Goal: Task Accomplishment & Management: Manage account settings

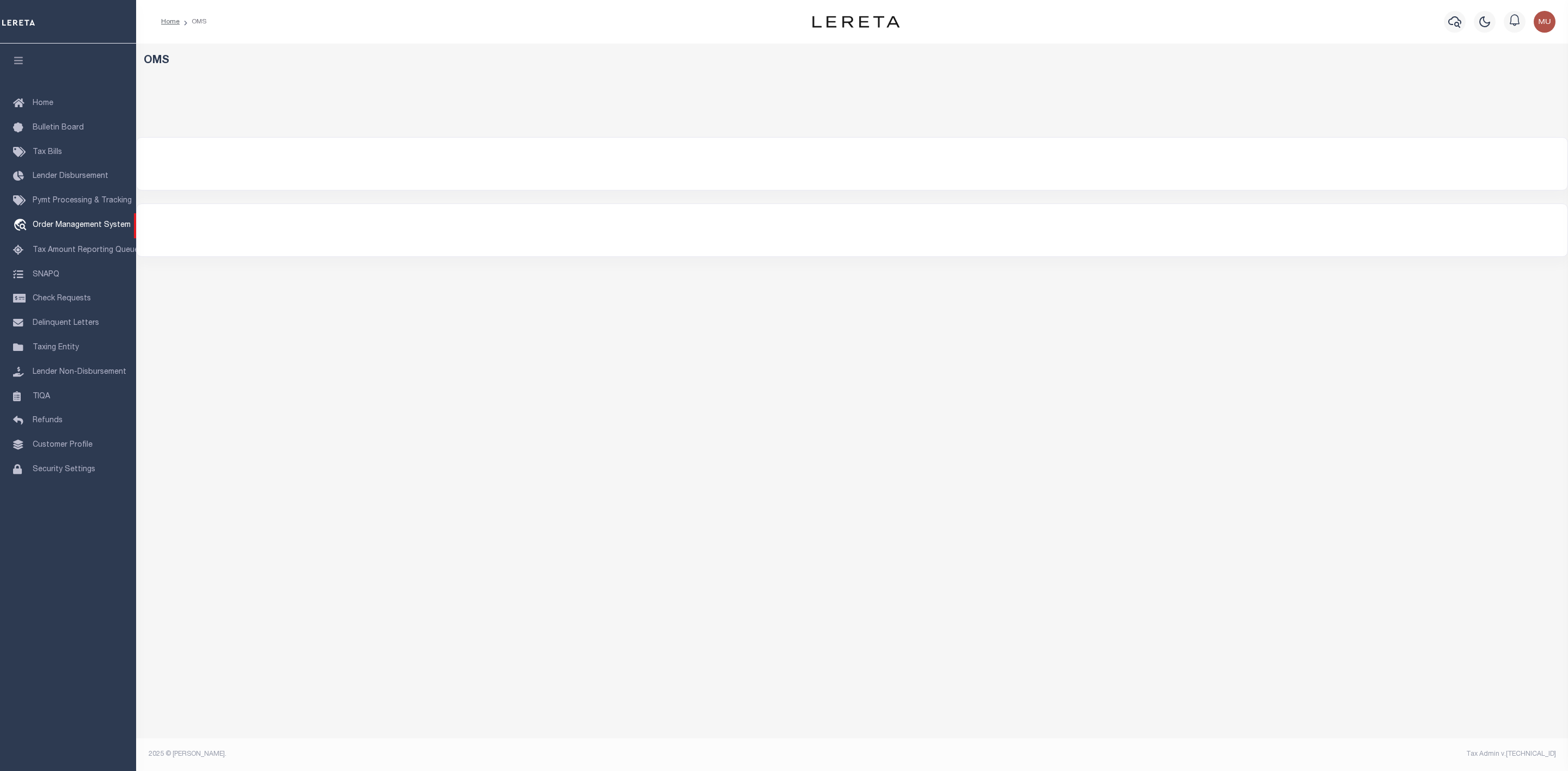
select select "200"
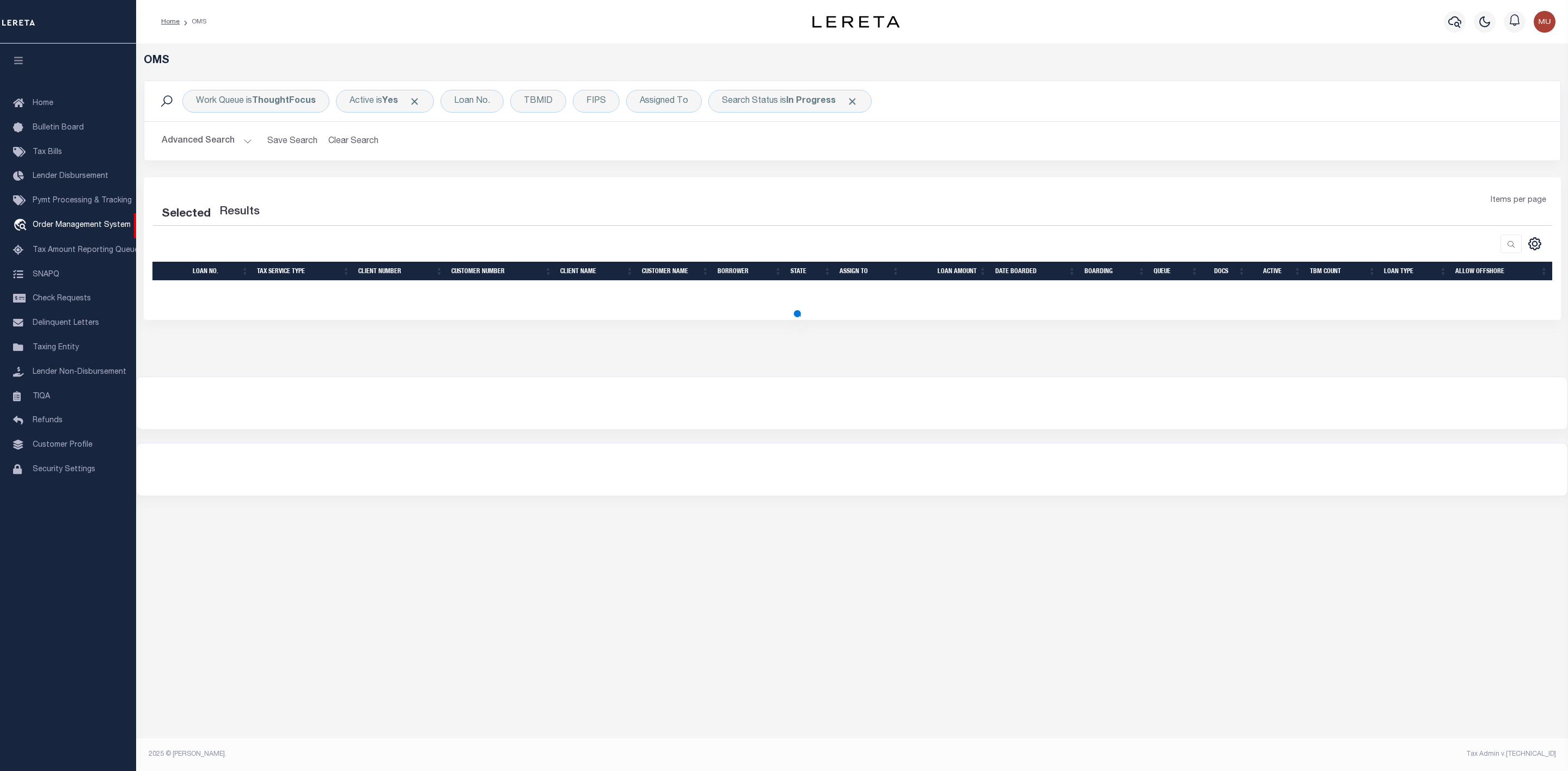
select select "200"
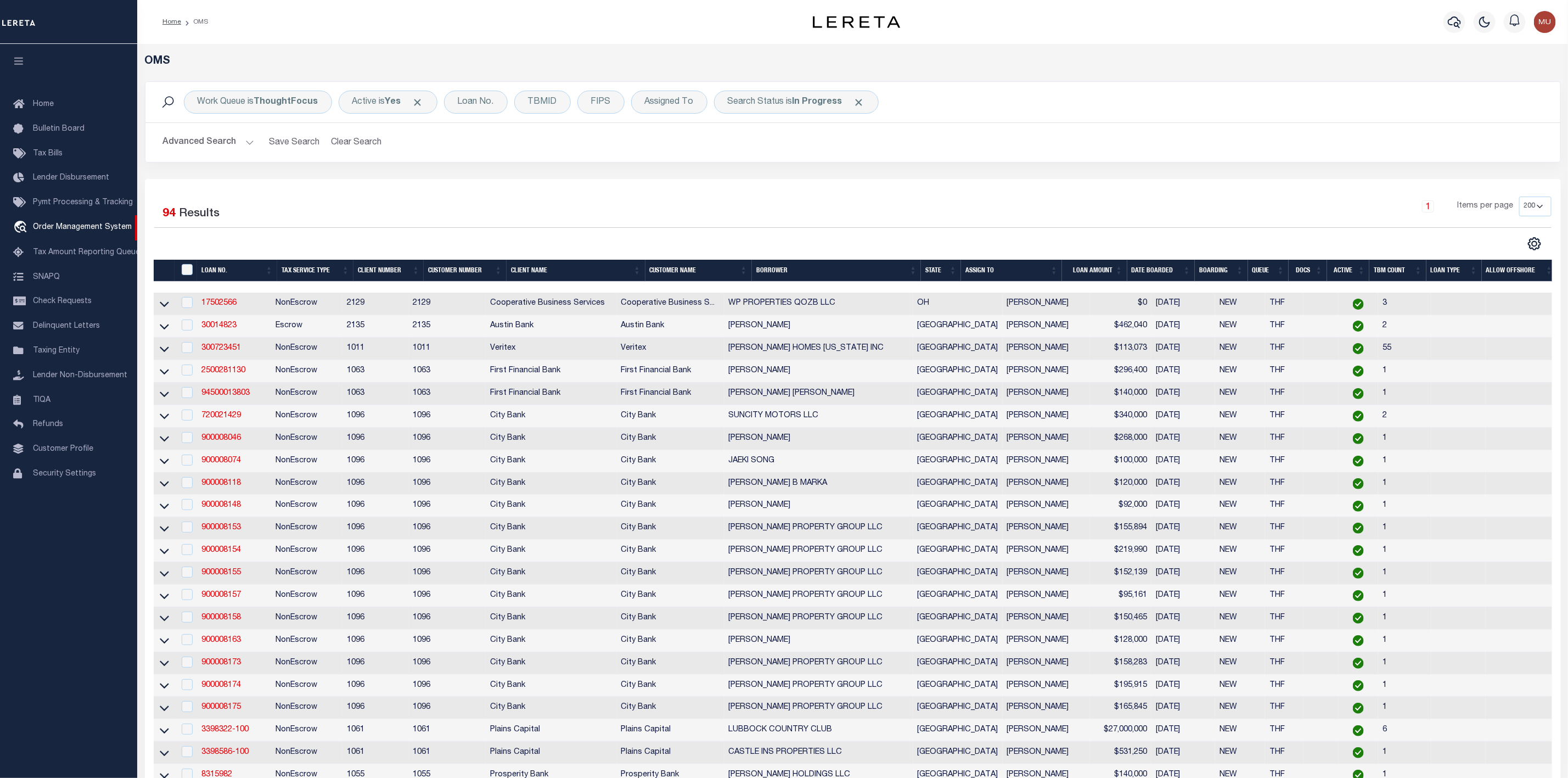
click at [249, 142] on button "Advanced Search" at bounding box center [209, 142] width 91 height 21
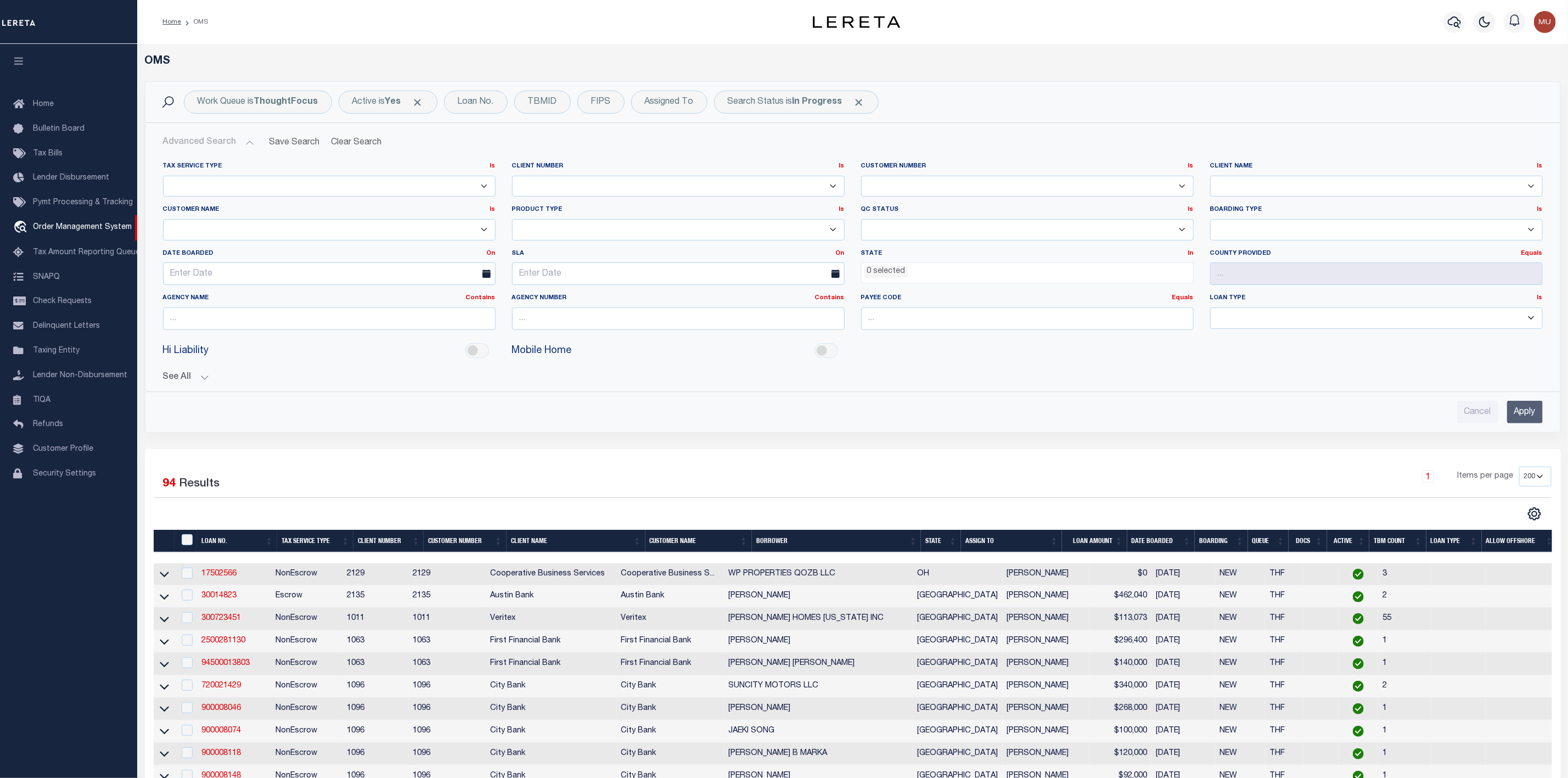
click at [249, 142] on button "Advanced Search" at bounding box center [209, 142] width 91 height 21
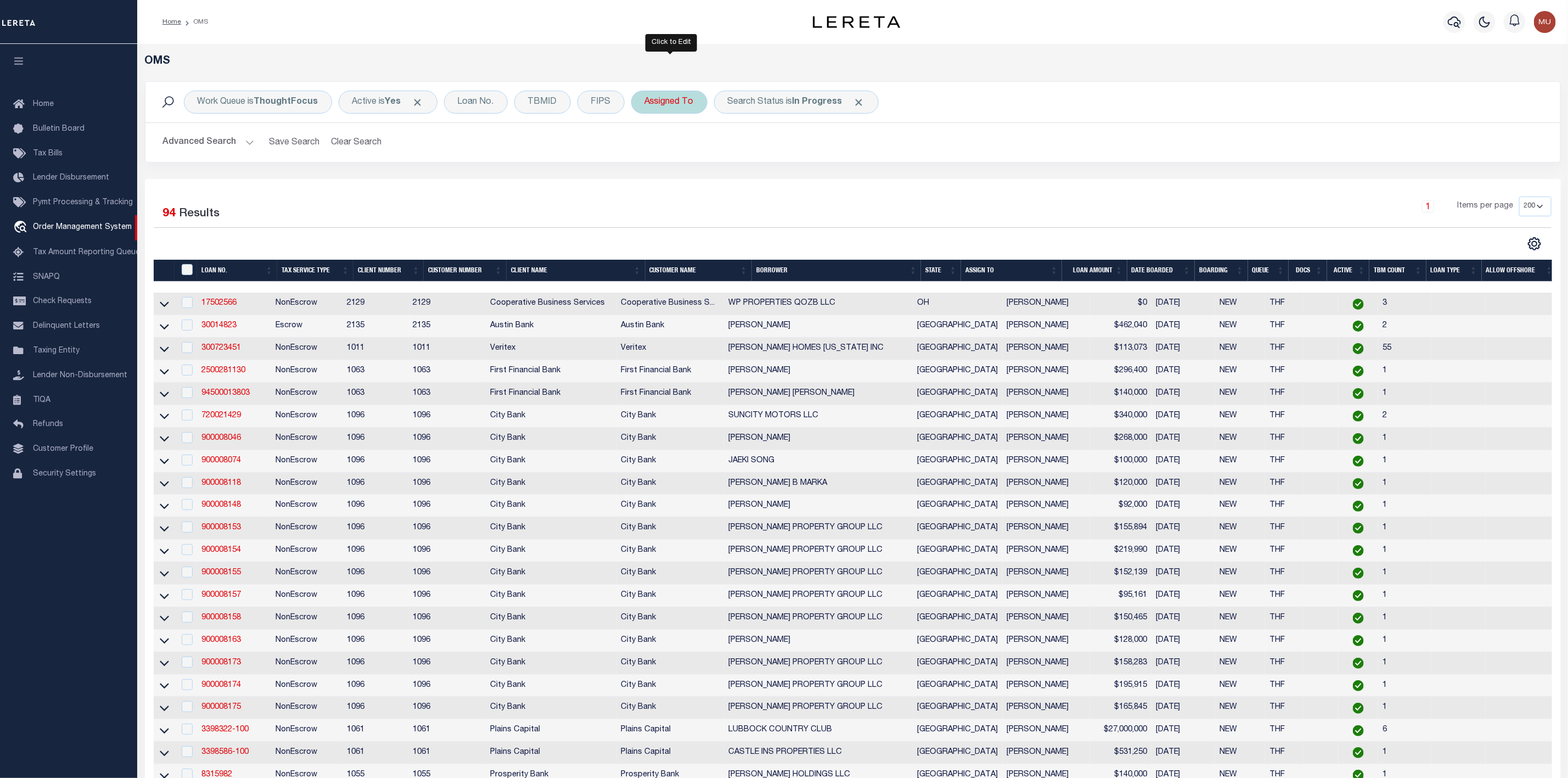
click at [662, 107] on div "Assigned To" at bounding box center [670, 103] width 76 height 23
click at [706, 155] on select "--Unassigned-- [PERSON_NAME] [PERSON_NAME] [PERSON_NAME] [PERSON_NAME] [PERSON_…" at bounding box center [726, 156] width 161 height 21
select select "[PERSON_NAME]"
click at [923, 165] on div "Work Queue is ThoughtFocus Active is Yes Loan No. TBMID FIPS Assigned To Is Con…" at bounding box center [853, 130] width 1432 height 98
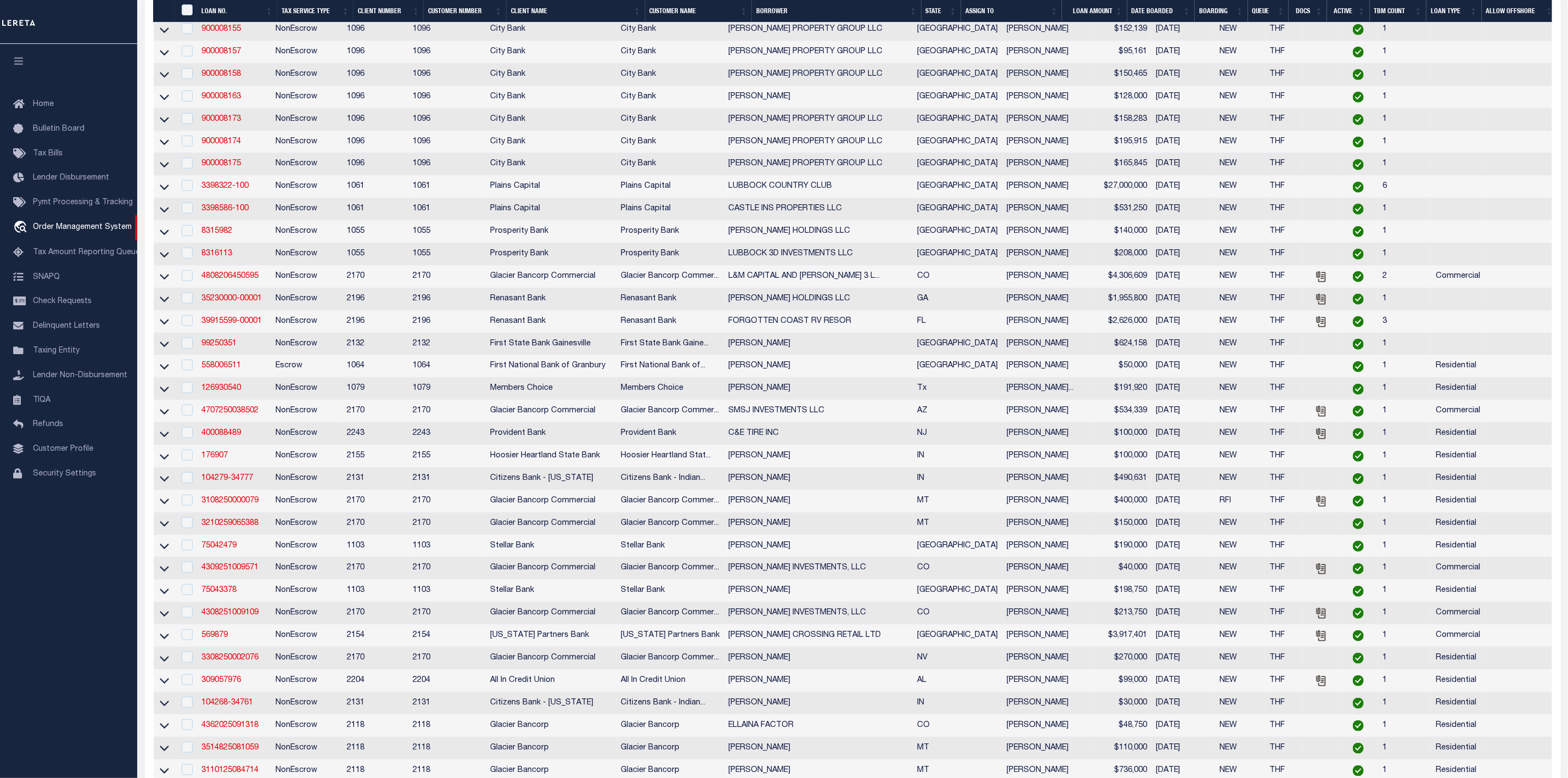
scroll to position [39, 0]
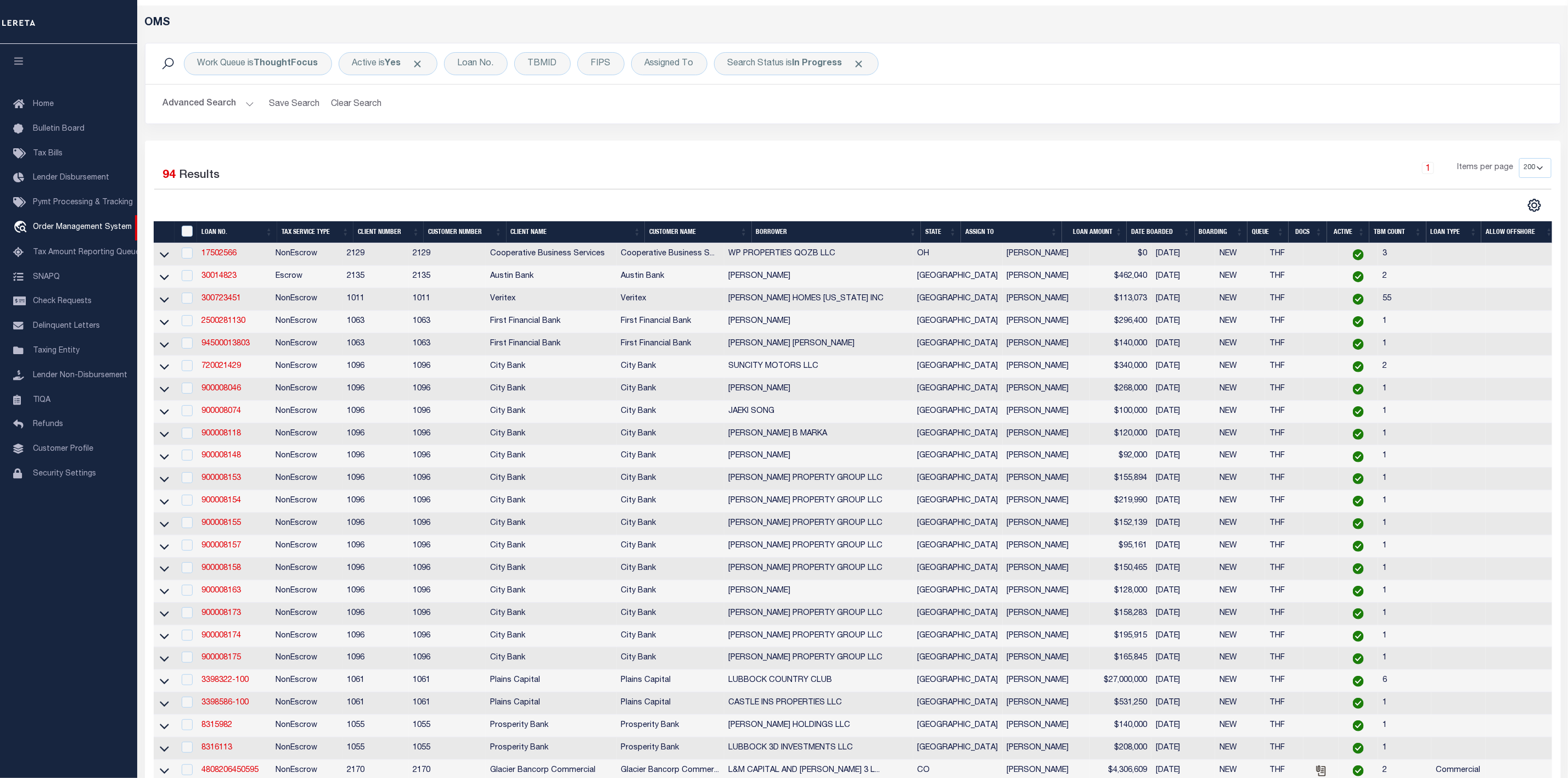
click at [668, 76] on div "Work Queue is ThoughtFocus Active is Yes Loan No. TBMID FIPS Assigned To Is Con…" at bounding box center [853, 64] width 1415 height 41
click at [673, 71] on div "Assigned To Is Contains --Unassigned-- [PERSON_NAME] [PERSON_NAME] [PERSON_NAME…" at bounding box center [670, 64] width 76 height 23
click at [674, 124] on select "--Unassigned-- [PERSON_NAME] [PERSON_NAME] [PERSON_NAME] [PERSON_NAME] [PERSON_…" at bounding box center [726, 117] width 161 height 21
select select "[PERSON_NAME]"
click at [647, 107] on select "--Unassigned-- [PERSON_NAME] [PERSON_NAME] [PERSON_NAME] [PERSON_NAME] [PERSON_…" at bounding box center [726, 117] width 161 height 21
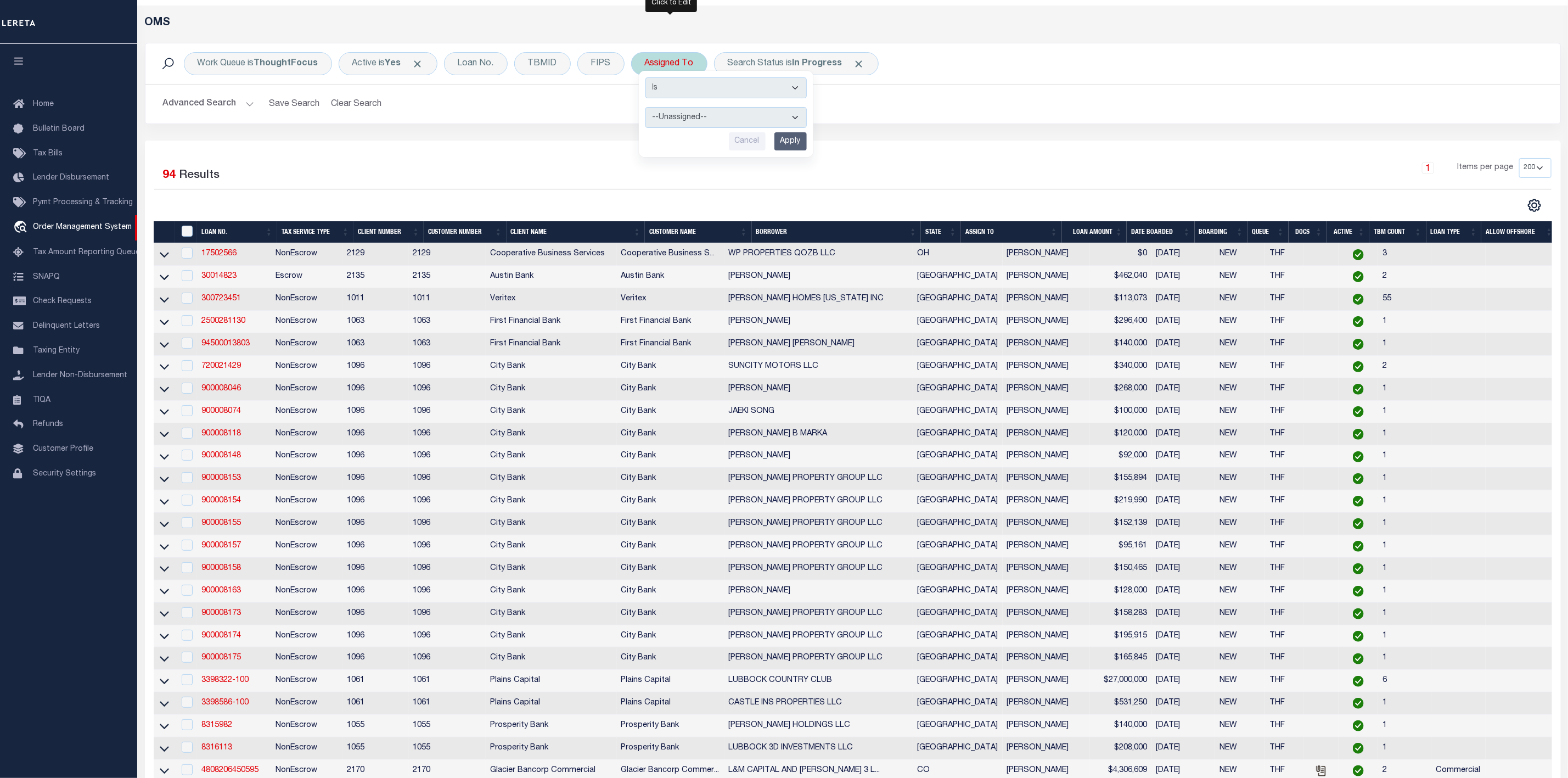
click at [797, 147] on input "Apply" at bounding box center [790, 142] width 33 height 18
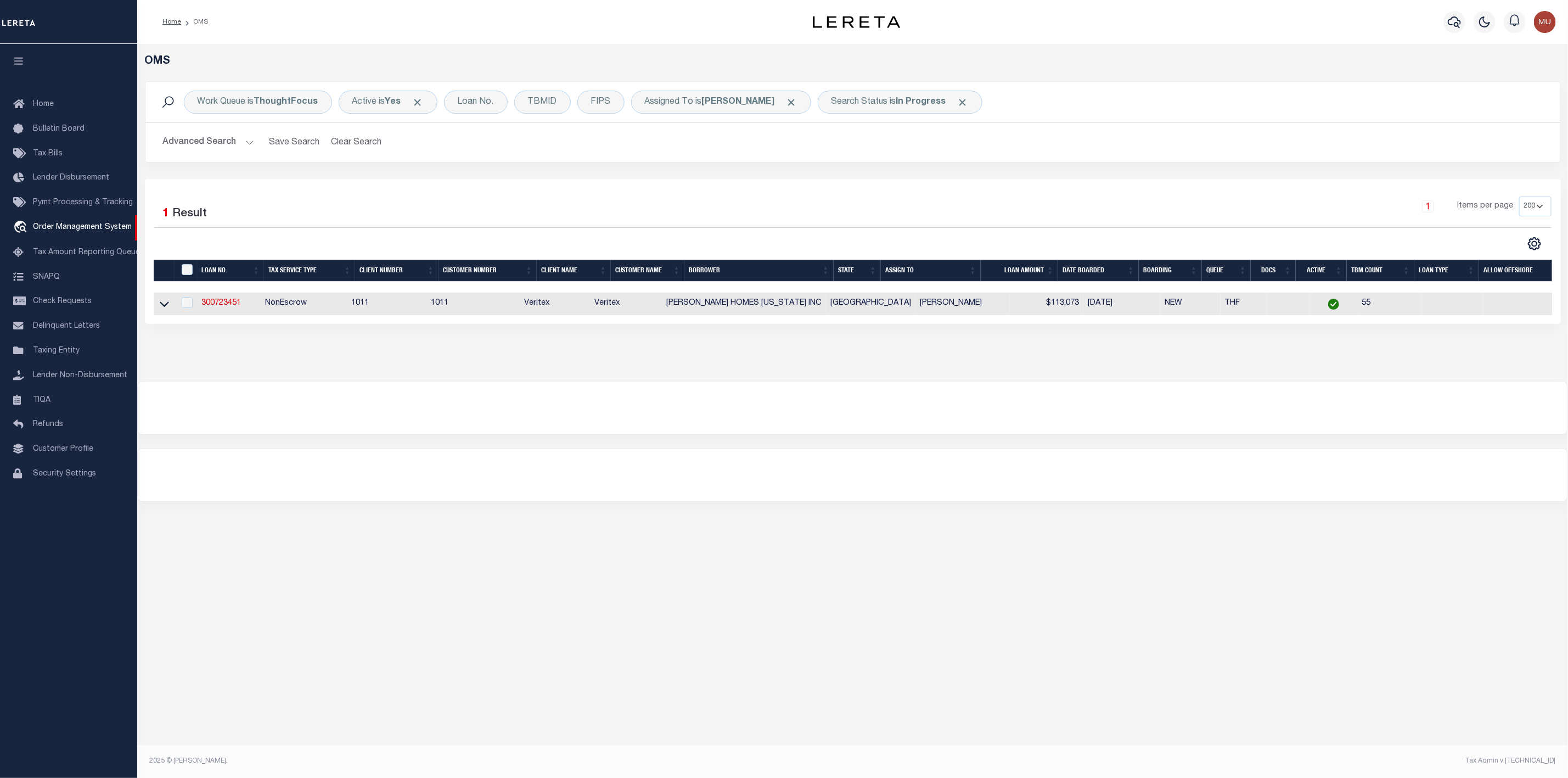
scroll to position [0, 0]
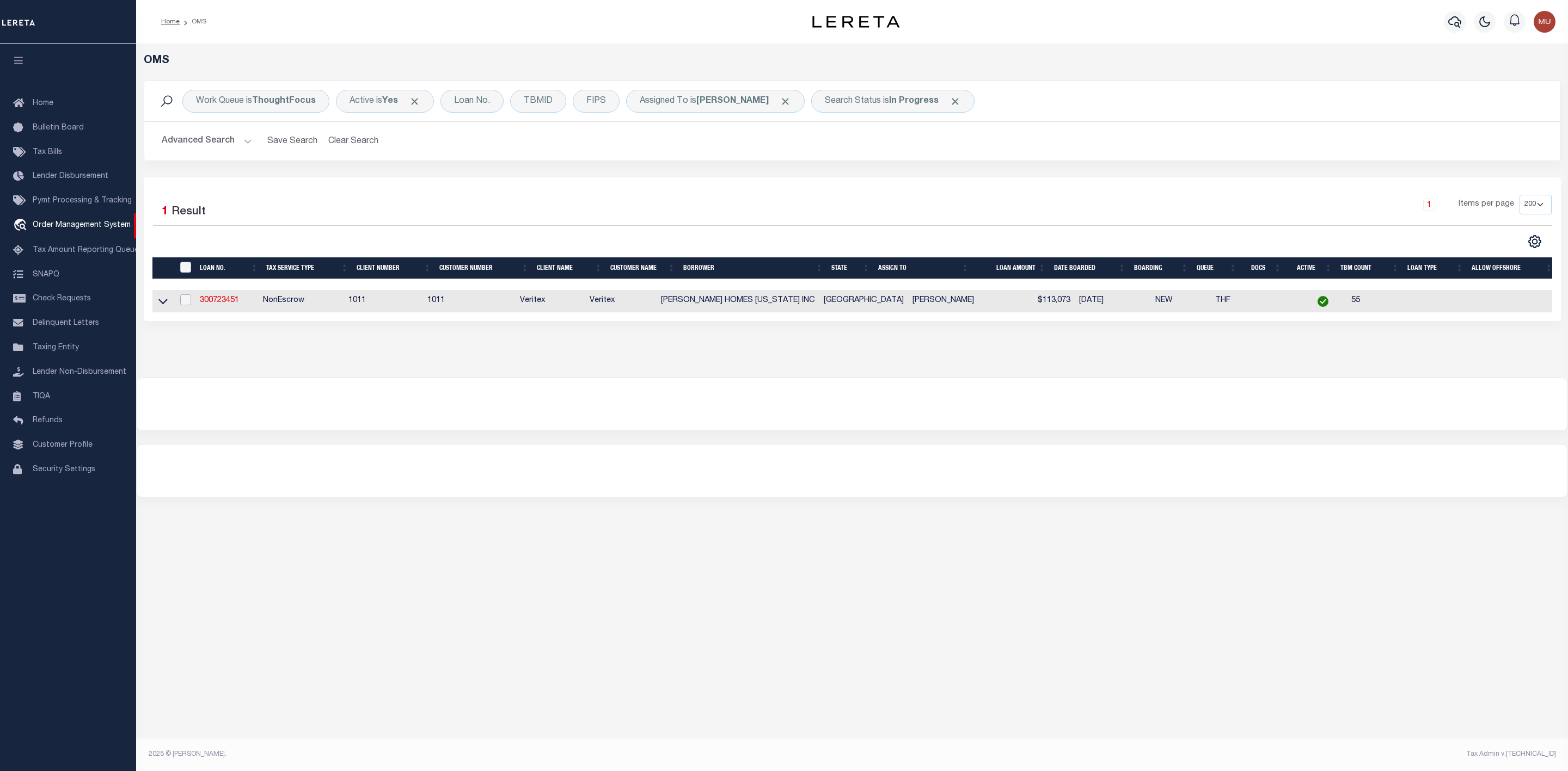
click at [184, 302] on input "checkbox" at bounding box center [186, 300] width 11 height 11
checkbox input "true"
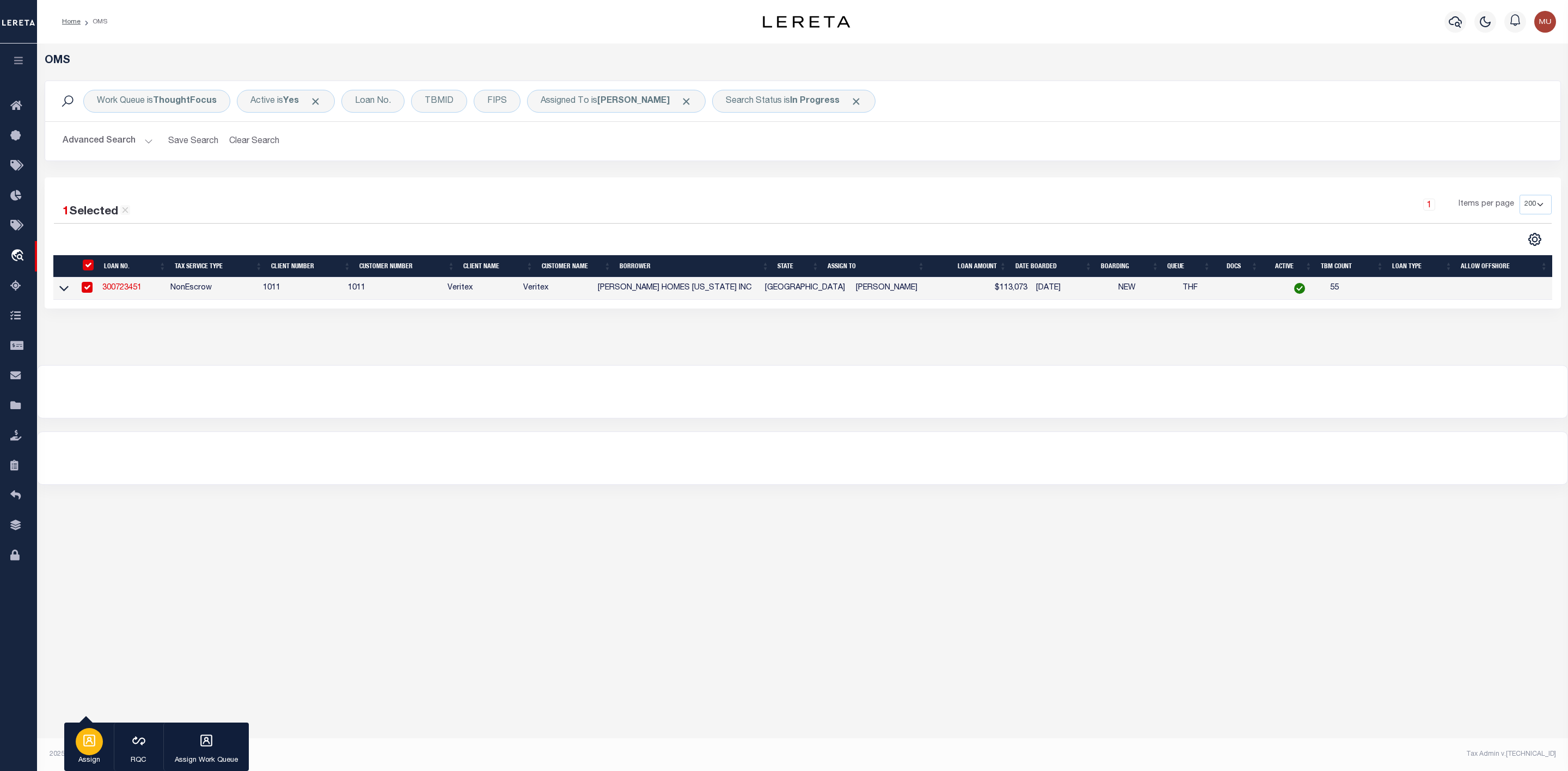
click at [83, 746] on icon "button" at bounding box center [89, 741] width 14 height 14
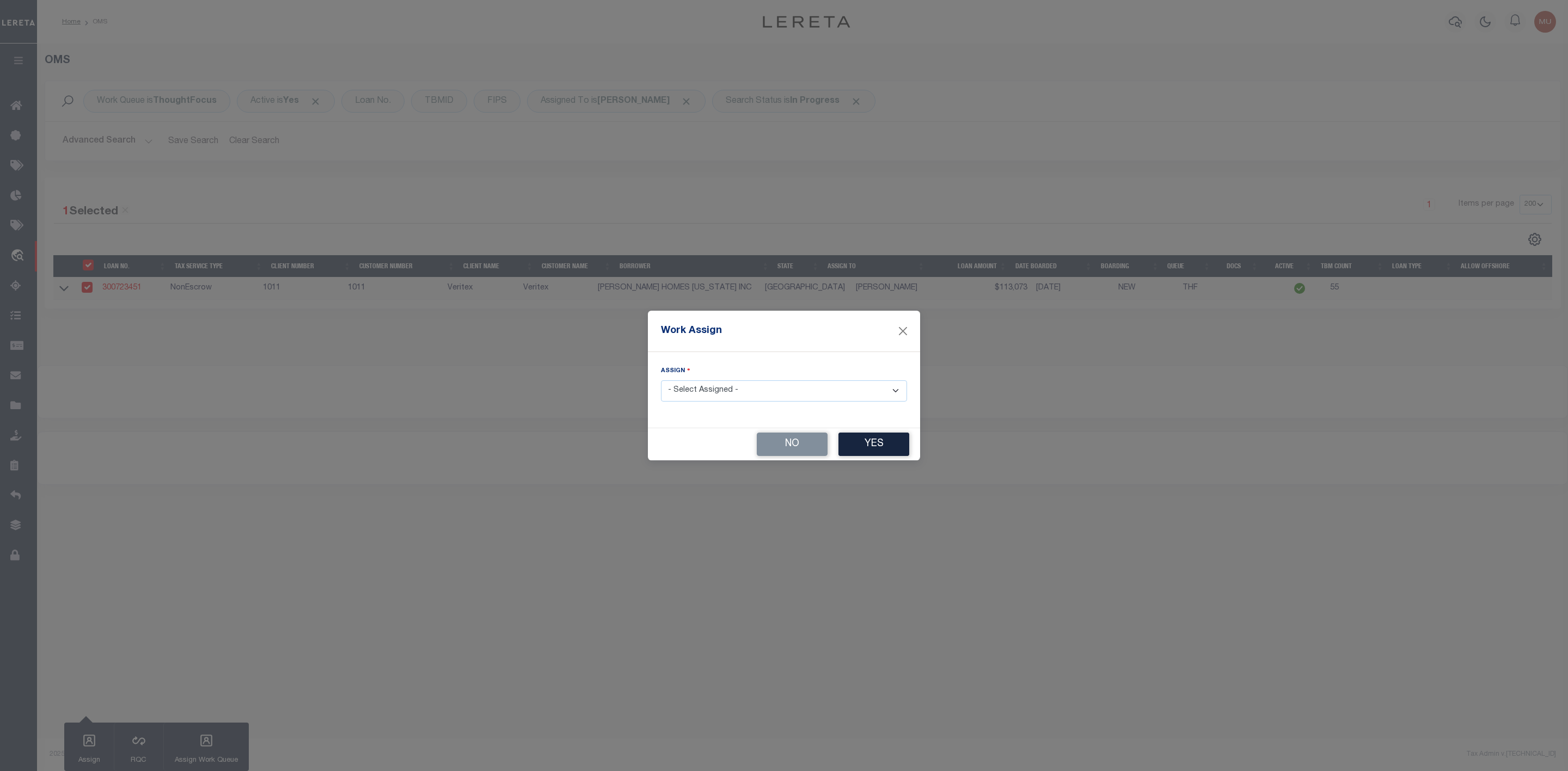
click at [766, 392] on select "- Select Assigned - --Unassigned-- [PERSON_NAME] [PERSON_NAME] [PERSON_NAME] [P…" at bounding box center [784, 391] width 246 height 21
select select "[PERSON_NAME]"
click at [661, 380] on select "- Select Assigned - --Unassigned-- [PERSON_NAME] [PERSON_NAME] [PERSON_NAME] [P…" at bounding box center [784, 391] width 246 height 21
click at [873, 435] on button "Yes" at bounding box center [873, 444] width 71 height 23
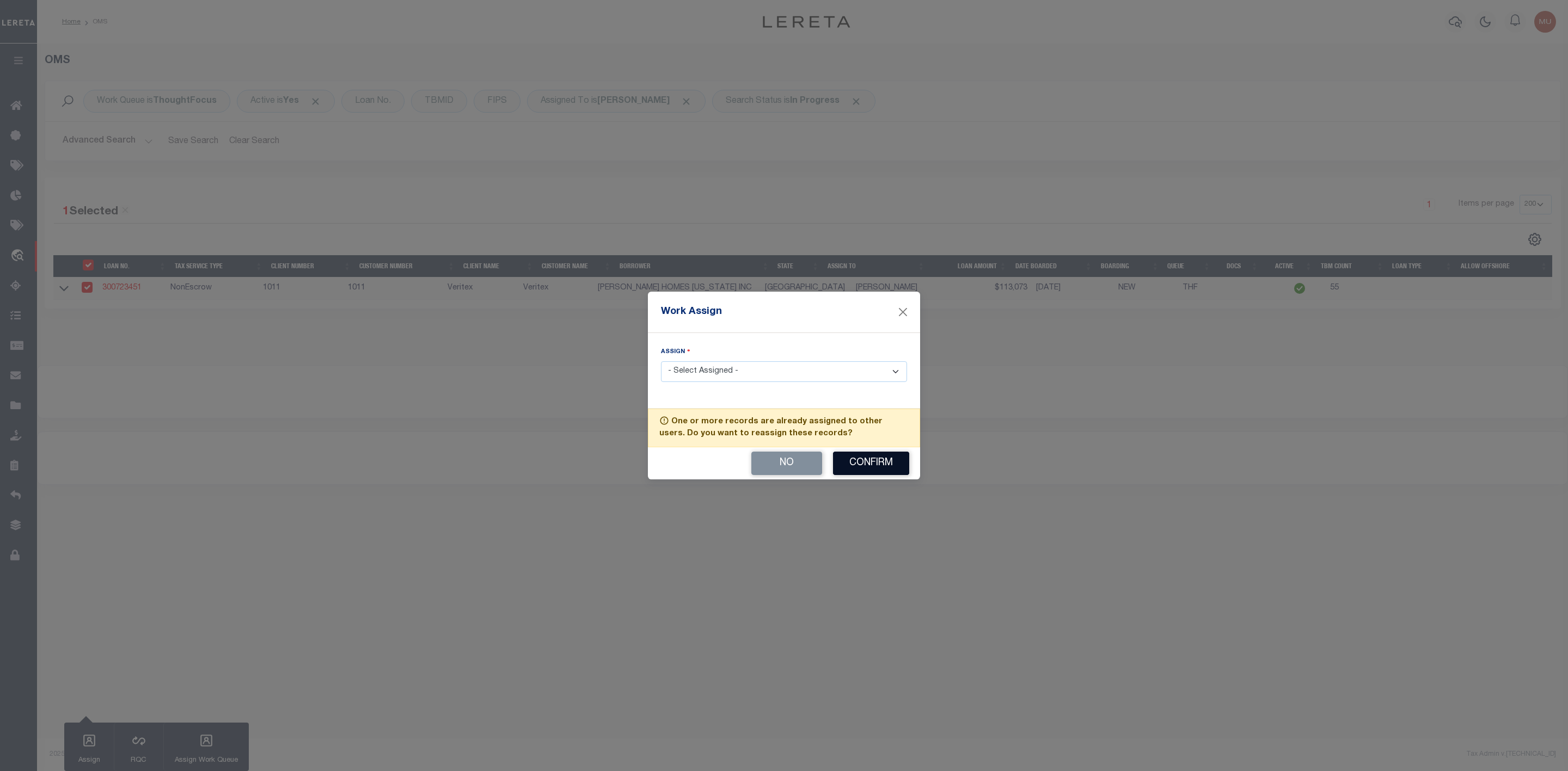
click at [870, 459] on button "Confirm" at bounding box center [870, 463] width 76 height 23
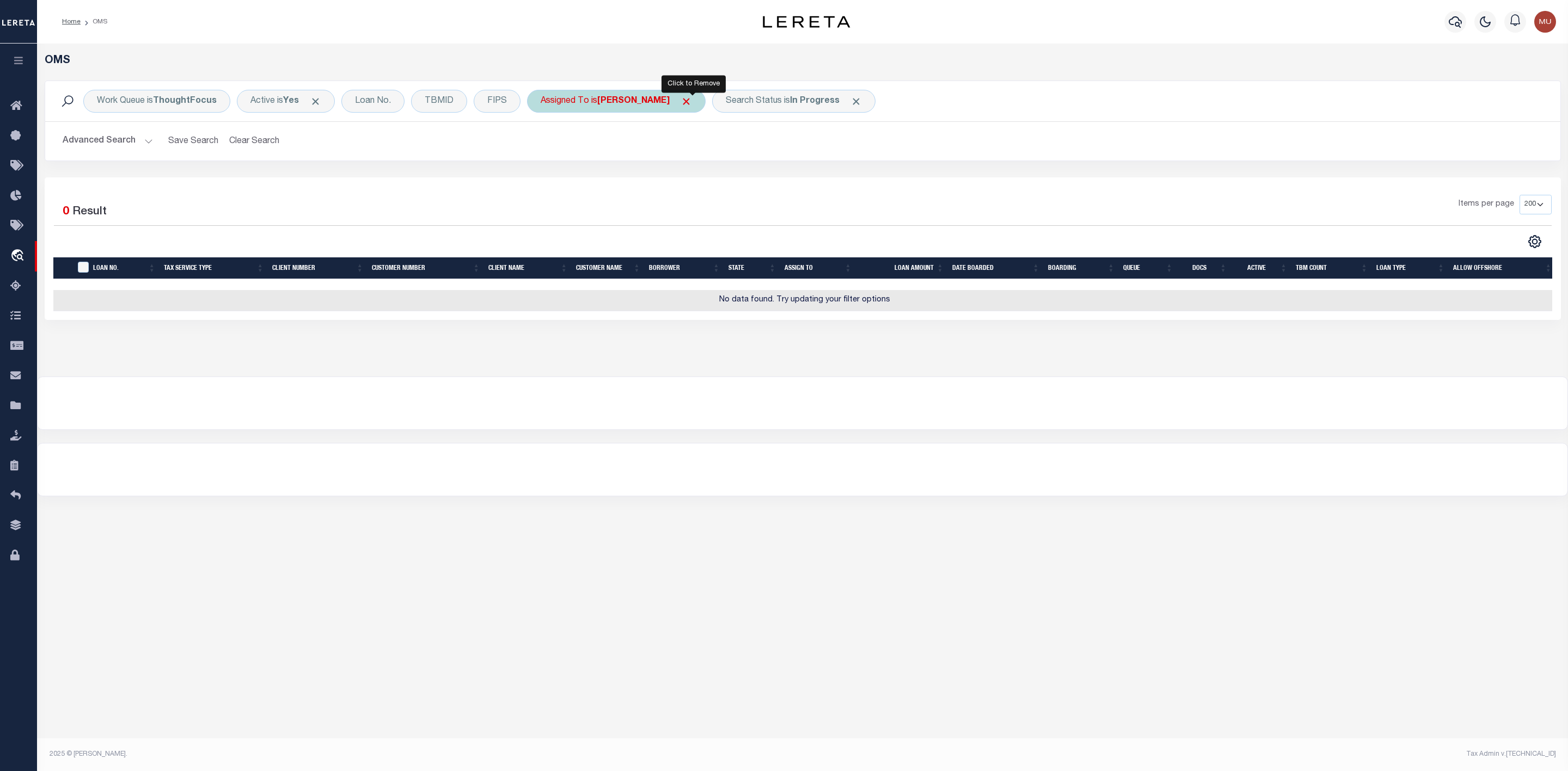
click at [690, 105] on span "Click to Remove" at bounding box center [686, 101] width 12 height 12
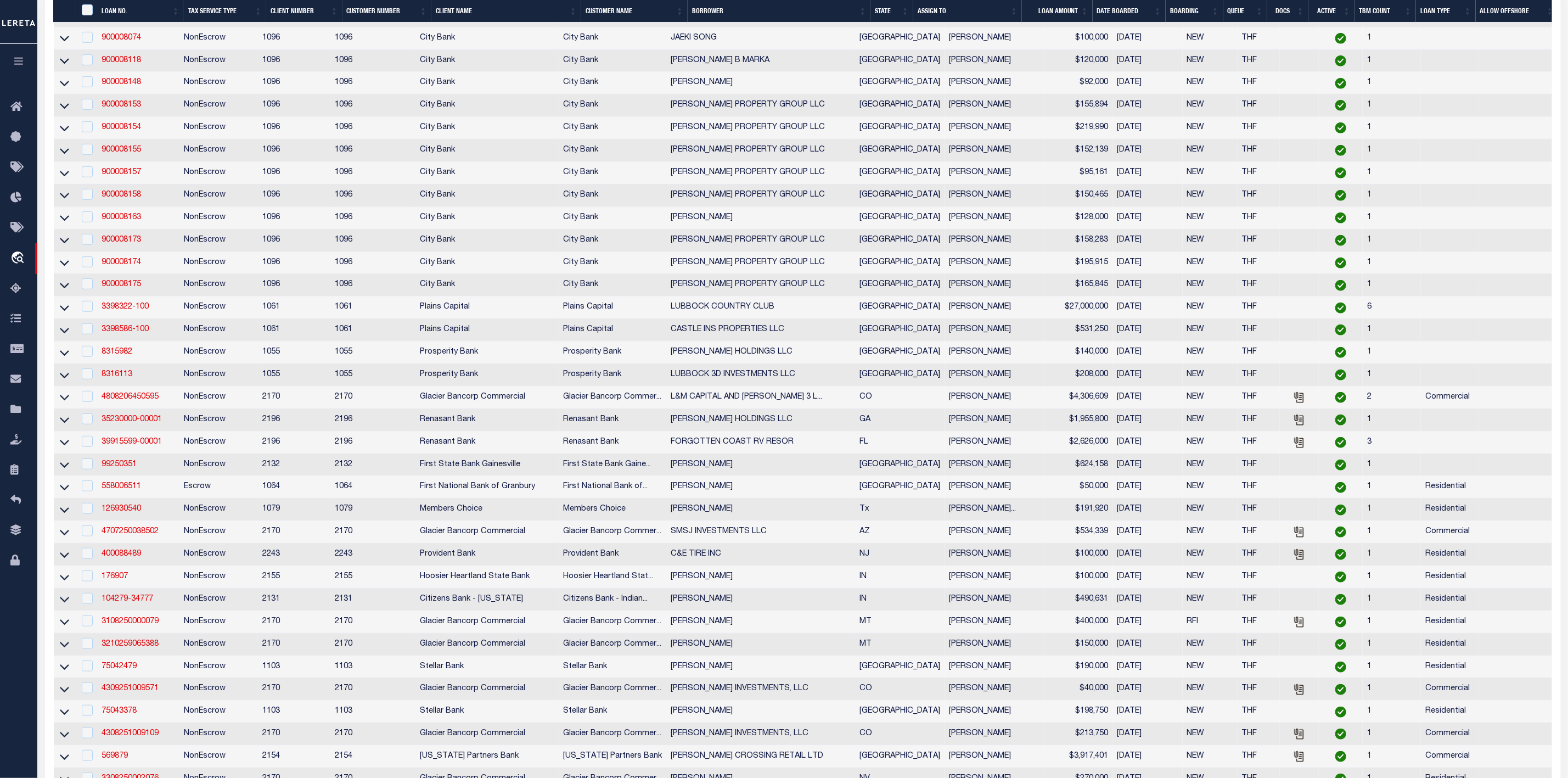
scroll to position [659, 0]
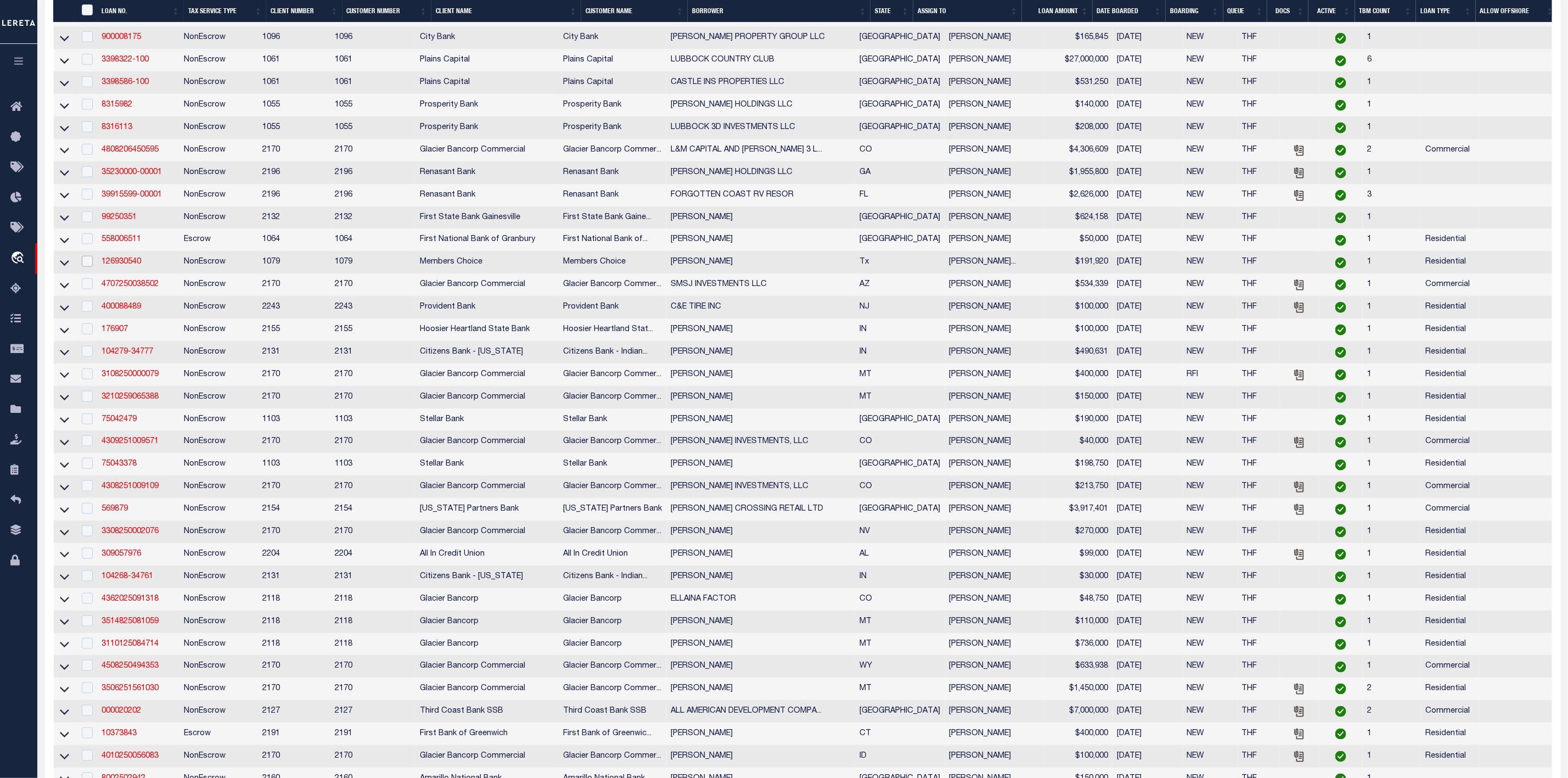
click at [86, 267] on input "checkbox" at bounding box center [87, 262] width 11 height 11
checkbox input "true"
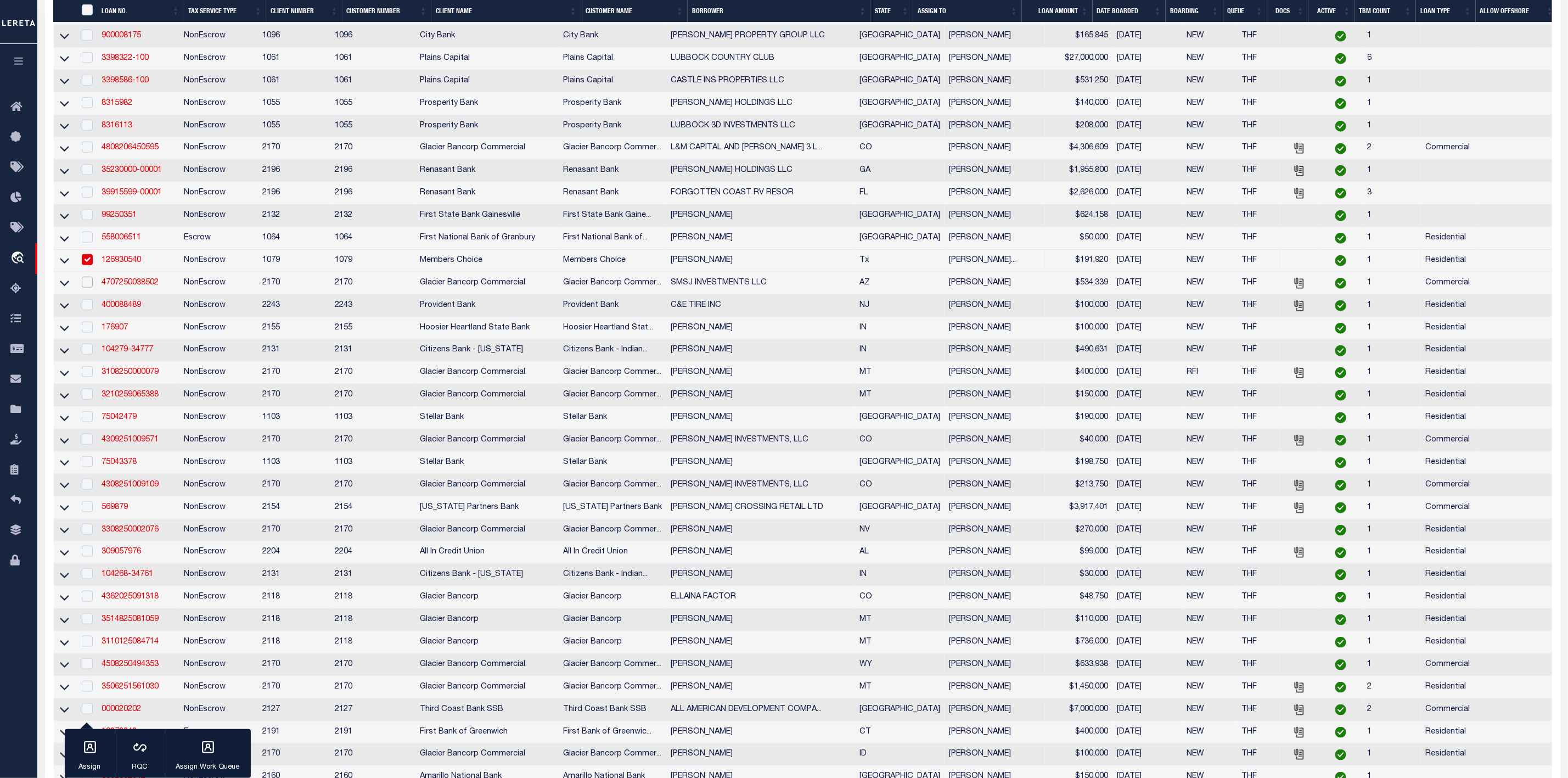
click at [84, 288] on input "checkbox" at bounding box center [87, 282] width 11 height 11
checkbox input "true"
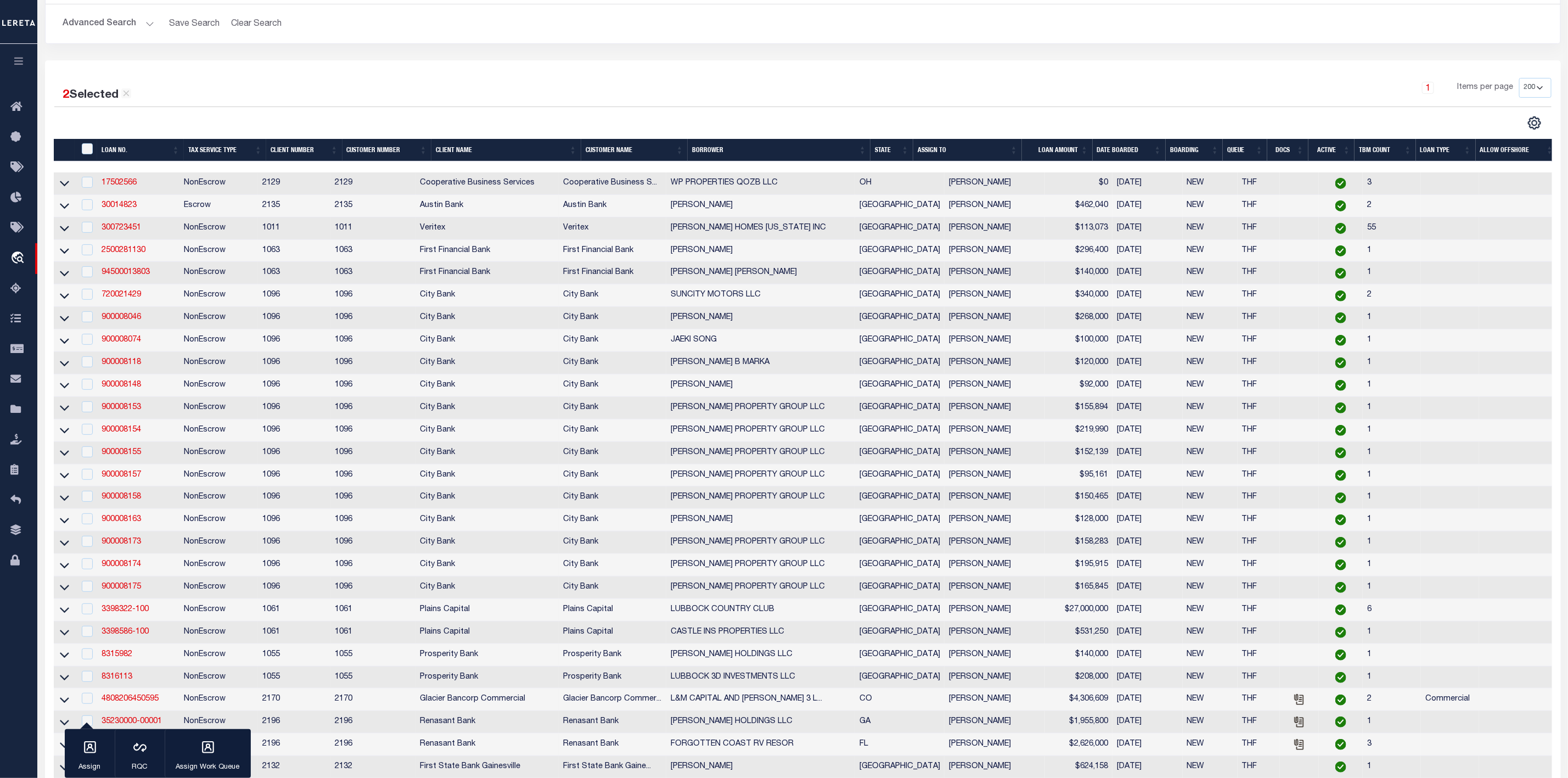
scroll to position [0, 0]
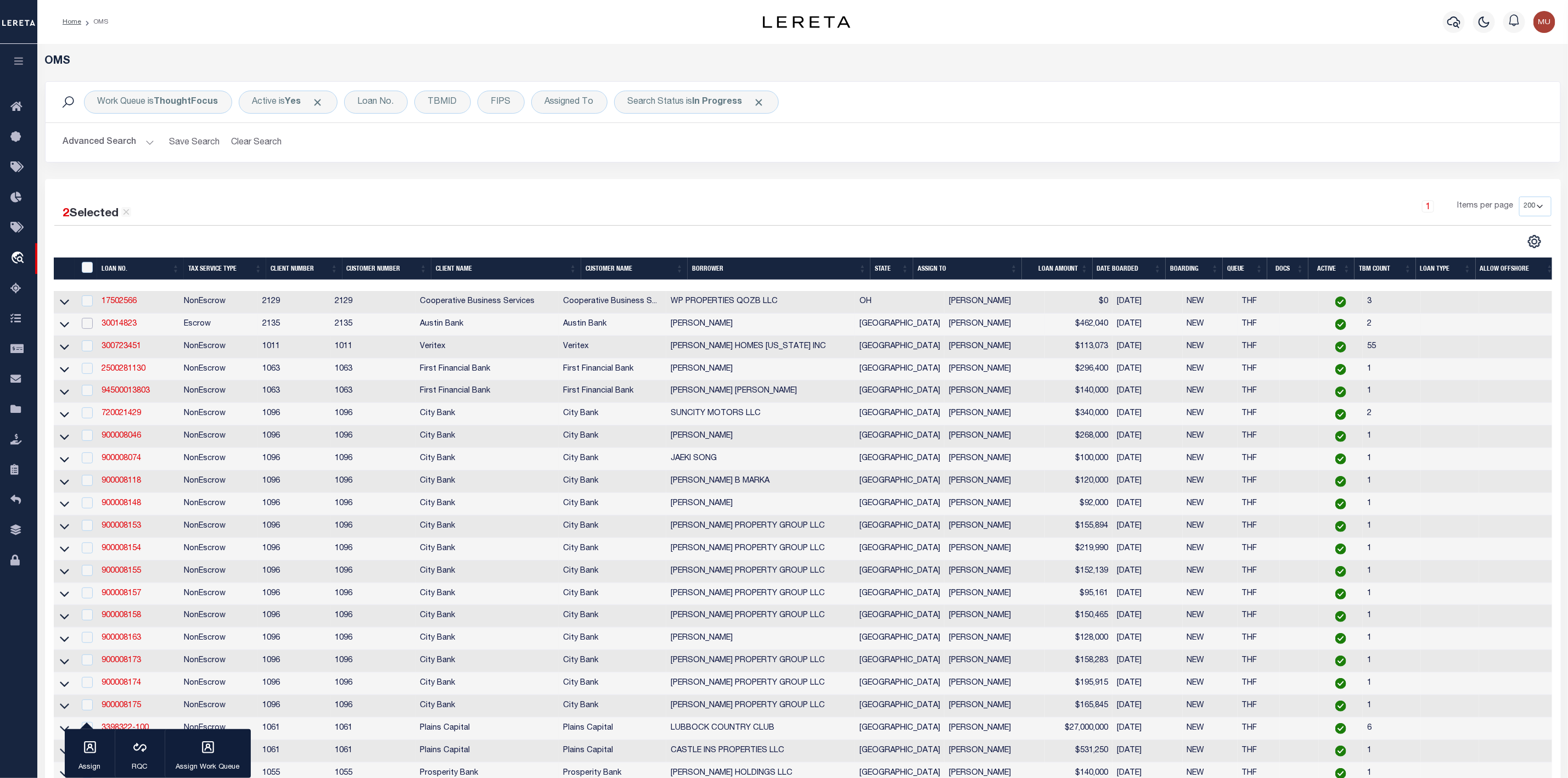
click at [89, 326] on input "checkbox" at bounding box center [87, 324] width 11 height 11
checkbox input "true"
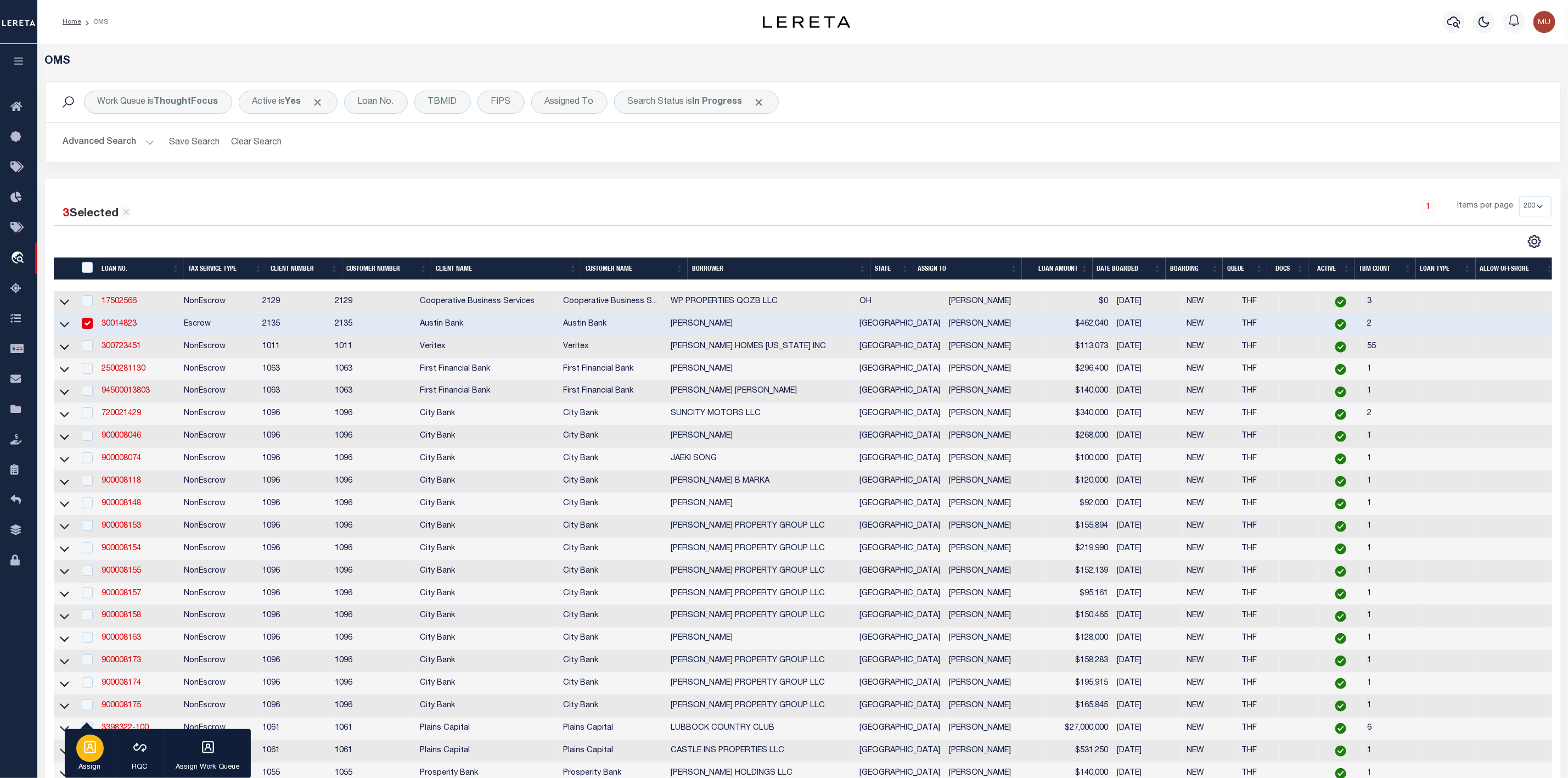
click at [85, 750] on icon "button" at bounding box center [90, 748] width 12 height 12
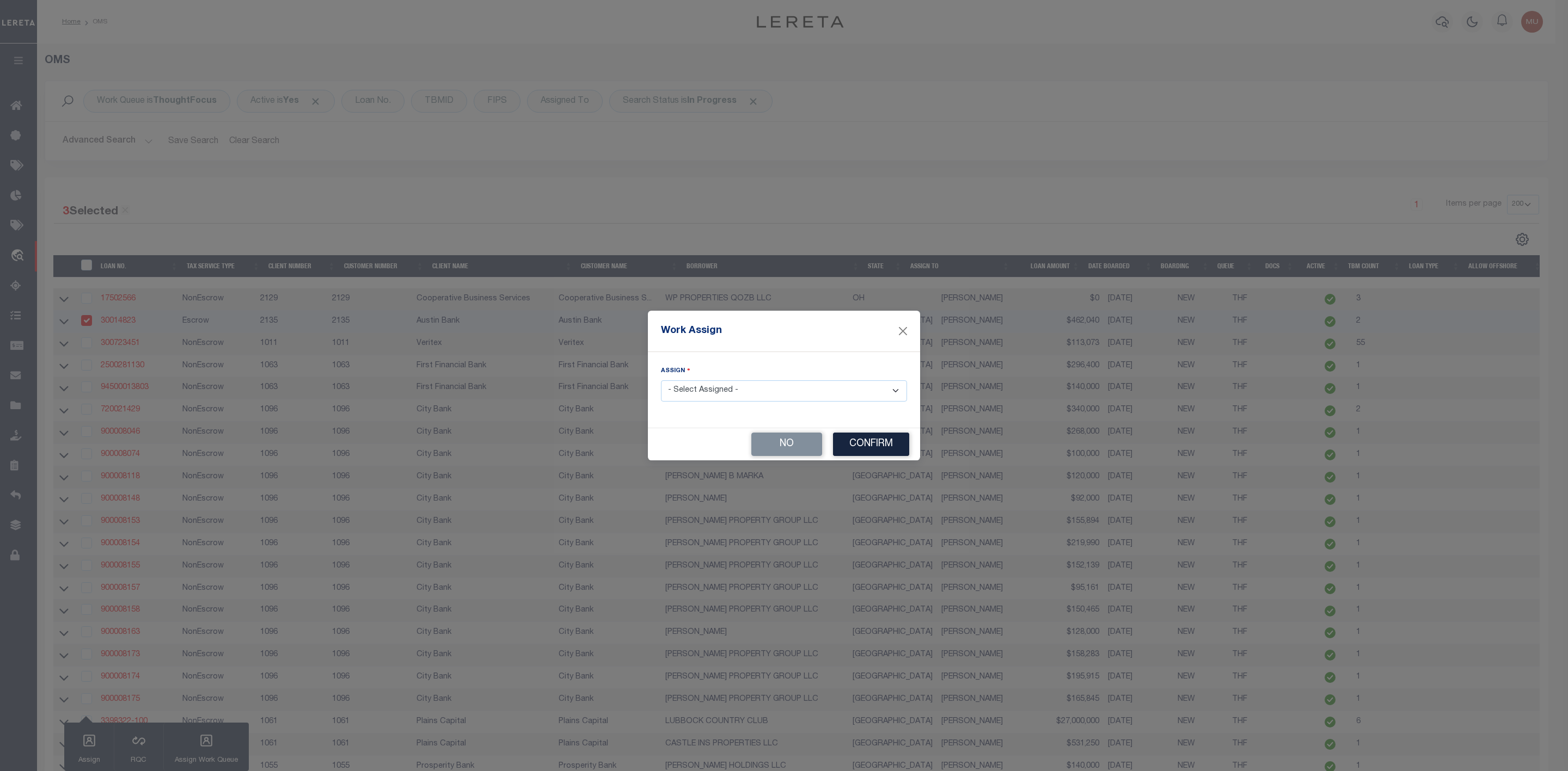
click at [718, 387] on select "- Select Assigned - --Unassigned-- [PERSON_NAME] [PERSON_NAME] [PERSON_NAME] [P…" at bounding box center [784, 391] width 246 height 21
select select "[PERSON_NAME]"
click at [661, 380] on select "- Select Assigned - --Unassigned-- [PERSON_NAME] [PERSON_NAME] [PERSON_NAME] [P…" at bounding box center [784, 391] width 246 height 21
click at [852, 447] on button "Confirm" at bounding box center [870, 444] width 76 height 23
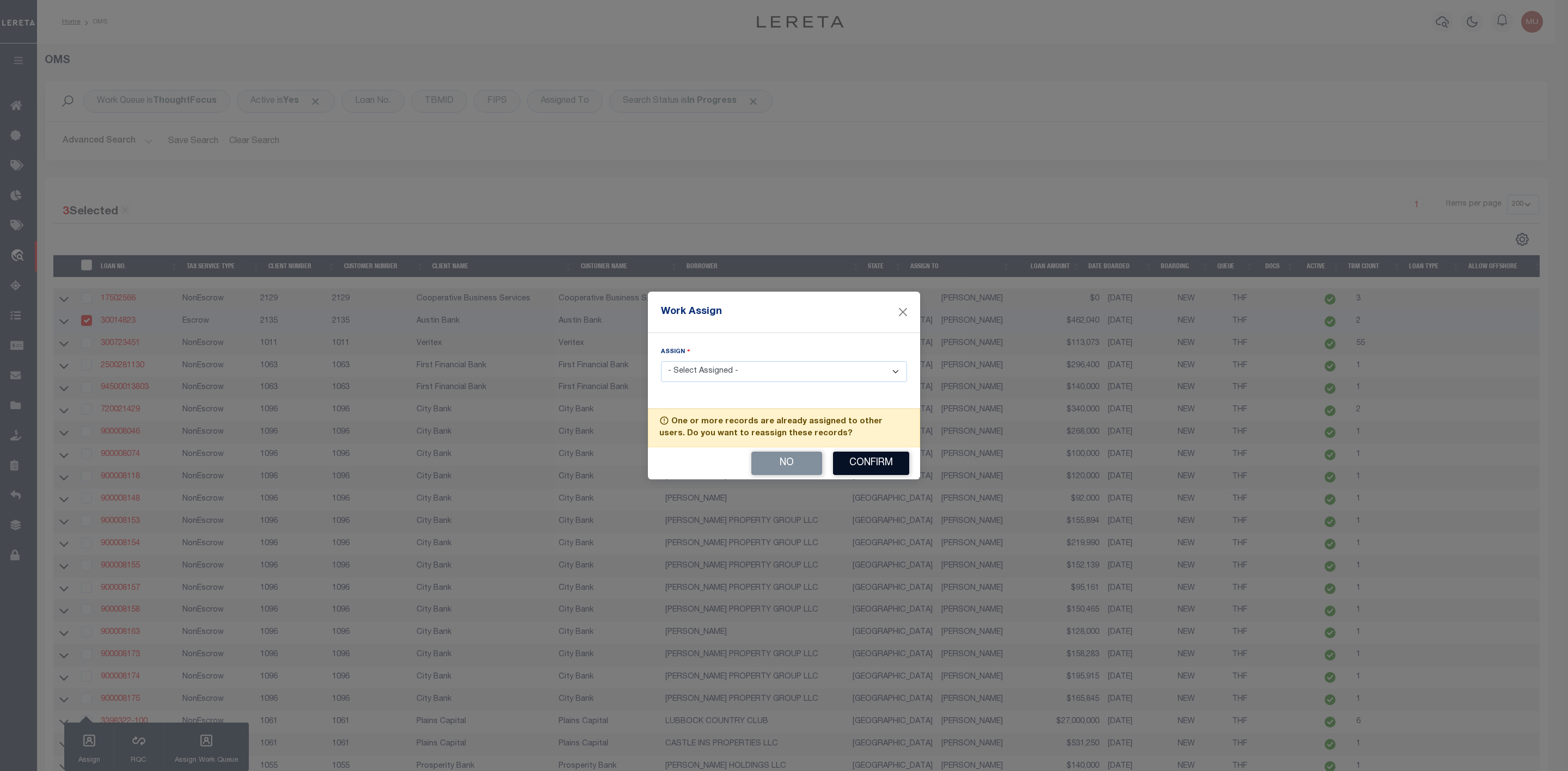
click at [859, 464] on button "Confirm" at bounding box center [870, 463] width 76 height 23
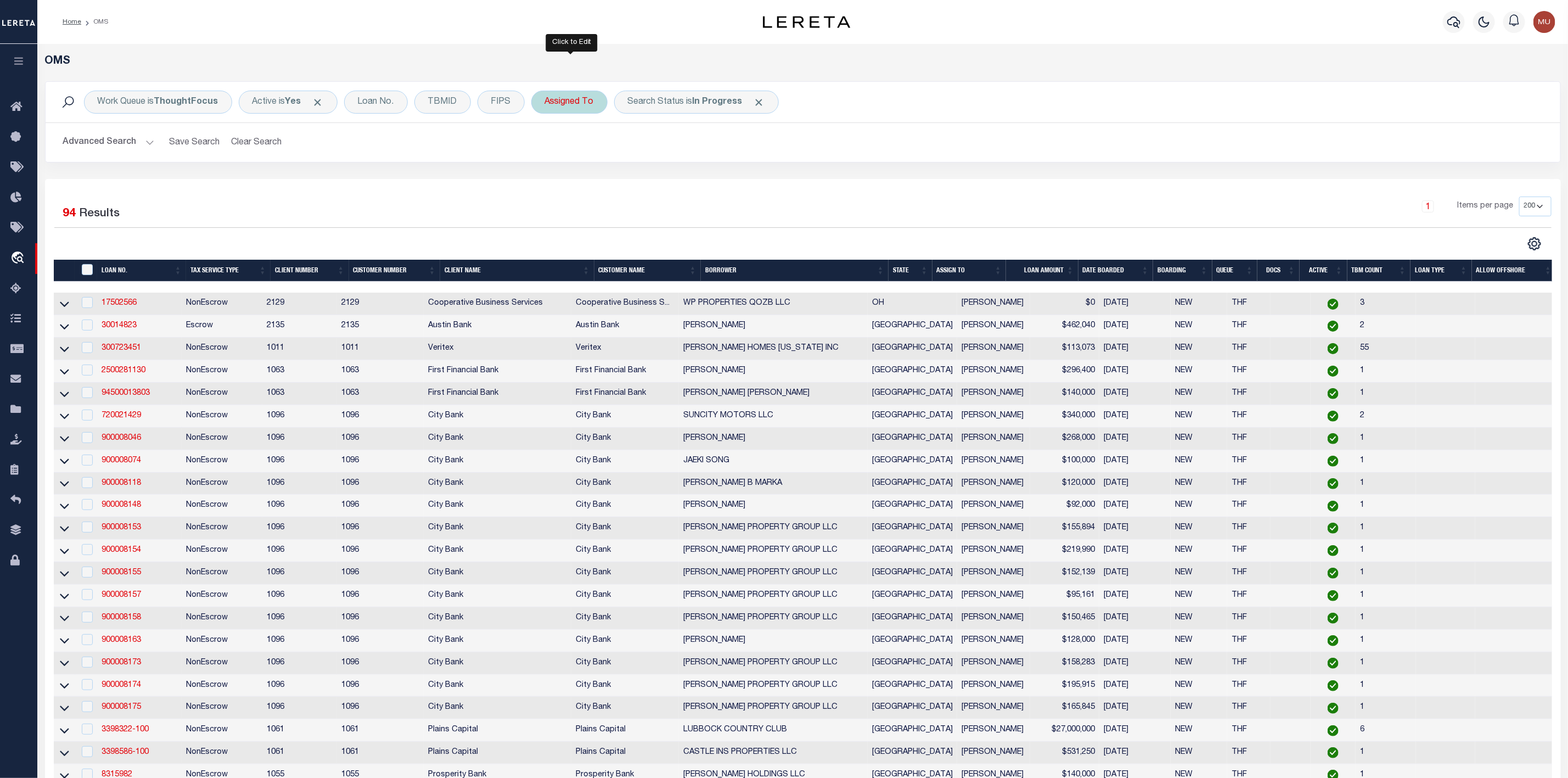
click at [574, 111] on div "Assigned To" at bounding box center [570, 103] width 76 height 23
click at [584, 154] on select "--Unassigned-- [PERSON_NAME] [PERSON_NAME] [PERSON_NAME] [PERSON_NAME] [PERSON_…" at bounding box center [626, 156] width 161 height 21
select select "[PERSON_NAME]"
click at [547, 147] on select "--Unassigned-- [PERSON_NAME] [PERSON_NAME] [PERSON_NAME] [PERSON_NAME] [PERSON_…" at bounding box center [626, 156] width 161 height 21
click at [682, 182] on input "Apply" at bounding box center [690, 180] width 33 height 18
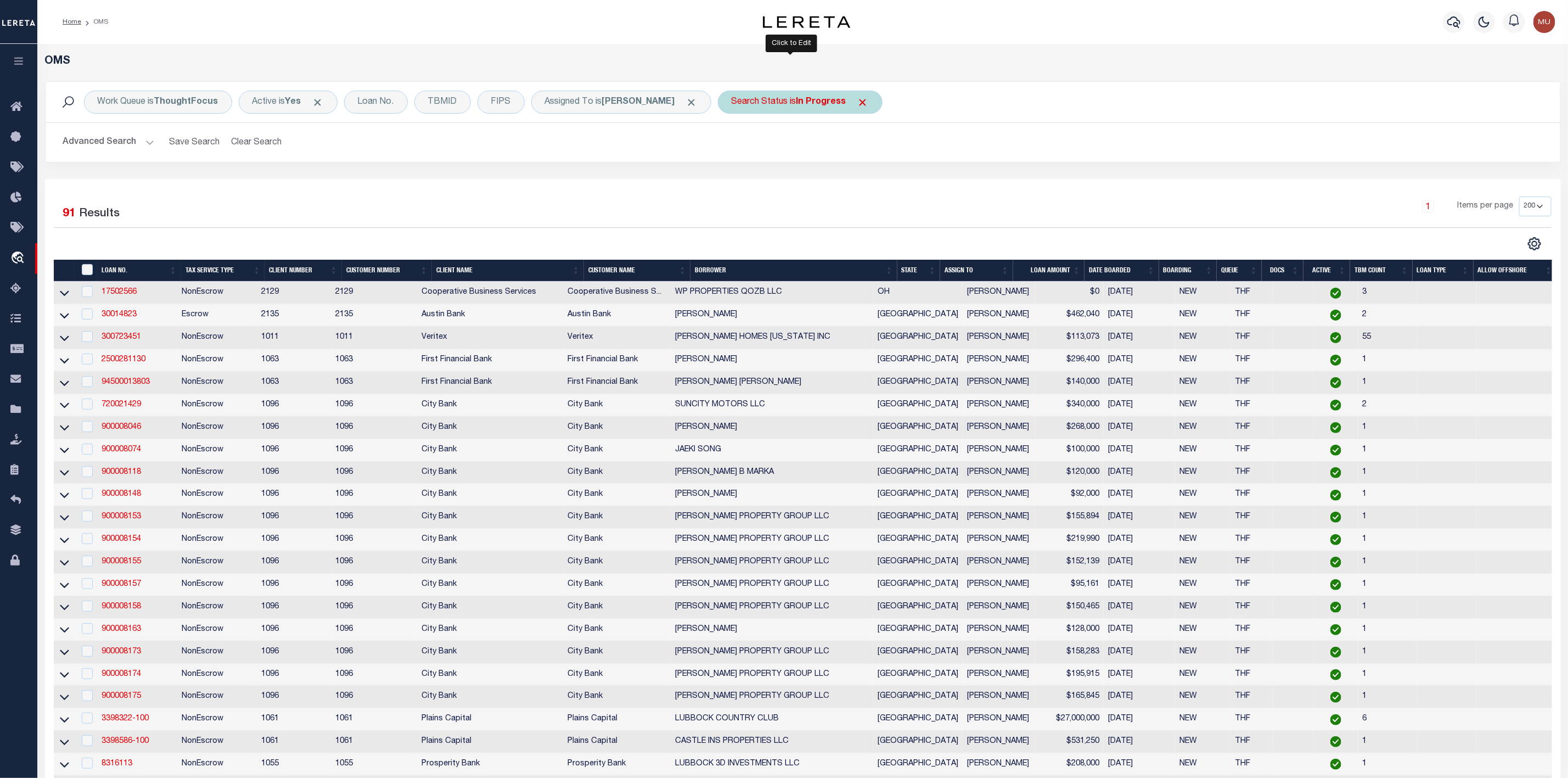
click at [787, 111] on div "Search Status is In Progress" at bounding box center [800, 103] width 164 height 23
click at [768, 157] on select "Automated Search Bad Parcel Complete Duplicate Parcel High Dollar Reporting In …" at bounding box center [813, 156] width 161 height 21
select select "RD"
click at [732, 147] on select "Automated Search Bad Parcel Complete Duplicate Parcel High Dollar Reporting In …" at bounding box center [813, 156] width 161 height 21
click at [865, 185] on input "Apply" at bounding box center [877, 180] width 33 height 18
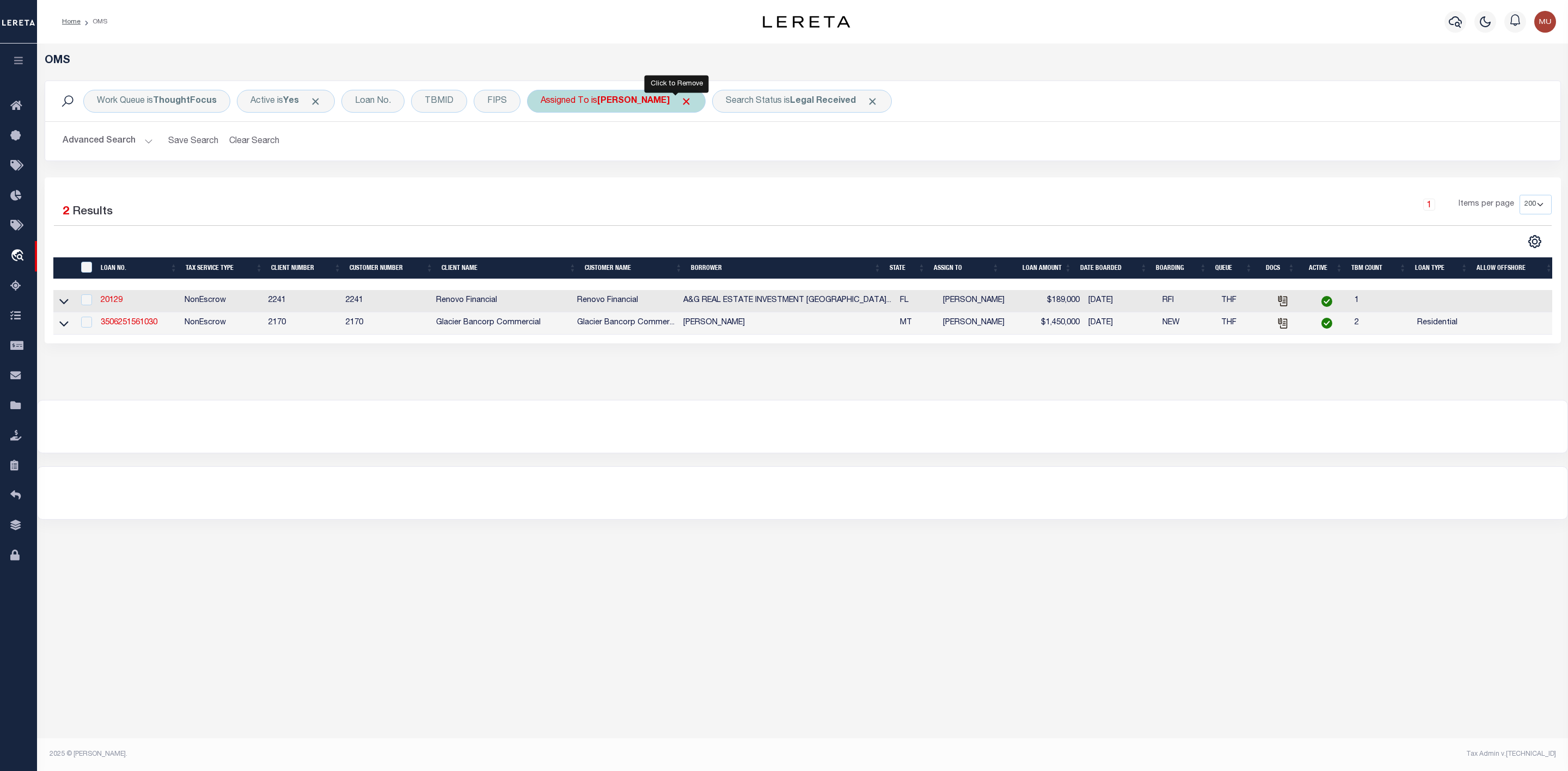
click at [681, 105] on span "Click to Remove" at bounding box center [686, 101] width 12 height 12
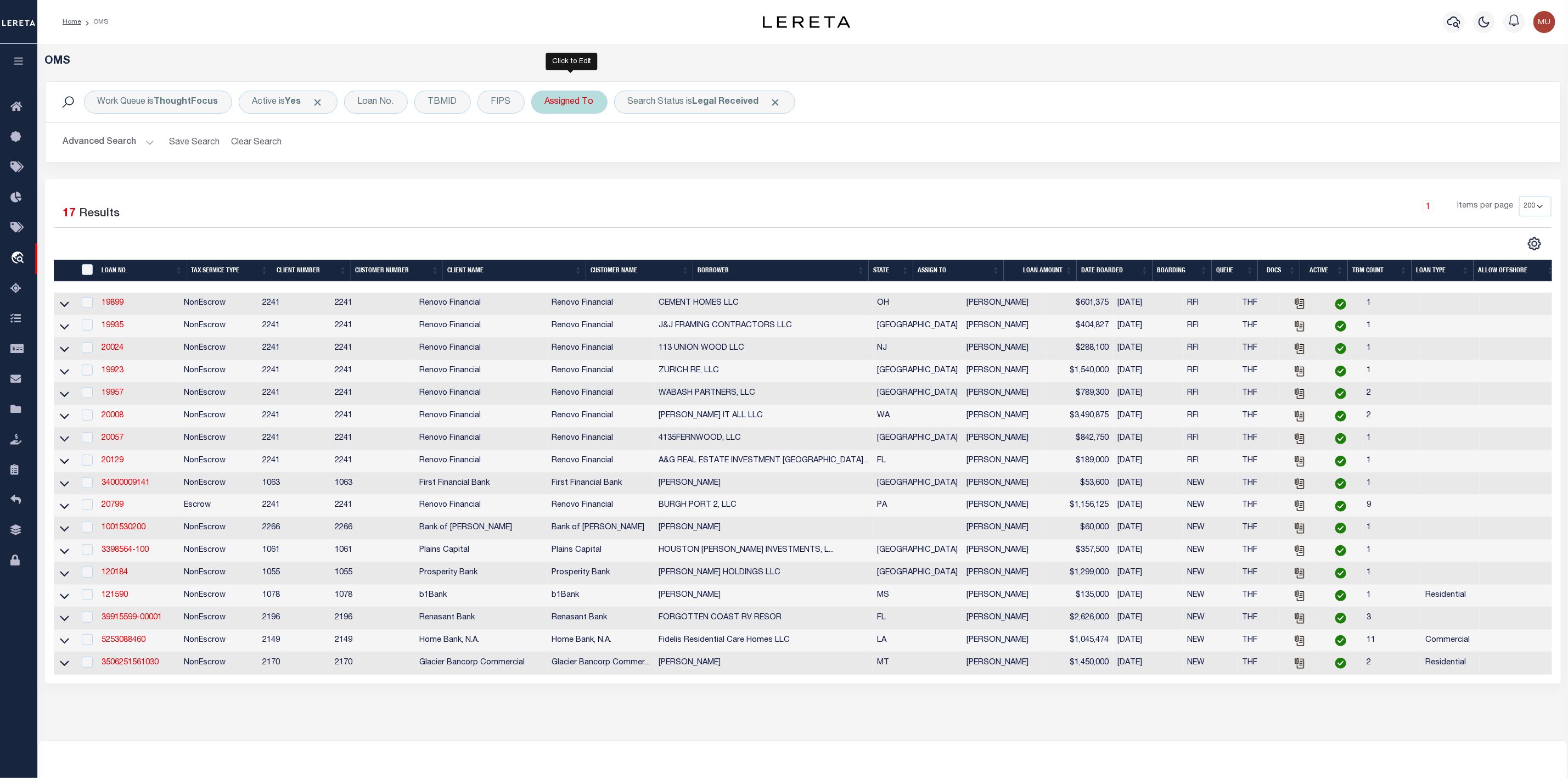
click at [568, 112] on div "Assigned To" at bounding box center [570, 103] width 76 height 23
click at [1015, 142] on h2 "Advanced Search Save Search Clear Search tblSearchTopScreen_dynamictable_____De…" at bounding box center [803, 142] width 1497 height 21
click at [658, 101] on div "Search Status is Legal Received" at bounding box center [705, 103] width 181 height 23
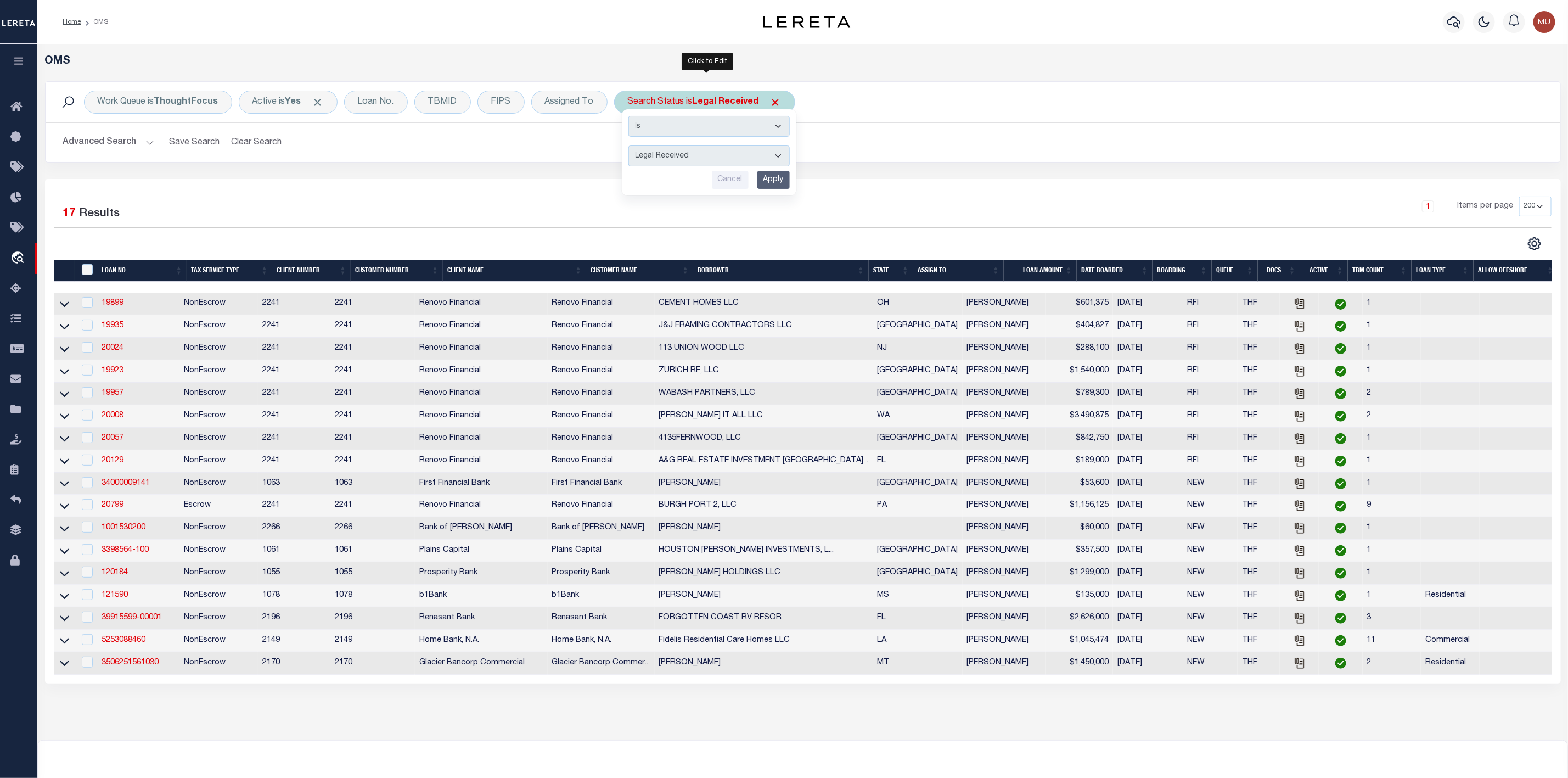
click at [664, 154] on select "Automated Search Bad Parcel Complete Duplicate Parcel High Dollar Reporting In …" at bounding box center [709, 156] width 161 height 21
select select "IP"
click at [631, 147] on select "Automated Search Bad Parcel Complete Duplicate Parcel High Dollar Reporting In …" at bounding box center [709, 156] width 161 height 21
click at [766, 185] on input "Apply" at bounding box center [773, 180] width 33 height 18
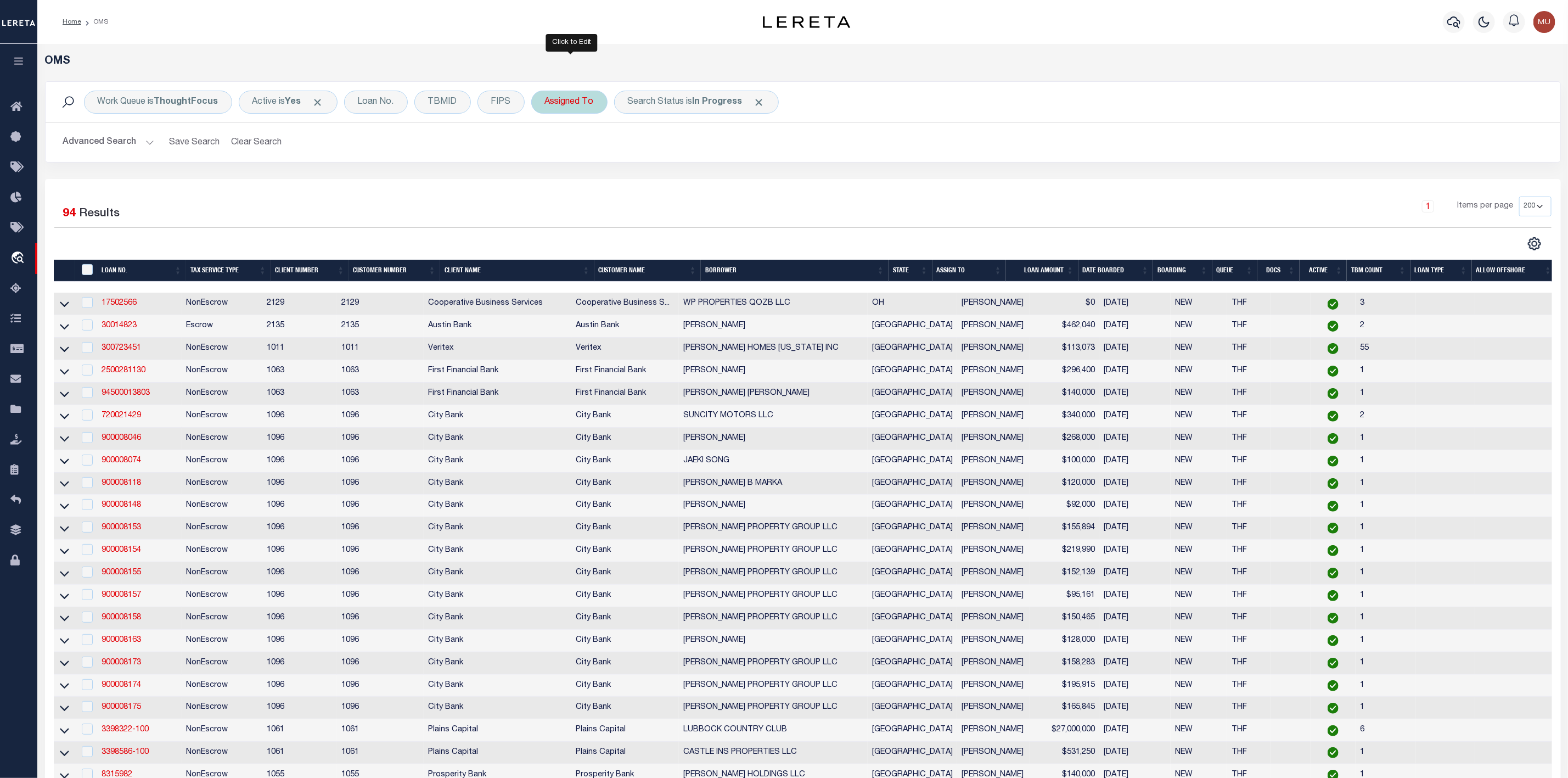
click at [564, 106] on div "Assigned To" at bounding box center [570, 103] width 76 height 23
click at [567, 158] on select "--Unassigned-- [PERSON_NAME] [PERSON_NAME] [PERSON_NAME] [PERSON_NAME] [PERSON_…" at bounding box center [626, 156] width 161 height 21
select select "[PERSON_NAME]"
click at [547, 147] on select "--Unassigned-- [PERSON_NAME] [PERSON_NAME] [PERSON_NAME] [PERSON_NAME] [PERSON_…" at bounding box center [626, 156] width 161 height 21
click at [677, 180] on input "Apply" at bounding box center [690, 180] width 33 height 18
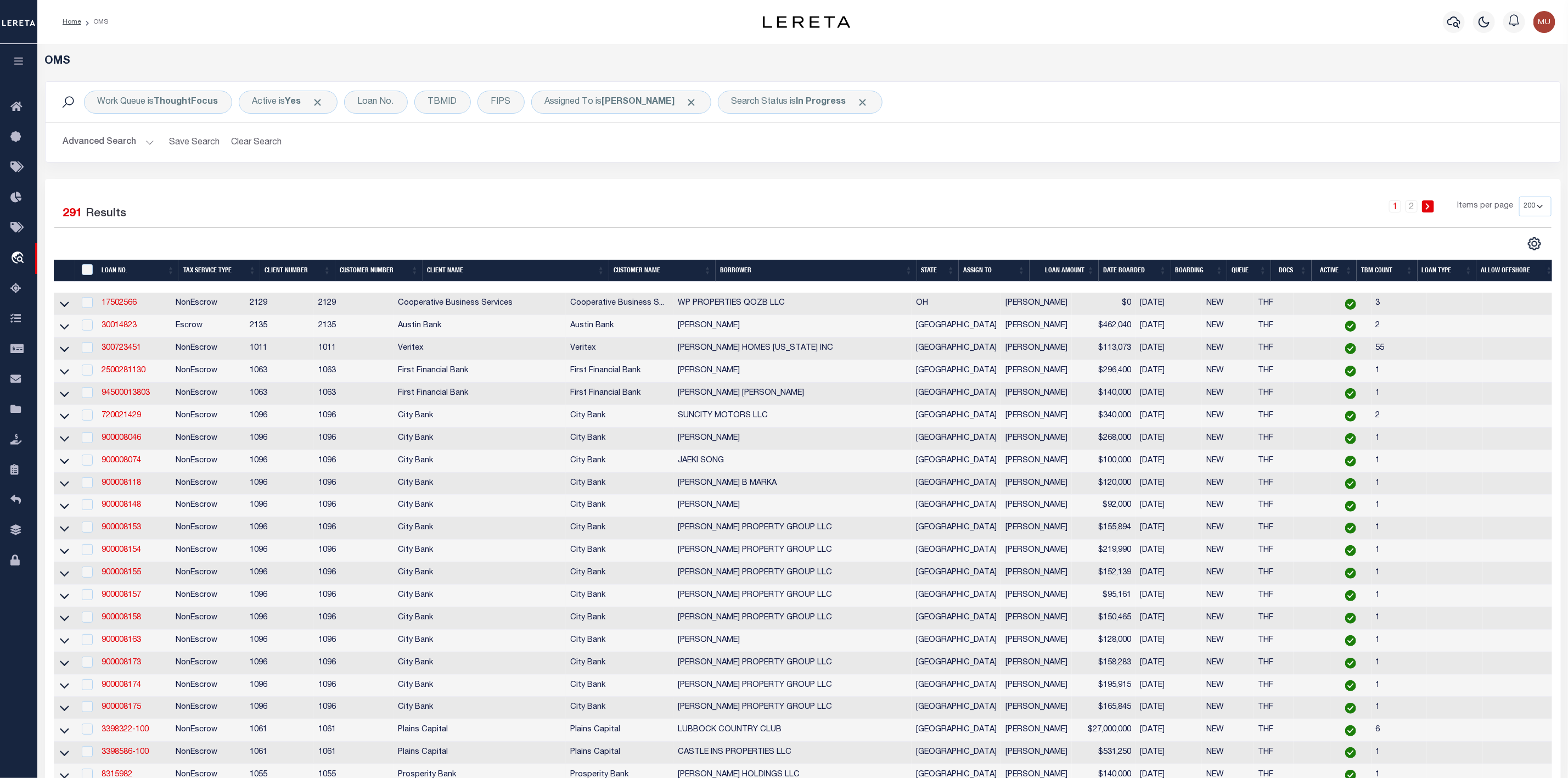
click at [112, 142] on button "Advanced Search" at bounding box center [109, 142] width 91 height 21
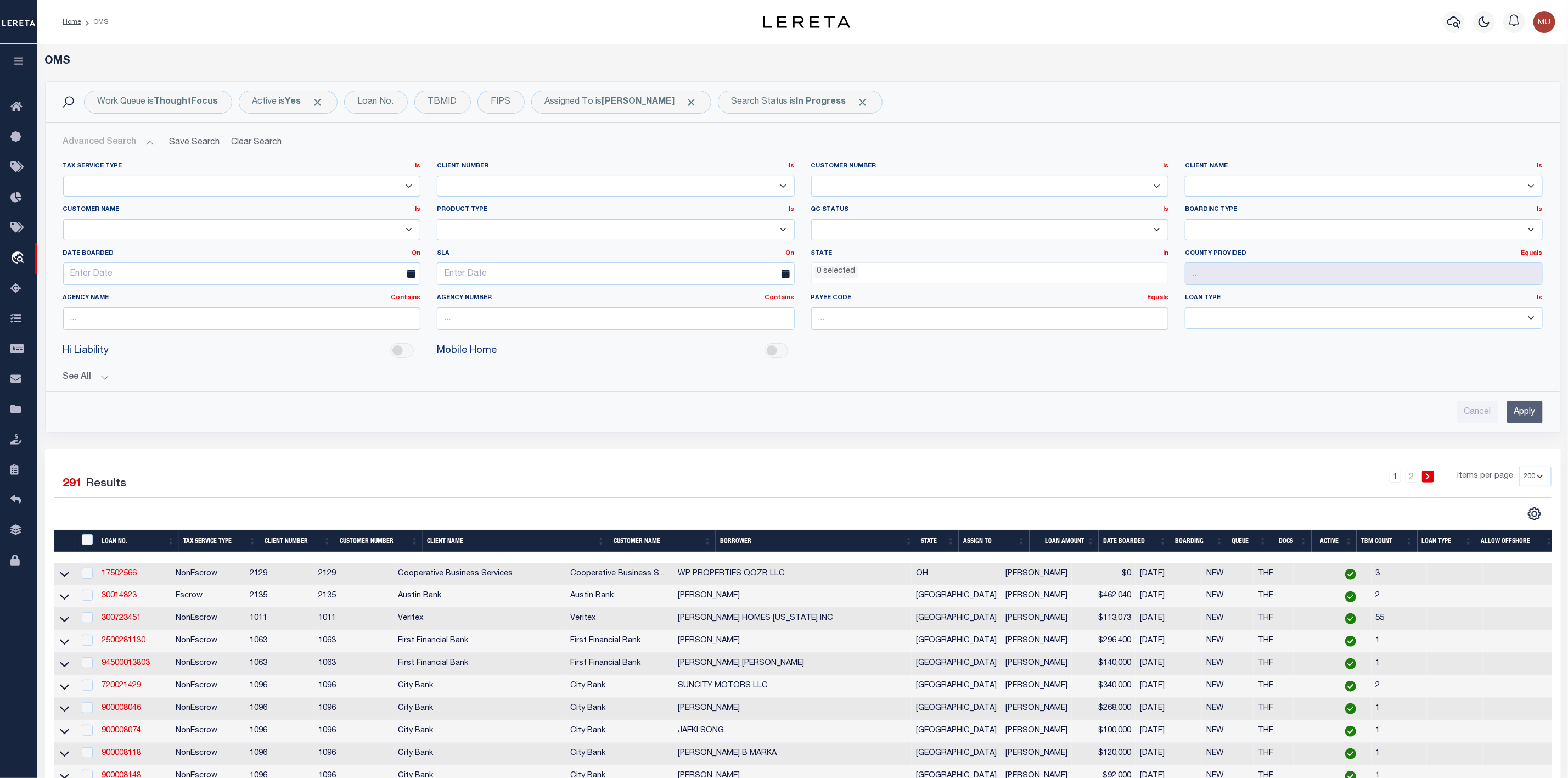
click at [845, 271] on li "0 selected" at bounding box center [836, 272] width 44 height 12
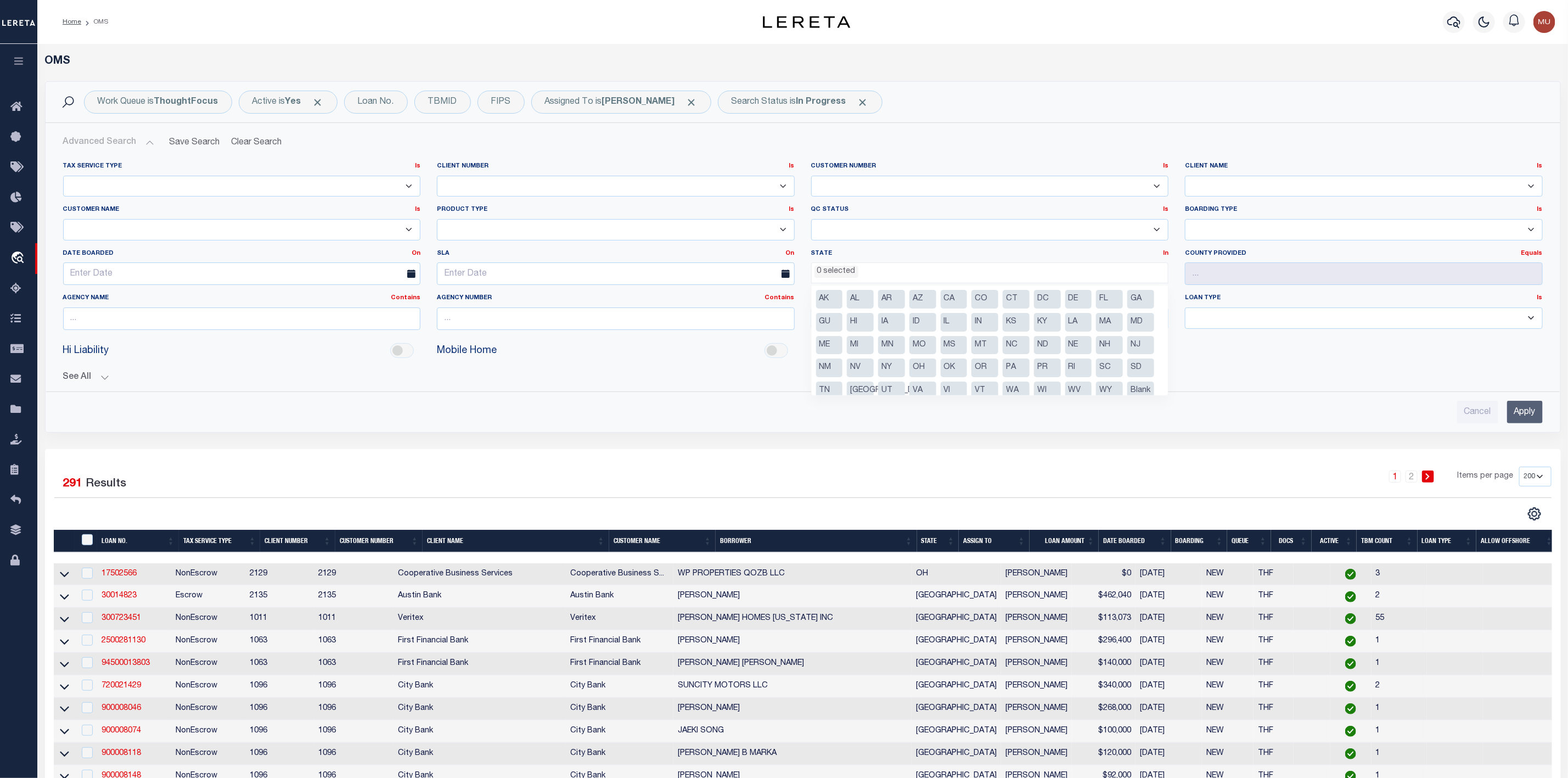
click at [874, 391] on li "[GEOGRAPHIC_DATA]" at bounding box center [860, 391] width 27 height 18
select select "[GEOGRAPHIC_DATA]"
click at [1532, 422] on input "Apply" at bounding box center [1525, 412] width 36 height 23
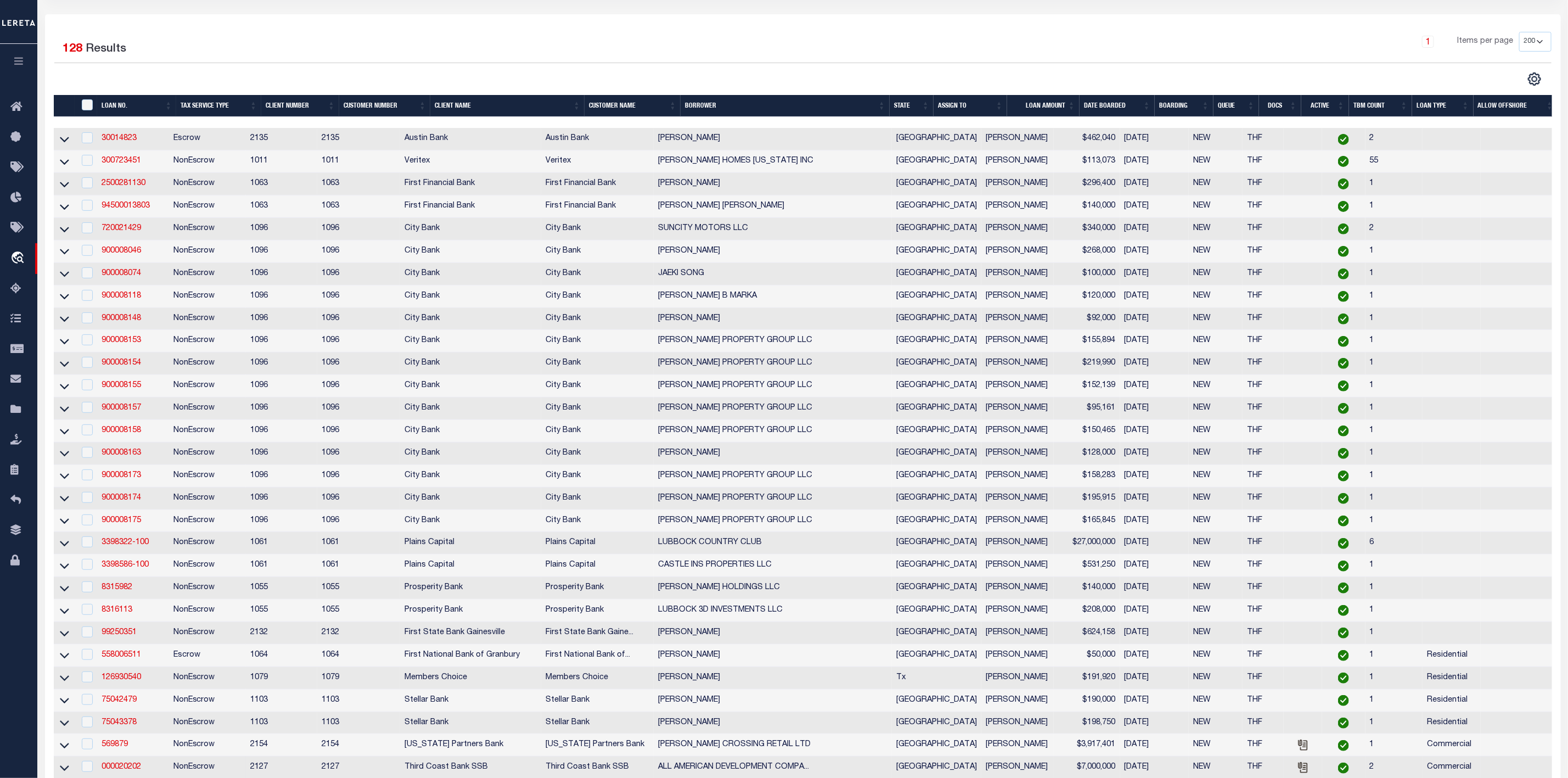
scroll to position [0, 0]
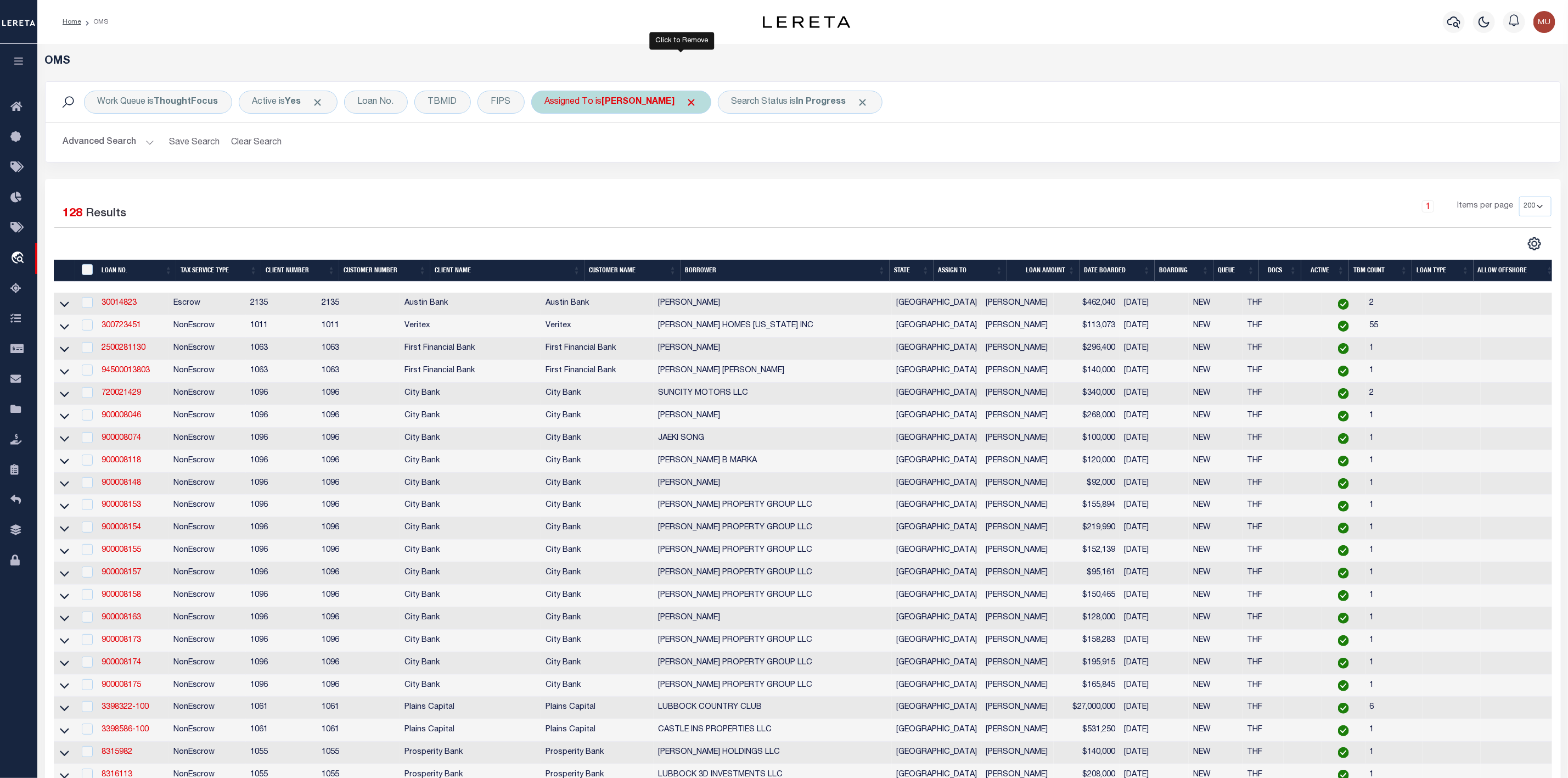
click at [686, 106] on span "Click to Remove" at bounding box center [692, 102] width 12 height 12
click at [142, 143] on button "Advanced Search" at bounding box center [109, 142] width 91 height 21
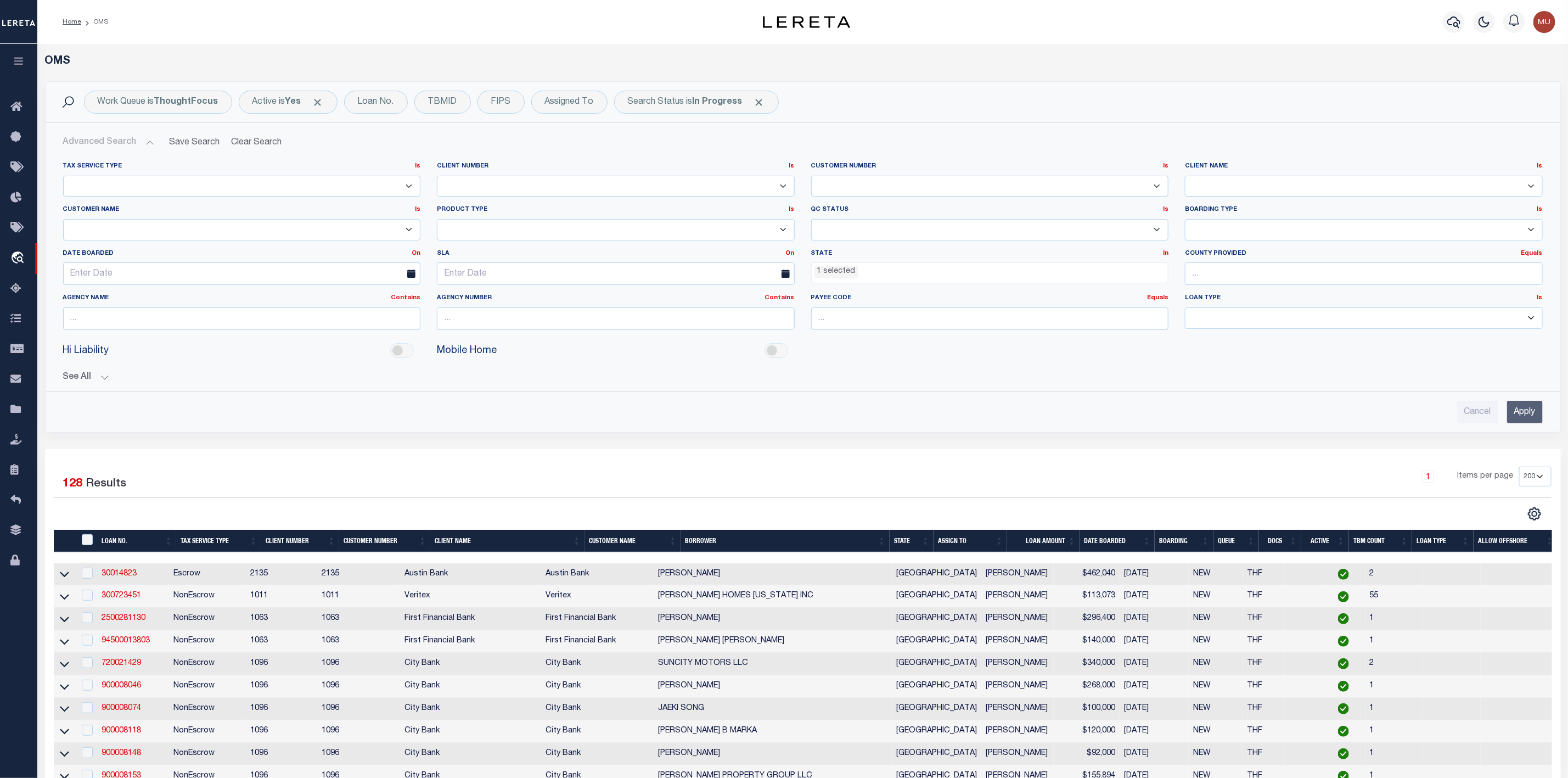
click at [836, 271] on li "1 selected" at bounding box center [836, 272] width 44 height 12
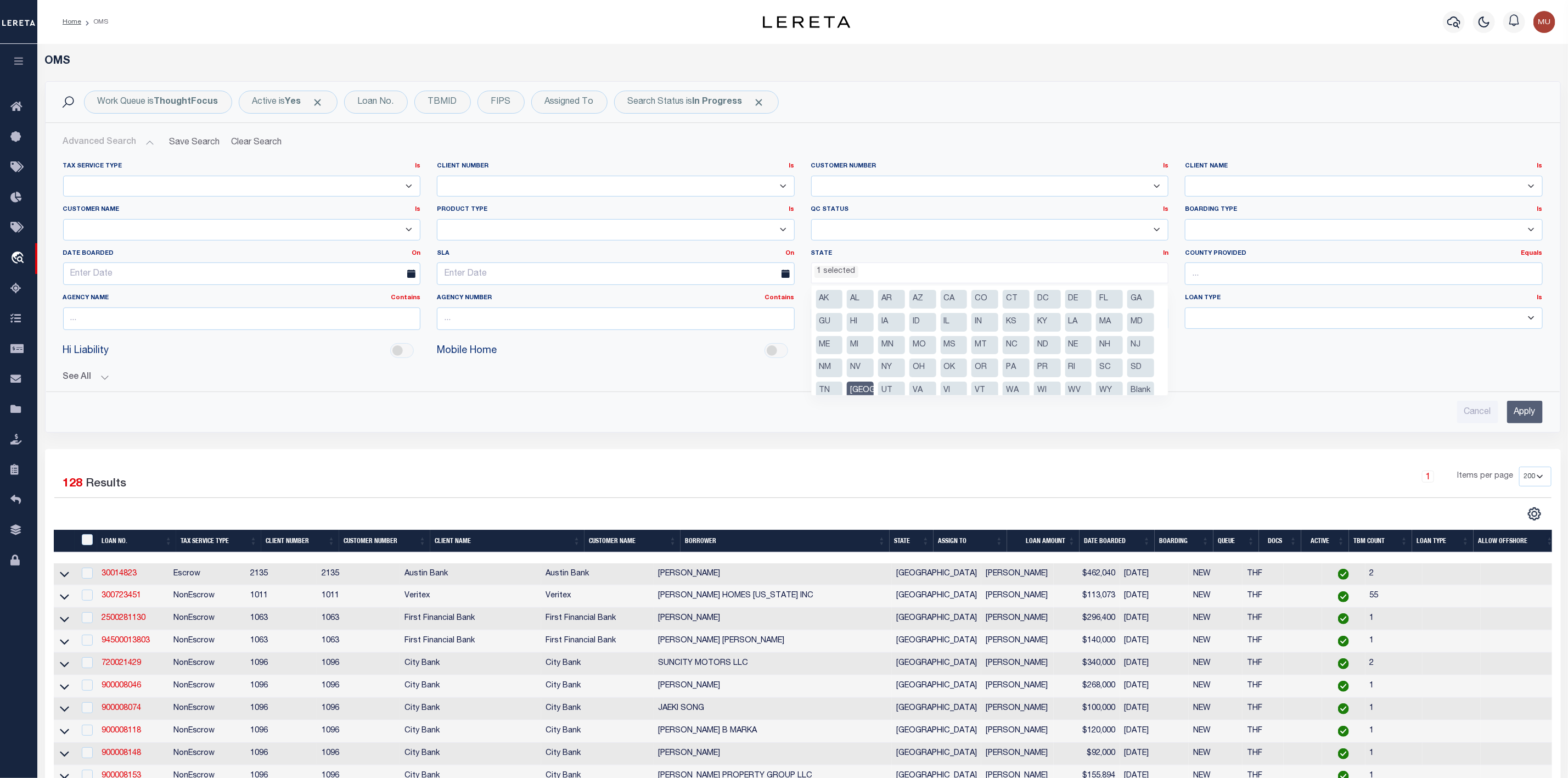
click at [874, 389] on li "[GEOGRAPHIC_DATA]" at bounding box center [860, 391] width 27 height 18
select select
click at [1515, 420] on input "Apply" at bounding box center [1525, 412] width 36 height 23
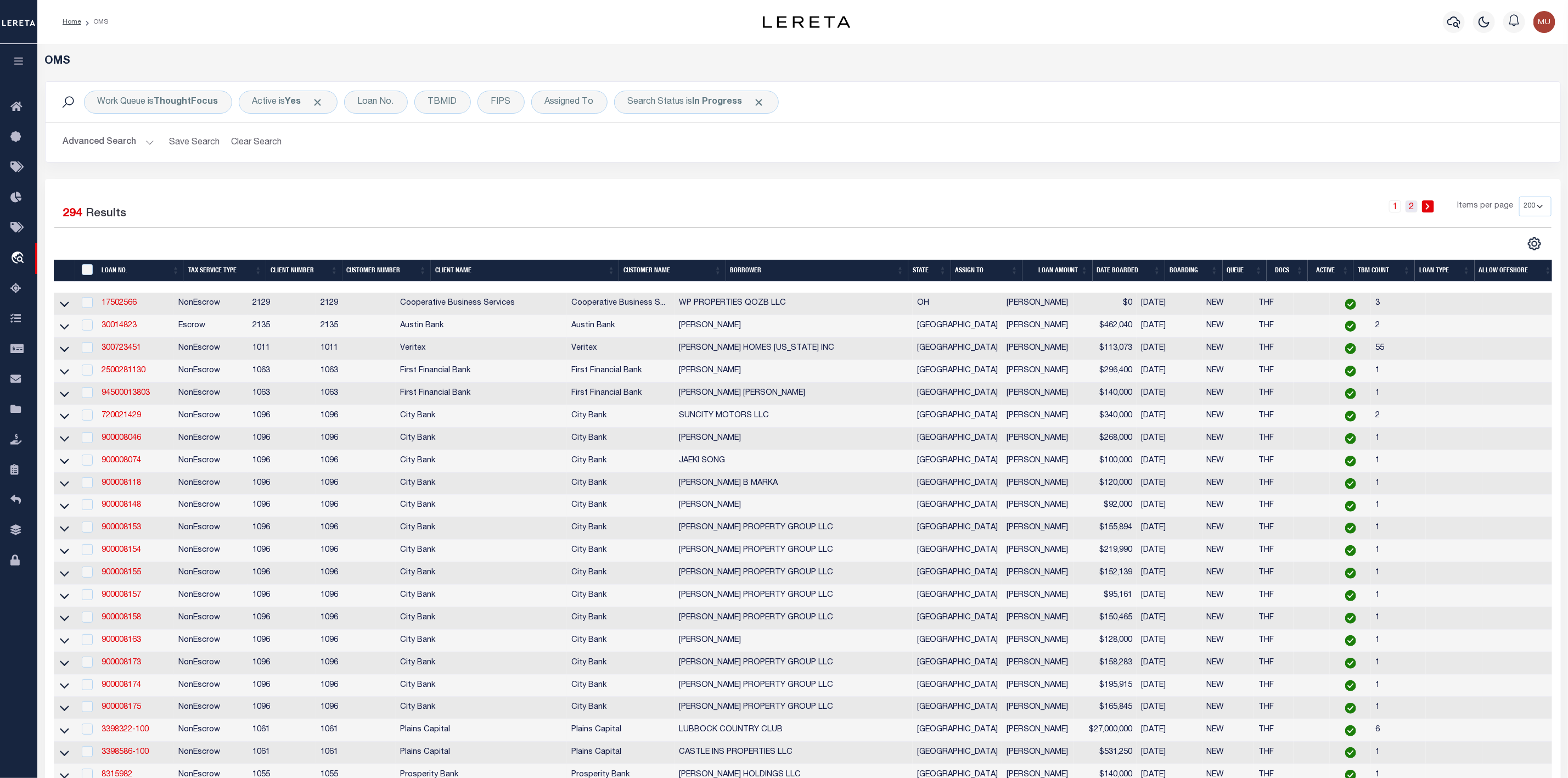
click at [1413, 212] on link "2" at bounding box center [1412, 206] width 12 height 12
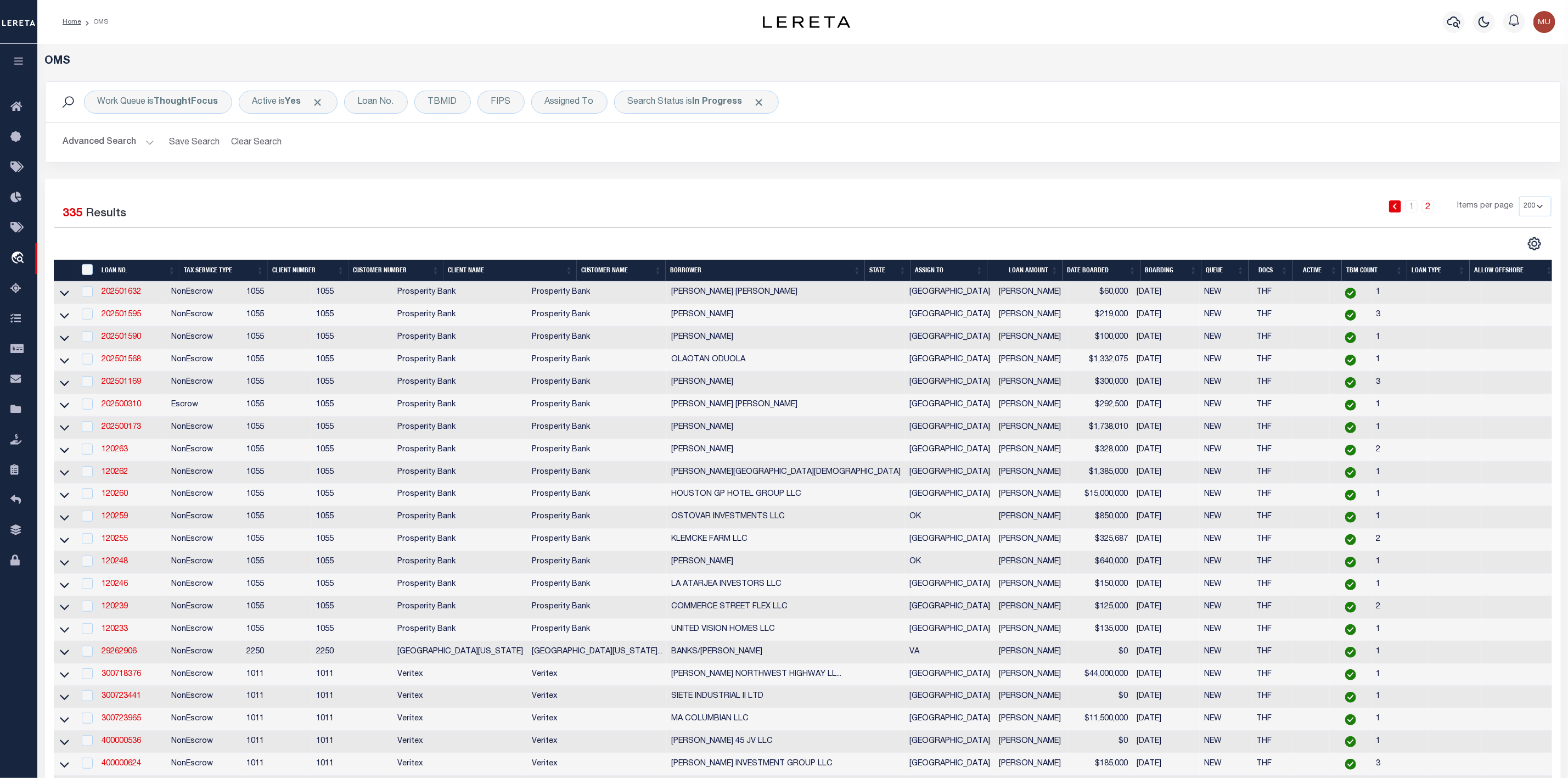
click at [147, 141] on button "Advanced Search" at bounding box center [109, 142] width 91 height 21
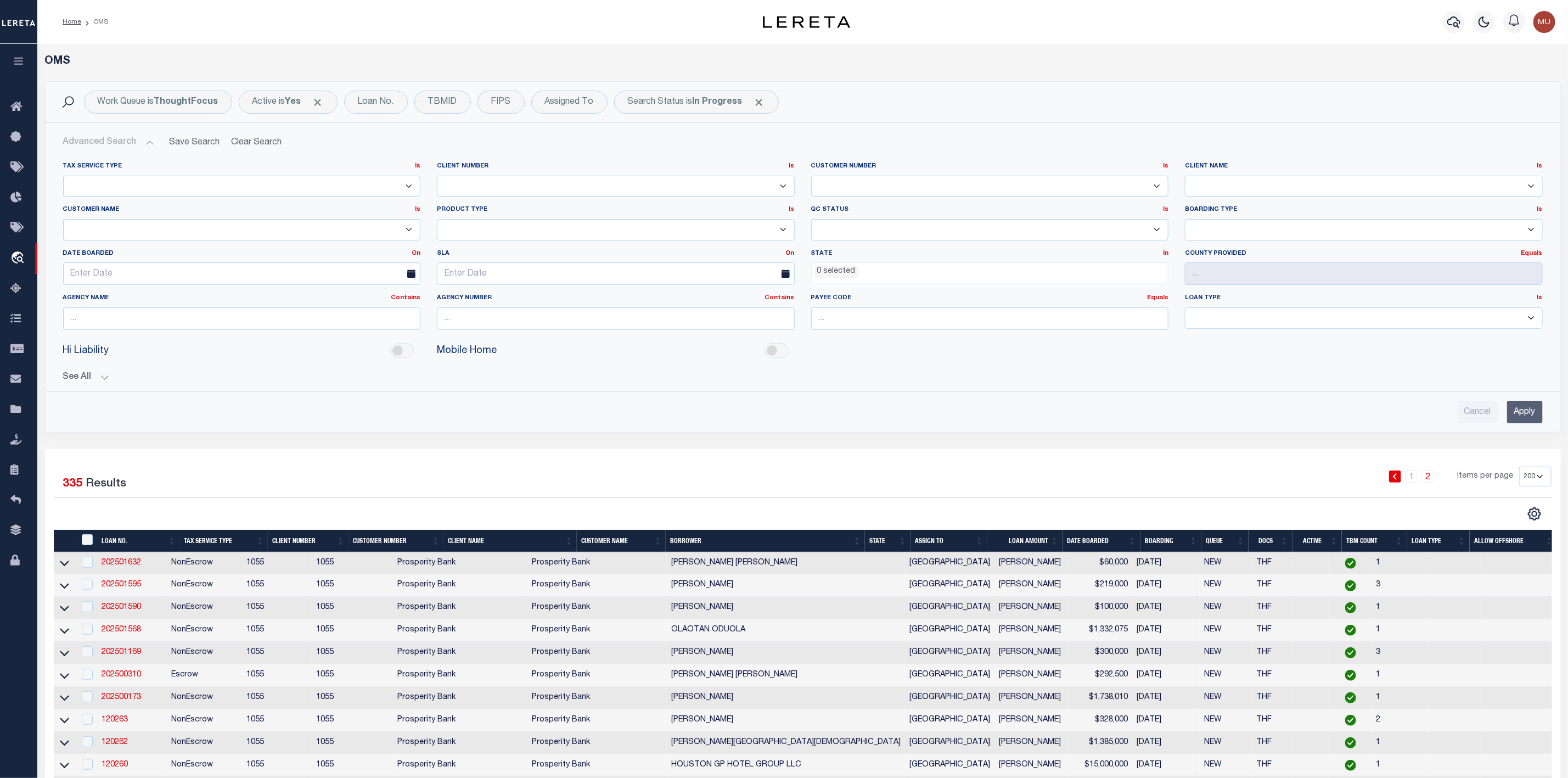
click at [149, 140] on button "Advanced Search" at bounding box center [109, 142] width 91 height 21
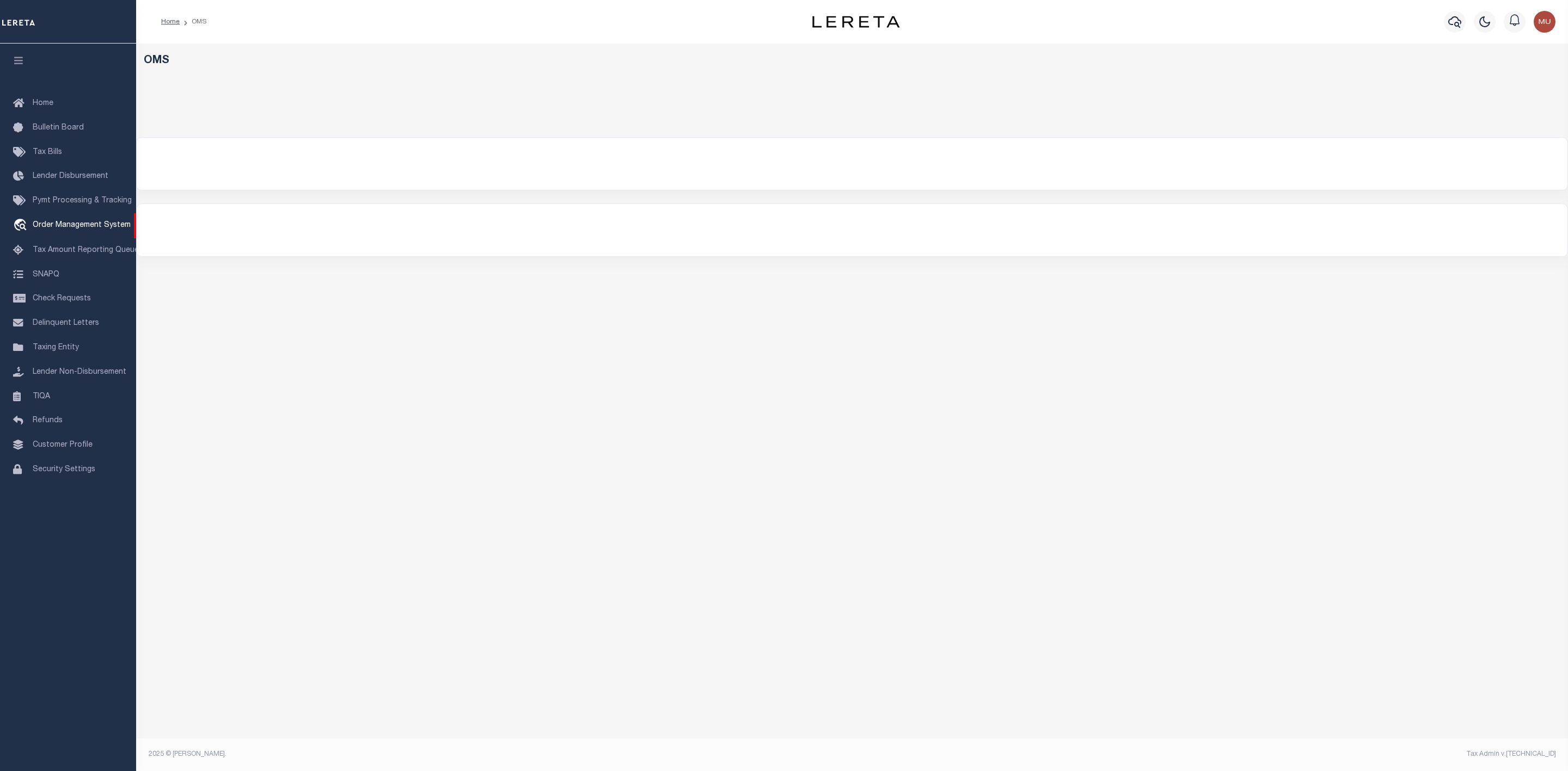
select select "200"
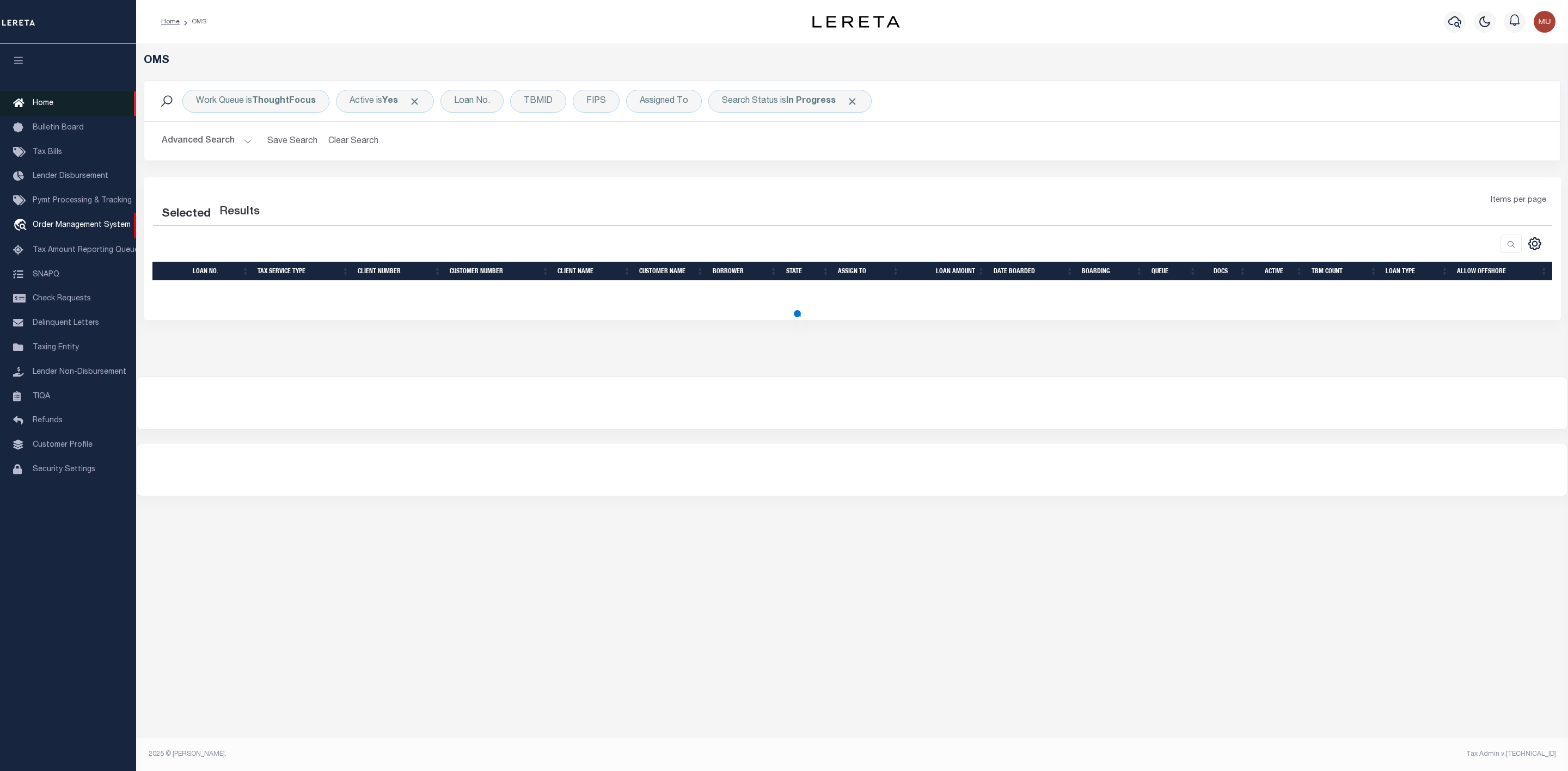
select select "200"
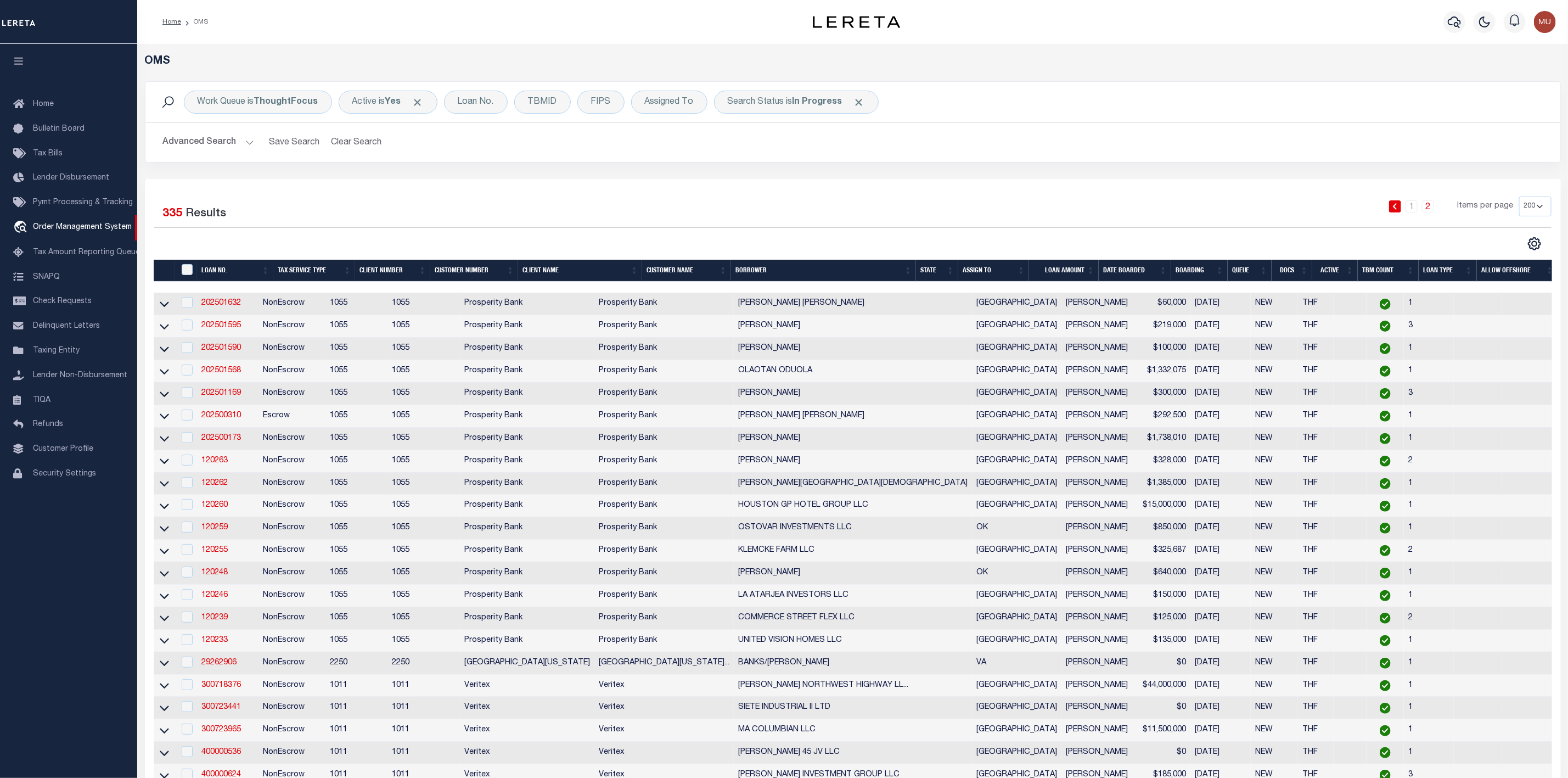
click at [236, 142] on button "Advanced Search" at bounding box center [209, 142] width 91 height 21
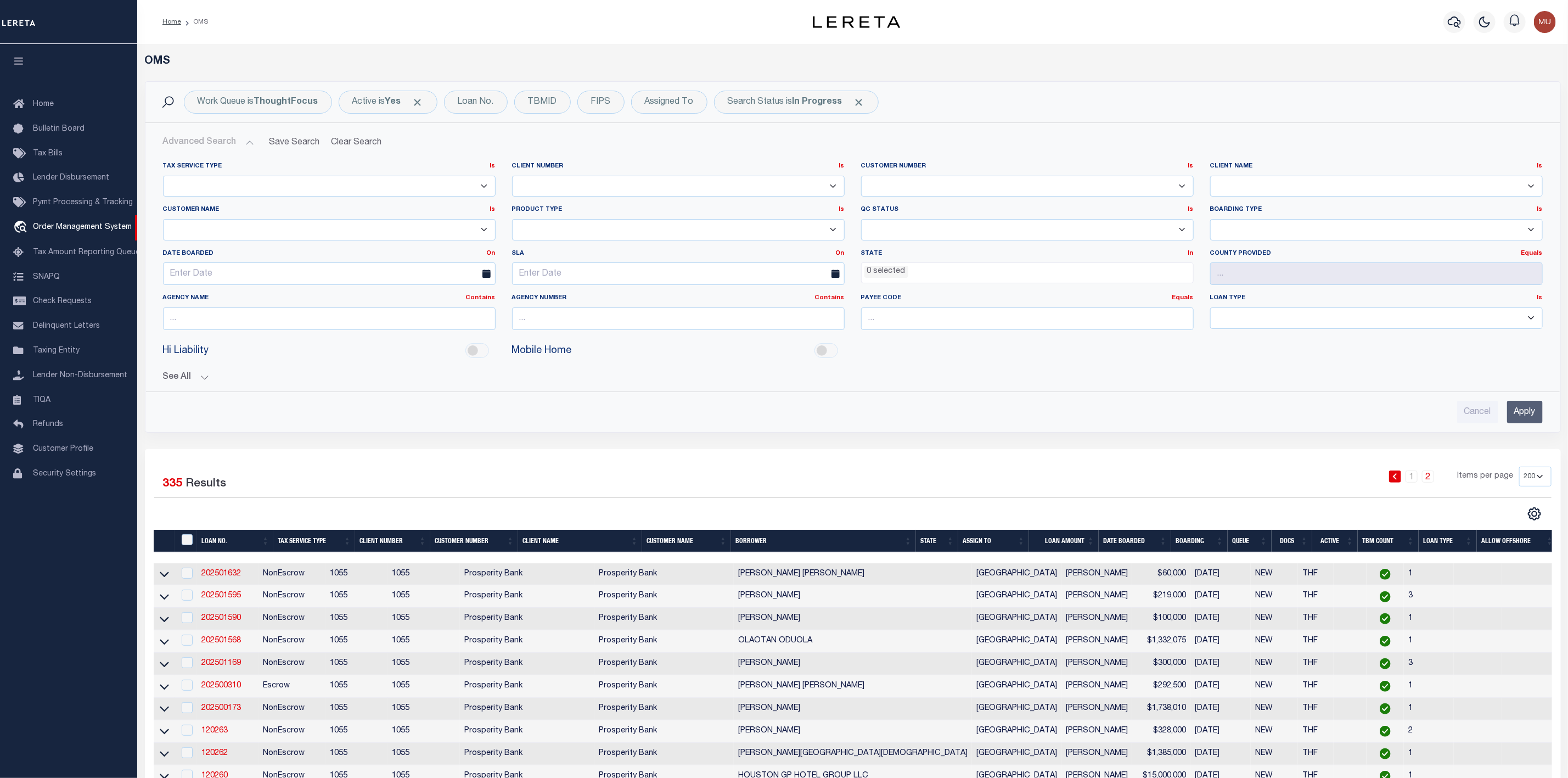
click at [871, 268] on li "0 selected" at bounding box center [887, 272] width 44 height 12
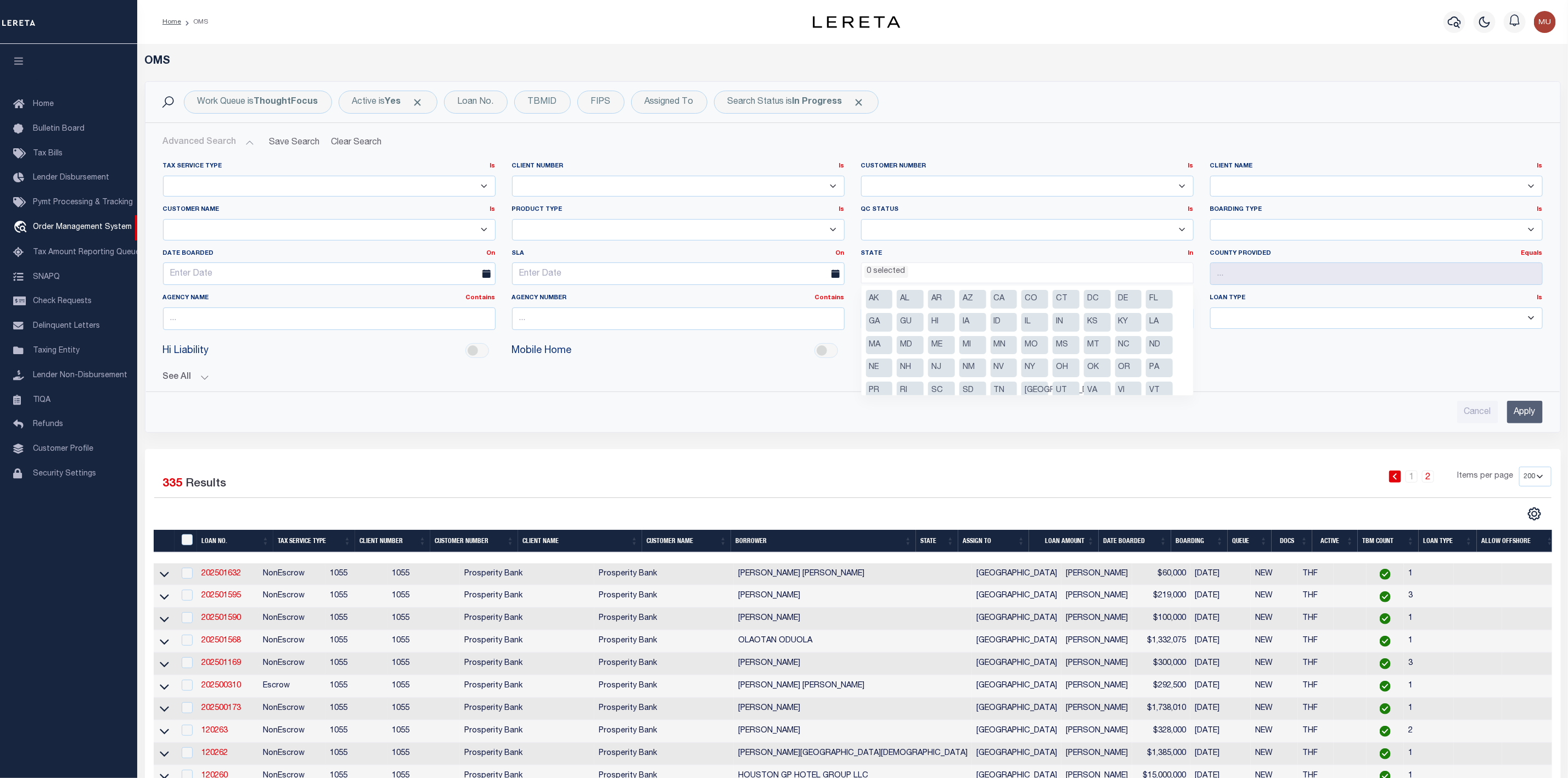
scroll to position [33, 0]
click at [1027, 360] on li "[GEOGRAPHIC_DATA]" at bounding box center [1035, 359] width 27 height 18
select select "[GEOGRAPHIC_DATA]"
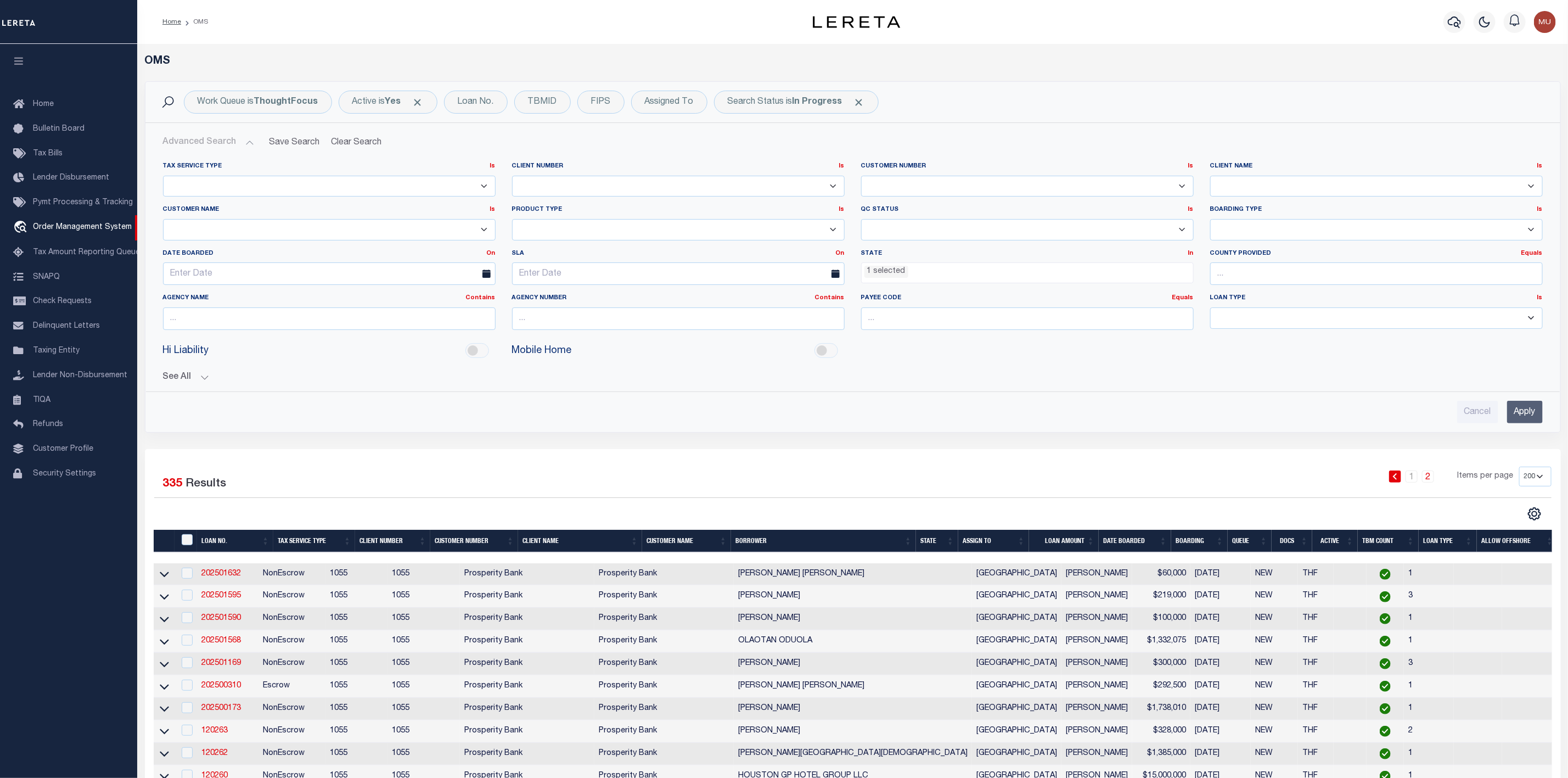
click at [1511, 410] on input "Apply" at bounding box center [1525, 412] width 36 height 23
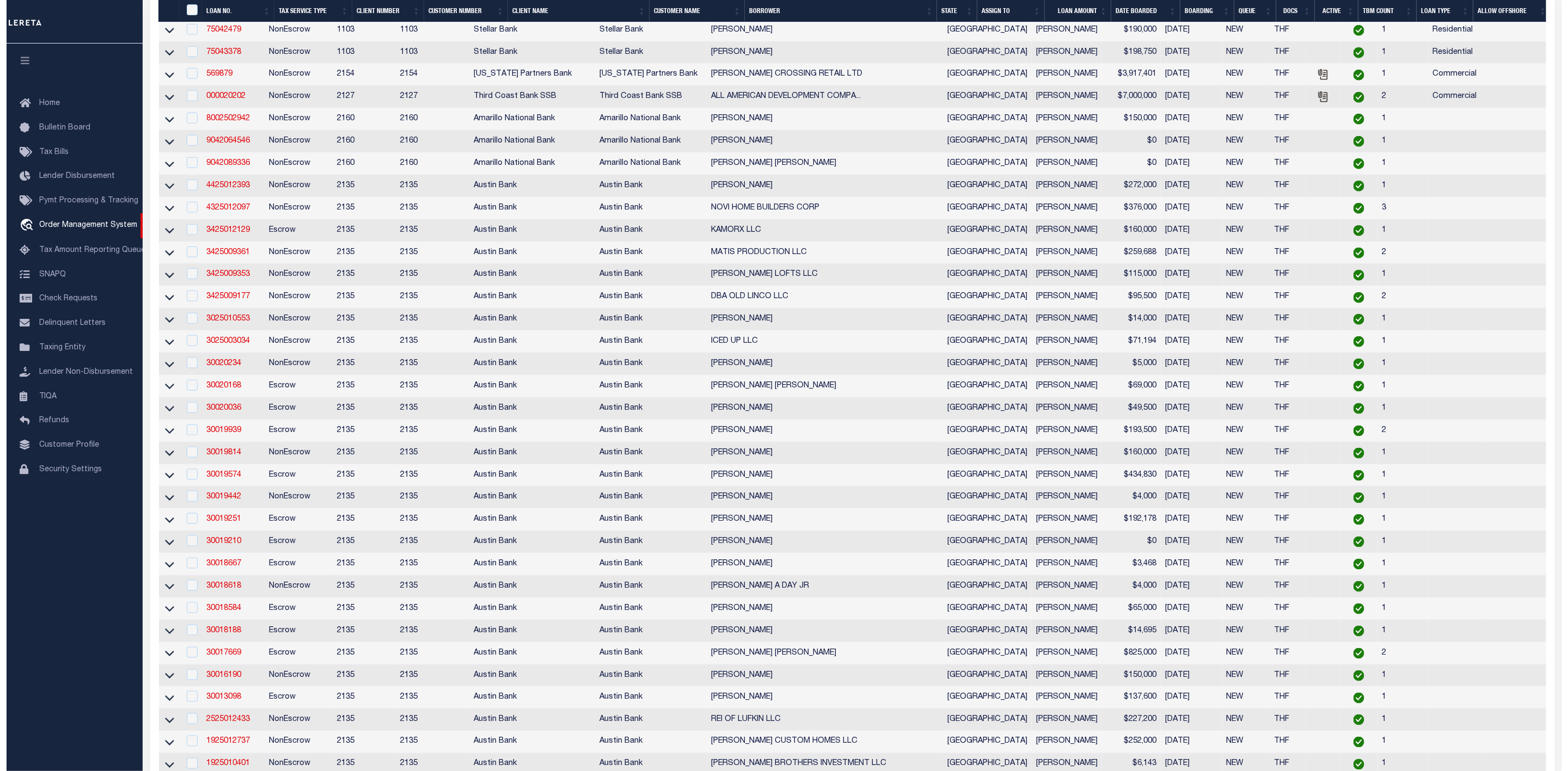
scroll to position [0, 0]
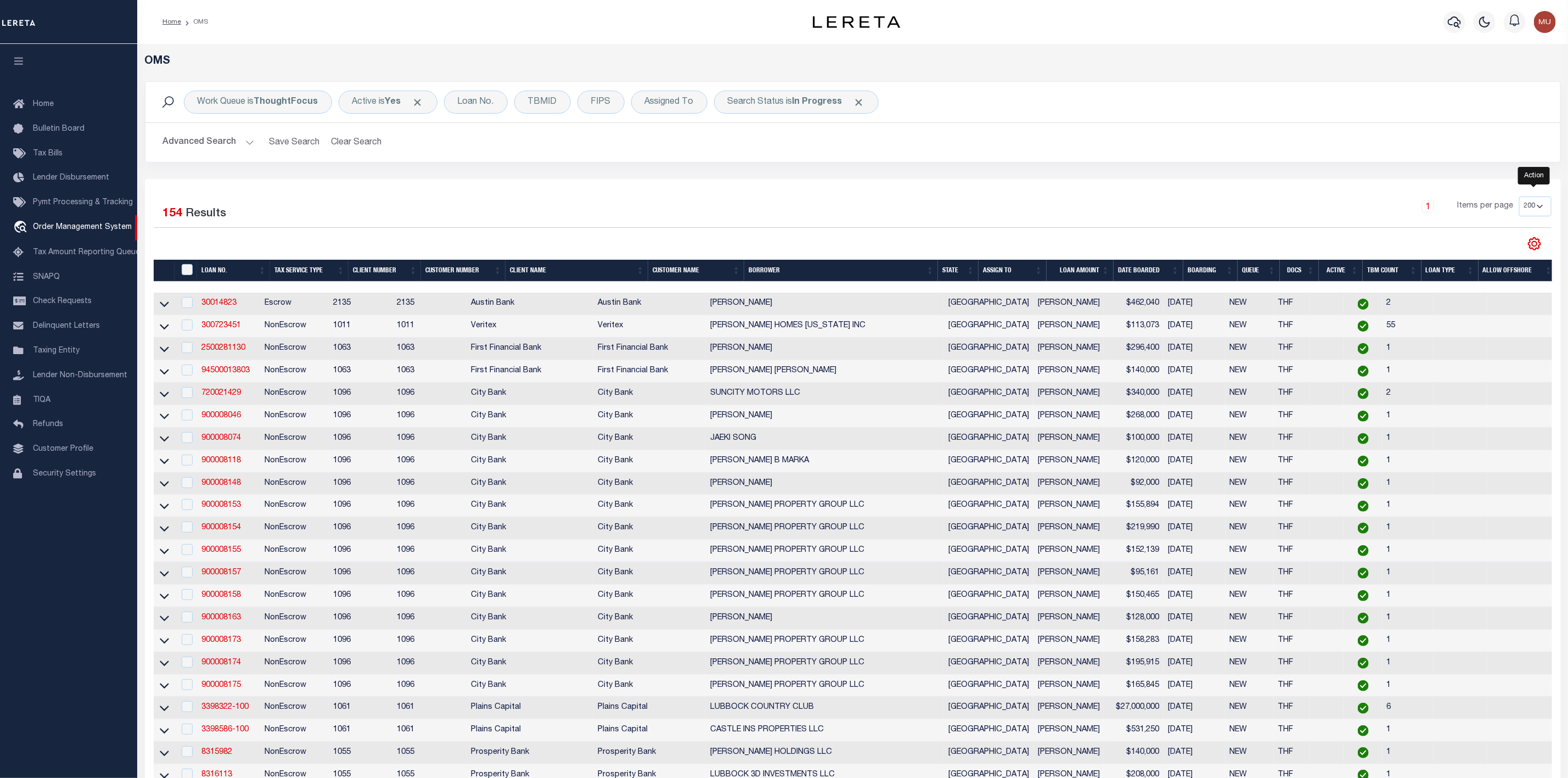
click at [1528, 244] on icon "" at bounding box center [1534, 244] width 14 height 14
click at [1474, 264] on link "CSV" at bounding box center [1489, 262] width 107 height 21
click at [186, 330] on input "checkbox" at bounding box center [187, 325] width 11 height 11
checkbox input "true"
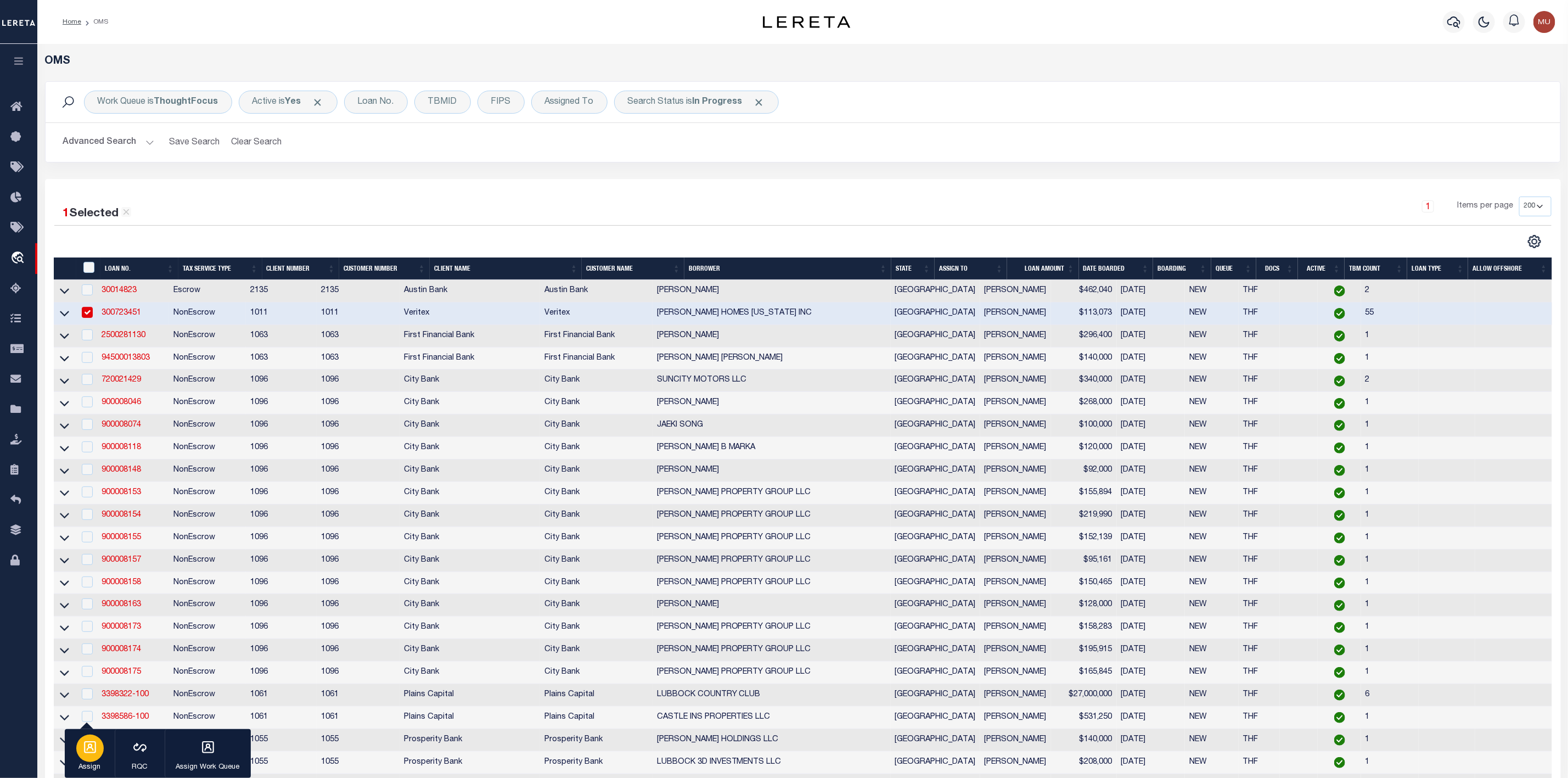
click at [85, 744] on icon "button" at bounding box center [90, 748] width 12 height 12
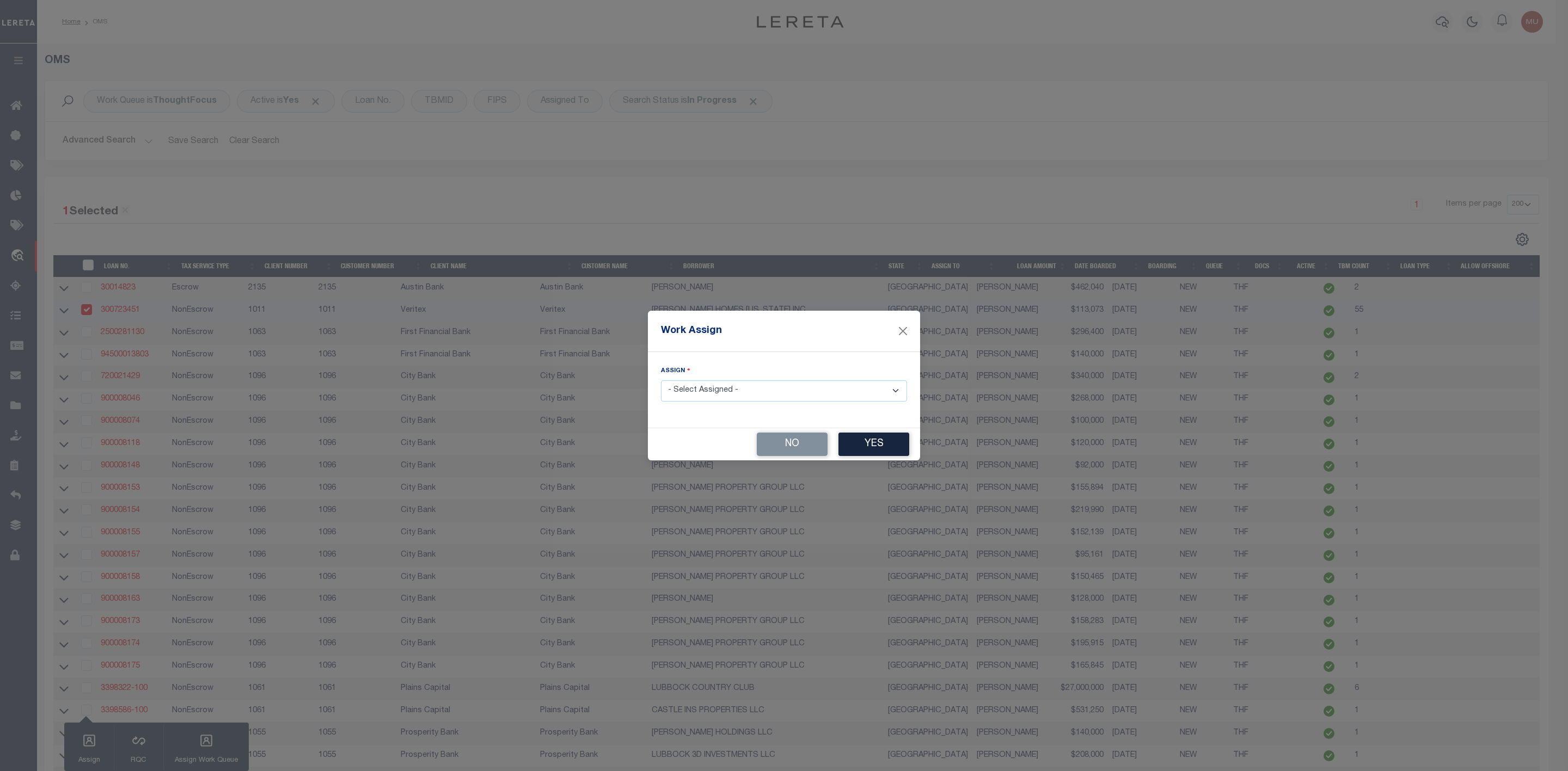
click at [693, 392] on select "- Select Assigned - --Unassigned-- [PERSON_NAME] [PERSON_NAME] [PERSON_NAME] [P…" at bounding box center [784, 391] width 246 height 21
select select "[PERSON_NAME]"
click at [661, 380] on select "- Select Assigned - --Unassigned-- [PERSON_NAME] [PERSON_NAME] [PERSON_NAME] [P…" at bounding box center [784, 391] width 246 height 21
click at [880, 446] on button "Yes" at bounding box center [873, 444] width 71 height 23
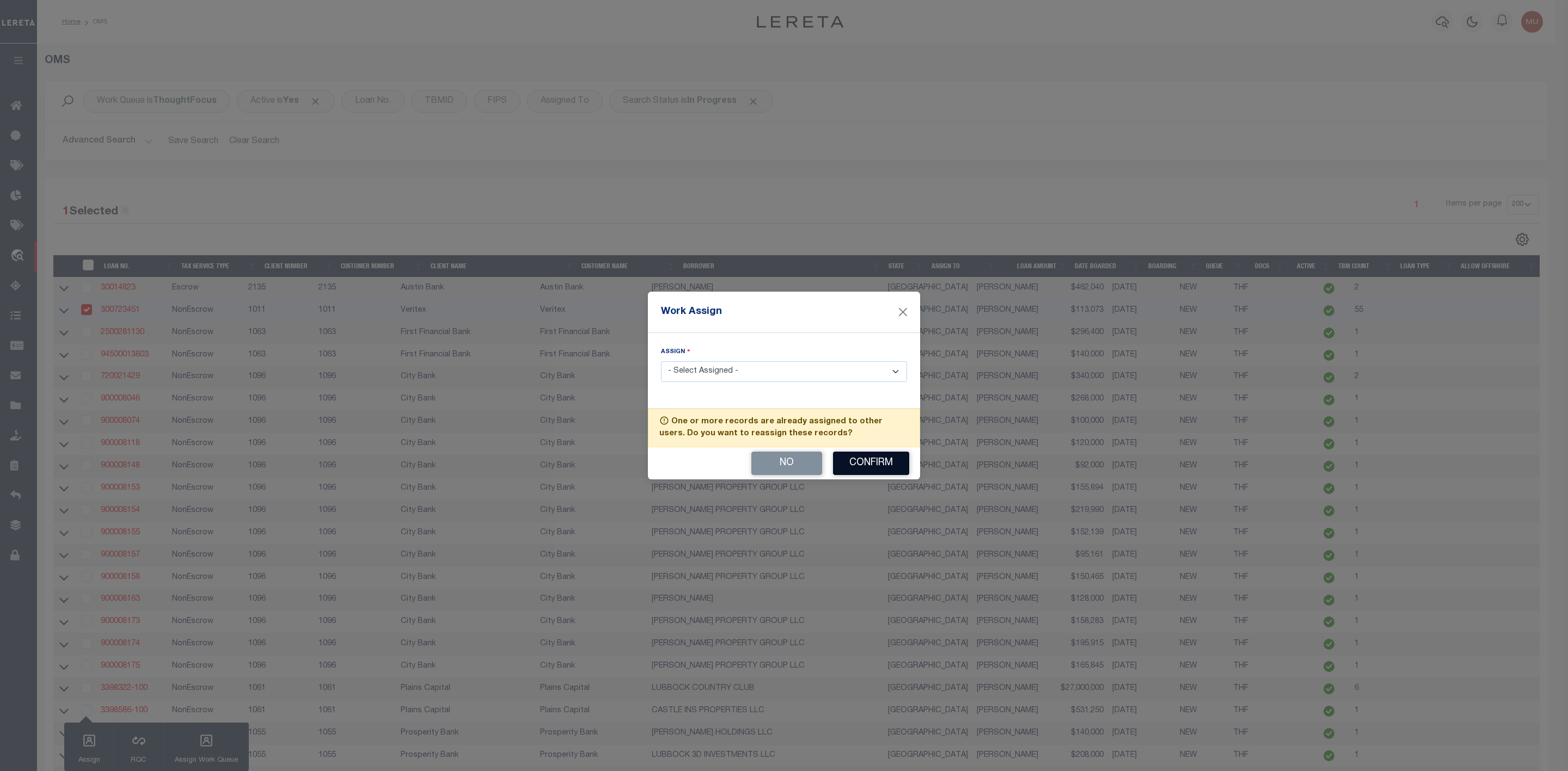
click at [872, 462] on button "Confirm" at bounding box center [870, 463] width 76 height 23
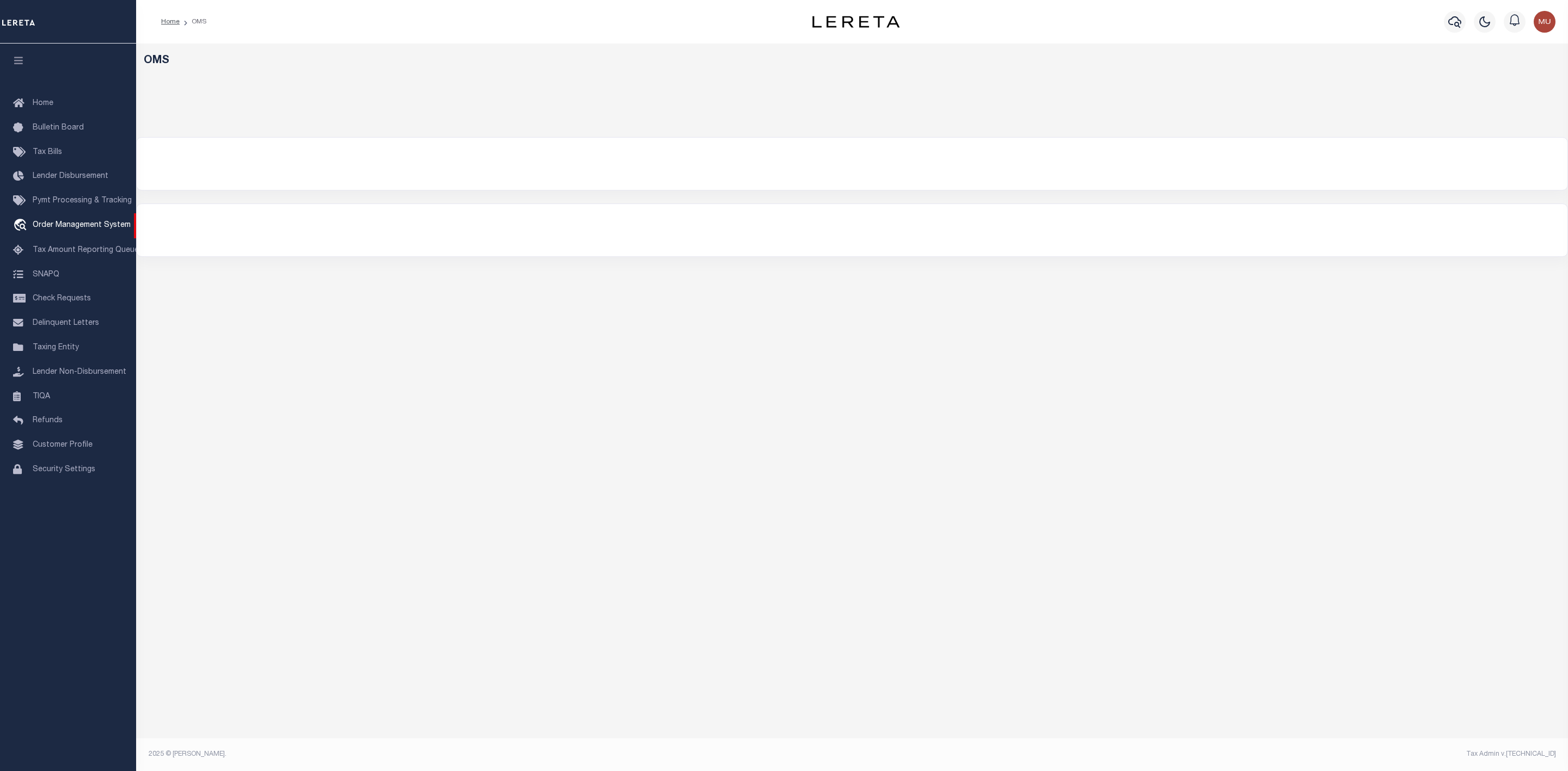
select select "200"
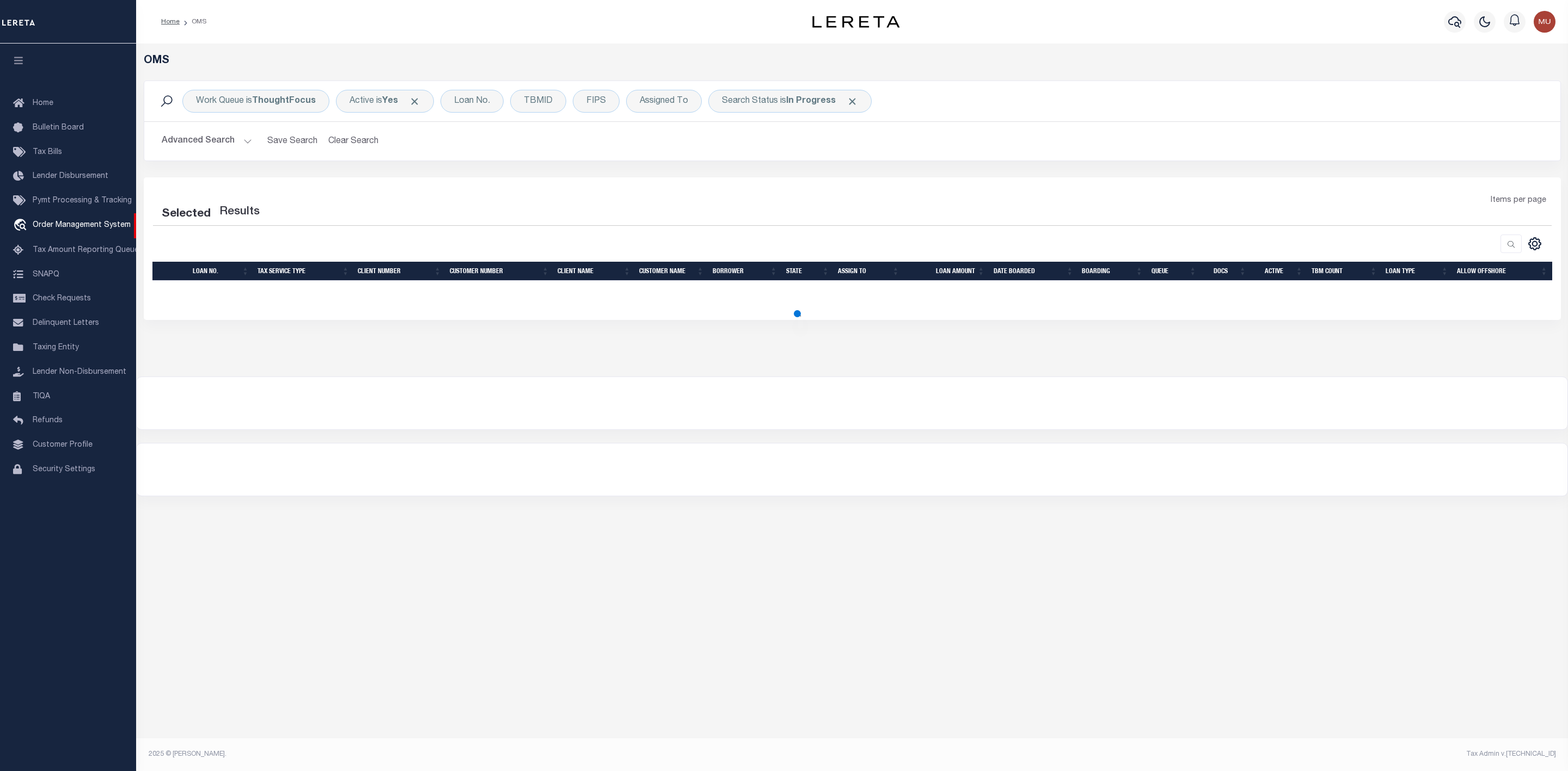
select select "200"
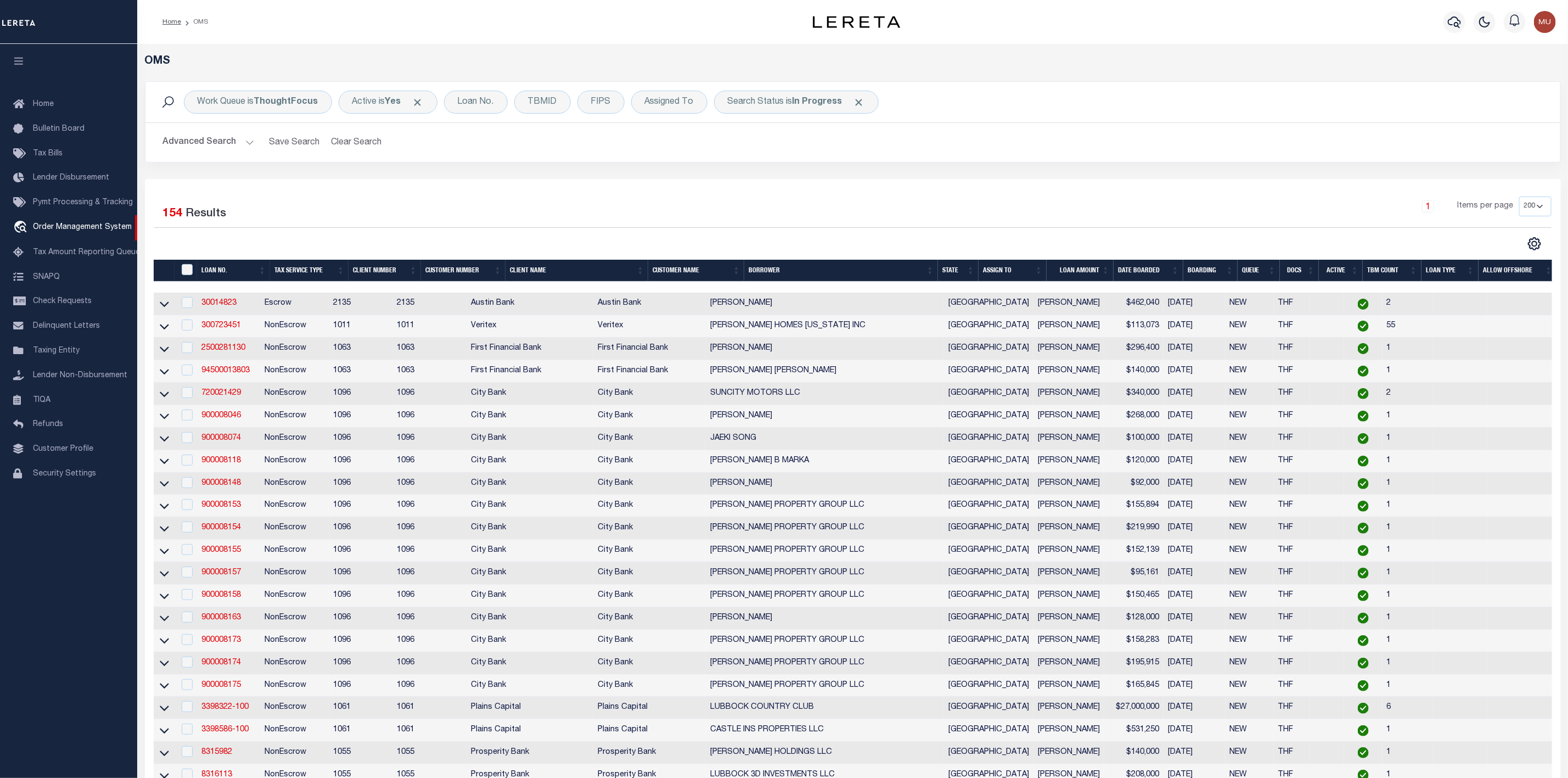
click at [183, 332] on div at bounding box center [186, 326] width 14 height 12
checkbox input "true"
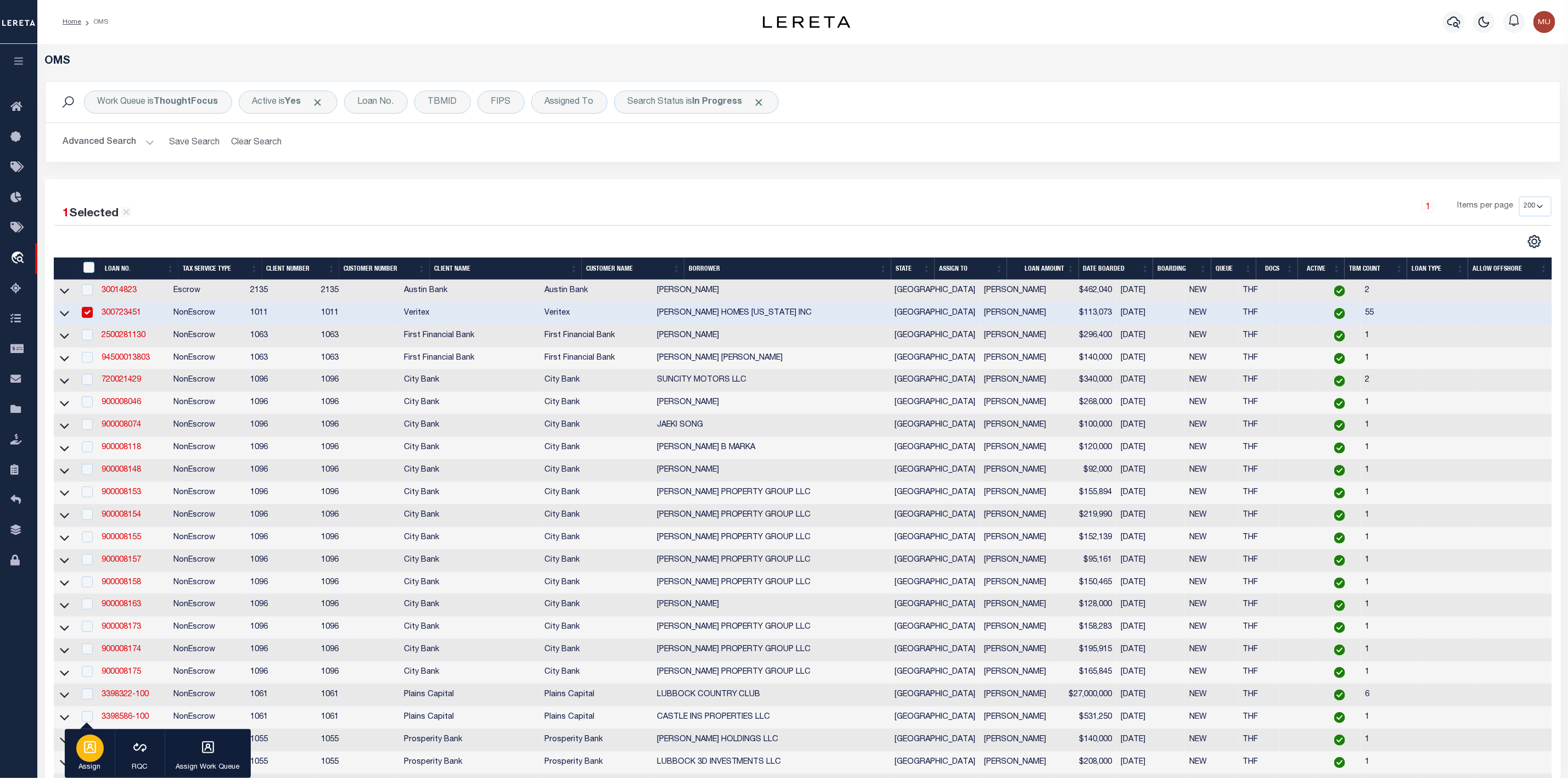
click at [80, 753] on div "button" at bounding box center [90, 749] width 28 height 28
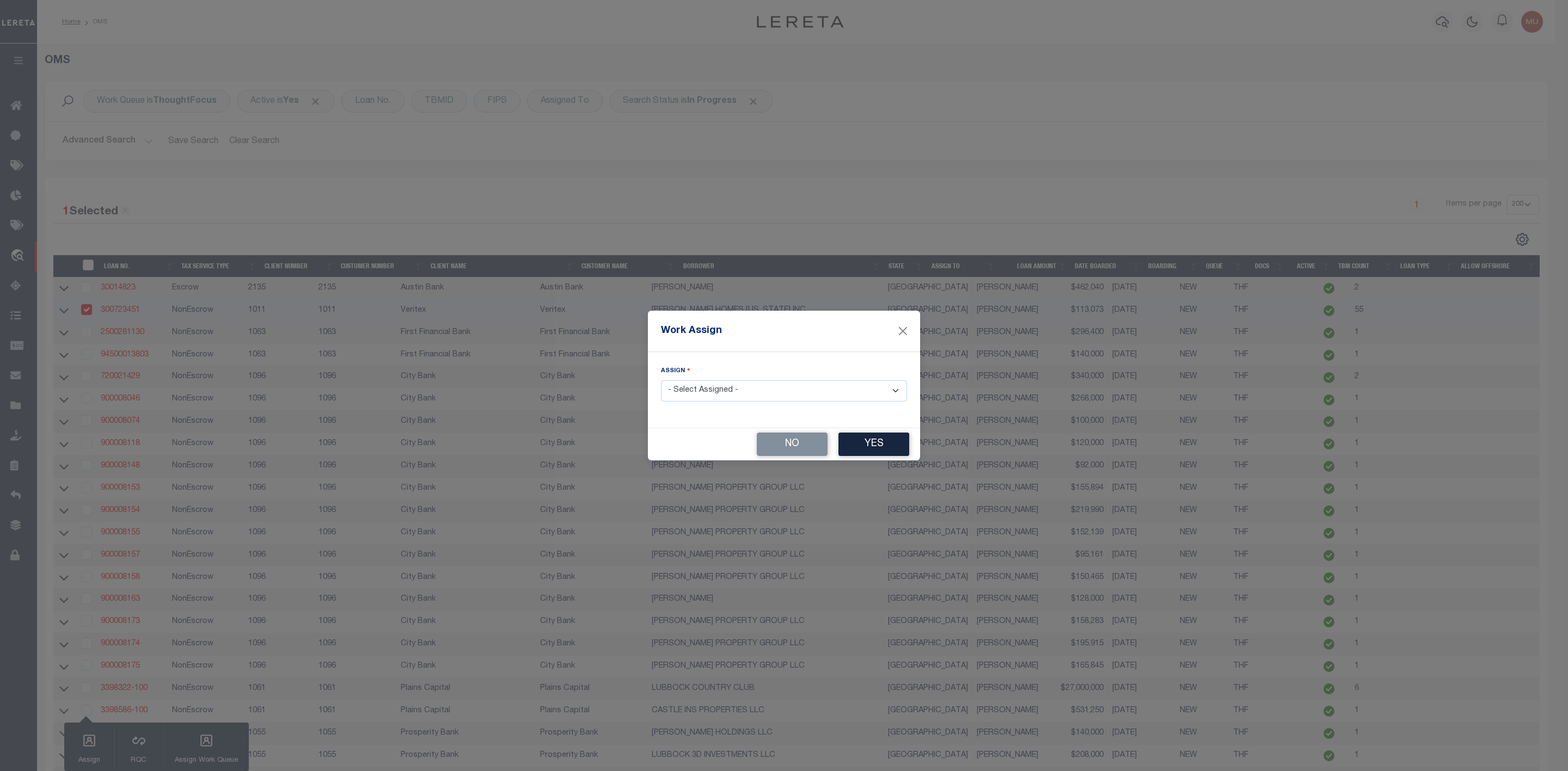
click at [750, 391] on select "- Select Assigned - --Unassigned-- [PERSON_NAME] [PERSON_NAME] [PERSON_NAME] [P…" at bounding box center [784, 391] width 246 height 21
select select "[PERSON_NAME]"
click at [661, 380] on select "- Select Assigned - --Unassigned-- [PERSON_NAME] [PERSON_NAME] [PERSON_NAME] [P…" at bounding box center [784, 391] width 246 height 21
click at [845, 435] on button "Yes" at bounding box center [873, 444] width 71 height 23
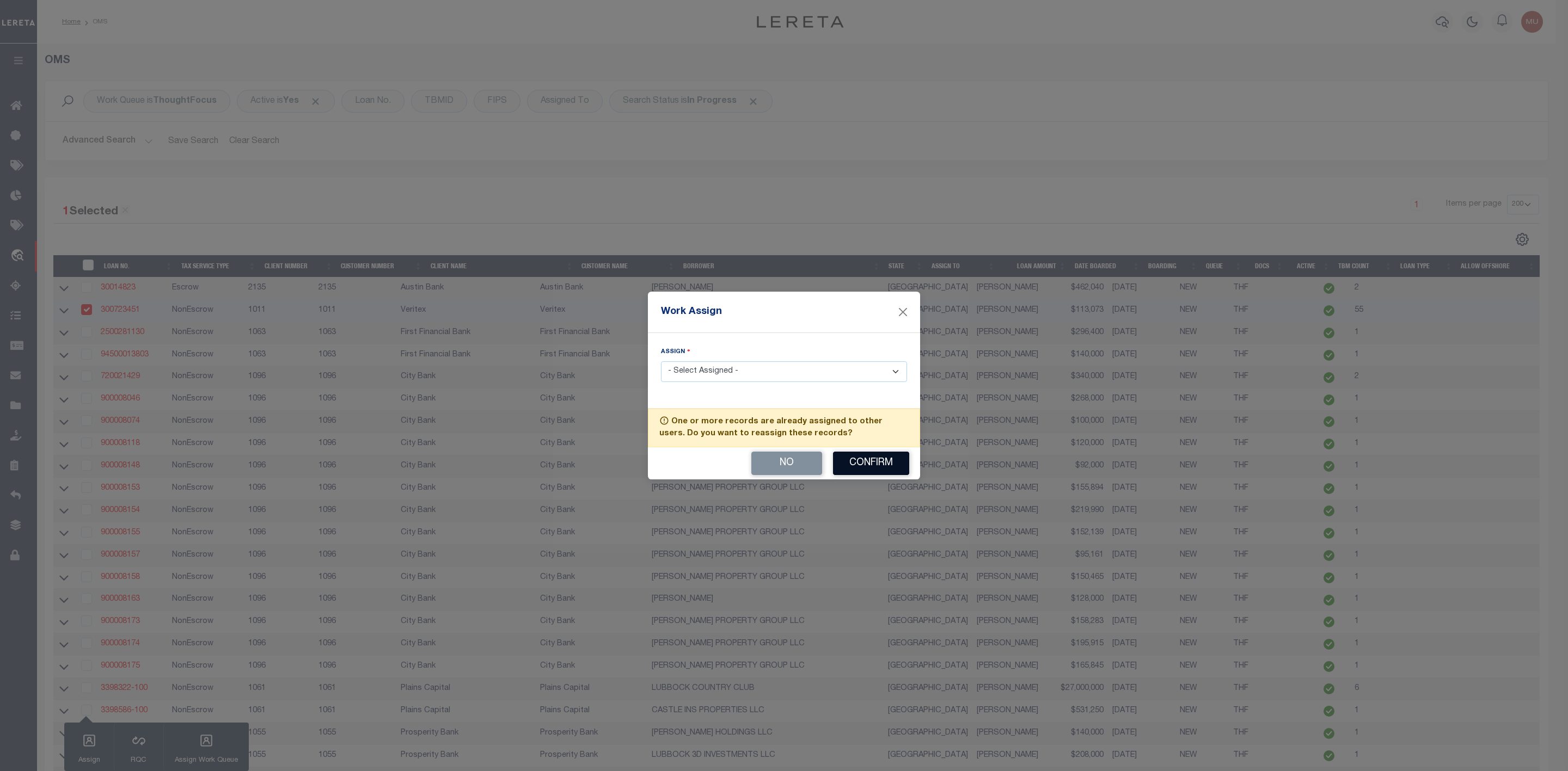
click at [870, 466] on button "Confirm" at bounding box center [870, 463] width 76 height 23
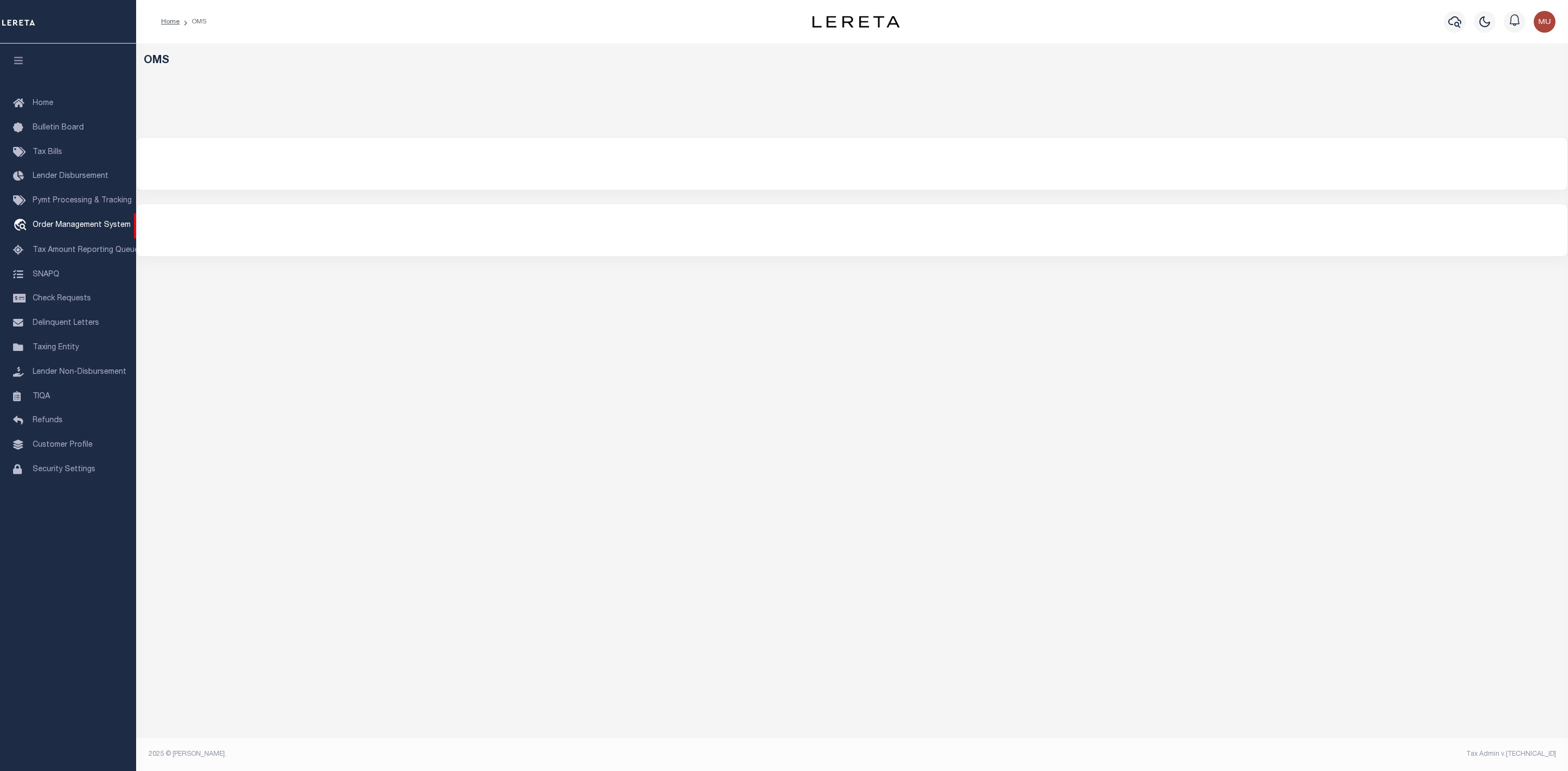
select select "200"
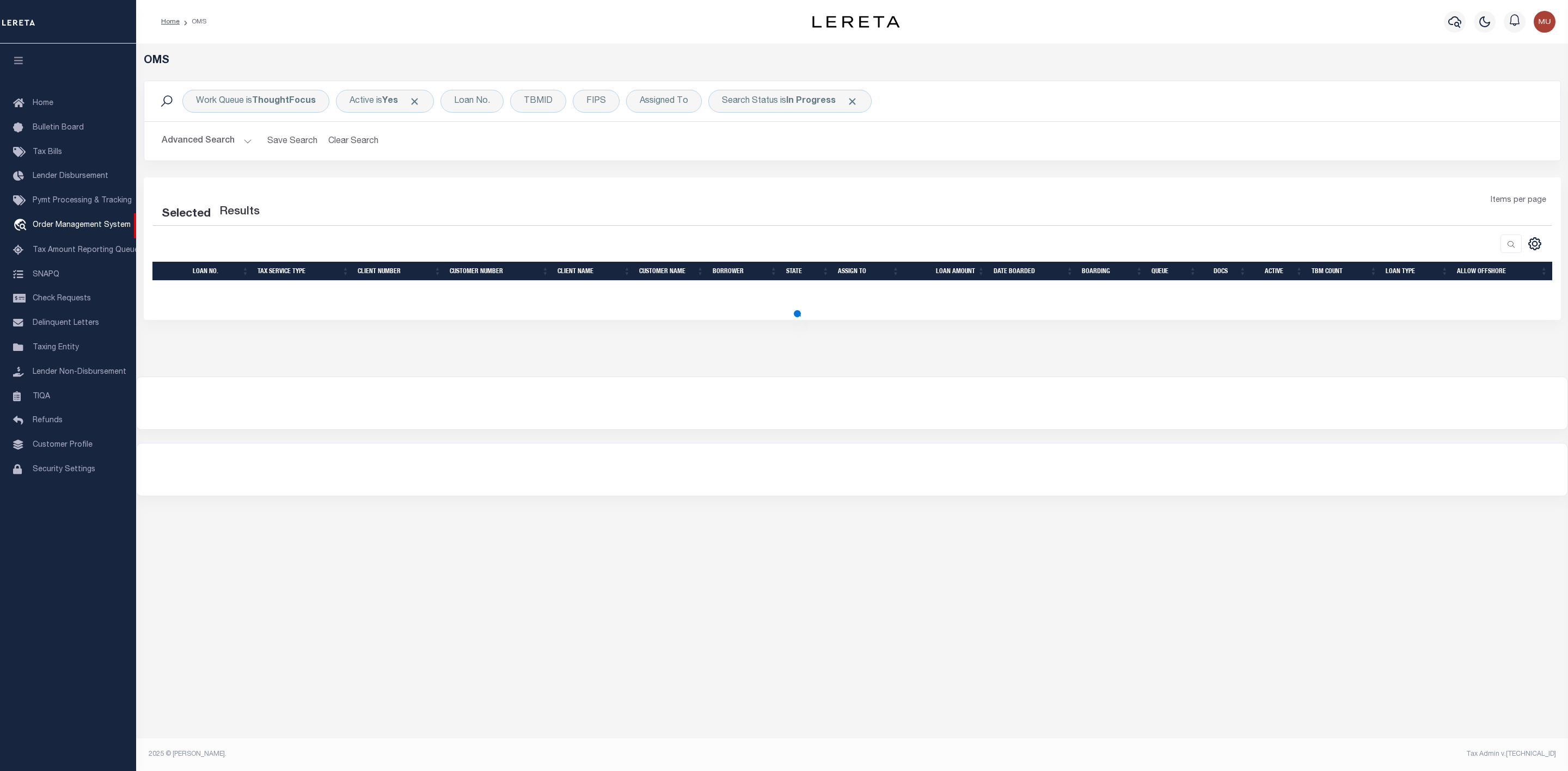
select select "200"
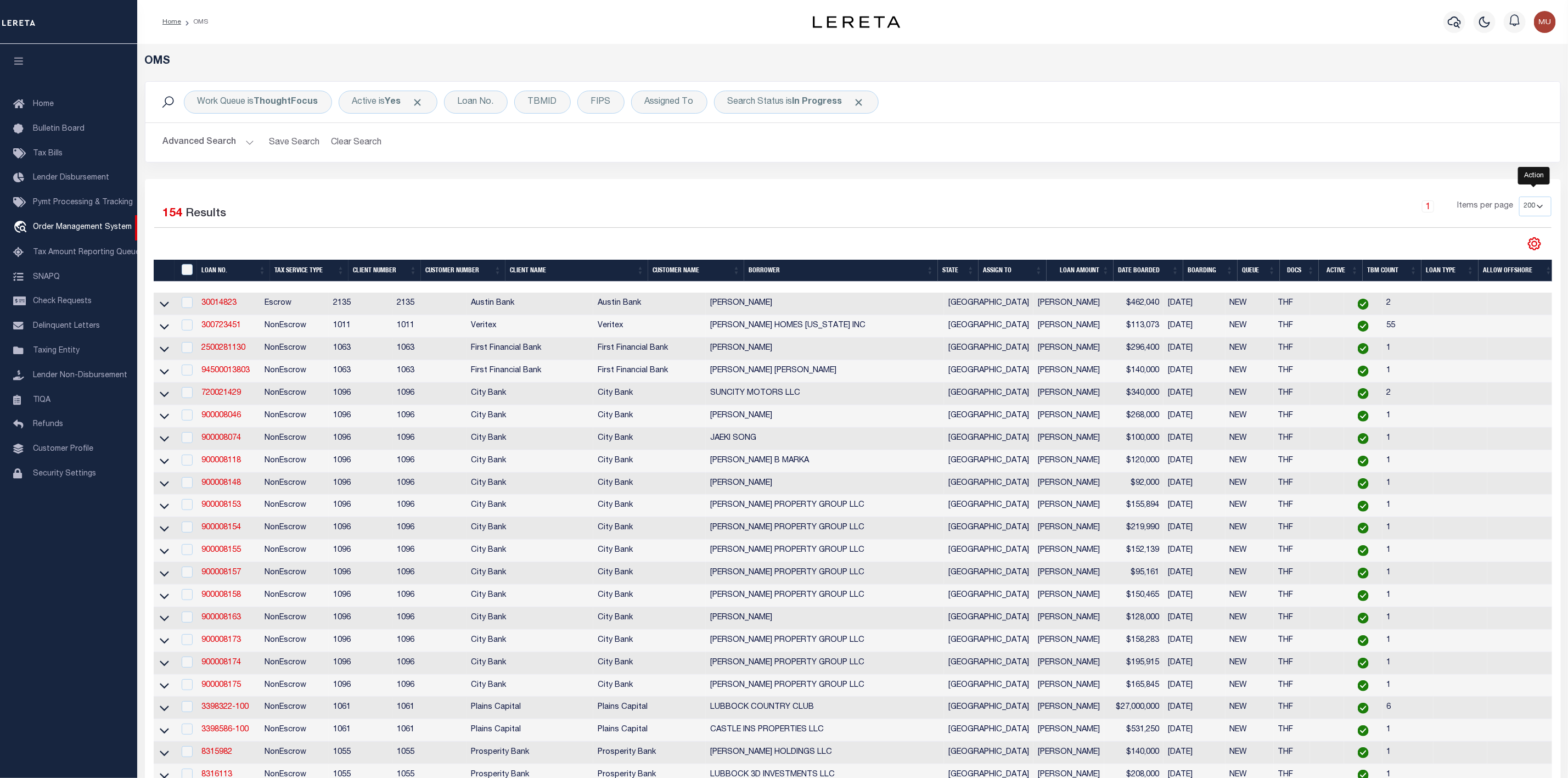
click at [1527, 246] on icon "" at bounding box center [1534, 244] width 14 height 14
click at [1481, 273] on link "CSV" at bounding box center [1489, 262] width 107 height 21
click at [188, 308] on input "checkbox" at bounding box center [187, 303] width 11 height 11
checkbox input "true"
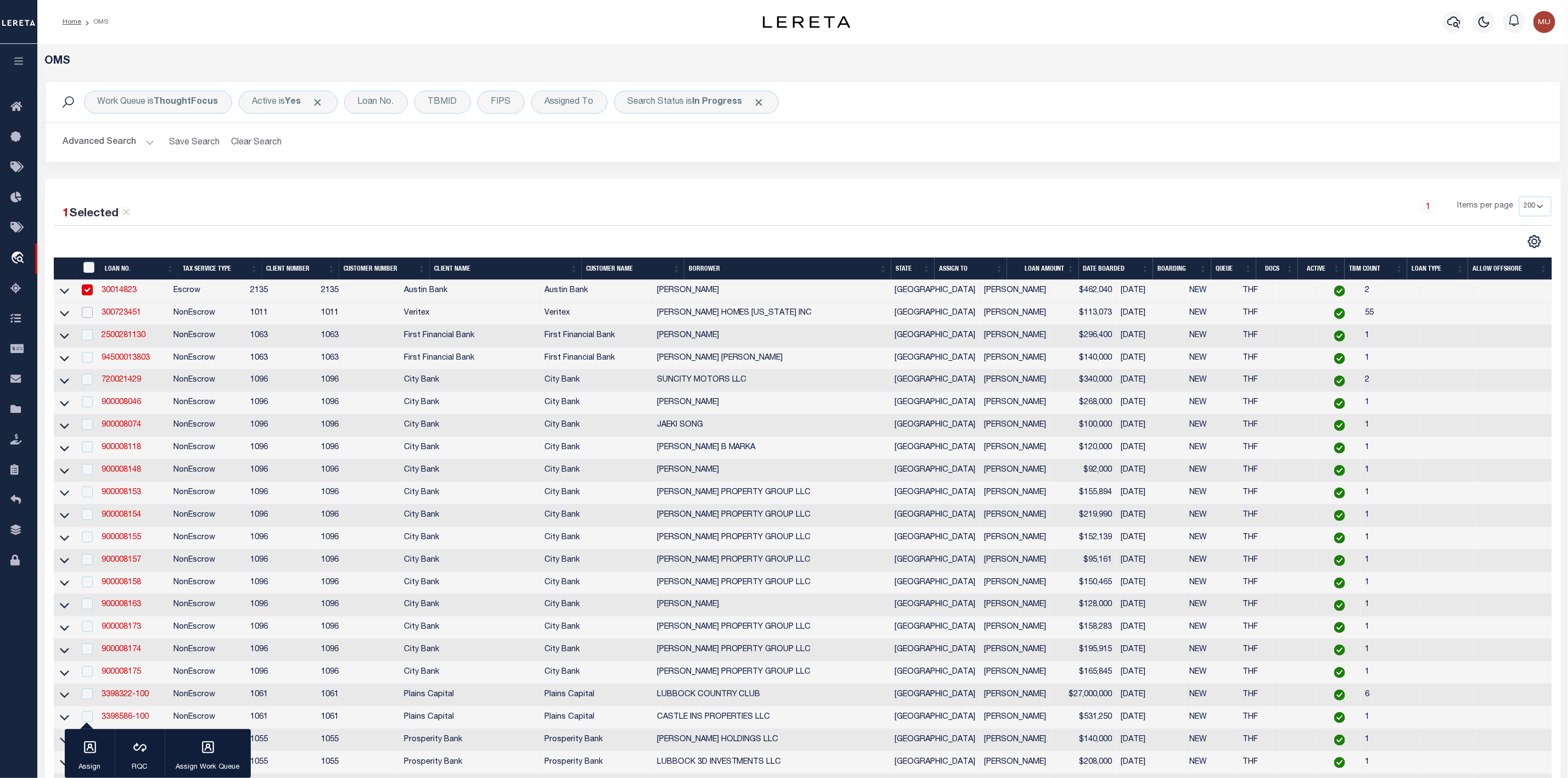
click at [86, 315] on input "checkbox" at bounding box center [87, 313] width 11 height 11
checkbox input "true"
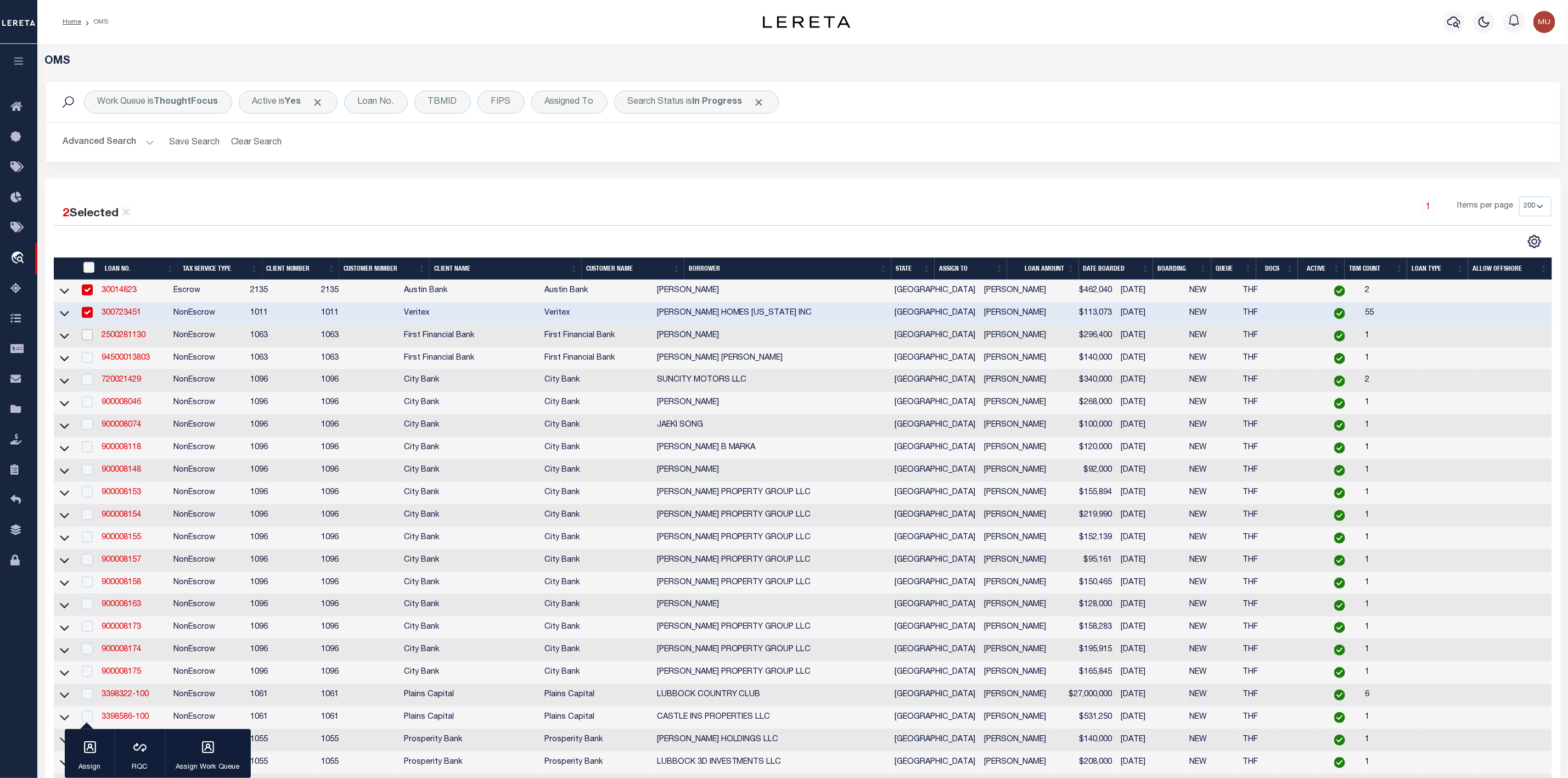
click at [89, 341] on input "checkbox" at bounding box center [87, 335] width 11 height 11
checkbox input "true"
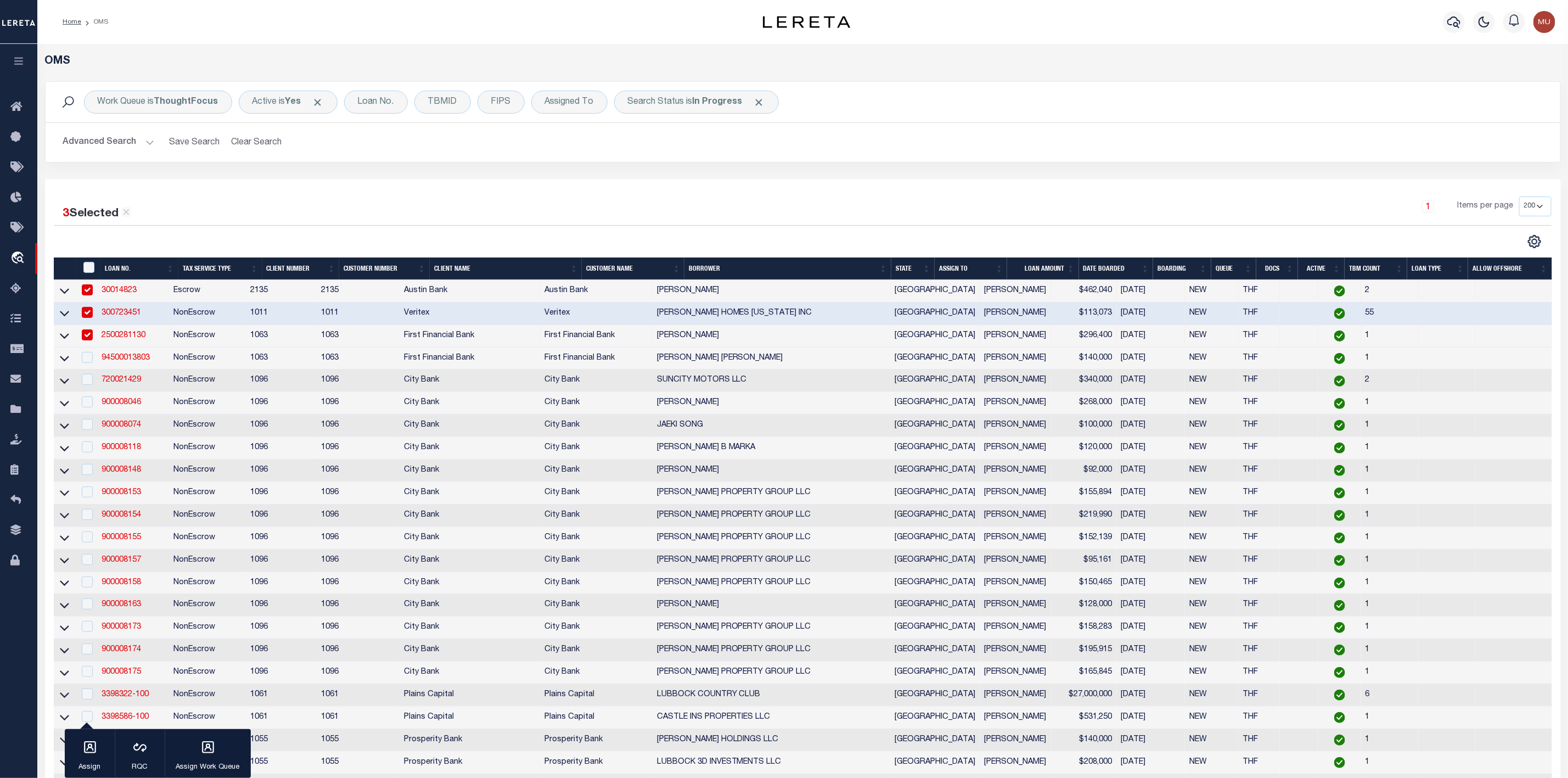
click at [91, 364] on div at bounding box center [87, 358] width 14 height 12
checkbox input "true"
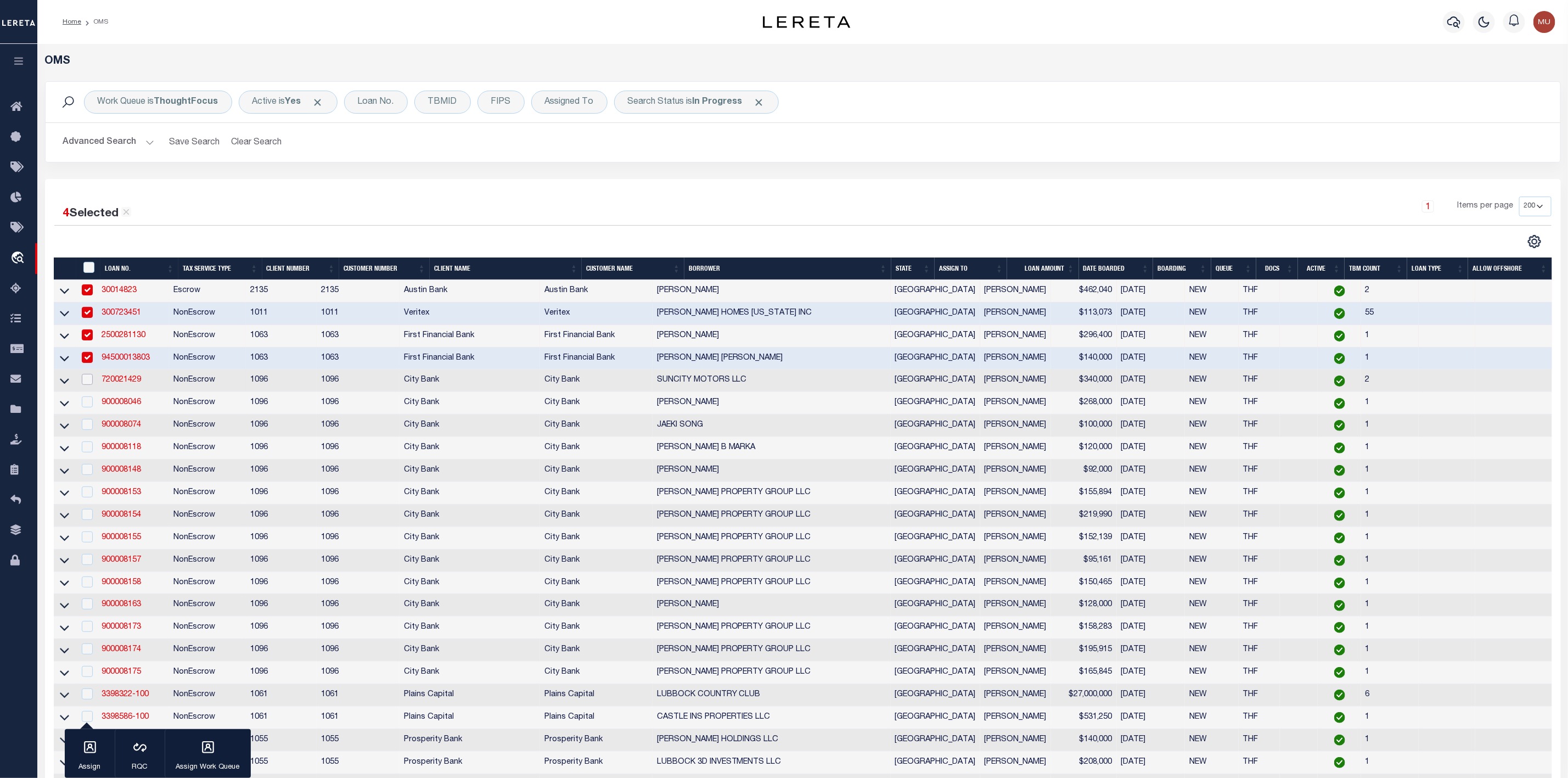
click at [91, 379] on input "checkbox" at bounding box center [87, 379] width 11 height 11
checkbox input "true"
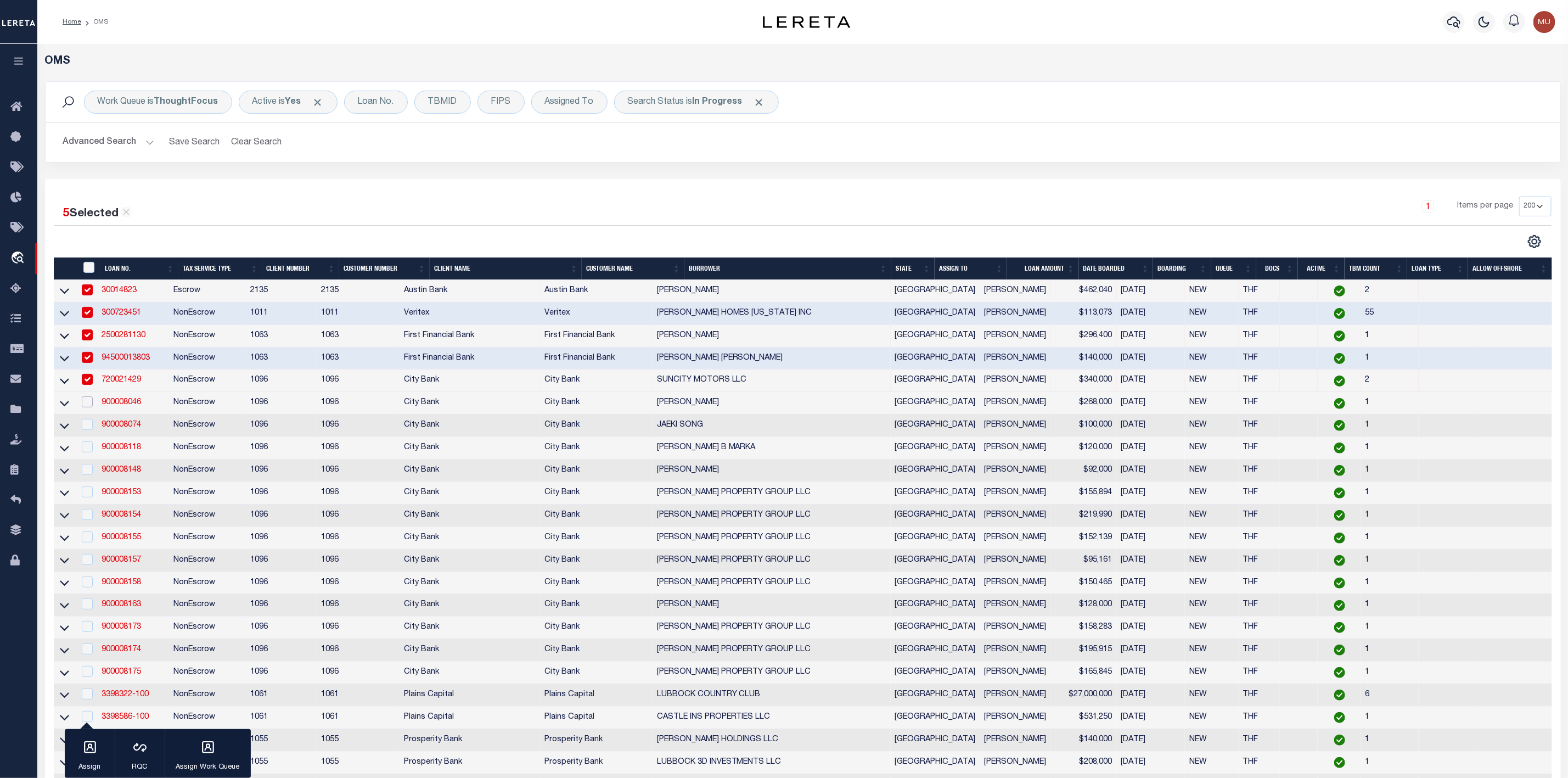
click at [86, 406] on input "checkbox" at bounding box center [87, 402] width 11 height 11
checkbox input "true"
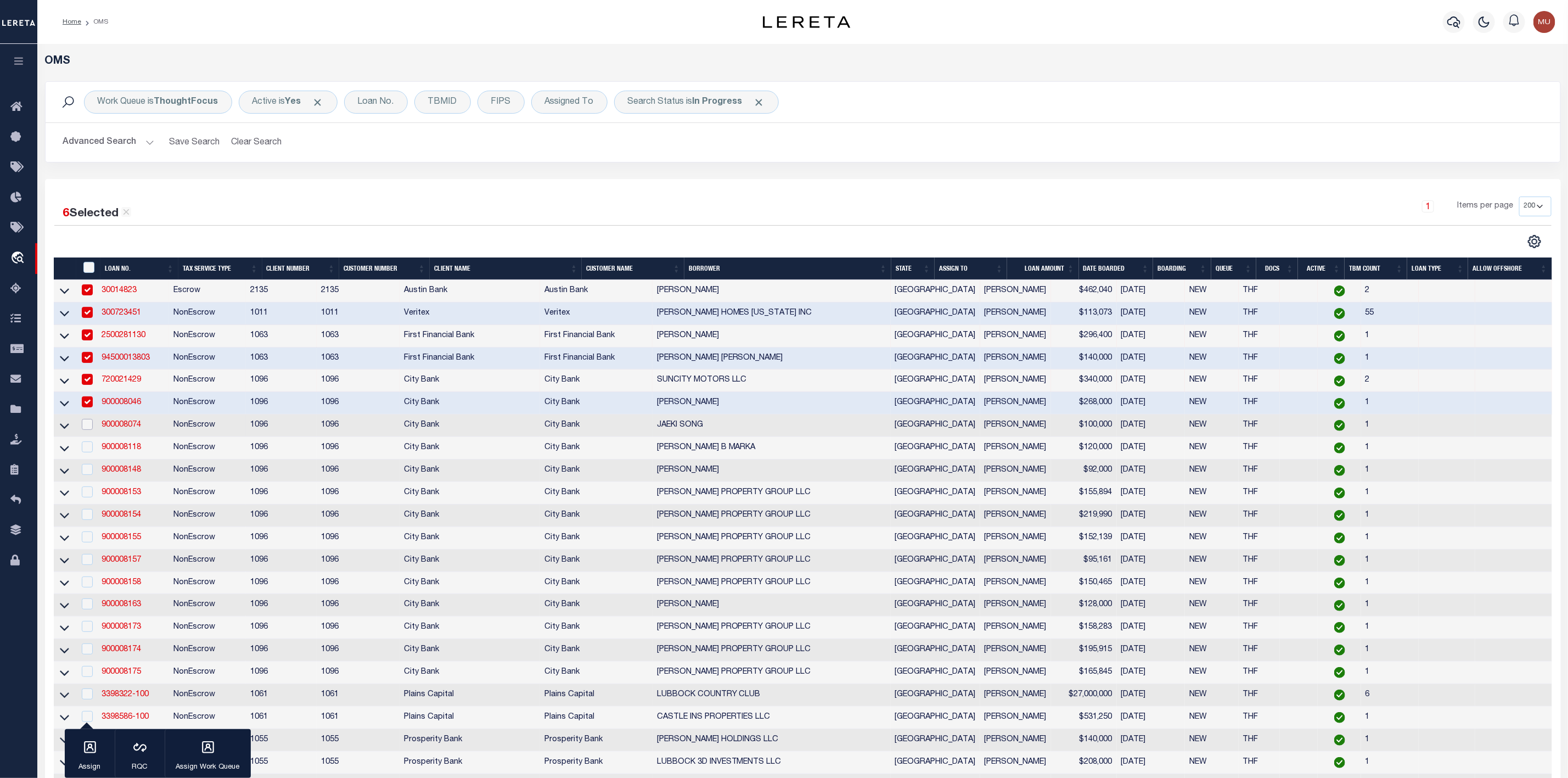
click at [88, 426] on input "checkbox" at bounding box center [87, 424] width 11 height 11
checkbox input "true"
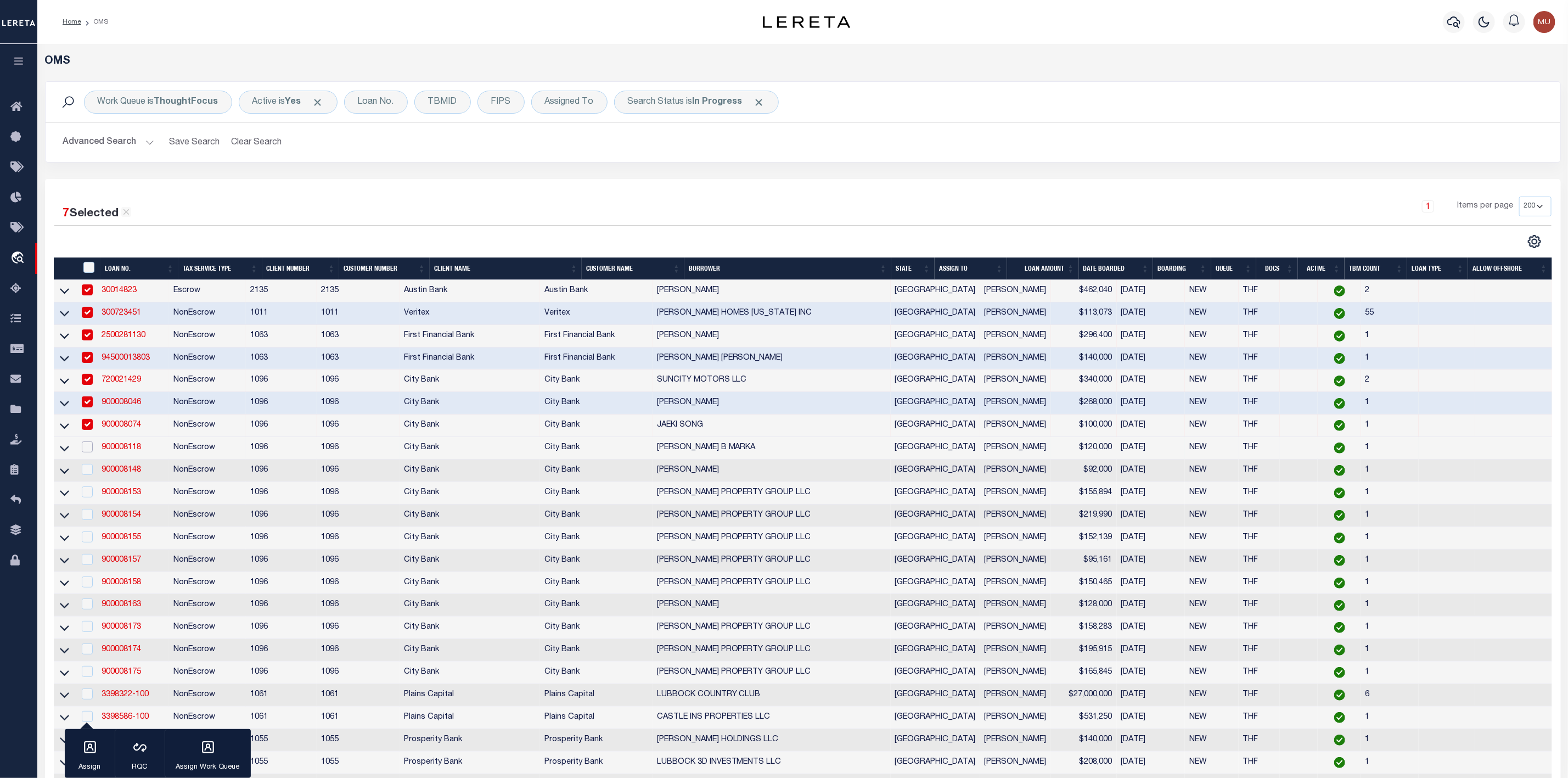
click at [90, 453] on input "checkbox" at bounding box center [87, 447] width 11 height 11
checkbox input "true"
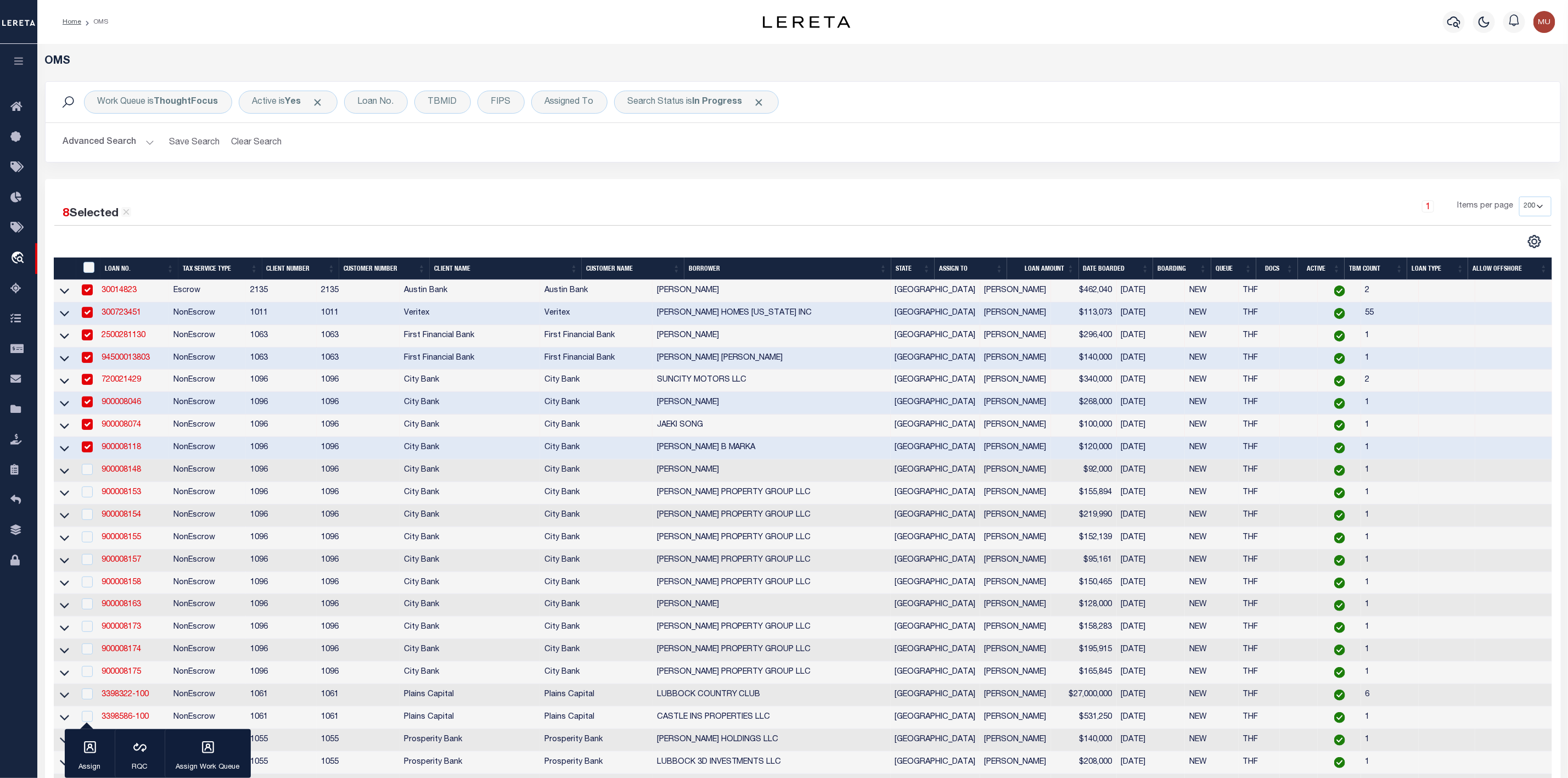
click at [89, 486] on td at bounding box center [87, 493] width 23 height 23
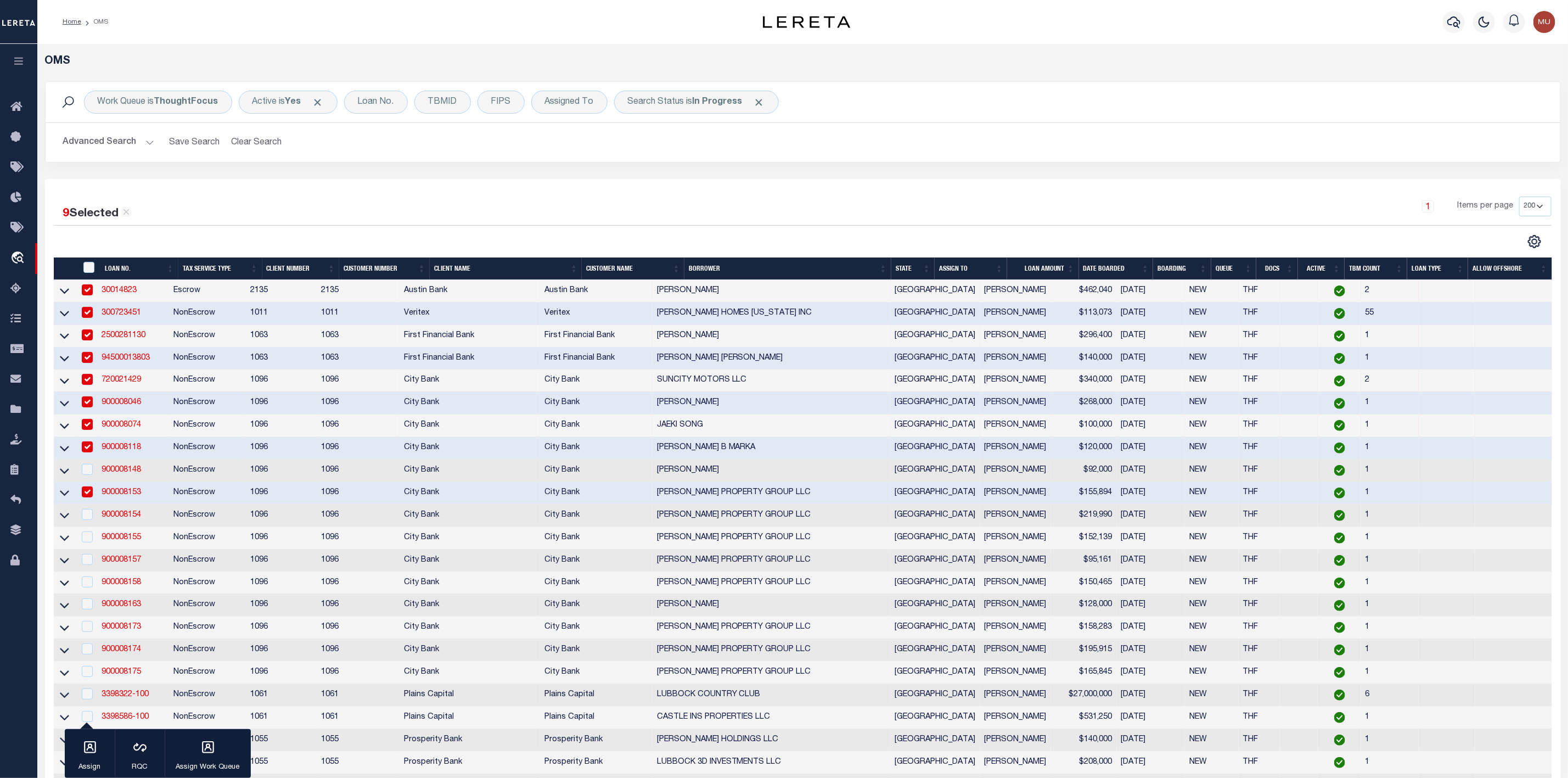
click at [81, 505] on td at bounding box center [87, 493] width 23 height 23
checkbox input "false"
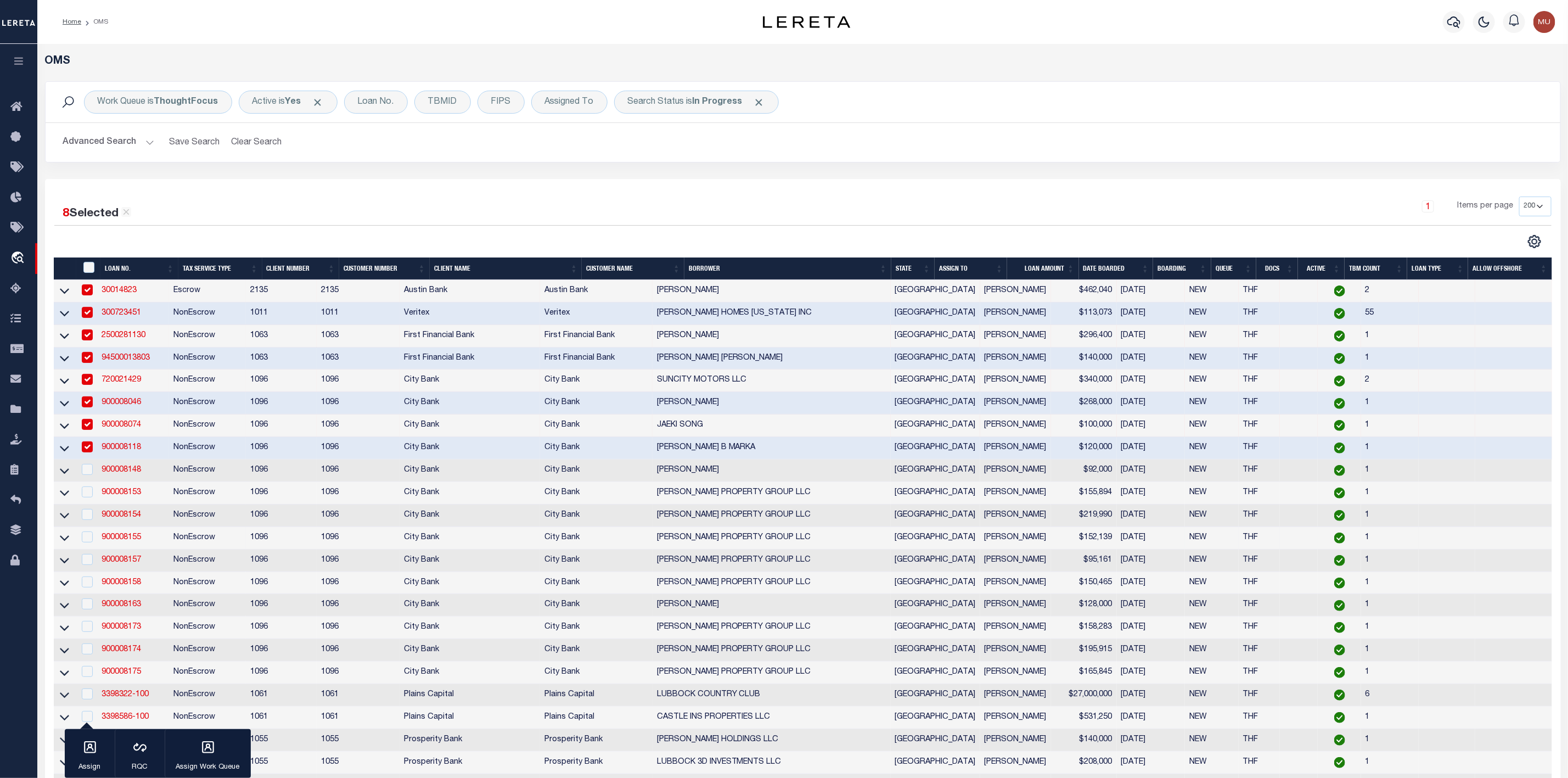
click at [80, 534] on td at bounding box center [87, 539] width 23 height 23
checkbox input "true"
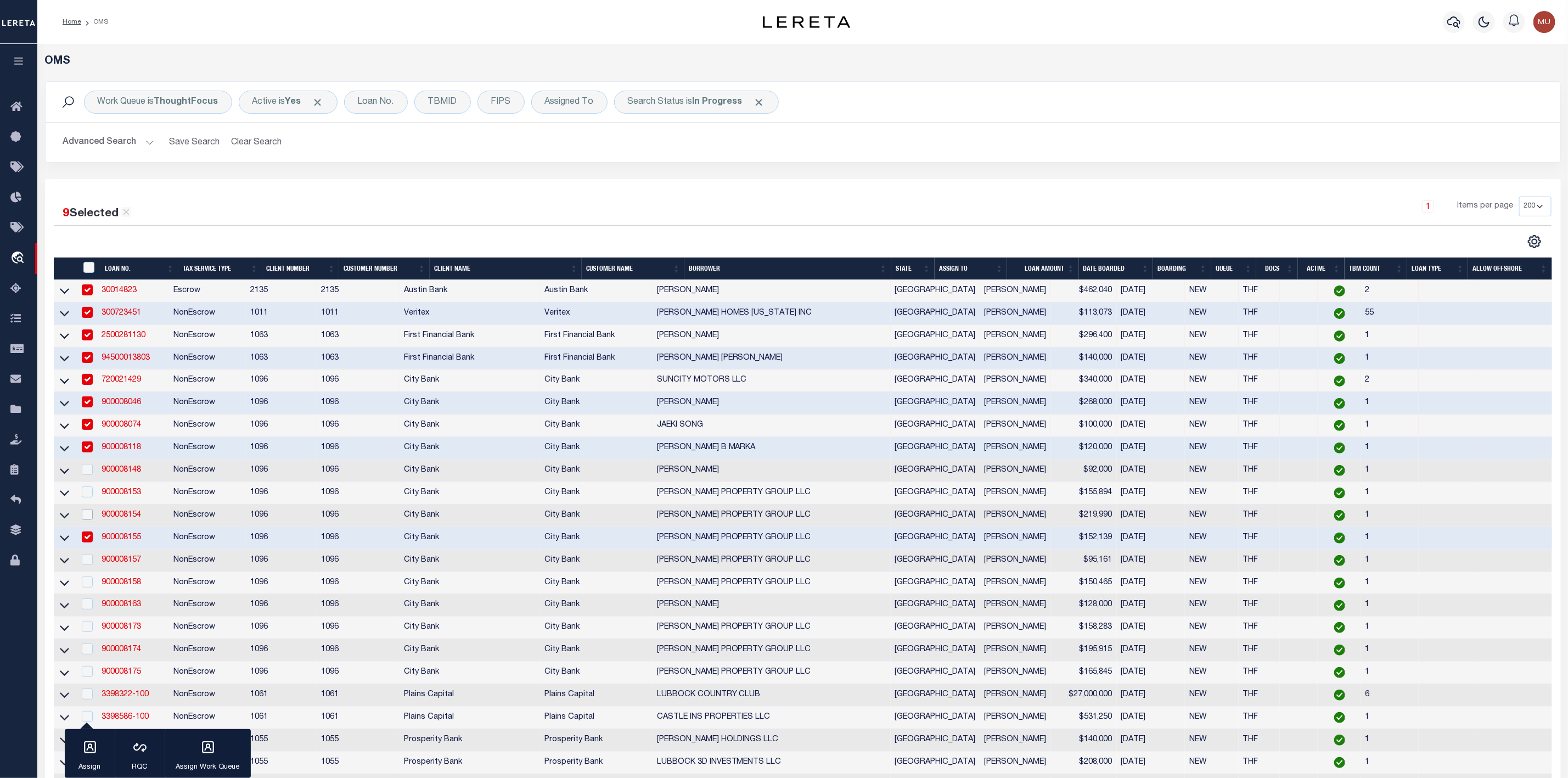
click at [85, 515] on input "checkbox" at bounding box center [87, 515] width 11 height 11
checkbox input "true"
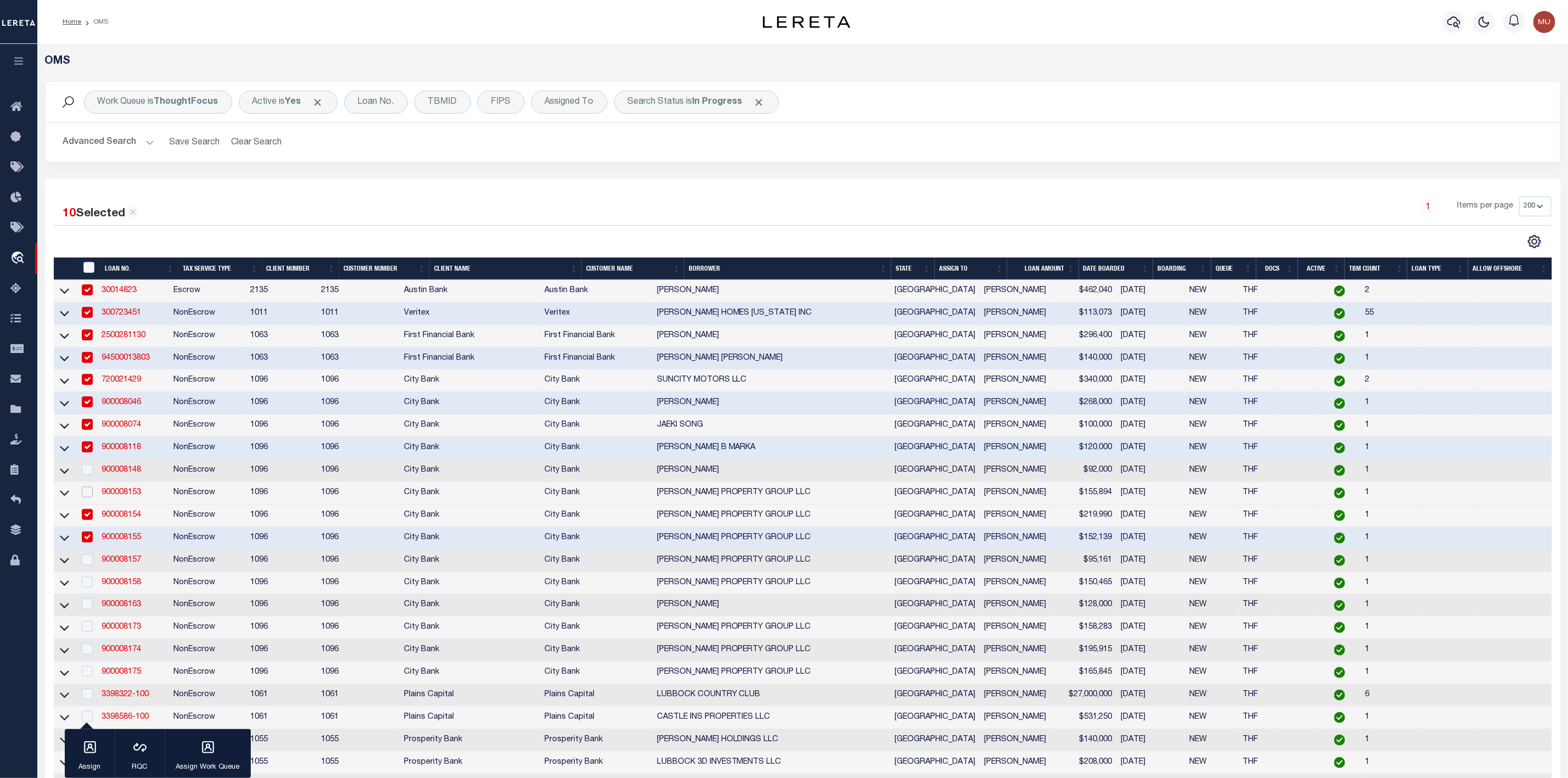
click at [86, 493] on input "checkbox" at bounding box center [87, 492] width 11 height 11
checkbox input "true"
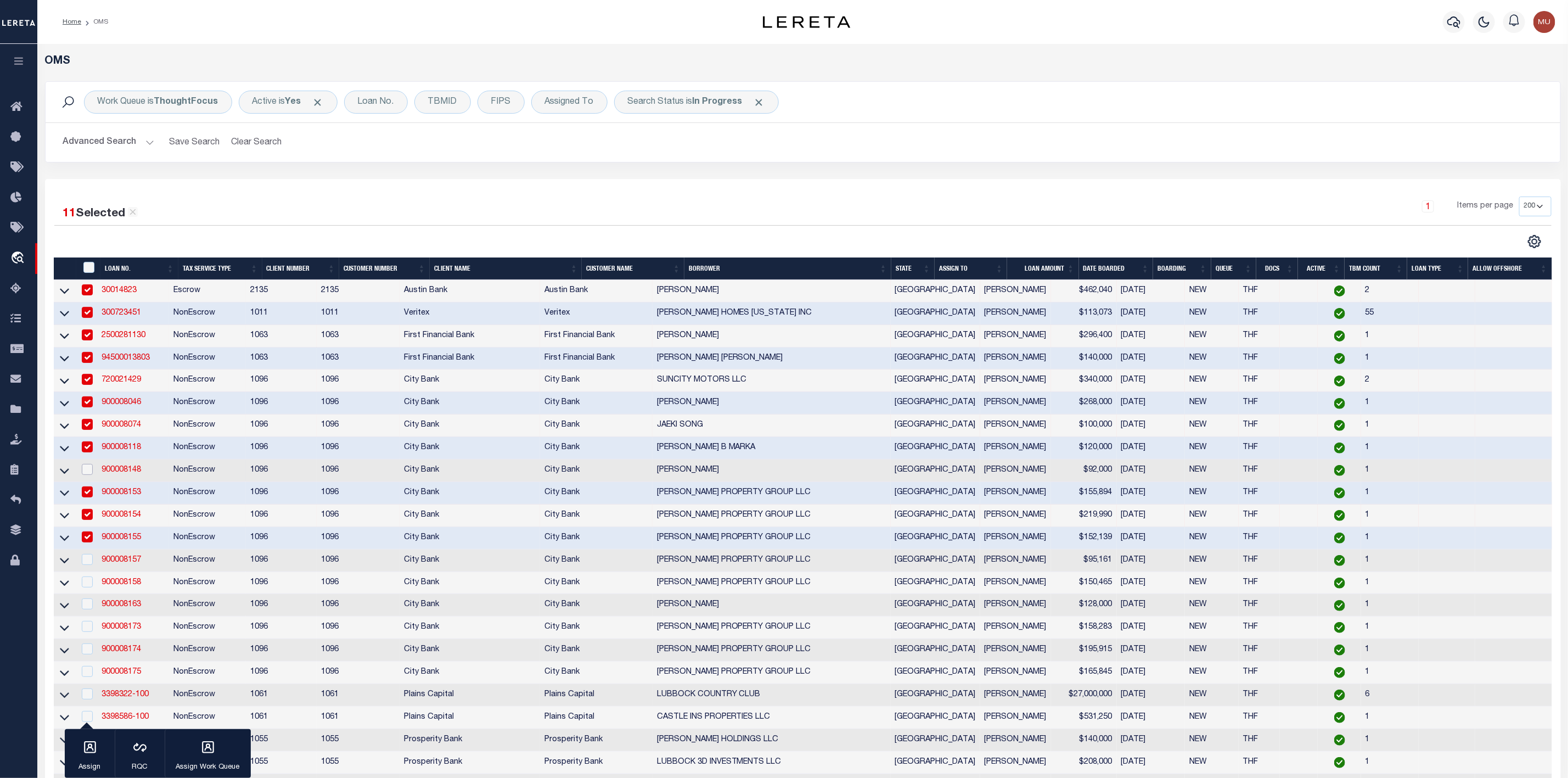
click at [90, 473] on input "checkbox" at bounding box center [87, 470] width 11 height 11
checkbox input "true"
click at [91, 564] on input "checkbox" at bounding box center [87, 559] width 11 height 11
checkbox input "true"
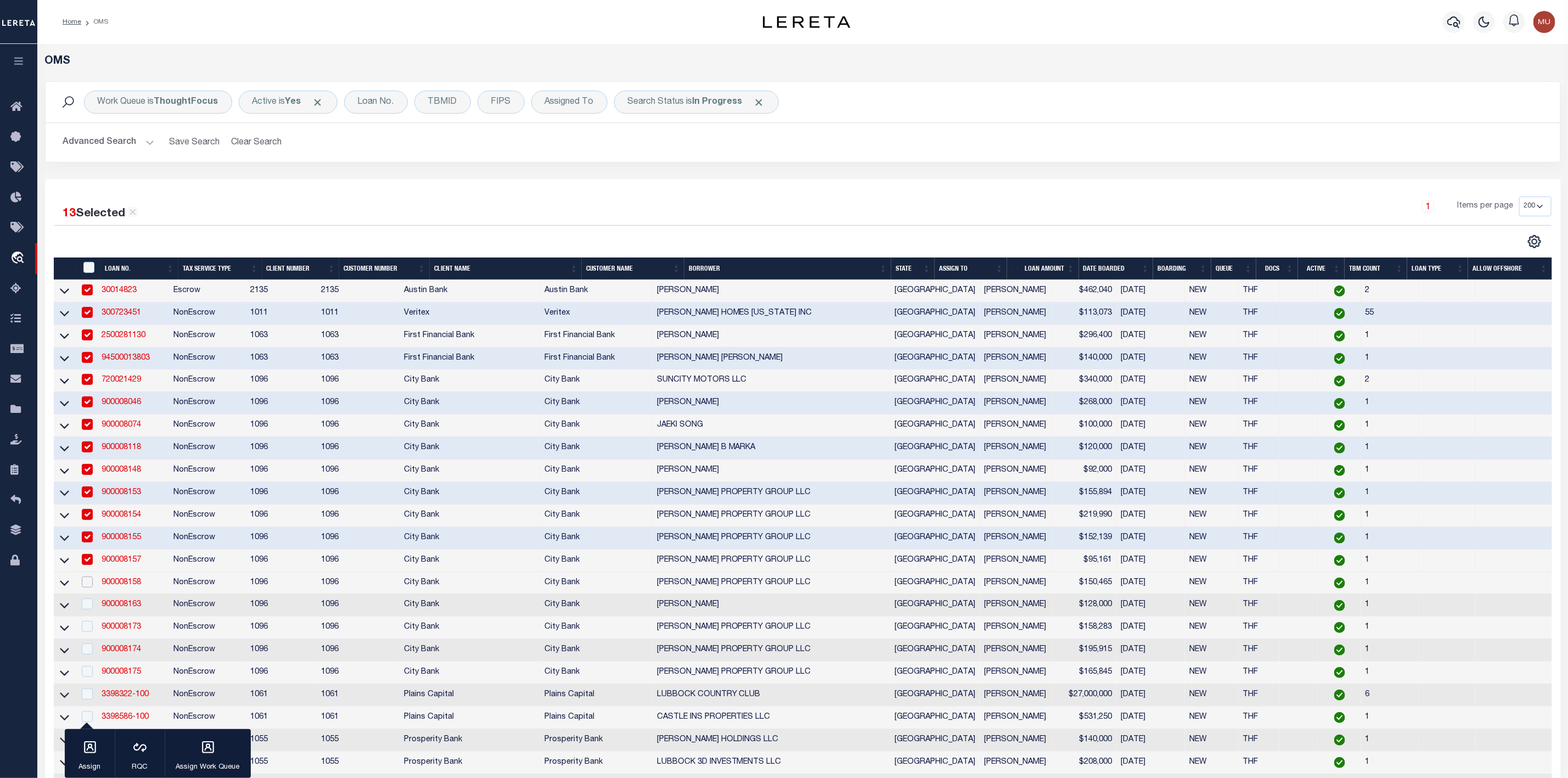
click at [90, 588] on input "checkbox" at bounding box center [87, 582] width 11 height 11
checkbox input "true"
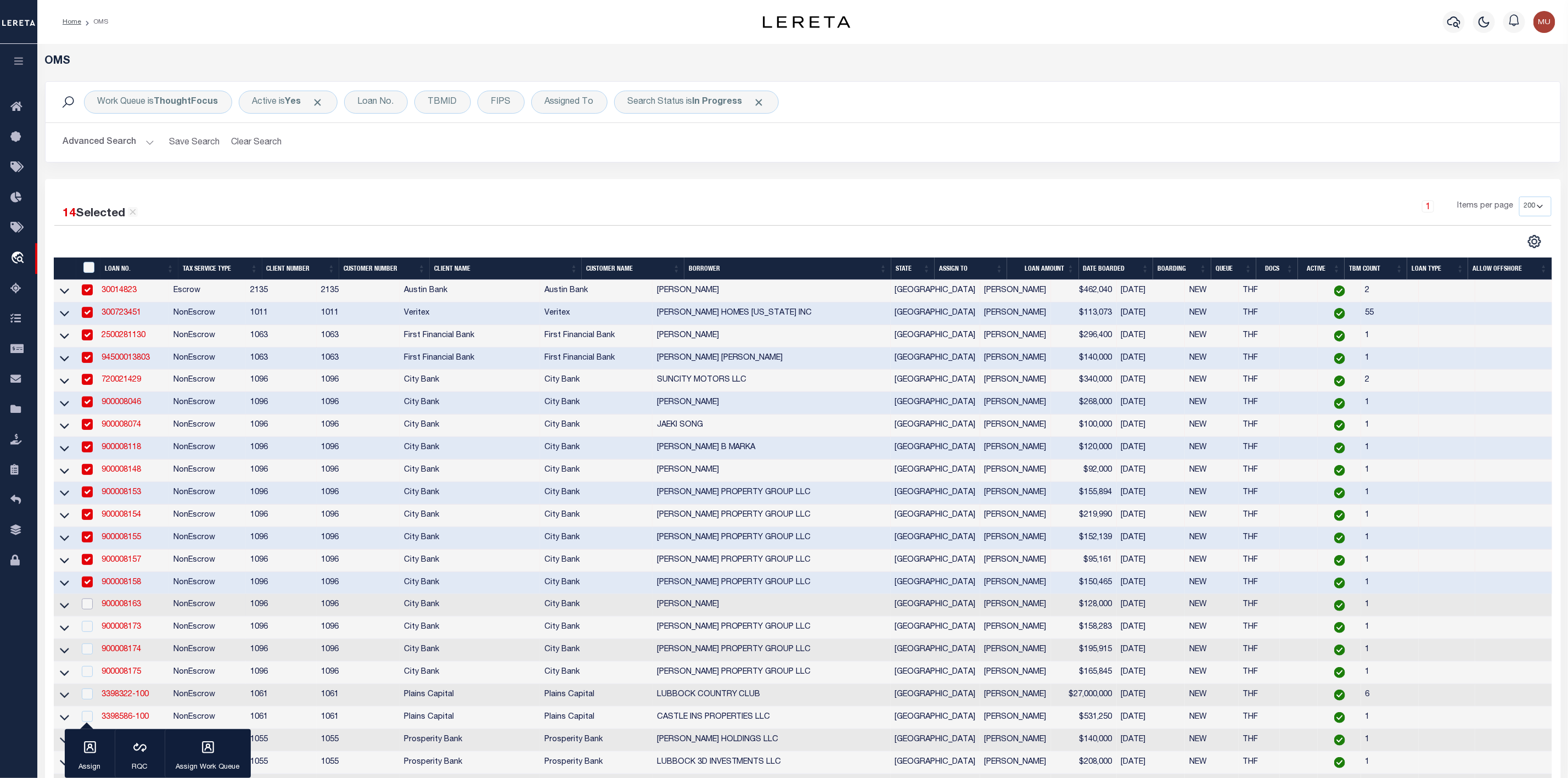
click at [87, 610] on input "checkbox" at bounding box center [87, 604] width 11 height 11
checkbox input "true"
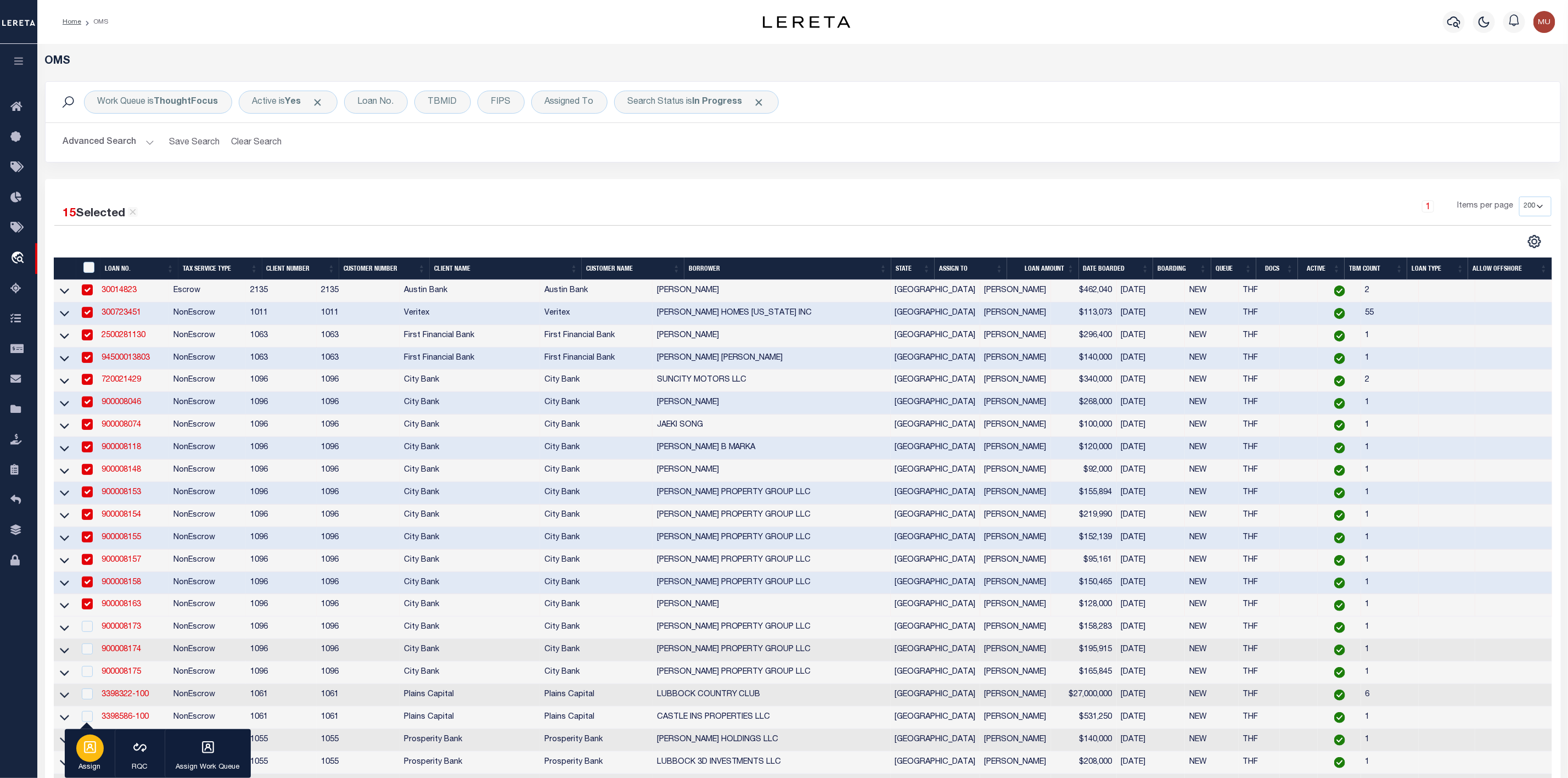
click at [85, 747] on icon "button" at bounding box center [90, 748] width 12 height 12
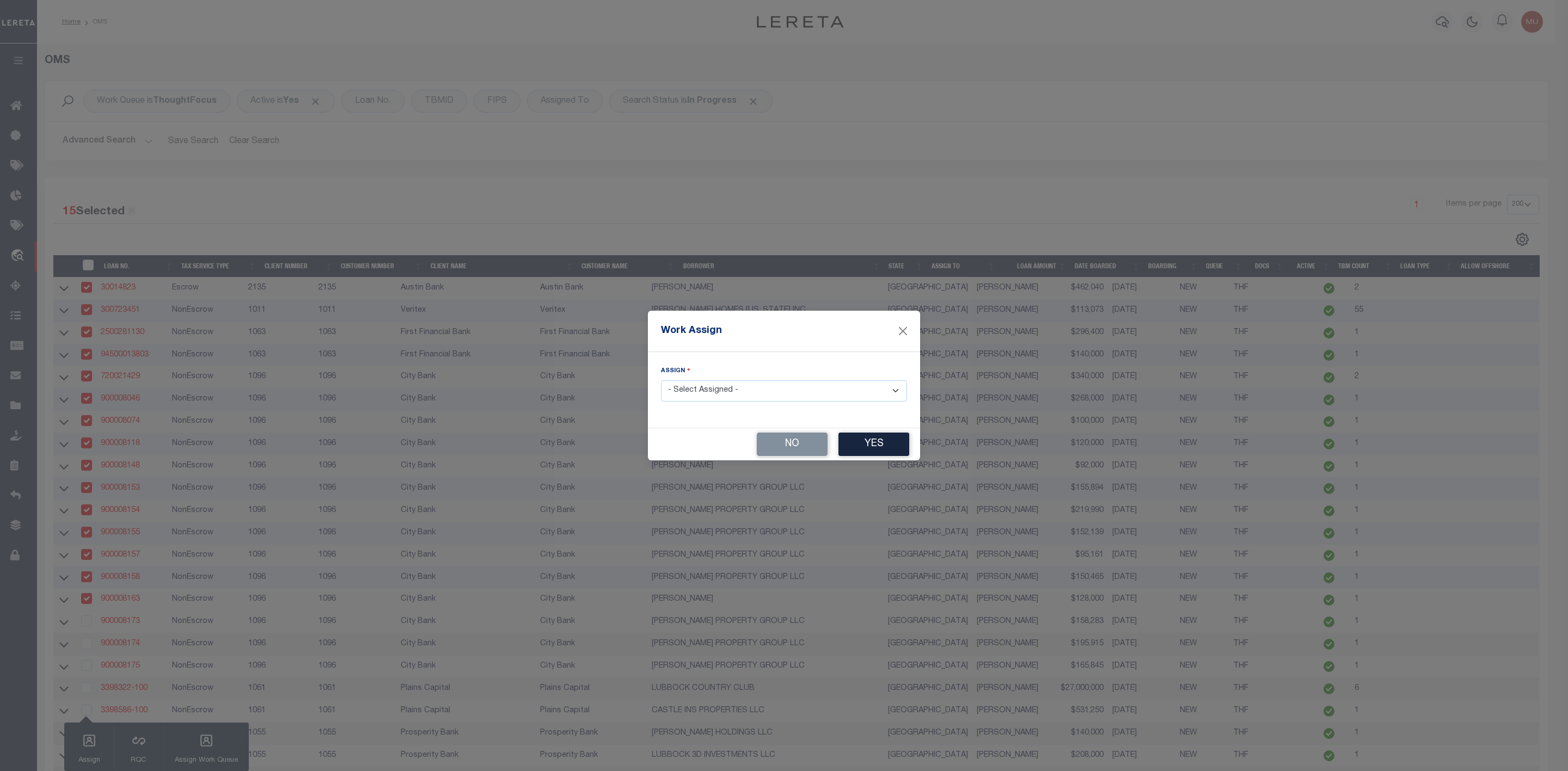
click at [756, 389] on select "- Select Assigned - --Unassigned-- [PERSON_NAME] [PERSON_NAME] [PERSON_NAME] [P…" at bounding box center [784, 391] width 246 height 21
select select "[PERSON_NAME]"
click at [661, 380] on select "- Select Assigned - --Unassigned-- [PERSON_NAME] [PERSON_NAME] [PERSON_NAME] [P…" at bounding box center [784, 391] width 246 height 21
click at [885, 450] on button "Yes" at bounding box center [873, 444] width 71 height 23
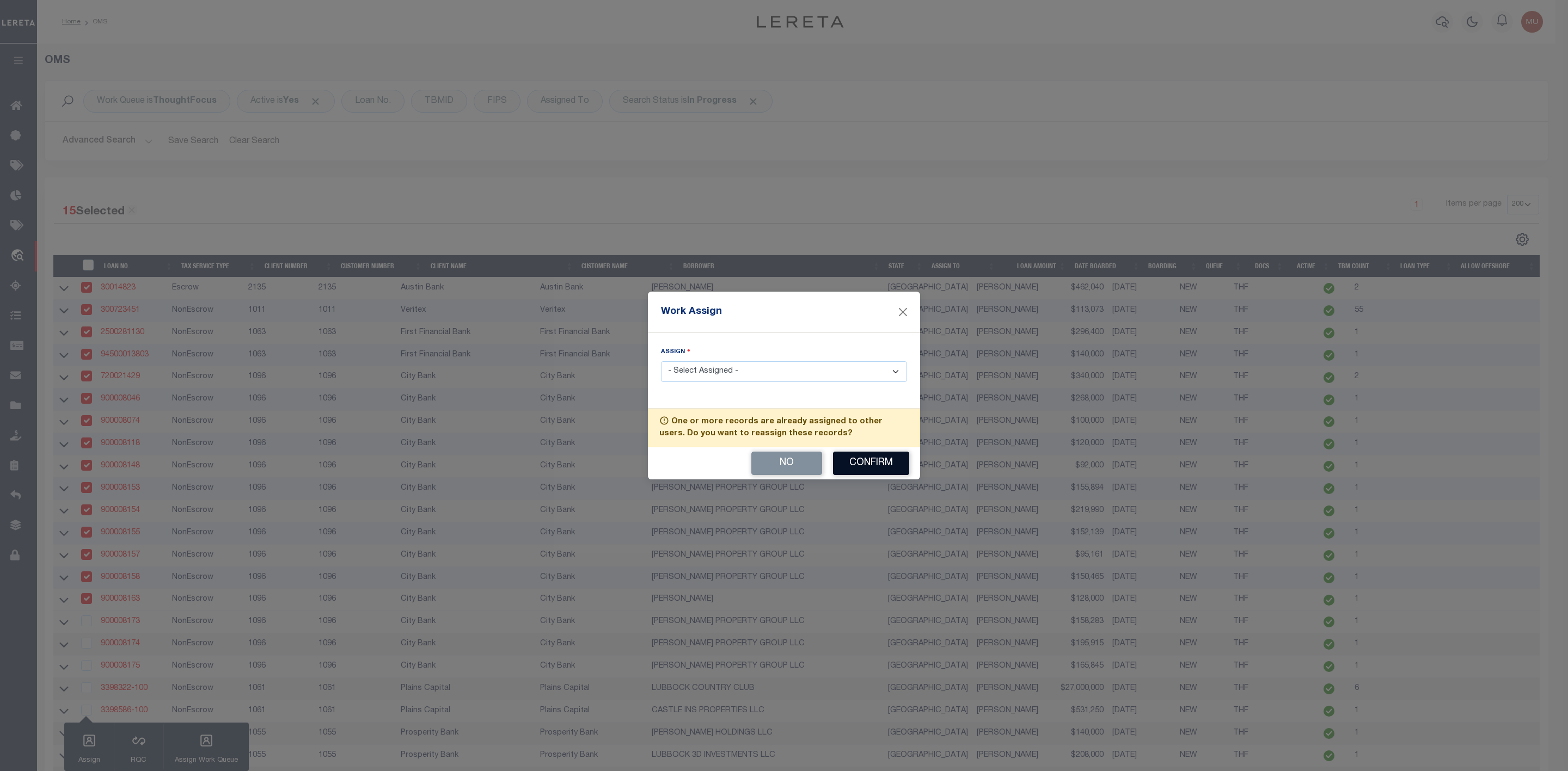
click at [883, 469] on button "Confirm" at bounding box center [870, 463] width 76 height 23
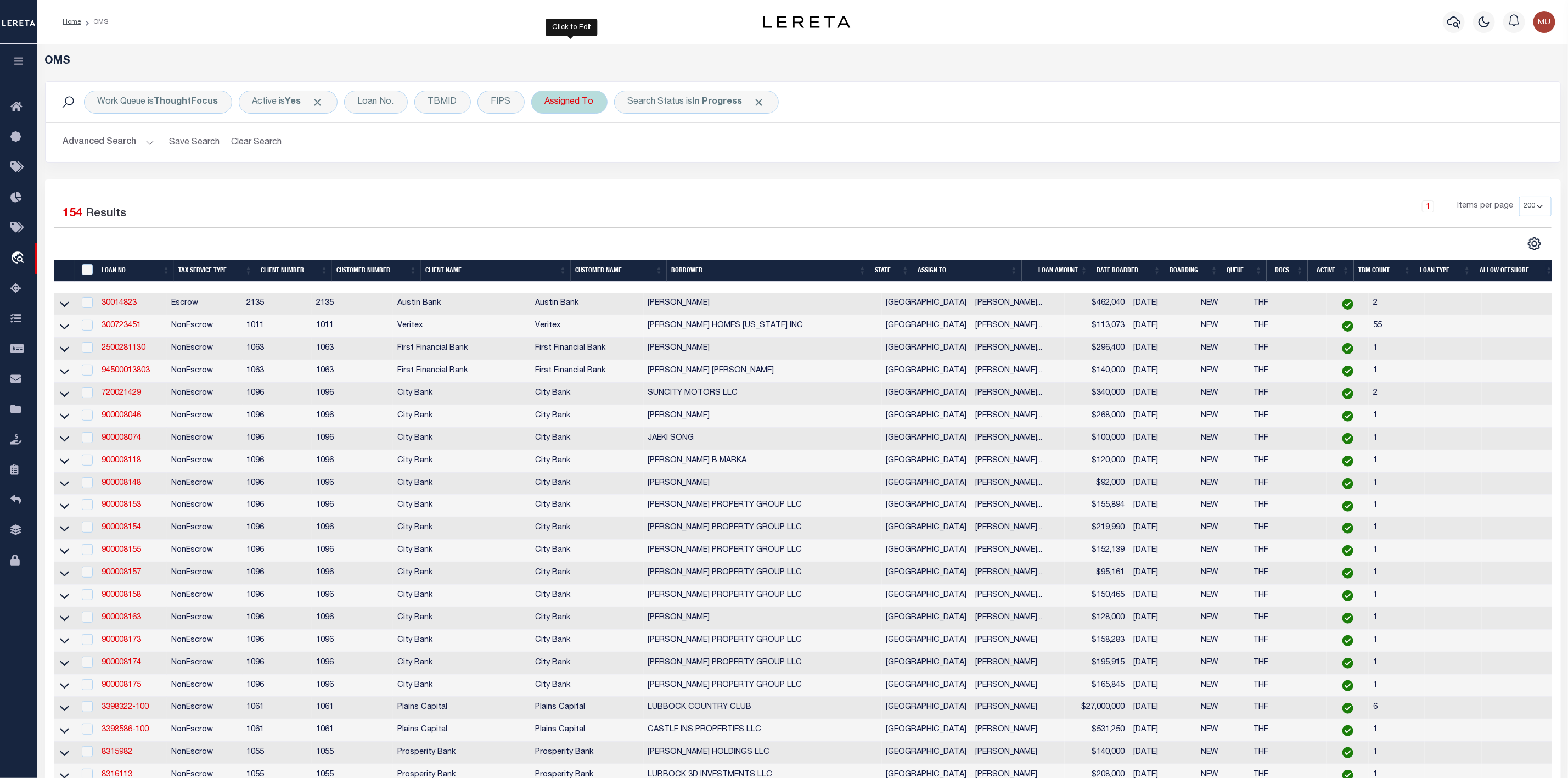
click at [578, 104] on div "Assigned To" at bounding box center [570, 103] width 76 height 23
click at [616, 163] on select "--Unassigned-- [PERSON_NAME] [PERSON_NAME] [PERSON_NAME] [PERSON_NAME] [PERSON_…" at bounding box center [626, 156] width 161 height 21
select select "[PERSON_NAME]"
click at [547, 147] on select "--Unassigned-- [PERSON_NAME] [PERSON_NAME] [PERSON_NAME] [PERSON_NAME] [PERSON_…" at bounding box center [626, 156] width 161 height 21
click at [695, 185] on input "Apply" at bounding box center [690, 180] width 33 height 18
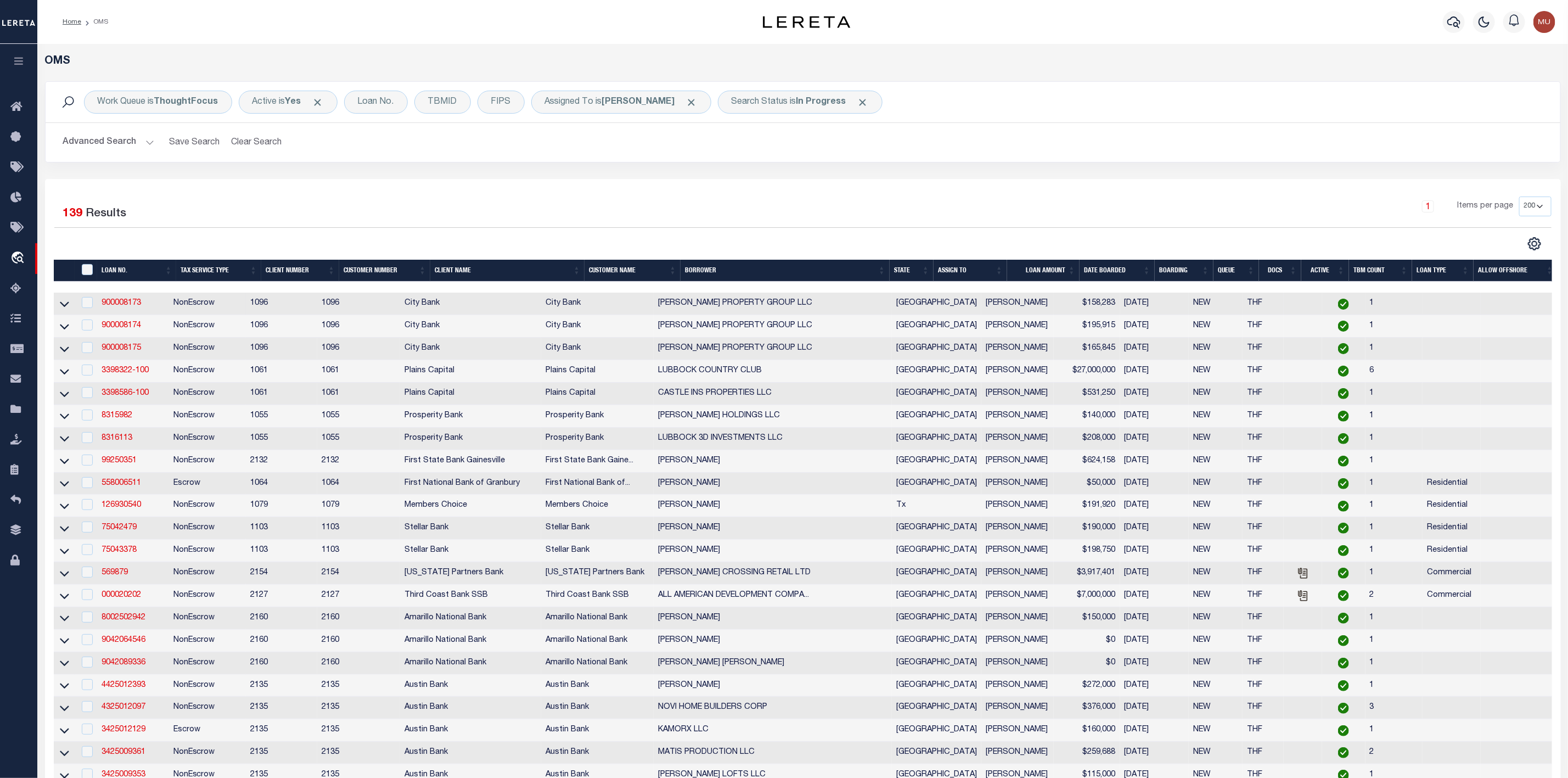
click at [86, 309] on div at bounding box center [87, 303] width 14 height 12
checkbox input "true"
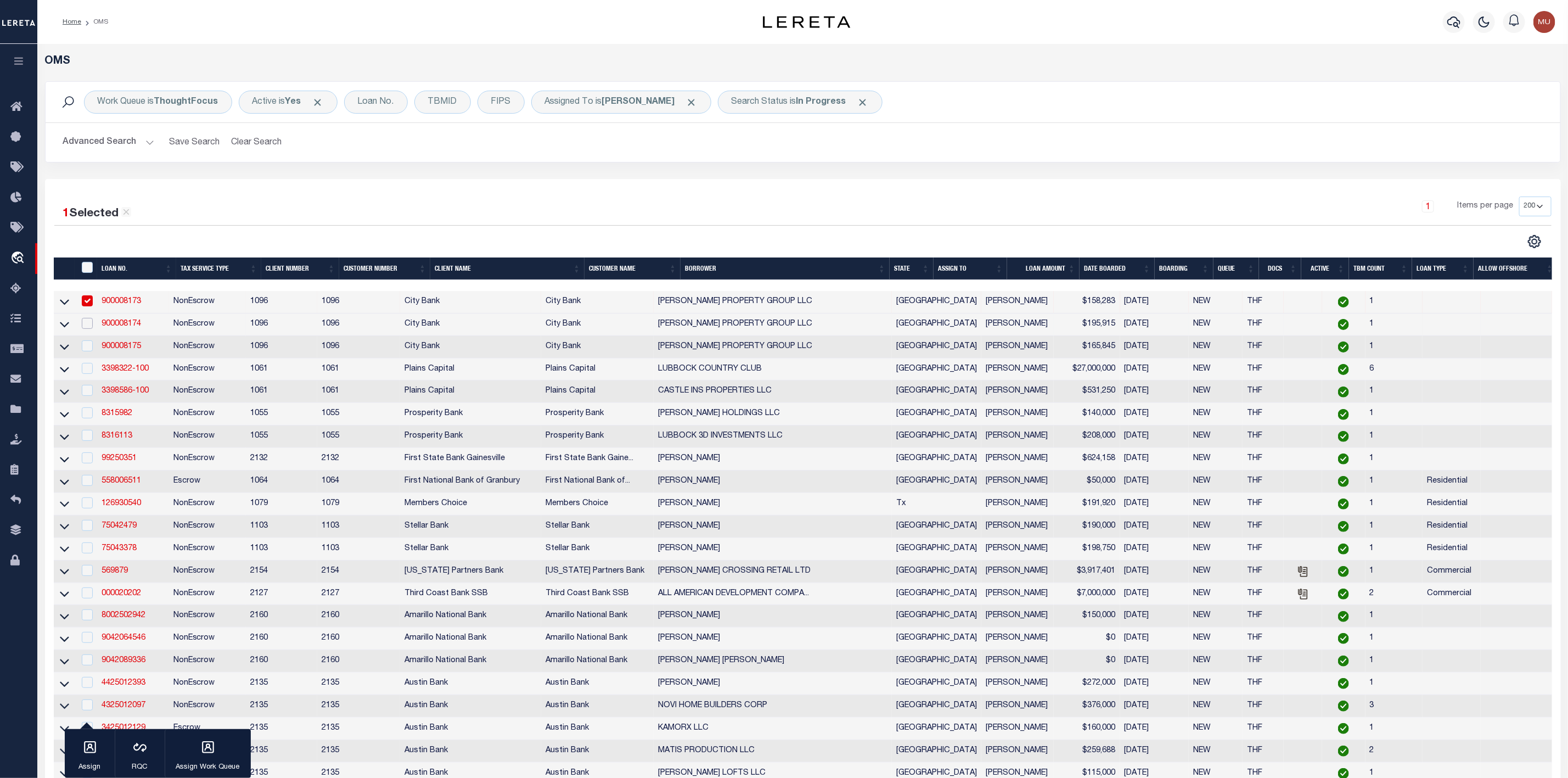
click at [87, 327] on input "checkbox" at bounding box center [87, 324] width 11 height 11
checkbox input "true"
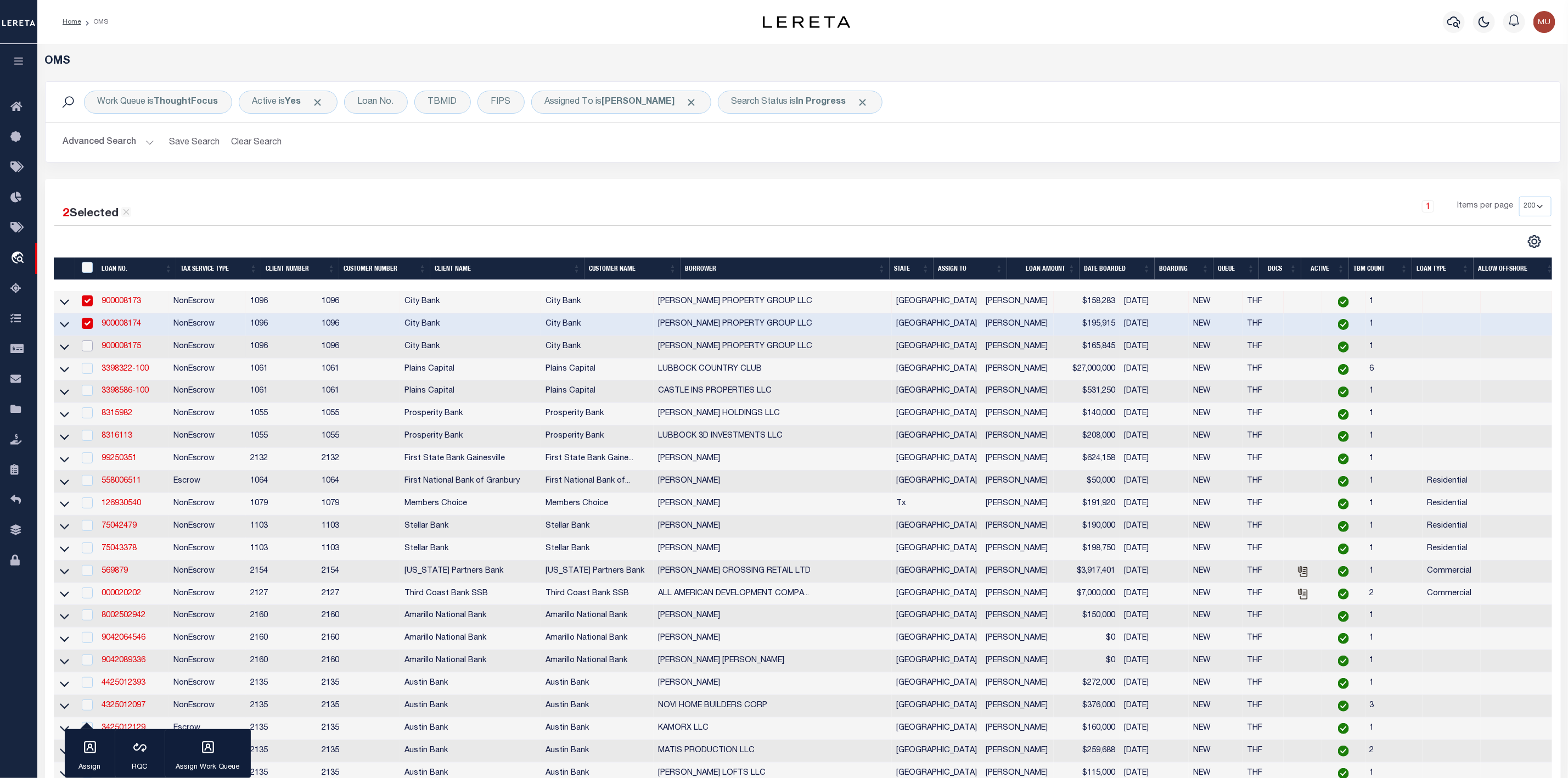
click at [83, 350] on input "checkbox" at bounding box center [87, 346] width 11 height 11
checkbox input "true"
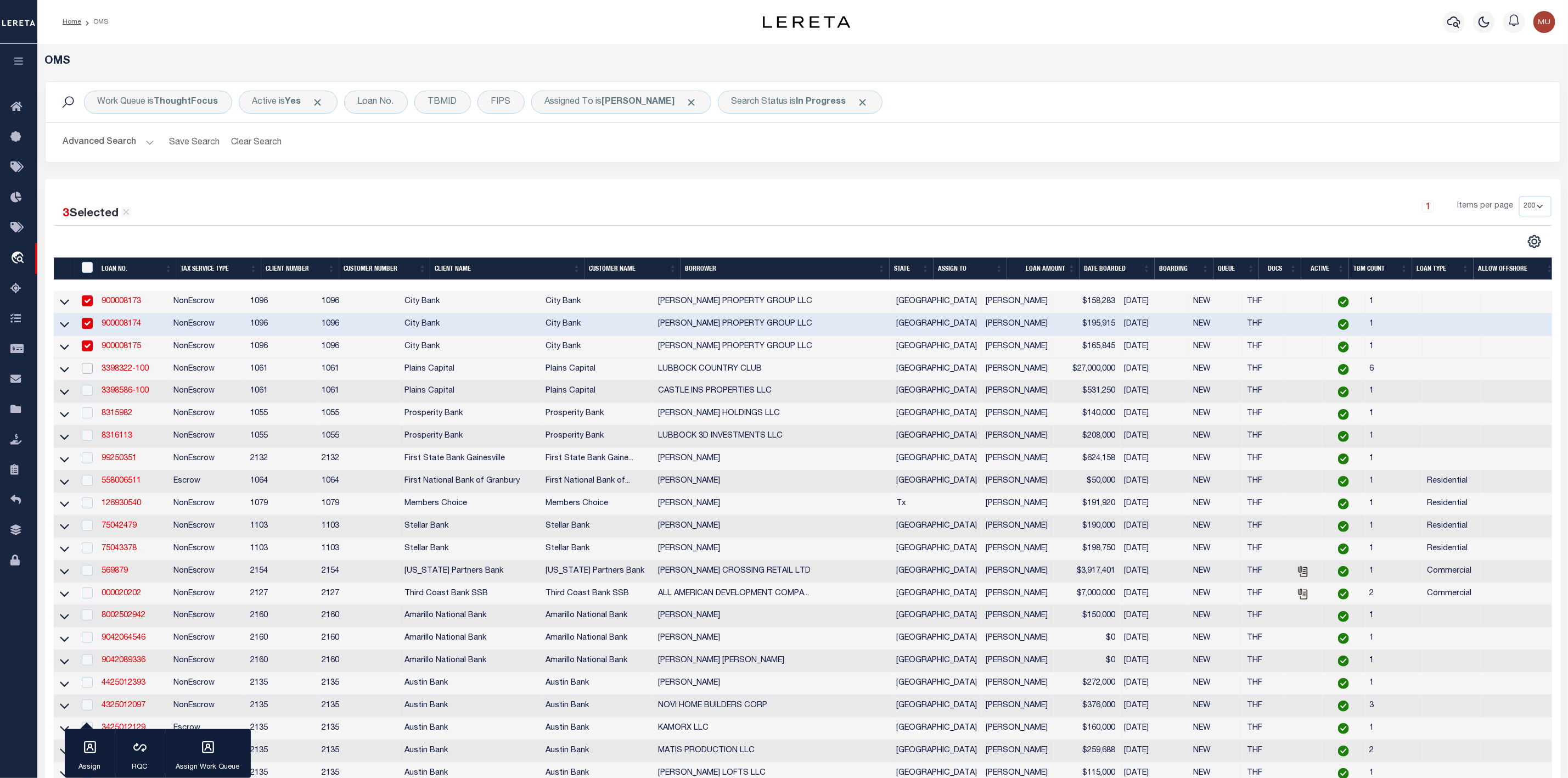
click at [88, 374] on input "checkbox" at bounding box center [87, 368] width 11 height 11
checkbox input "true"
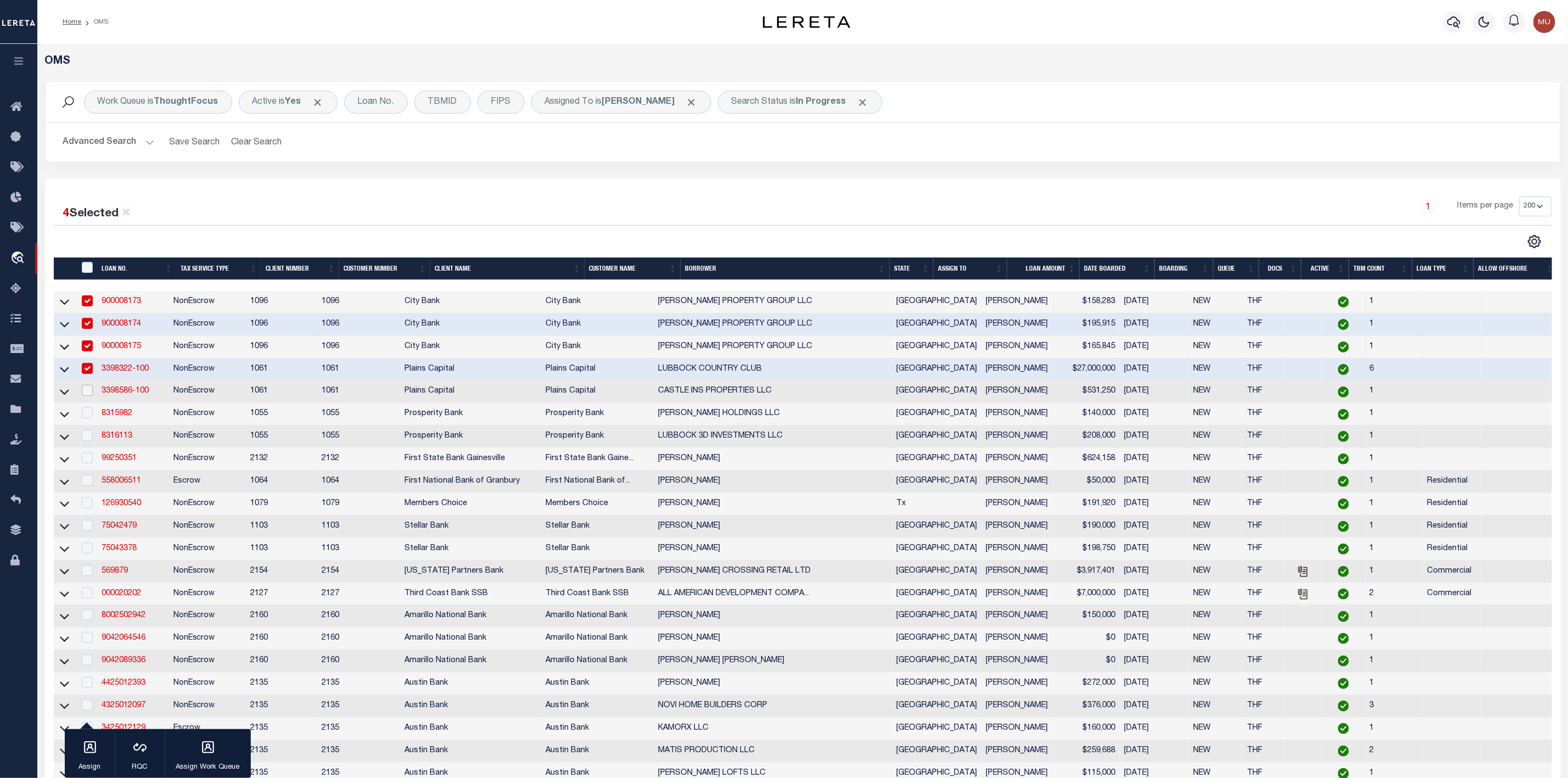
click at [87, 396] on input "checkbox" at bounding box center [87, 391] width 11 height 11
checkbox input "true"
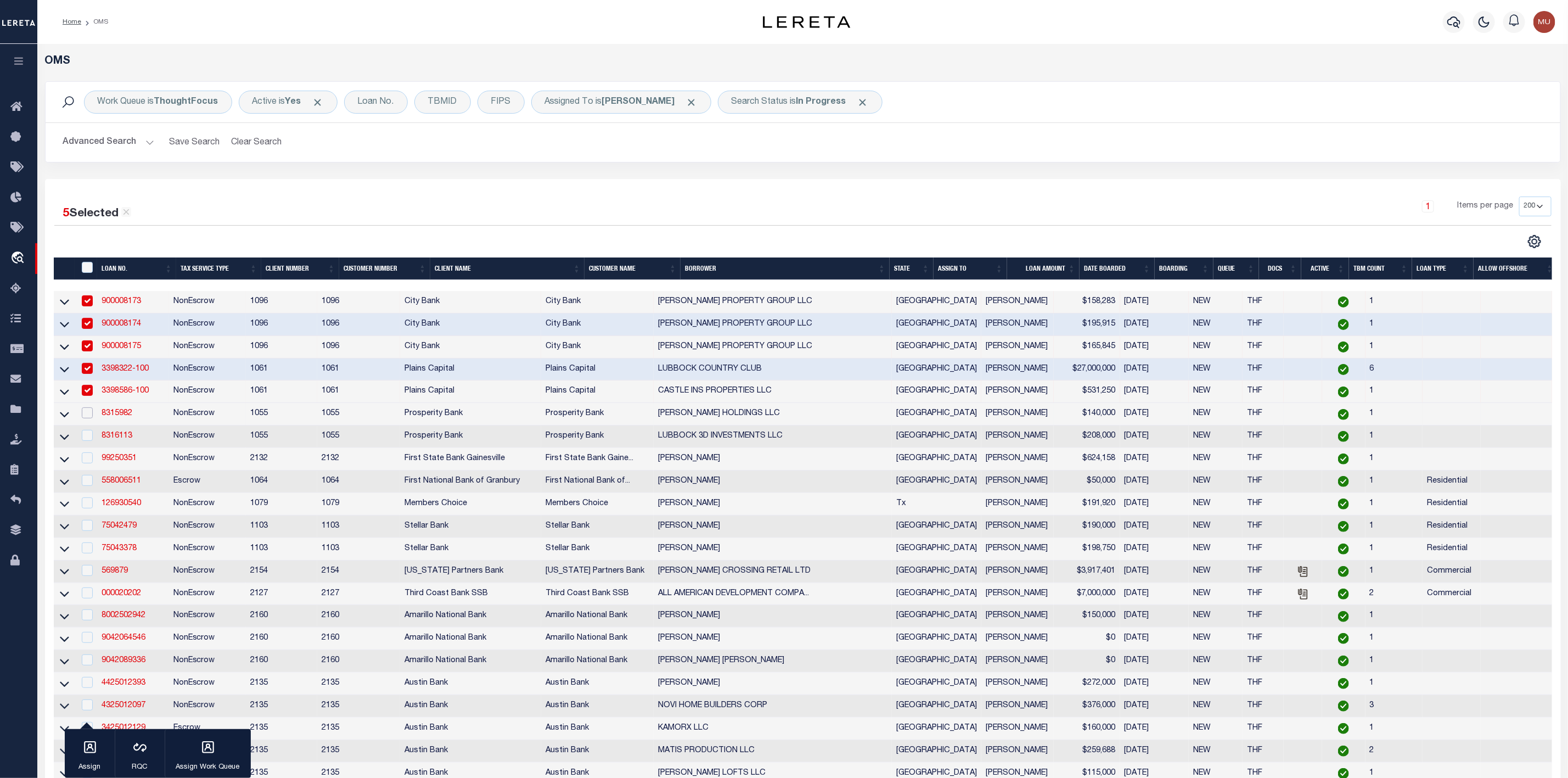
click at [88, 419] on input "checkbox" at bounding box center [87, 413] width 11 height 11
checkbox input "true"
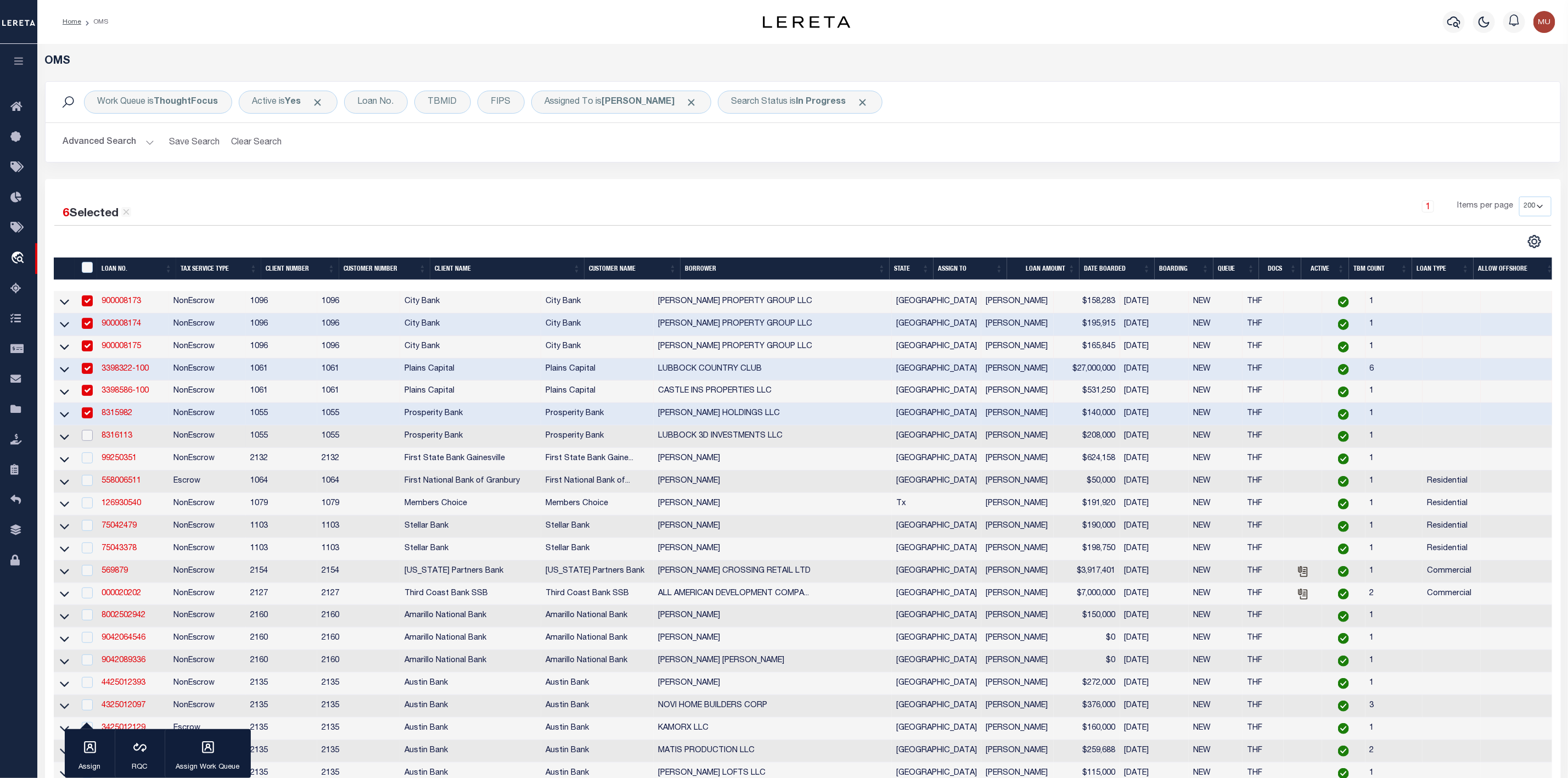
click at [86, 441] on input "checkbox" at bounding box center [87, 435] width 11 height 11
checkbox input "true"
click at [85, 458] on input "checkbox" at bounding box center [87, 458] width 11 height 11
checkbox input "true"
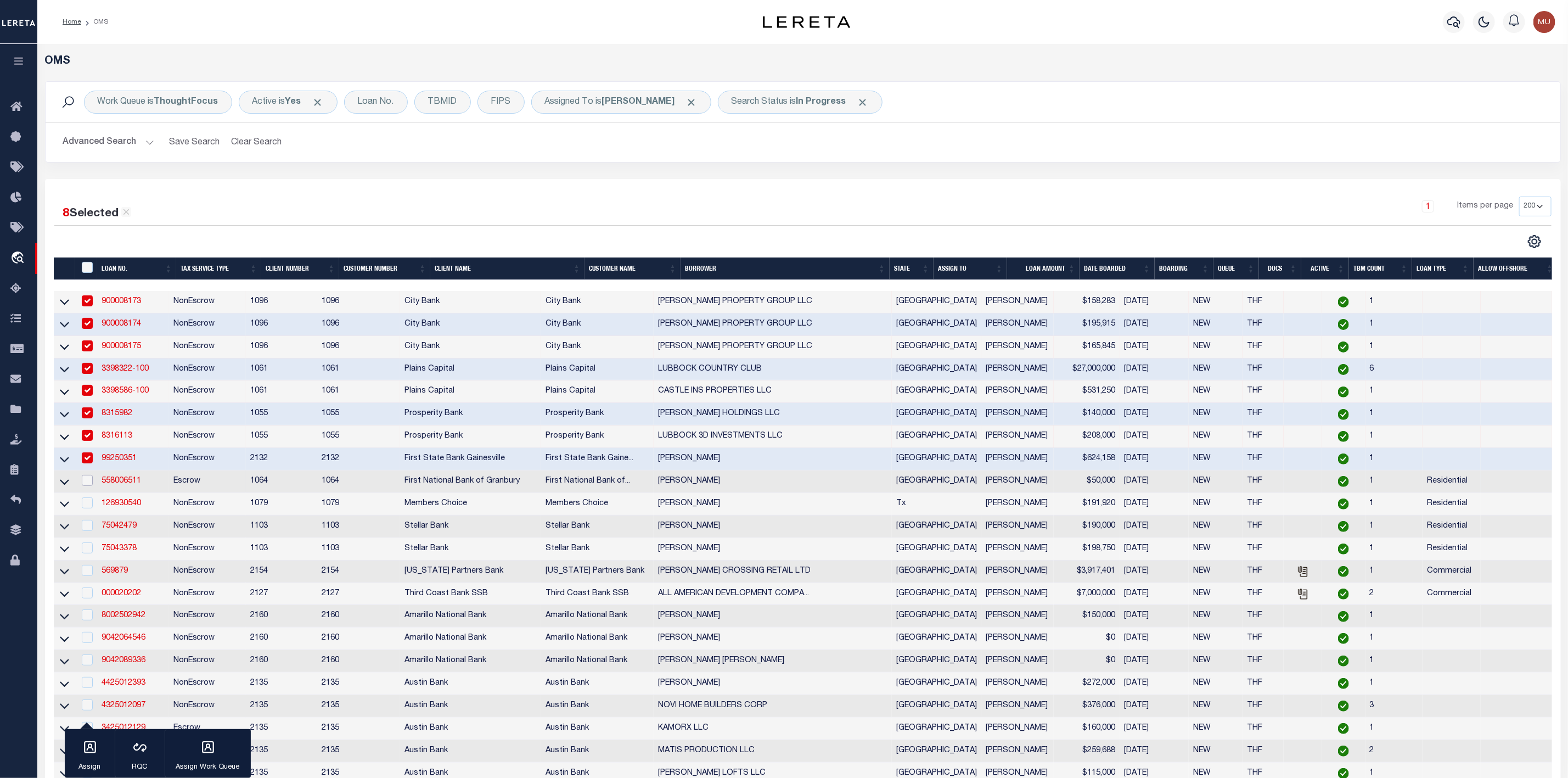
click at [88, 481] on input "checkbox" at bounding box center [87, 481] width 11 height 11
checkbox input "true"
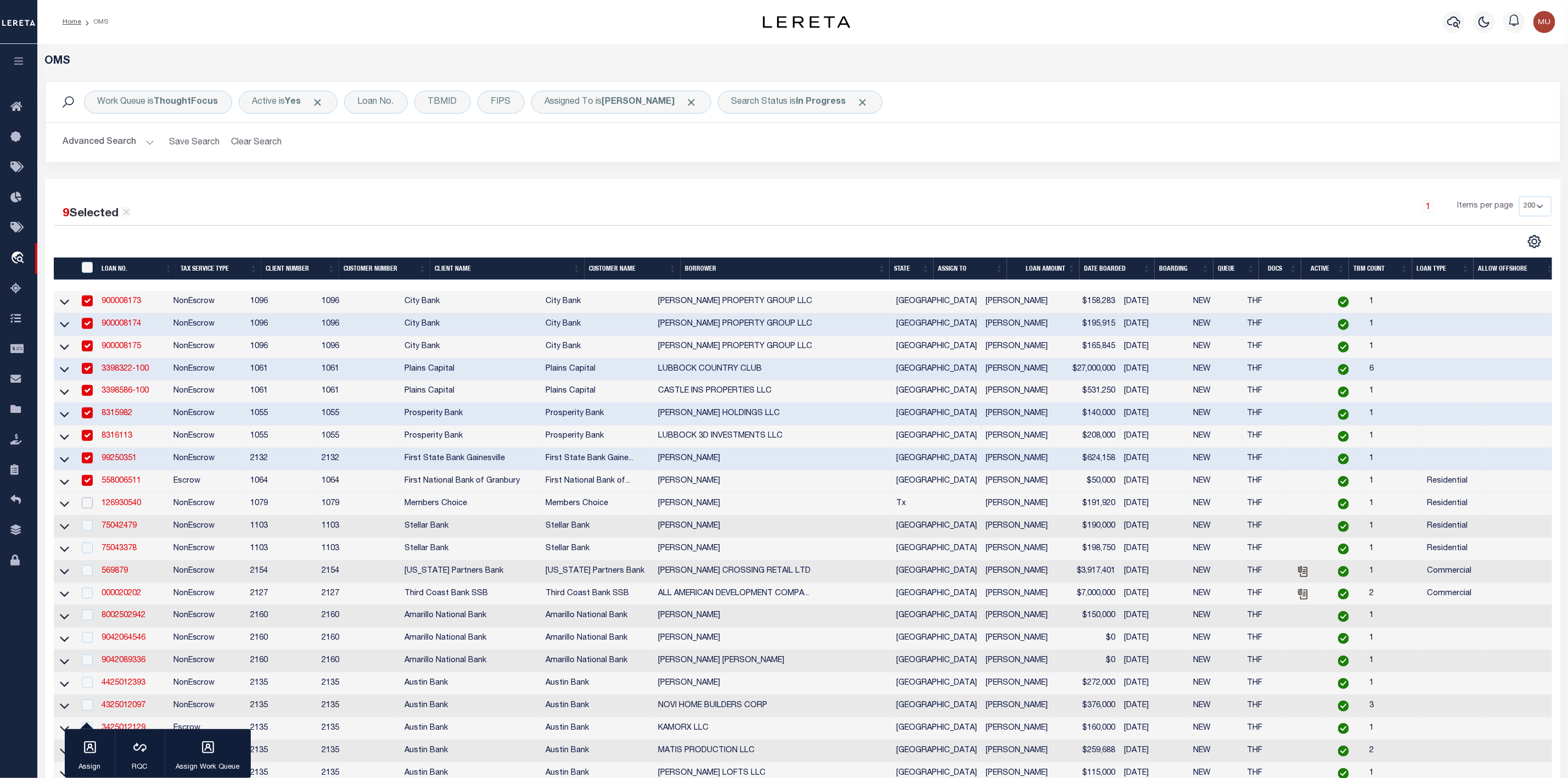
click at [86, 508] on input "checkbox" at bounding box center [87, 503] width 11 height 11
checkbox input "true"
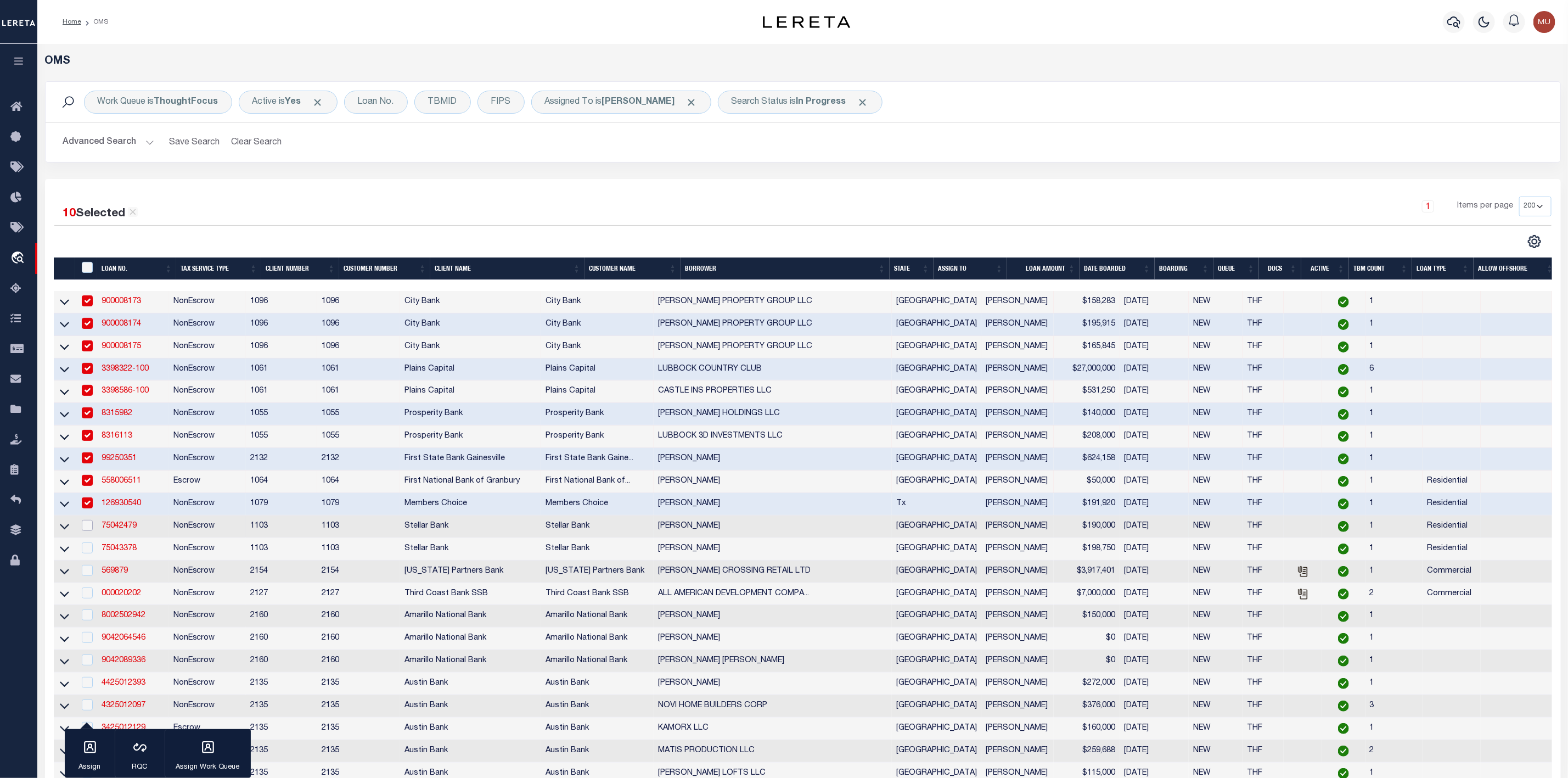
click at [82, 531] on input "checkbox" at bounding box center [87, 526] width 11 height 11
checkbox input "true"
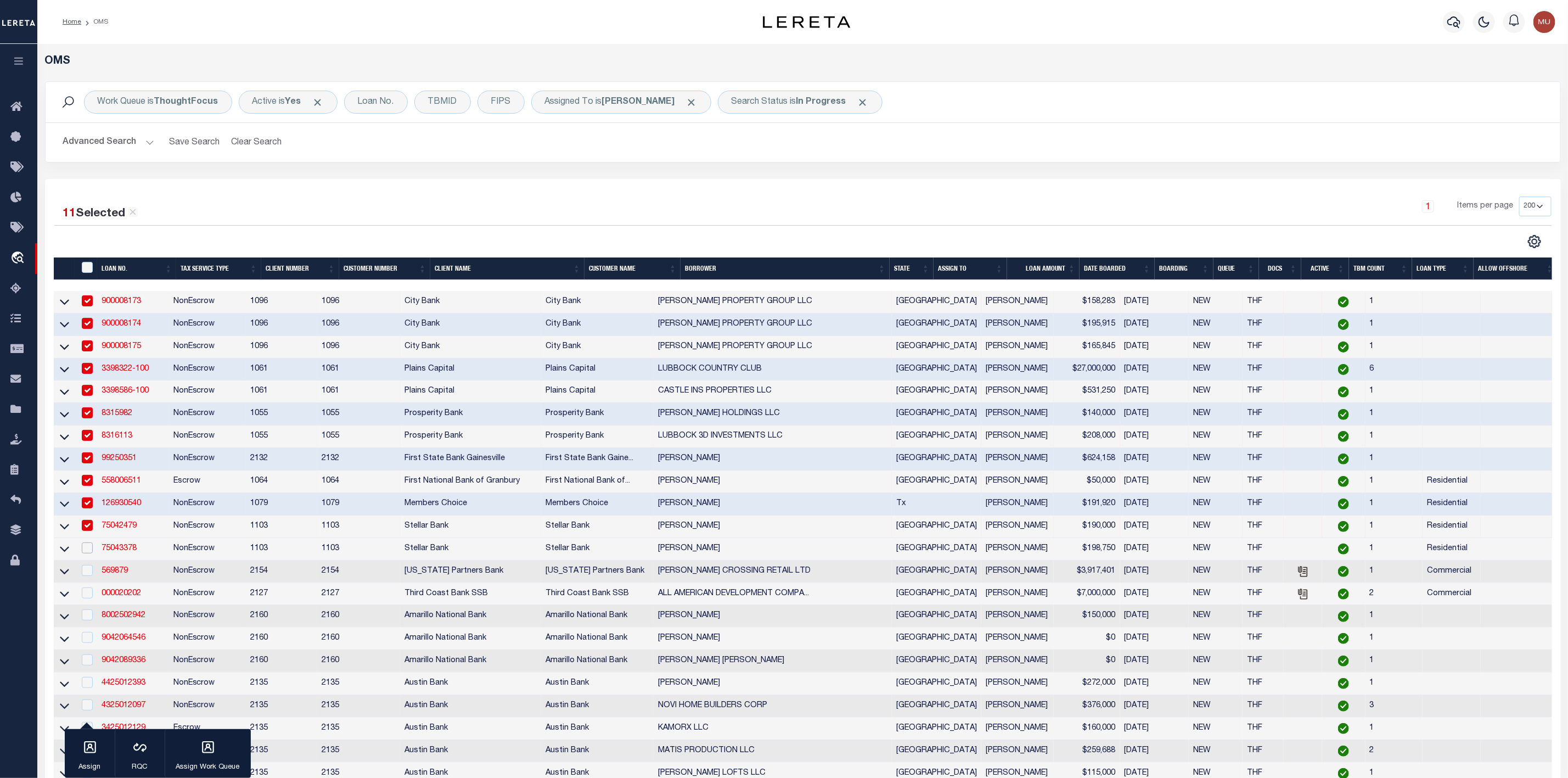
click at [87, 554] on input "checkbox" at bounding box center [87, 548] width 11 height 11
checkbox input "true"
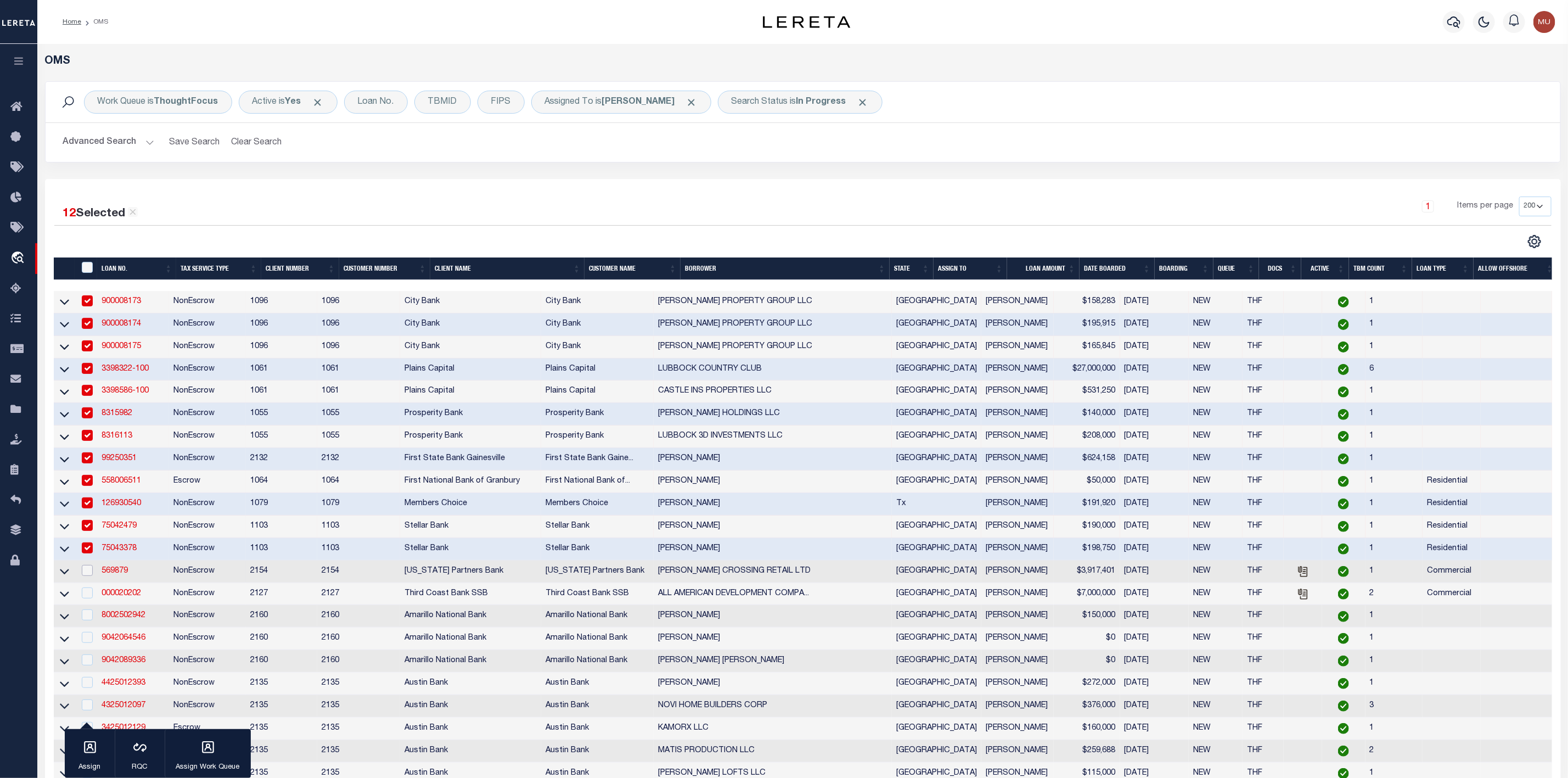
click at [87, 575] on input "checkbox" at bounding box center [87, 570] width 11 height 11
checkbox input "true"
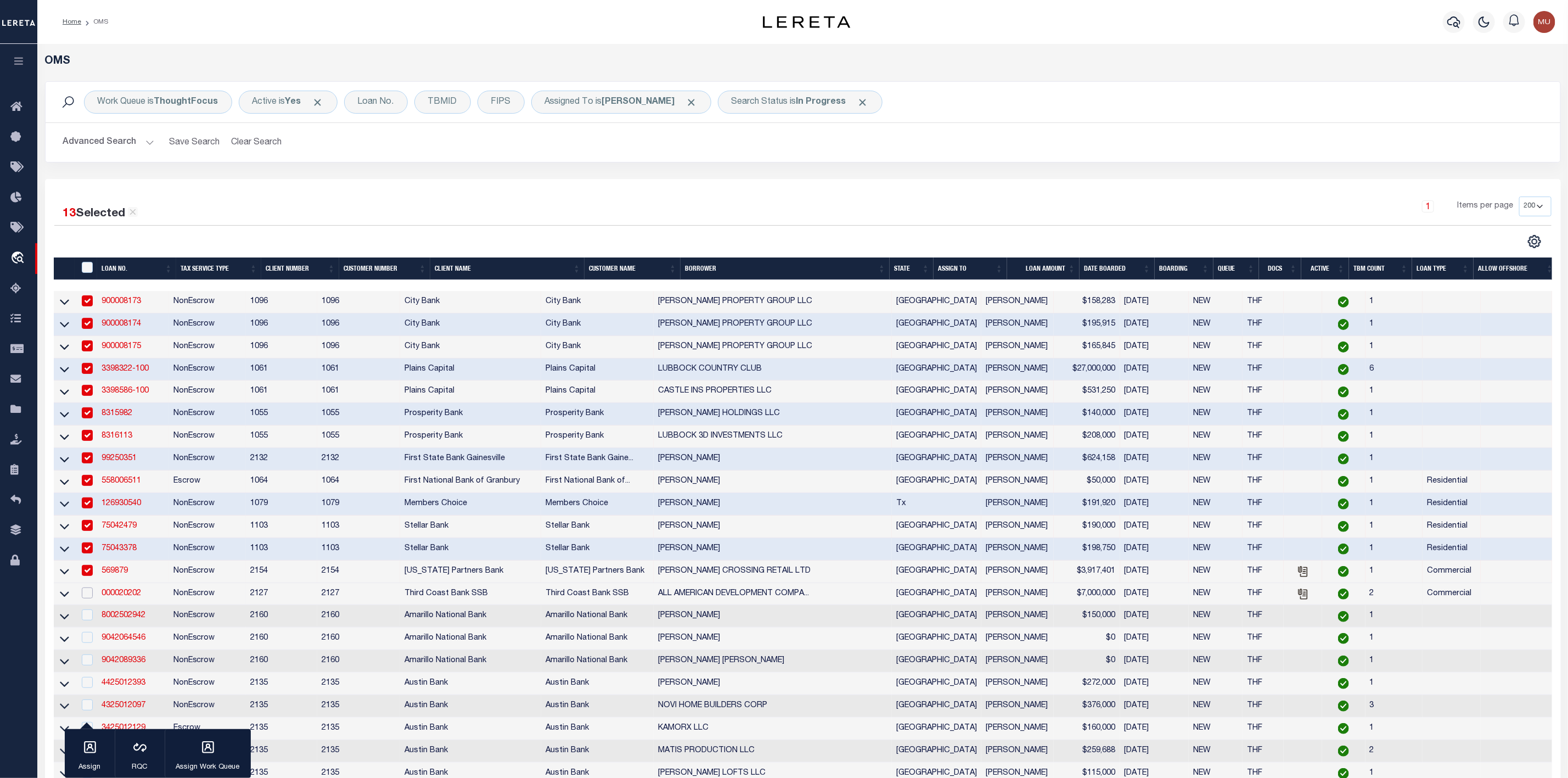
click at [87, 595] on input "checkbox" at bounding box center [87, 593] width 11 height 11
checkbox input "true"
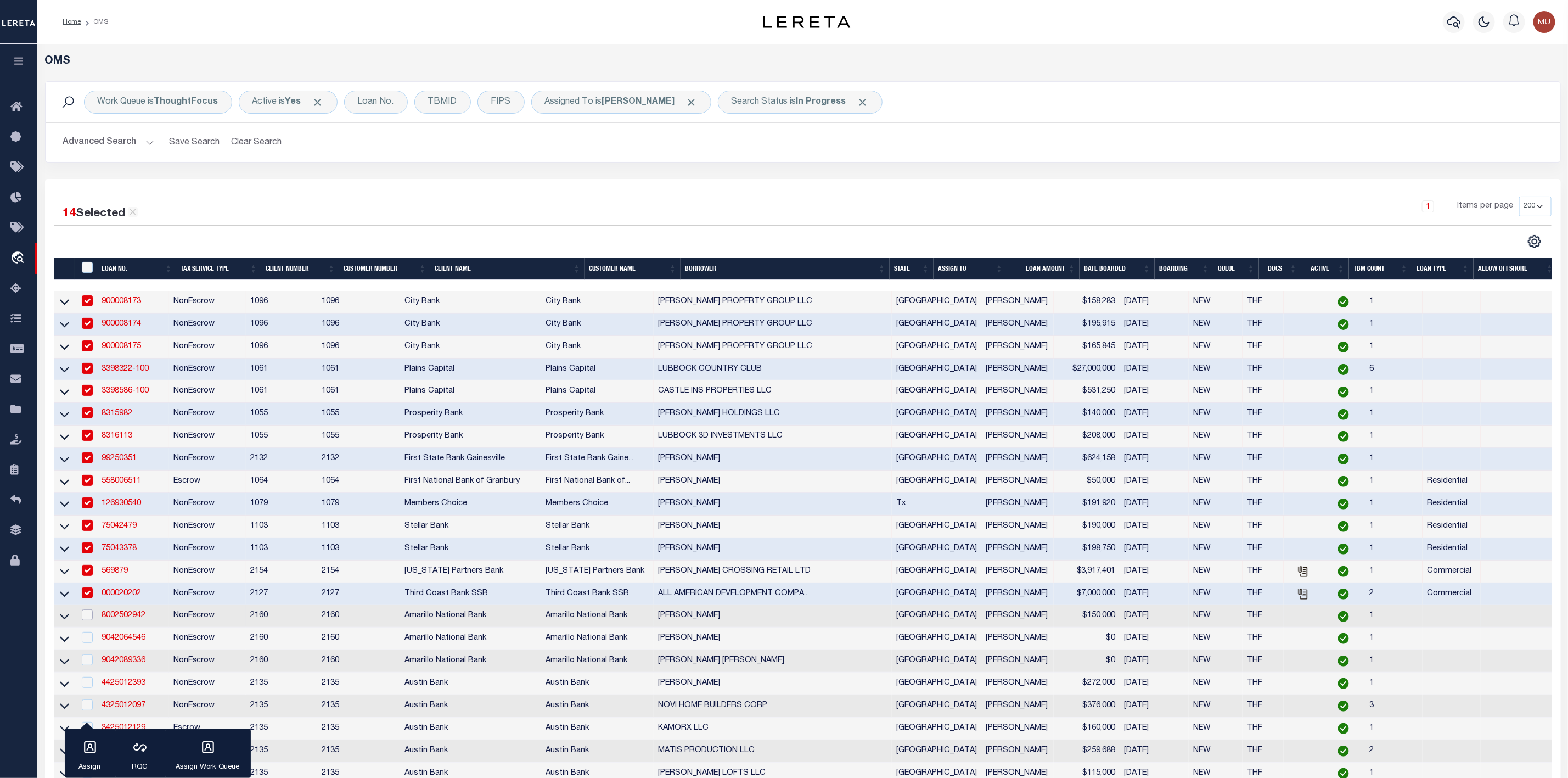
click at [90, 617] on input "checkbox" at bounding box center [87, 615] width 11 height 11
checkbox input "true"
click at [99, 763] on p "Assign" at bounding box center [90, 768] width 28 height 11
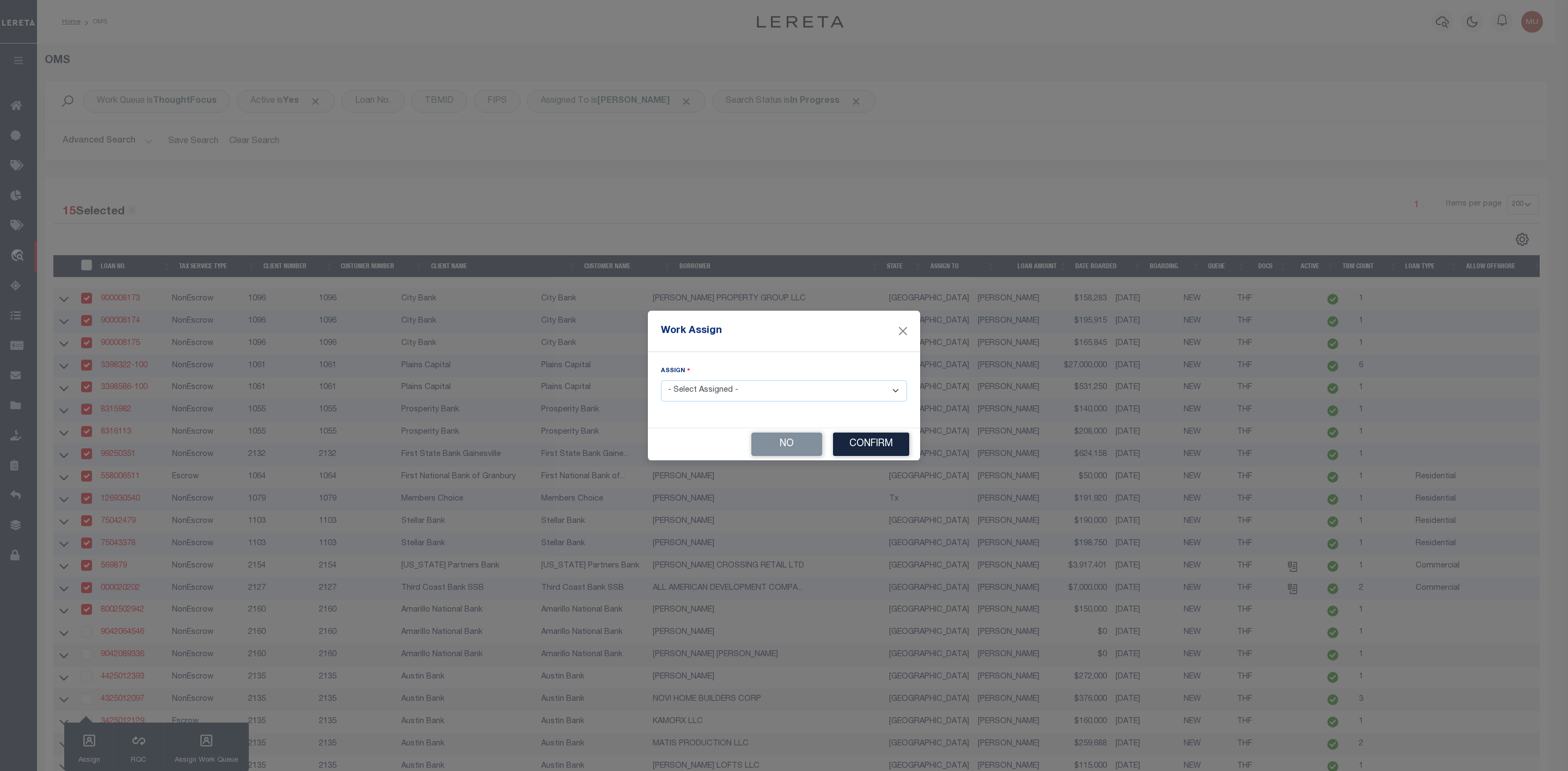
click at [708, 392] on select "- Select Assigned - --Unassigned-- [PERSON_NAME] [PERSON_NAME] [PERSON_NAME] [P…" at bounding box center [784, 391] width 246 height 21
select select "[PERSON_NAME]"
click at [661, 380] on select "- Select Assigned - --Unassigned-- [PERSON_NAME] [PERSON_NAME] [PERSON_NAME] [P…" at bounding box center [784, 391] width 246 height 21
click at [861, 446] on button "Confirm" at bounding box center [870, 444] width 76 height 23
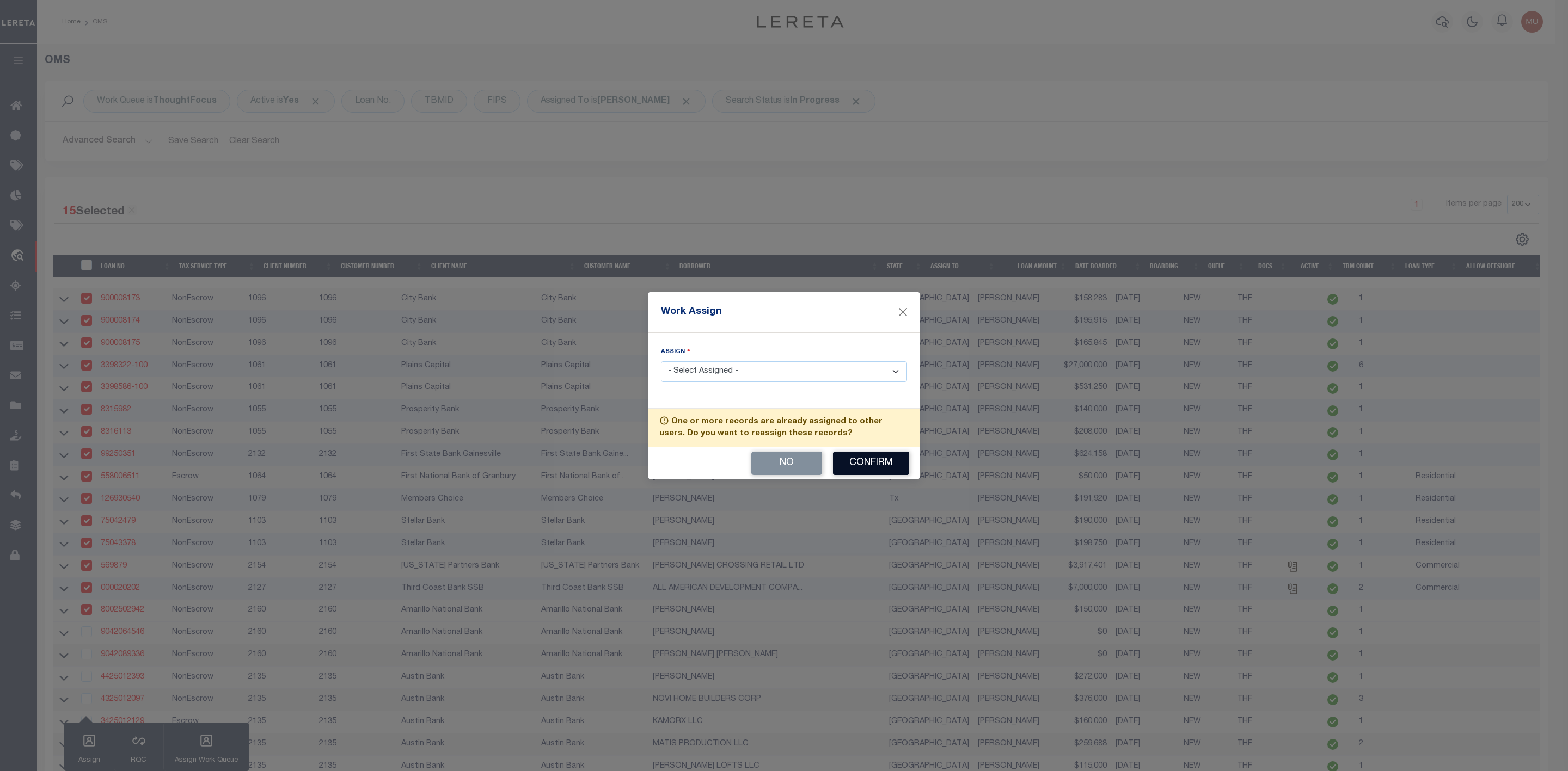
click at [861, 459] on button "Confirm" at bounding box center [870, 463] width 76 height 23
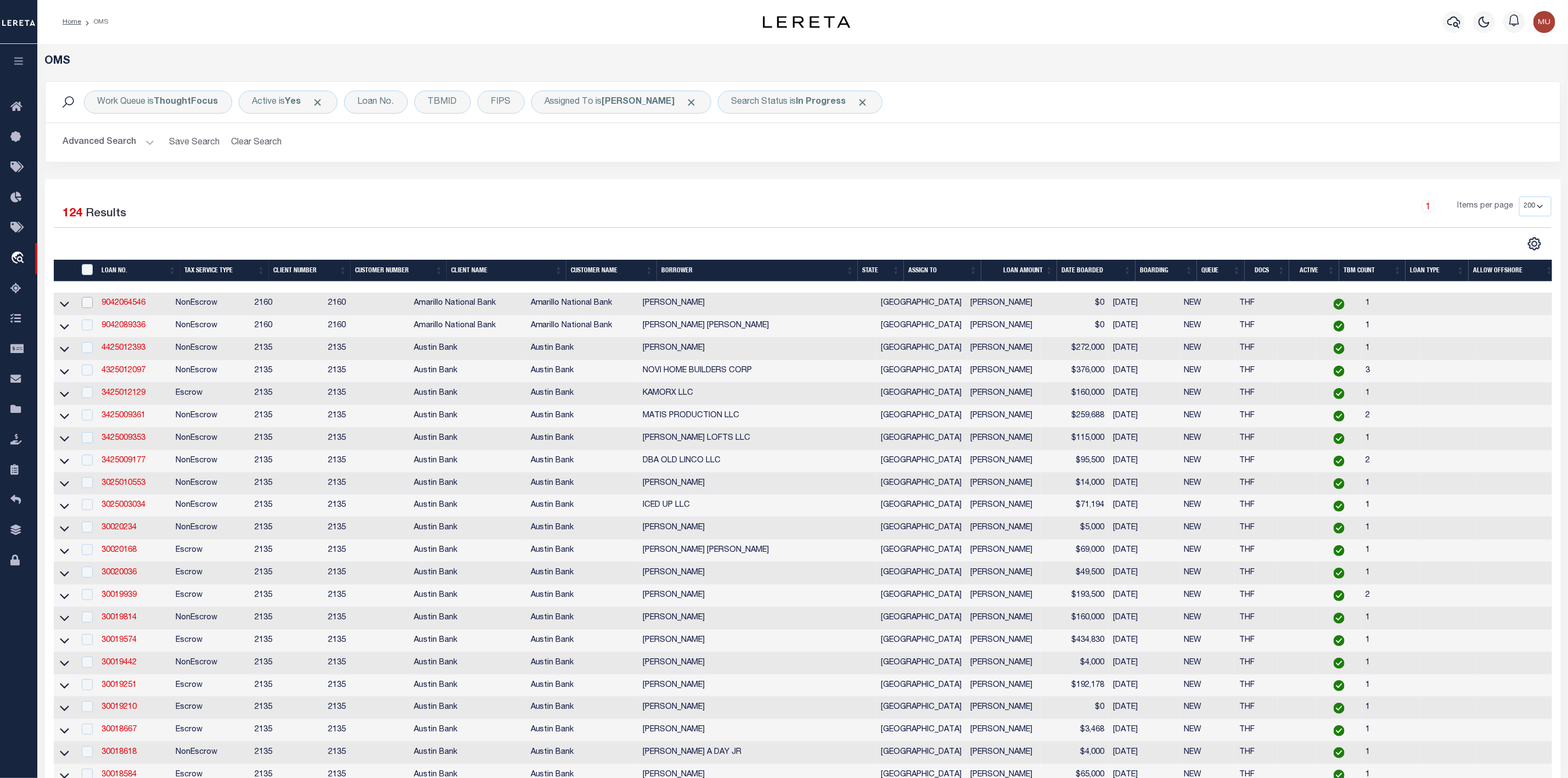
click at [91, 306] on input "checkbox" at bounding box center [87, 303] width 11 height 11
checkbox input "true"
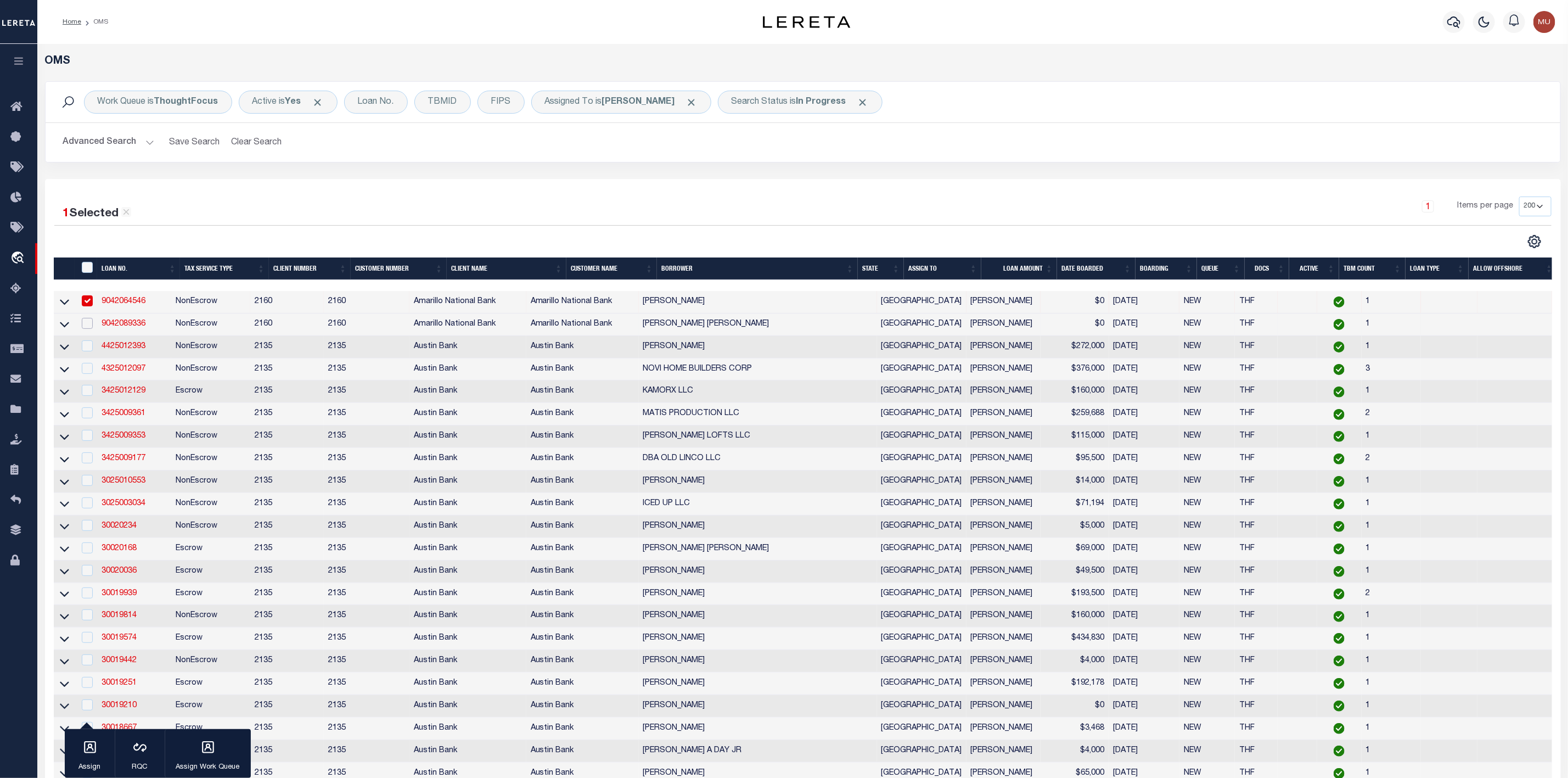
click at [84, 328] on input "checkbox" at bounding box center [87, 324] width 11 height 11
checkbox input "true"
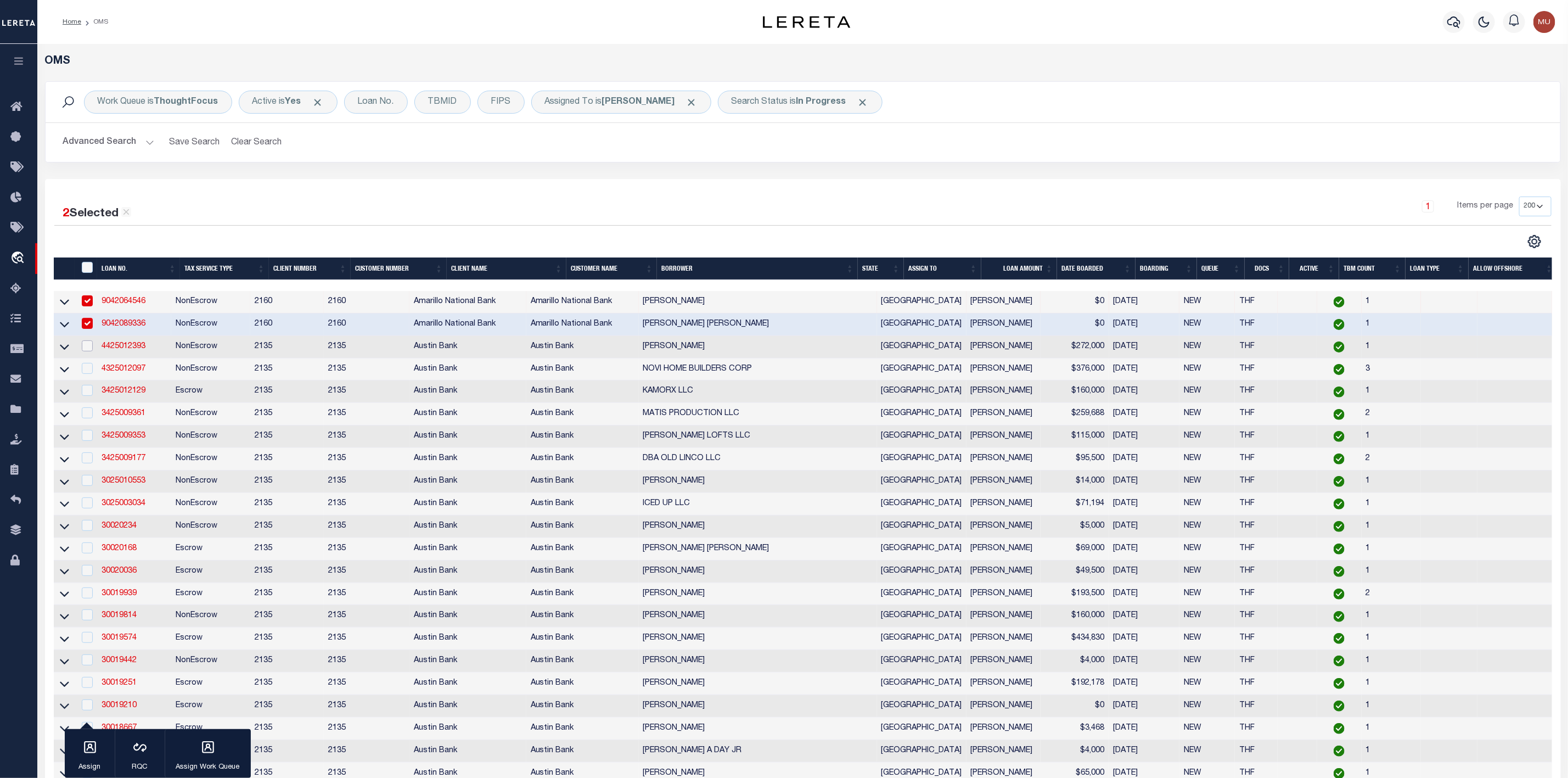
click at [84, 344] on input "checkbox" at bounding box center [87, 346] width 11 height 11
checkbox input "true"
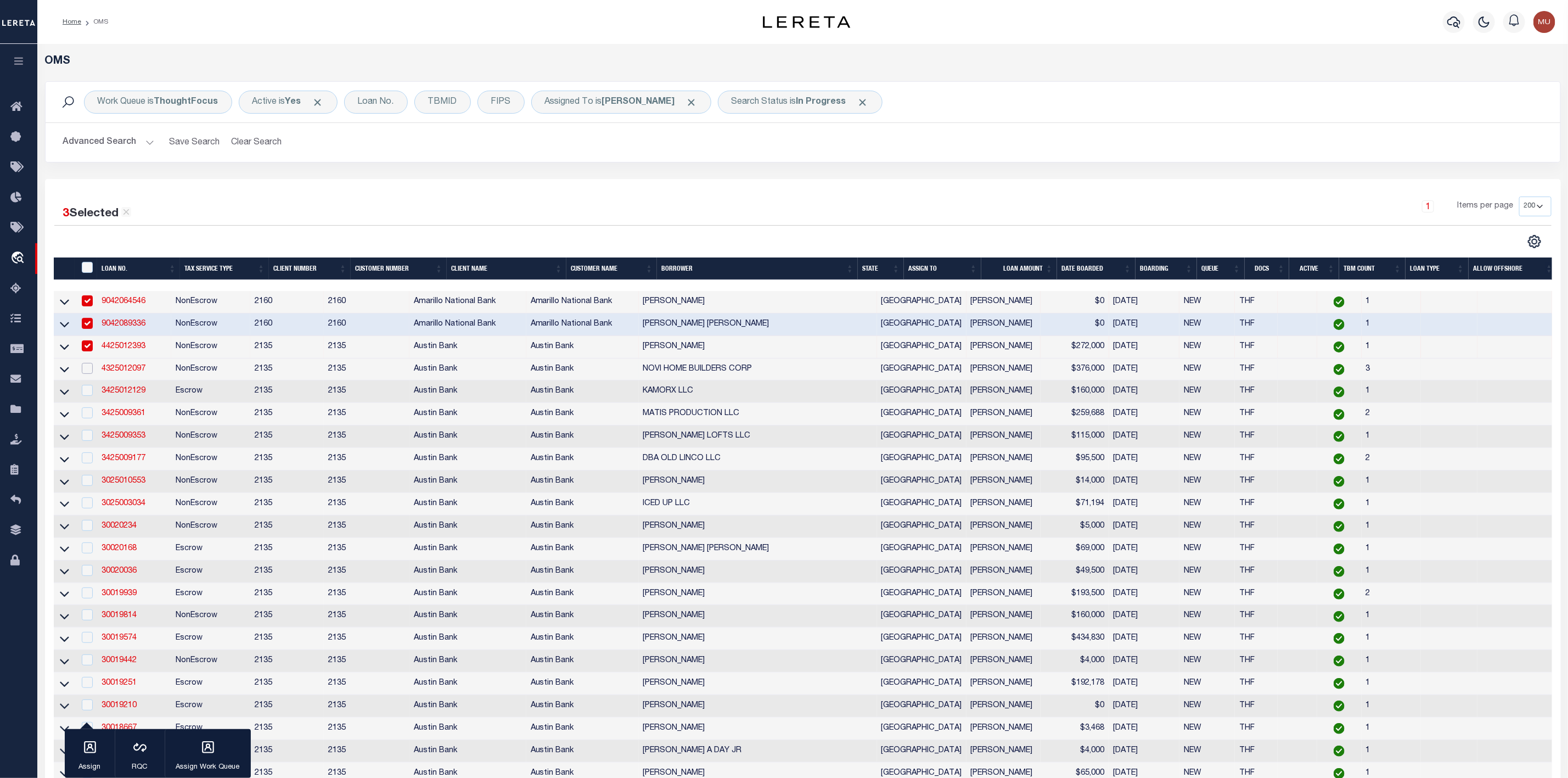
click at [87, 369] on input "checkbox" at bounding box center [87, 368] width 11 height 11
checkbox input "true"
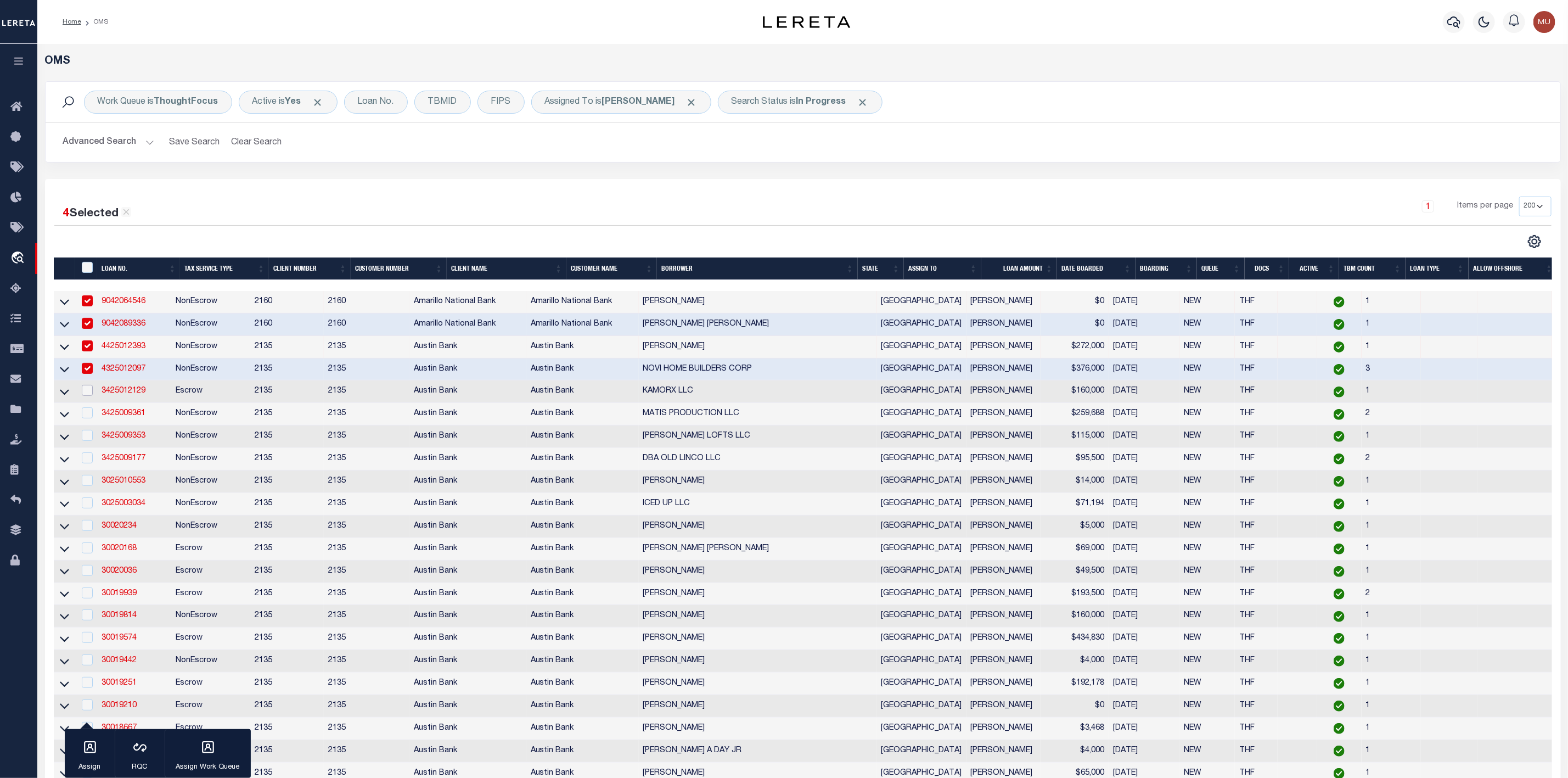
click at [86, 392] on input "checkbox" at bounding box center [87, 391] width 11 height 11
checkbox input "true"
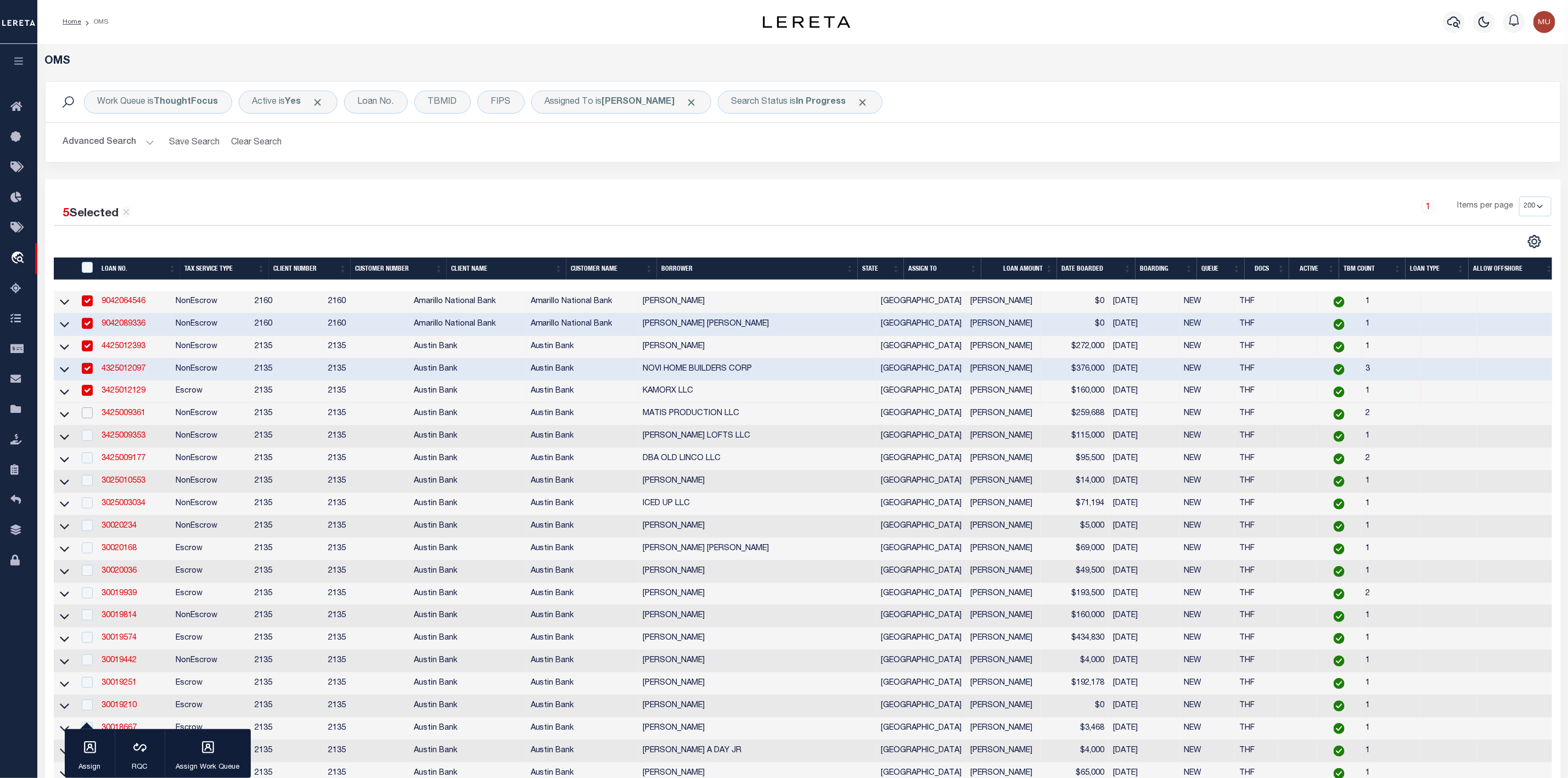
click at [85, 414] on input "checkbox" at bounding box center [87, 413] width 11 height 11
checkbox input "true"
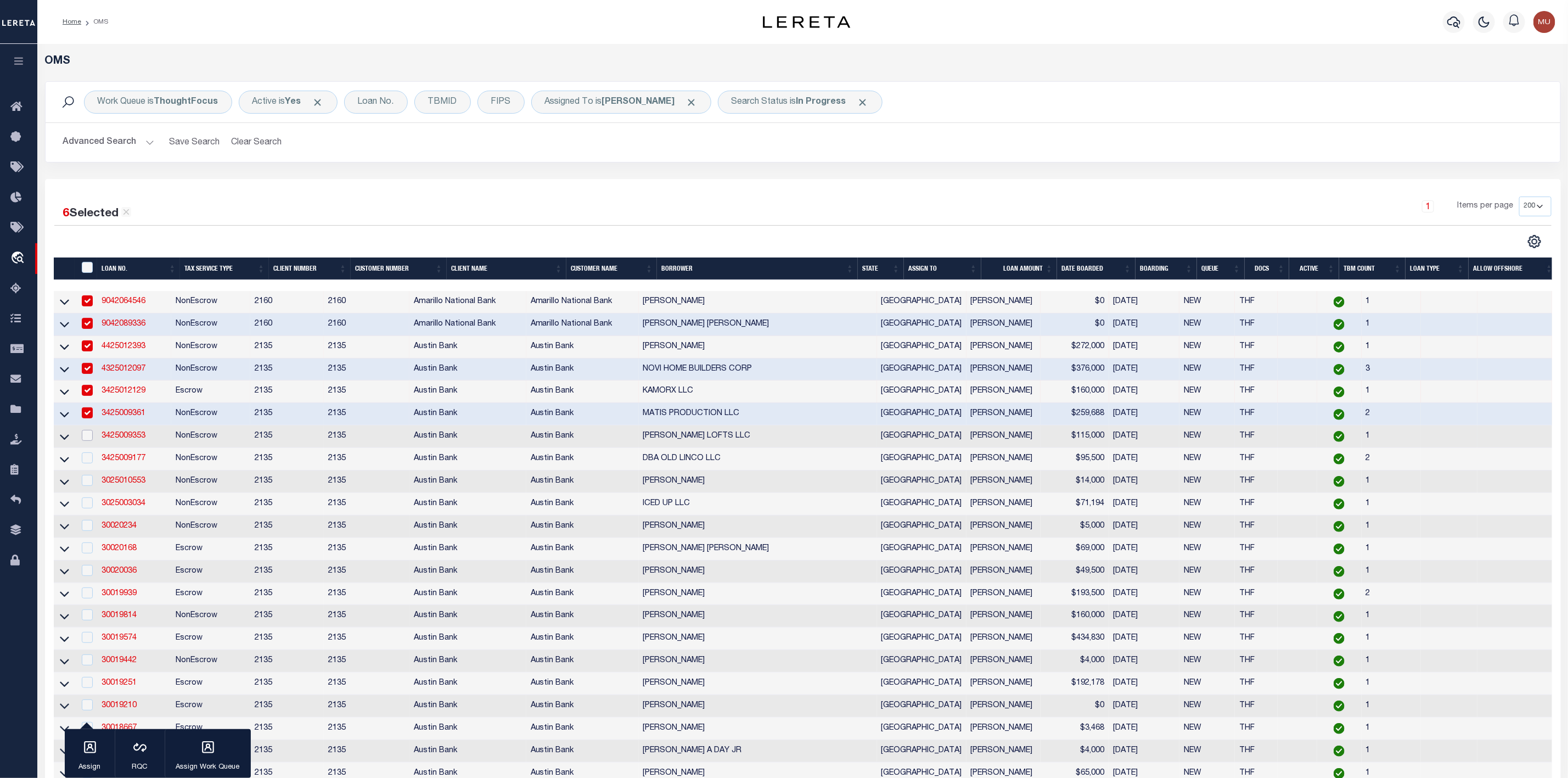
click at [86, 440] on input "checkbox" at bounding box center [87, 435] width 11 height 11
checkbox input "true"
click at [85, 461] on input "checkbox" at bounding box center [87, 458] width 11 height 11
checkbox input "true"
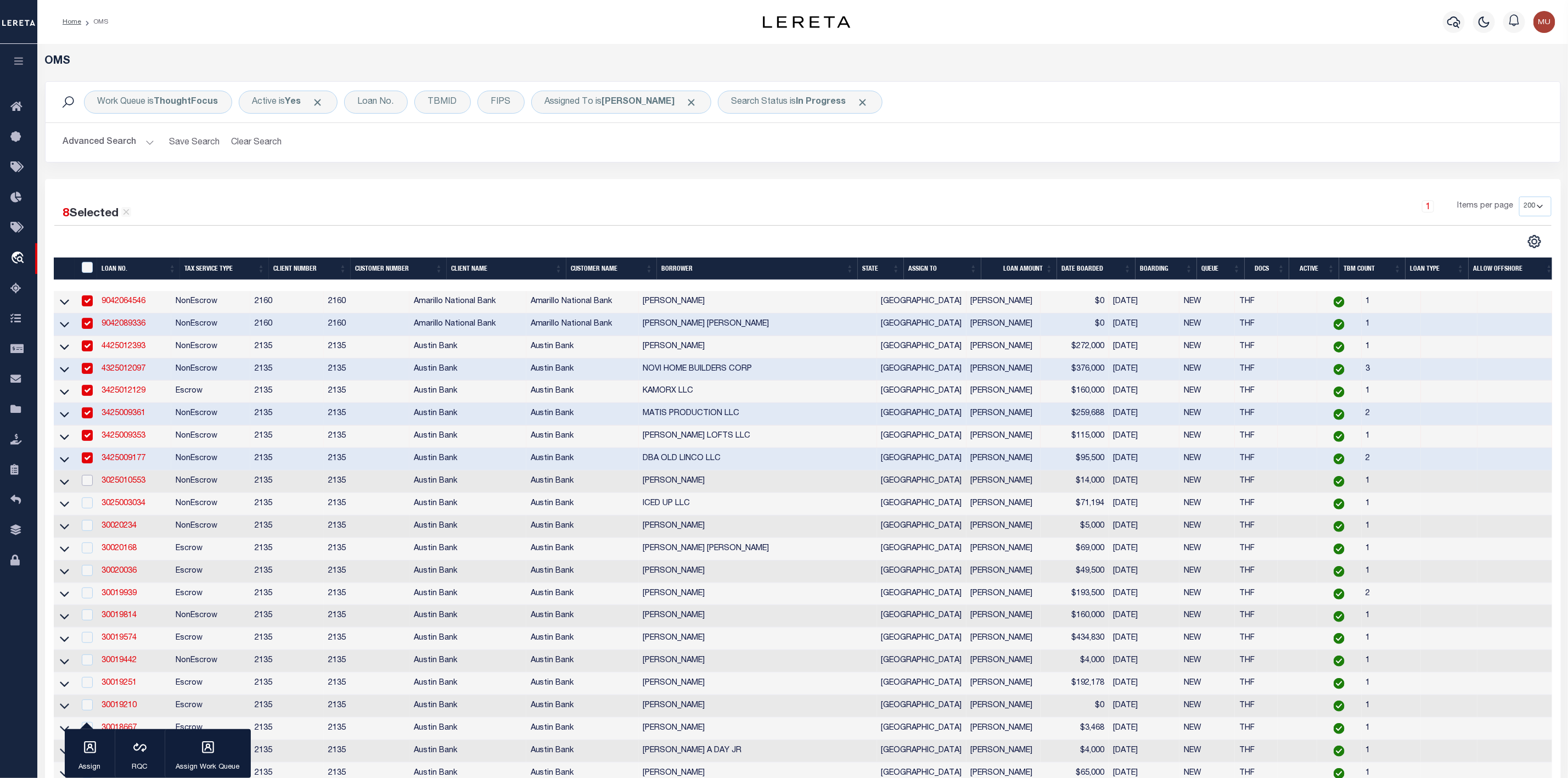
click at [91, 486] on input "checkbox" at bounding box center [87, 481] width 11 height 11
checkbox input "true"
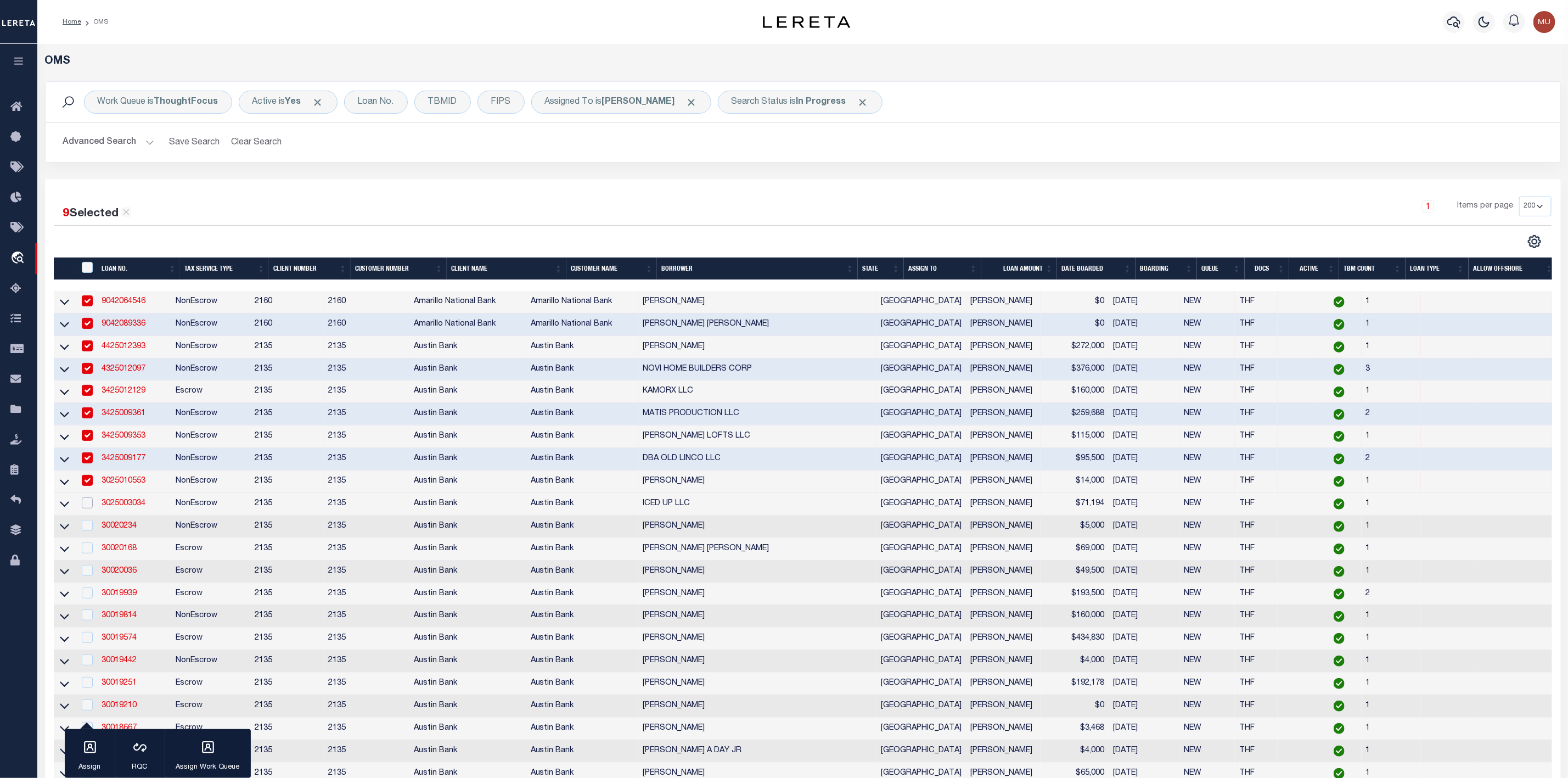
click at [86, 506] on input "checkbox" at bounding box center [87, 503] width 11 height 11
checkbox input "true"
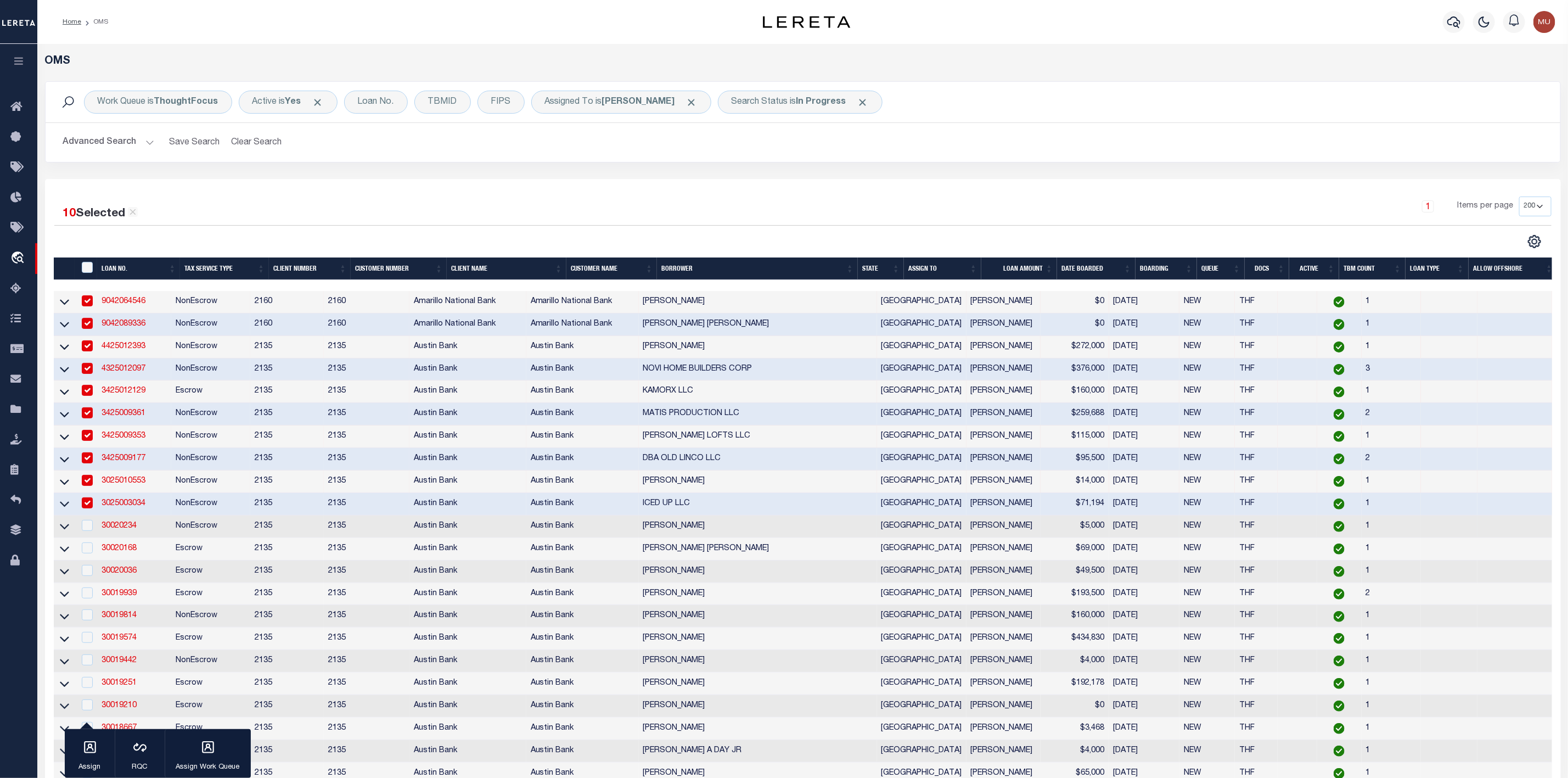
click at [87, 523] on td at bounding box center [87, 527] width 23 height 23
checkbox input "true"
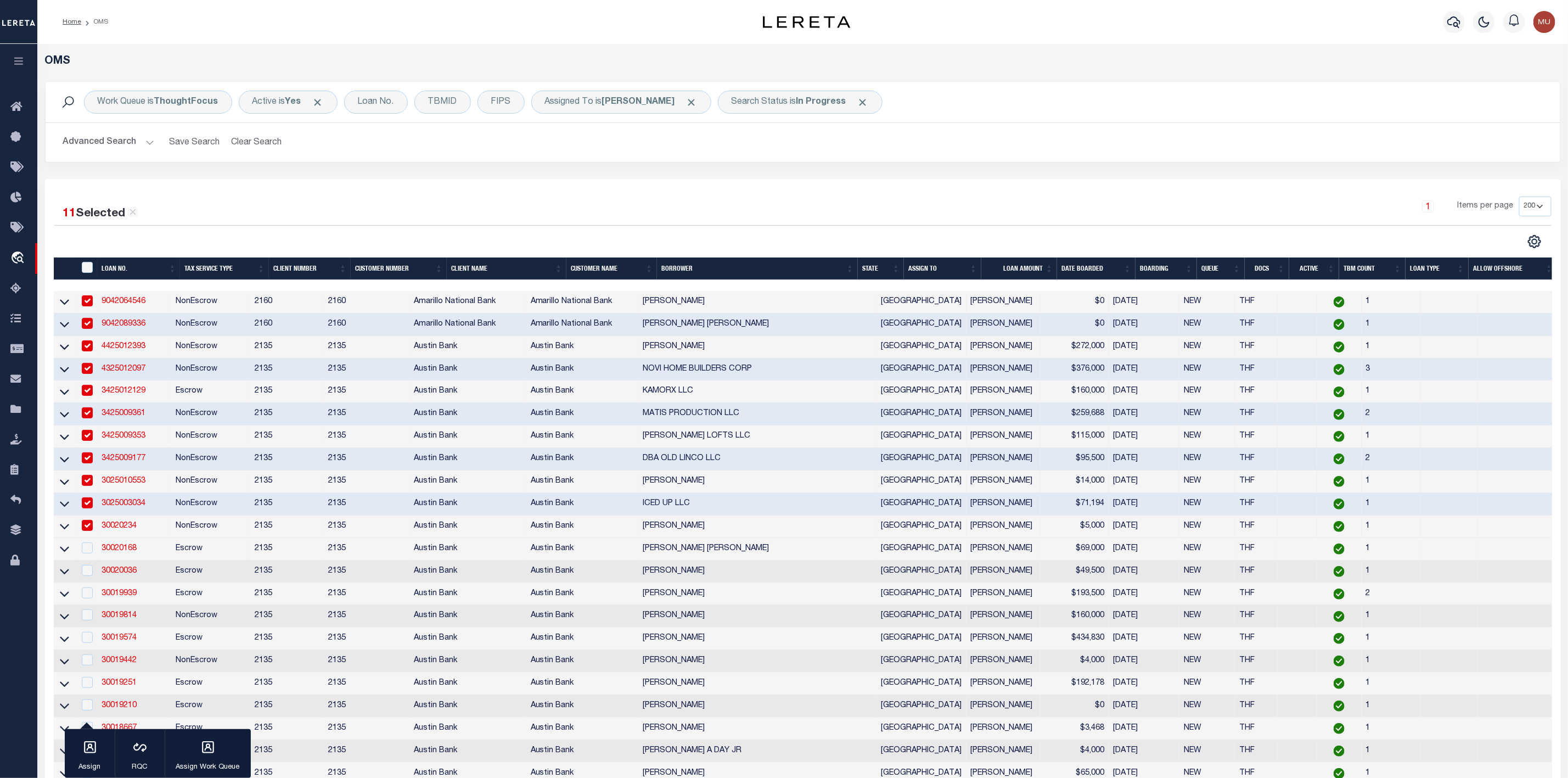
click at [87, 543] on td at bounding box center [87, 550] width 23 height 23
checkbox input "true"
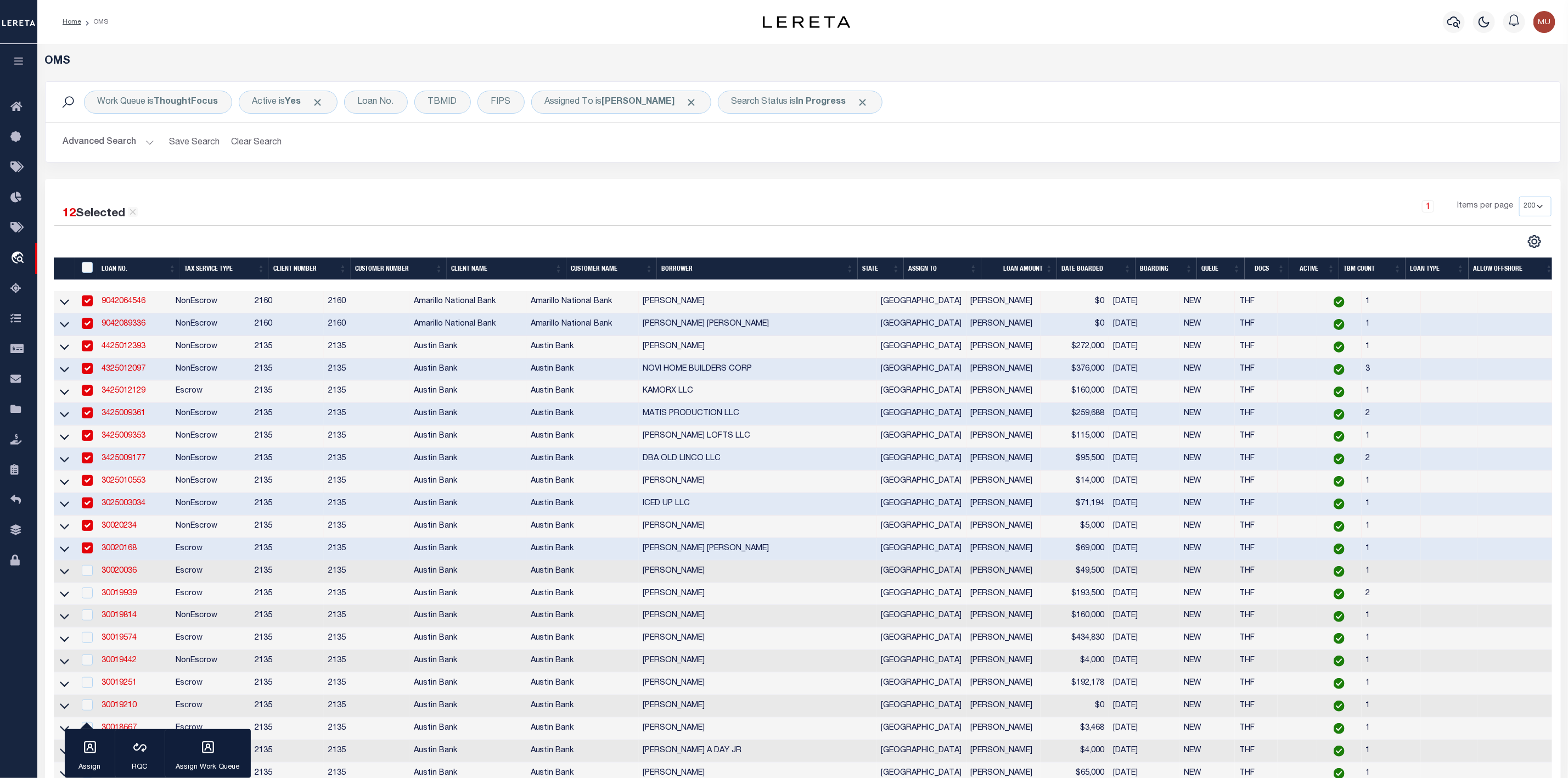
click at [85, 567] on td at bounding box center [87, 572] width 23 height 23
checkbox input "true"
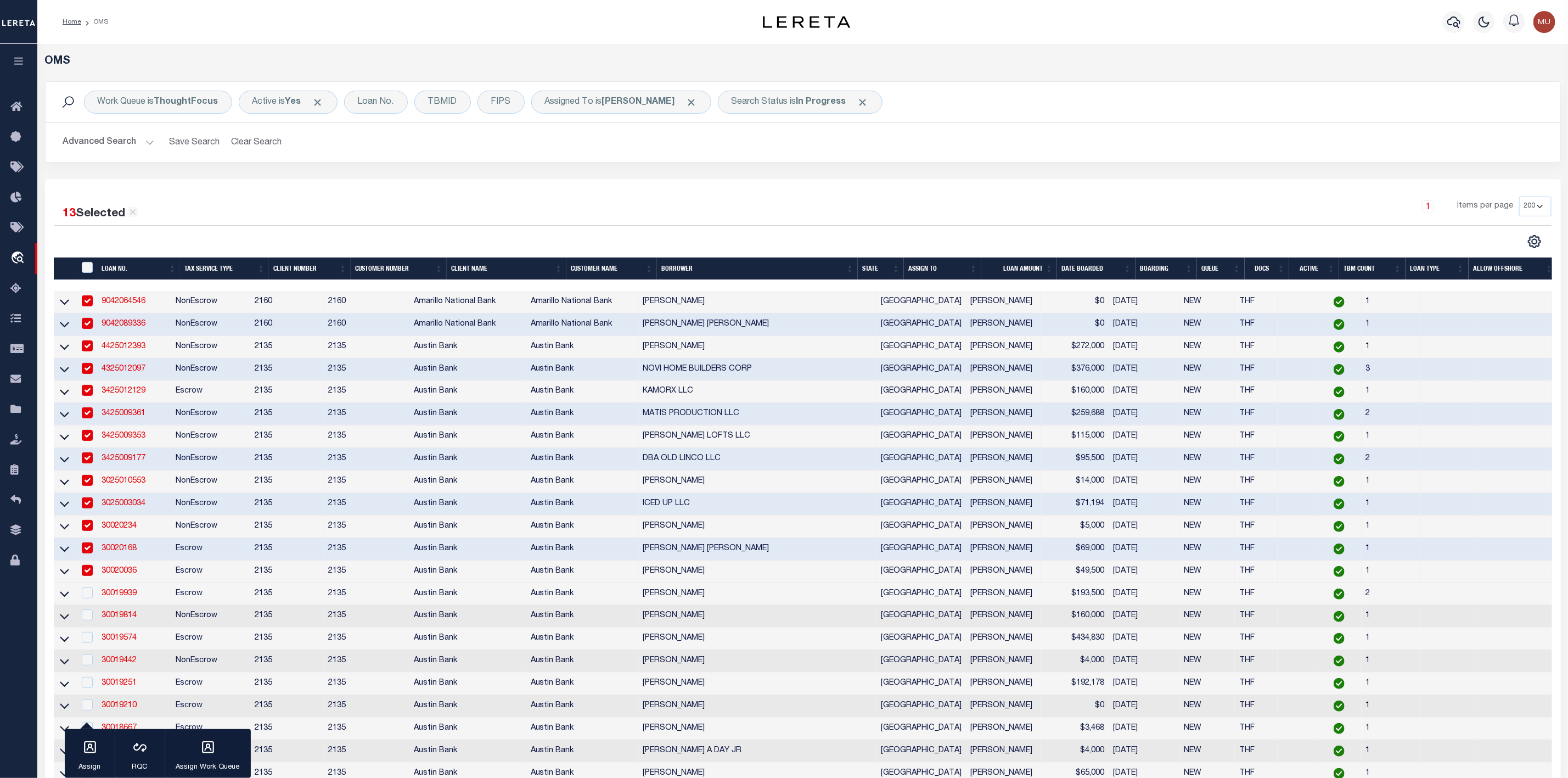
click at [87, 590] on td at bounding box center [87, 594] width 23 height 23
checkbox input "true"
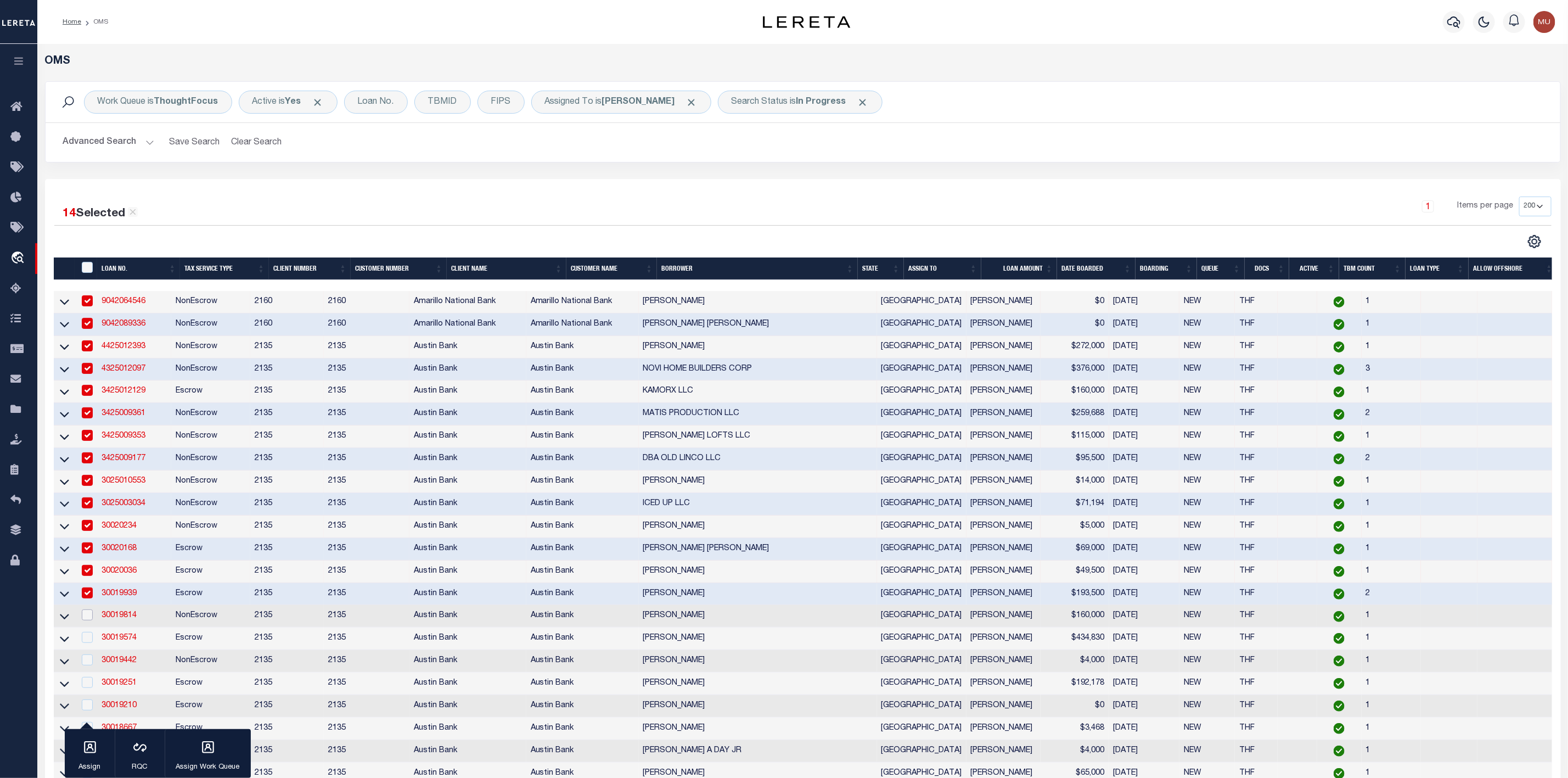
click at [82, 615] on input "checkbox" at bounding box center [87, 615] width 11 height 11
checkbox input "true"
click at [85, 757] on div "button" at bounding box center [90, 749] width 28 height 28
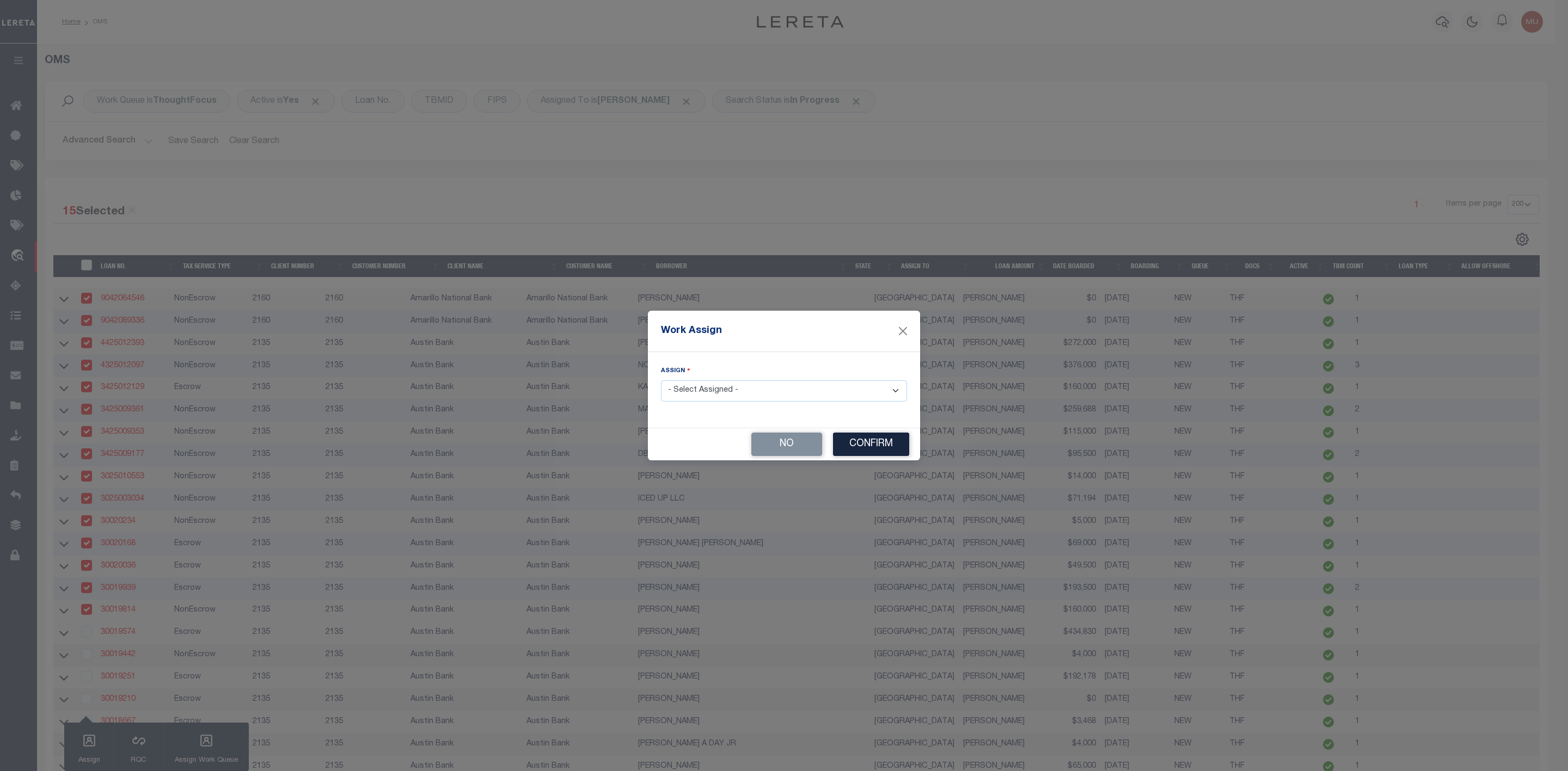
click at [726, 386] on select "- Select Assigned - --Unassigned-- [PERSON_NAME] [PERSON_NAME] [PERSON_NAME] [P…" at bounding box center [784, 391] width 246 height 21
select select "[PERSON_NAME]"
click at [661, 380] on select "- Select Assigned - --Unassigned-- [PERSON_NAME] [PERSON_NAME] [PERSON_NAME] [P…" at bounding box center [784, 391] width 246 height 21
click at [874, 458] on div "No Confirm" at bounding box center [783, 444] width 272 height 32
click at [879, 444] on button "Confirm" at bounding box center [870, 444] width 76 height 23
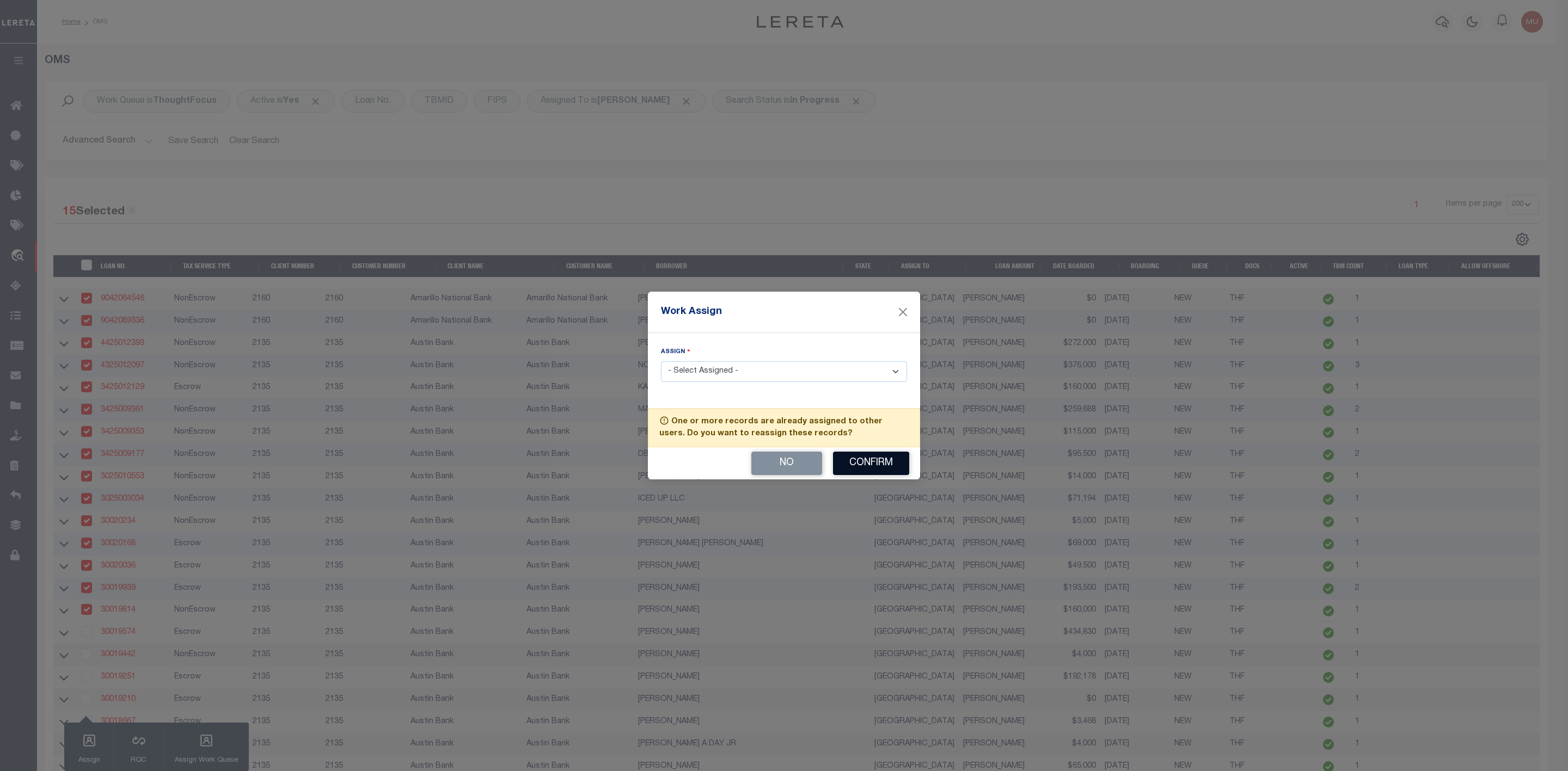
click at [877, 462] on button "Confirm" at bounding box center [870, 463] width 76 height 23
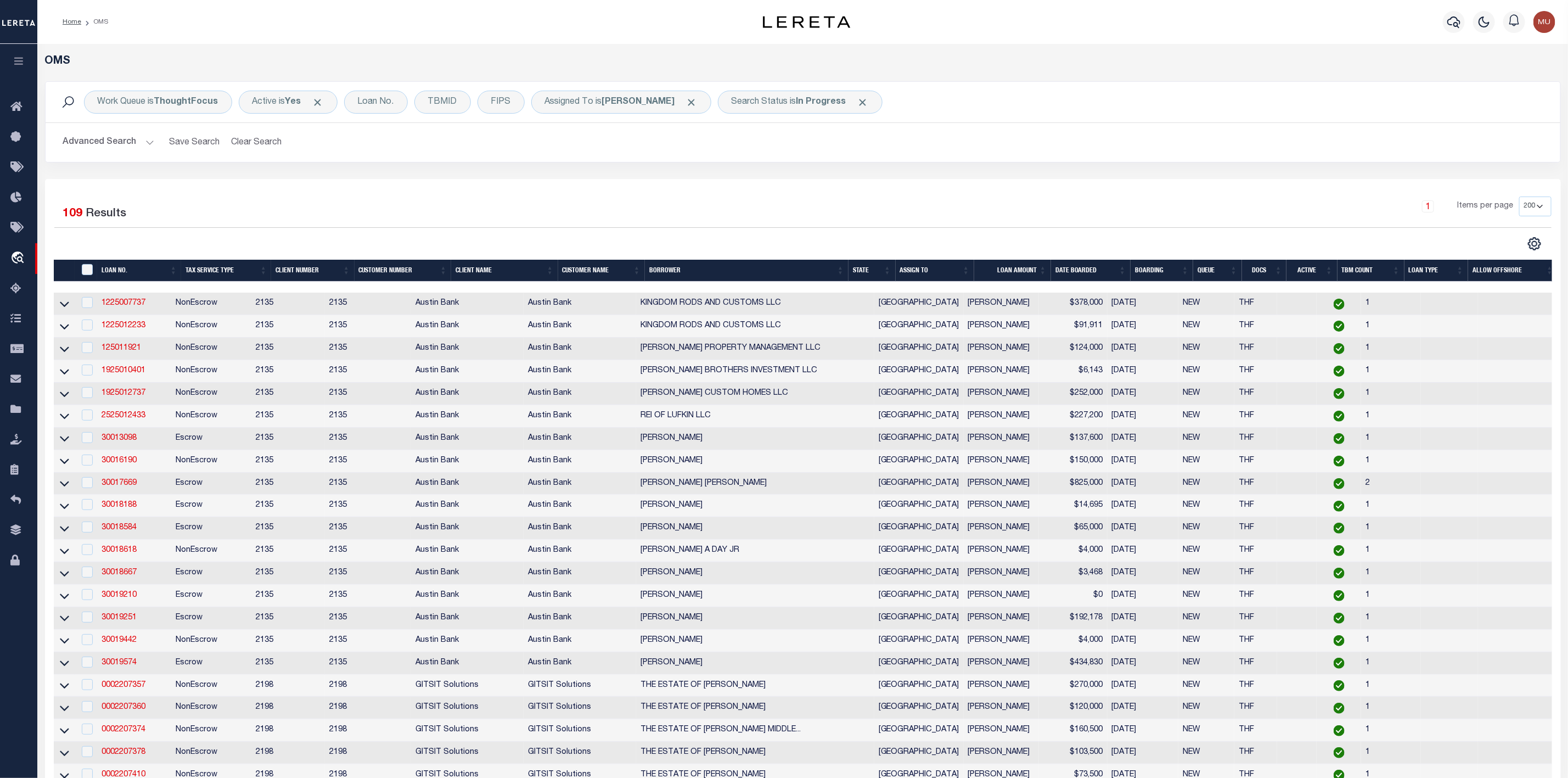
click at [987, 121] on div "Work Queue is ThoughtFocus Active is Yes Loan No. TBMID FIPS Assigned To is Mur…" at bounding box center [803, 102] width 1515 height 41
click at [87, 668] on input "checkbox" at bounding box center [87, 663] width 11 height 11
checkbox input "true"
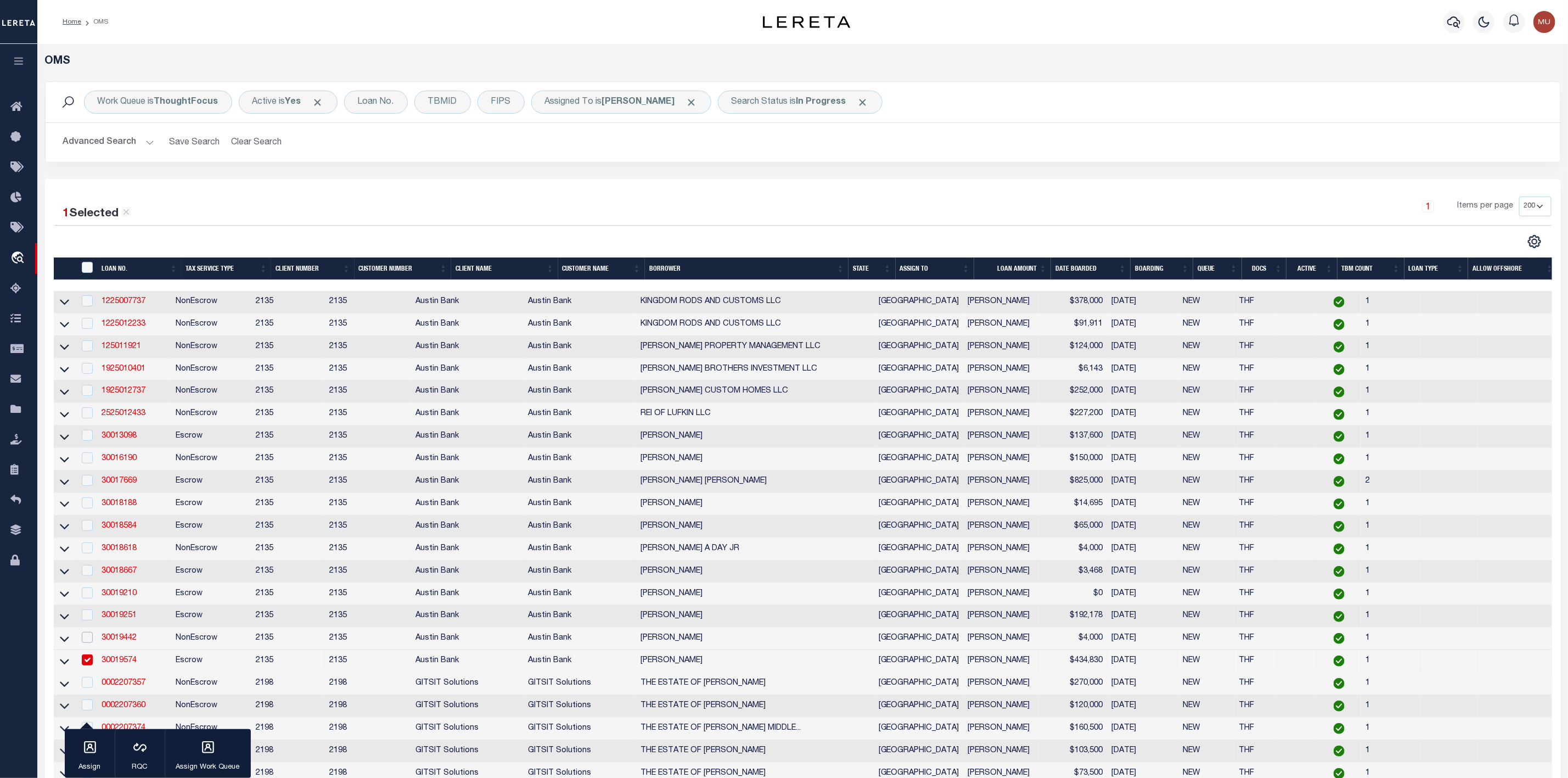
click at [87, 643] on input "checkbox" at bounding box center [87, 638] width 11 height 11
checkbox input "true"
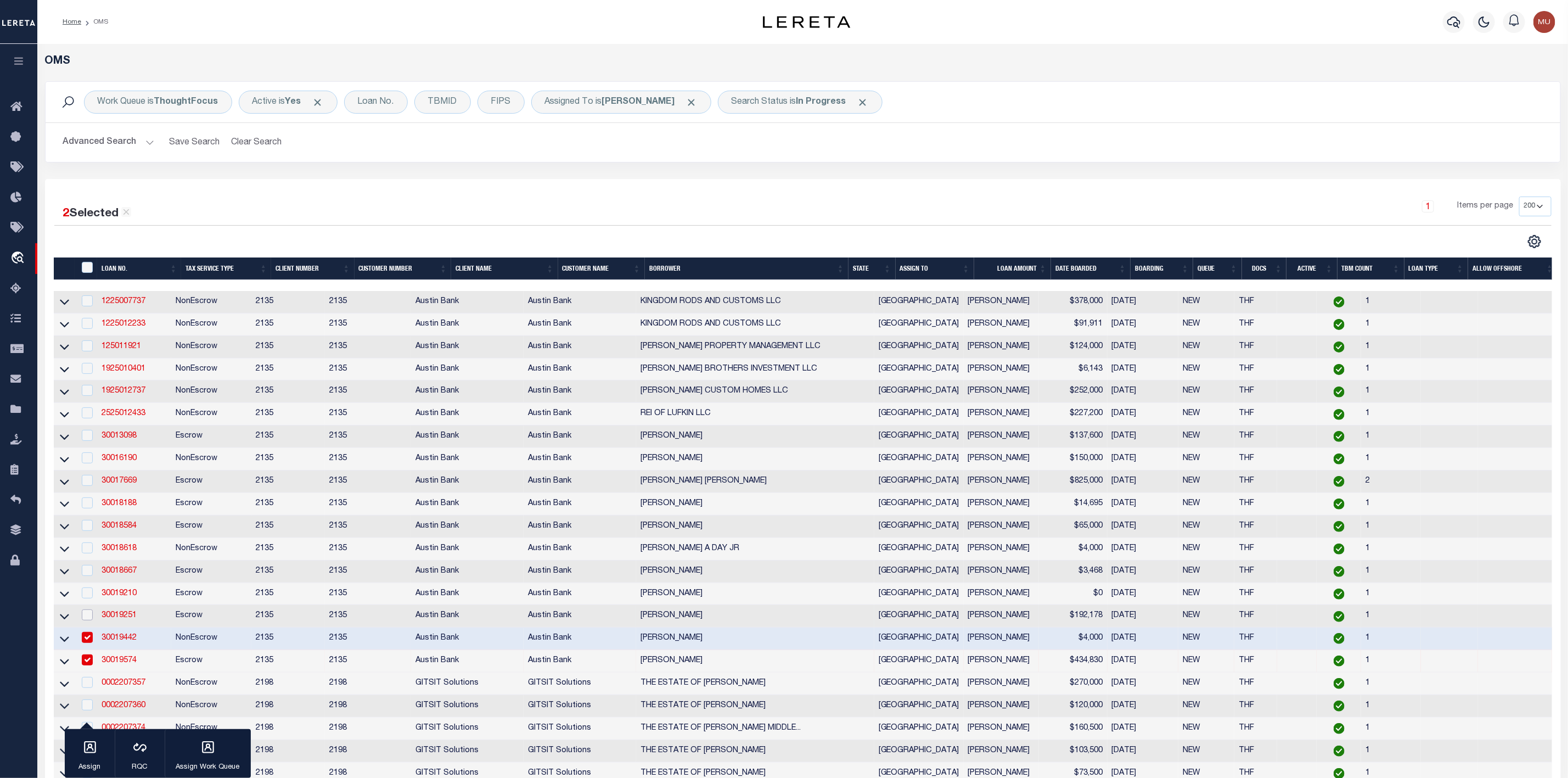
click at [86, 621] on input "checkbox" at bounding box center [87, 615] width 11 height 11
checkbox input "true"
click at [85, 605] on td at bounding box center [87, 594] width 23 height 23
checkbox input "true"
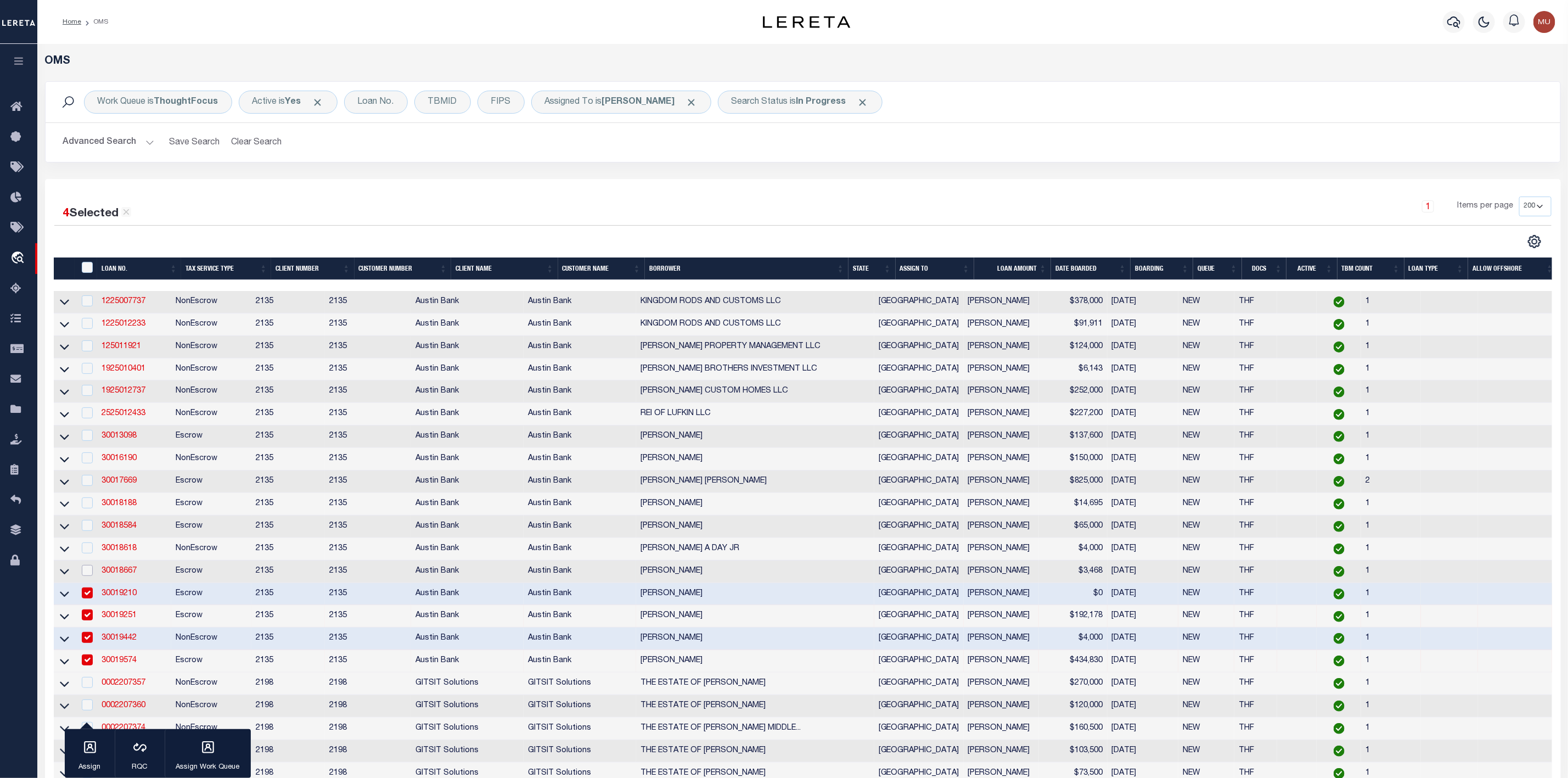
click at [88, 576] on input "checkbox" at bounding box center [87, 570] width 11 height 11
checkbox input "true"
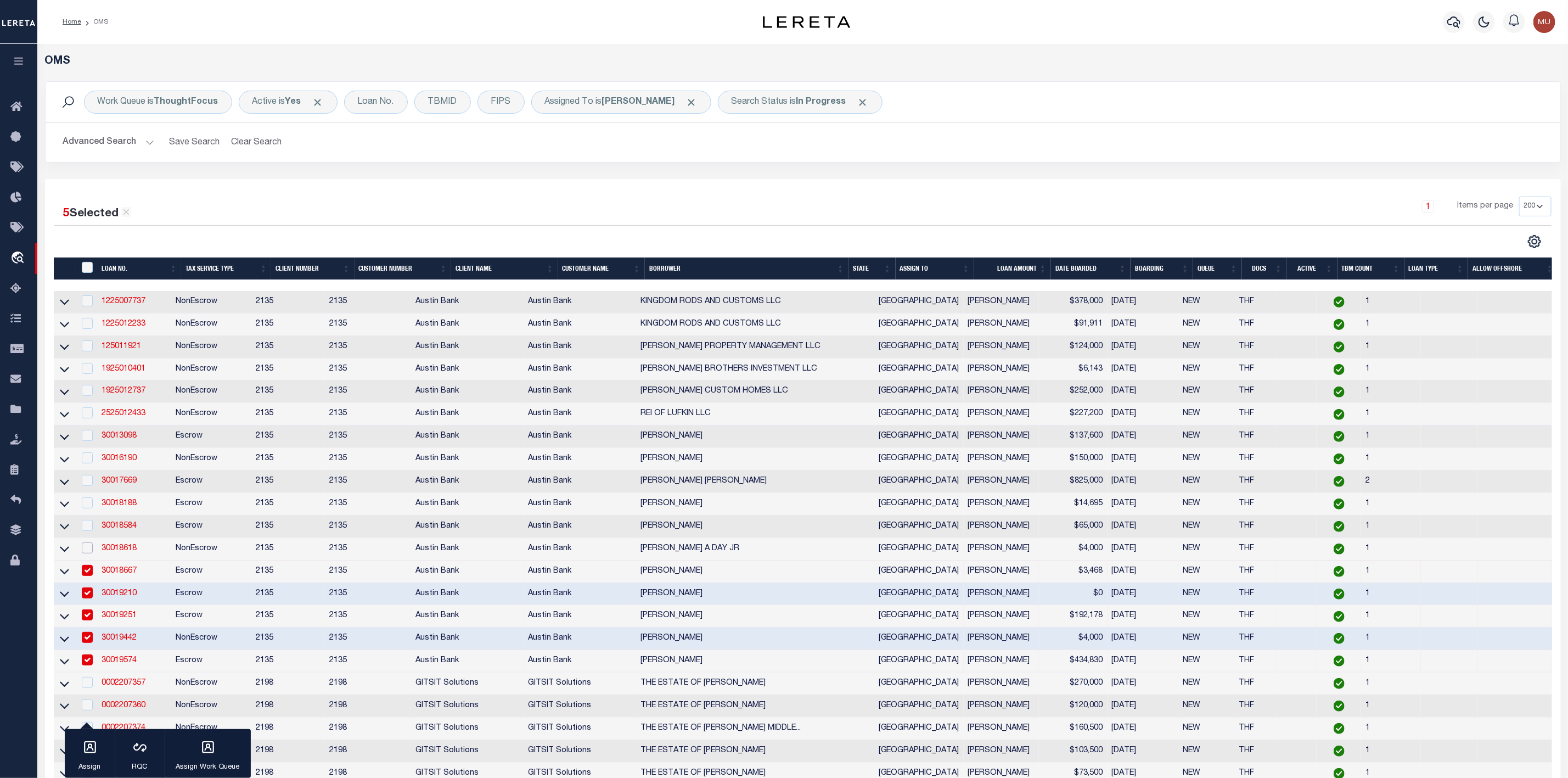
click at [88, 550] on input "checkbox" at bounding box center [87, 548] width 11 height 11
checkbox input "true"
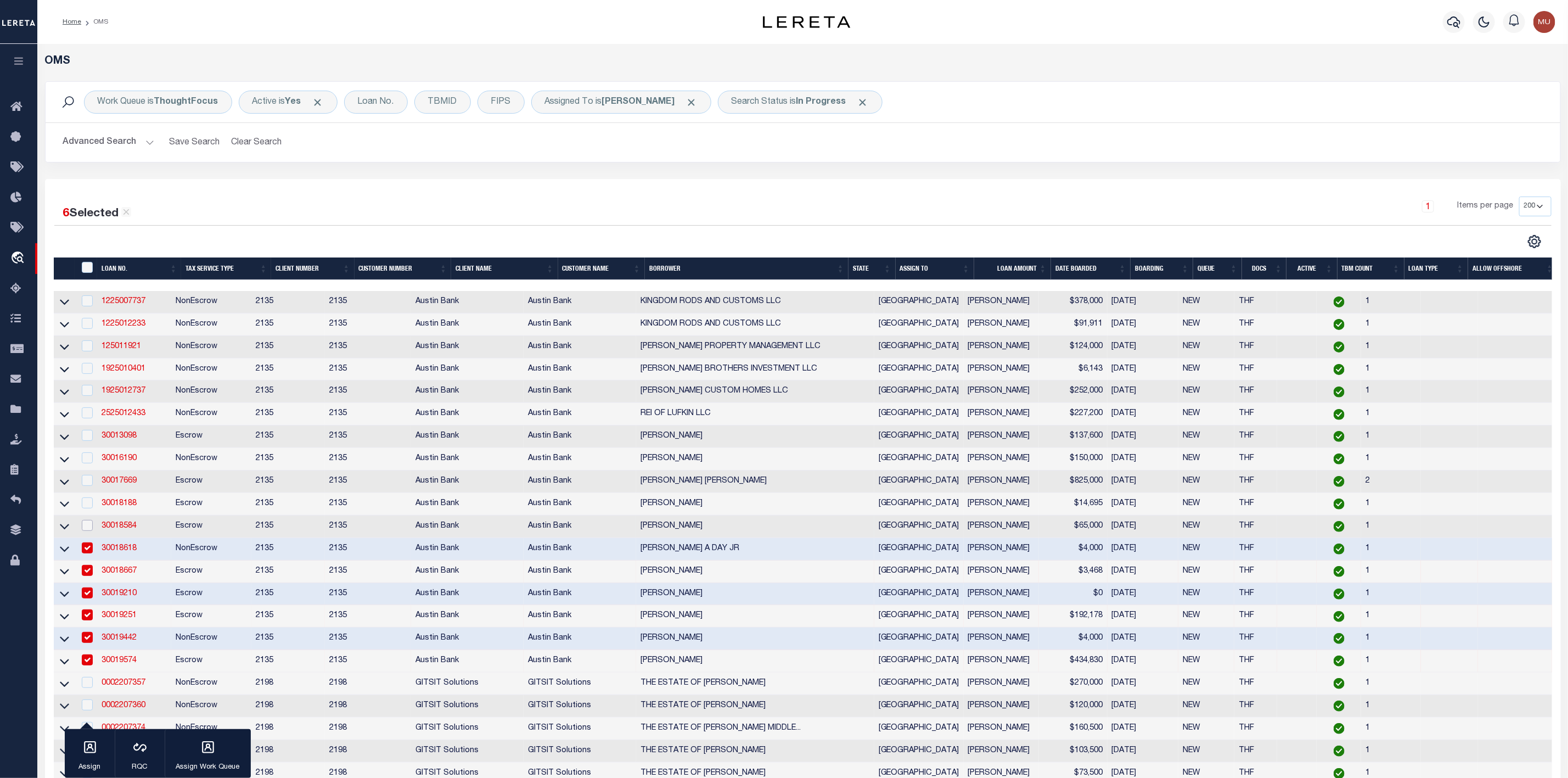
click at [86, 529] on input "checkbox" at bounding box center [87, 526] width 11 height 11
checkbox input "true"
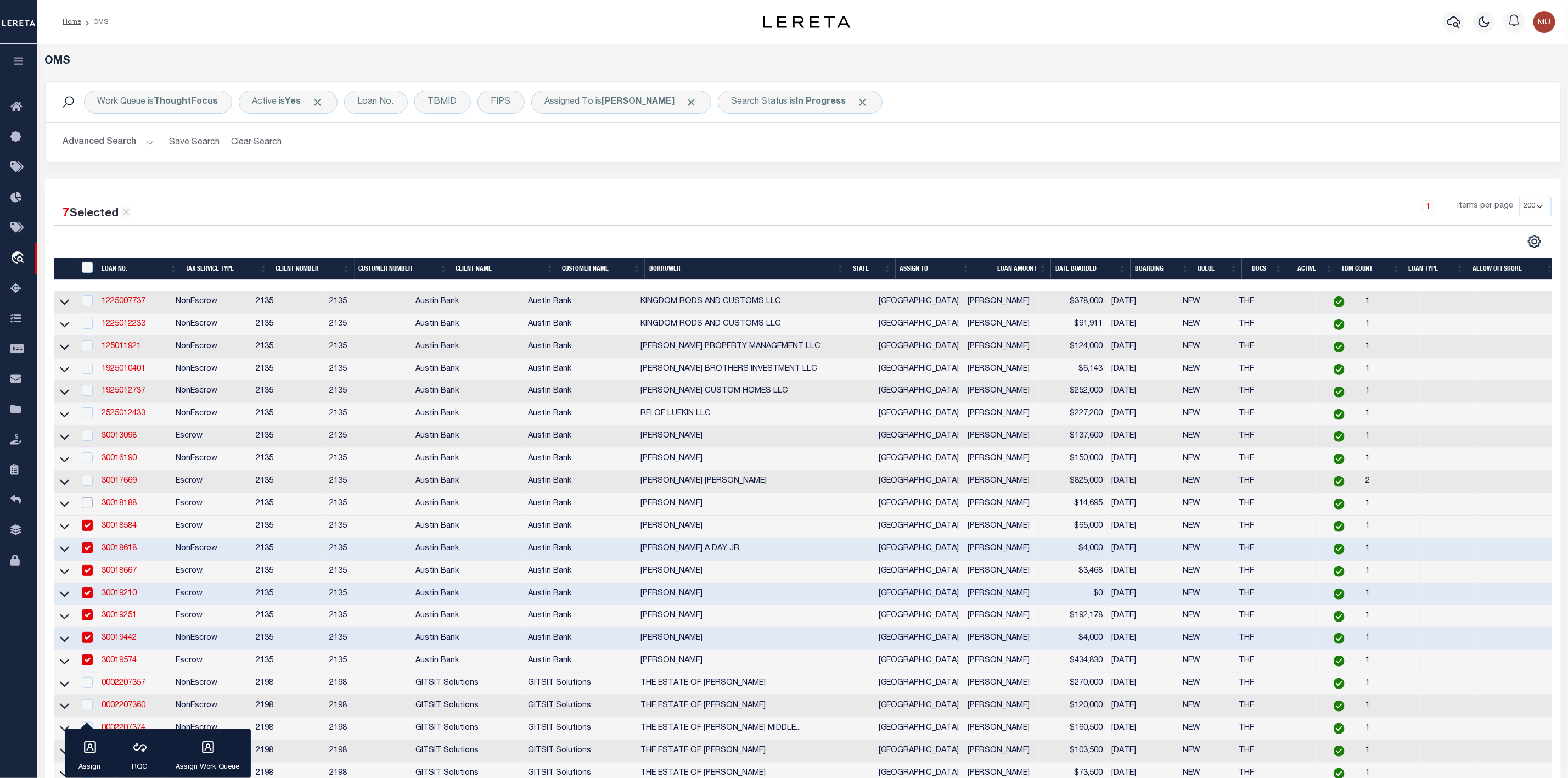
click at [88, 508] on input "checkbox" at bounding box center [87, 503] width 11 height 11
checkbox input "true"
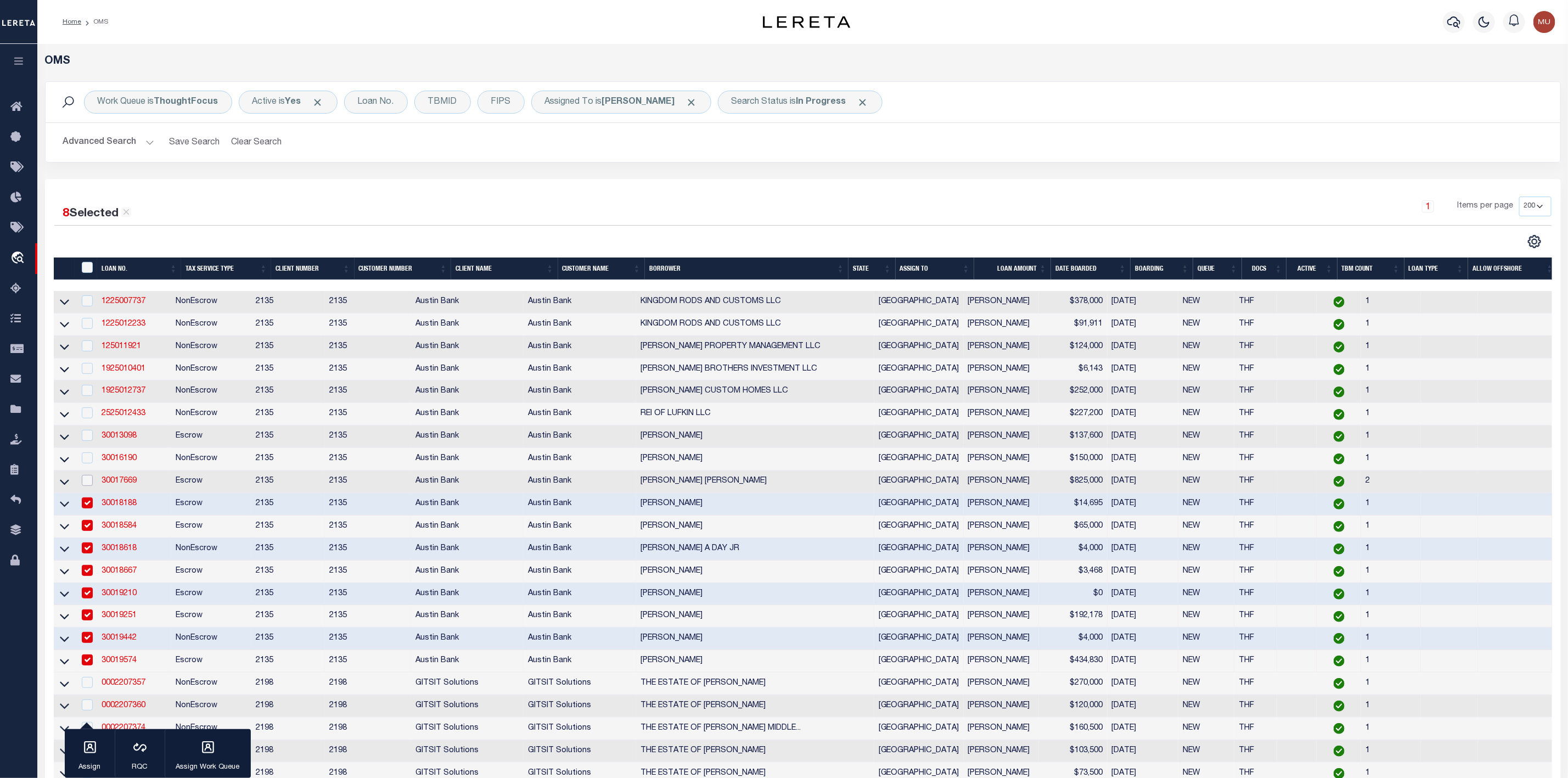
click at [87, 483] on input "checkbox" at bounding box center [87, 481] width 11 height 11
checkbox input "true"
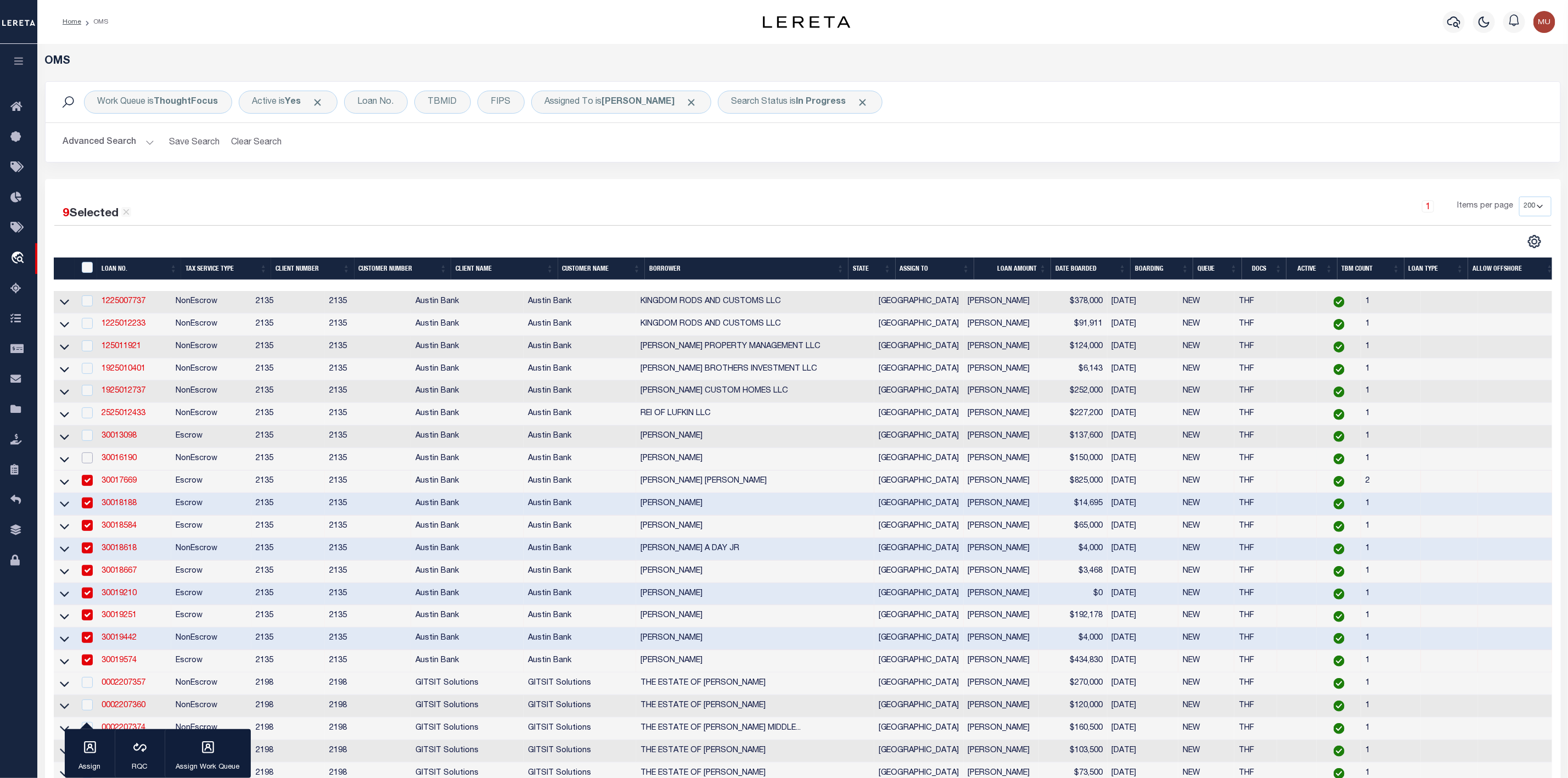
click at [86, 459] on input "checkbox" at bounding box center [87, 458] width 11 height 11
checkbox input "true"
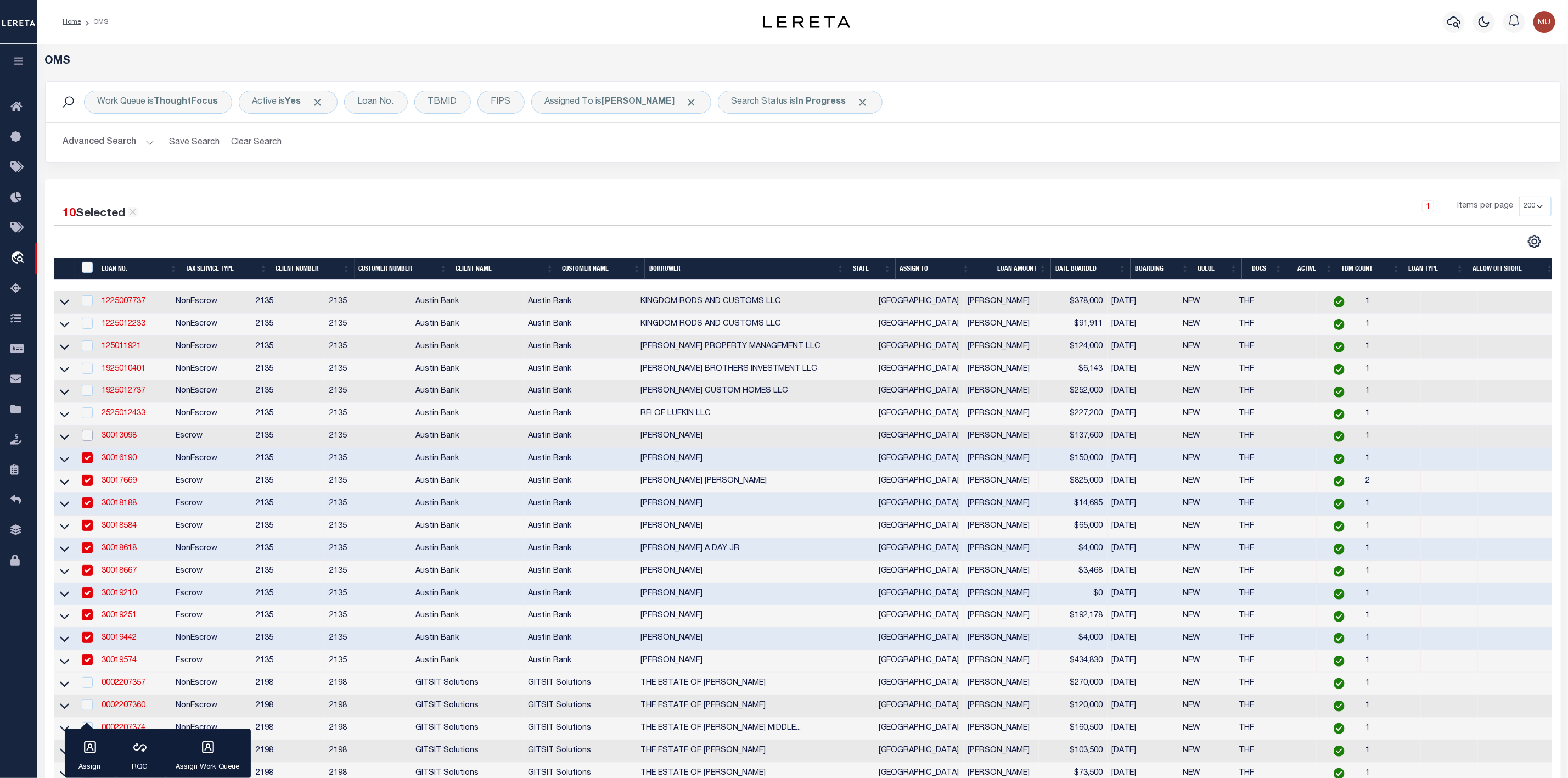
click at [86, 437] on input "checkbox" at bounding box center [87, 435] width 11 height 11
checkbox input "true"
click at [86, 413] on input "checkbox" at bounding box center [87, 413] width 11 height 11
checkbox input "true"
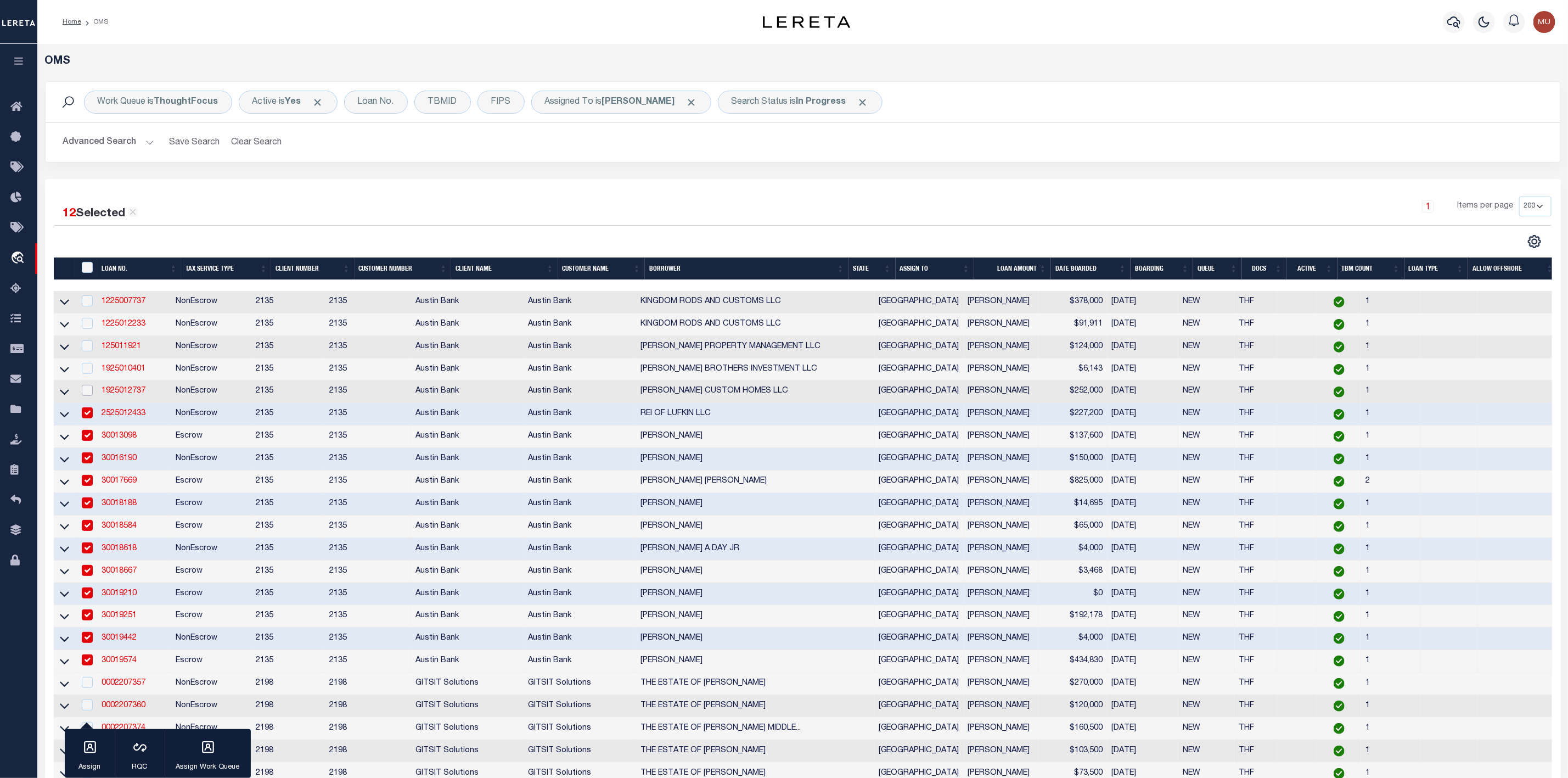
click at [90, 389] on input "checkbox" at bounding box center [87, 391] width 11 height 11
checkbox input "true"
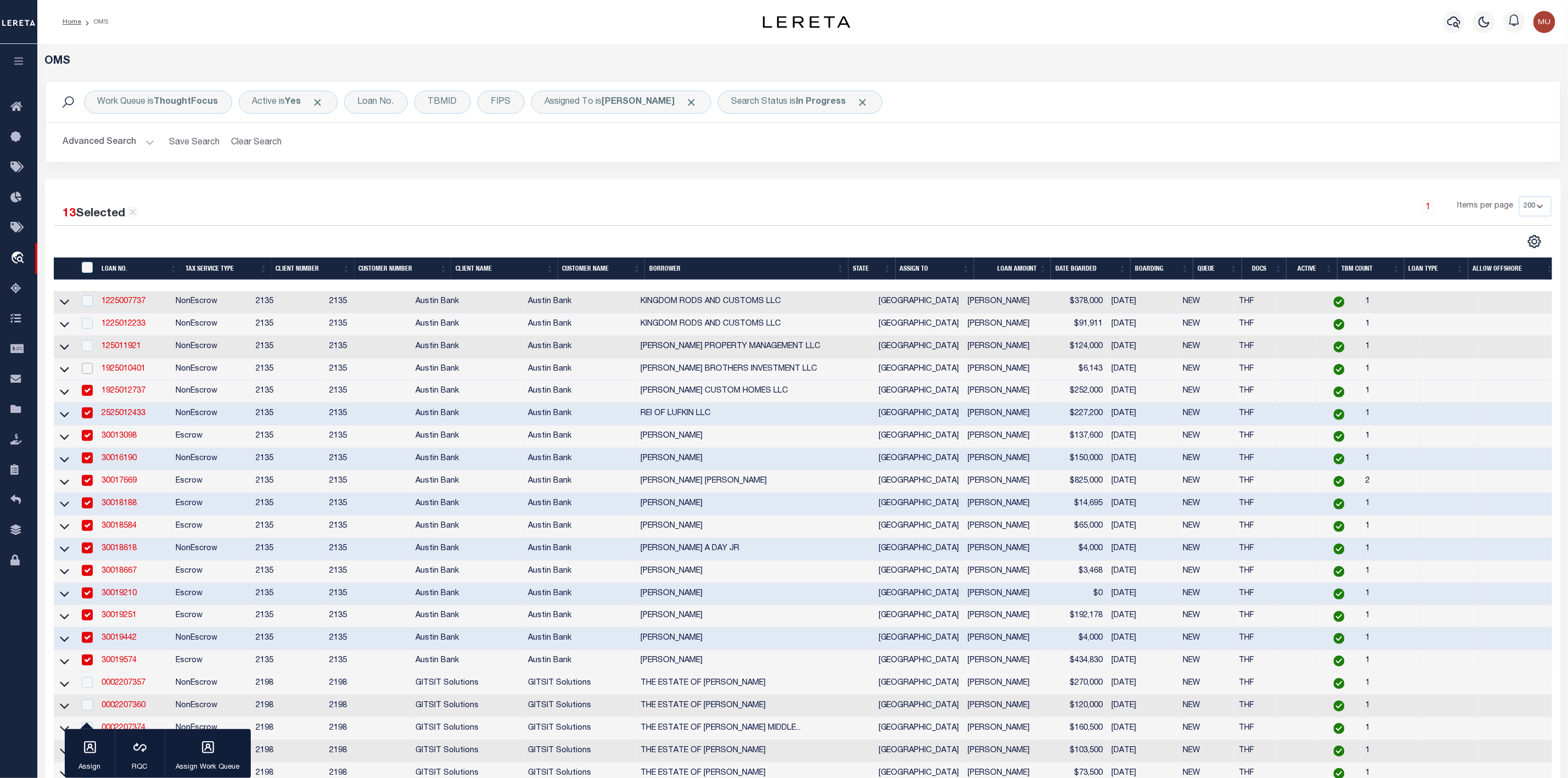
click at [87, 374] on input "checkbox" at bounding box center [87, 368] width 11 height 11
checkbox input "true"
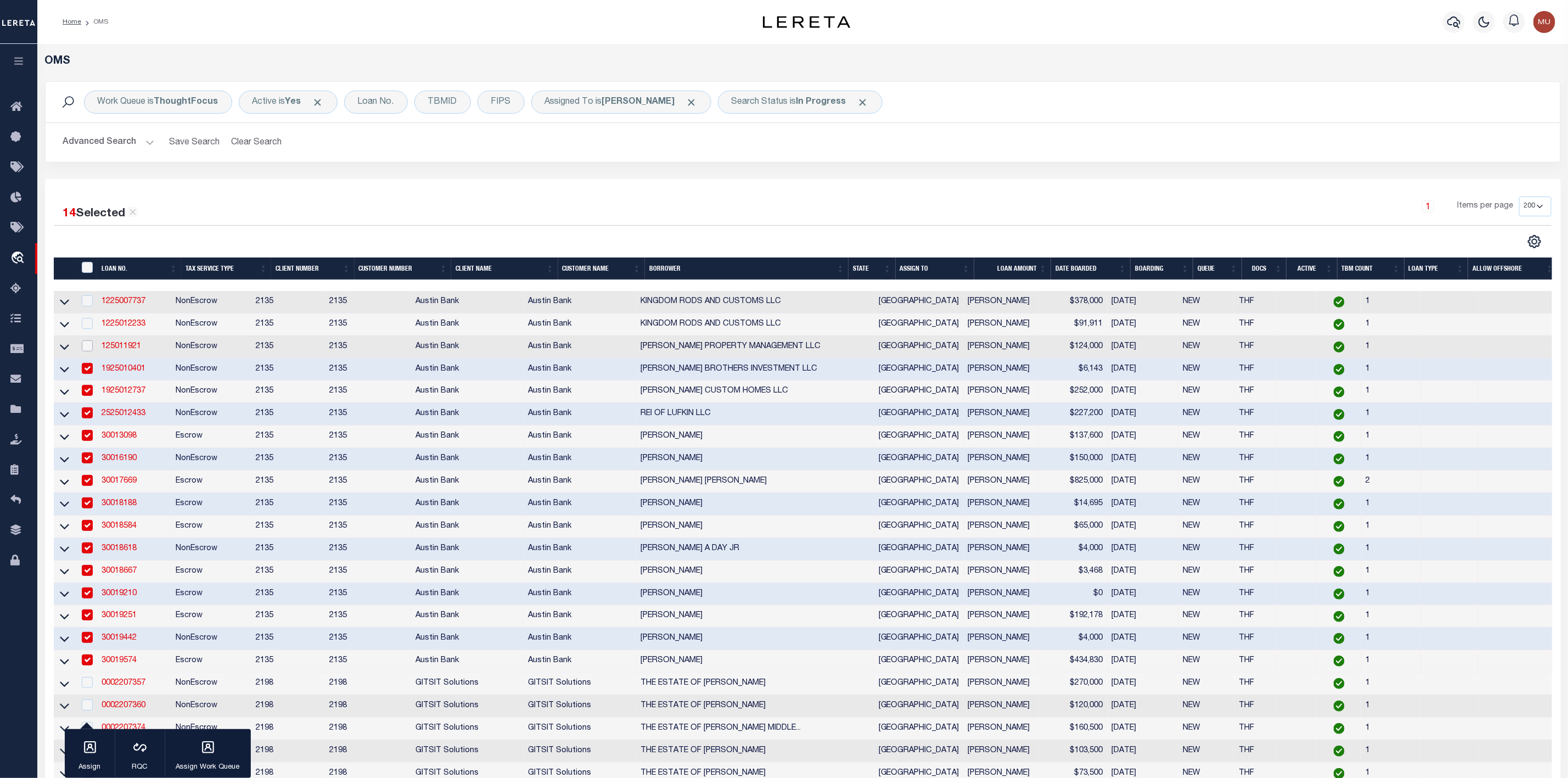
click at [90, 348] on input "checkbox" at bounding box center [87, 346] width 11 height 11
checkbox input "true"
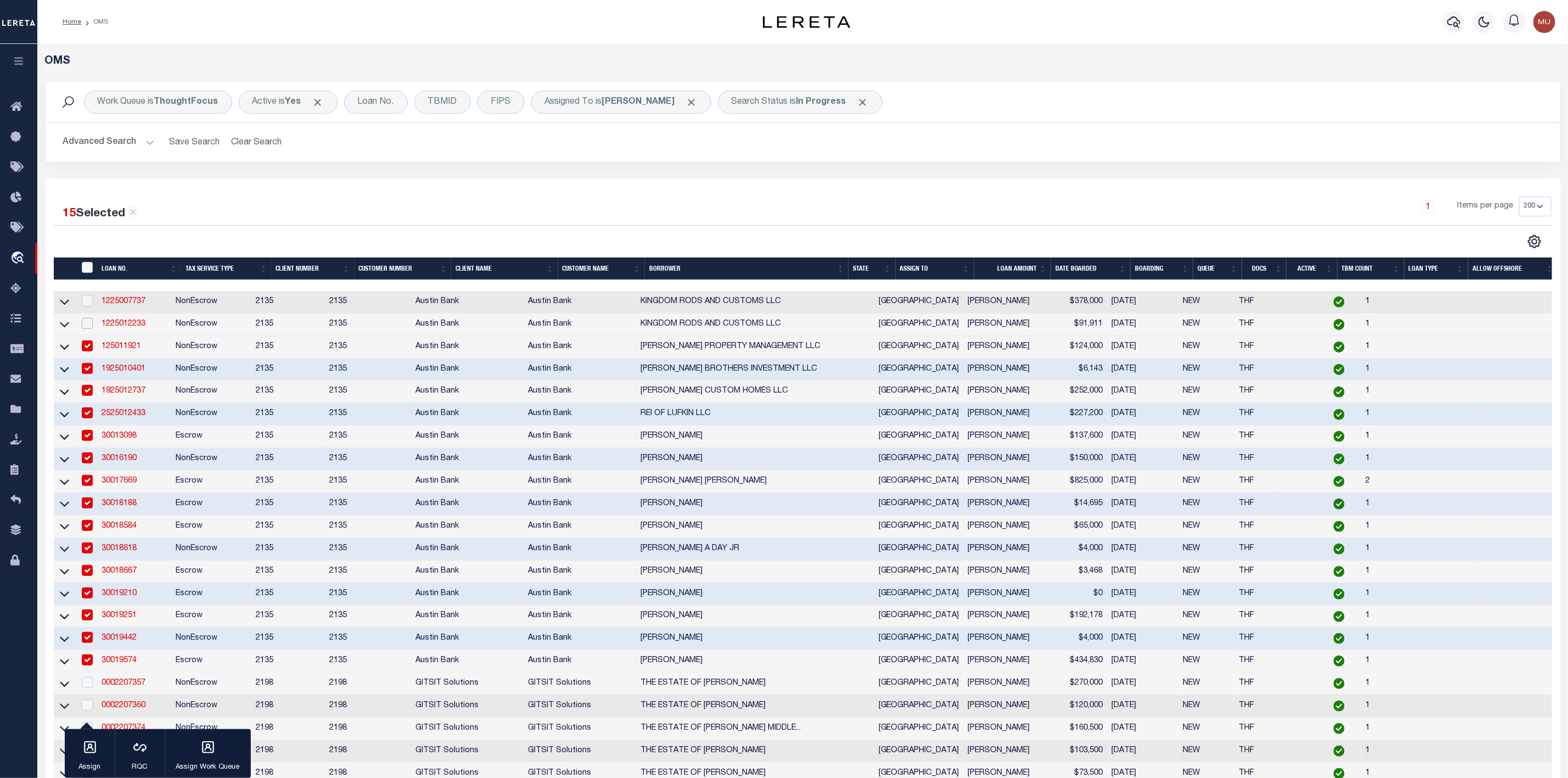
click at [91, 325] on input "checkbox" at bounding box center [87, 324] width 11 height 11
checkbox input "true"
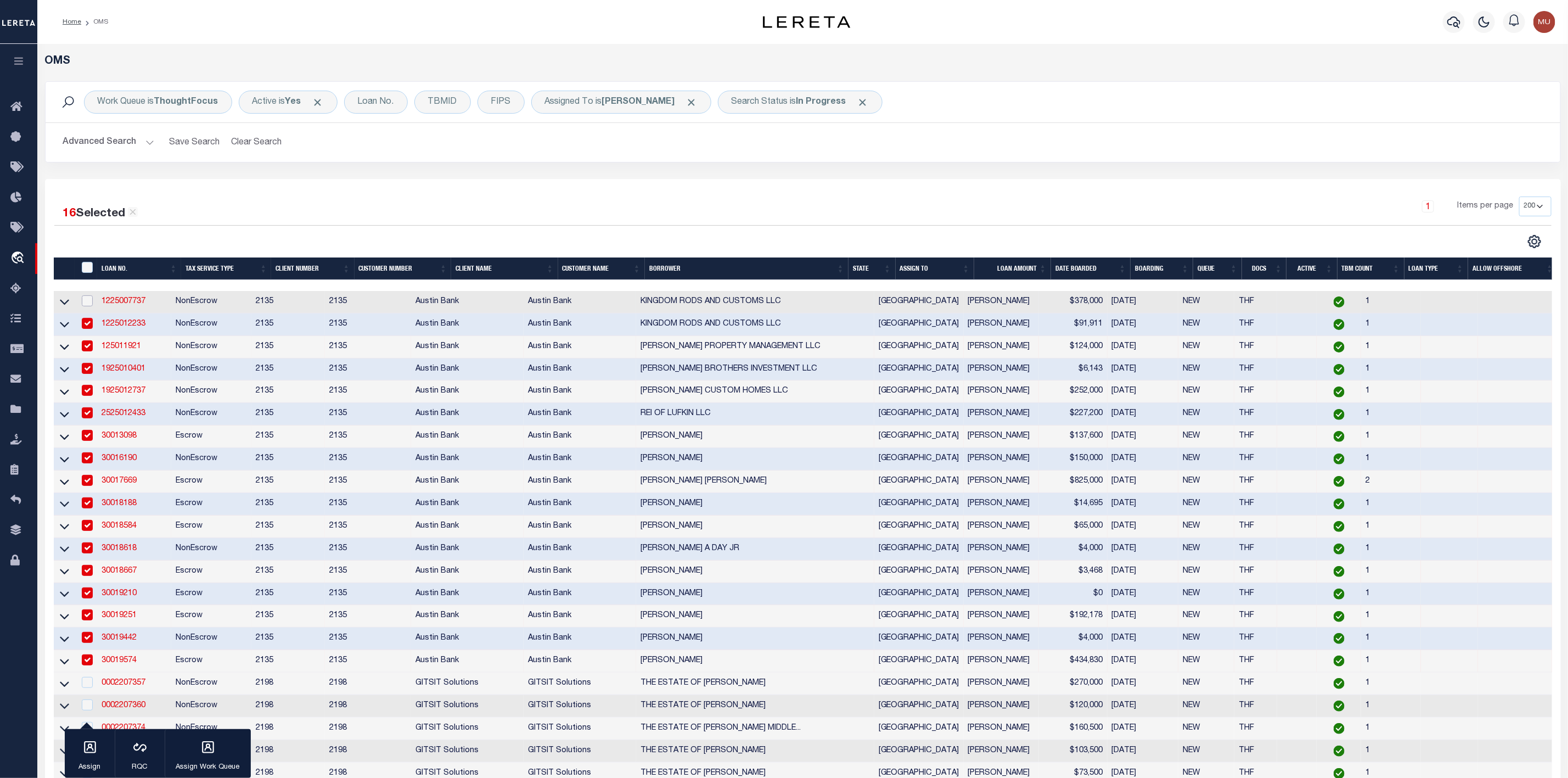
click at [91, 305] on input "checkbox" at bounding box center [87, 301] width 11 height 11
checkbox input "true"
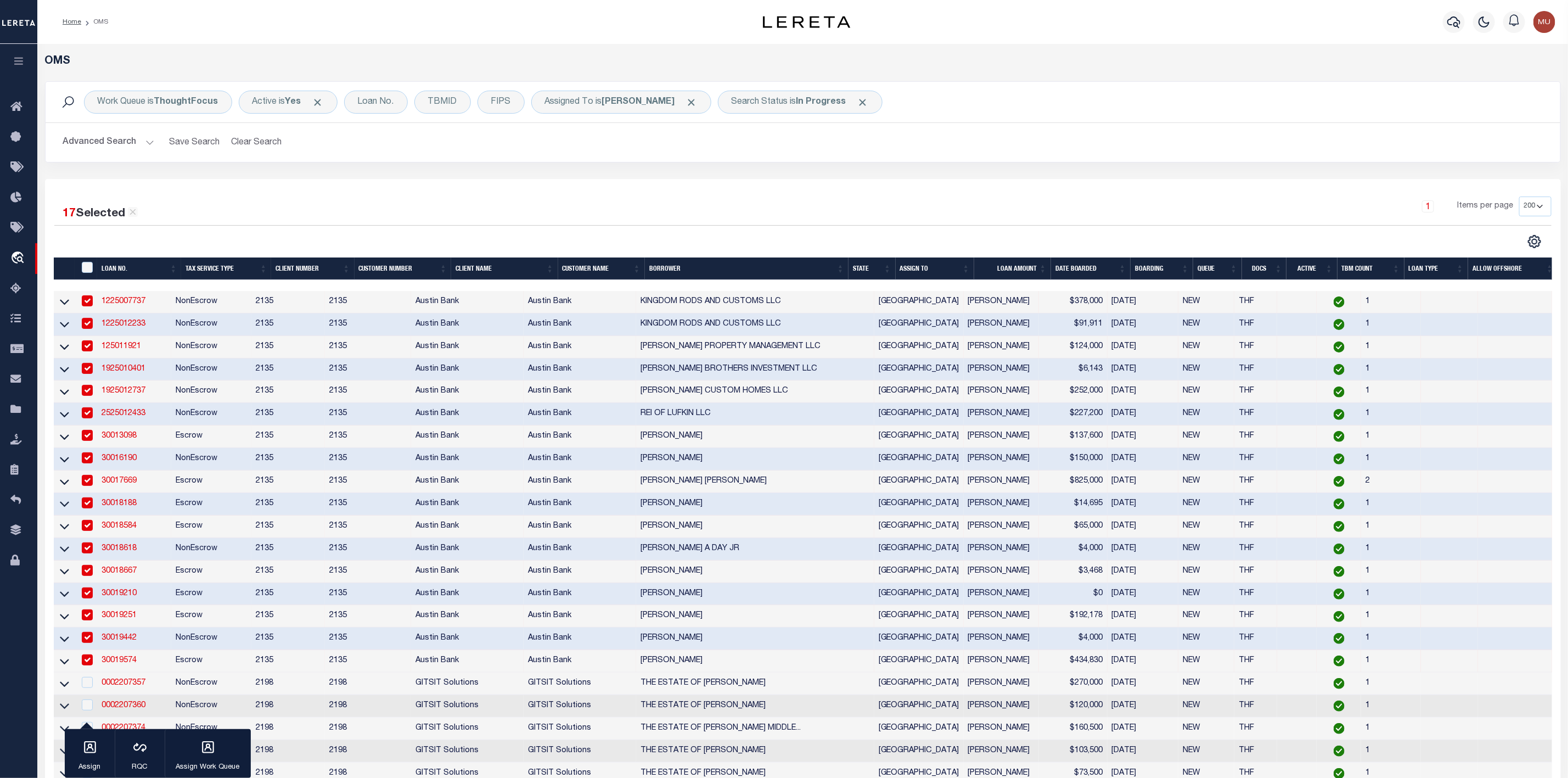
scroll to position [165, 0]
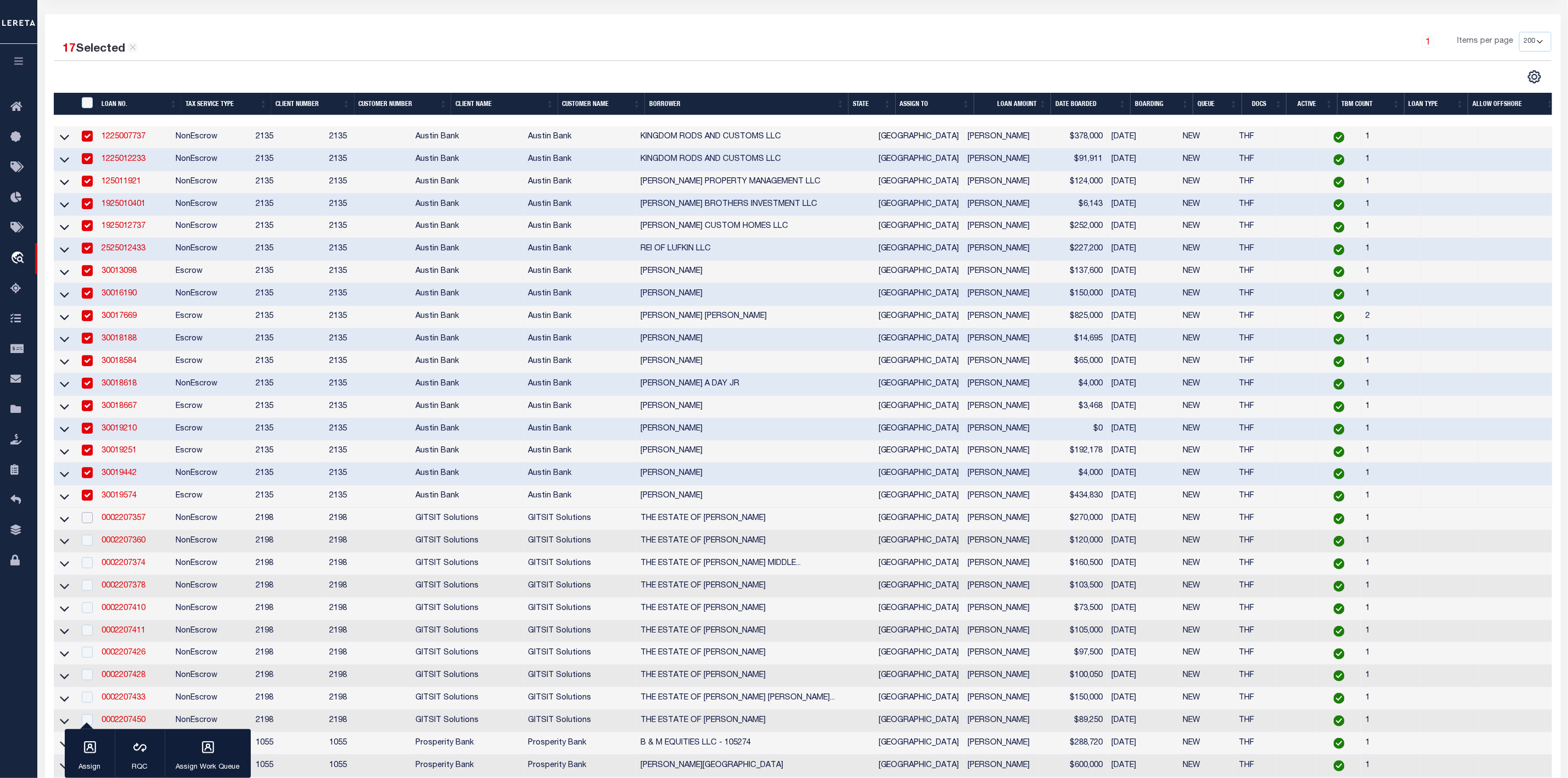
click at [91, 521] on input "checkbox" at bounding box center [87, 518] width 11 height 11
checkbox input "true"
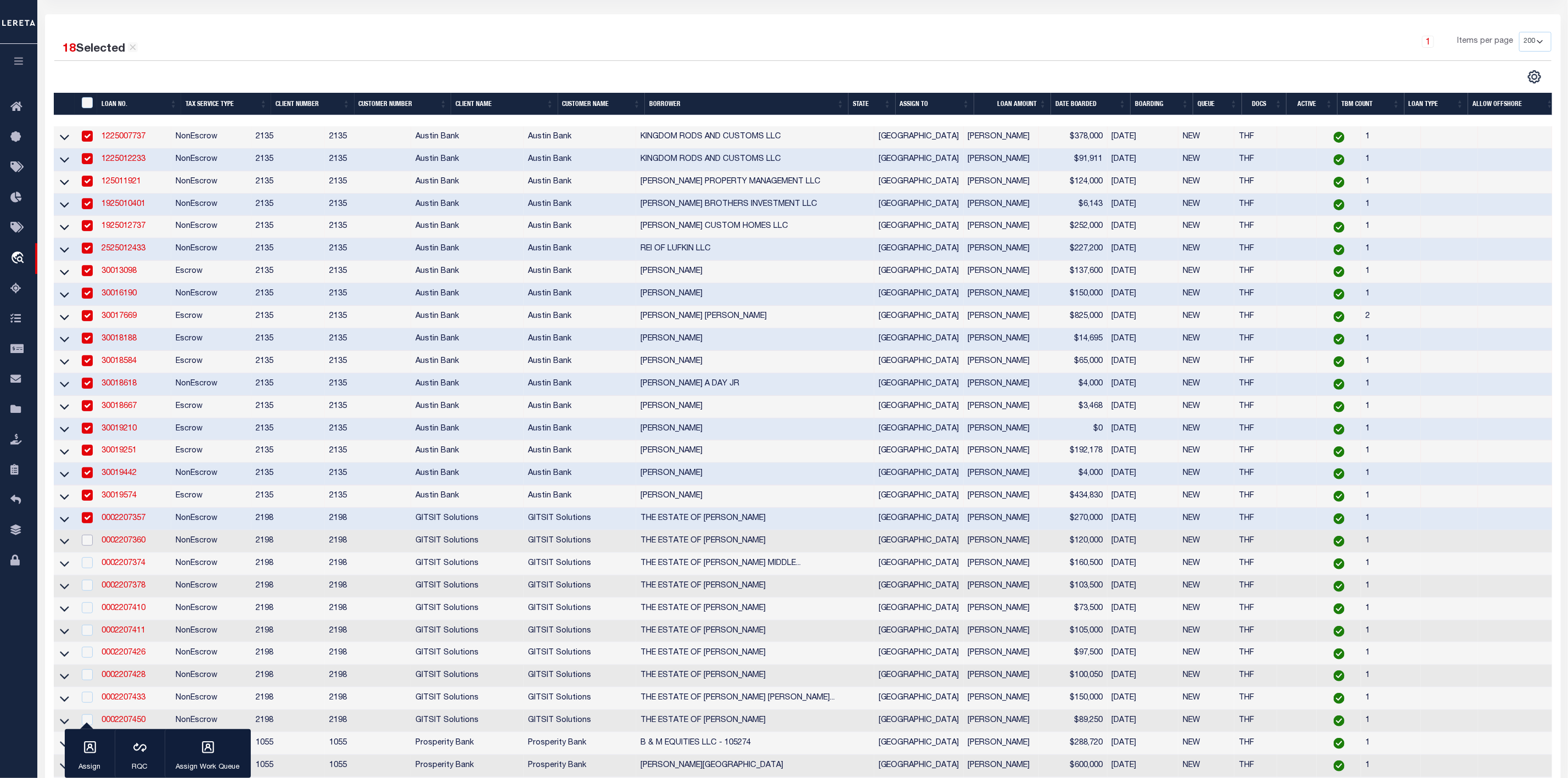
click at [86, 546] on input "checkbox" at bounding box center [87, 540] width 11 height 11
checkbox input "true"
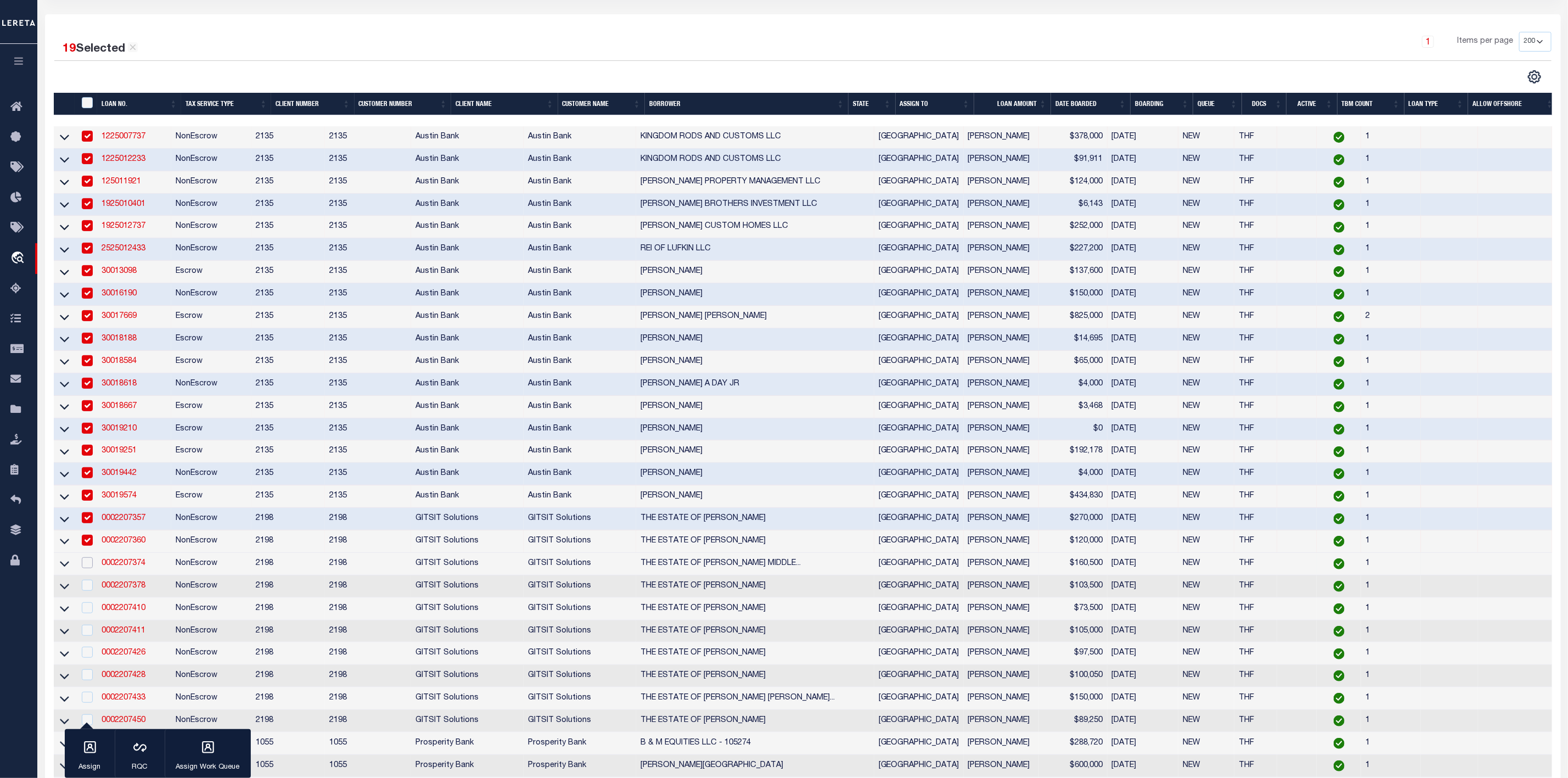
click at [84, 567] on input "checkbox" at bounding box center [87, 563] width 11 height 11
checkbox input "true"
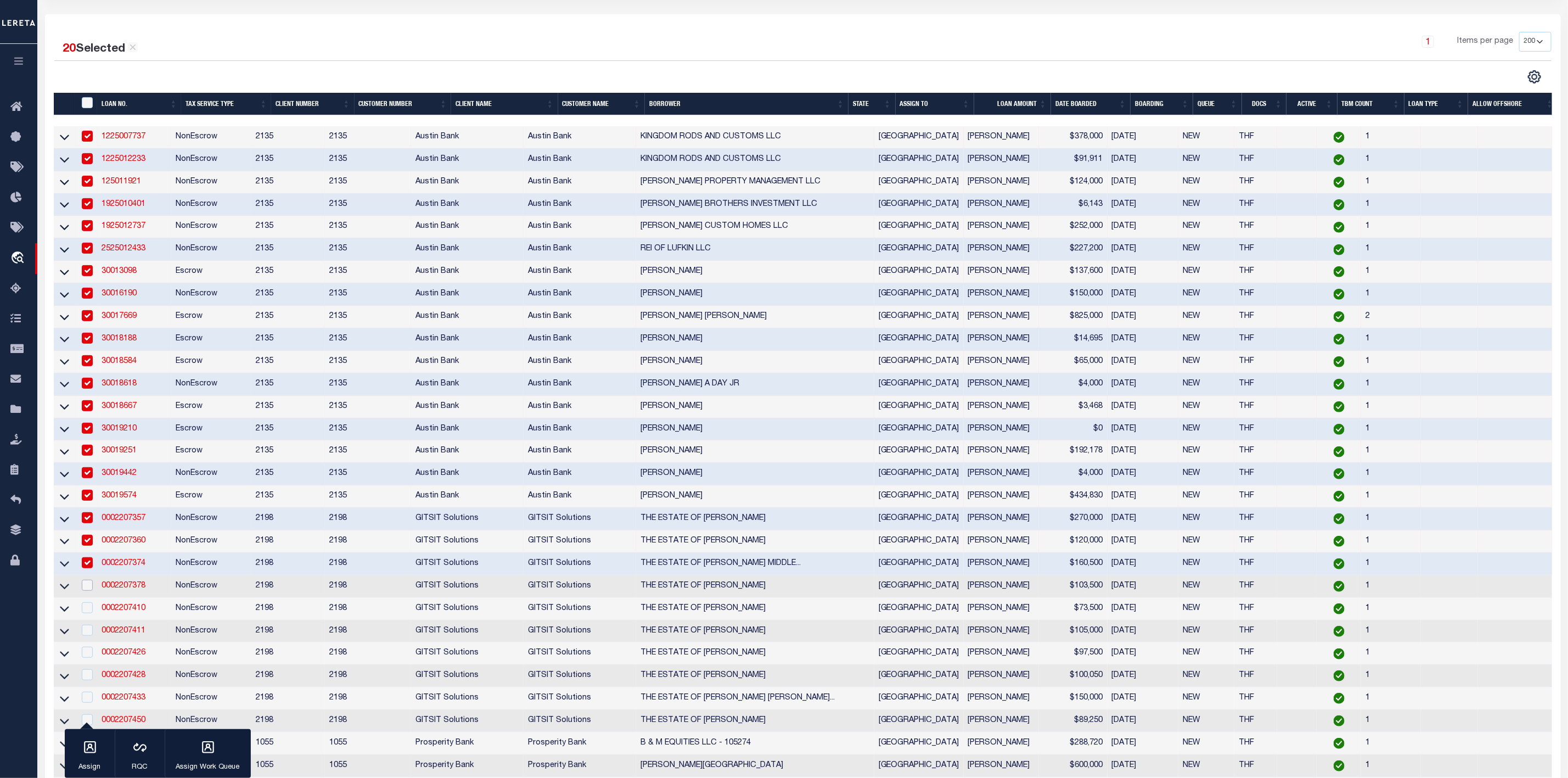
click at [84, 591] on input "checkbox" at bounding box center [87, 586] width 11 height 11
checkbox input "true"
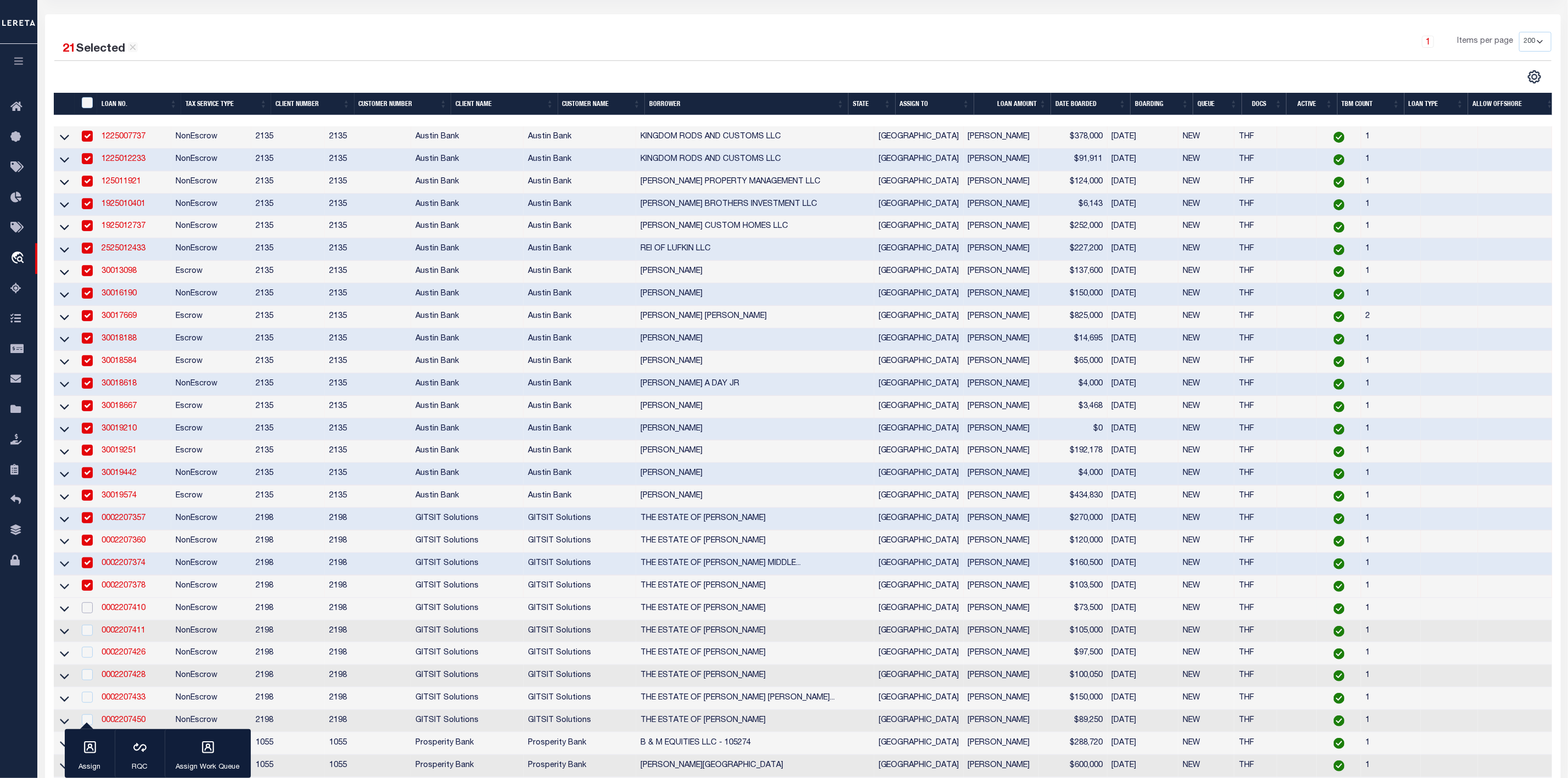
click at [87, 613] on input "checkbox" at bounding box center [87, 608] width 11 height 11
checkbox input "true"
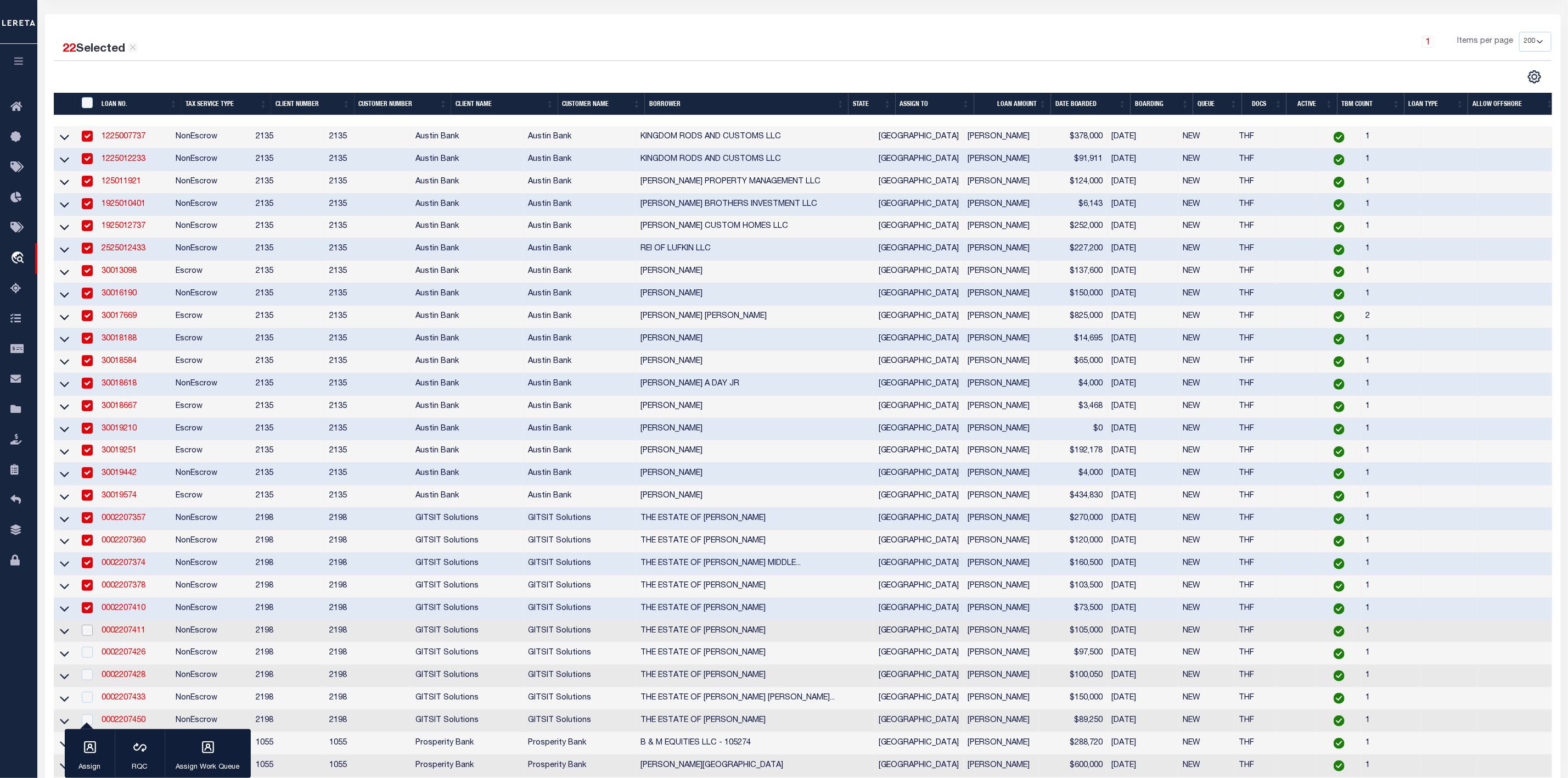
click at [88, 633] on input "checkbox" at bounding box center [87, 631] width 11 height 11
checkbox input "true"
click at [89, 658] on input "checkbox" at bounding box center [87, 653] width 11 height 11
checkbox input "true"
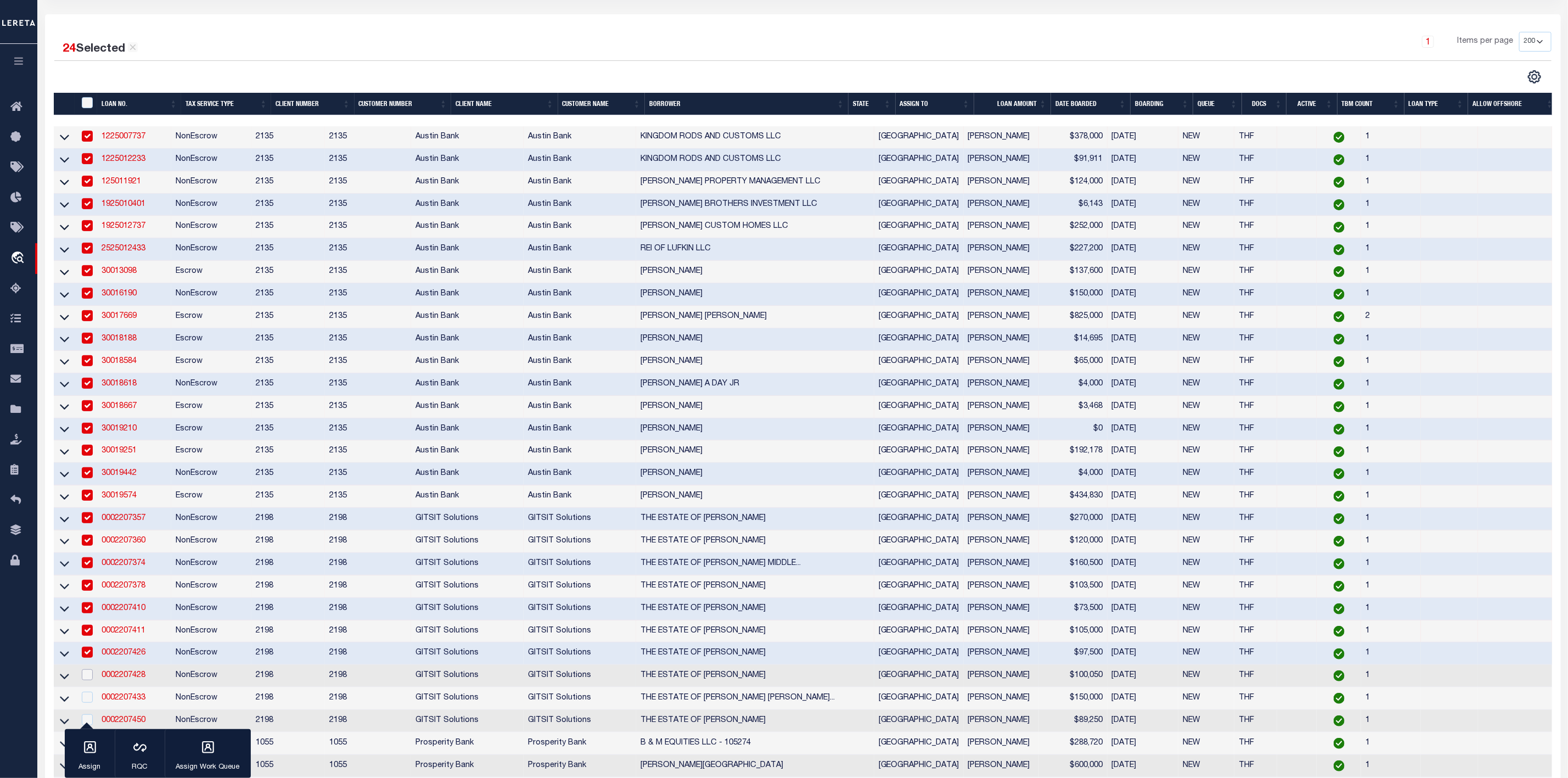
click at [87, 680] on input "checkbox" at bounding box center [87, 675] width 11 height 11
checkbox input "true"
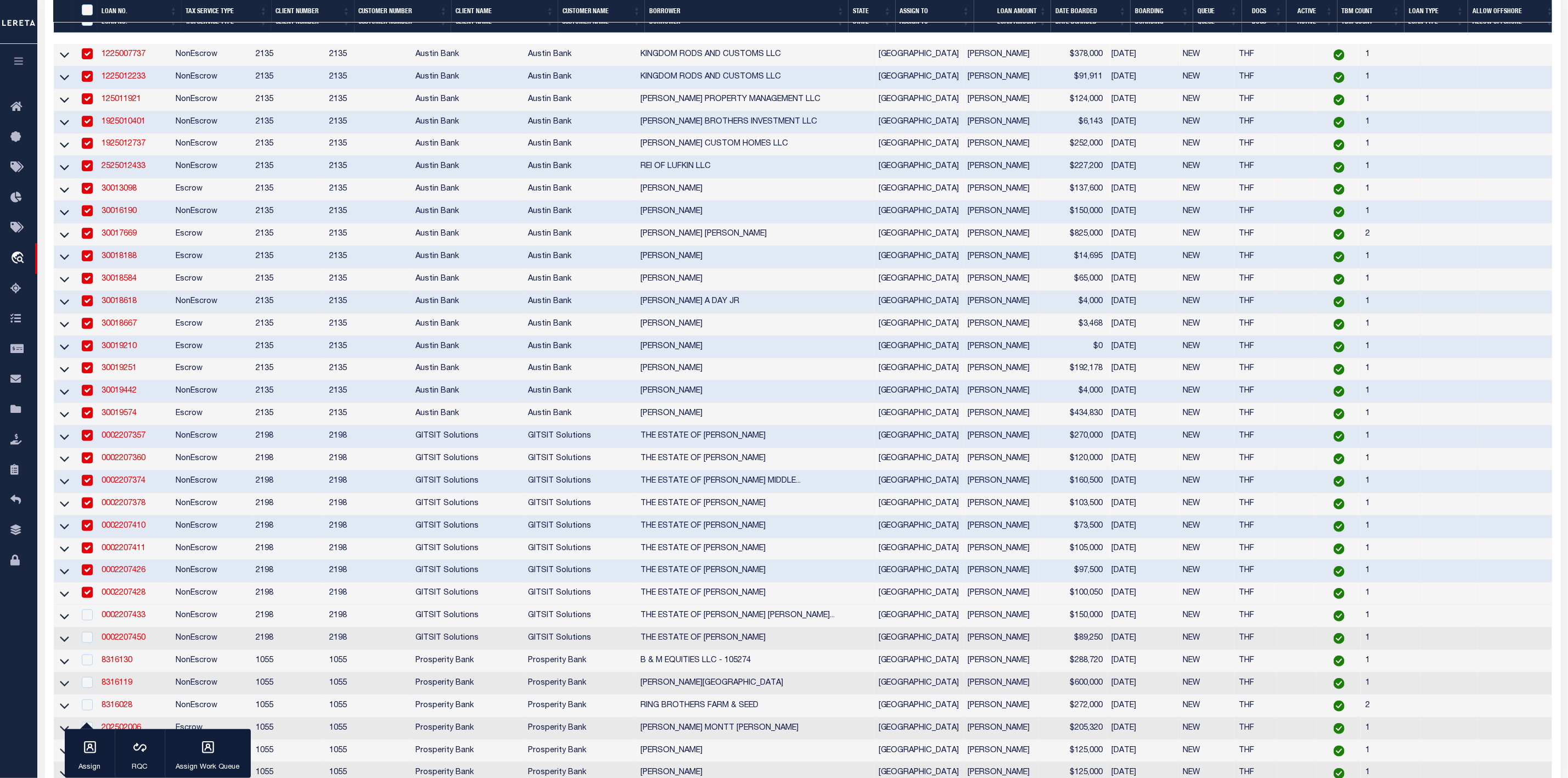
scroll to position [239, 0]
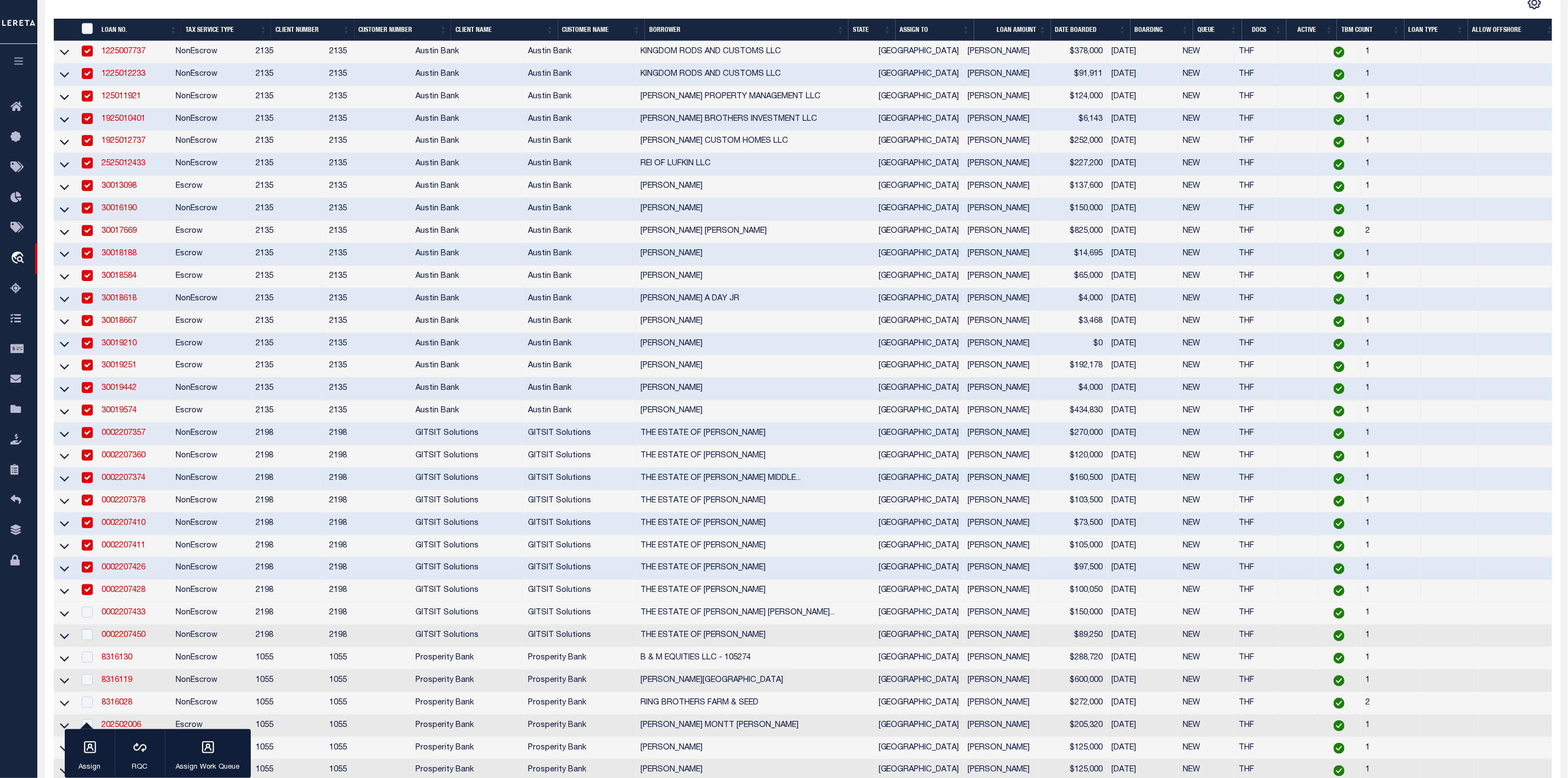
click at [90, 543] on td at bounding box center [87, 547] width 23 height 23
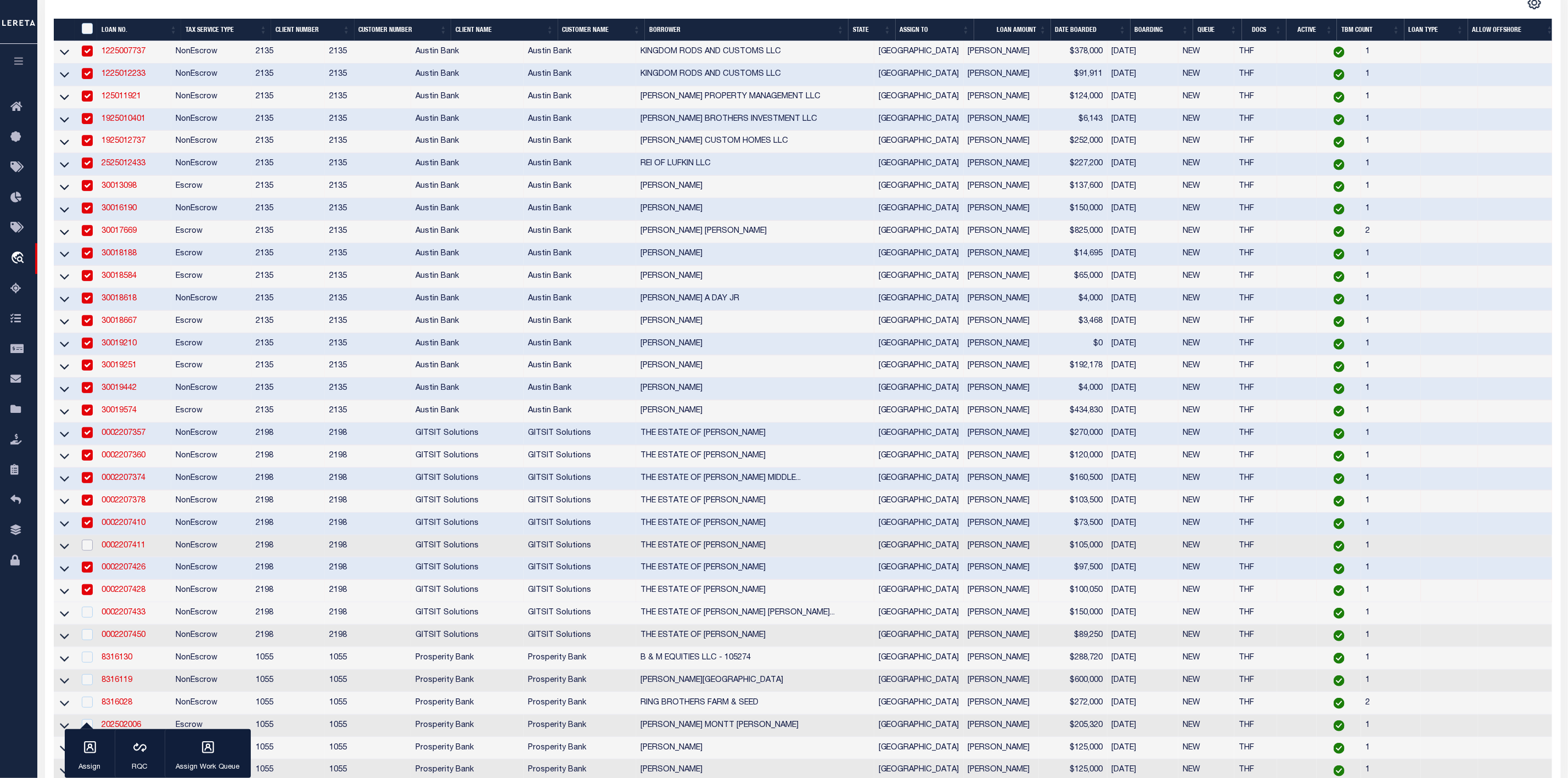
click at [89, 551] on input "checkbox" at bounding box center [87, 545] width 11 height 11
checkbox input "true"
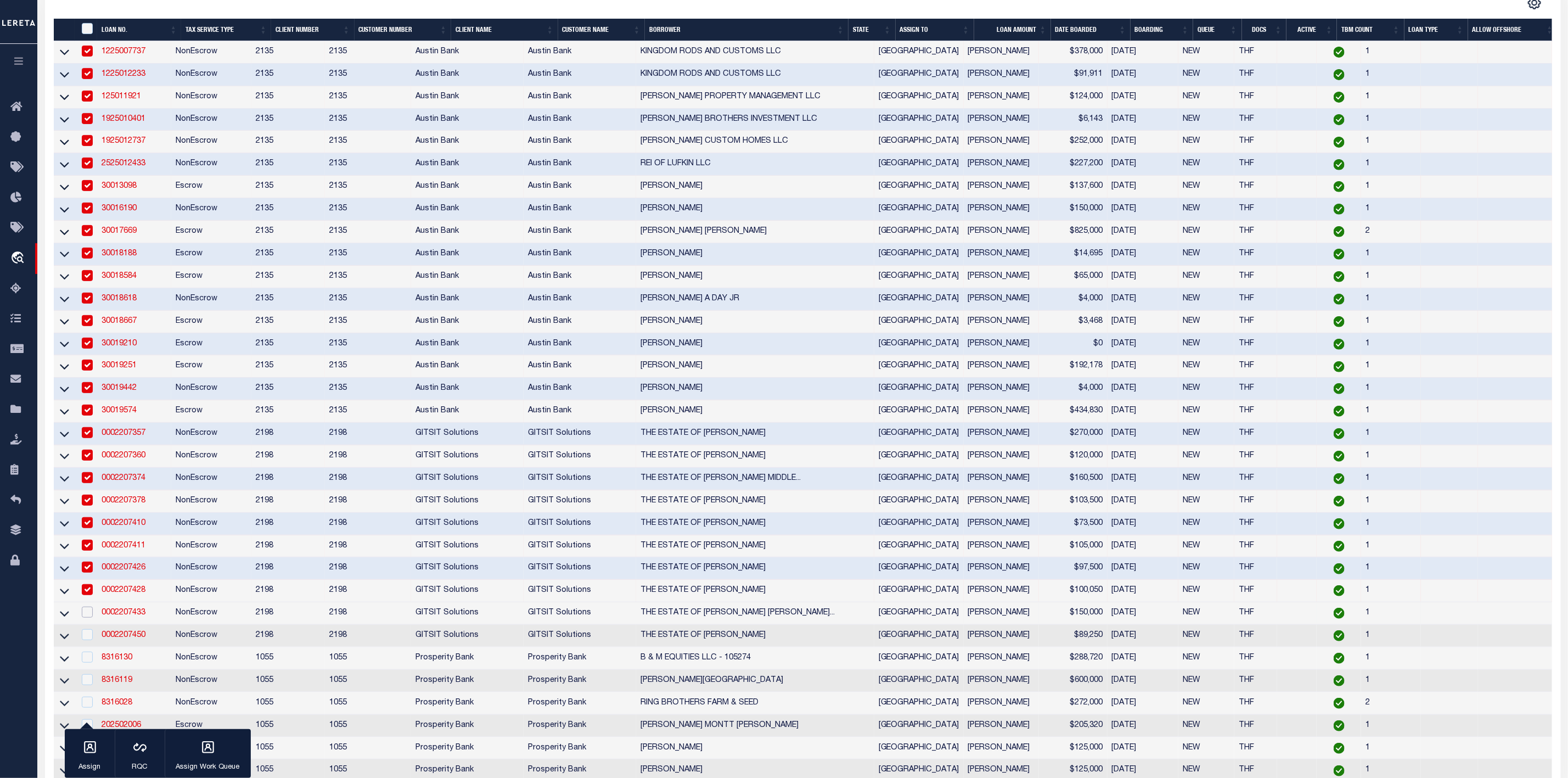
click at [90, 618] on input "checkbox" at bounding box center [87, 612] width 11 height 11
checkbox input "true"
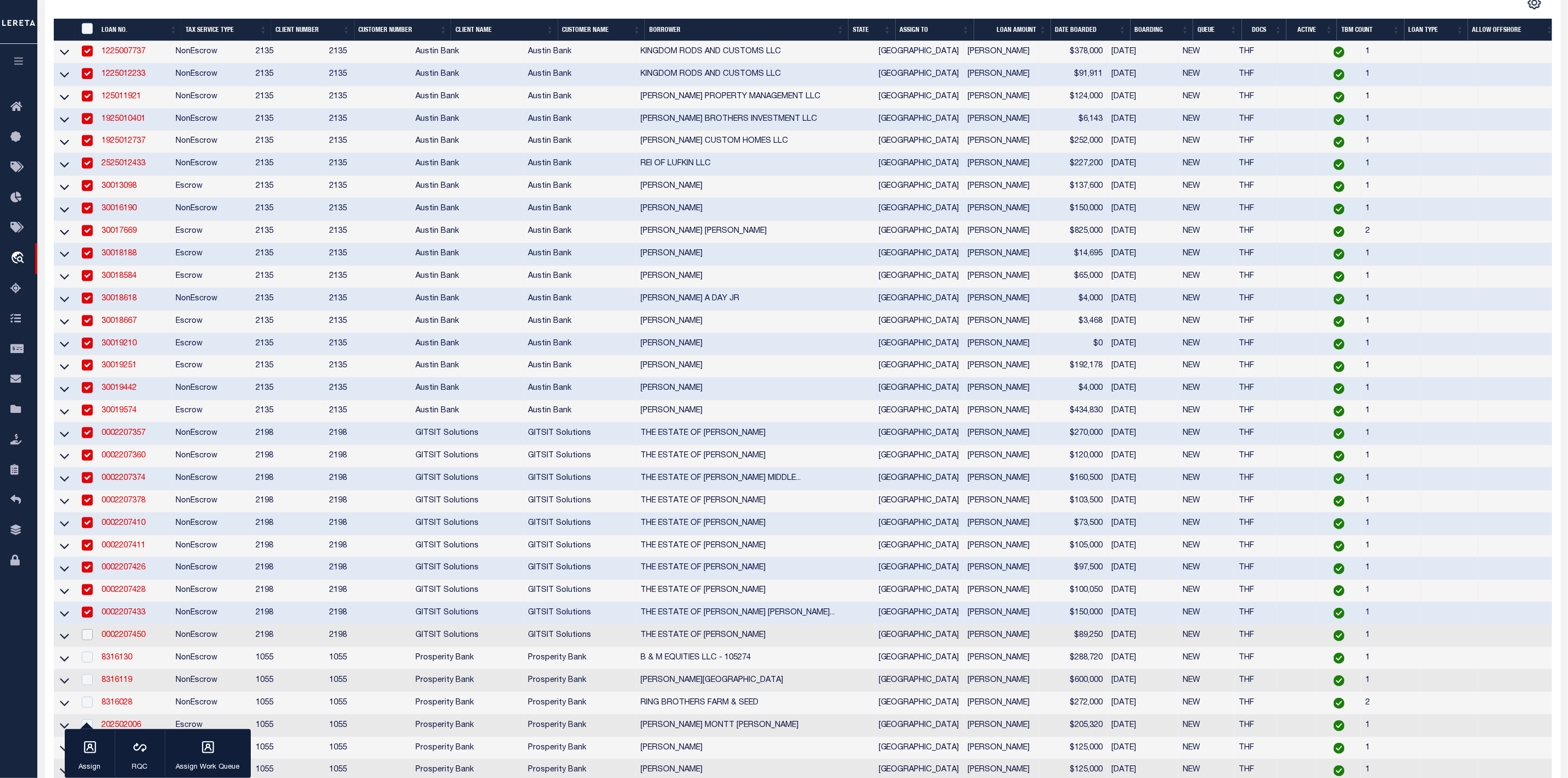
click at [87, 640] on input "checkbox" at bounding box center [87, 635] width 11 height 11
checkbox input "true"
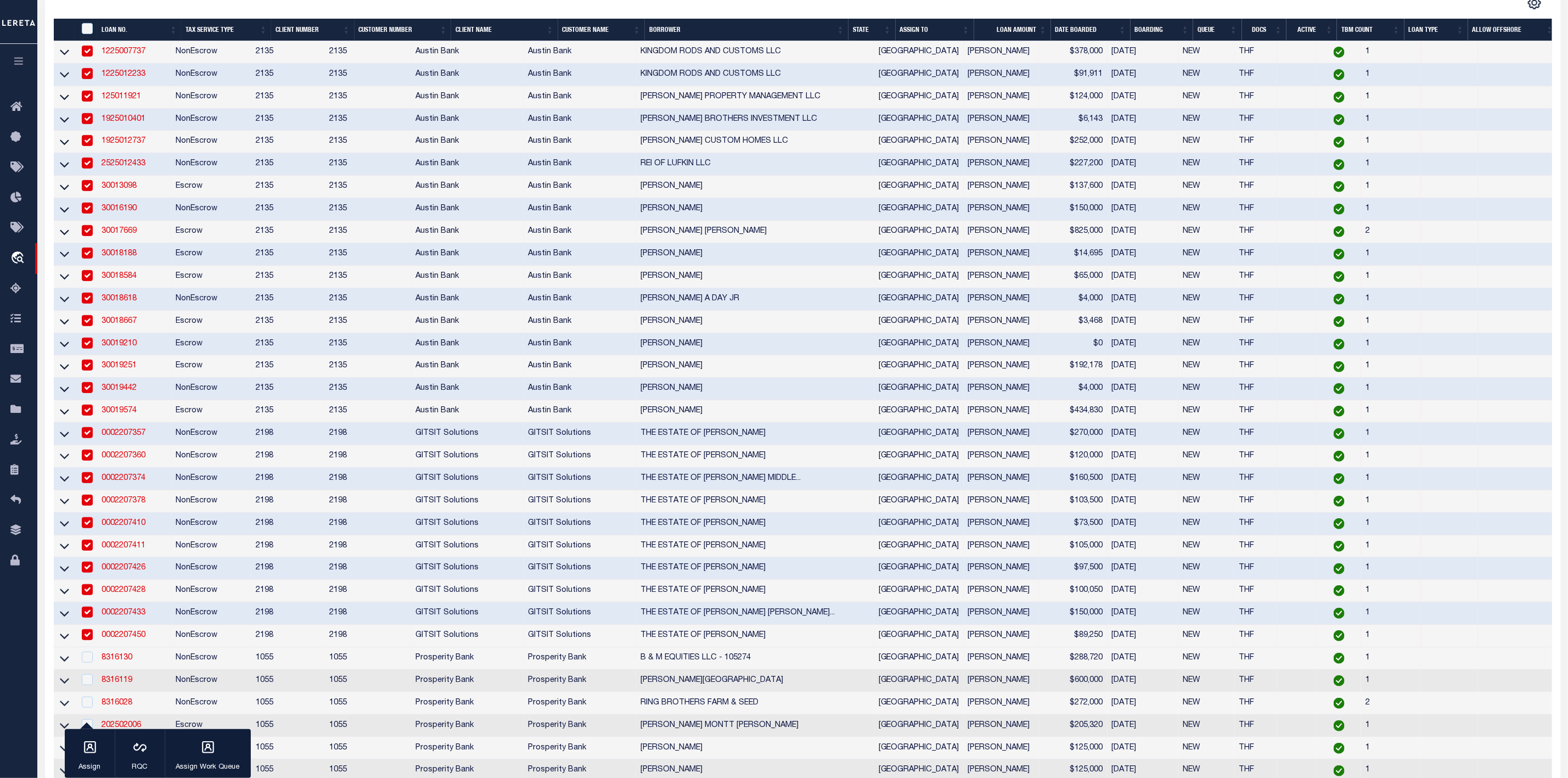
click at [83, 670] on td at bounding box center [87, 659] width 23 height 23
checkbox input "true"
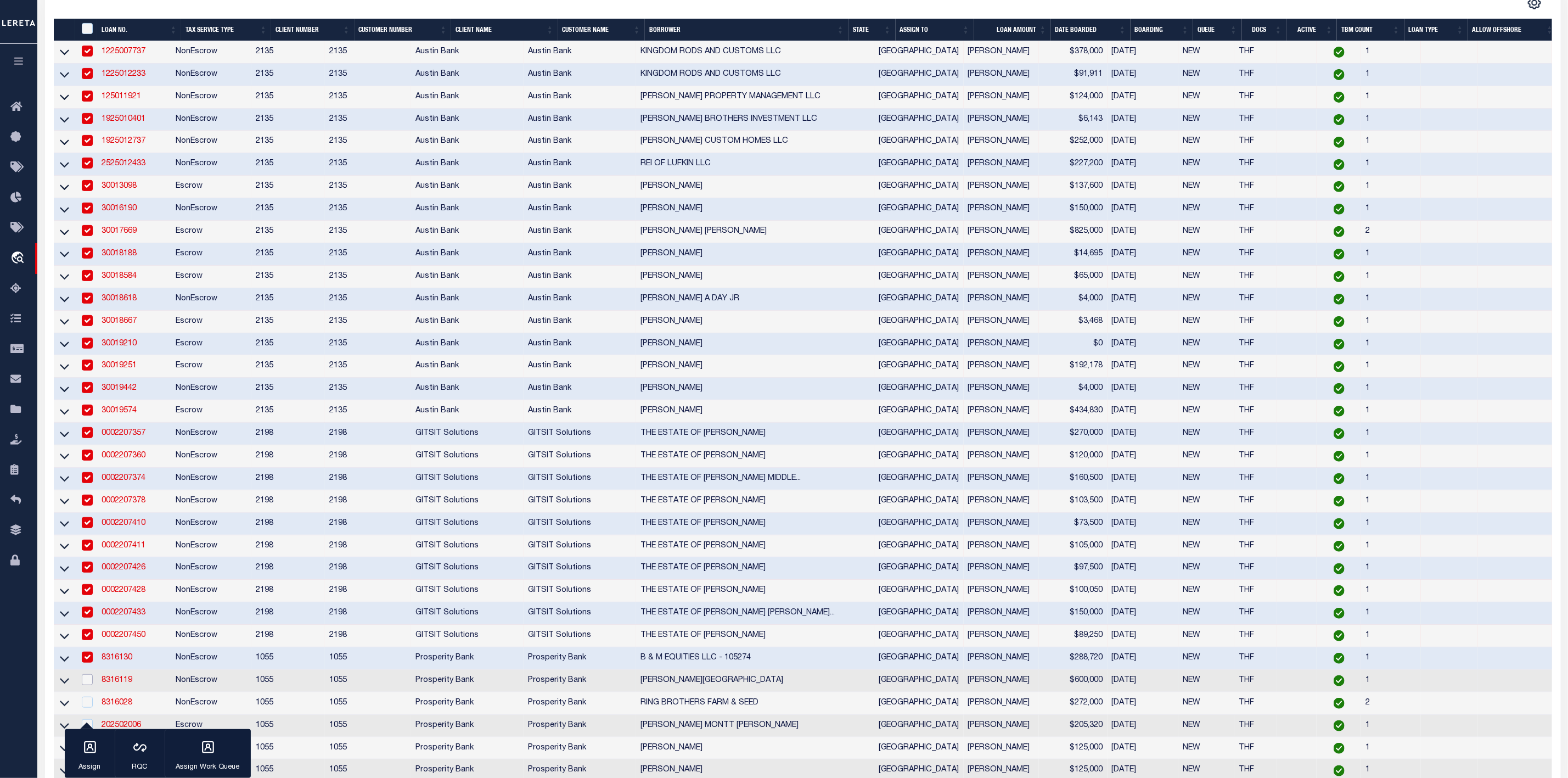
click at [86, 685] on input "checkbox" at bounding box center [87, 680] width 11 height 11
checkbox input "true"
click at [88, 706] on input "checkbox" at bounding box center [87, 702] width 11 height 11
checkbox input "true"
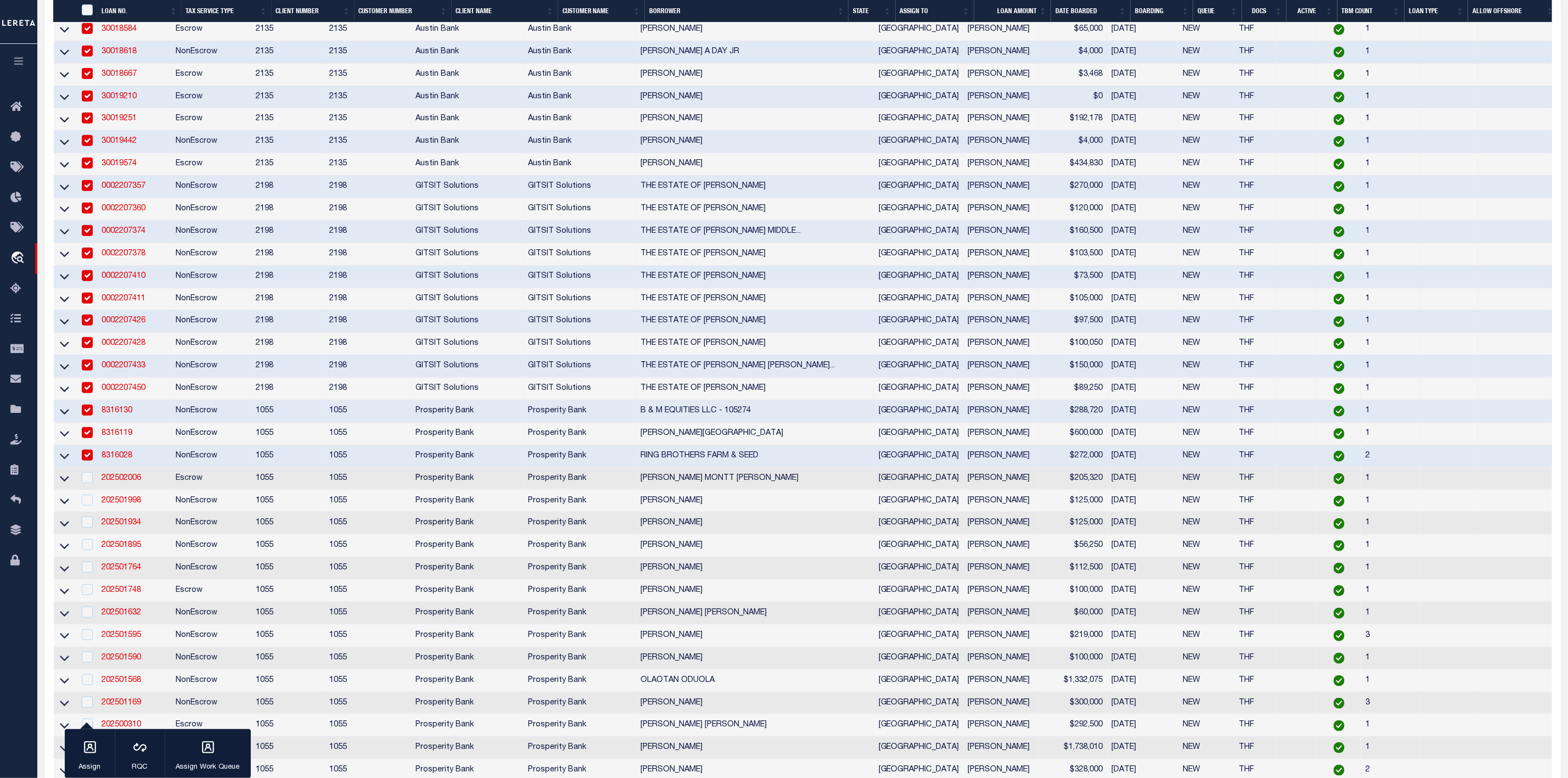
scroll to position [348, 0]
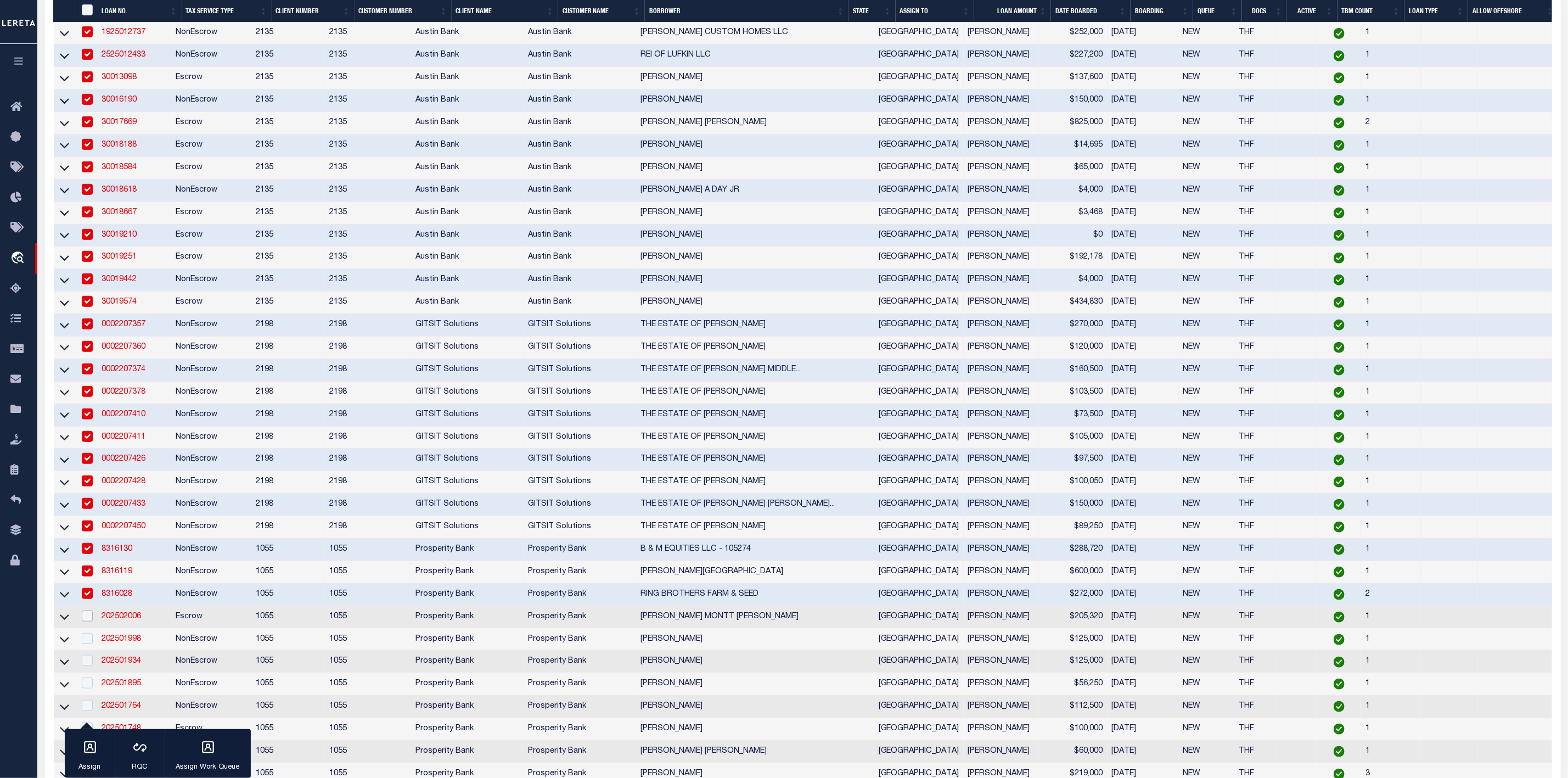
click at [87, 622] on input "checkbox" at bounding box center [87, 617] width 11 height 11
checkbox input "true"
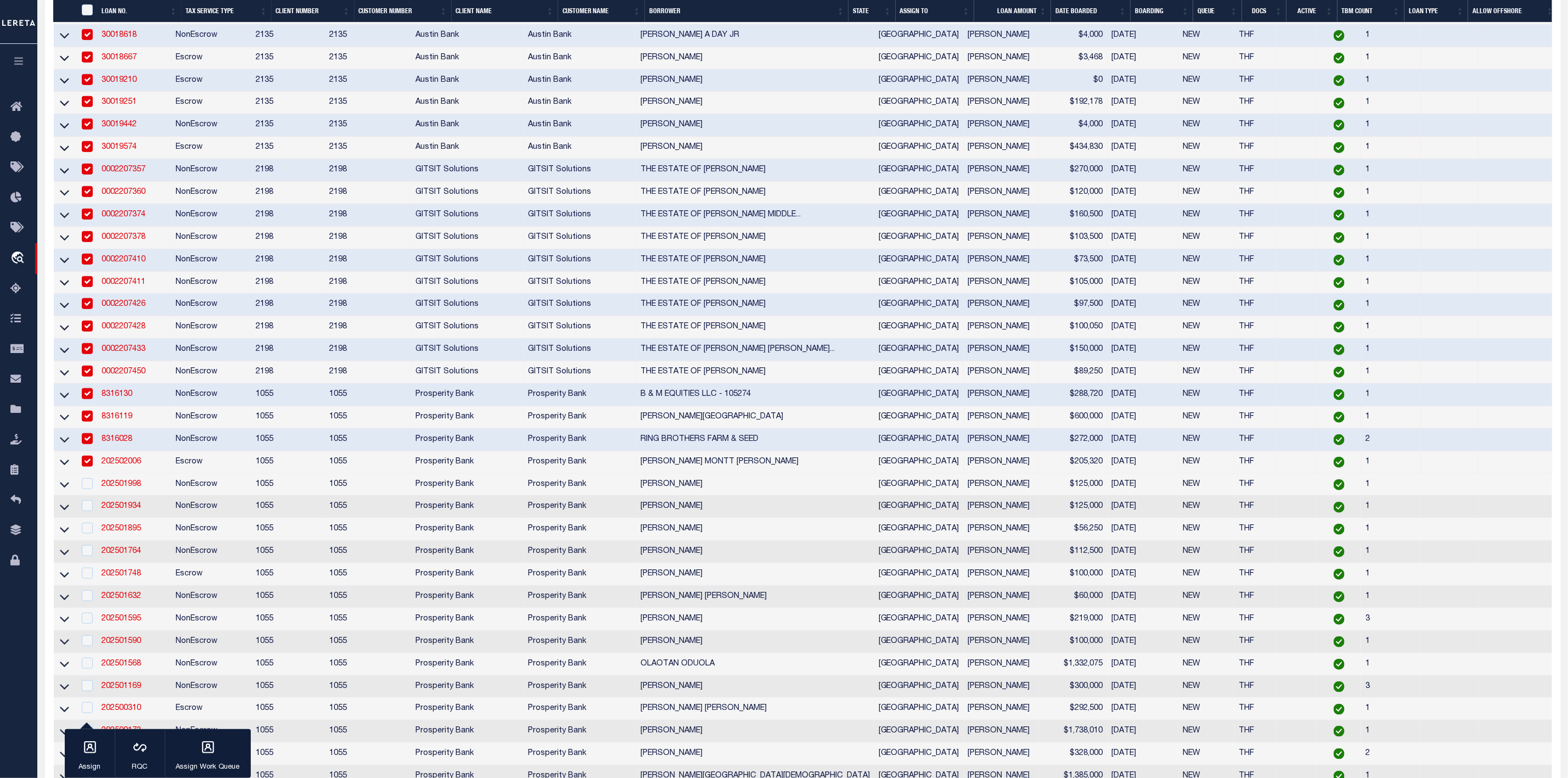
scroll to position [585, 0]
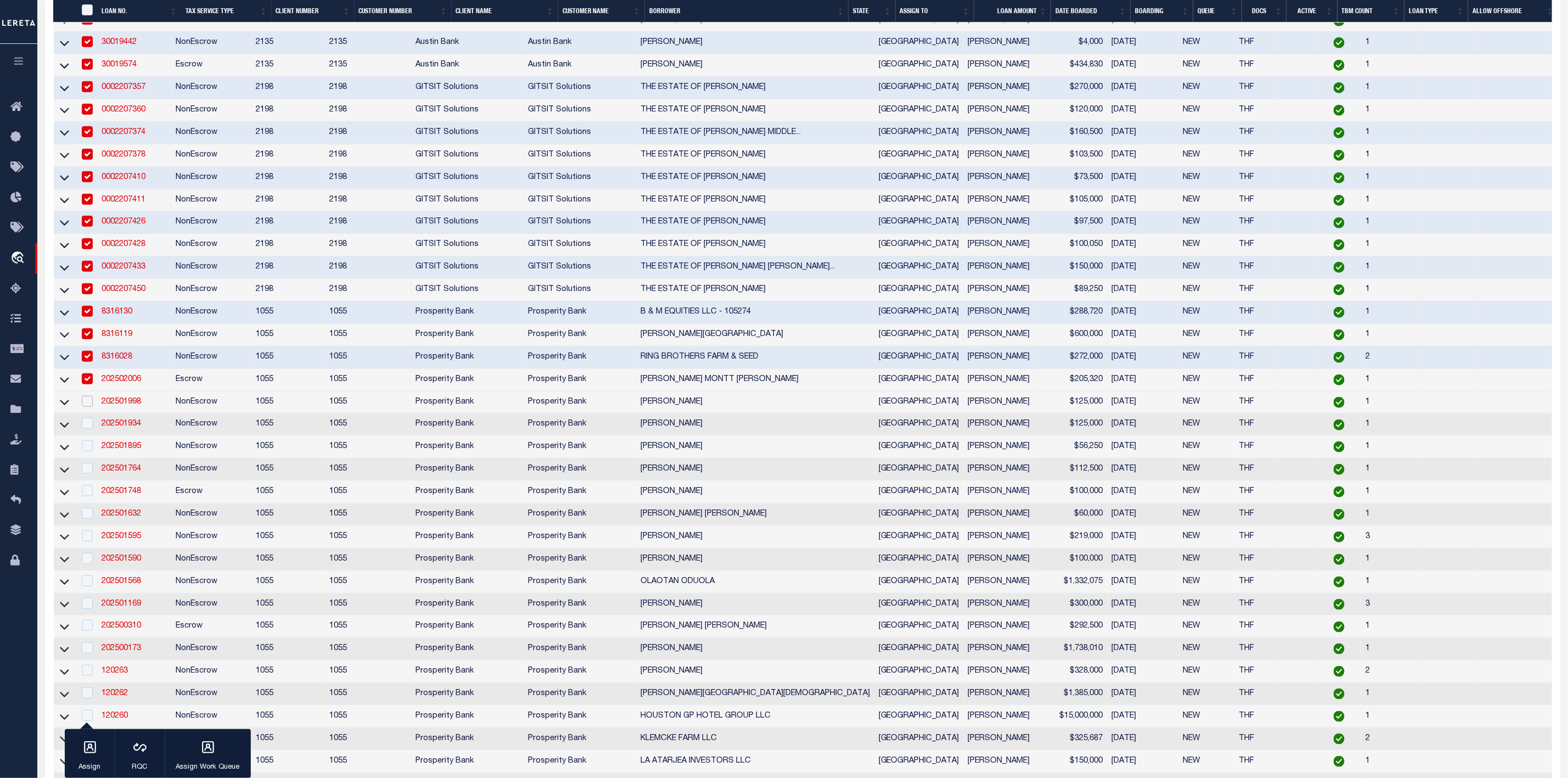
click at [85, 407] on input "checkbox" at bounding box center [87, 402] width 11 height 11
checkbox input "true"
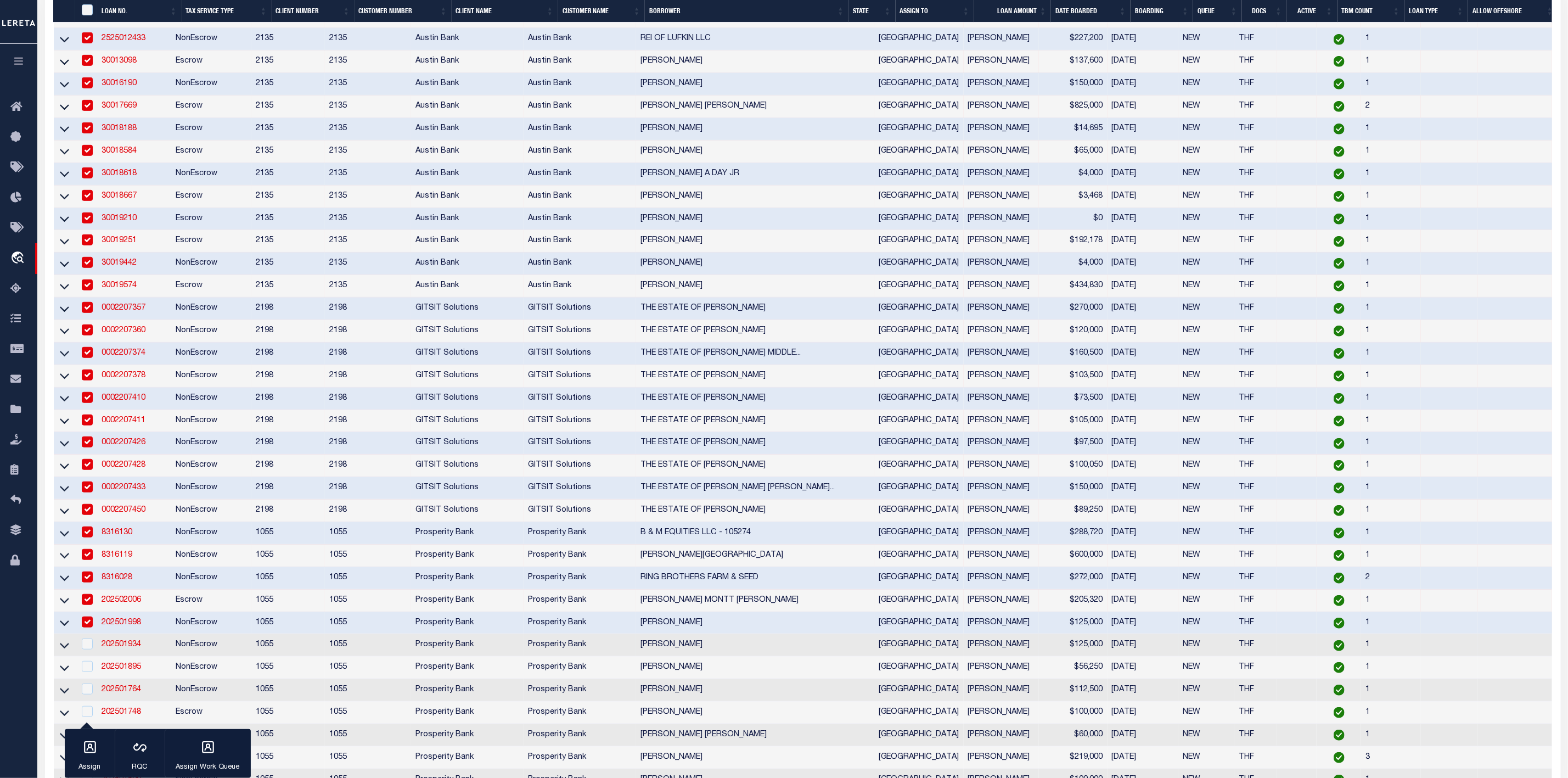
scroll to position [446, 0]
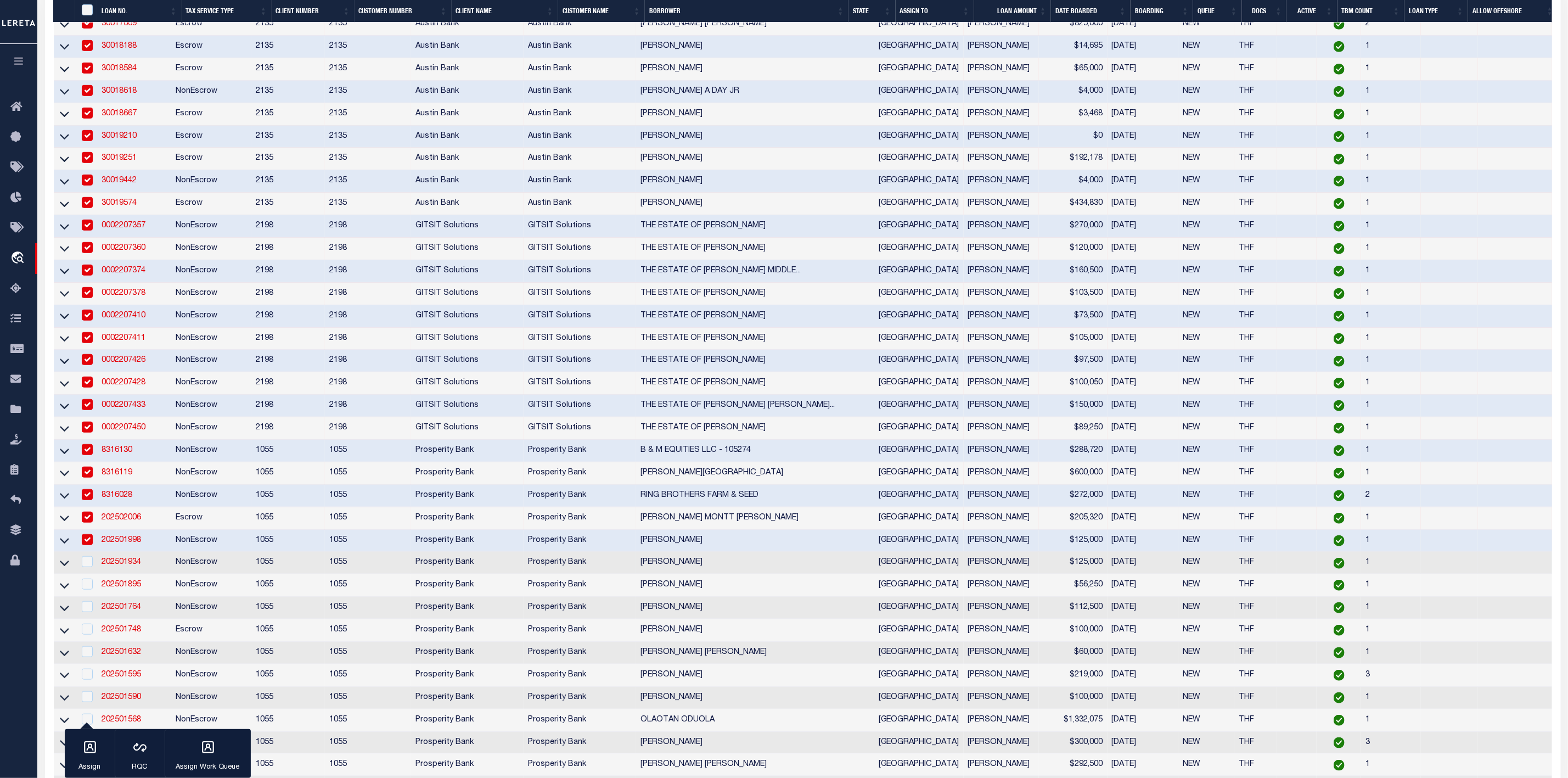
click at [87, 575] on td at bounding box center [87, 563] width 23 height 23
checkbox input "true"
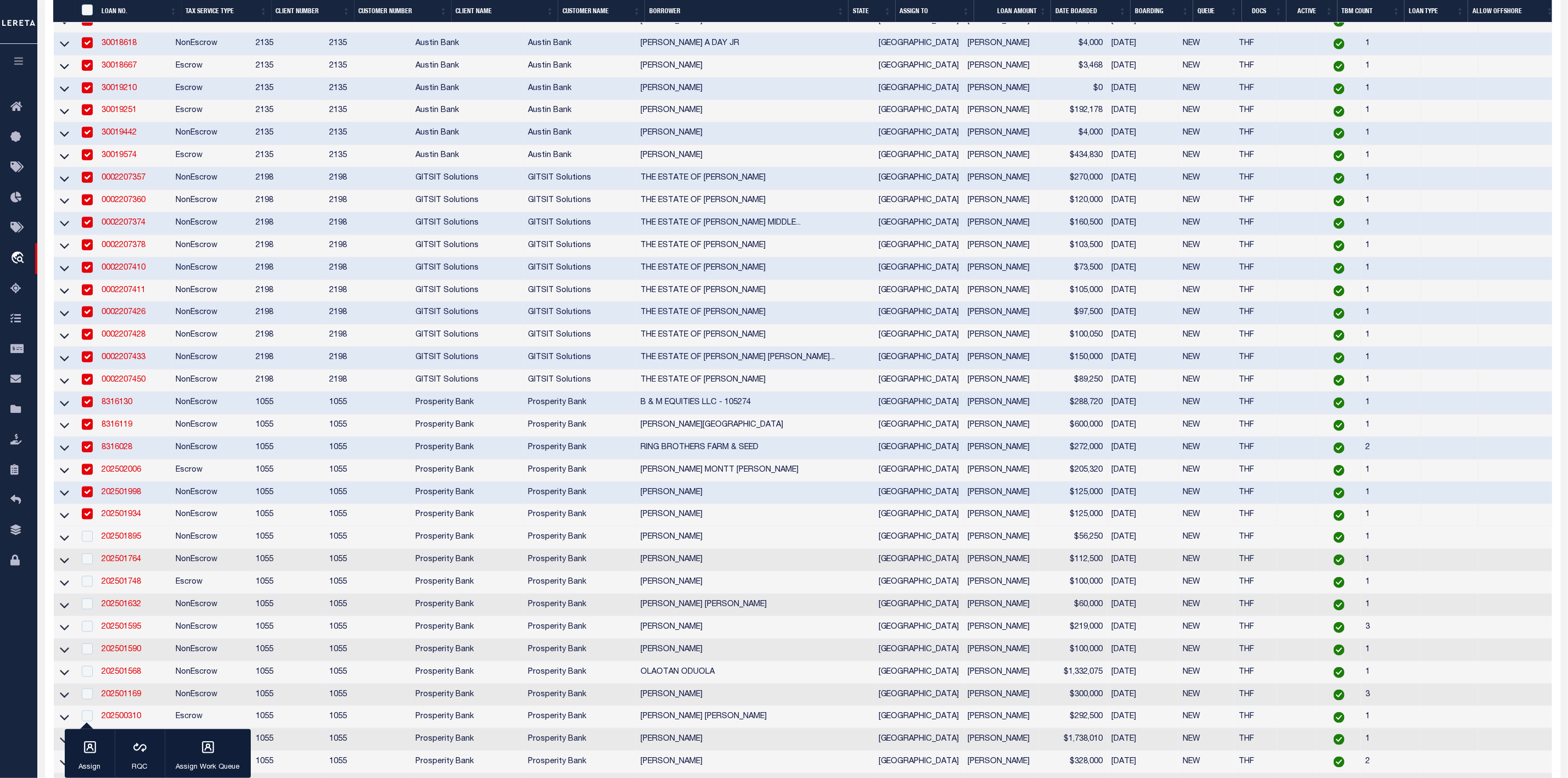
scroll to position [742, 0]
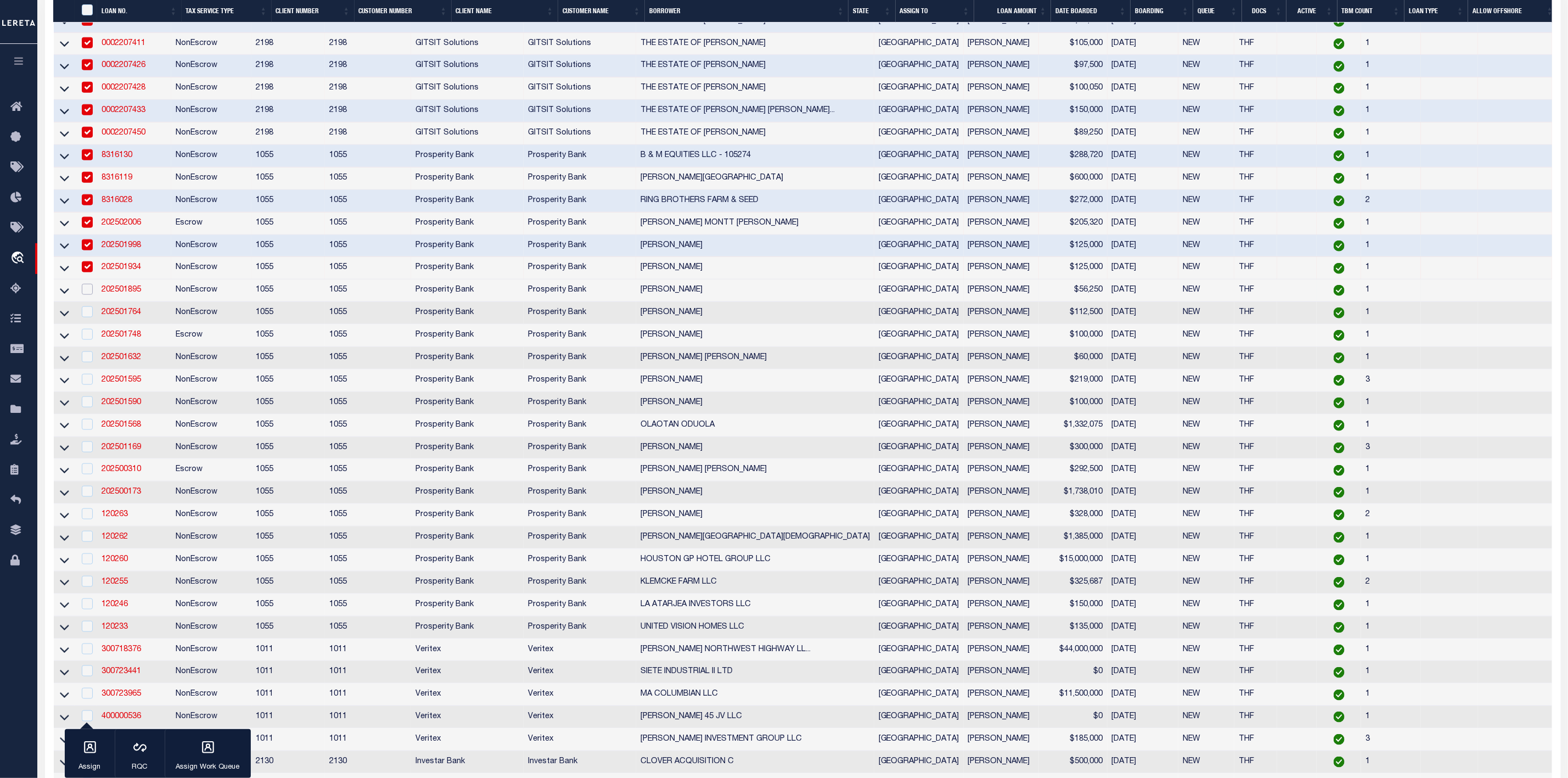
click at [85, 295] on input "checkbox" at bounding box center [87, 289] width 11 height 11
checkbox input "true"
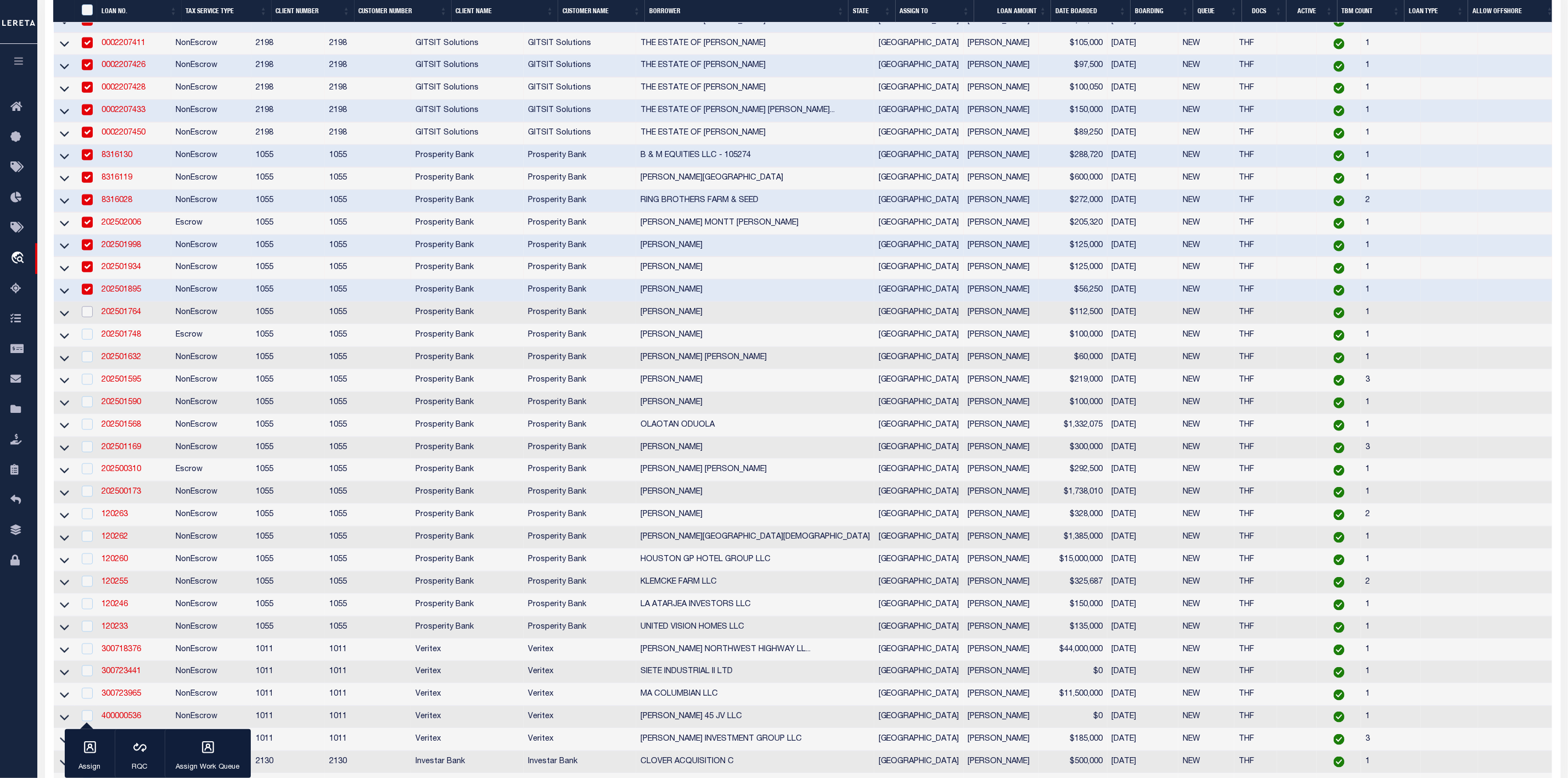
click at [86, 317] on input "checkbox" at bounding box center [87, 312] width 11 height 11
checkbox input "true"
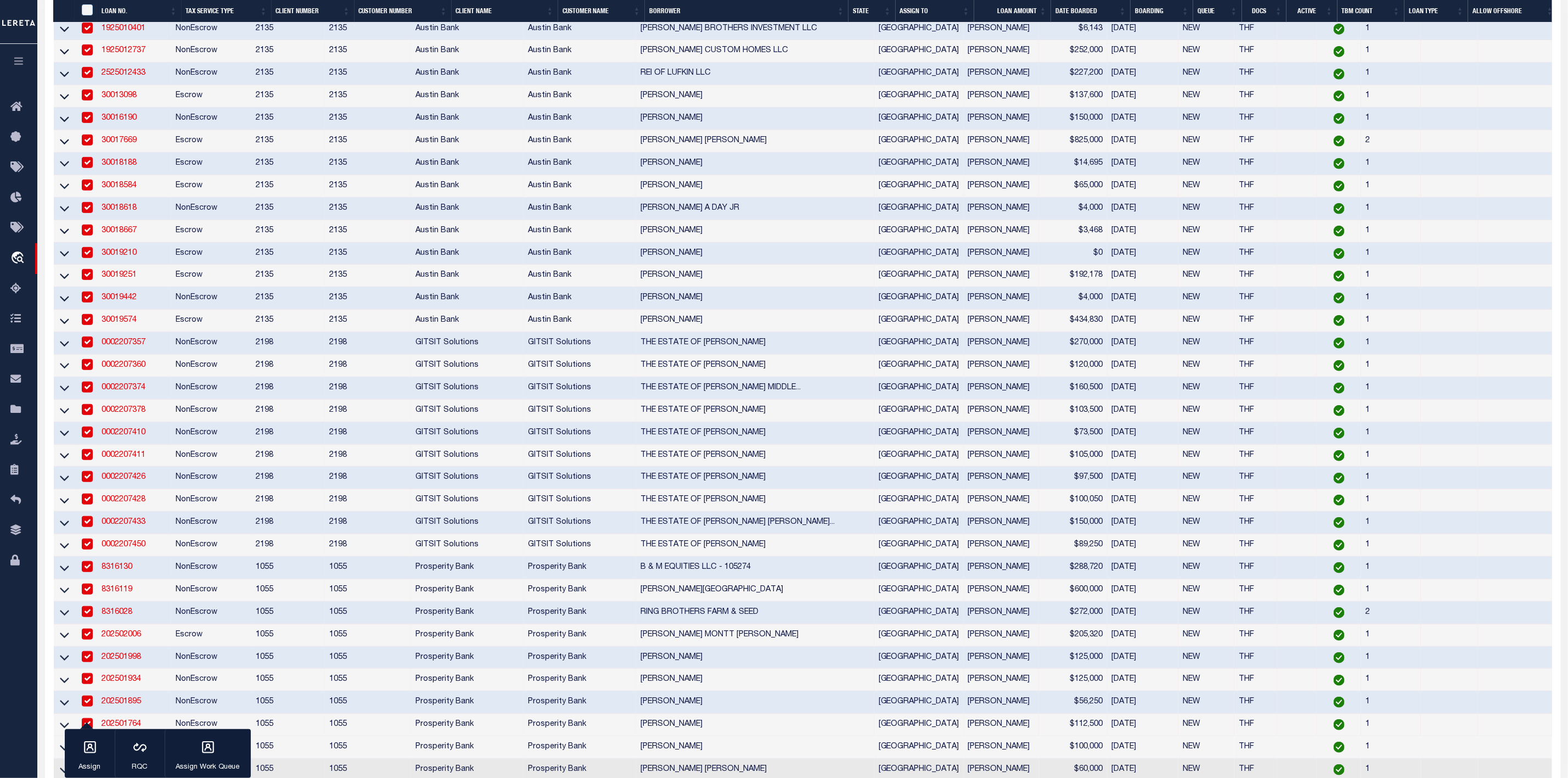
scroll to position [0, 0]
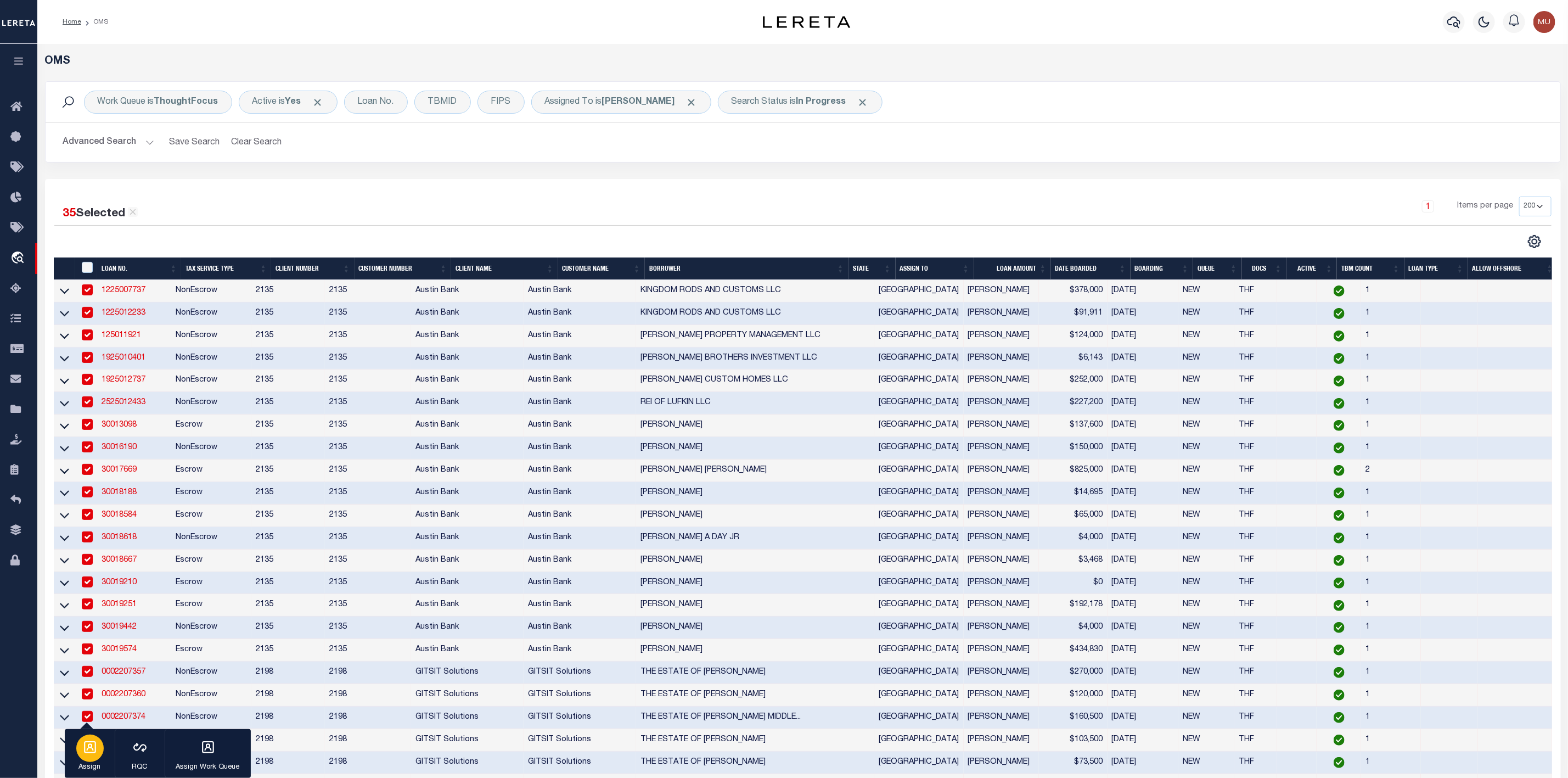
click at [83, 750] on icon "button" at bounding box center [90, 747] width 14 height 14
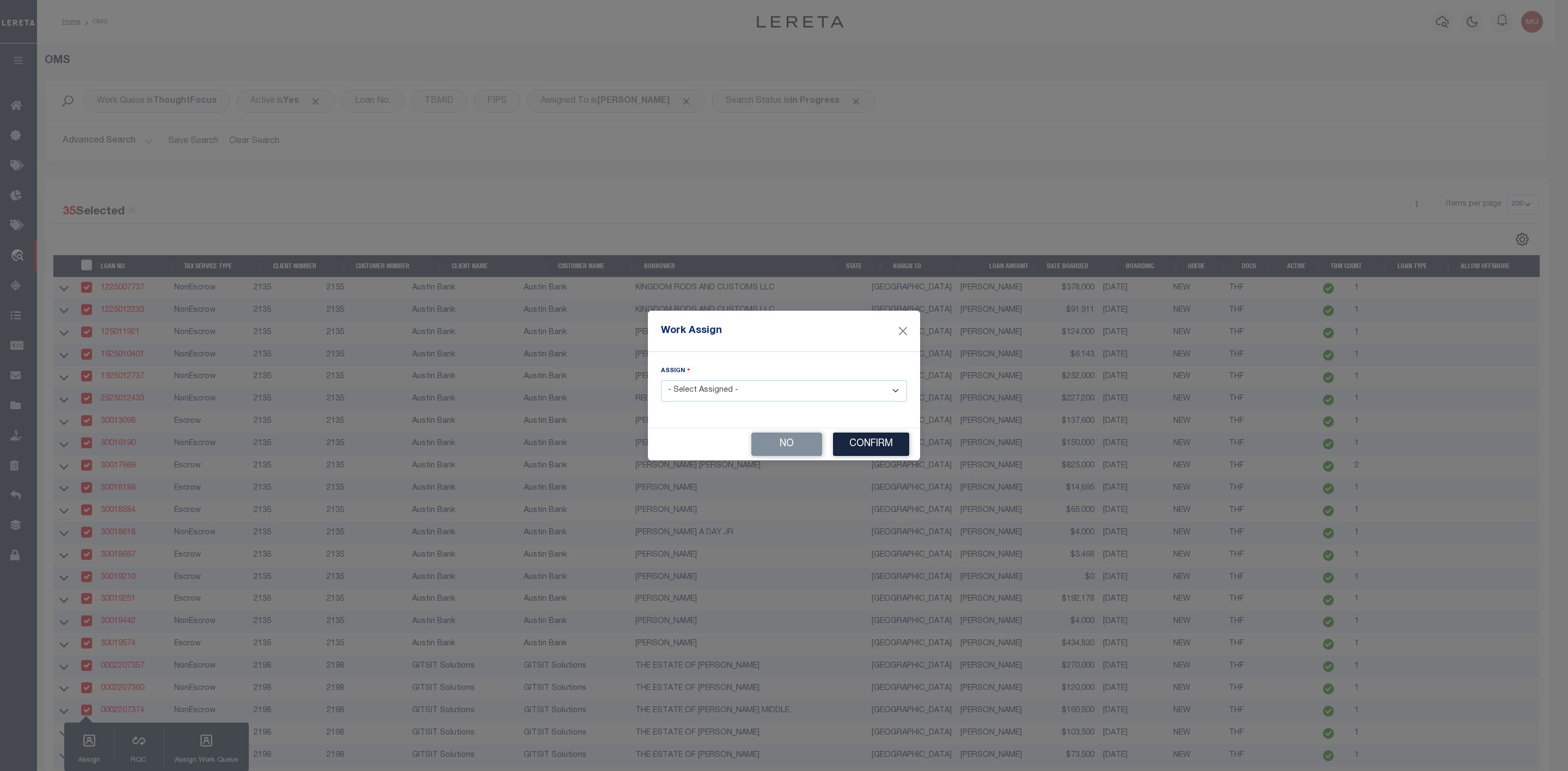
click at [720, 397] on select "- Select Assigned - --Unassigned-- [PERSON_NAME] [PERSON_NAME] [PERSON_NAME] [P…" at bounding box center [784, 391] width 246 height 21
select select "[PERSON_NAME]"
click at [661, 380] on select "- Select Assigned - --Unassigned-- [PERSON_NAME] [PERSON_NAME] [PERSON_NAME] [P…" at bounding box center [784, 391] width 246 height 21
click at [874, 442] on button "Confirm" at bounding box center [870, 444] width 76 height 23
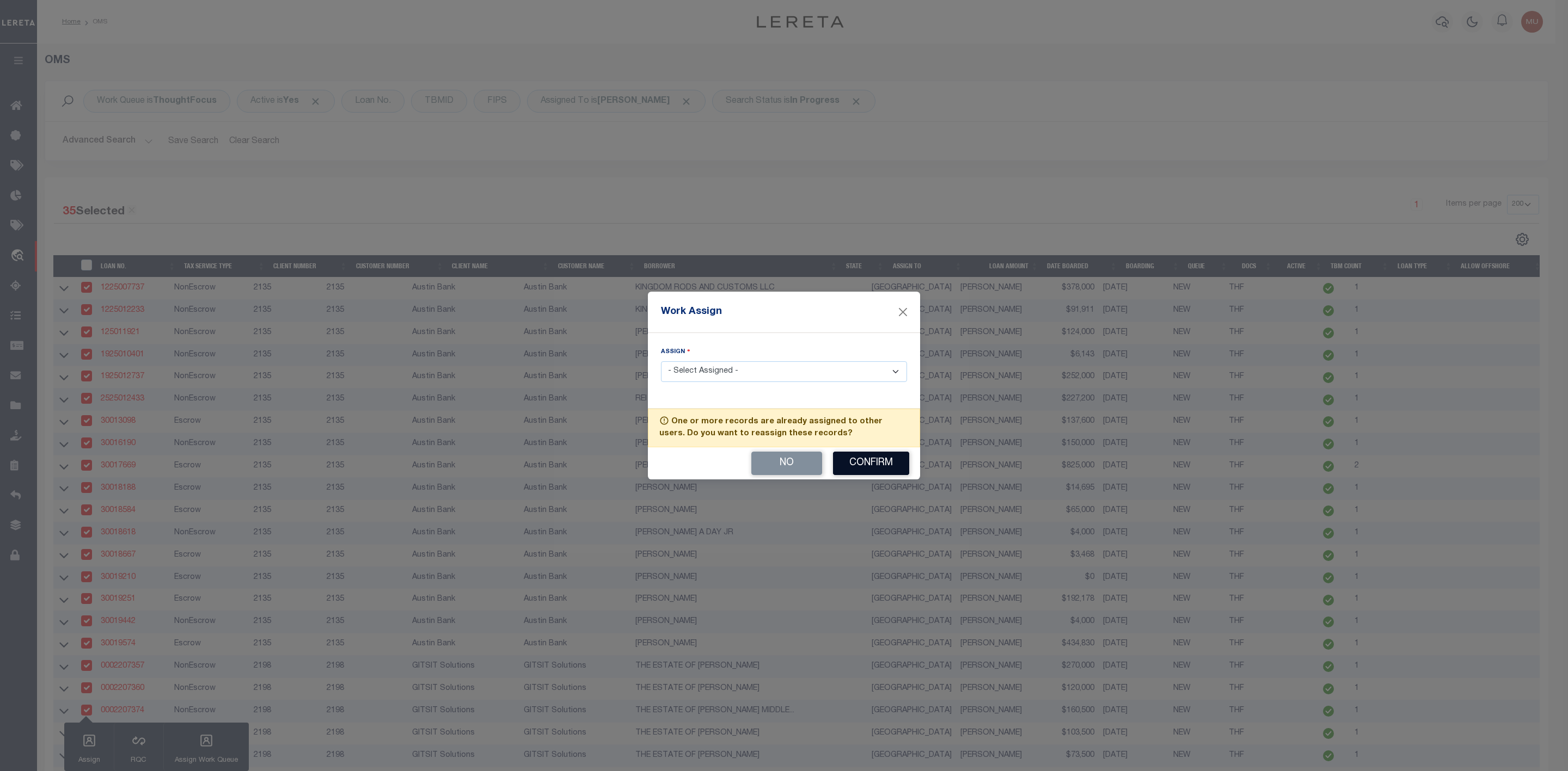
click at [864, 464] on button "Confirm" at bounding box center [870, 463] width 76 height 23
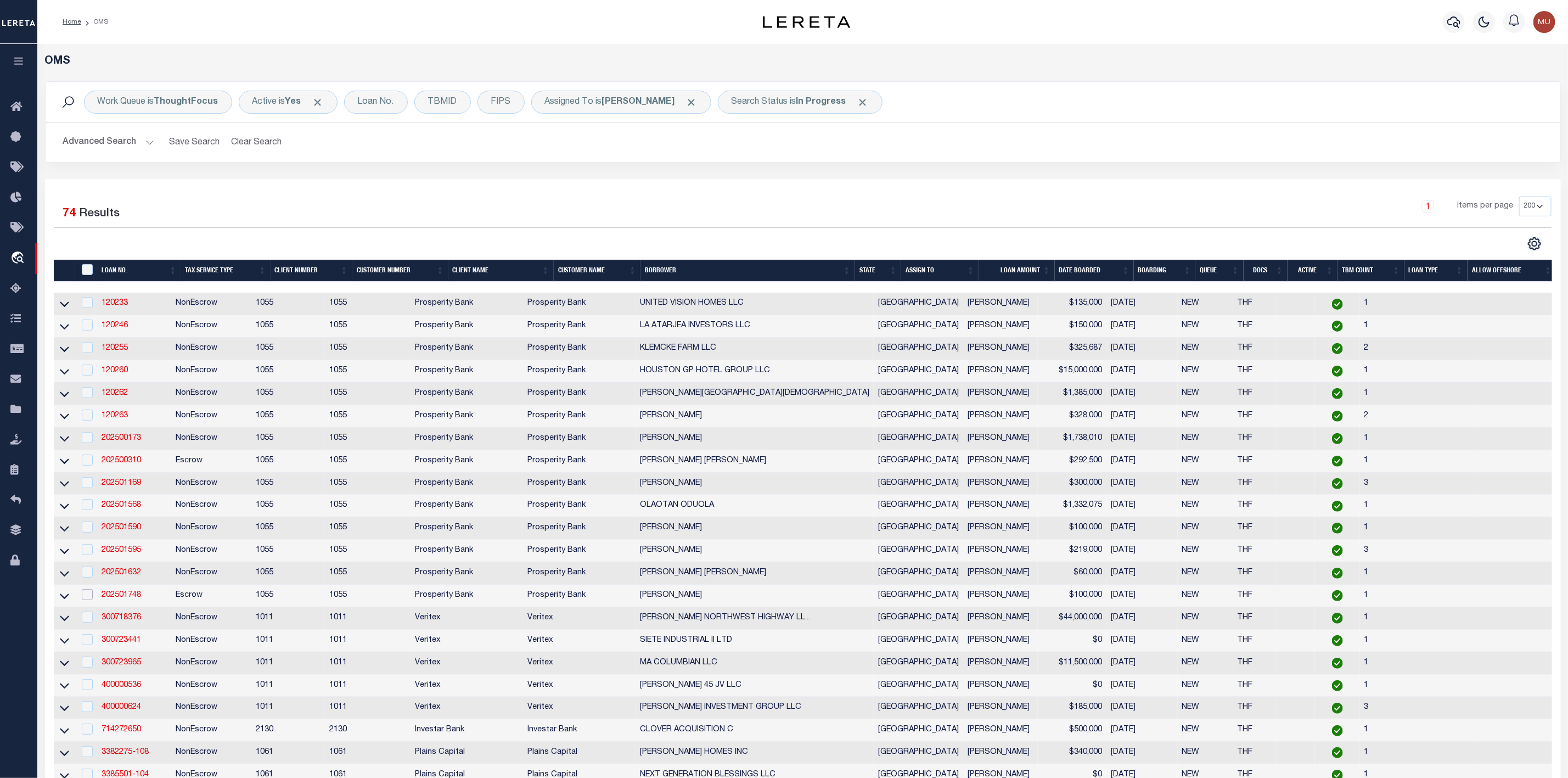
click at [86, 599] on input "checkbox" at bounding box center [87, 595] width 11 height 11
checkbox input "true"
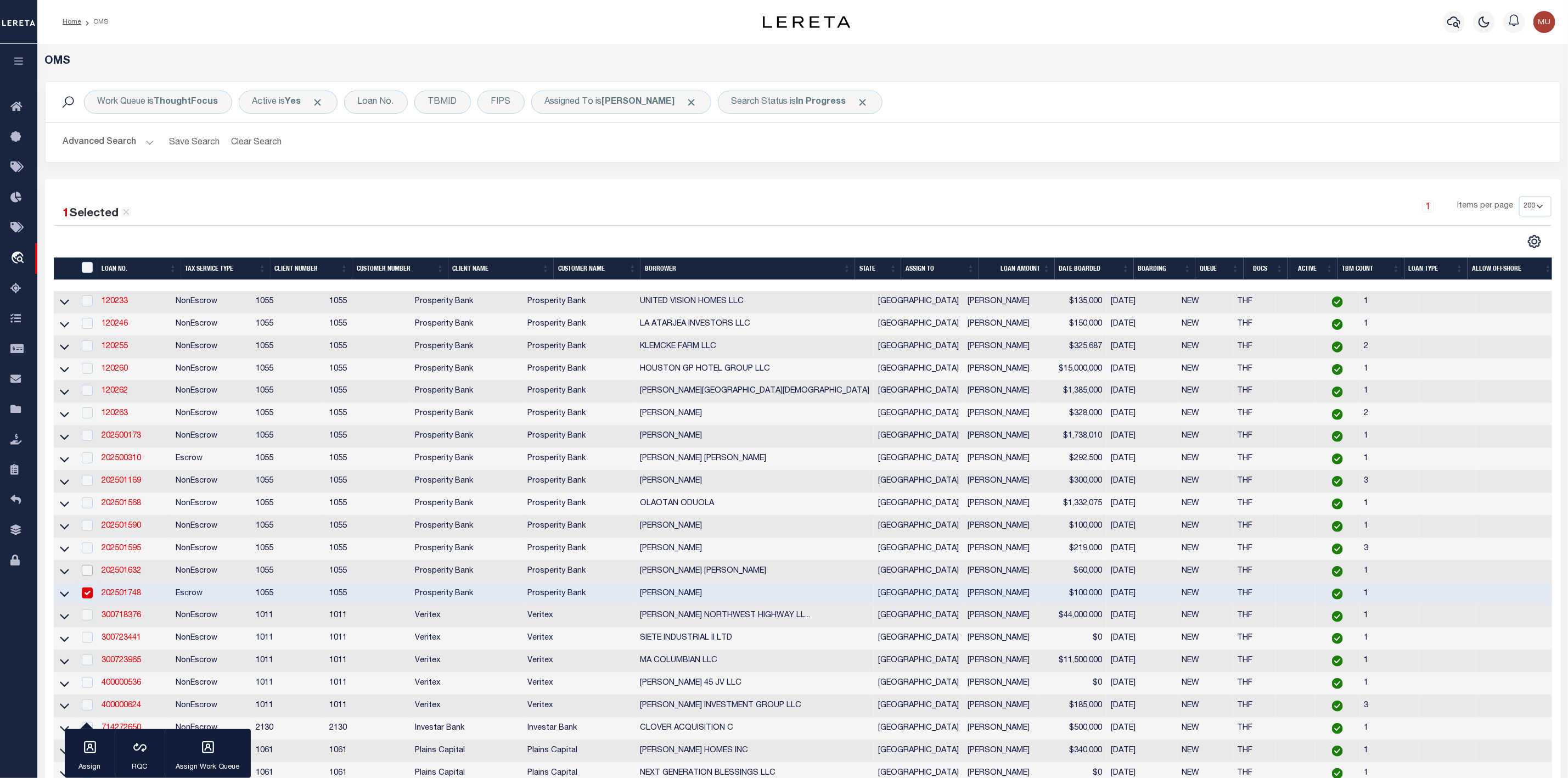
click at [88, 575] on input "checkbox" at bounding box center [87, 570] width 11 height 11
checkbox input "true"
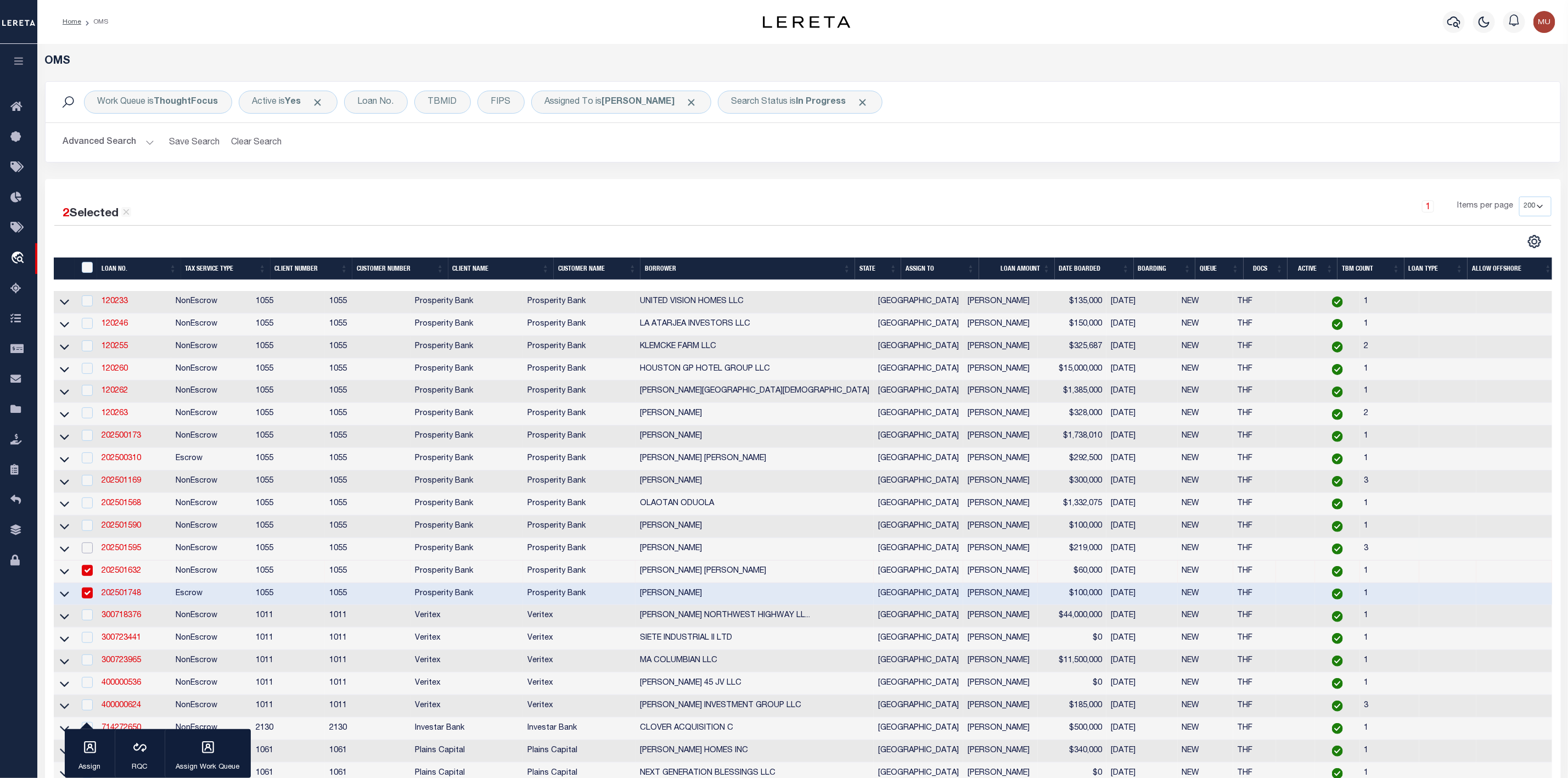
click at [91, 554] on input "checkbox" at bounding box center [87, 548] width 11 height 11
checkbox input "true"
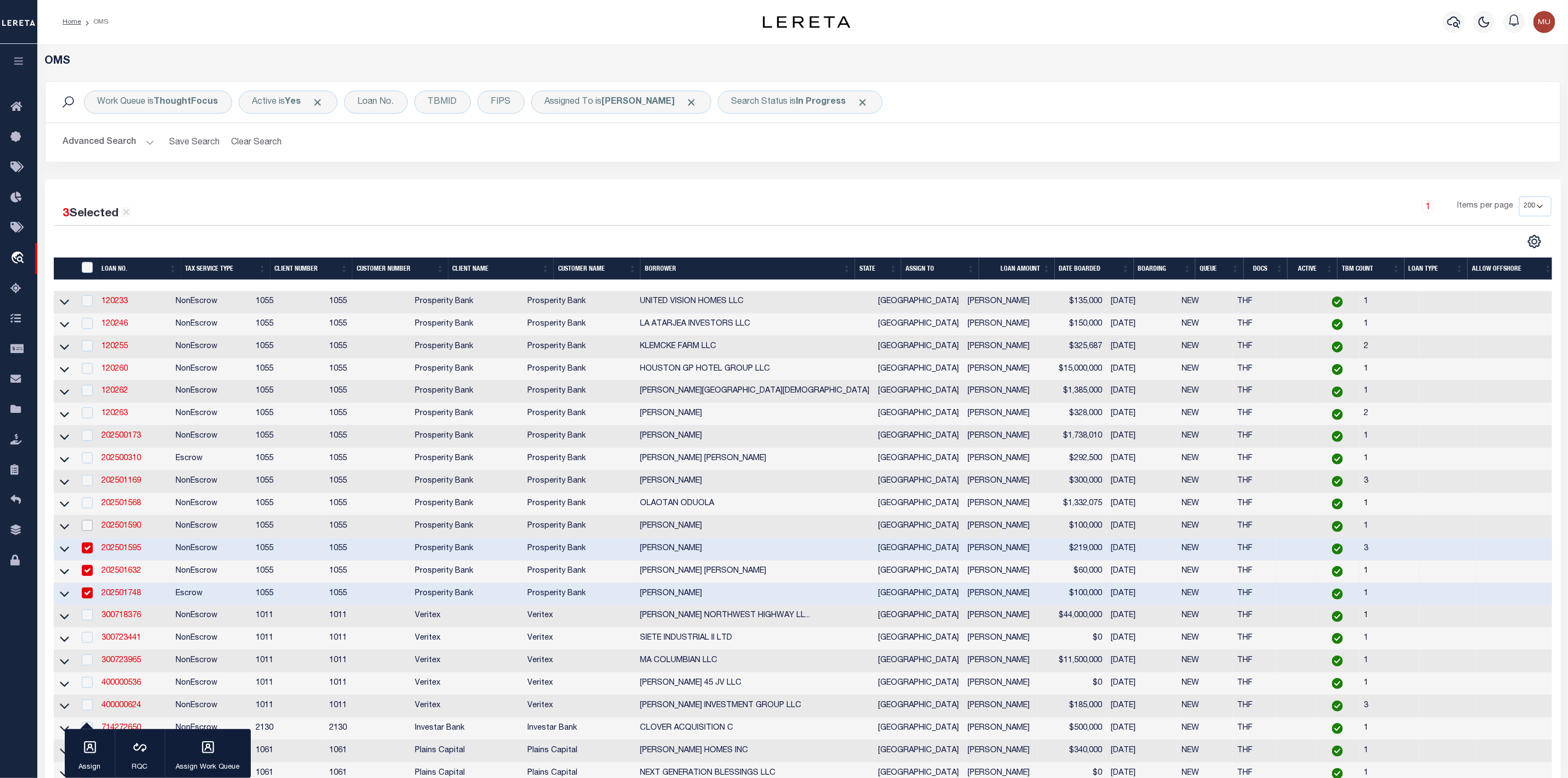
click at [87, 531] on input "checkbox" at bounding box center [87, 526] width 11 height 11
checkbox input "true"
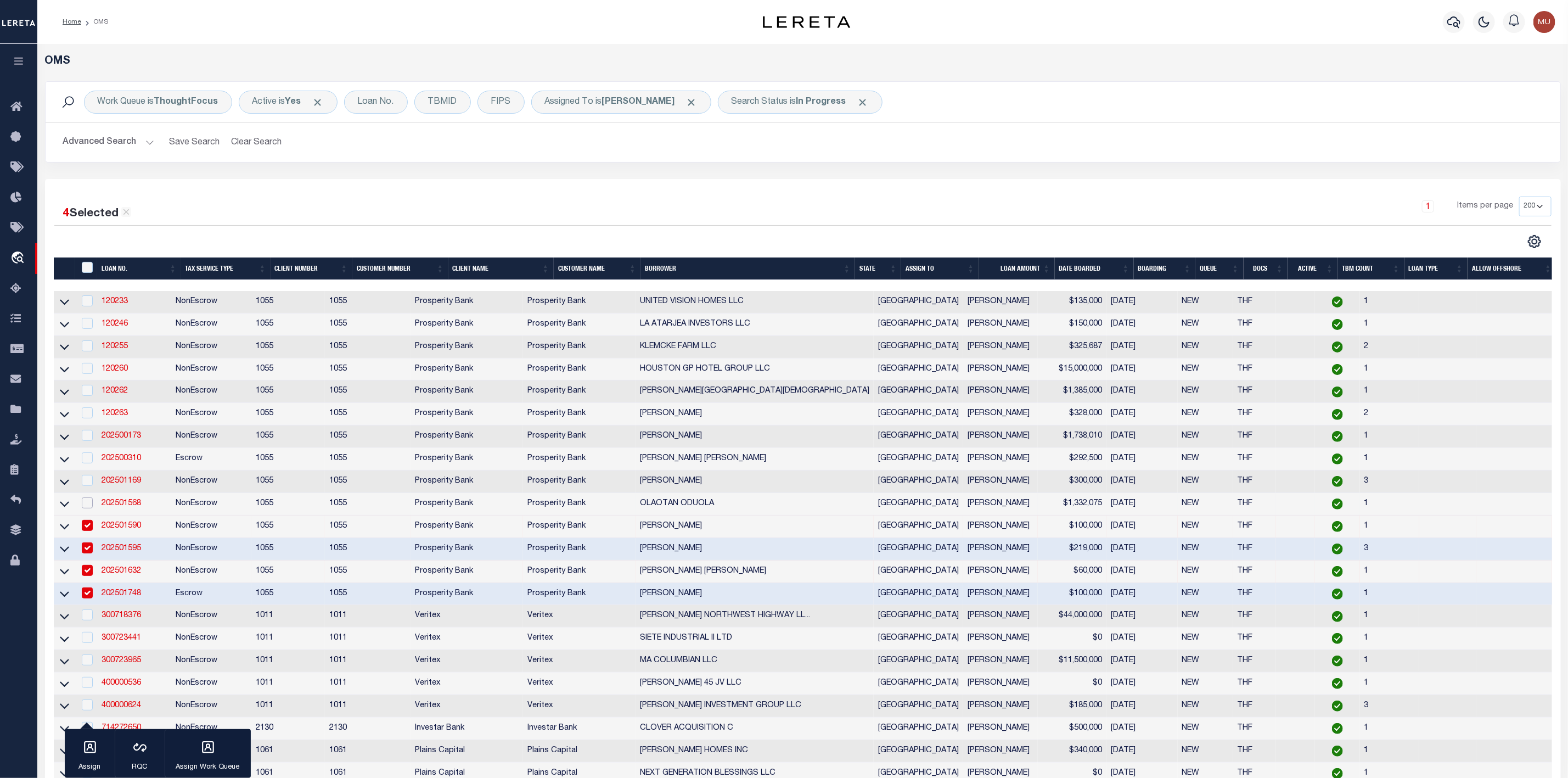
click at [86, 505] on input "checkbox" at bounding box center [87, 503] width 11 height 11
checkbox input "true"
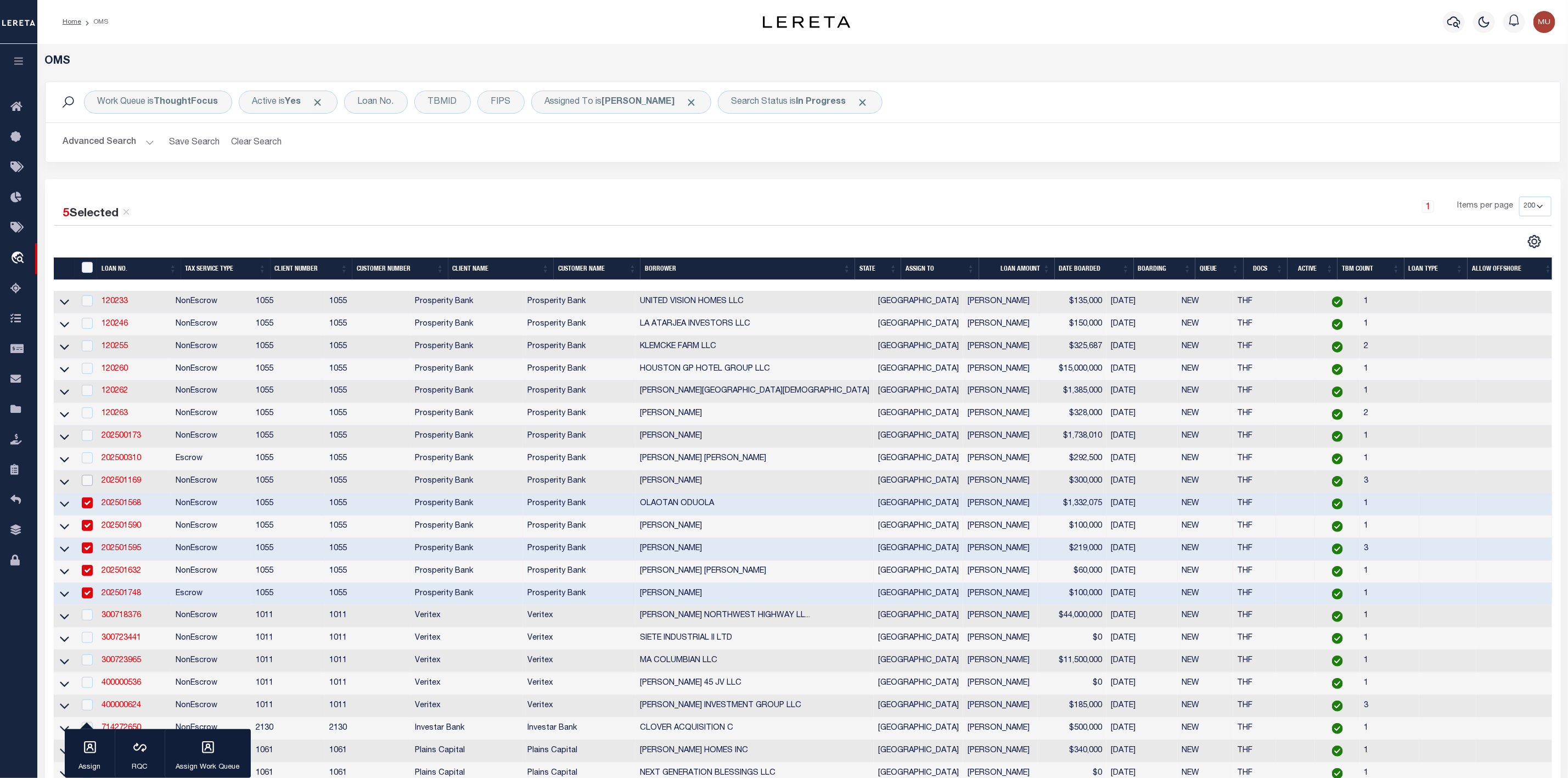
click at [86, 483] on input "checkbox" at bounding box center [87, 481] width 11 height 11
checkbox input "true"
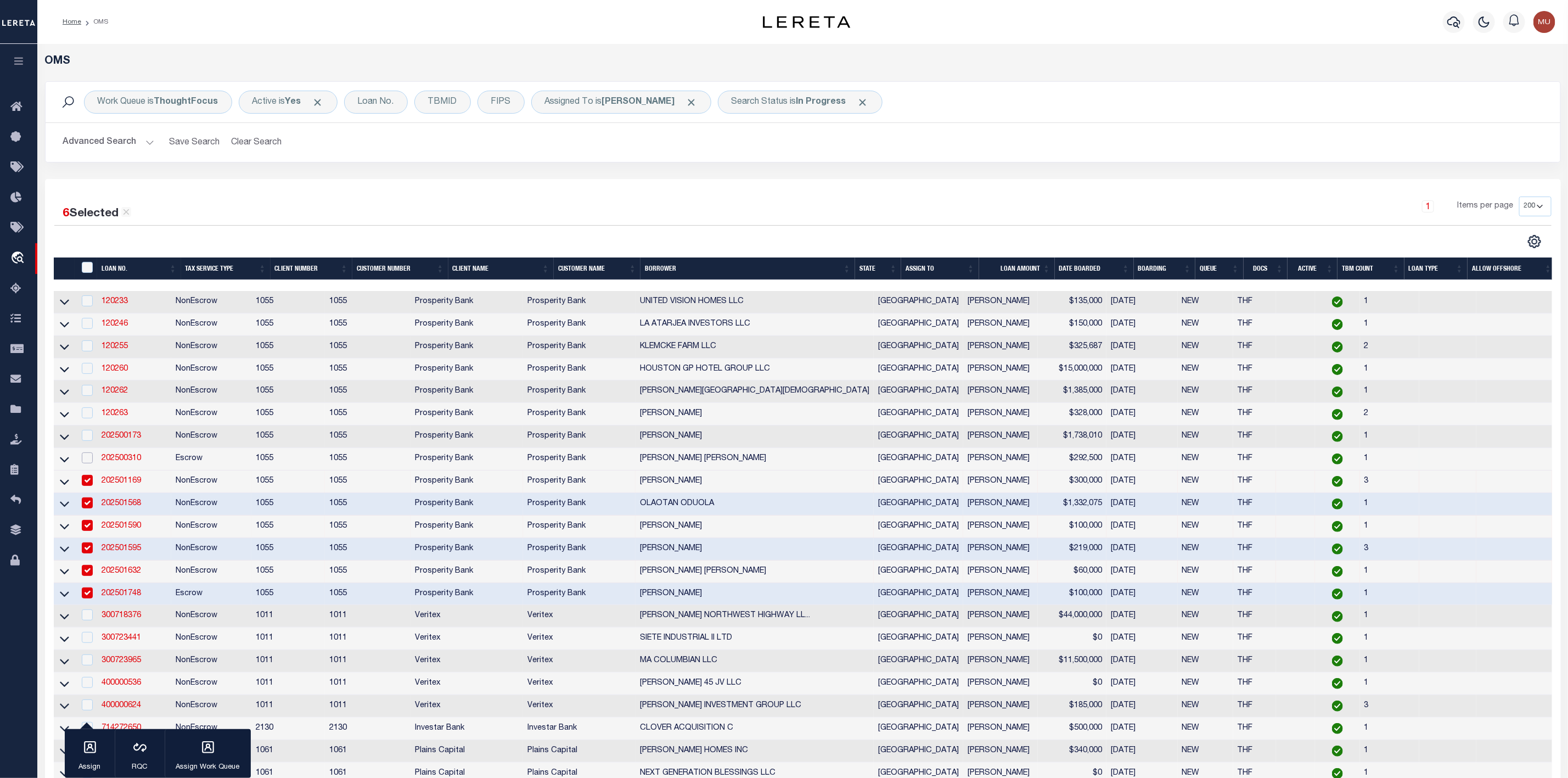
click at [90, 464] on input "checkbox" at bounding box center [87, 458] width 11 height 11
checkbox input "true"
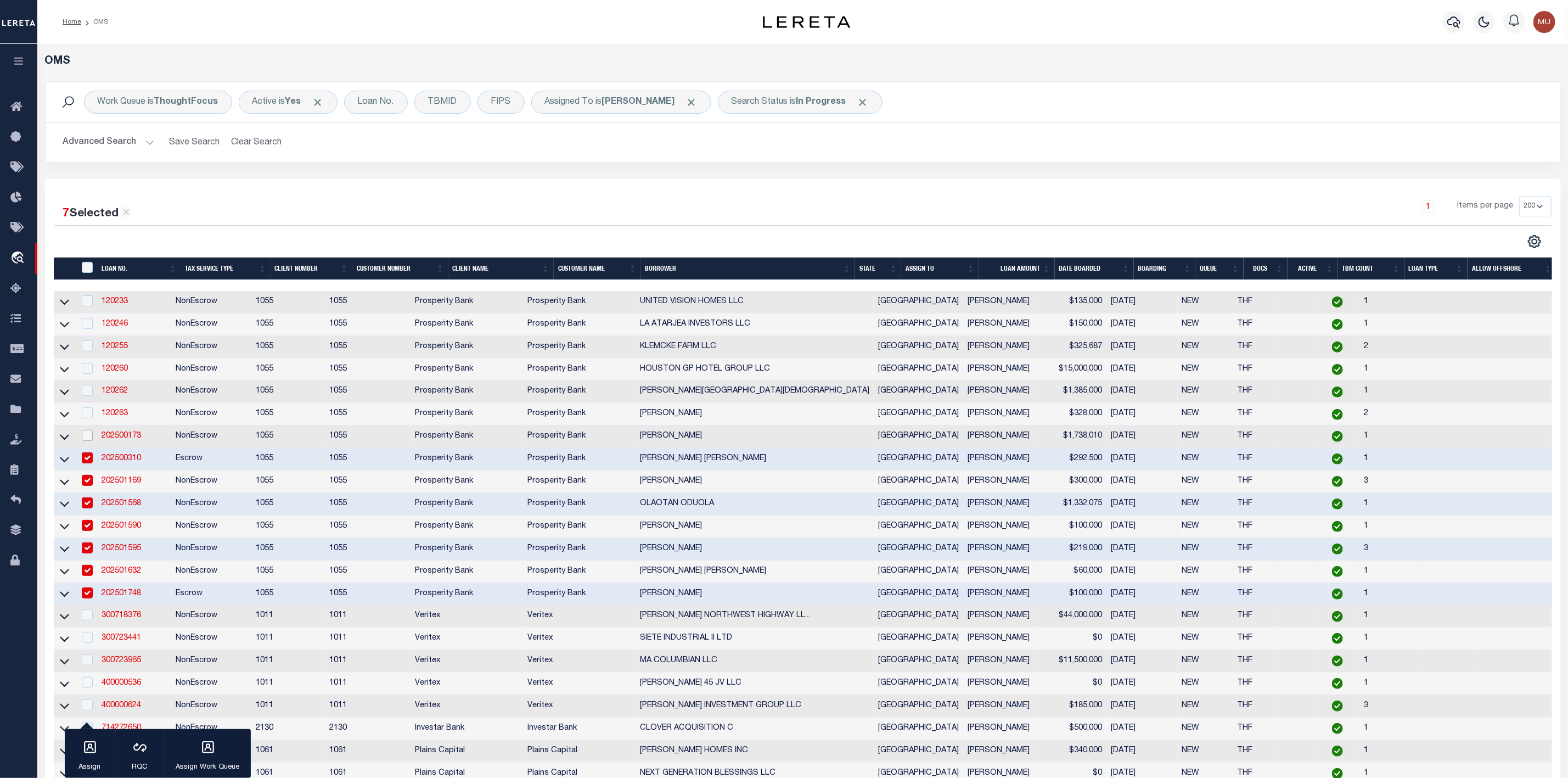
click at [85, 441] on input "checkbox" at bounding box center [87, 435] width 11 height 11
checkbox input "true"
click at [86, 408] on td at bounding box center [87, 414] width 23 height 23
checkbox input "true"
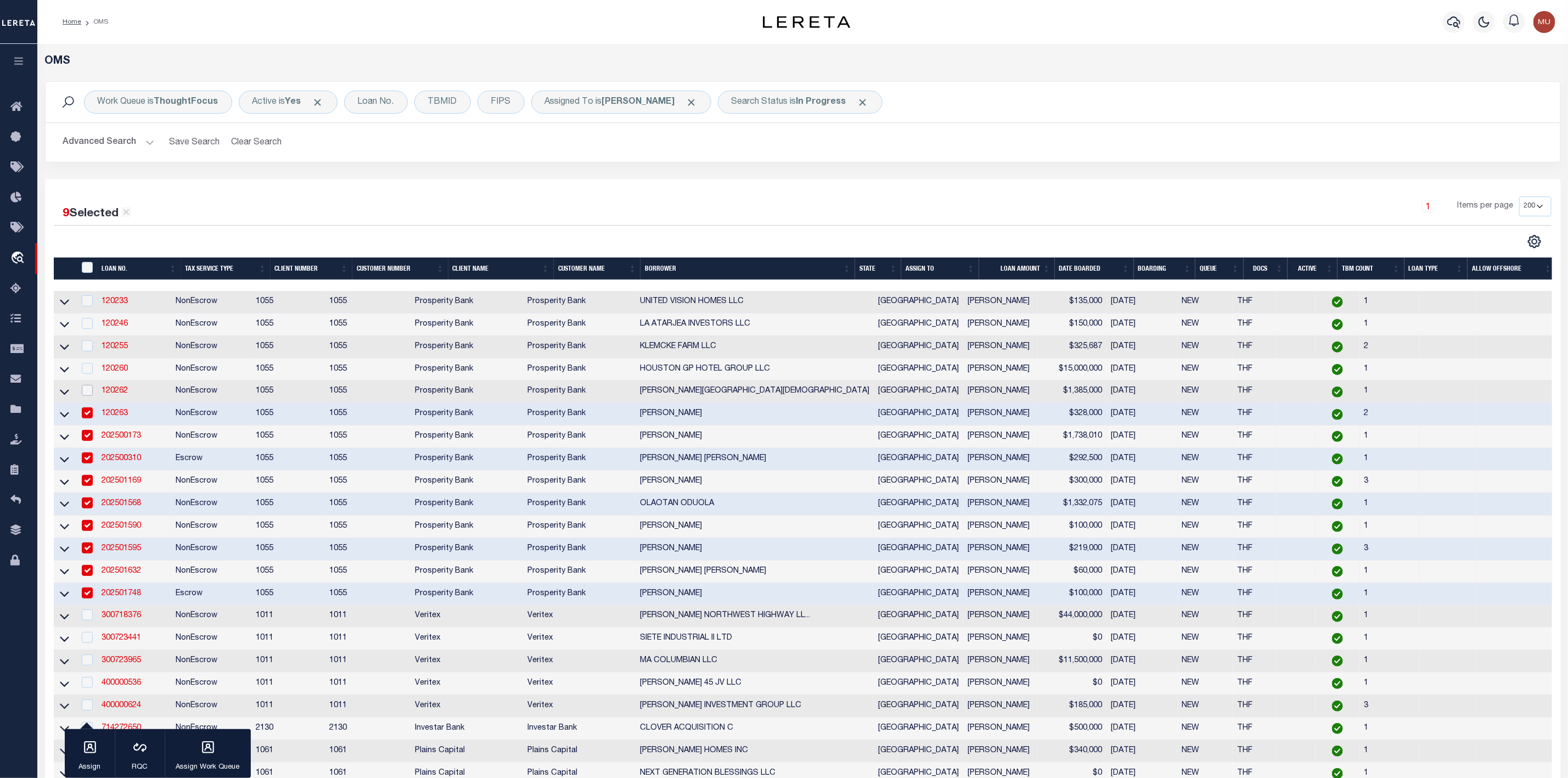
click at [88, 394] on input "checkbox" at bounding box center [87, 391] width 11 height 11
checkbox input "true"
click at [90, 370] on input "checkbox" at bounding box center [87, 368] width 11 height 11
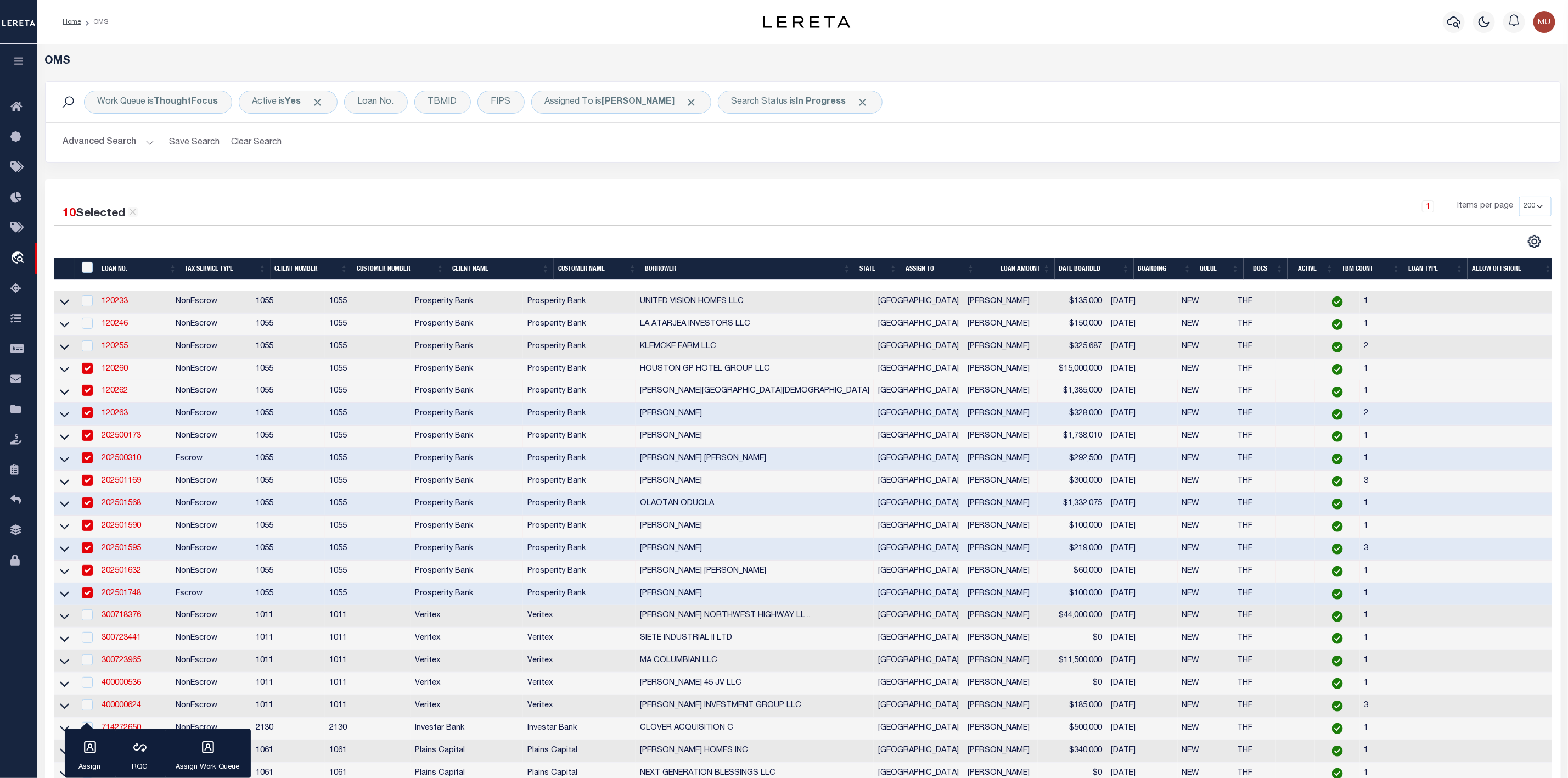
checkbox input "true"
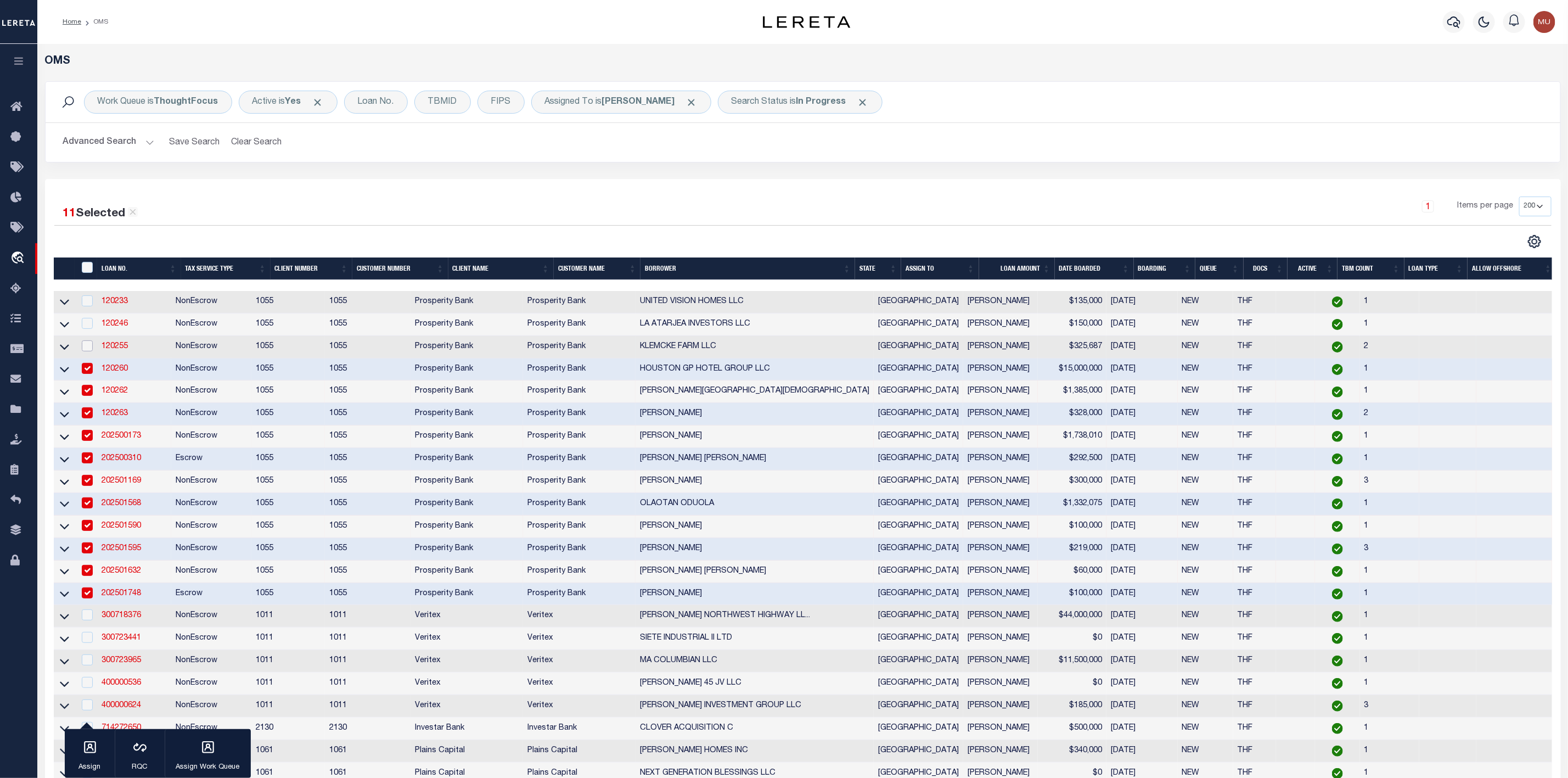
click at [92, 346] on input "checkbox" at bounding box center [87, 346] width 11 height 11
checkbox input "true"
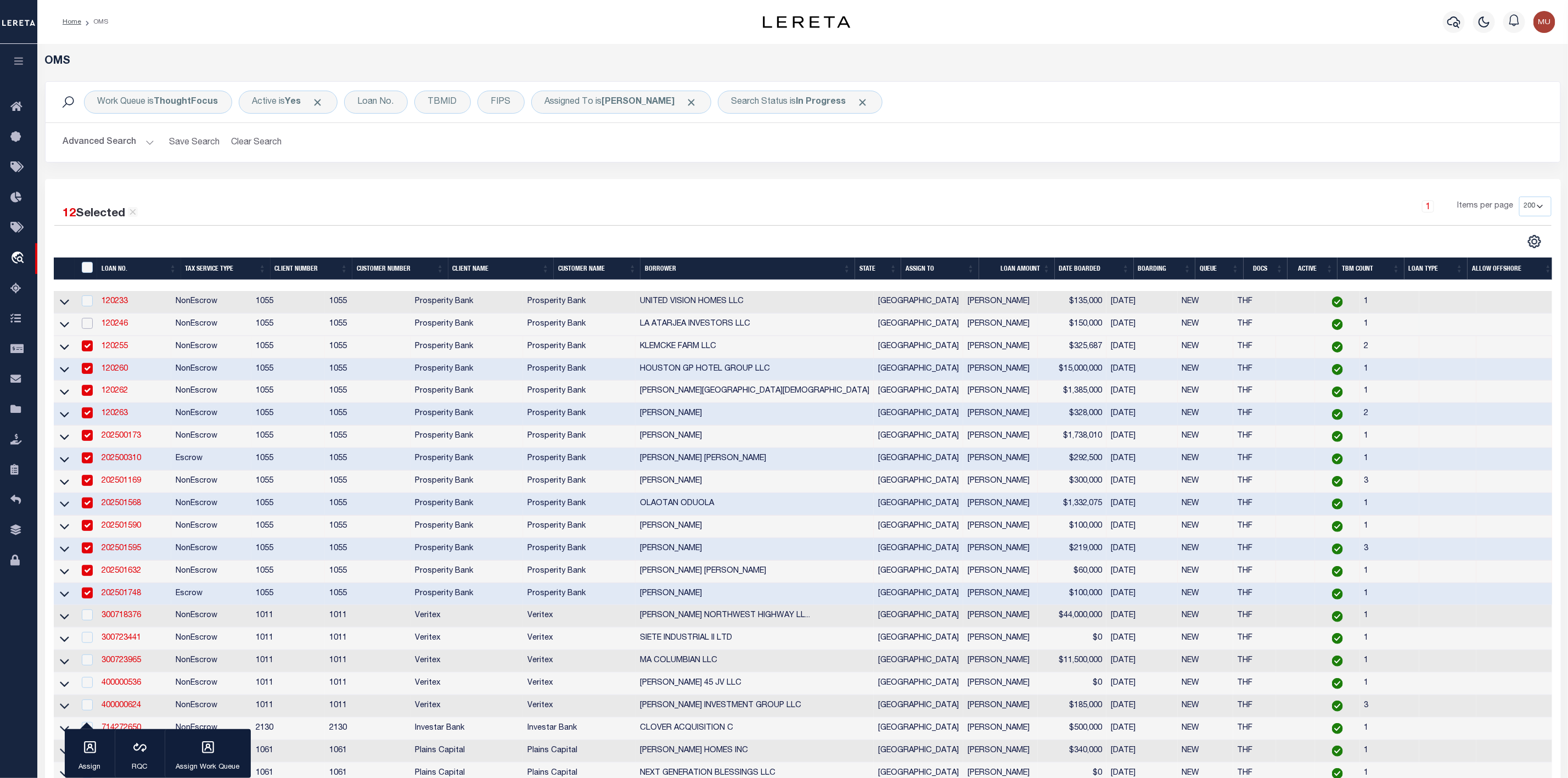
click at [92, 328] on input "checkbox" at bounding box center [87, 324] width 11 height 11
checkbox input "true"
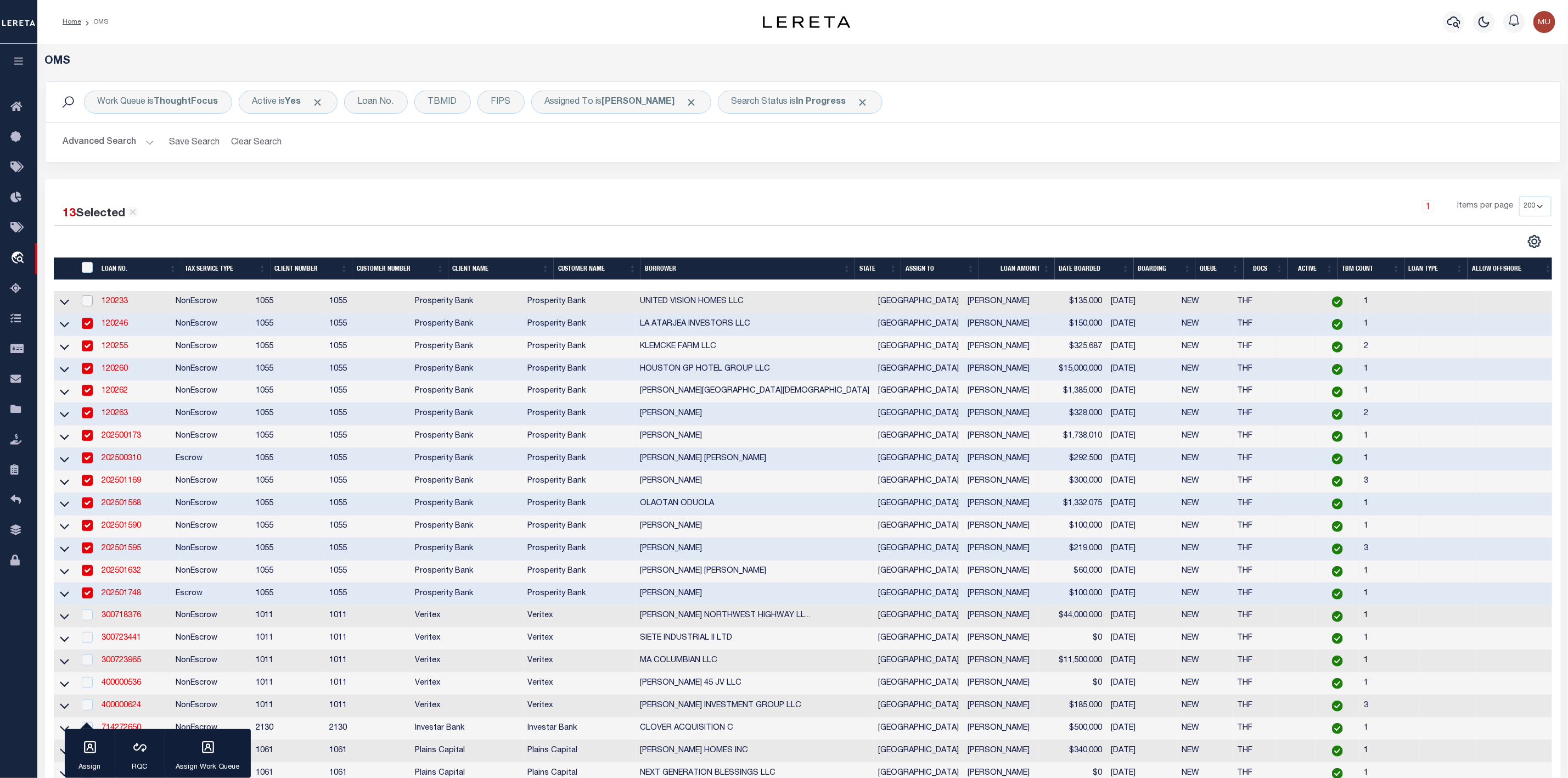
click at [92, 304] on input "checkbox" at bounding box center [87, 301] width 11 height 11
checkbox input "true"
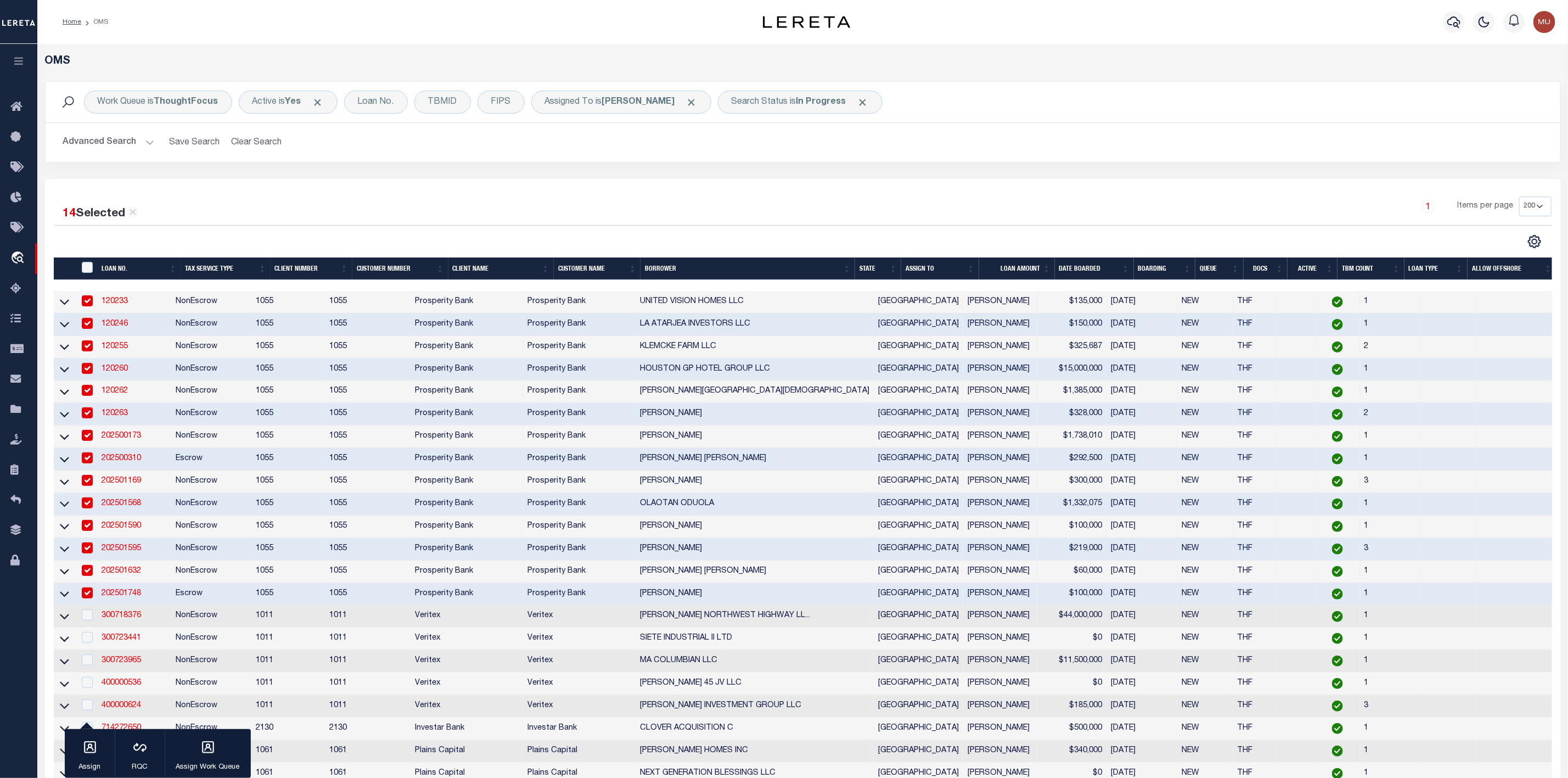
scroll to position [165, 0]
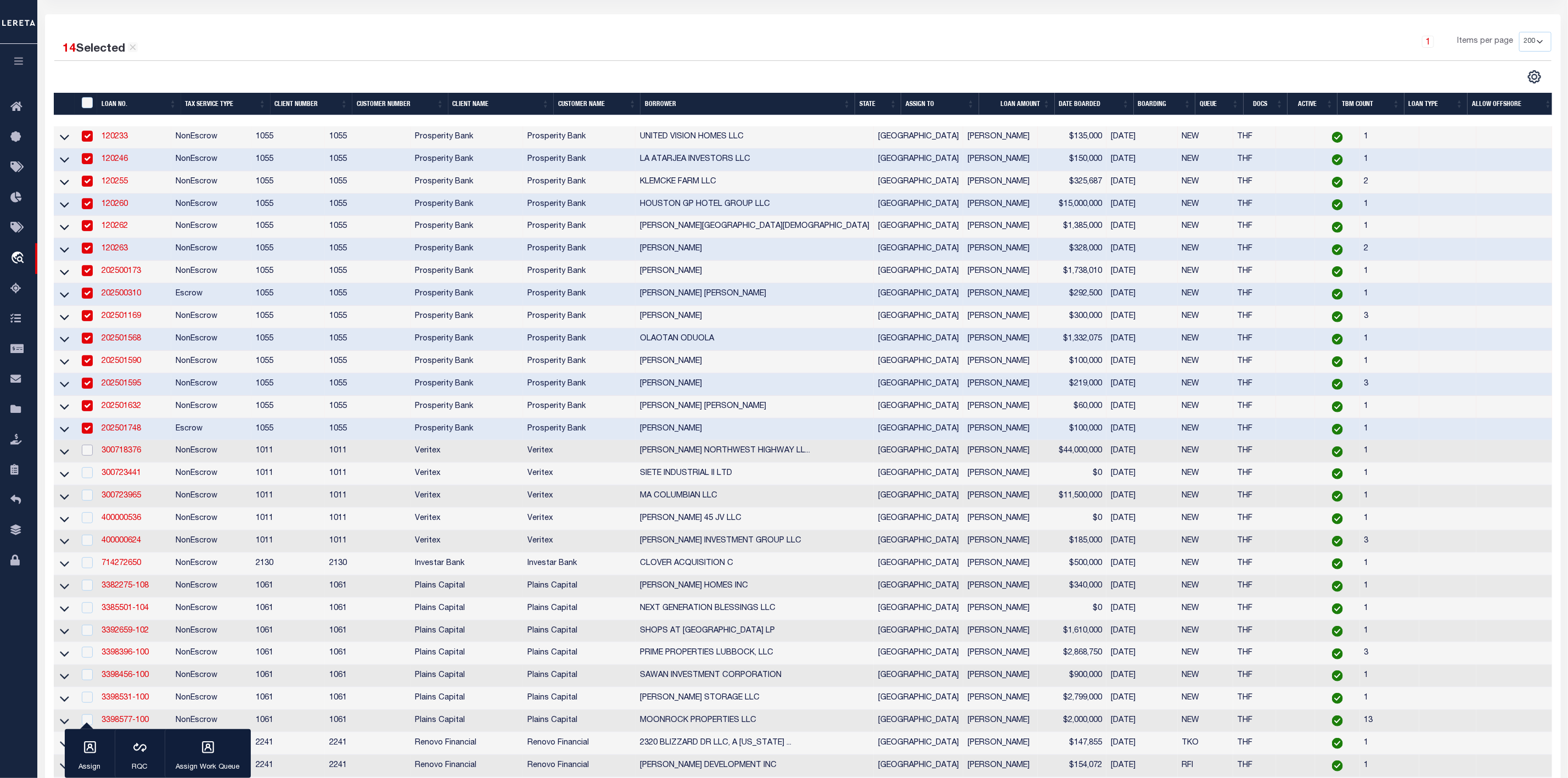
click at [86, 456] on input "checkbox" at bounding box center [87, 450] width 11 height 11
checkbox input "true"
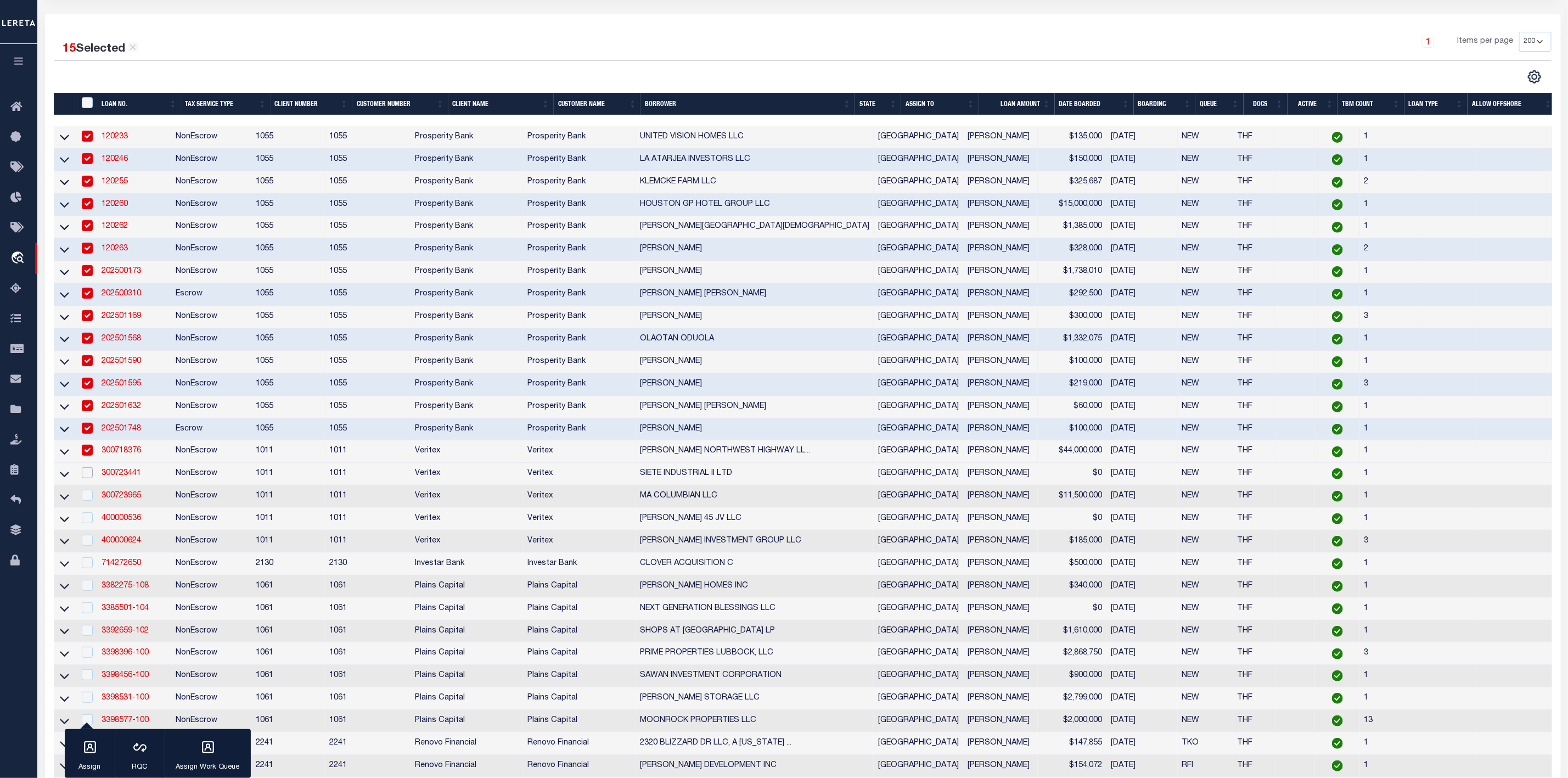
click at [85, 478] on input "checkbox" at bounding box center [87, 473] width 11 height 11
checkbox input "true"
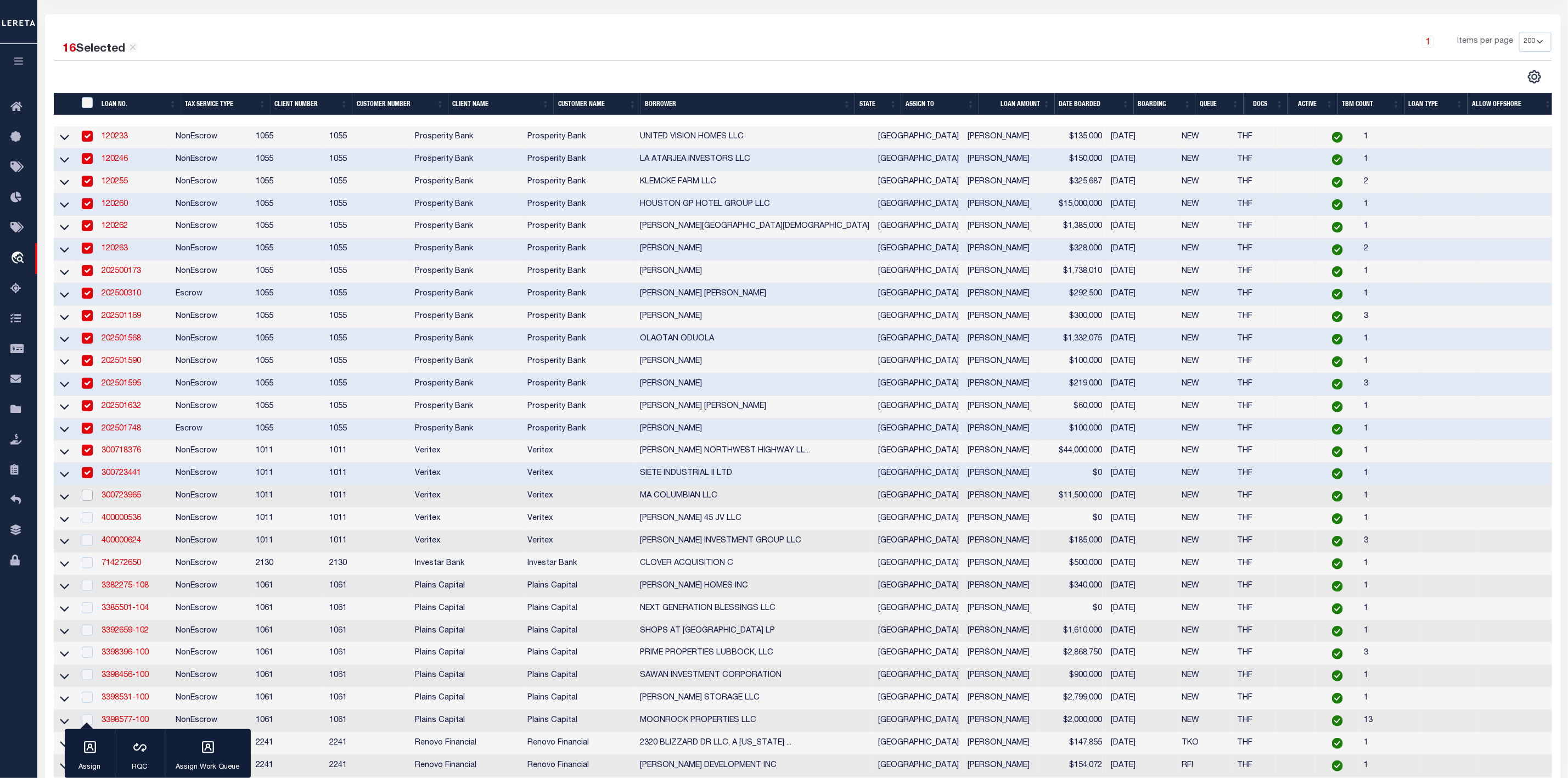
click at [87, 501] on input "checkbox" at bounding box center [87, 496] width 11 height 11
checkbox input "true"
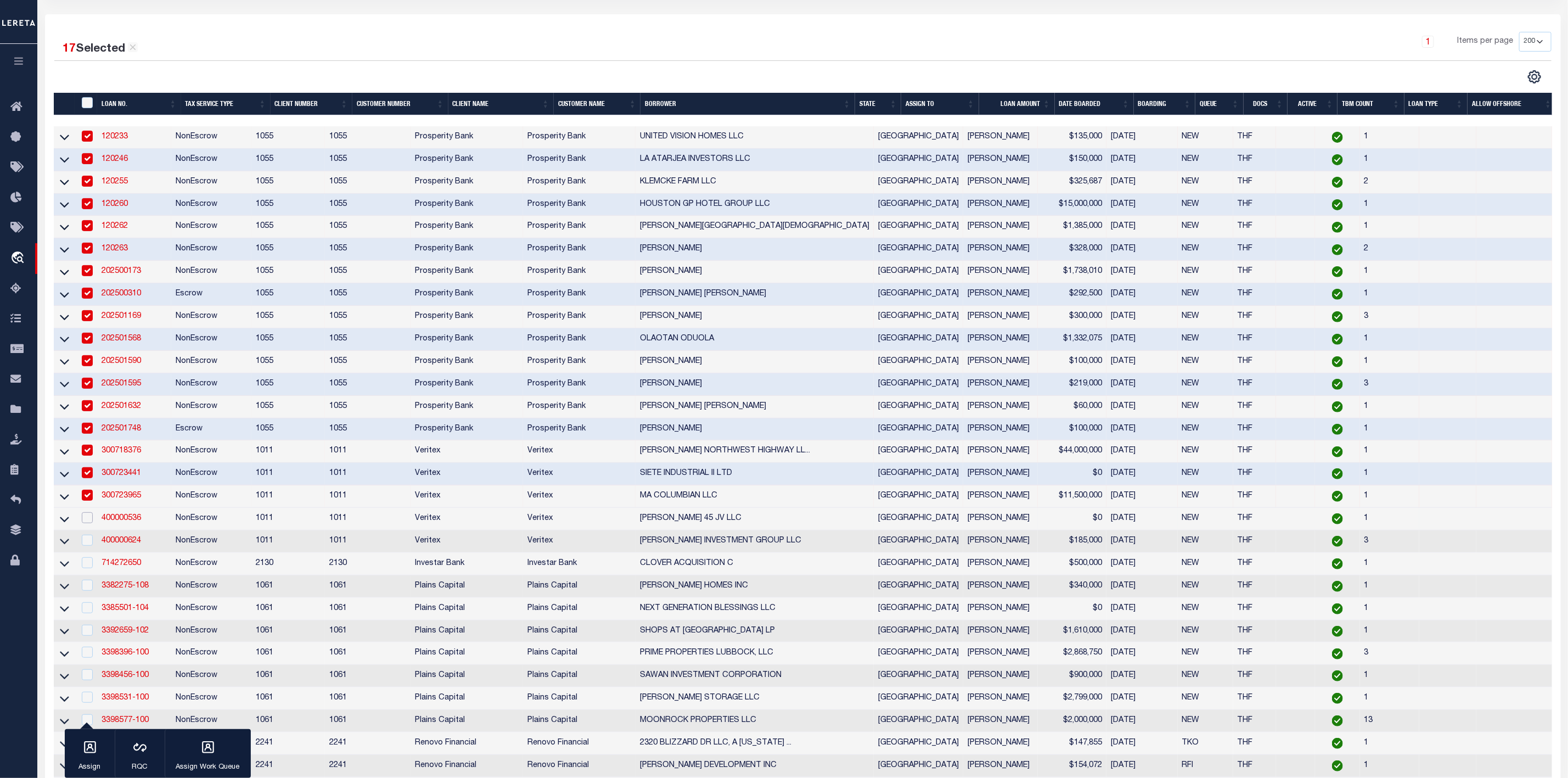
click at [86, 523] on input "checkbox" at bounding box center [87, 518] width 11 height 11
checkbox input "true"
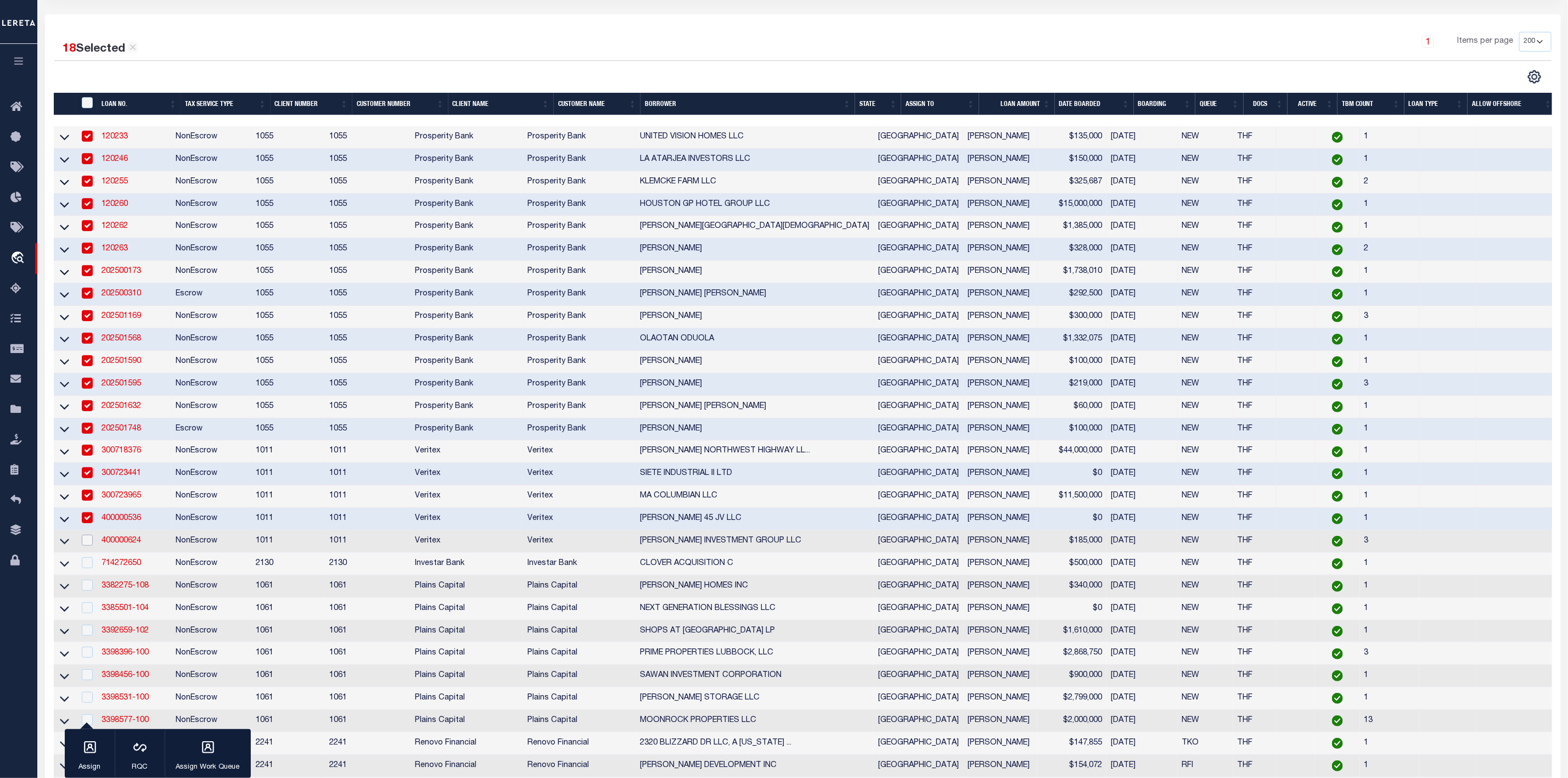
click at [85, 546] on input "checkbox" at bounding box center [87, 540] width 11 height 11
checkbox input "true"
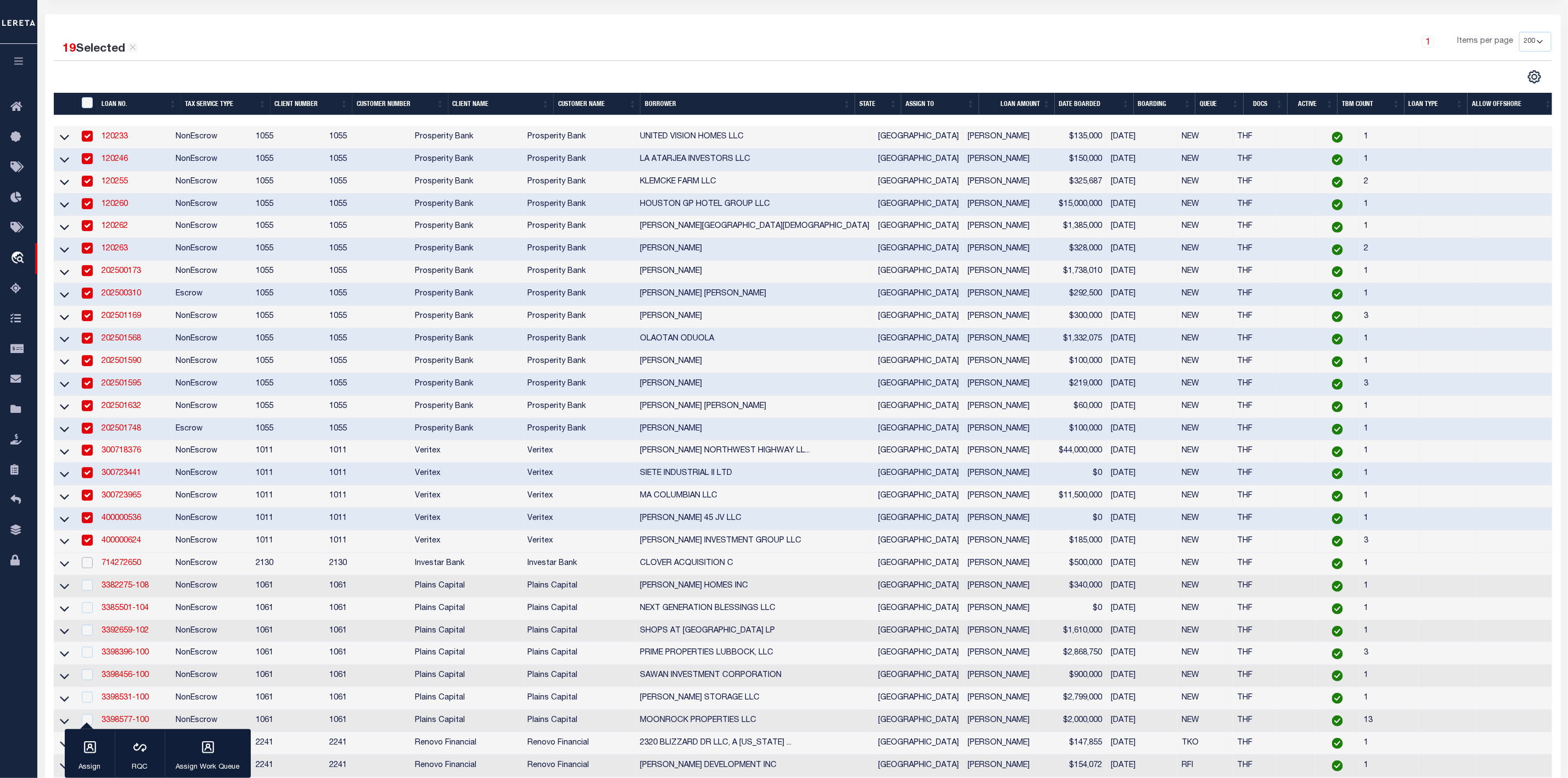
click at [85, 567] on input "checkbox" at bounding box center [87, 563] width 11 height 11
checkbox input "true"
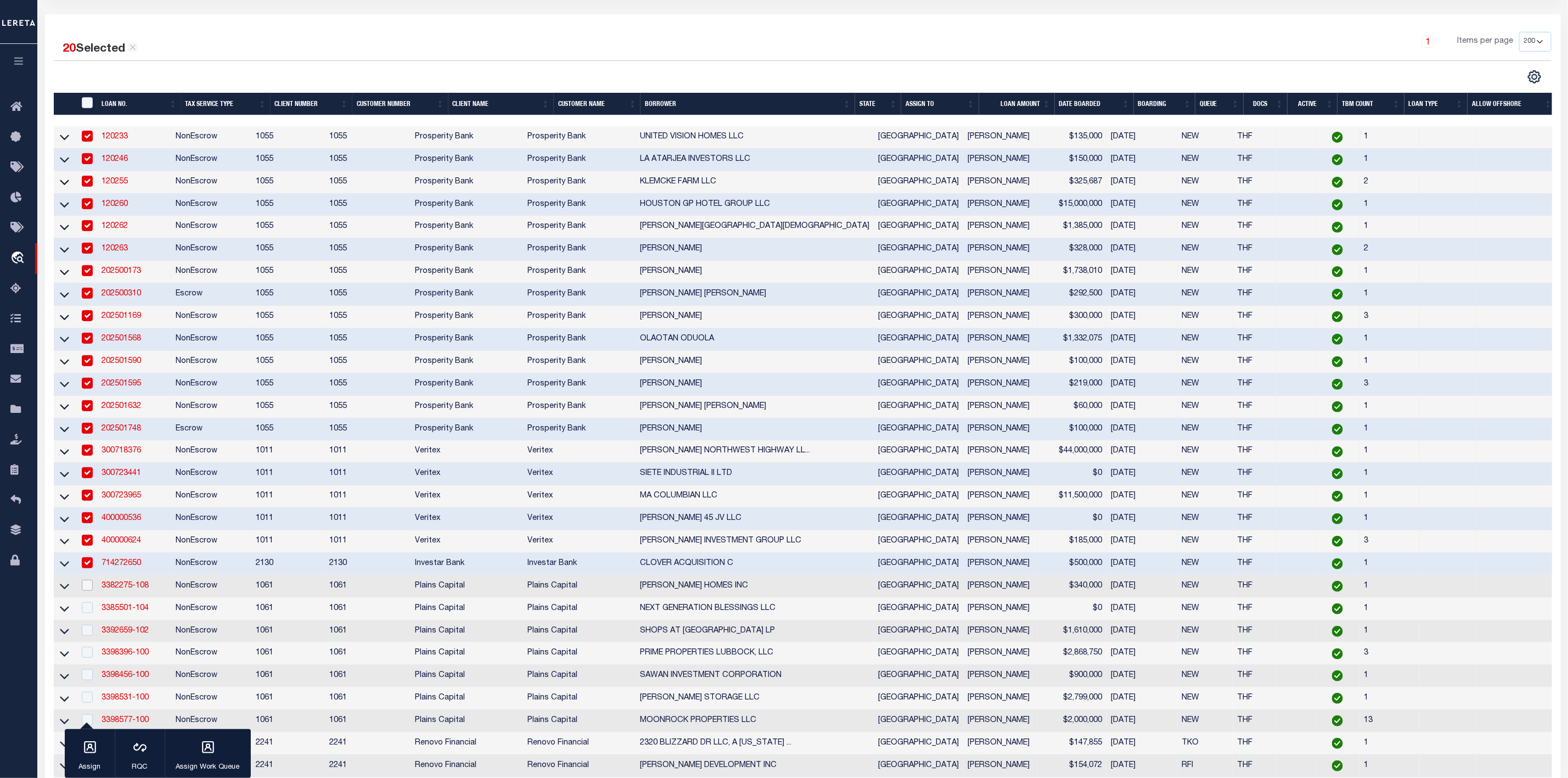
click at [84, 591] on input "checkbox" at bounding box center [87, 586] width 11 height 11
checkbox input "true"
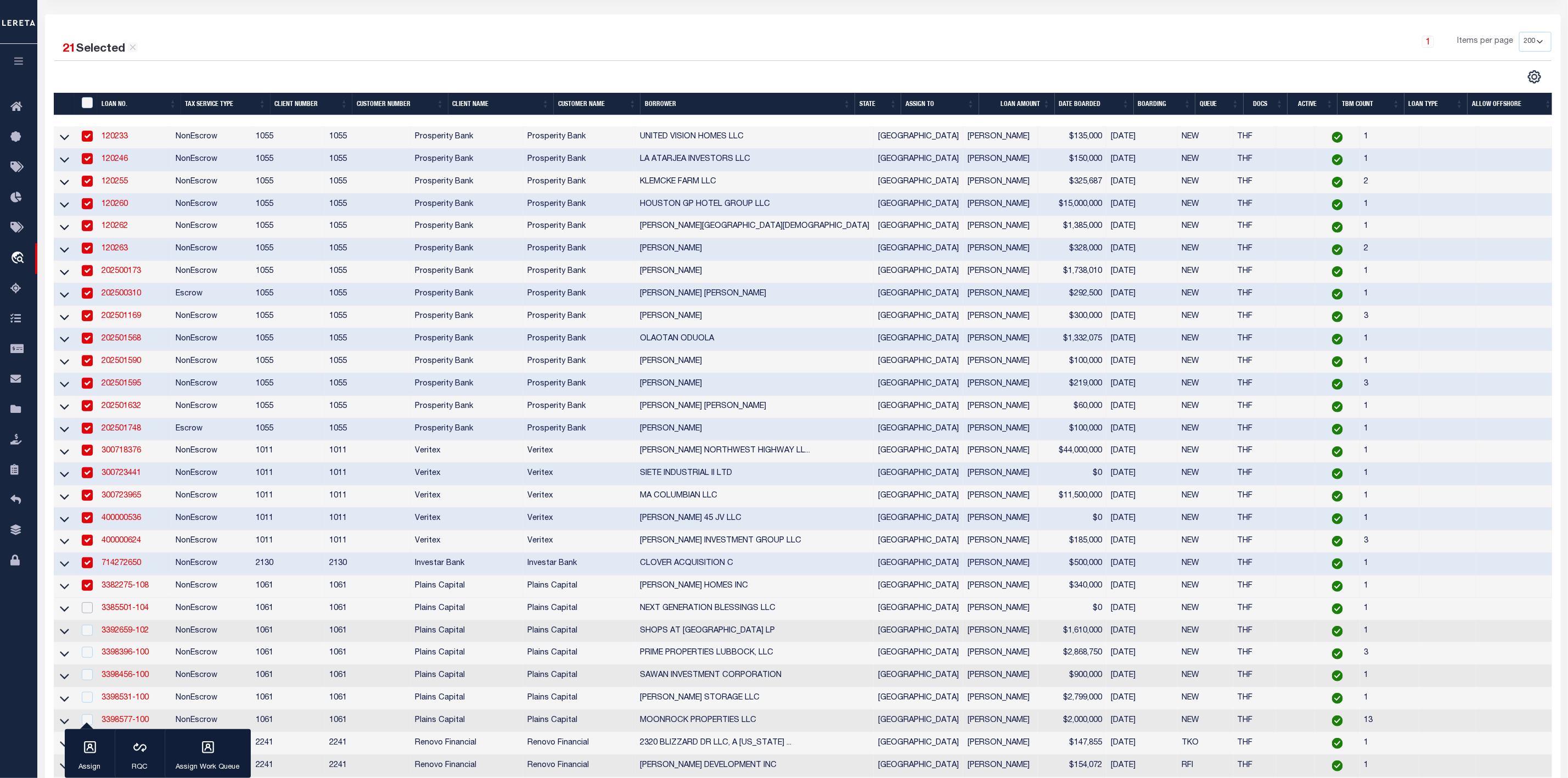
click at [84, 613] on input "checkbox" at bounding box center [87, 608] width 11 height 11
checkbox input "true"
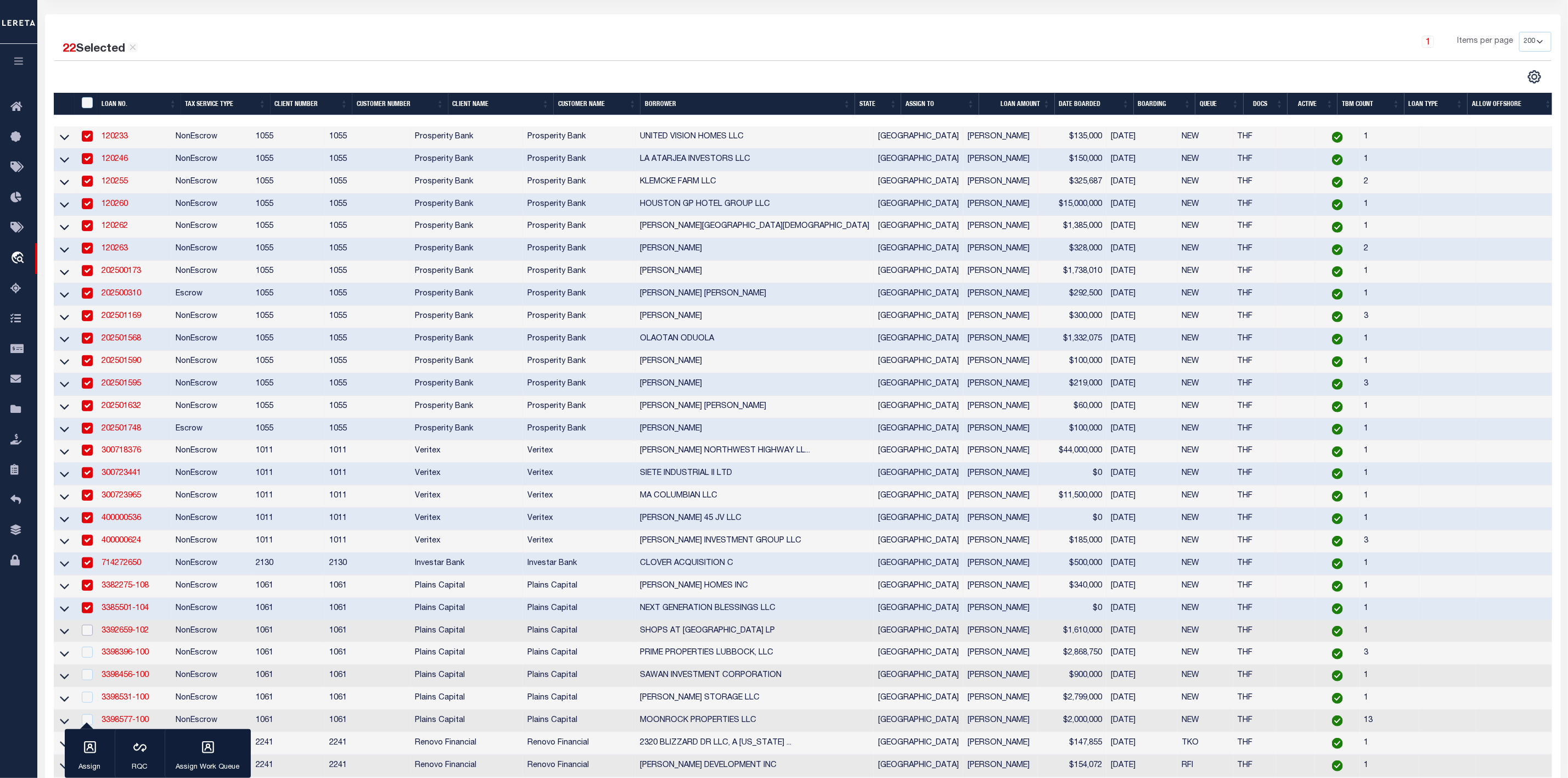
click at [87, 636] on input "checkbox" at bounding box center [87, 631] width 11 height 11
checkbox input "true"
click at [87, 658] on input "checkbox" at bounding box center [87, 653] width 11 height 11
checkbox input "true"
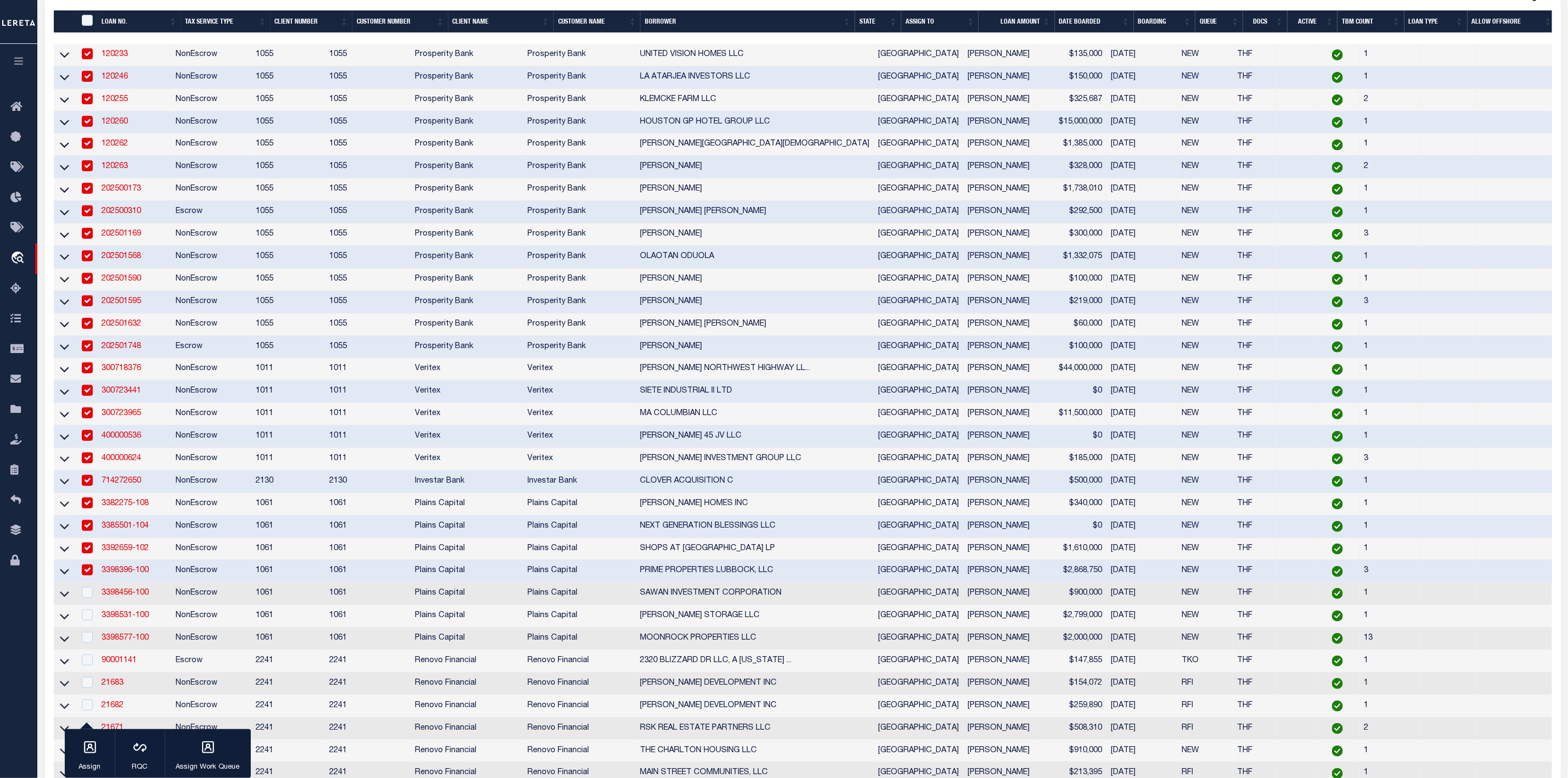
scroll to position [239, 0]
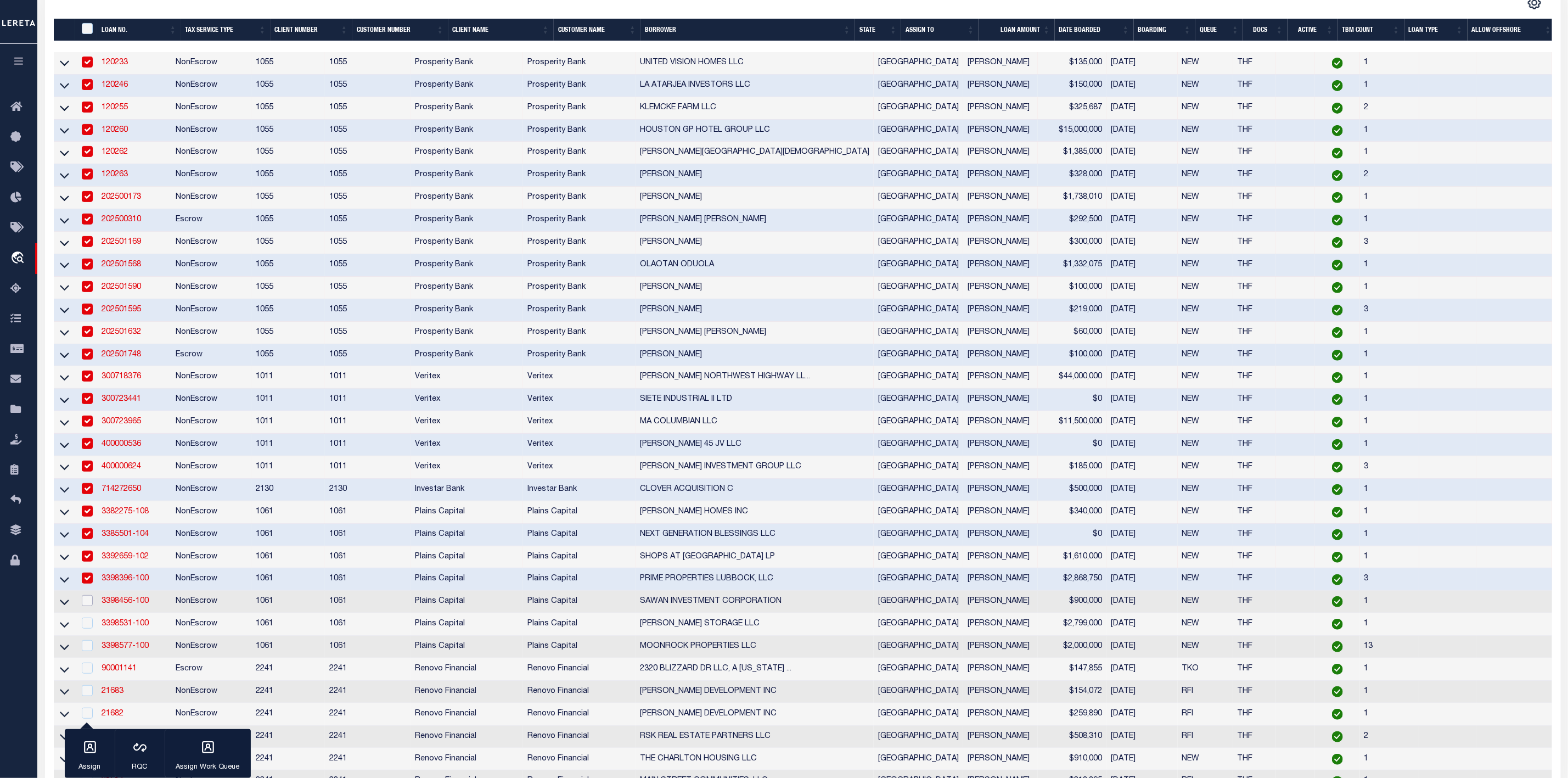
click at [85, 606] on input "checkbox" at bounding box center [87, 601] width 11 height 11
checkbox input "true"
click at [86, 629] on input "checkbox" at bounding box center [87, 623] width 11 height 11
checkbox input "true"
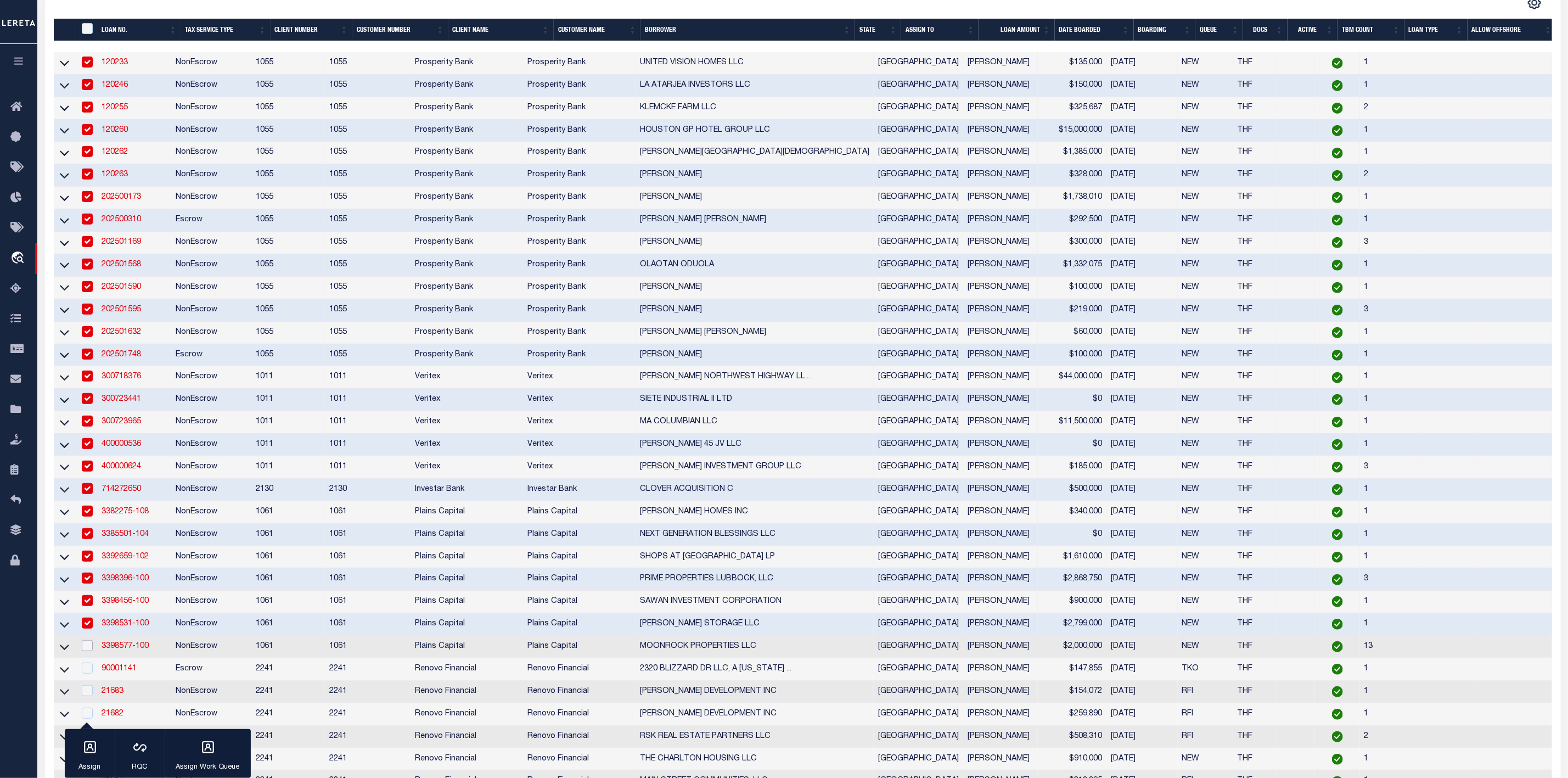
click at [87, 652] on input "checkbox" at bounding box center [87, 646] width 11 height 11
checkbox input "true"
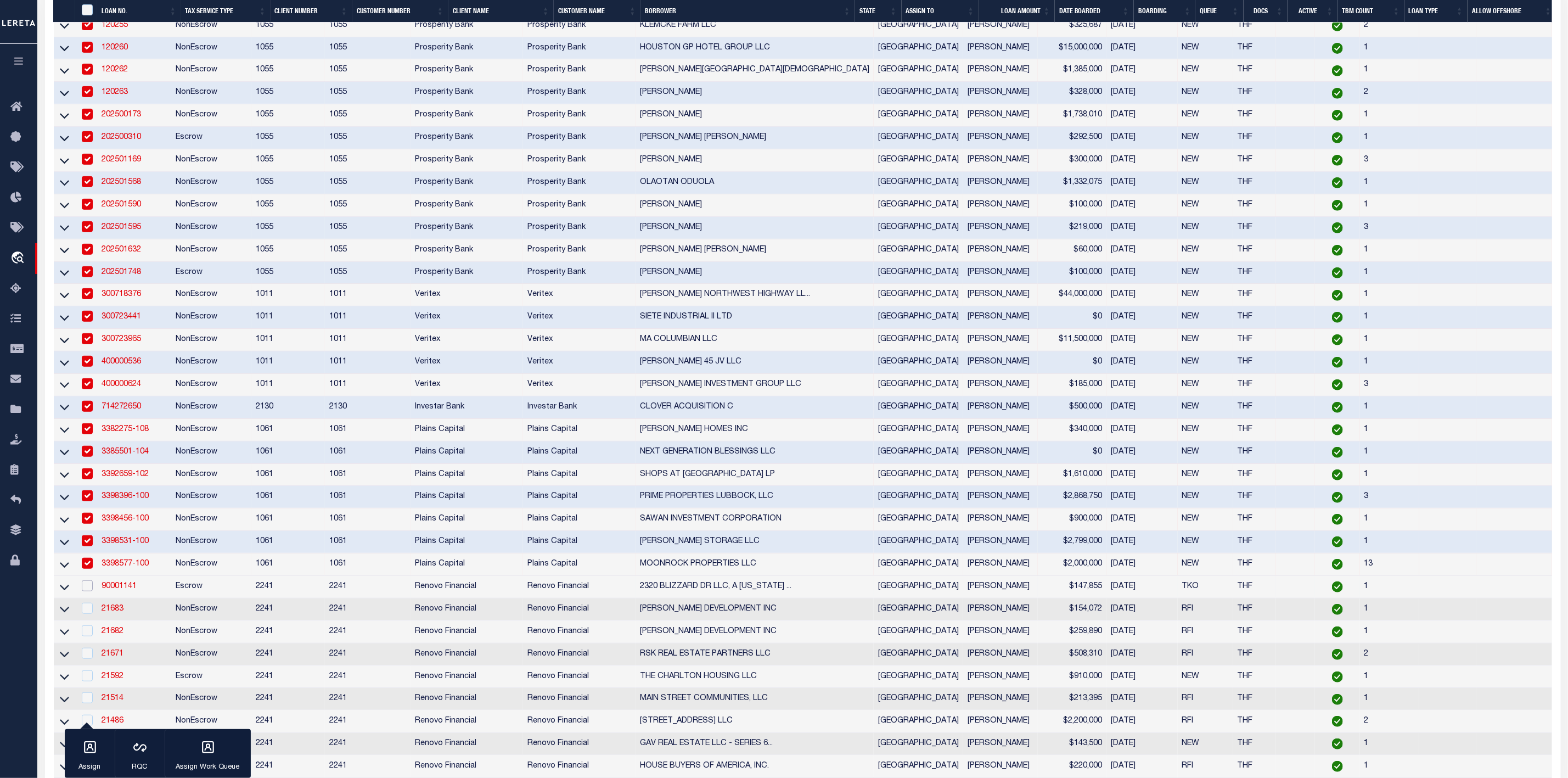
click at [83, 591] on input "checkbox" at bounding box center [87, 586] width 11 height 11
checkbox input "true"
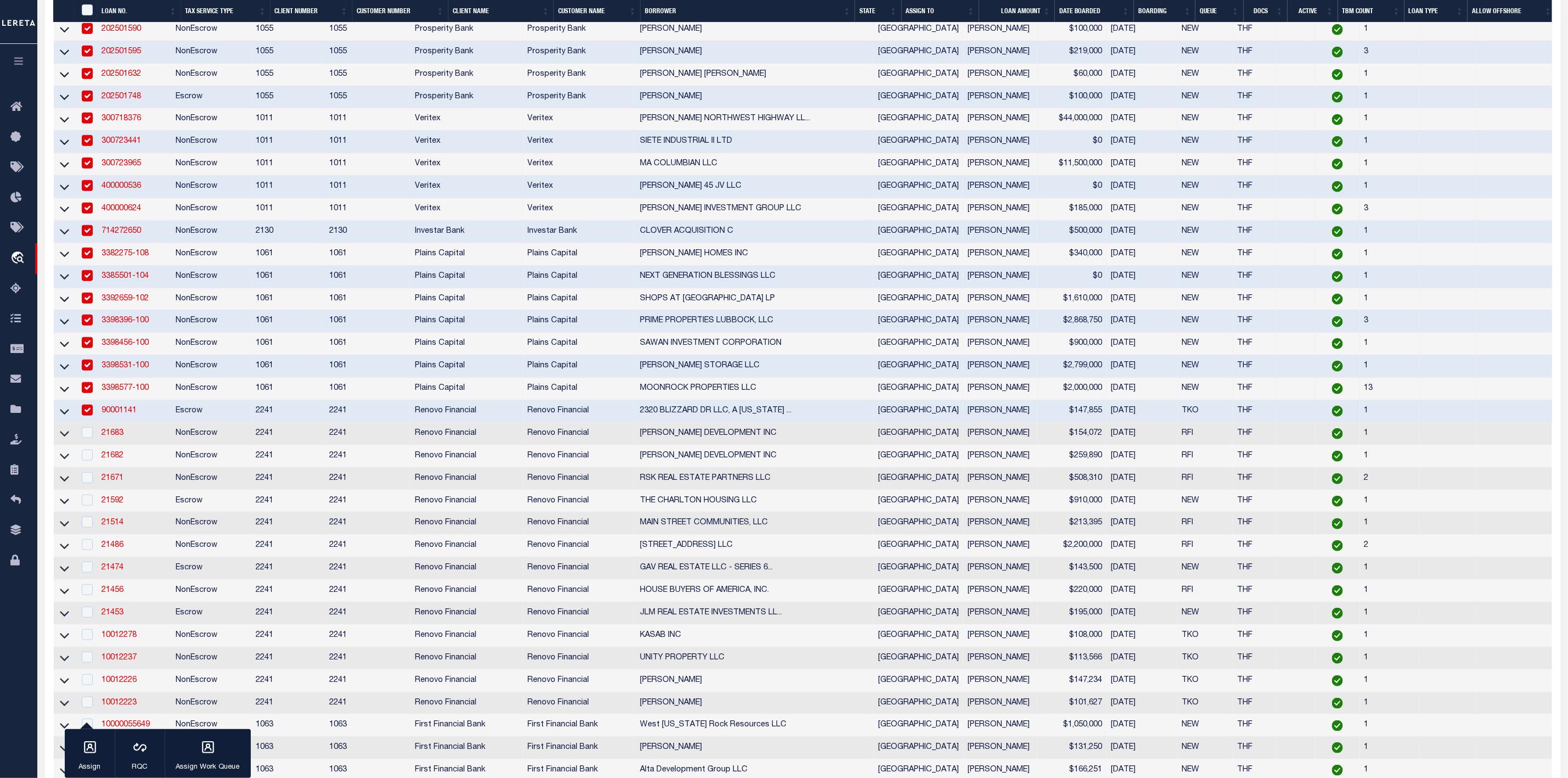
scroll to position [413, 0]
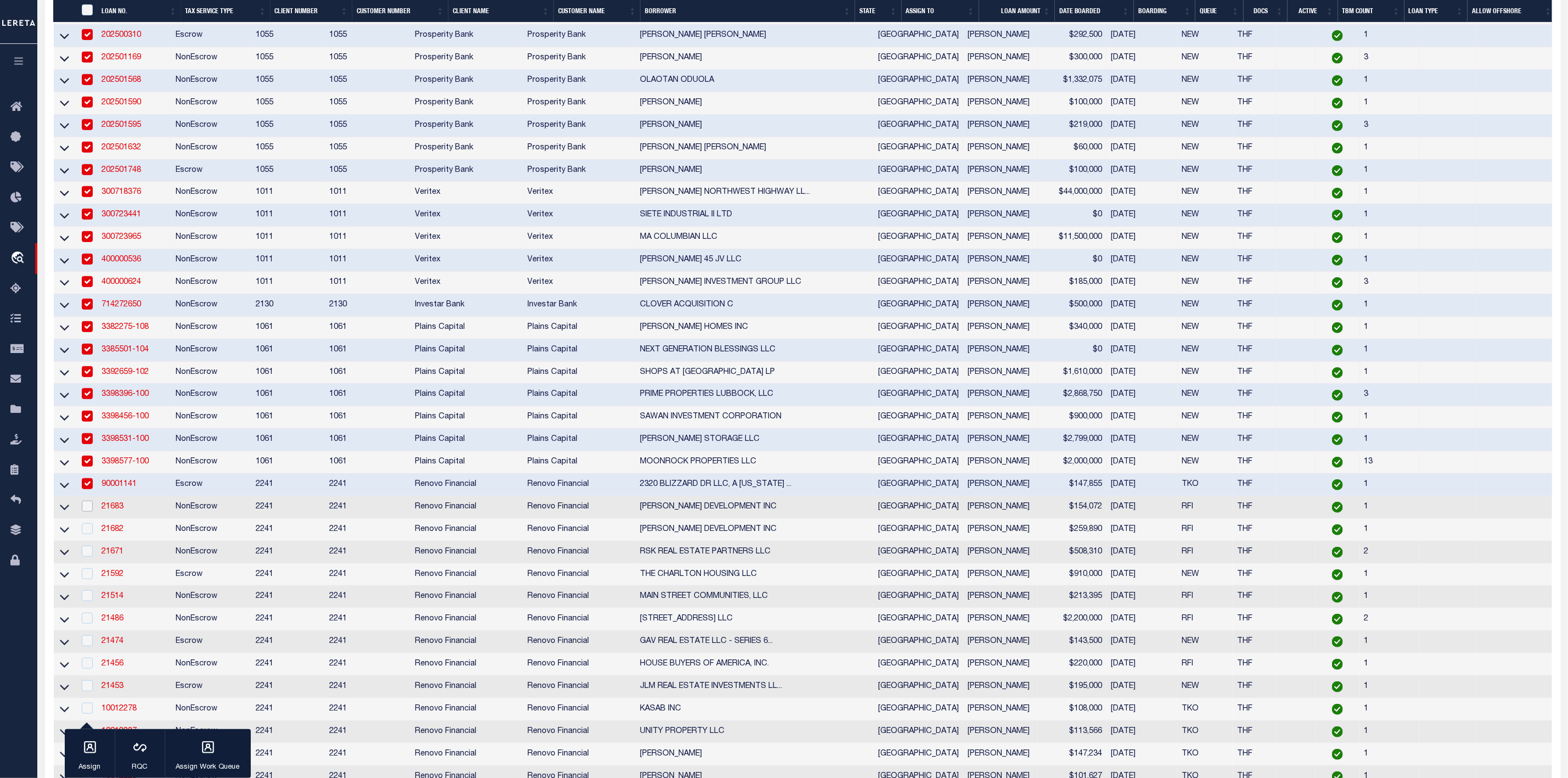
click at [88, 512] on input "checkbox" at bounding box center [87, 507] width 11 height 11
checkbox input "true"
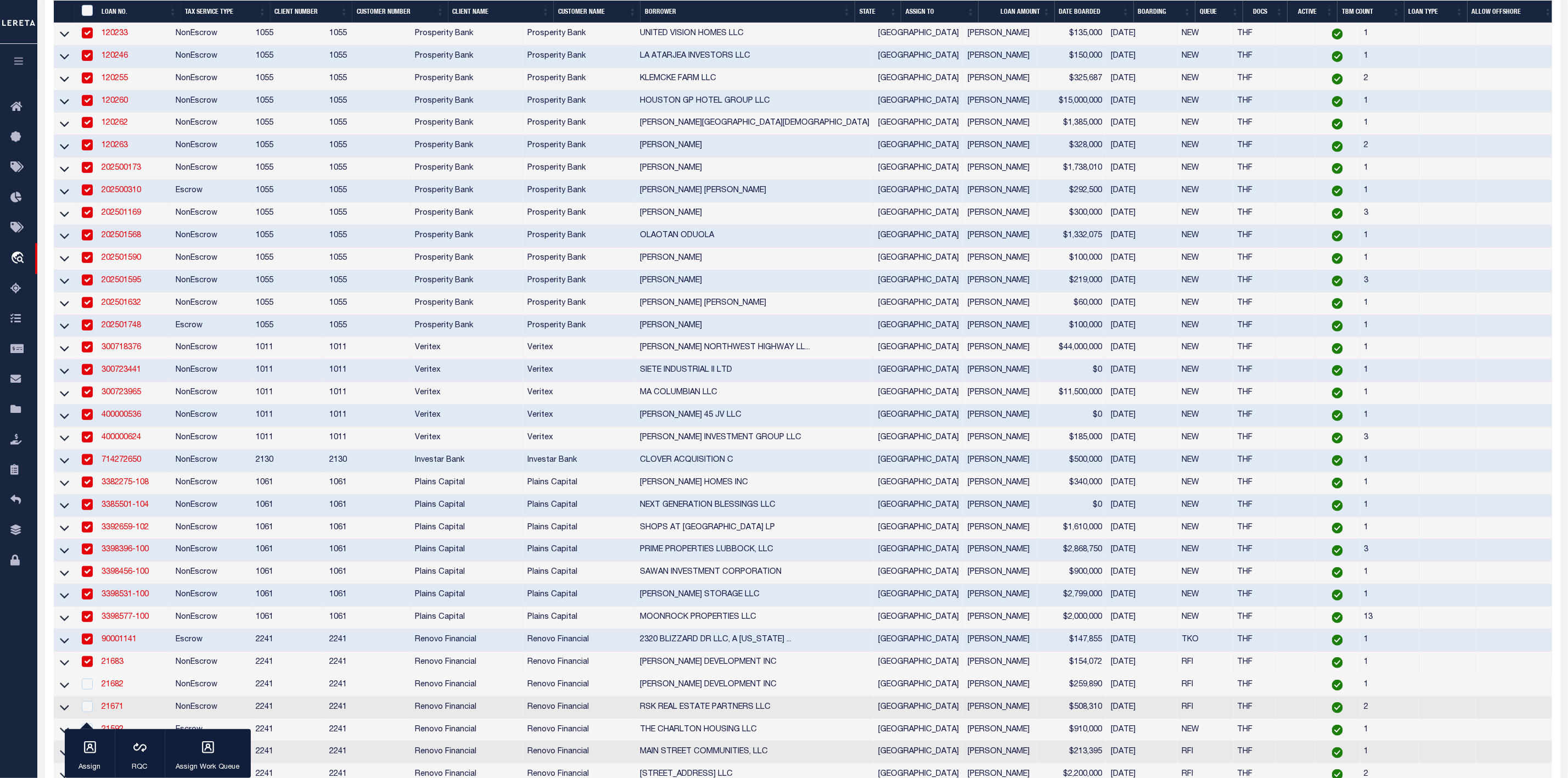
scroll to position [422, 0]
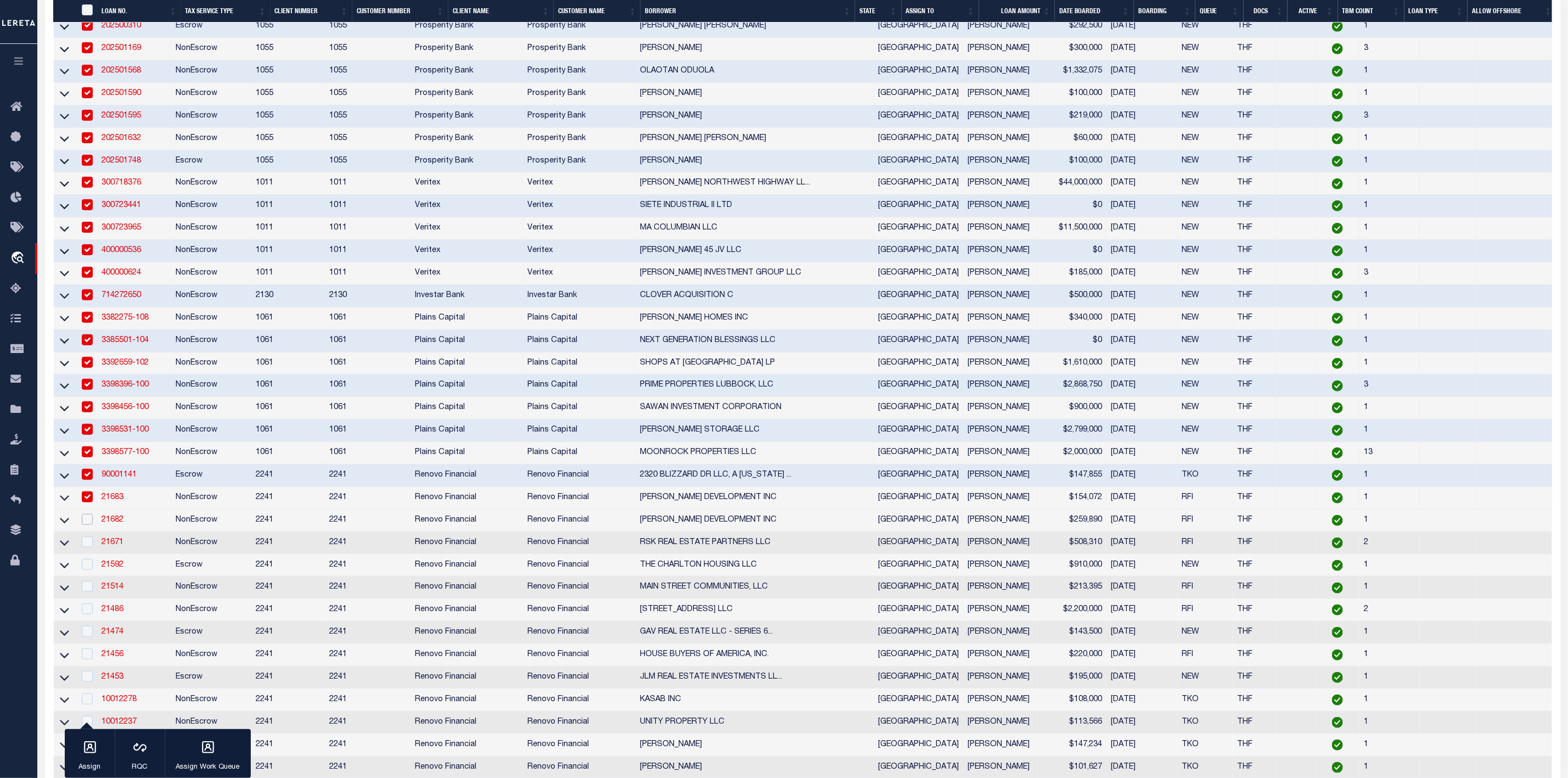
click at [85, 525] on input "checkbox" at bounding box center [87, 519] width 11 height 11
checkbox input "true"
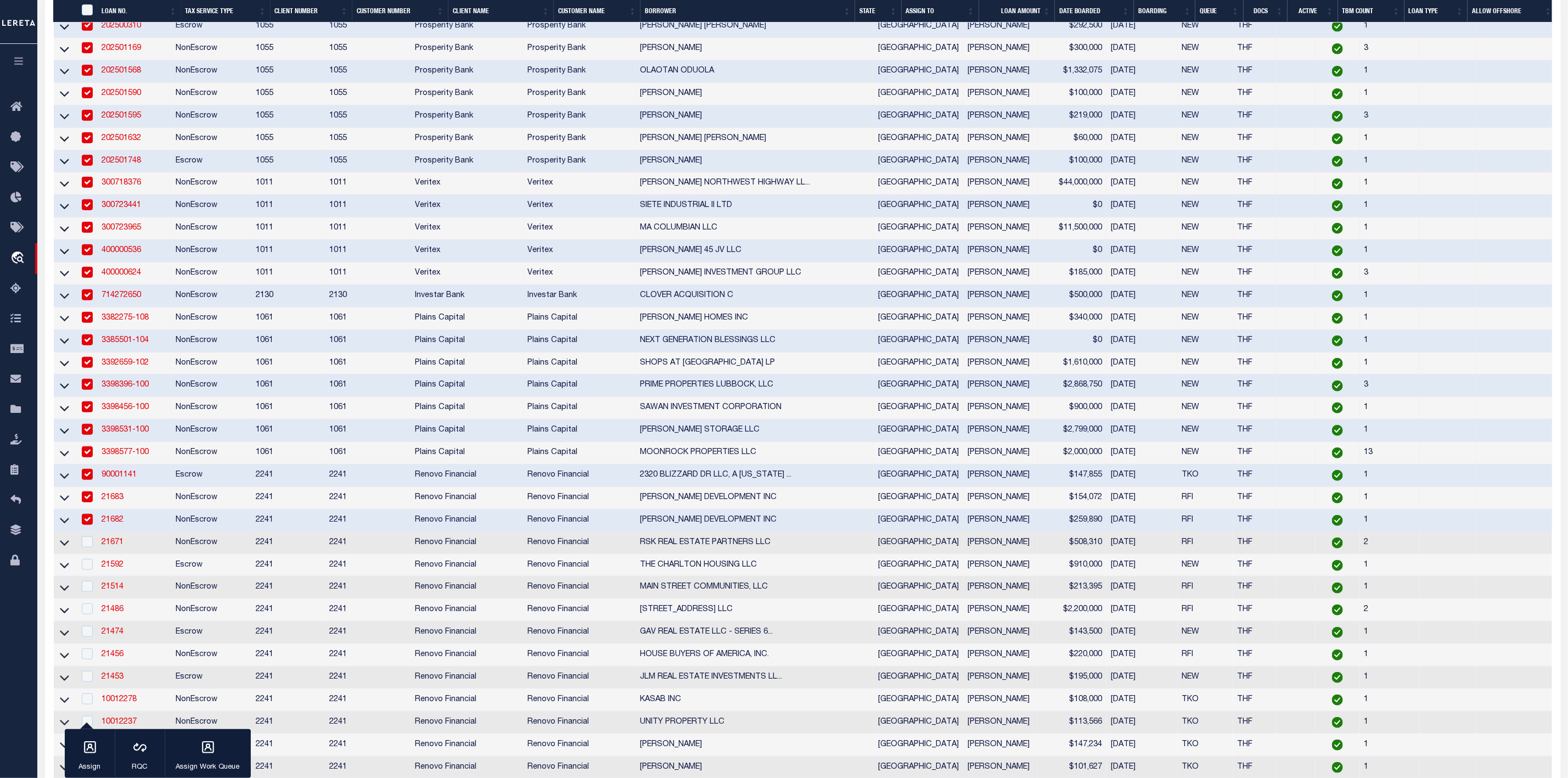
scroll to position [266, 0]
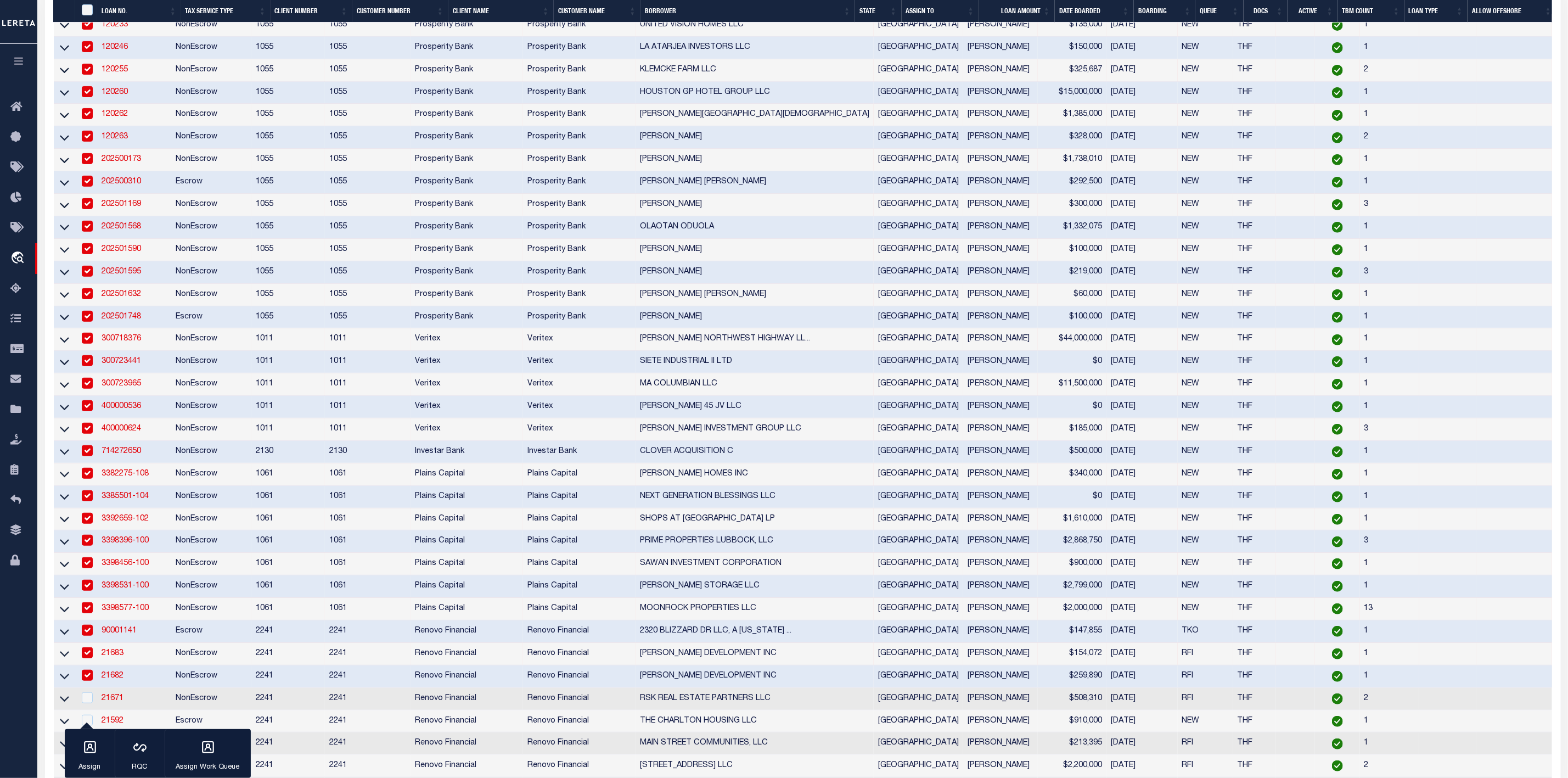
click at [89, 546] on input "checkbox" at bounding box center [87, 540] width 11 height 11
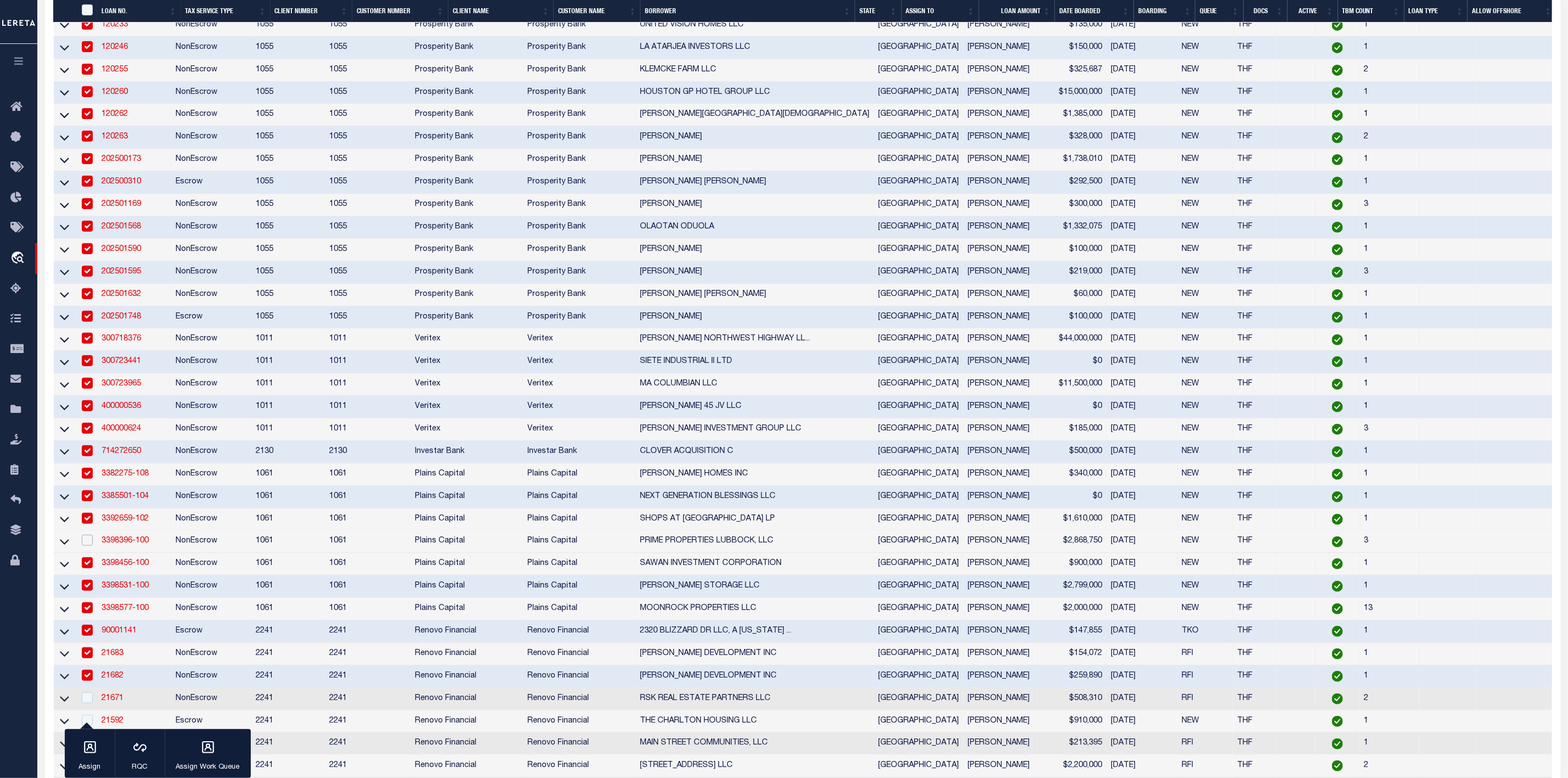
scroll to position [430, 0]
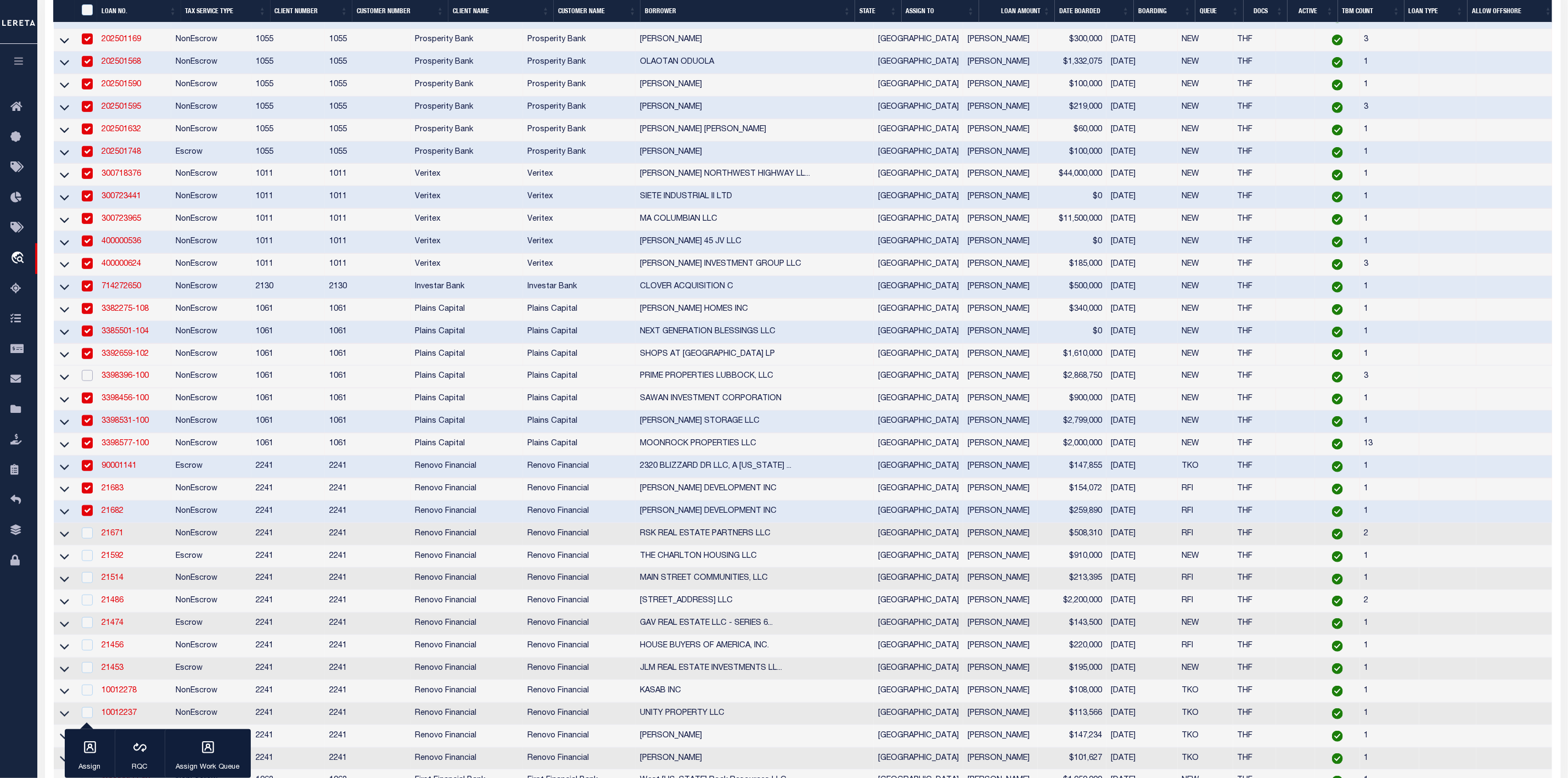
click at [90, 381] on input "checkbox" at bounding box center [87, 376] width 11 height 11
checkbox input "true"
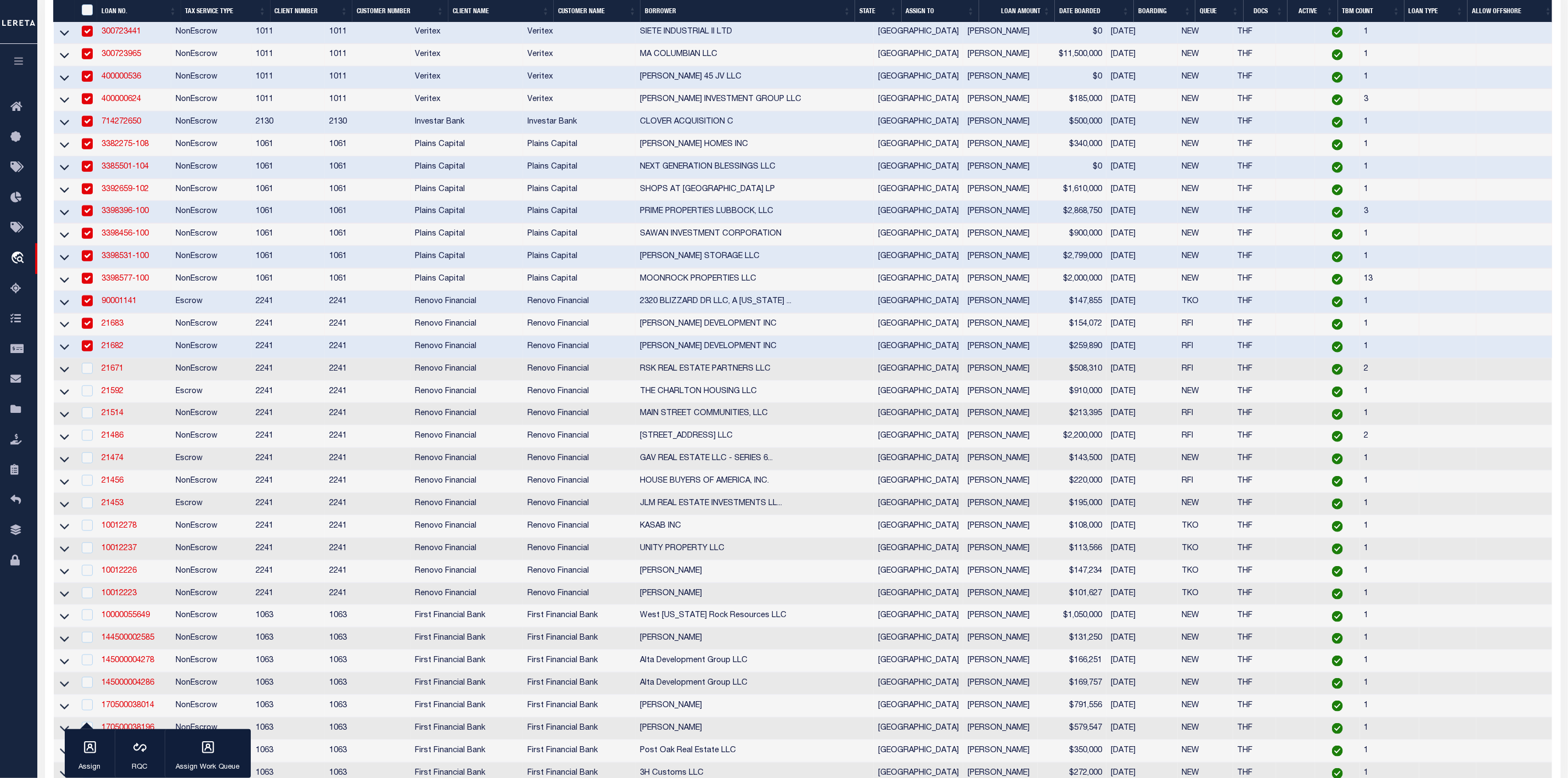
scroll to position [656, 0]
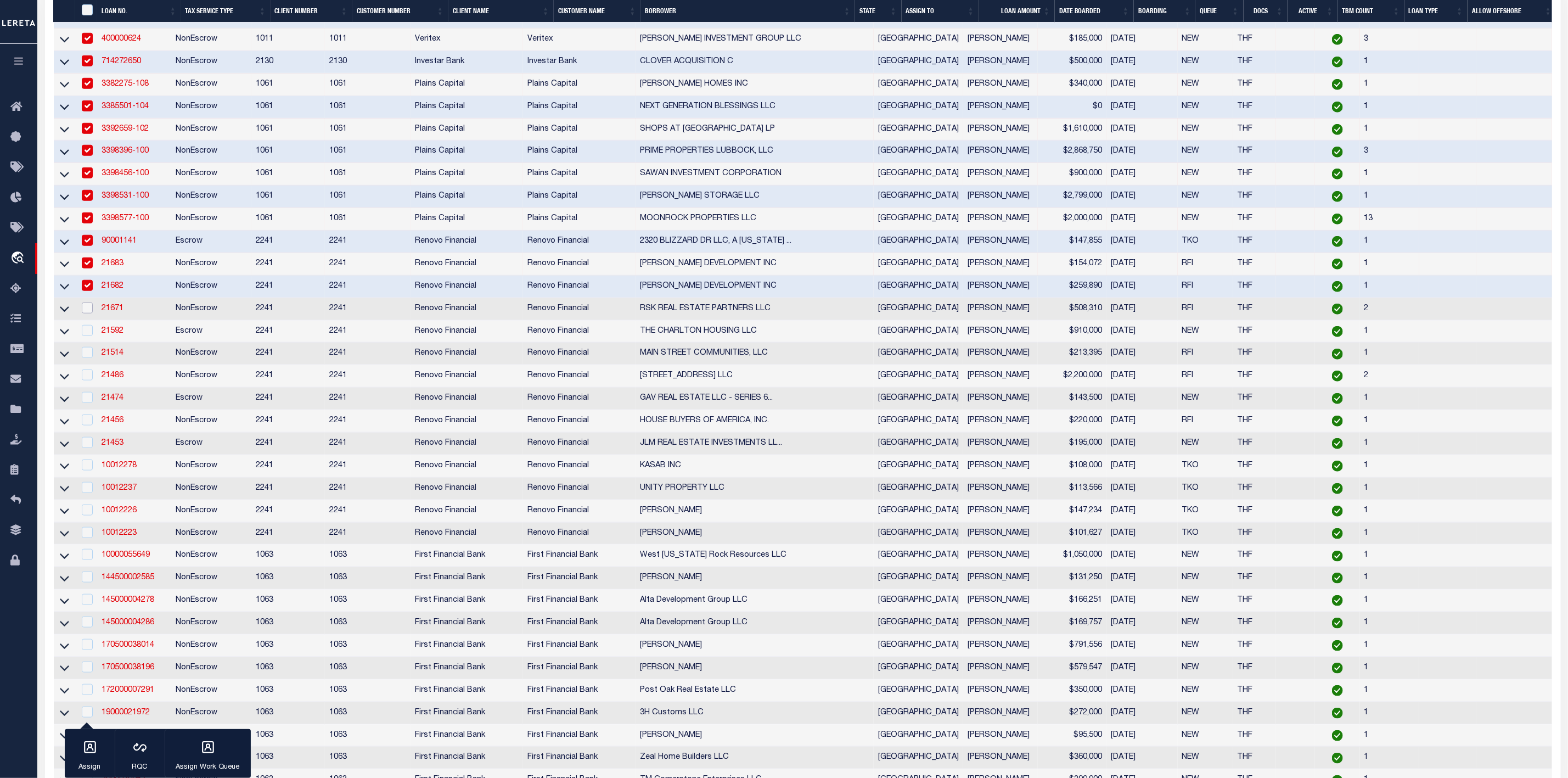
click at [87, 314] on input "checkbox" at bounding box center [87, 308] width 11 height 11
checkbox input "true"
click at [88, 336] on input "checkbox" at bounding box center [87, 331] width 11 height 11
checkbox input "true"
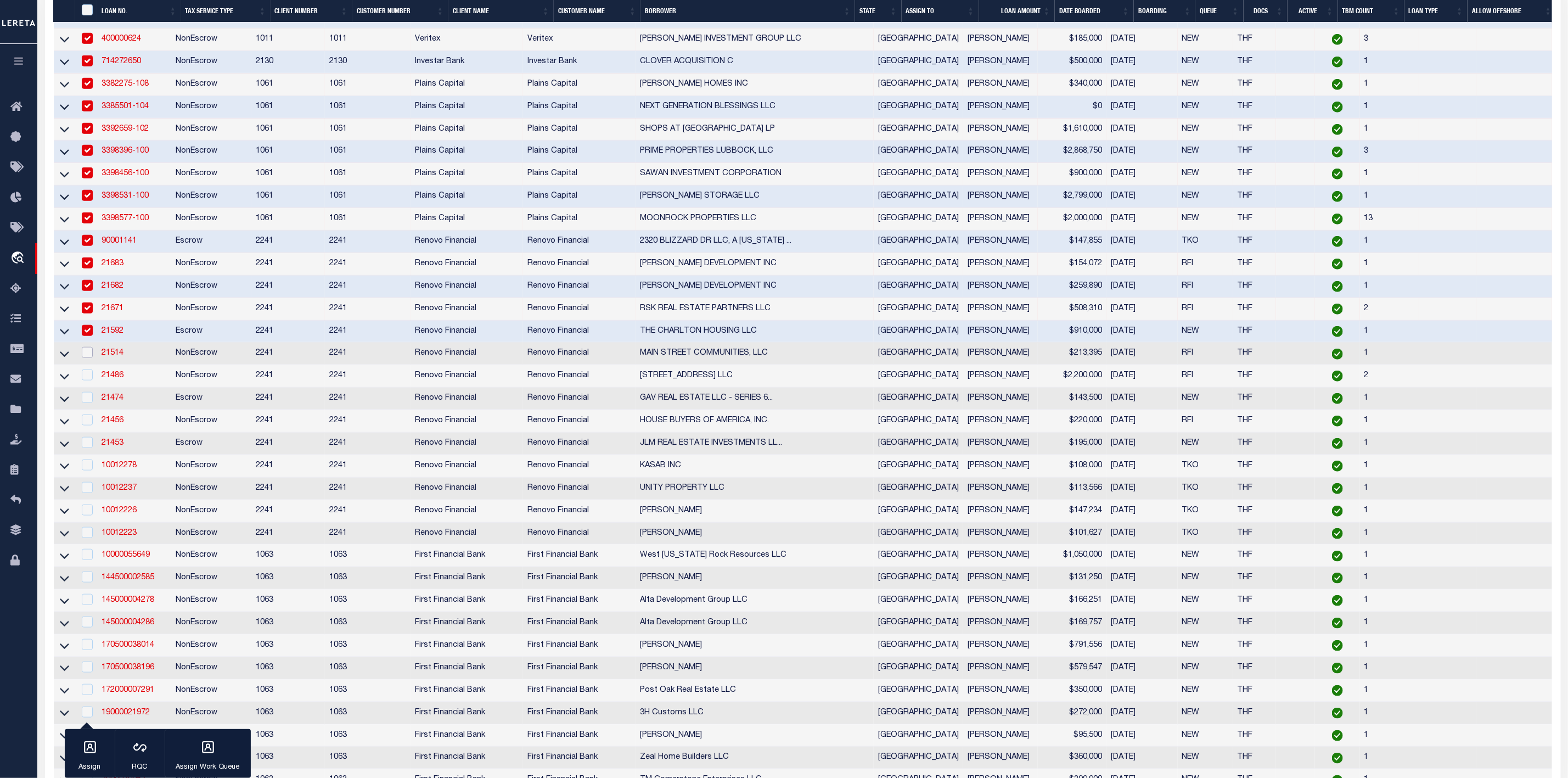
click at [86, 358] on input "checkbox" at bounding box center [87, 352] width 11 height 11
checkbox input "true"
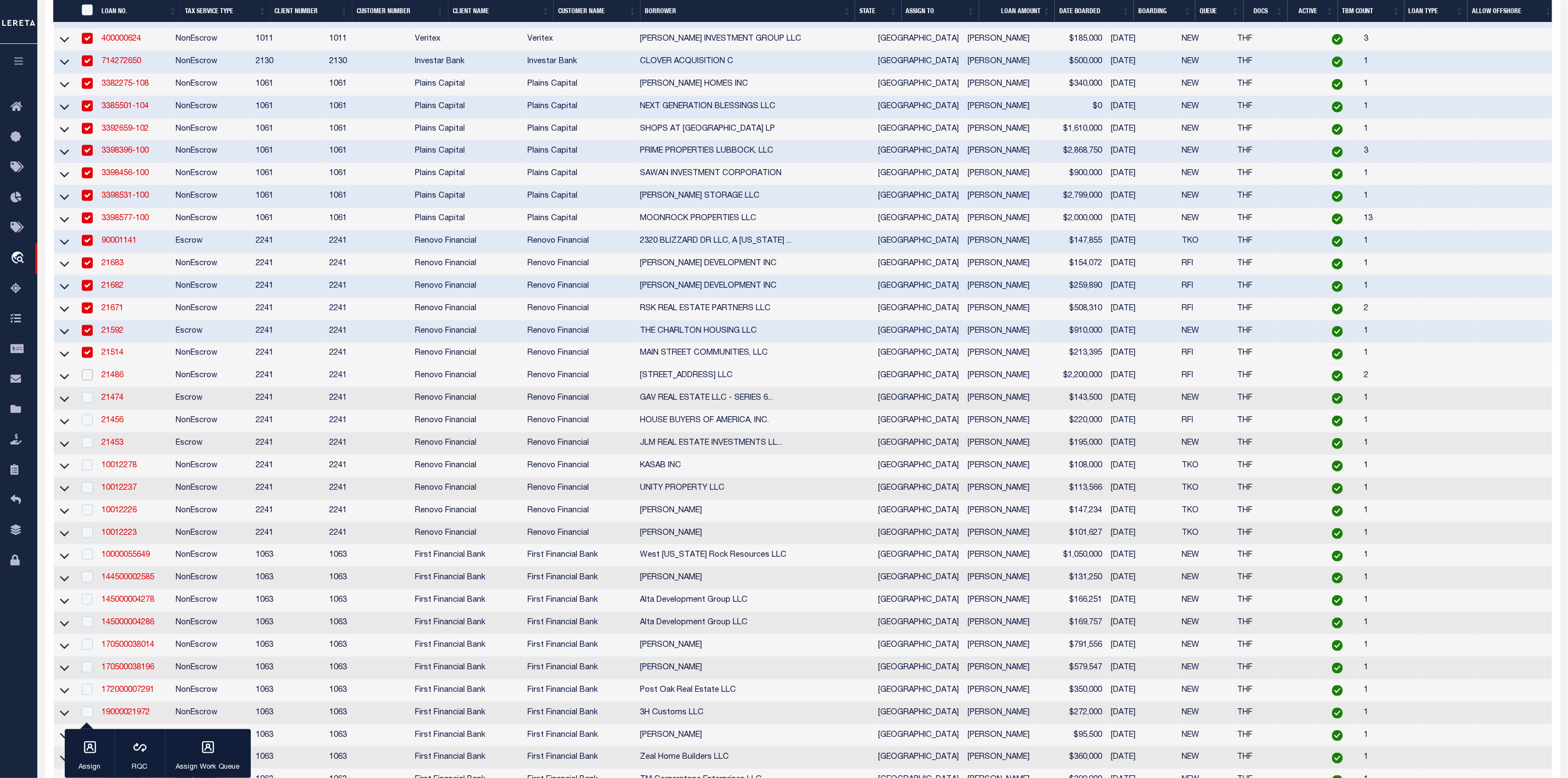
click at [86, 381] on input "checkbox" at bounding box center [87, 375] width 11 height 11
checkbox input "true"
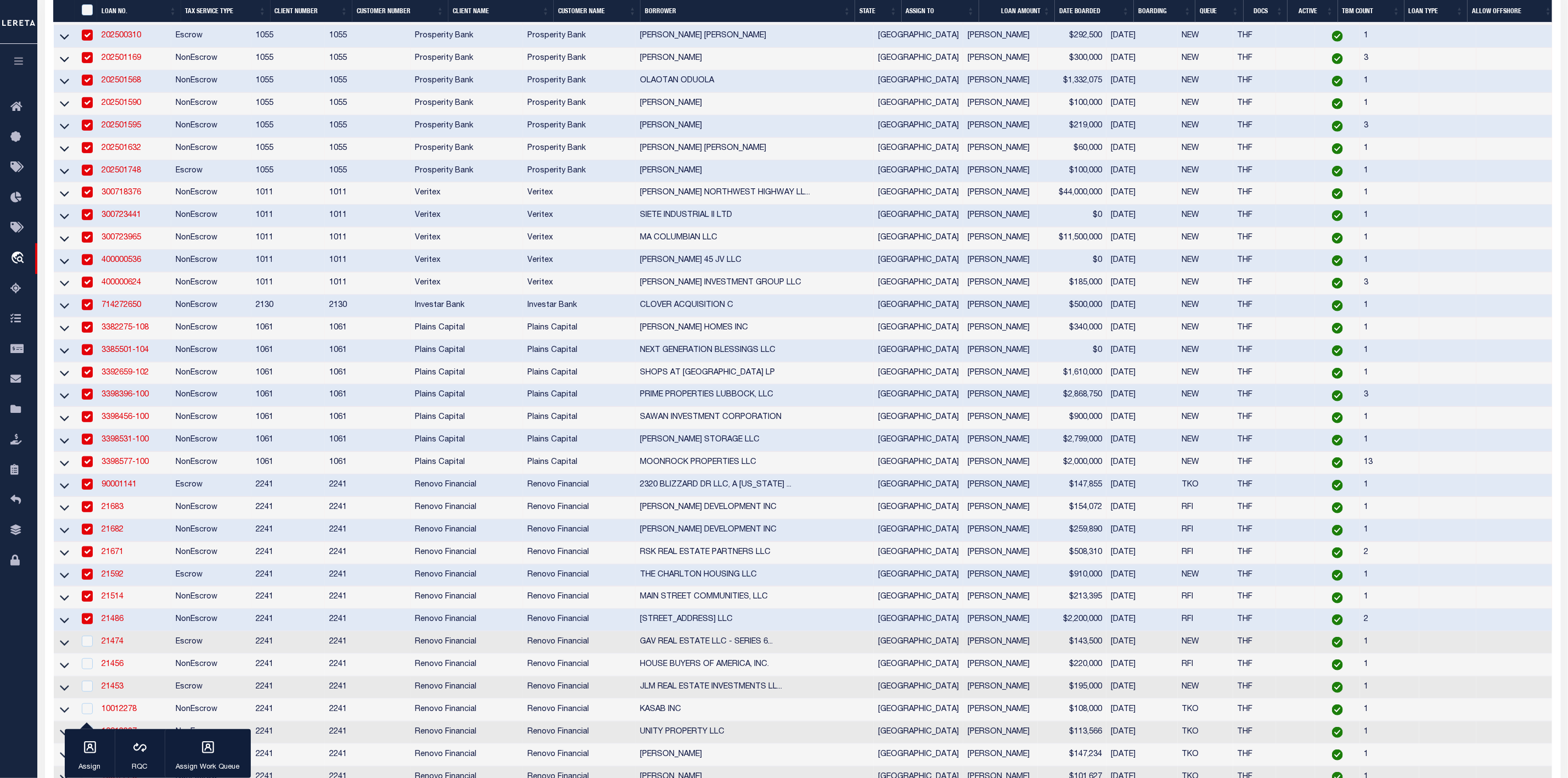
scroll to position [577, 0]
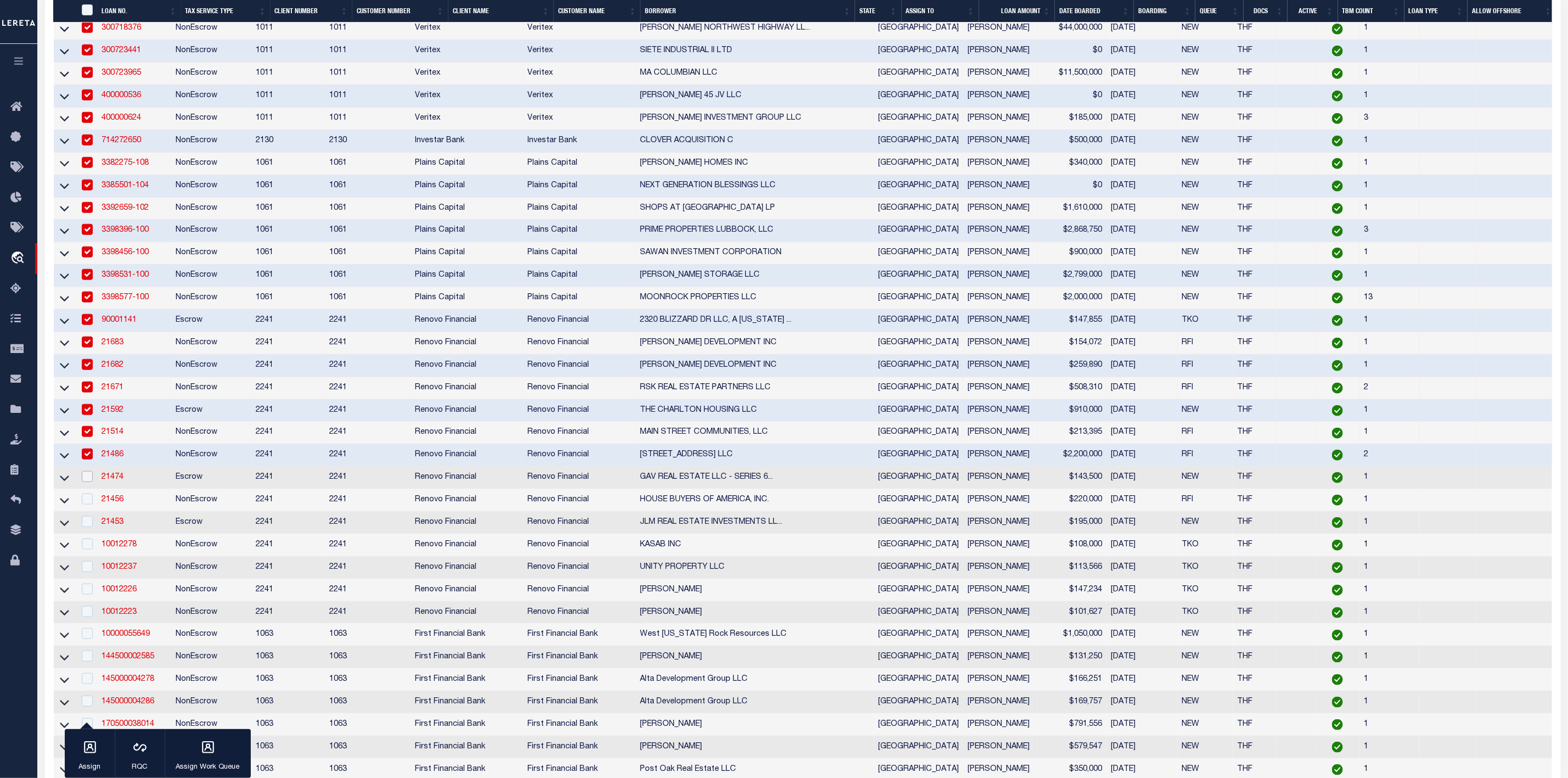
click at [83, 482] on input "checkbox" at bounding box center [87, 477] width 11 height 11
checkbox input "true"
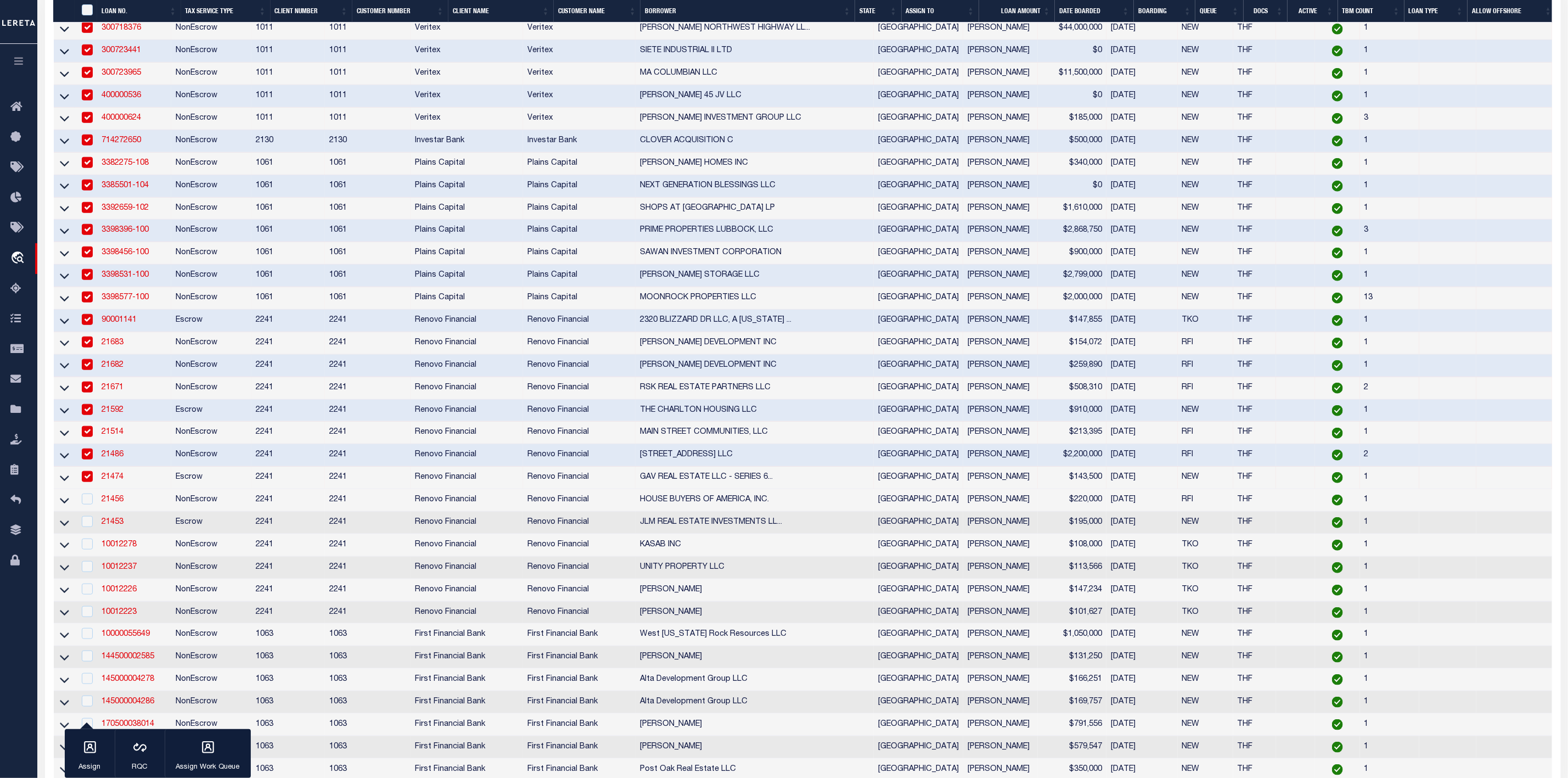
scroll to position [421, 0]
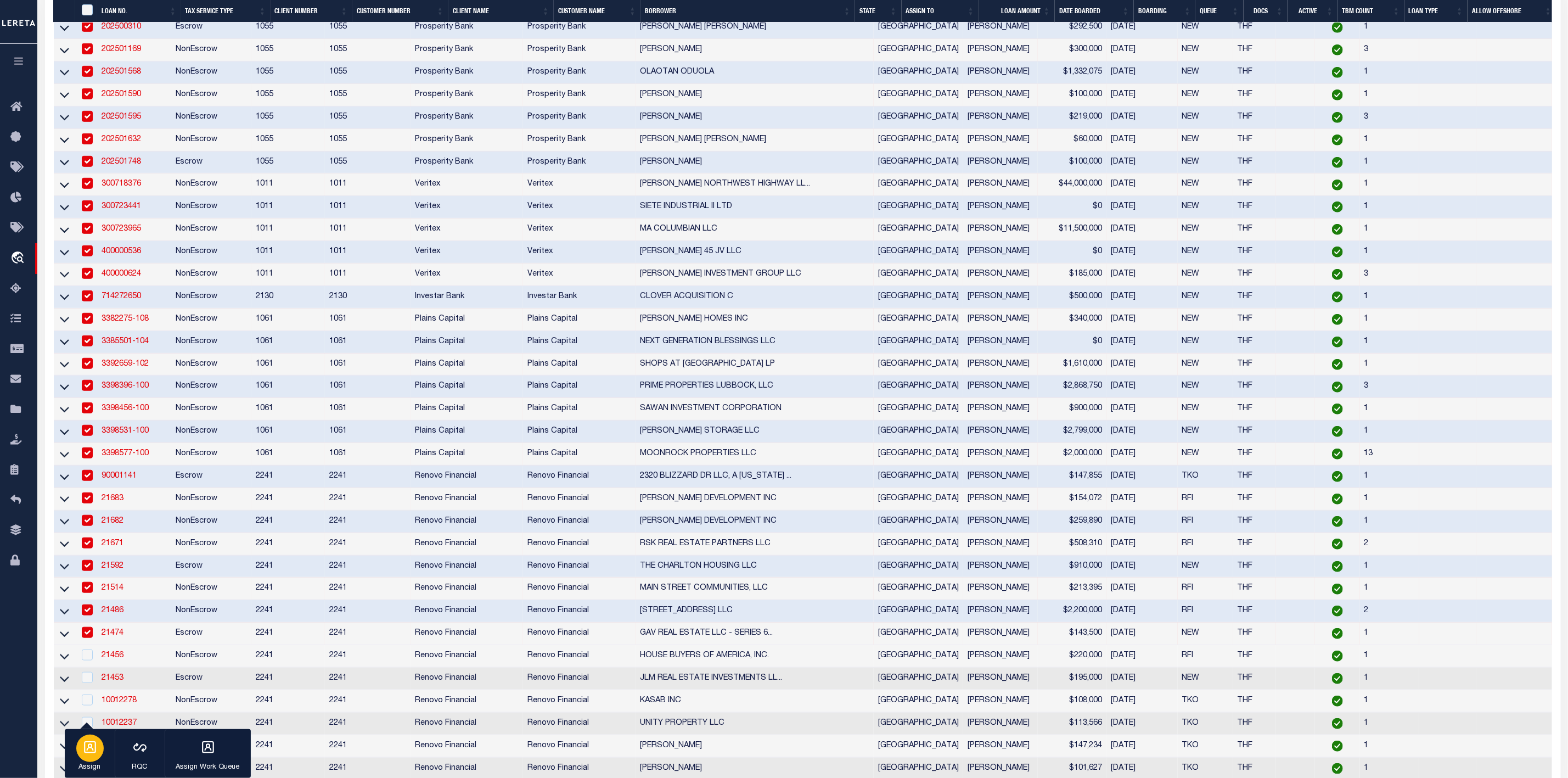
click at [95, 753] on icon "button" at bounding box center [90, 748] width 12 height 12
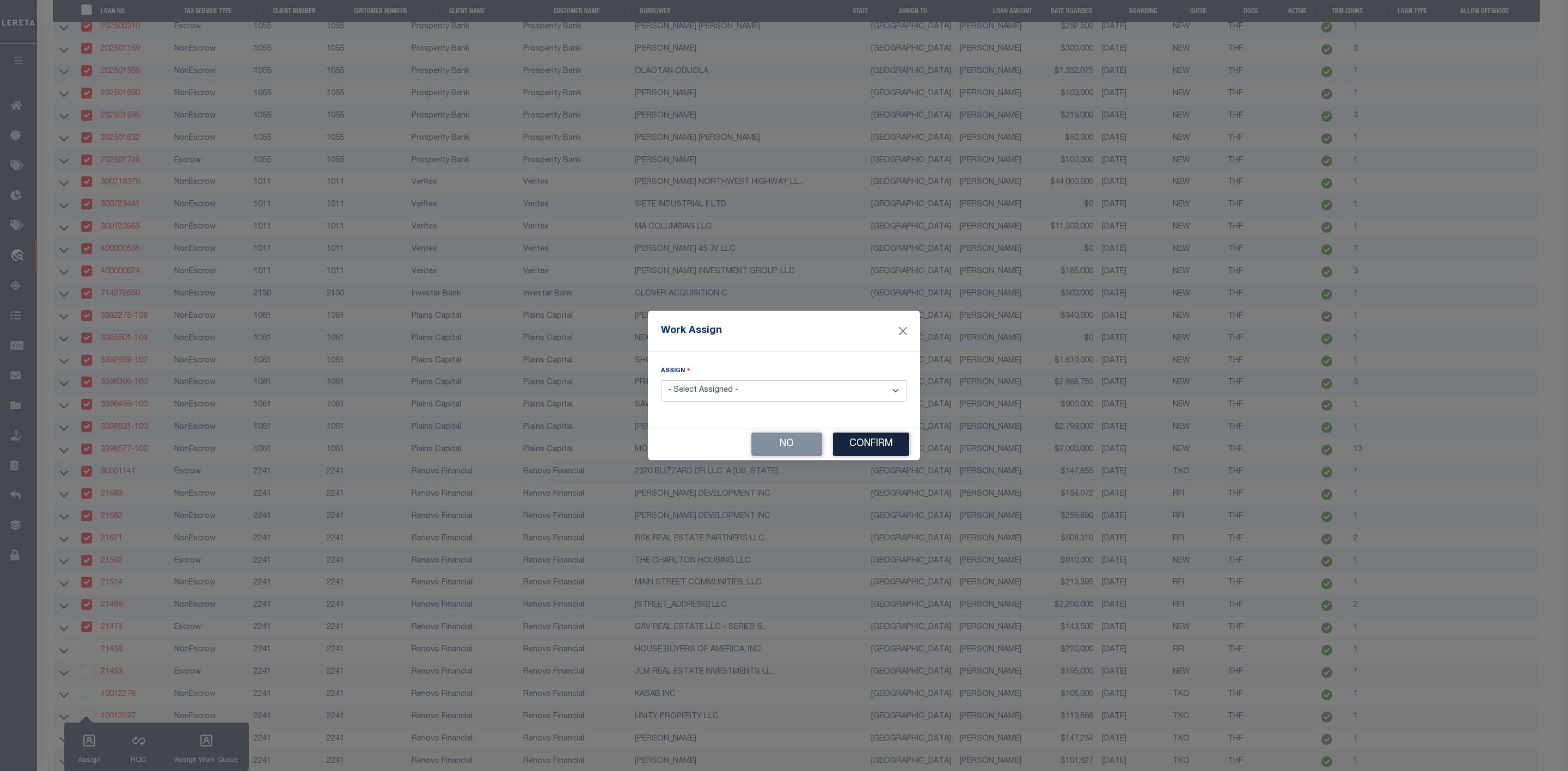
click at [751, 402] on select "- Select Assigned - --Unassigned-- [PERSON_NAME] [PERSON_NAME] [PERSON_NAME] [P…" at bounding box center [784, 391] width 246 height 21
select select "[PERSON_NAME]"
click at [661, 380] on select "- Select Assigned - --Unassigned-- [PERSON_NAME] [PERSON_NAME] [PERSON_NAME] [P…" at bounding box center [784, 391] width 246 height 21
click at [858, 447] on button "Confirm" at bounding box center [870, 444] width 76 height 23
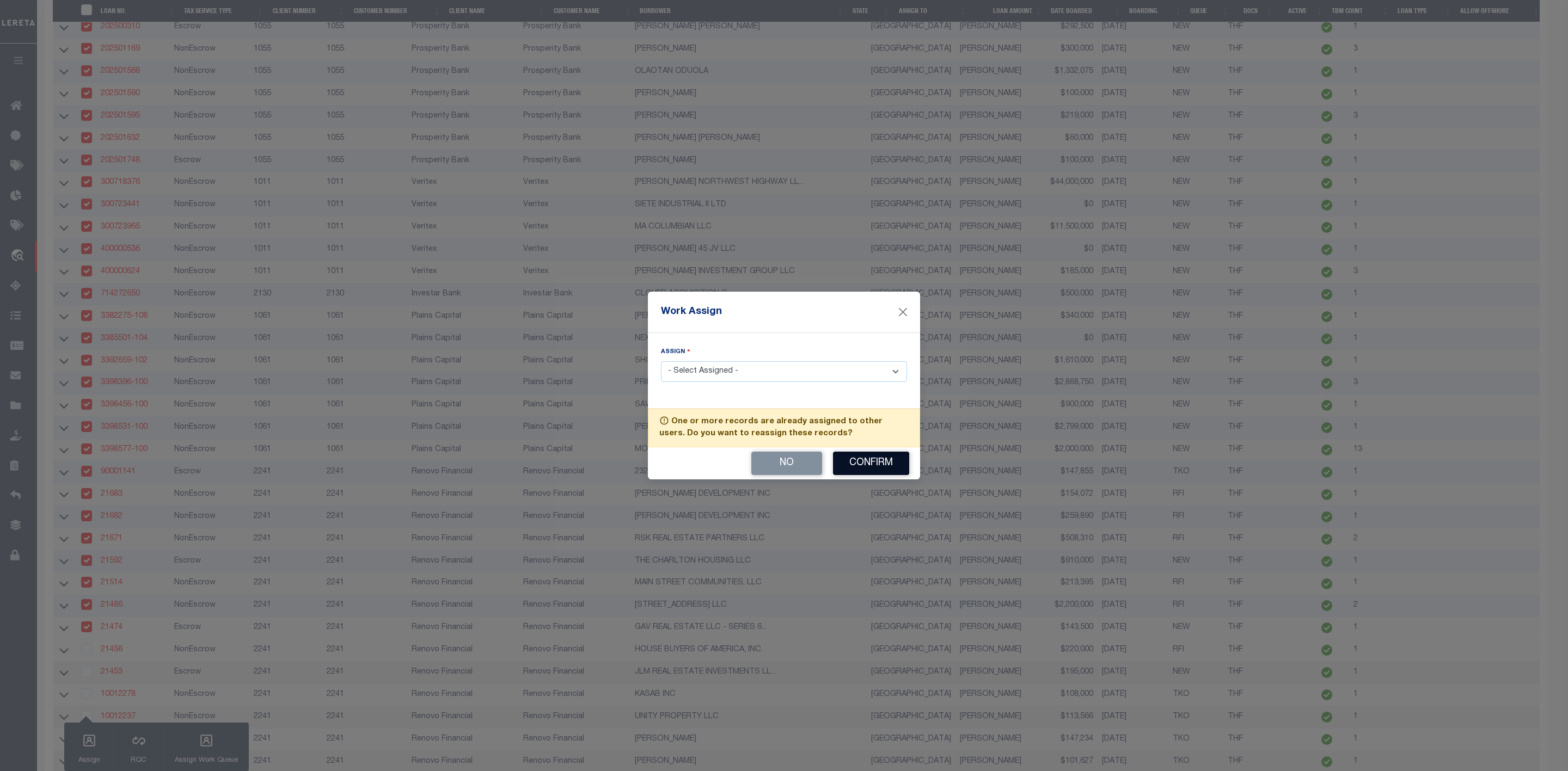
click at [858, 466] on button "Confirm" at bounding box center [870, 463] width 76 height 23
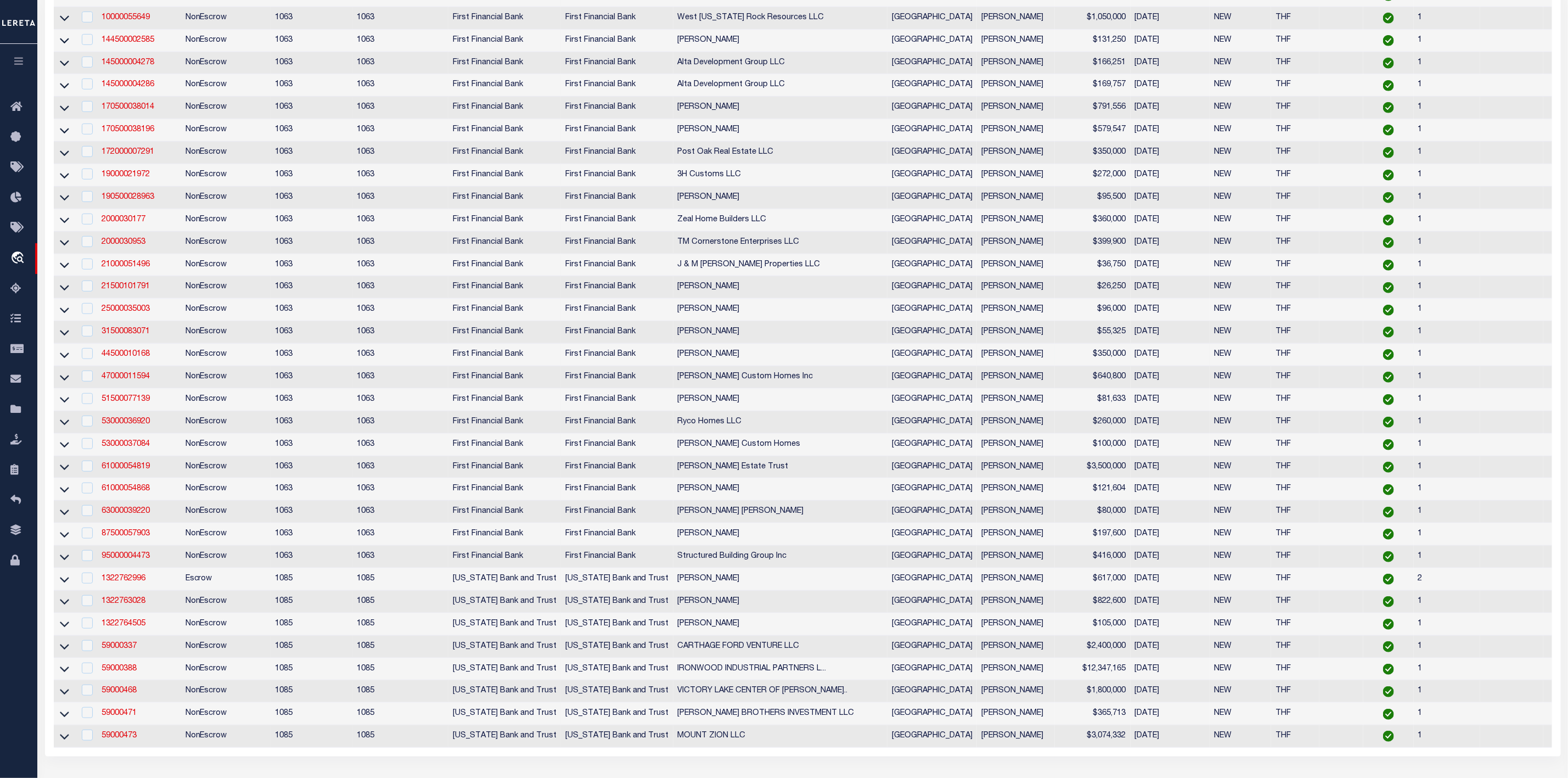
scroll to position [9, 0]
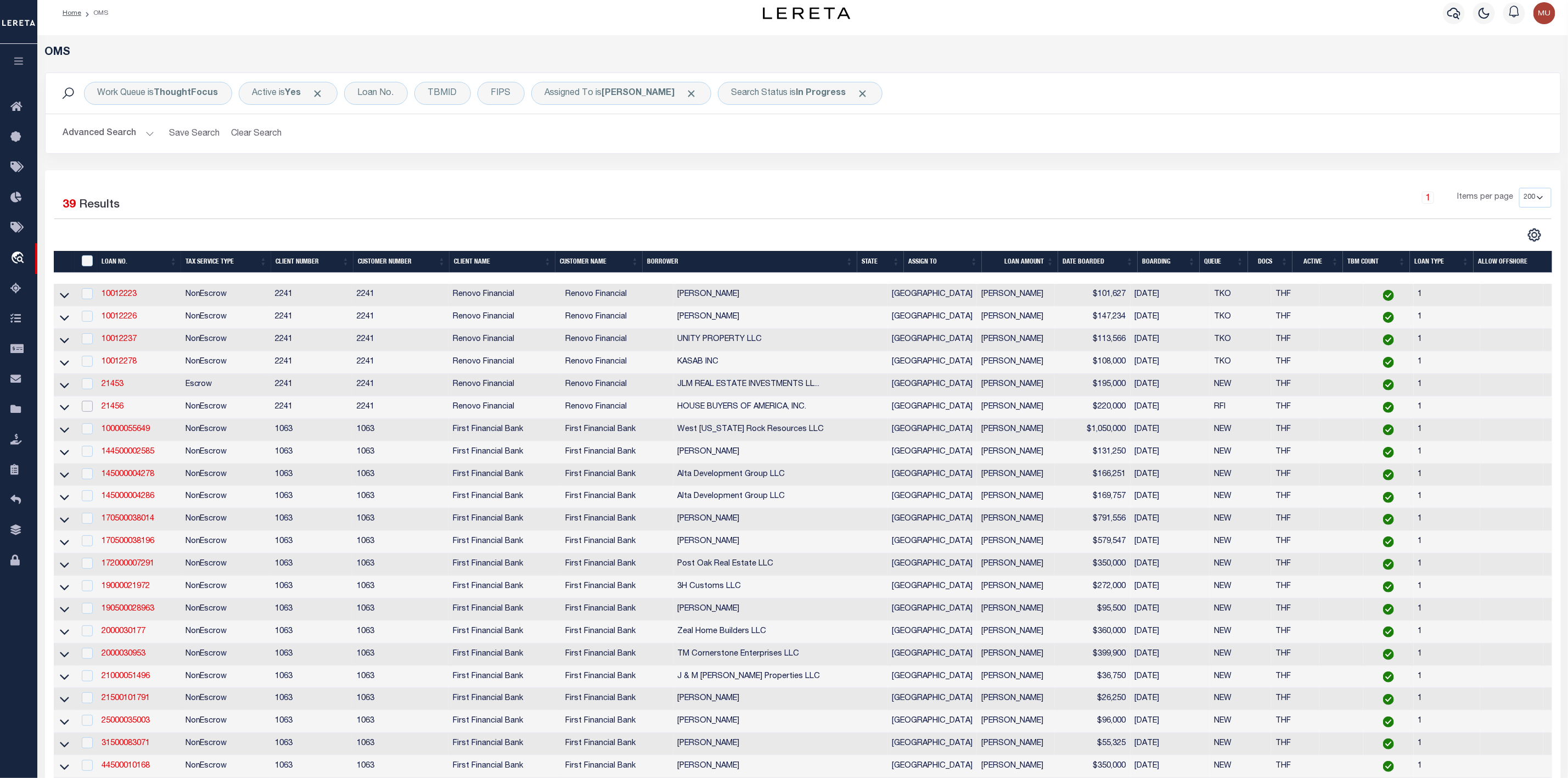
click at [86, 409] on input "checkbox" at bounding box center [87, 407] width 11 height 11
checkbox input "true"
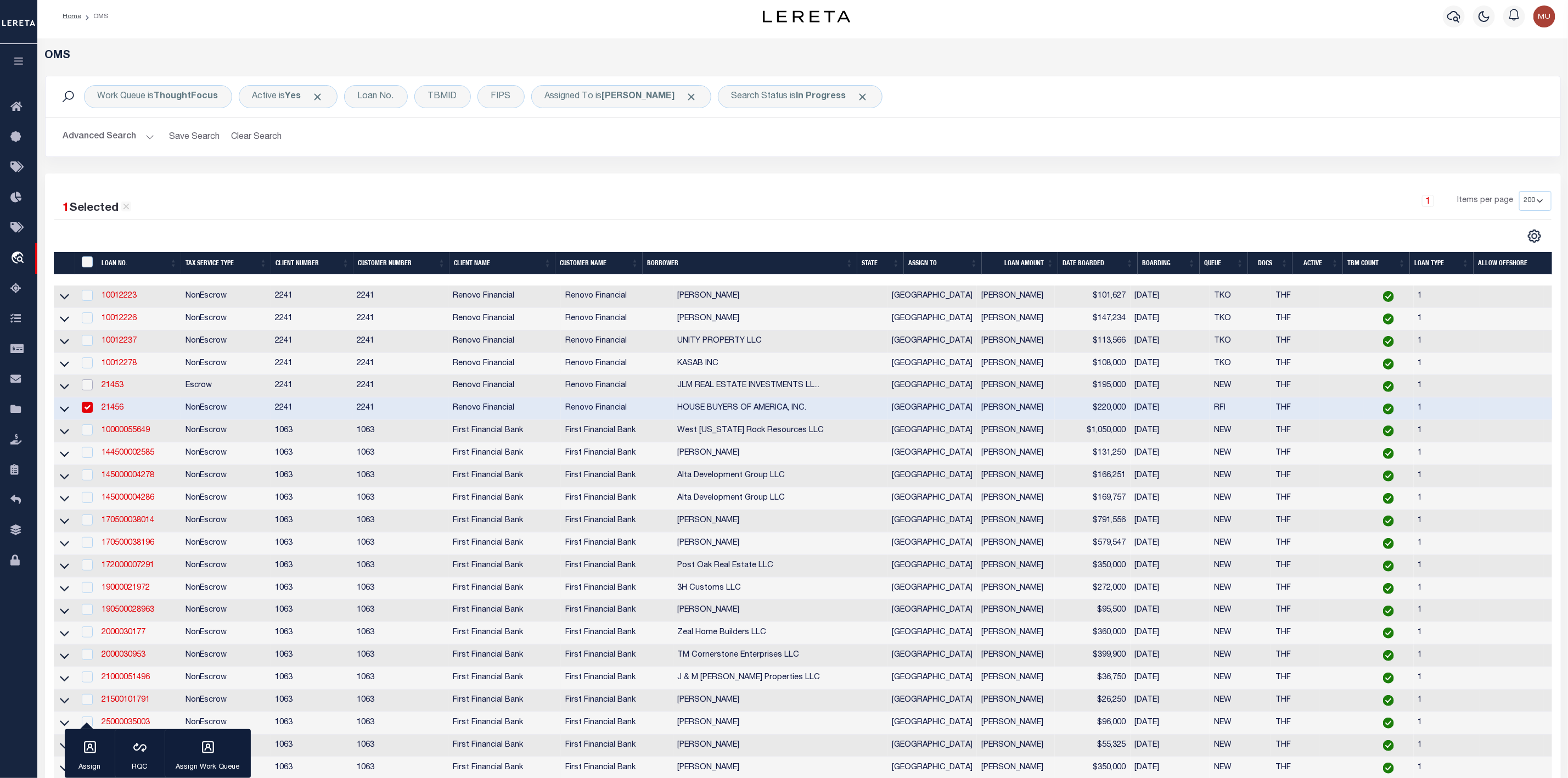
click at [86, 389] on input "checkbox" at bounding box center [87, 385] width 11 height 11
checkbox input "true"
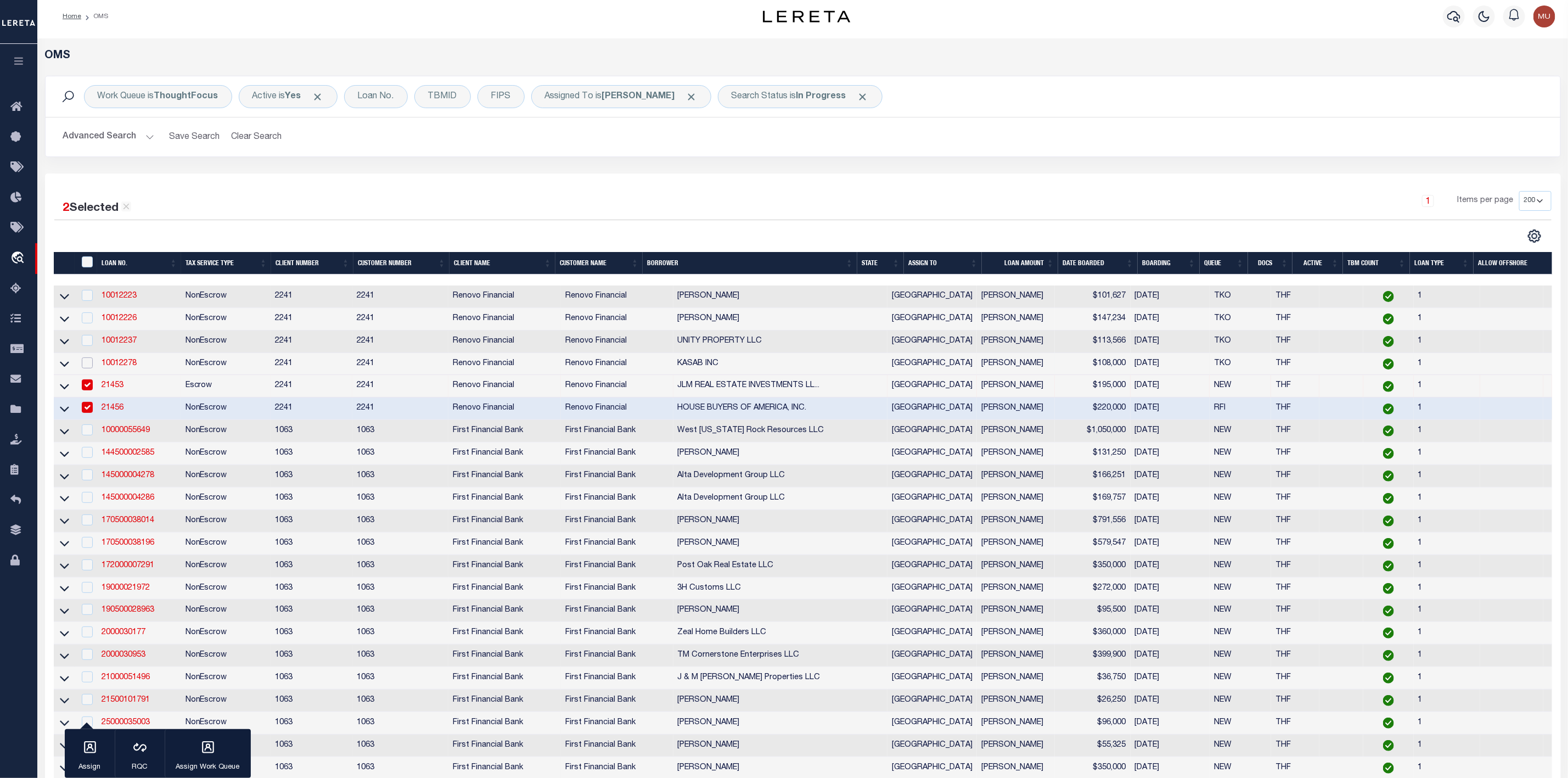
click at [86, 368] on input "checkbox" at bounding box center [87, 363] width 11 height 11
checkbox input "true"
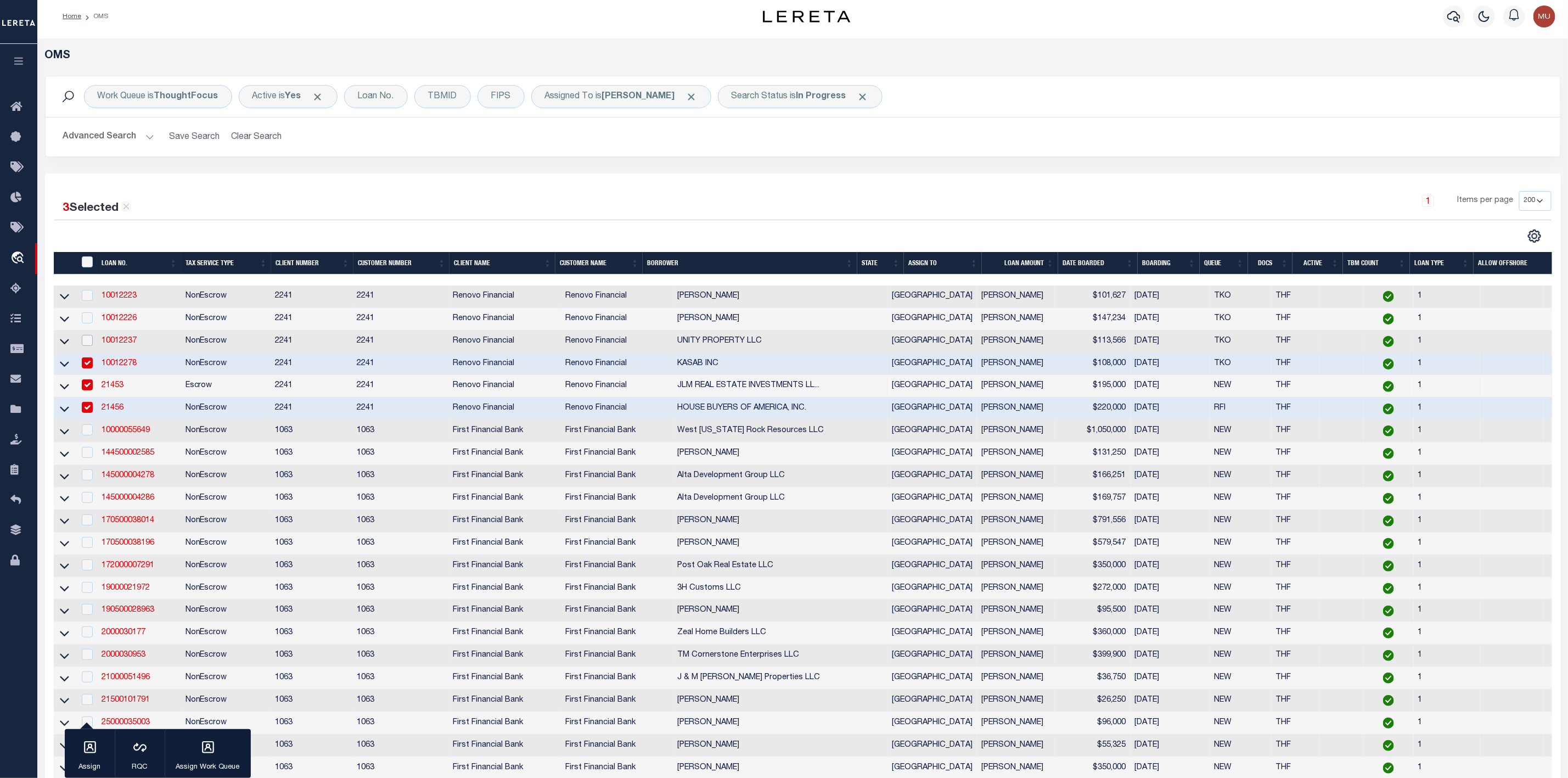
click at [87, 344] on input "checkbox" at bounding box center [87, 341] width 11 height 11
checkbox input "true"
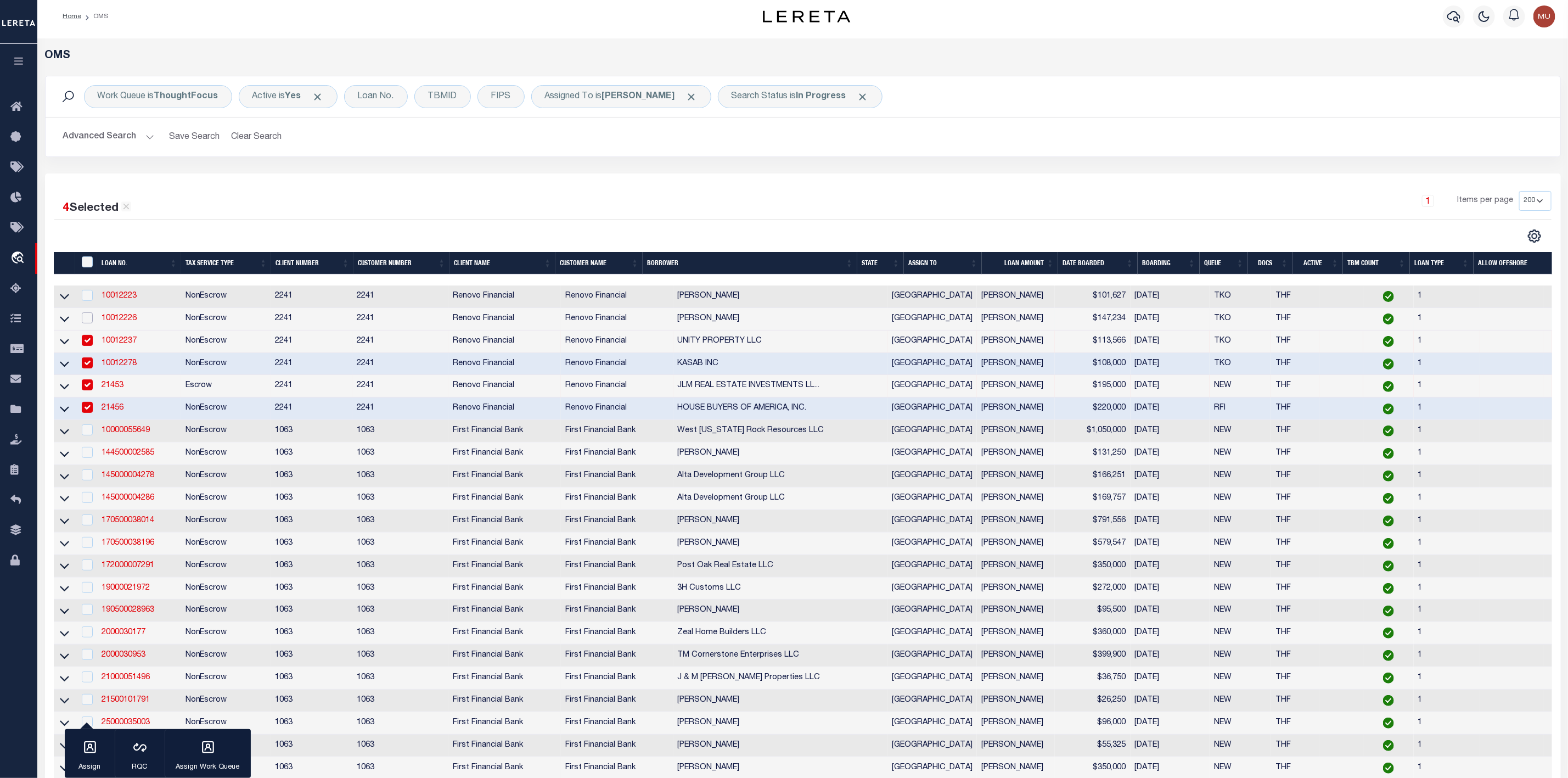
click at [89, 320] on input "checkbox" at bounding box center [87, 318] width 11 height 11
checkbox input "true"
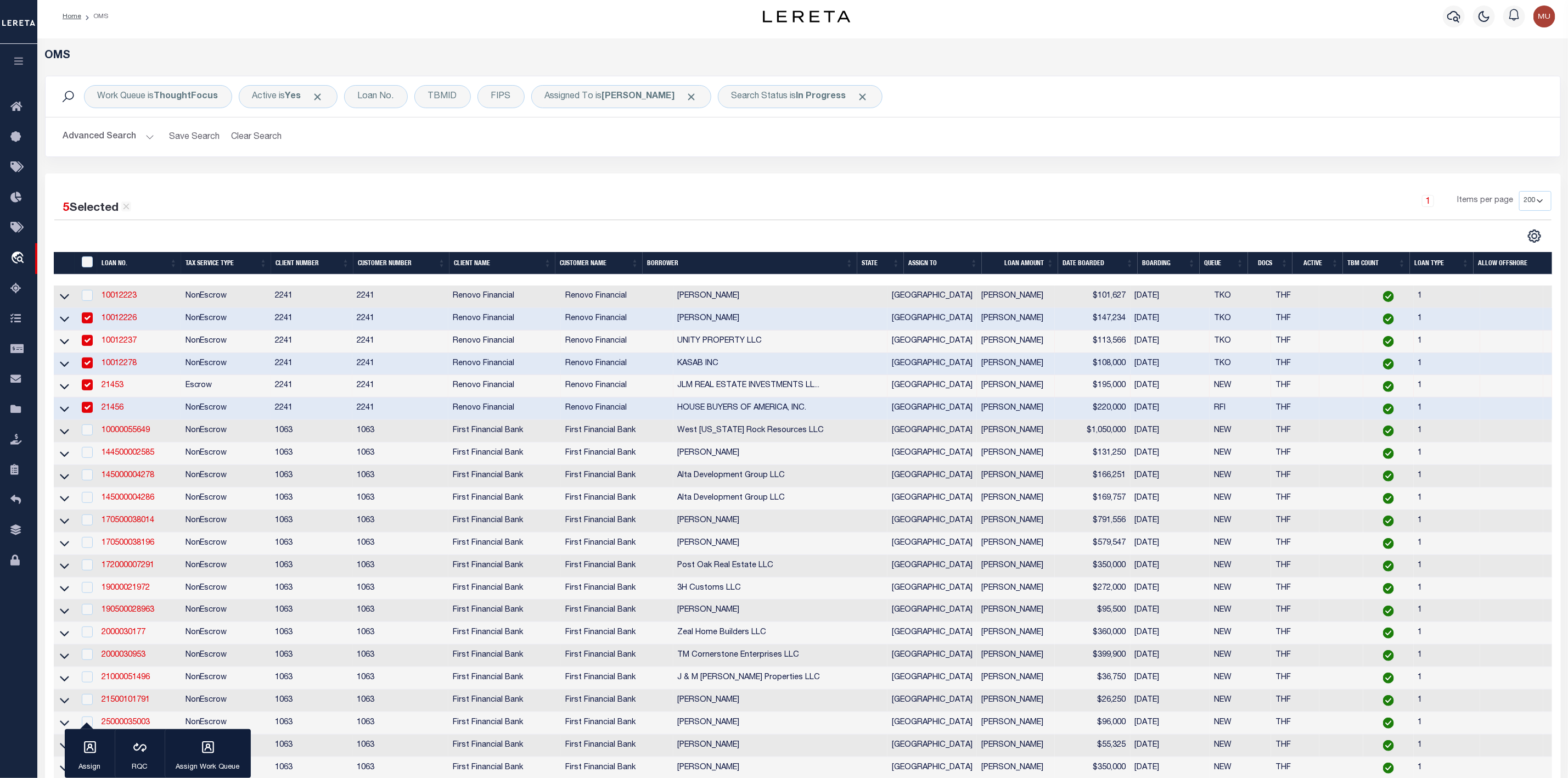
click at [89, 302] on div at bounding box center [87, 296] width 14 height 12
checkbox input "true"
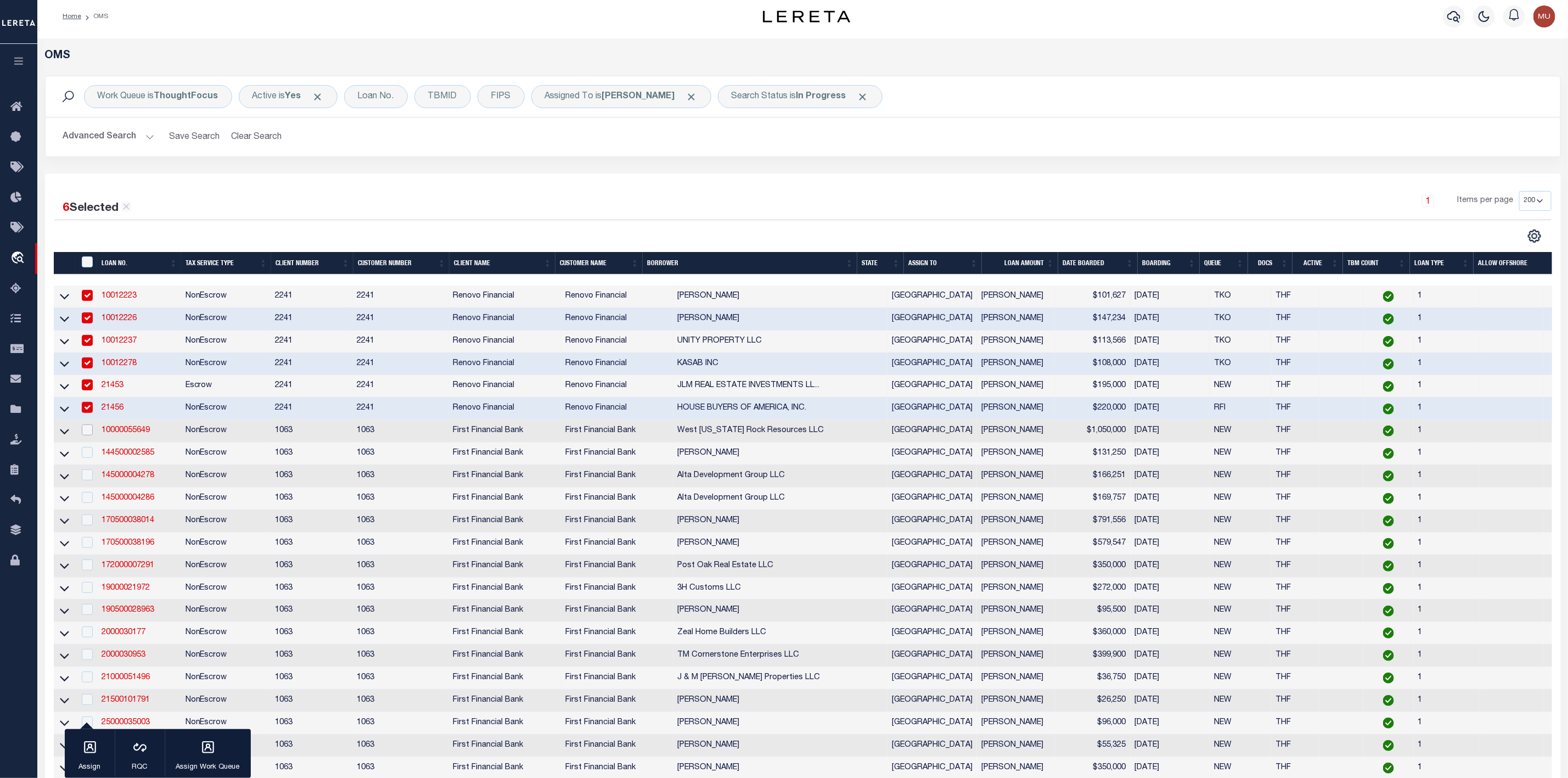
click at [84, 435] on input "checkbox" at bounding box center [87, 430] width 11 height 11
checkbox input "true"
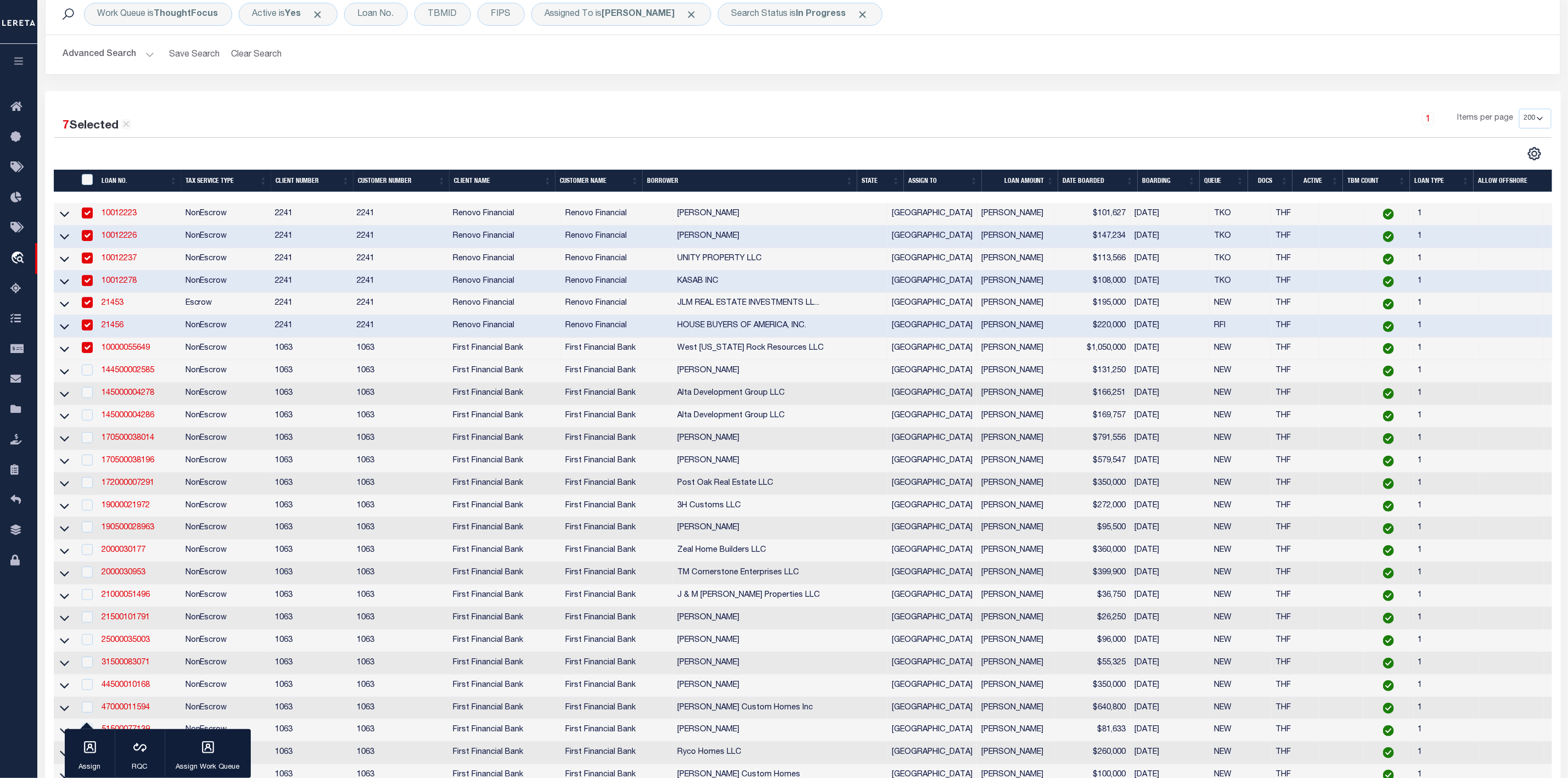
scroll to position [170, 0]
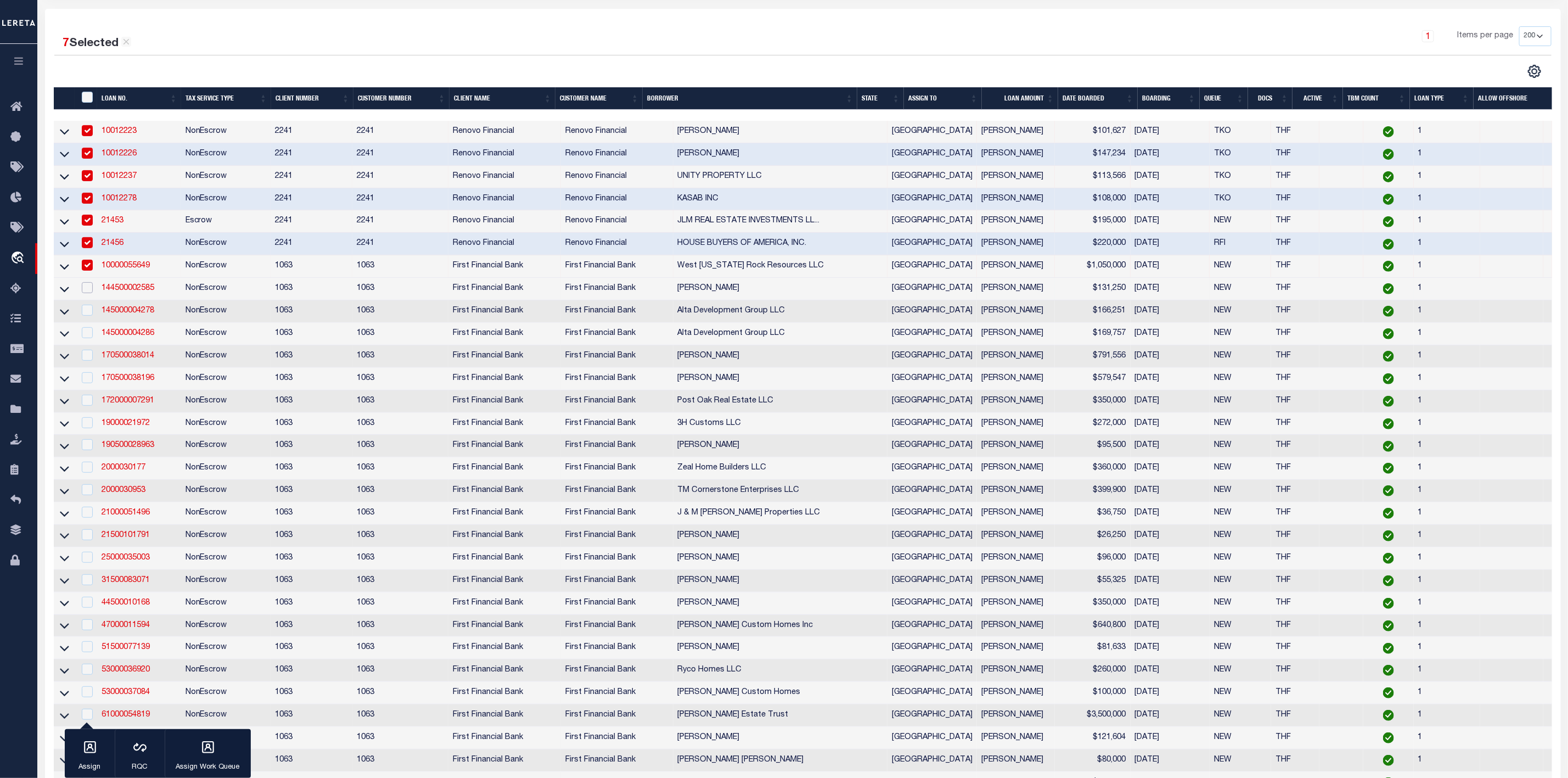
click at [87, 290] on input "checkbox" at bounding box center [87, 288] width 11 height 11
checkbox input "true"
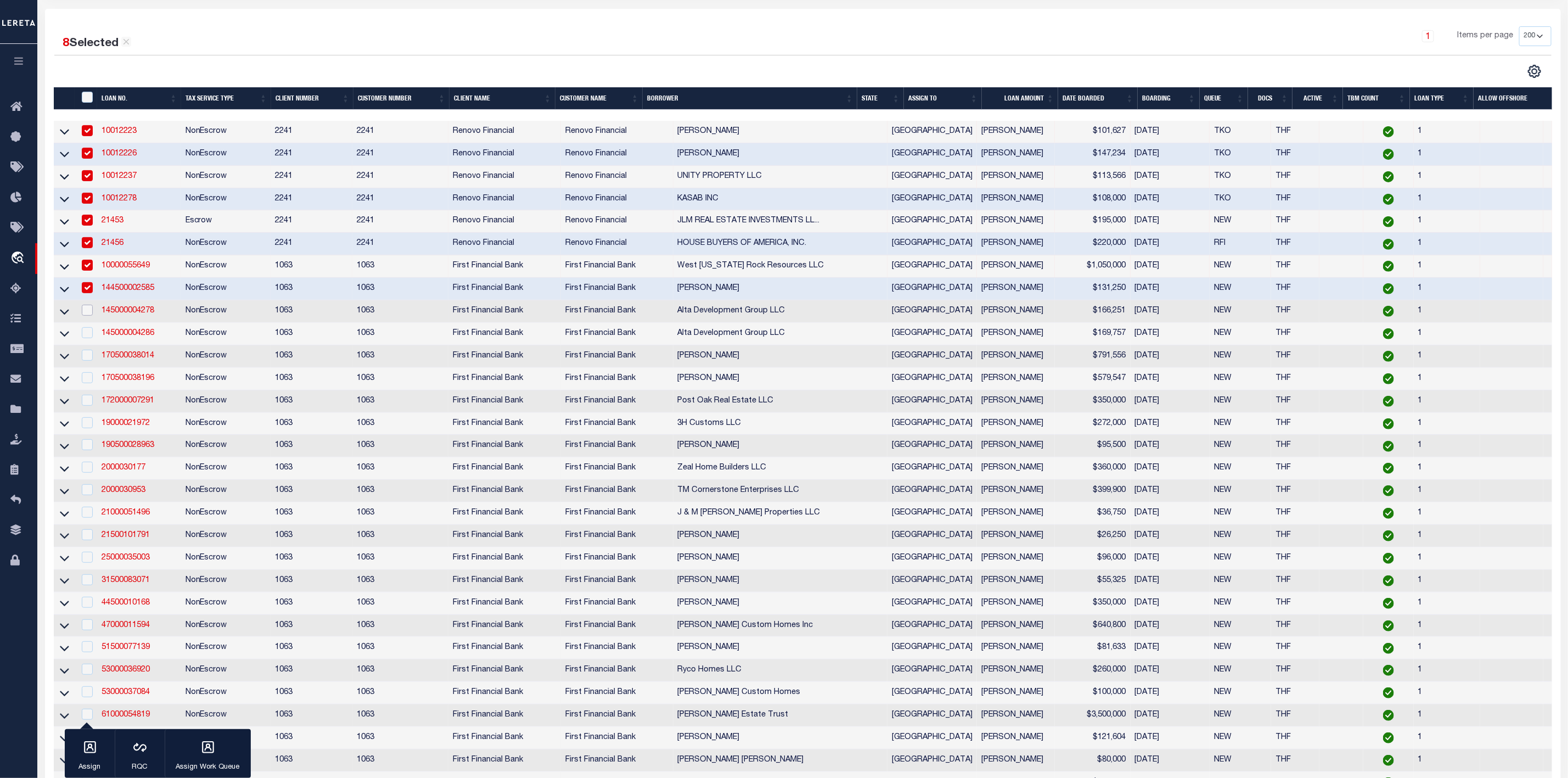
click at [86, 316] on input "checkbox" at bounding box center [87, 310] width 11 height 11
checkbox input "true"
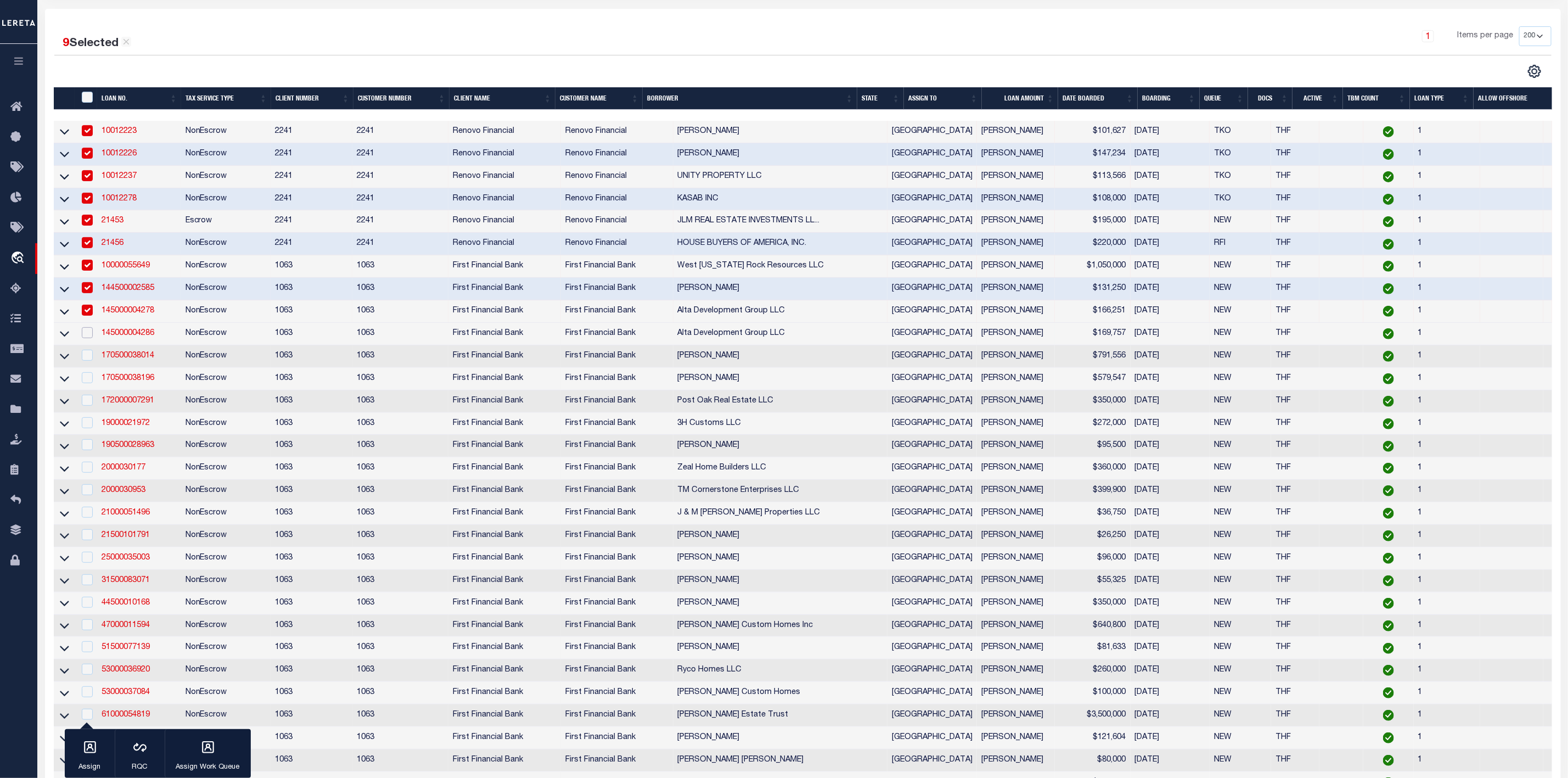
click at [83, 338] on input "checkbox" at bounding box center [87, 333] width 11 height 11
checkbox input "true"
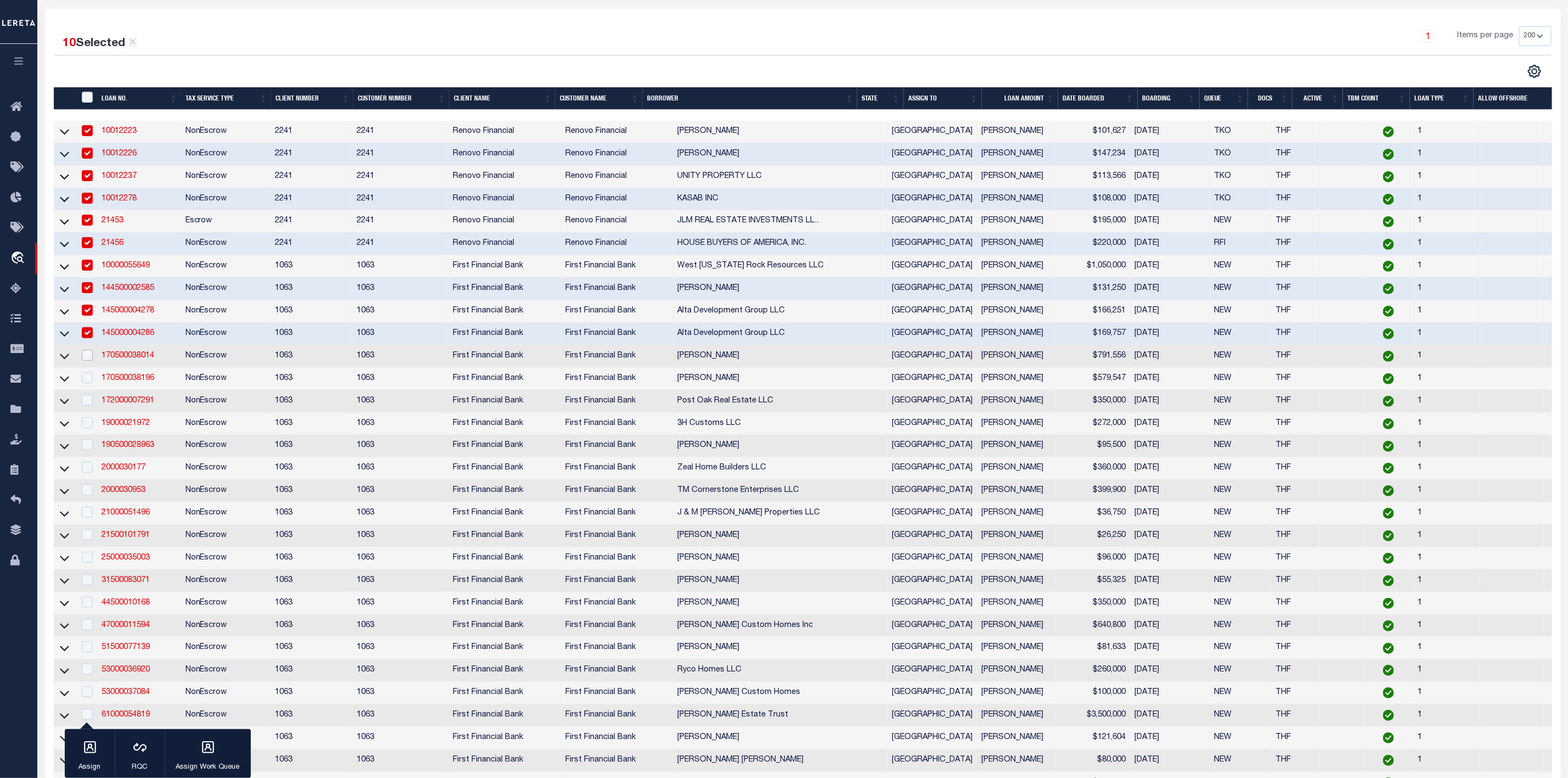
click at [88, 361] on input "checkbox" at bounding box center [87, 356] width 11 height 11
checkbox input "true"
click at [85, 381] on input "checkbox" at bounding box center [87, 378] width 11 height 11
checkbox input "true"
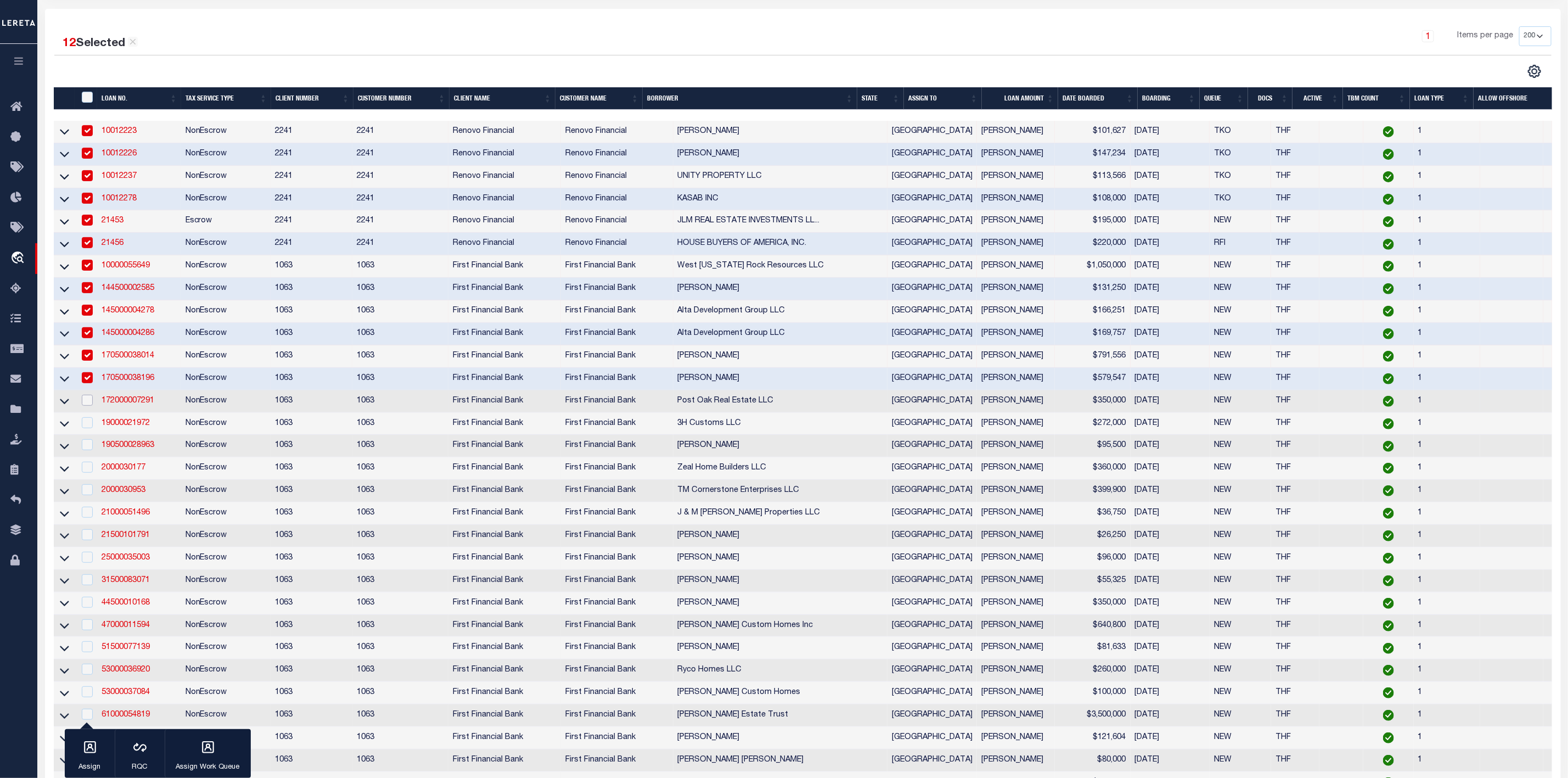
click at [84, 403] on input "checkbox" at bounding box center [87, 400] width 11 height 11
checkbox input "true"
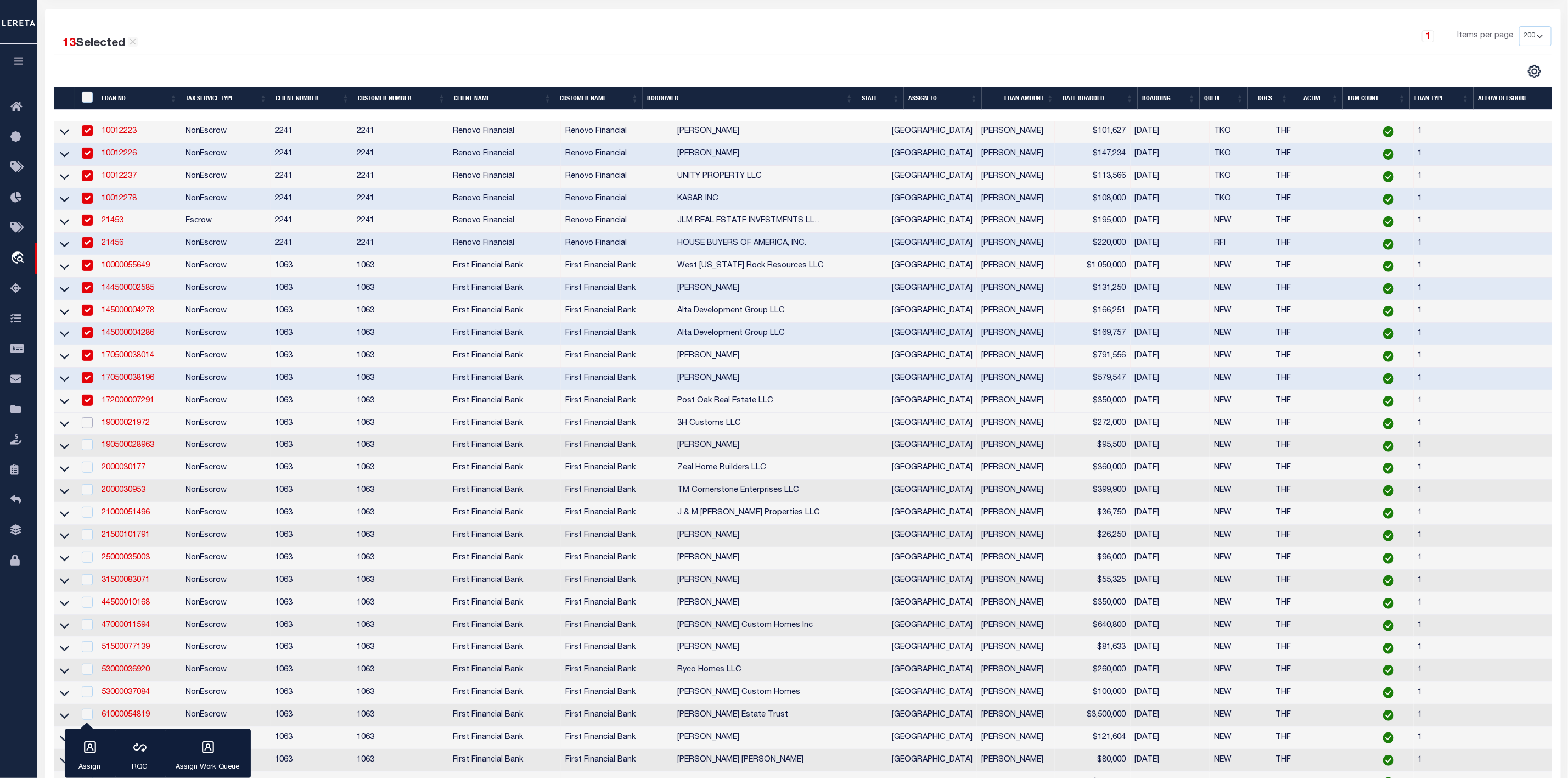
click at [85, 425] on input "checkbox" at bounding box center [87, 423] width 11 height 11
checkbox input "true"
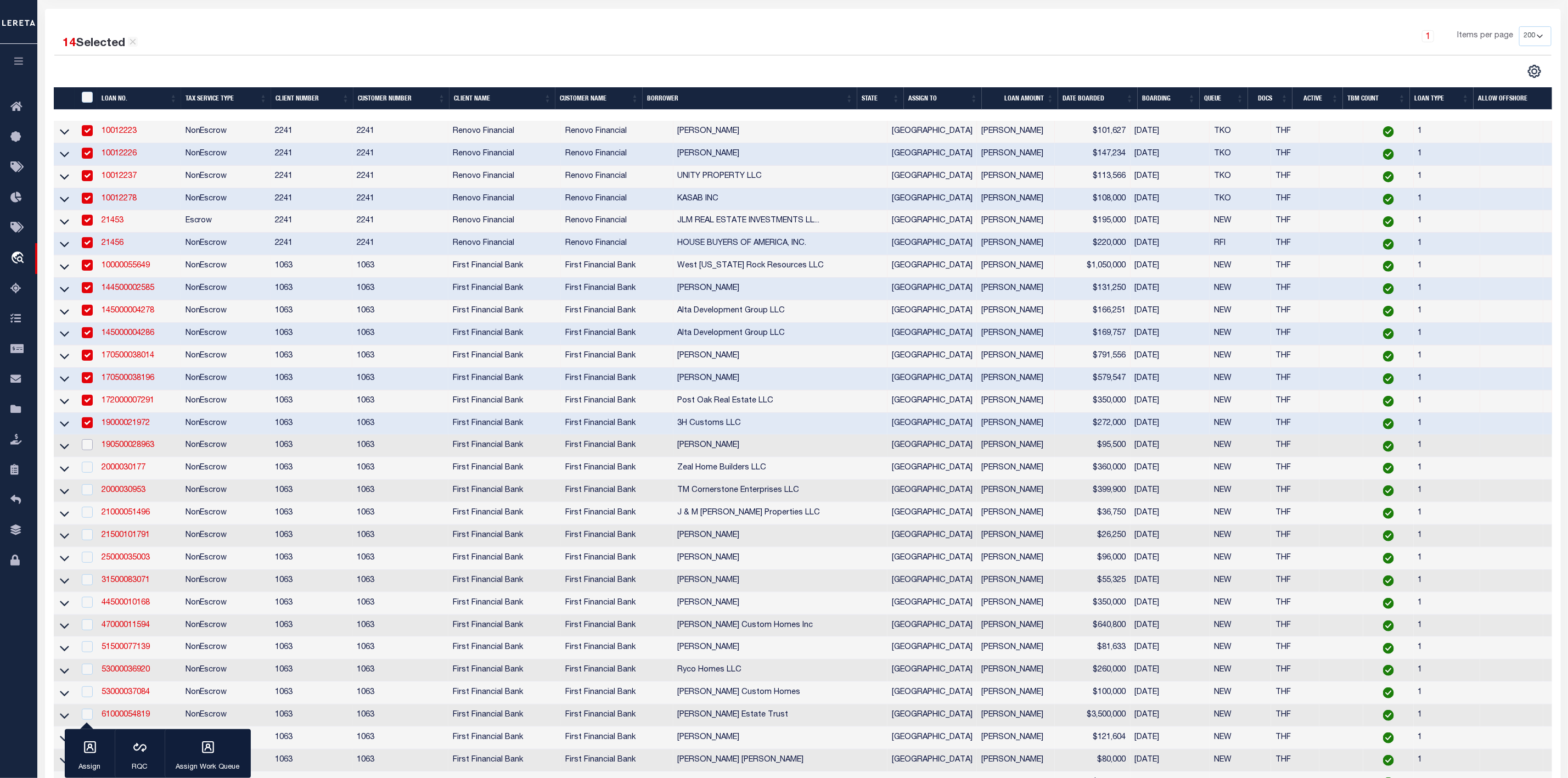
click at [86, 450] on input "checkbox" at bounding box center [87, 445] width 11 height 11
checkbox input "true"
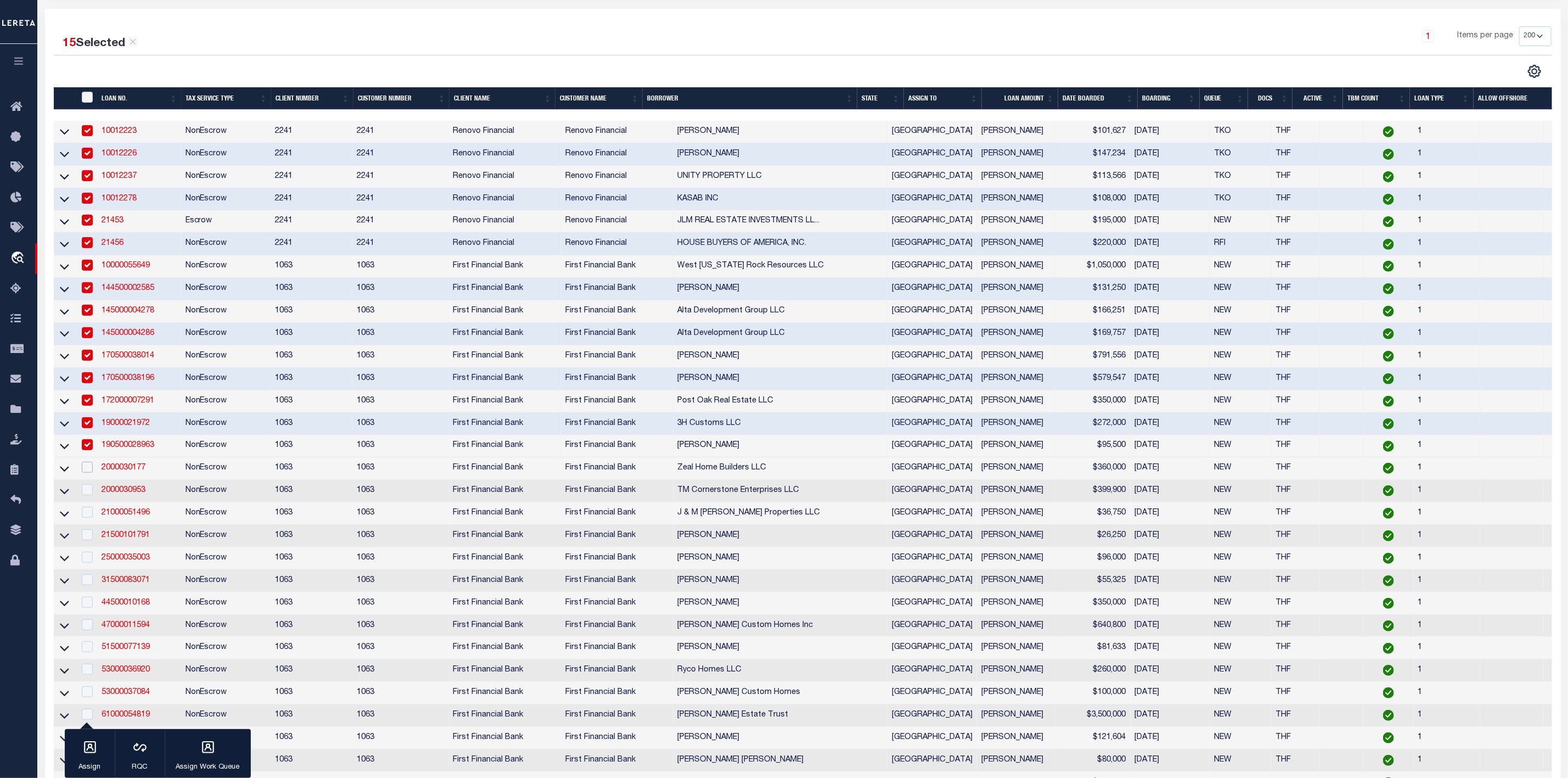
click at [88, 473] on input "checkbox" at bounding box center [87, 467] width 11 height 11
checkbox input "true"
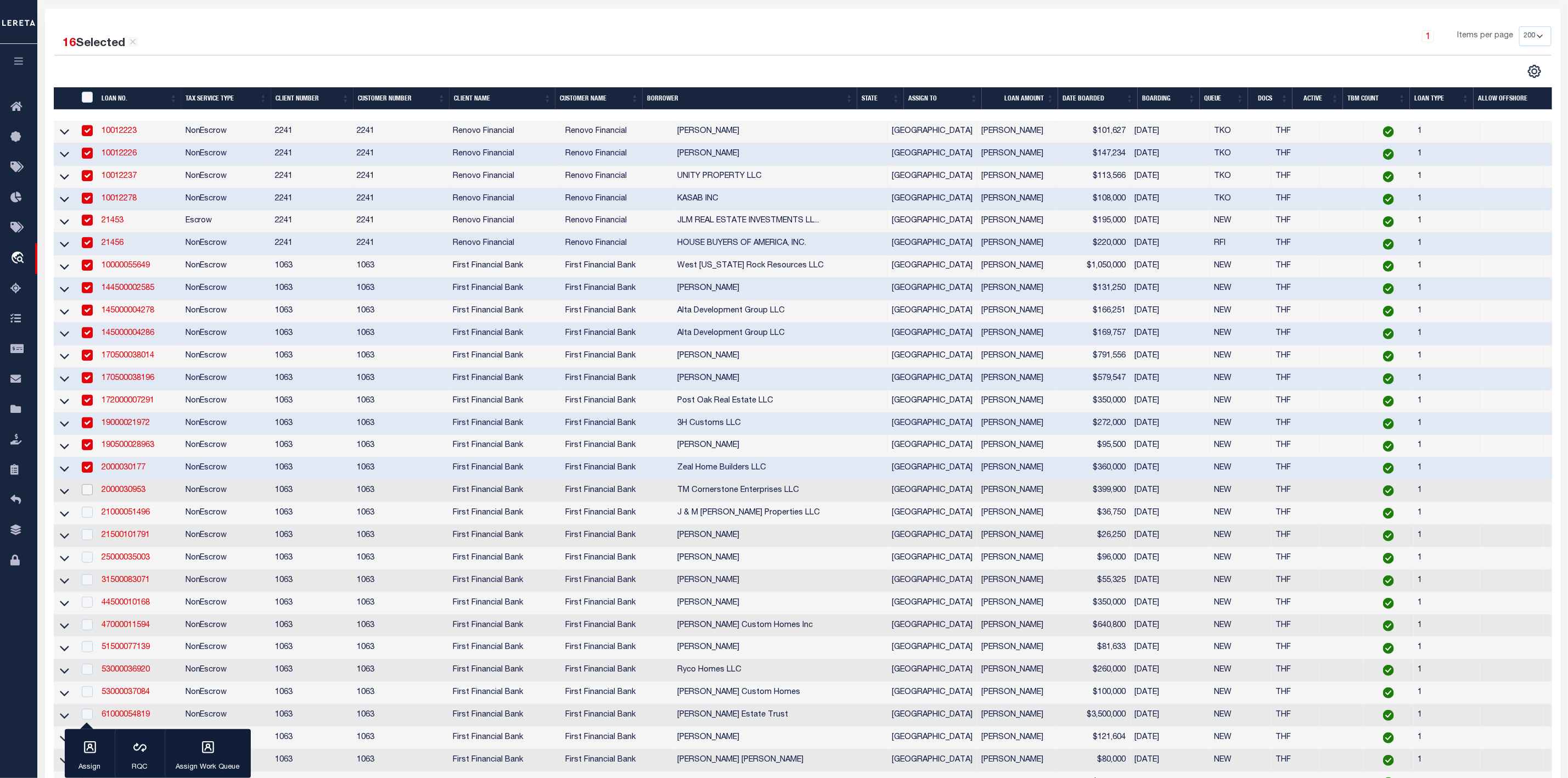
click at [86, 496] on input "checkbox" at bounding box center [87, 490] width 11 height 11
checkbox input "true"
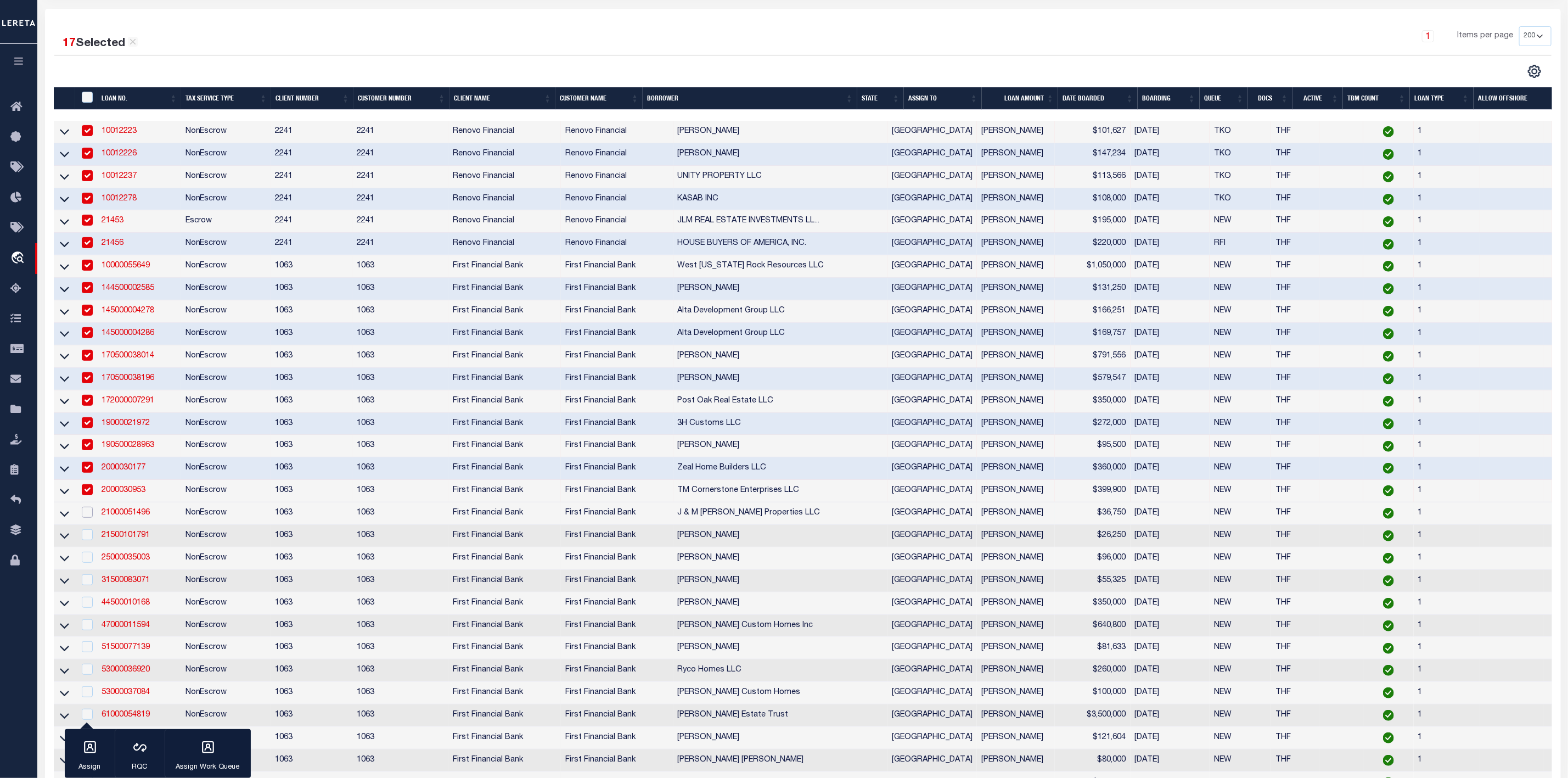
click at [88, 518] on input "checkbox" at bounding box center [87, 513] width 11 height 11
checkbox input "true"
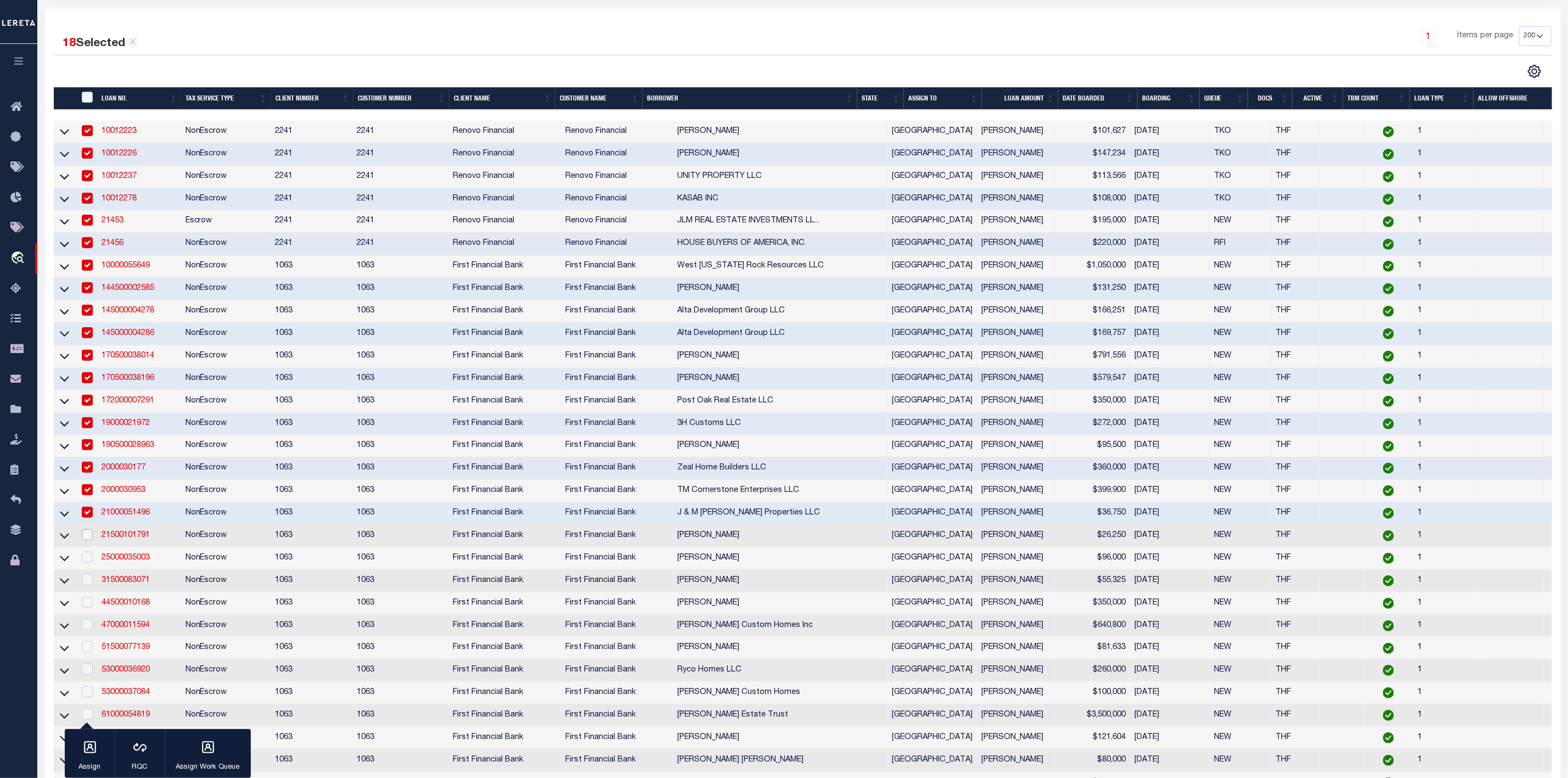
click at [86, 540] on input "checkbox" at bounding box center [87, 535] width 11 height 11
checkbox input "true"
click at [85, 563] on input "checkbox" at bounding box center [87, 558] width 11 height 11
checkbox input "true"
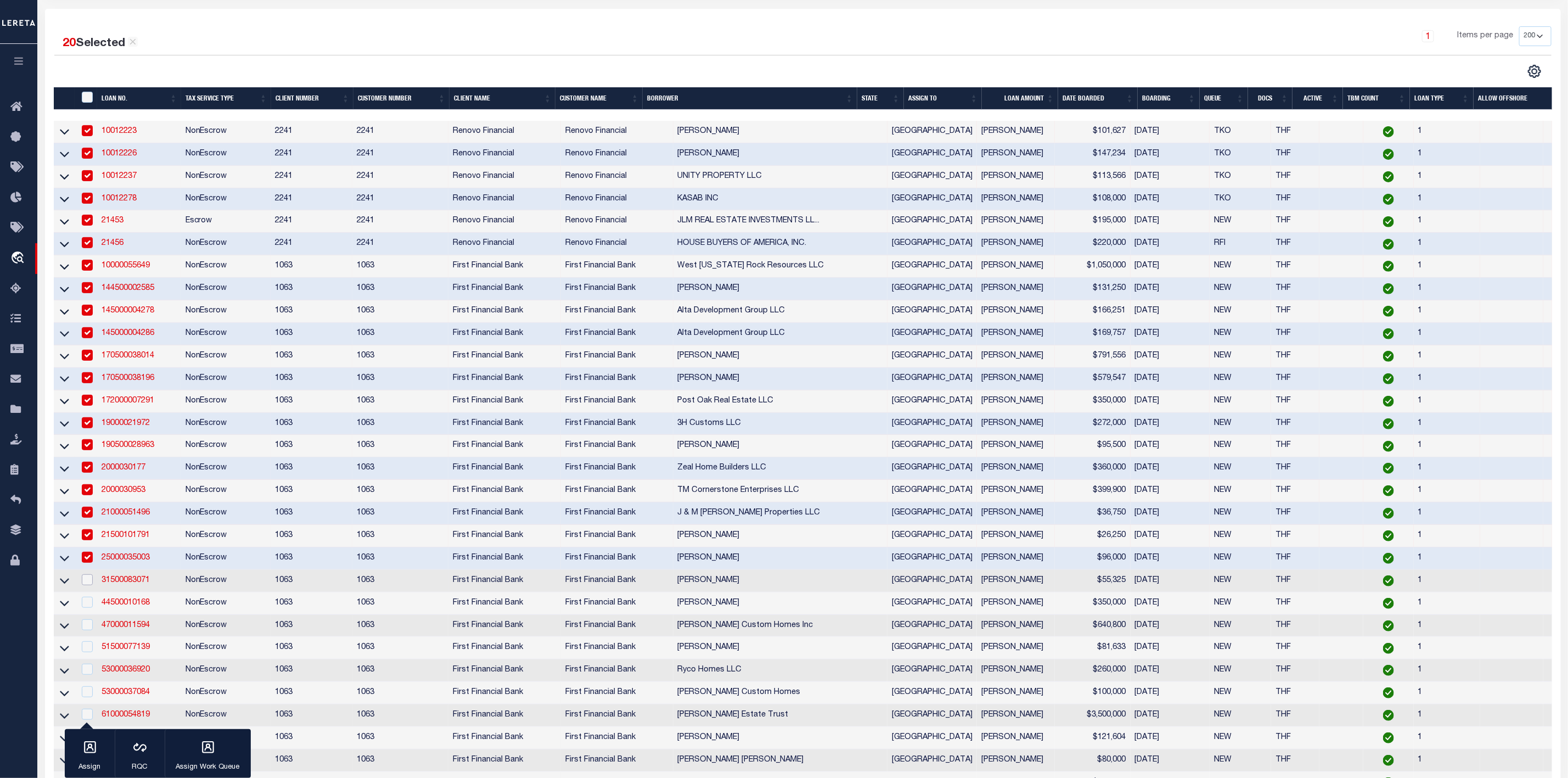
click at [85, 585] on input "checkbox" at bounding box center [87, 580] width 11 height 11
checkbox input "true"
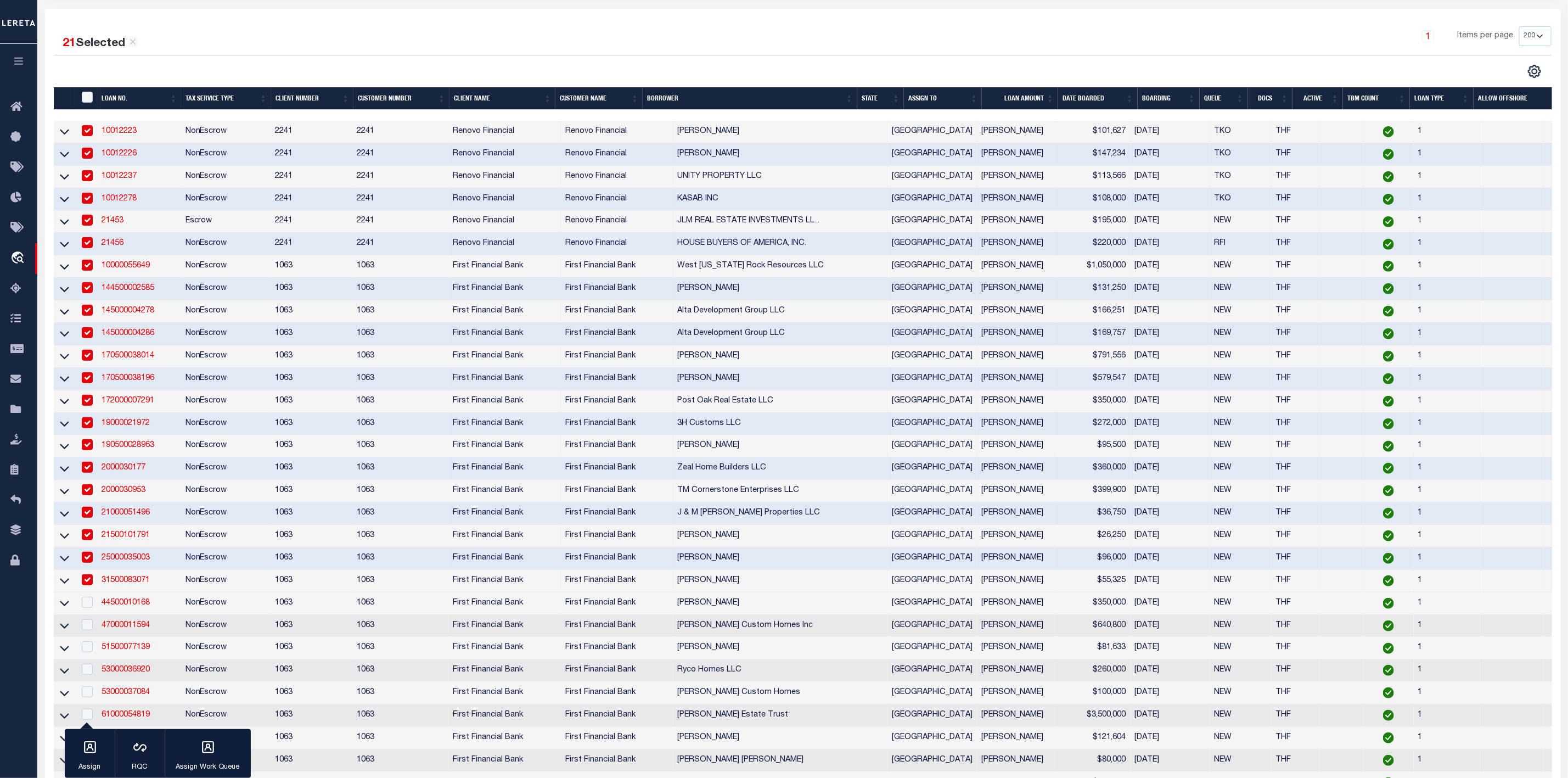
scroll to position [252, 0]
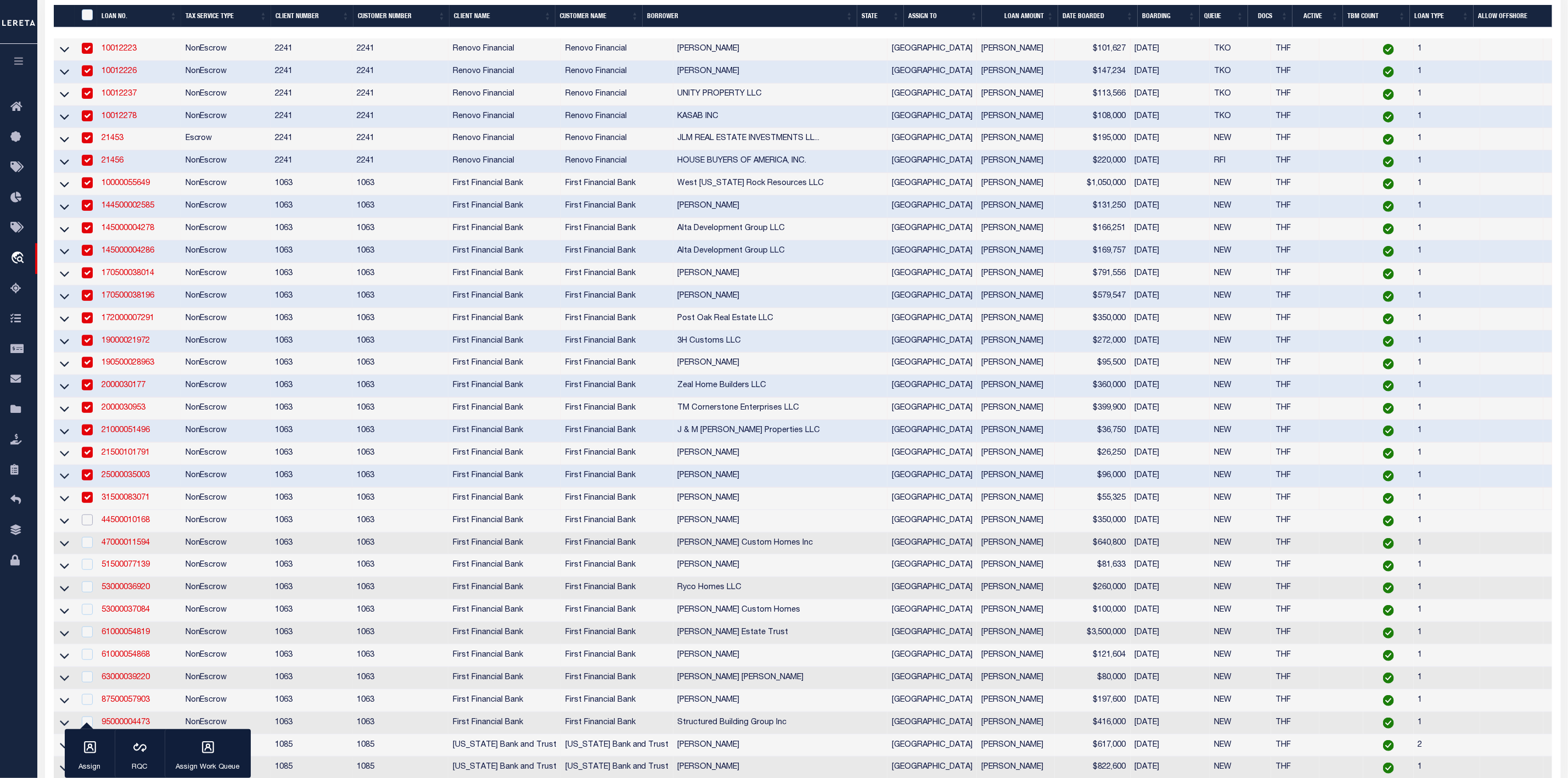
click at [89, 526] on input "checkbox" at bounding box center [87, 520] width 11 height 11
checkbox input "true"
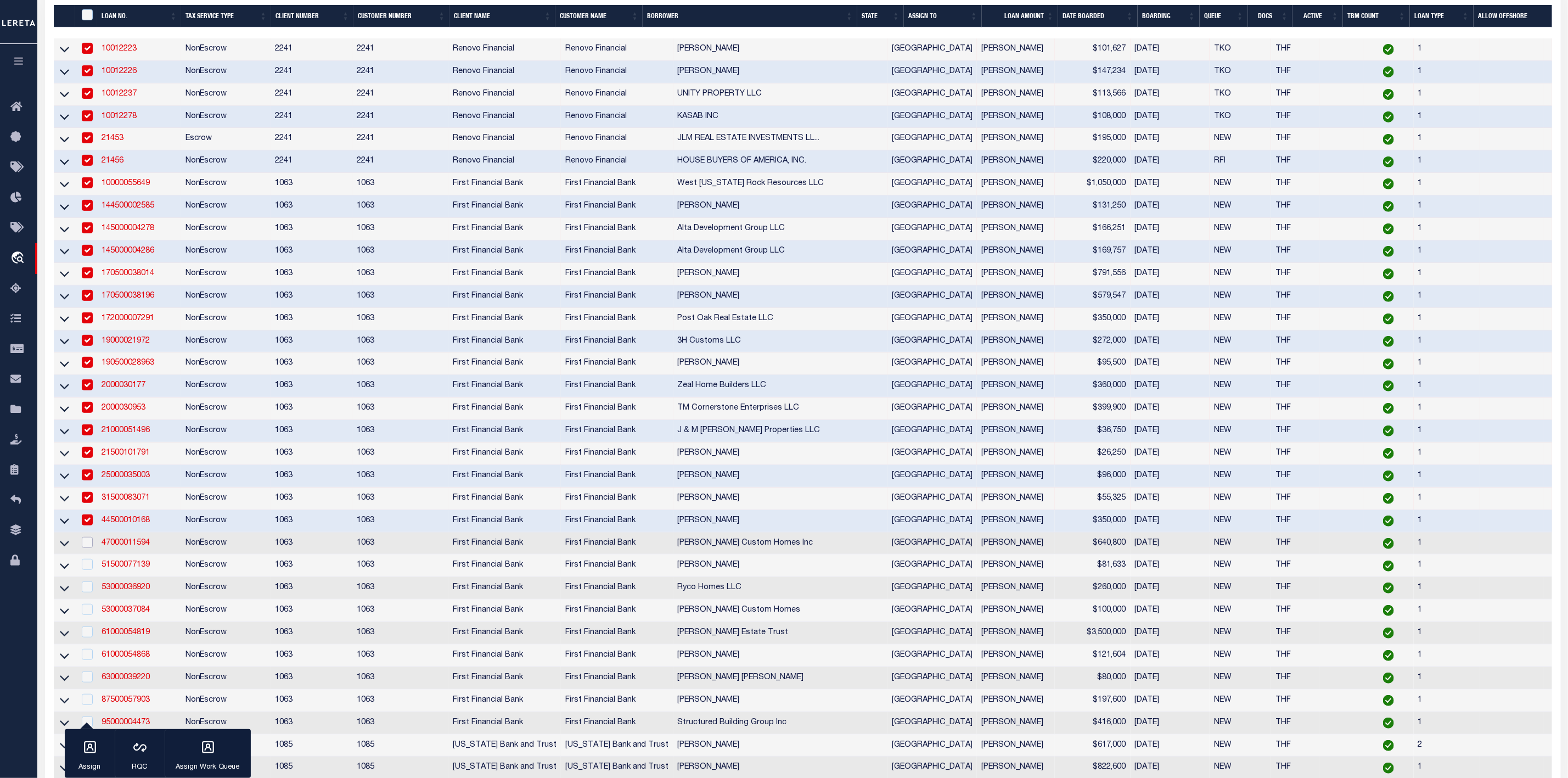
click at [86, 548] on input "checkbox" at bounding box center [87, 543] width 11 height 11
checkbox input "true"
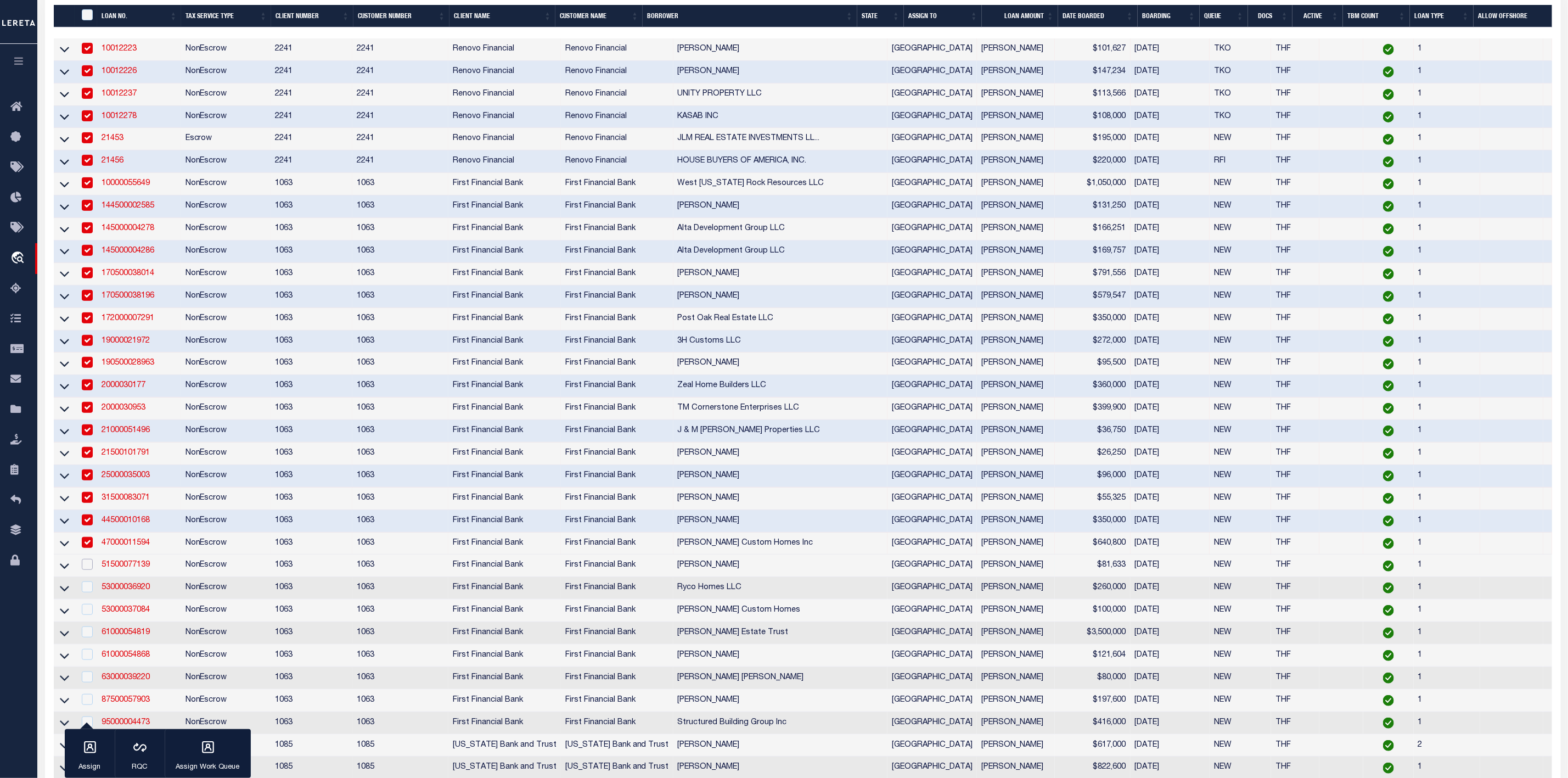
click at [88, 570] on input "checkbox" at bounding box center [87, 565] width 11 height 11
checkbox input "true"
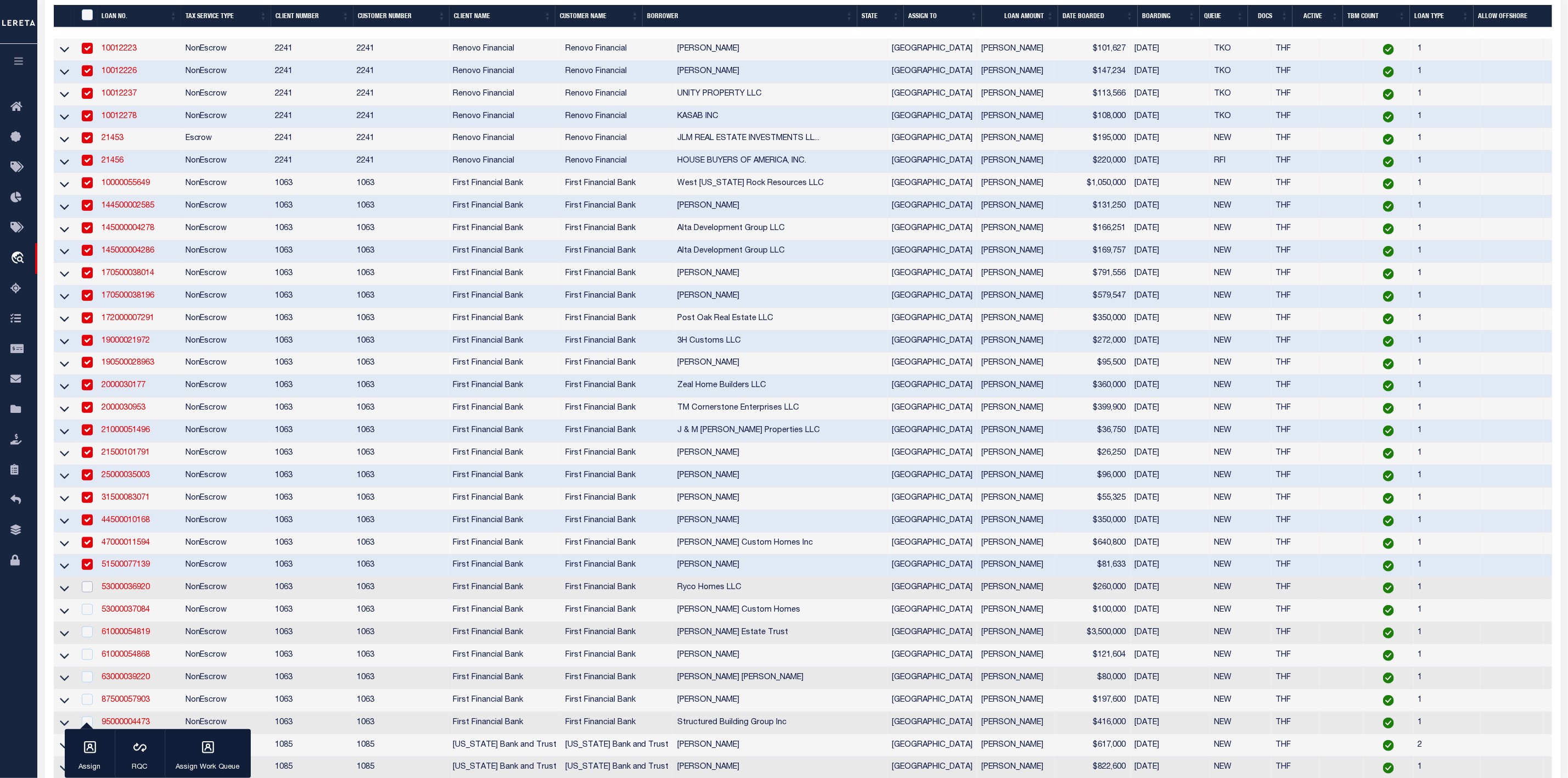
click at [88, 593] on input "checkbox" at bounding box center [87, 587] width 11 height 11
checkbox input "true"
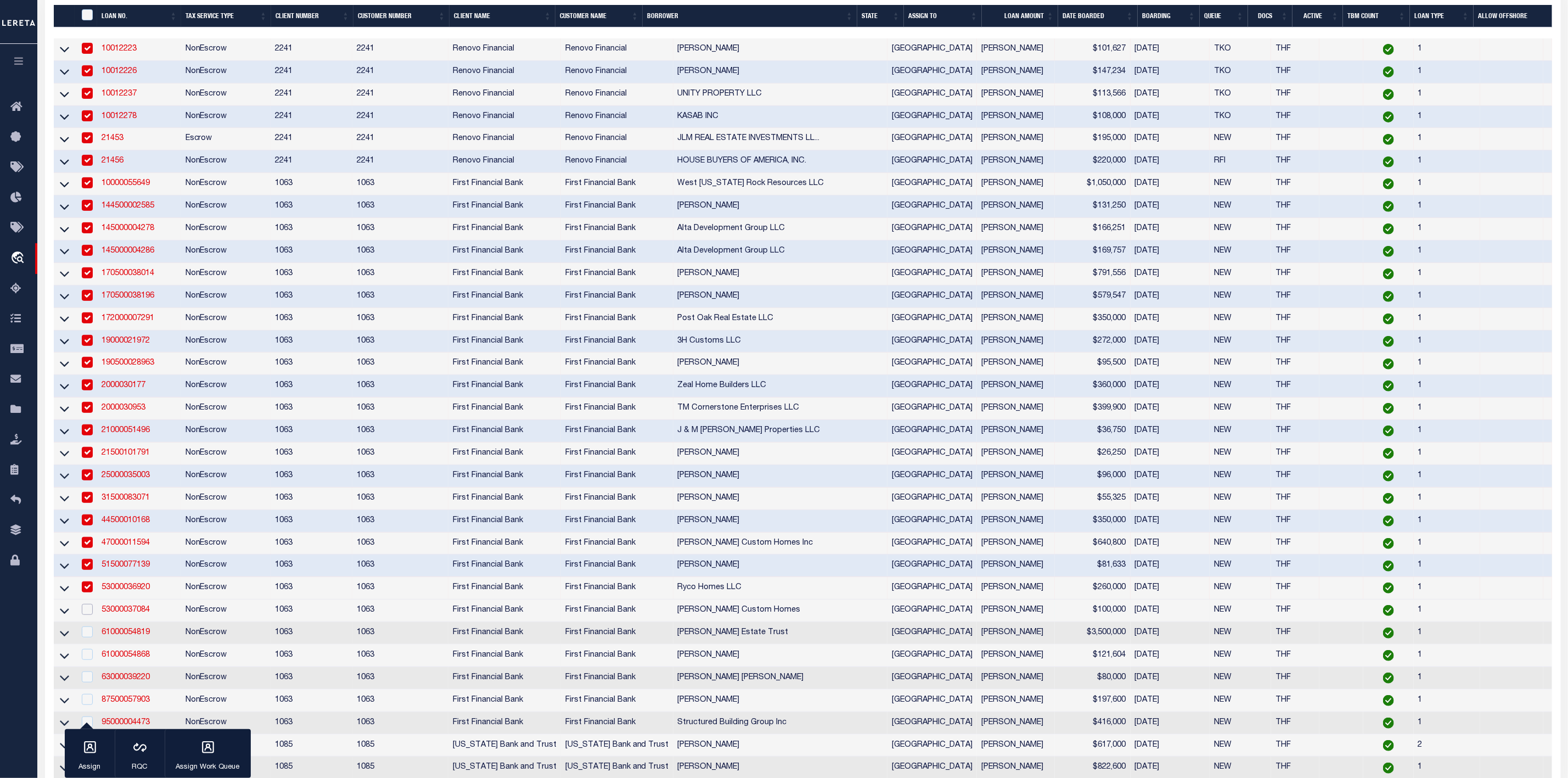
click at [86, 615] on input "checkbox" at bounding box center [87, 610] width 11 height 11
checkbox input "true"
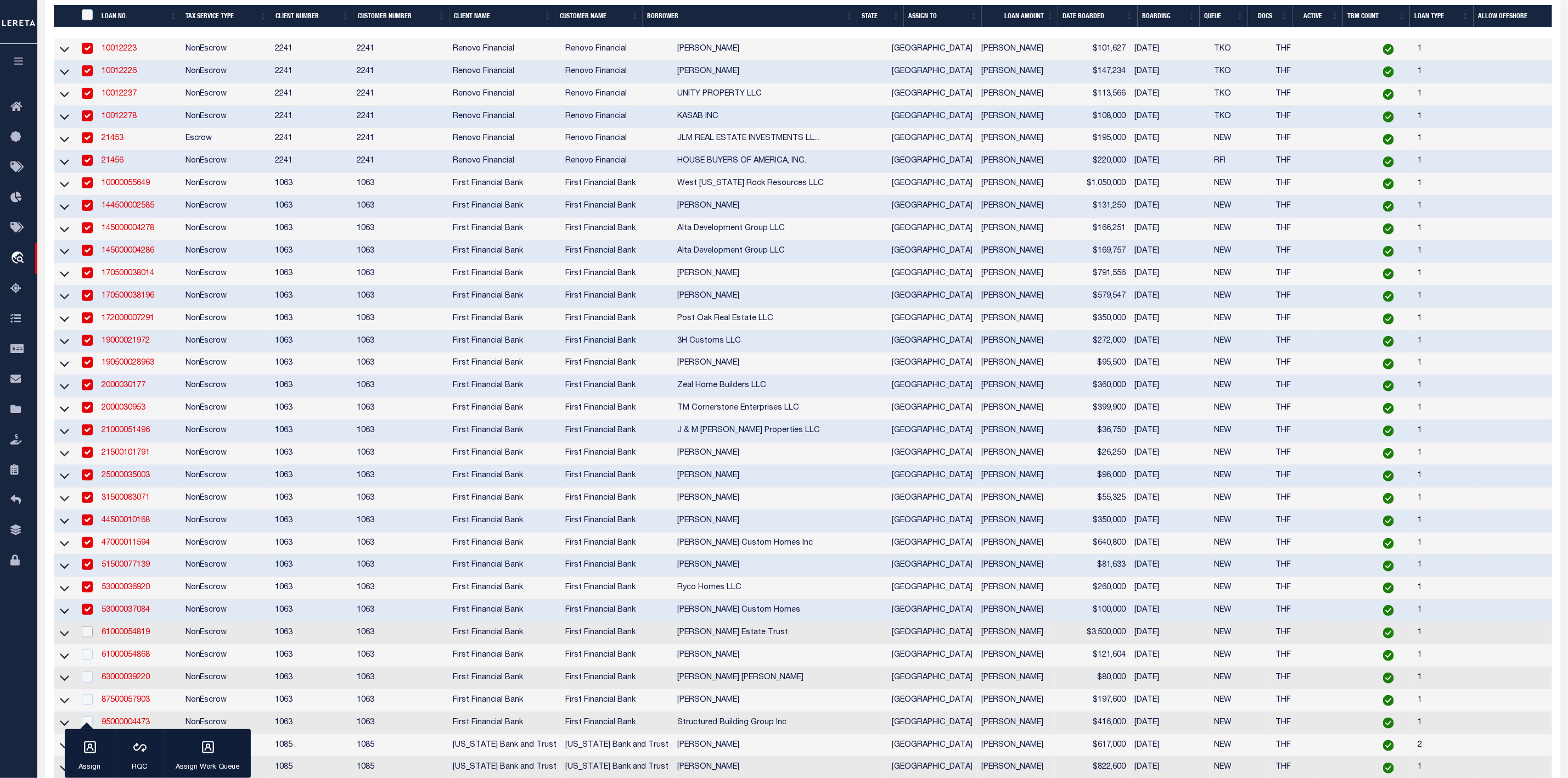
click at [86, 637] on input "checkbox" at bounding box center [87, 632] width 11 height 11
checkbox input "true"
click at [89, 656] on td at bounding box center [87, 656] width 23 height 23
checkbox input "true"
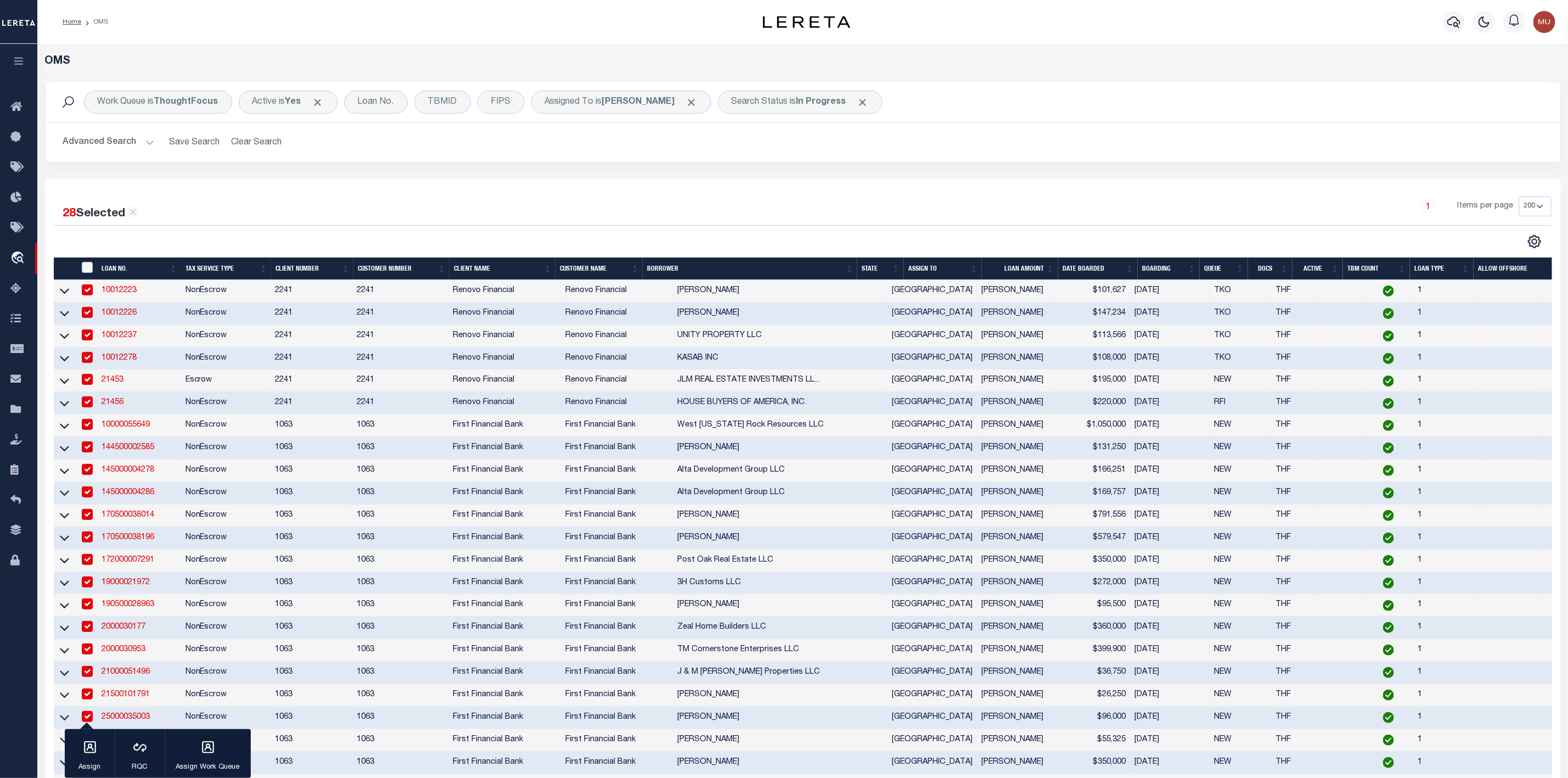
scroll to position [494, 0]
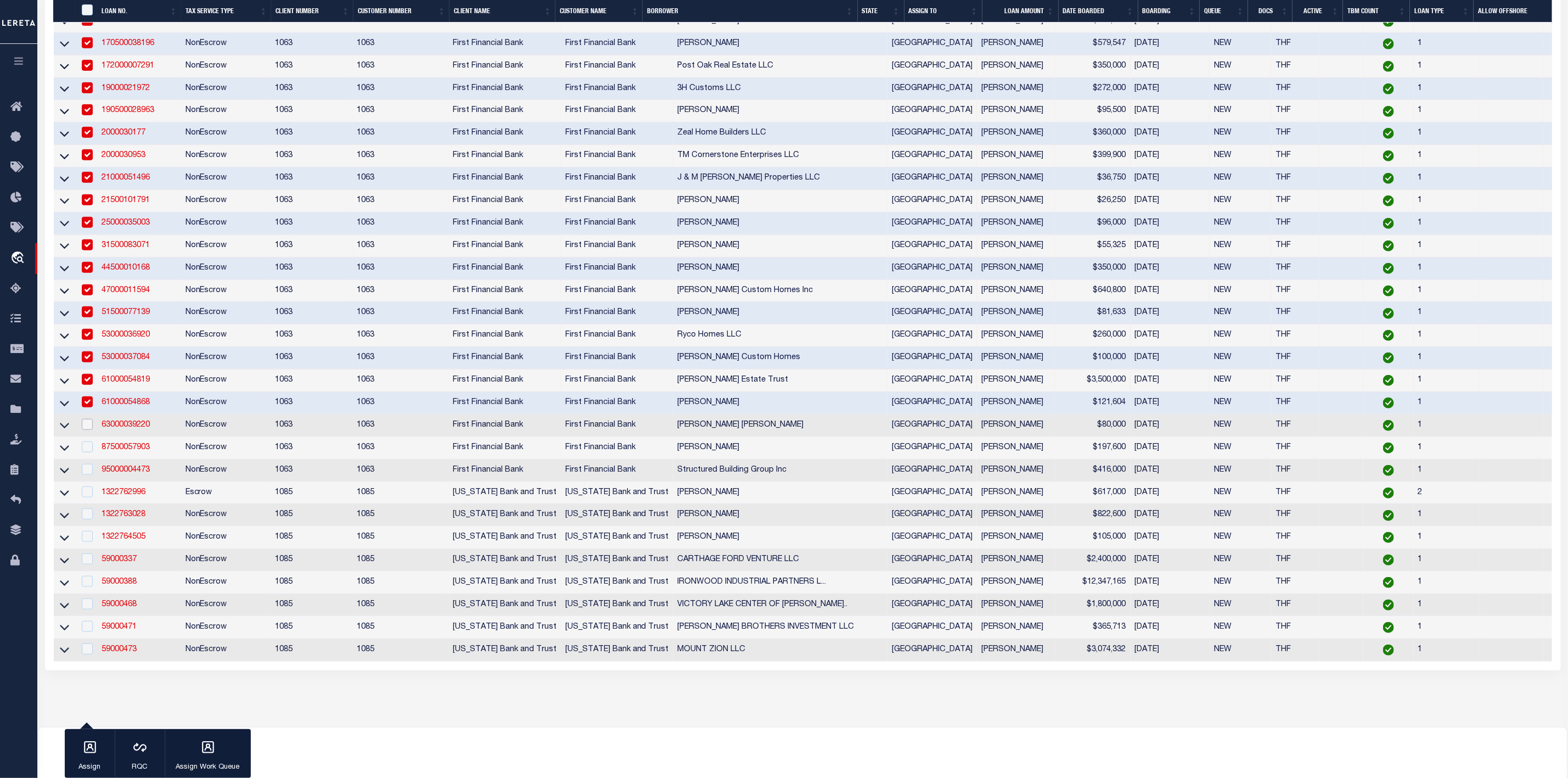
click at [85, 430] on input "checkbox" at bounding box center [87, 424] width 11 height 11
checkbox input "true"
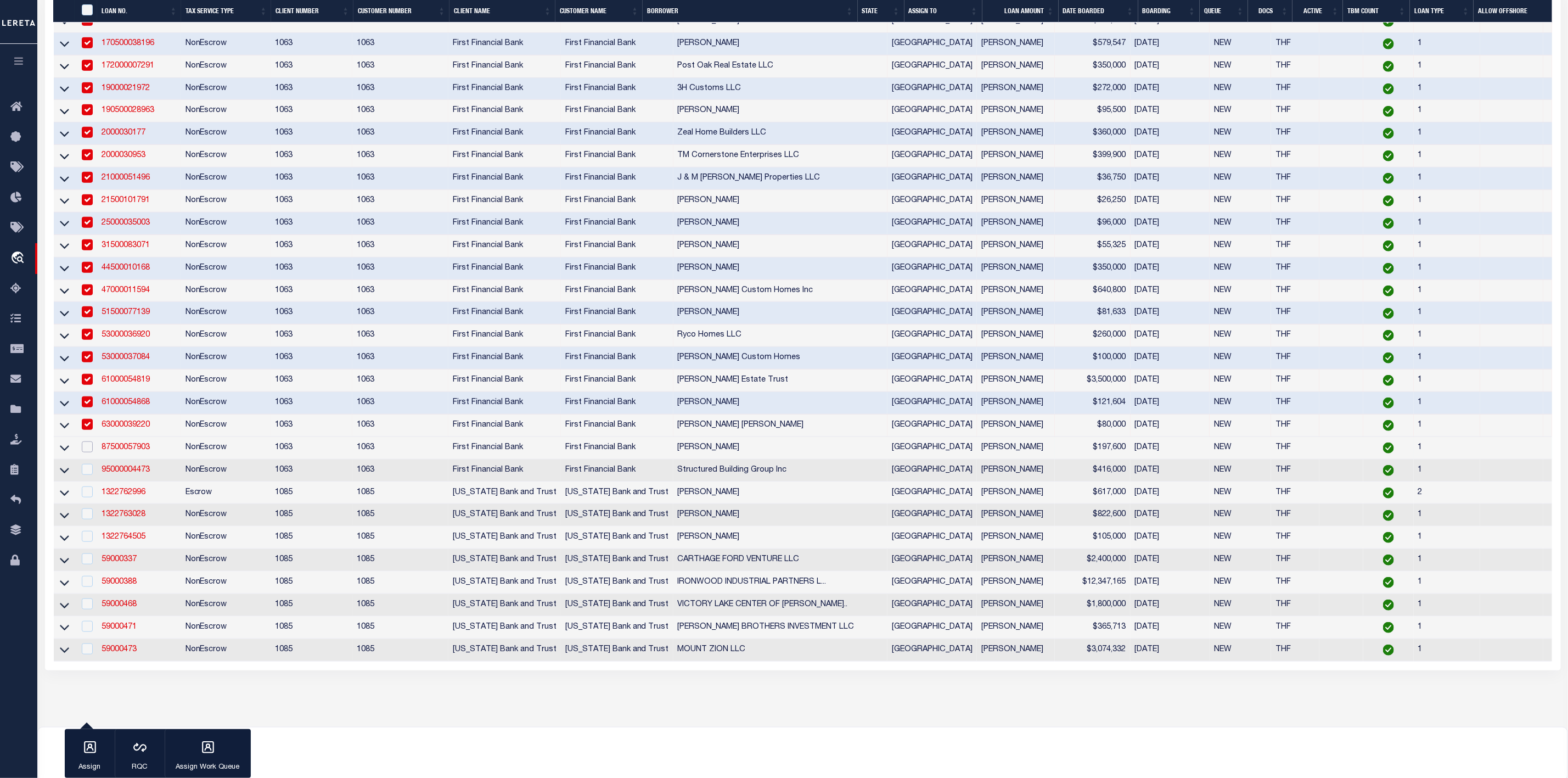
click at [86, 453] on input "checkbox" at bounding box center [87, 447] width 11 height 11
checkbox input "true"
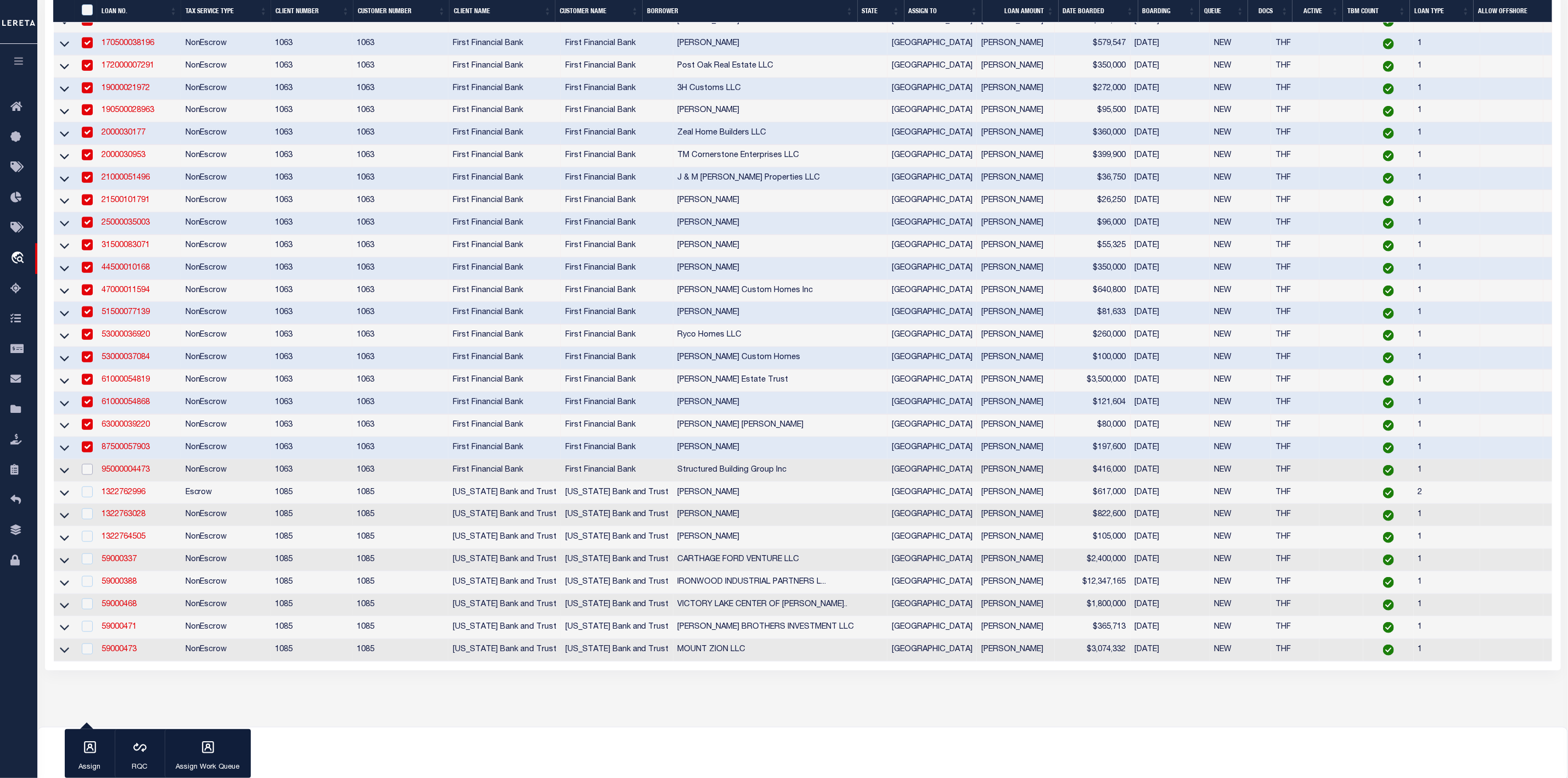
click at [91, 475] on input "checkbox" at bounding box center [87, 470] width 11 height 11
checkbox input "true"
click at [89, 497] on input "checkbox" at bounding box center [87, 492] width 11 height 11
checkbox input "true"
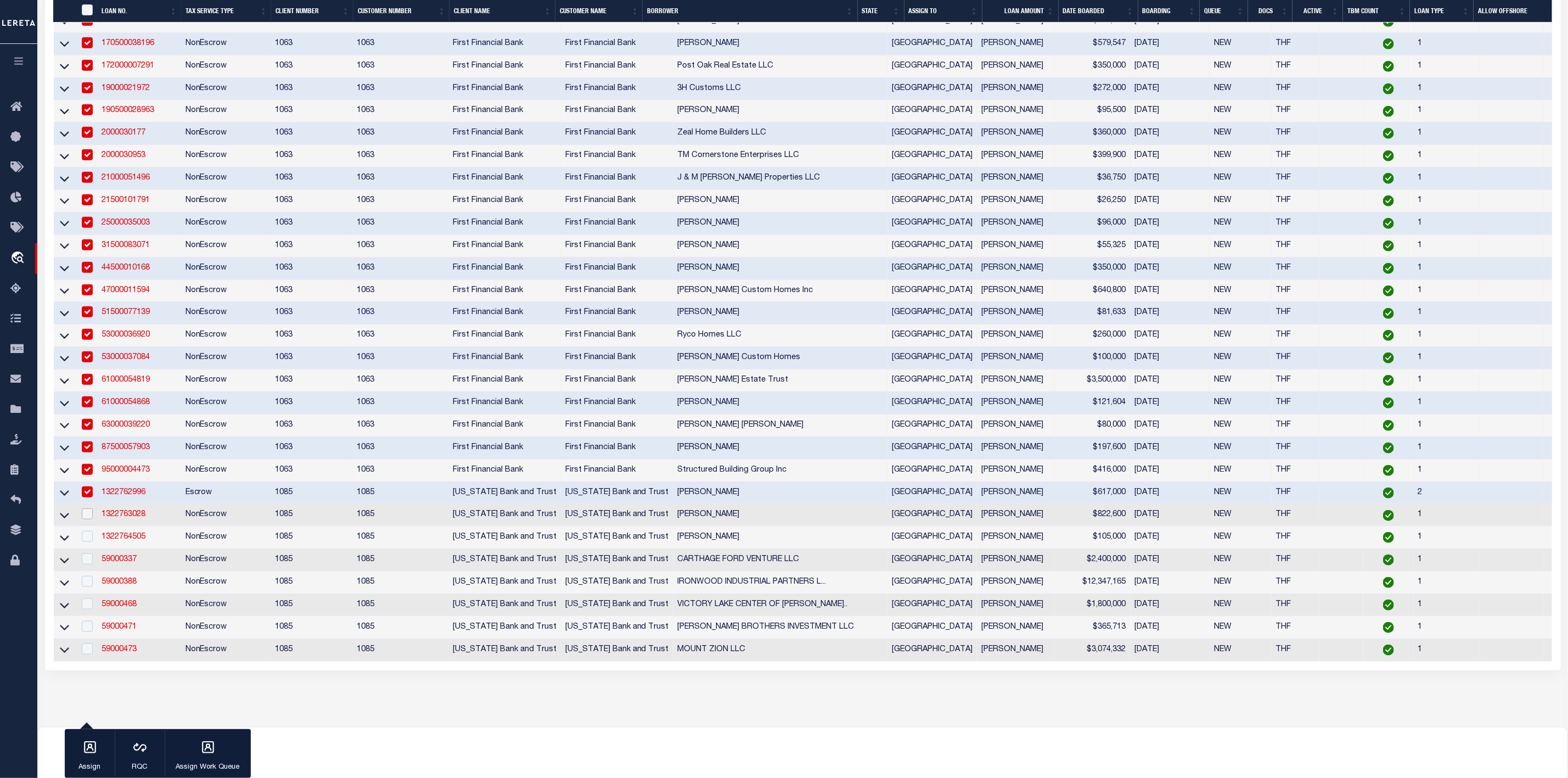
click at [91, 519] on input "checkbox" at bounding box center [87, 514] width 11 height 11
checkbox input "true"
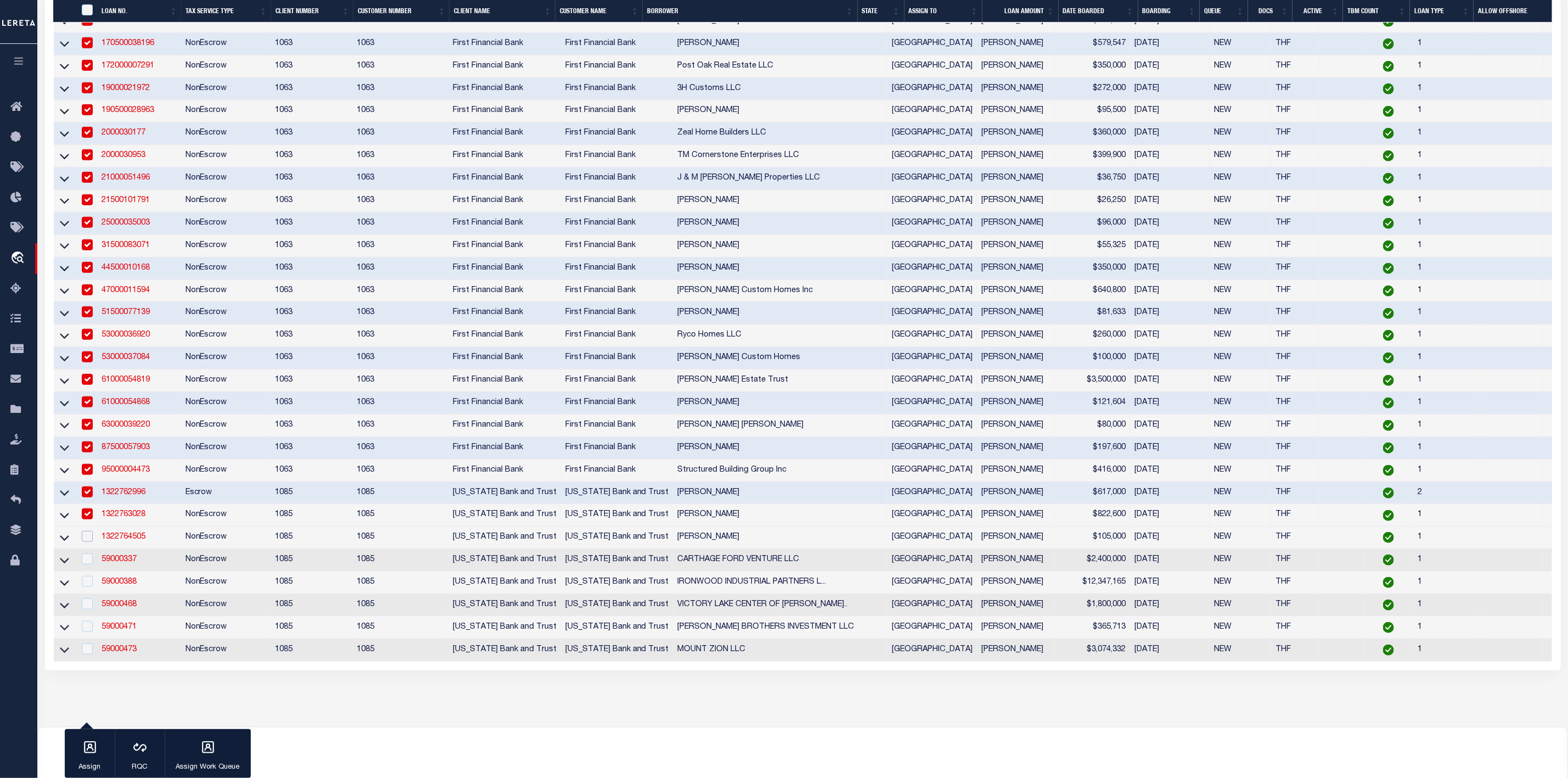
click at [86, 542] on input "checkbox" at bounding box center [87, 537] width 11 height 11
checkbox input "true"
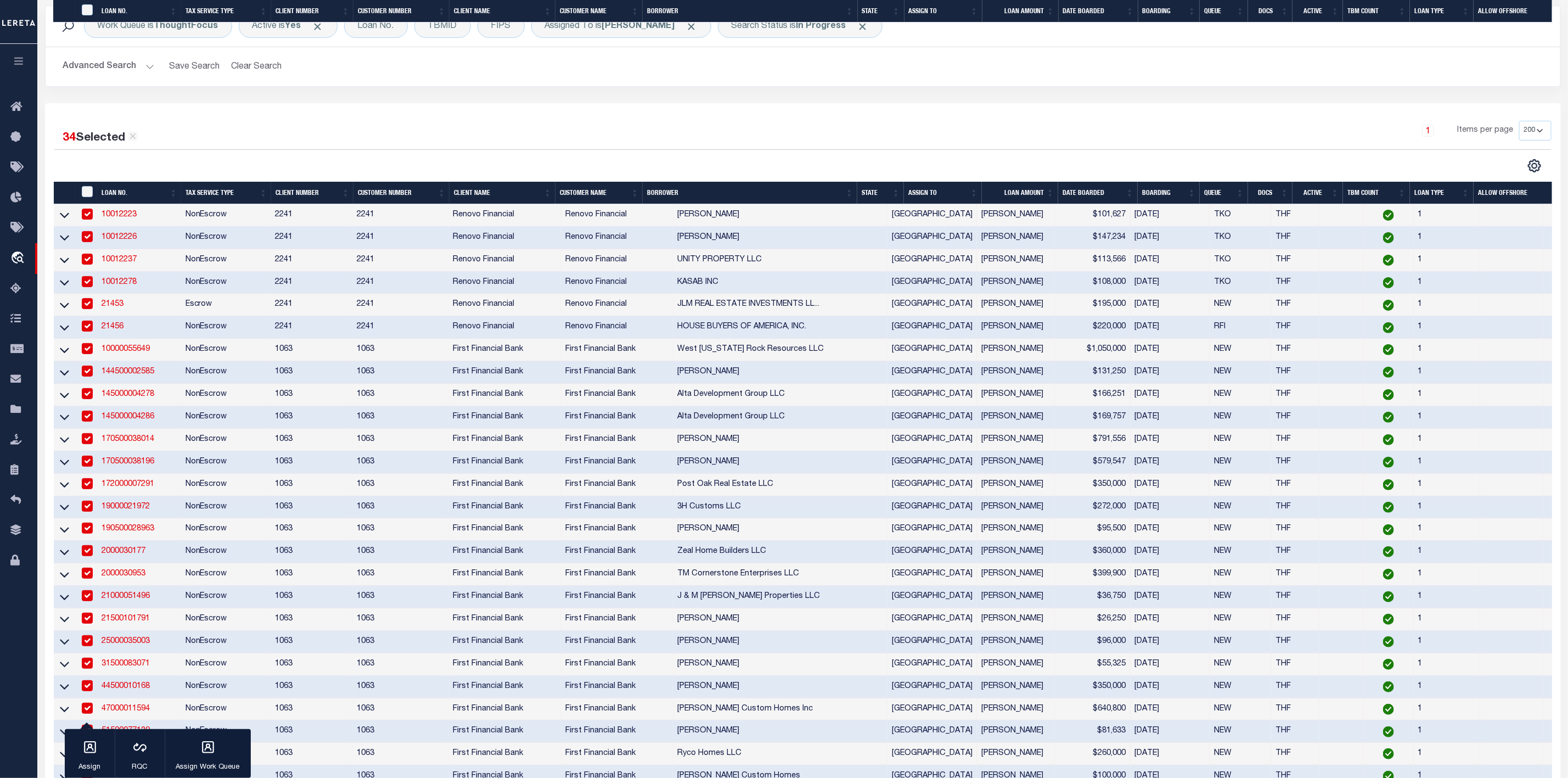
scroll to position [570, 0]
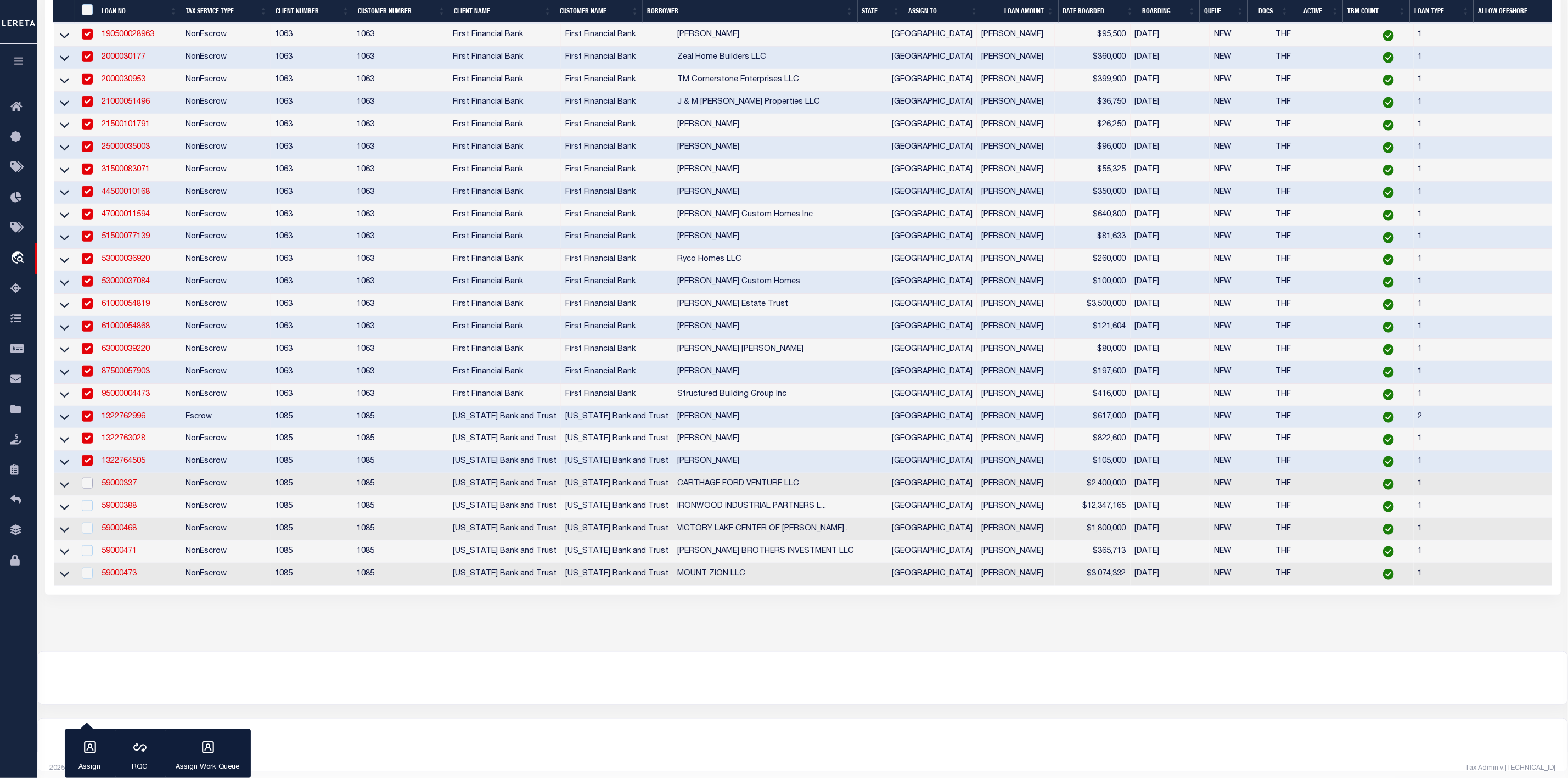
click at [87, 489] on input "checkbox" at bounding box center [87, 483] width 11 height 11
checkbox input "true"
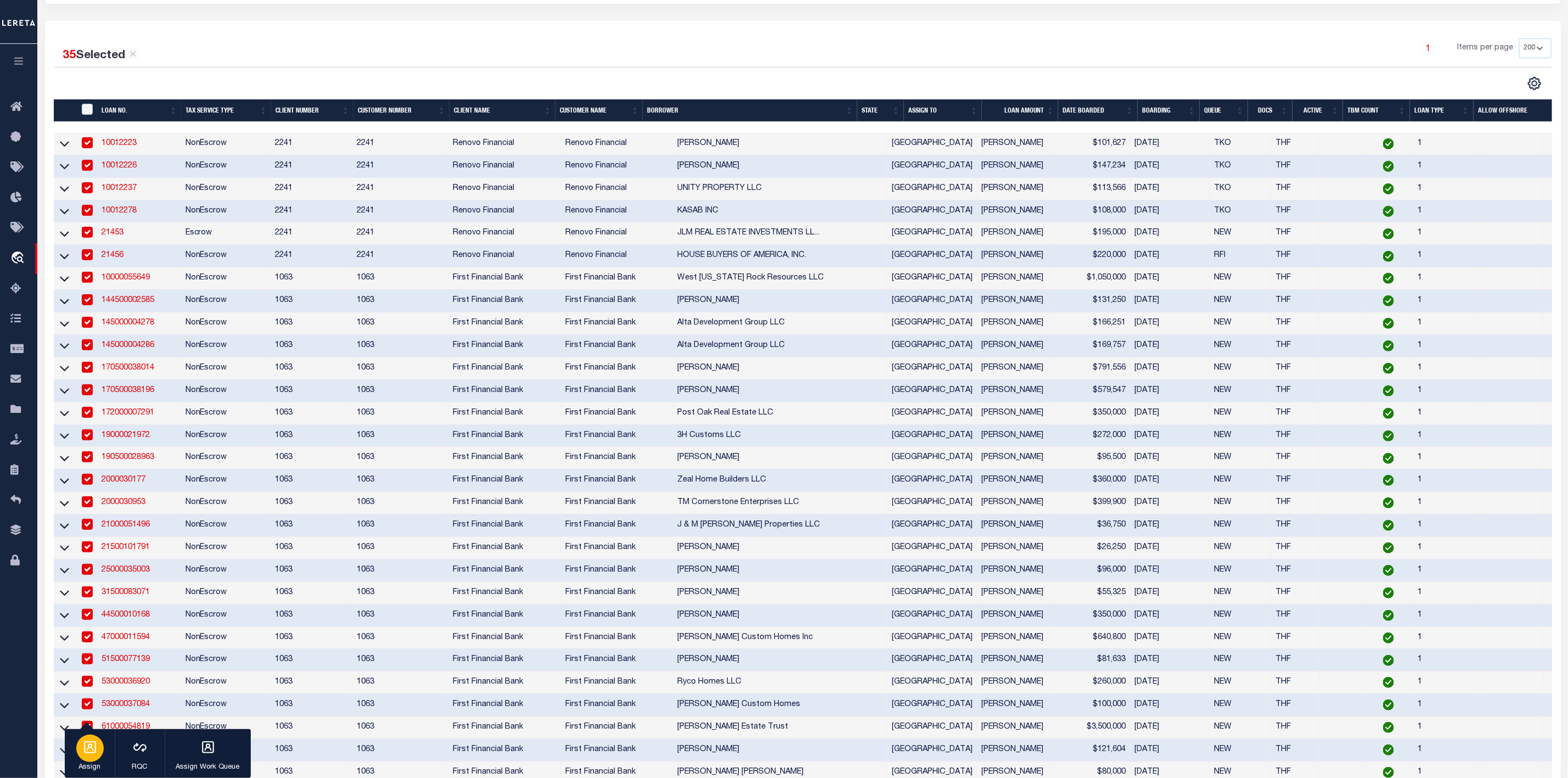
click at [91, 743] on icon "button" at bounding box center [90, 748] width 12 height 12
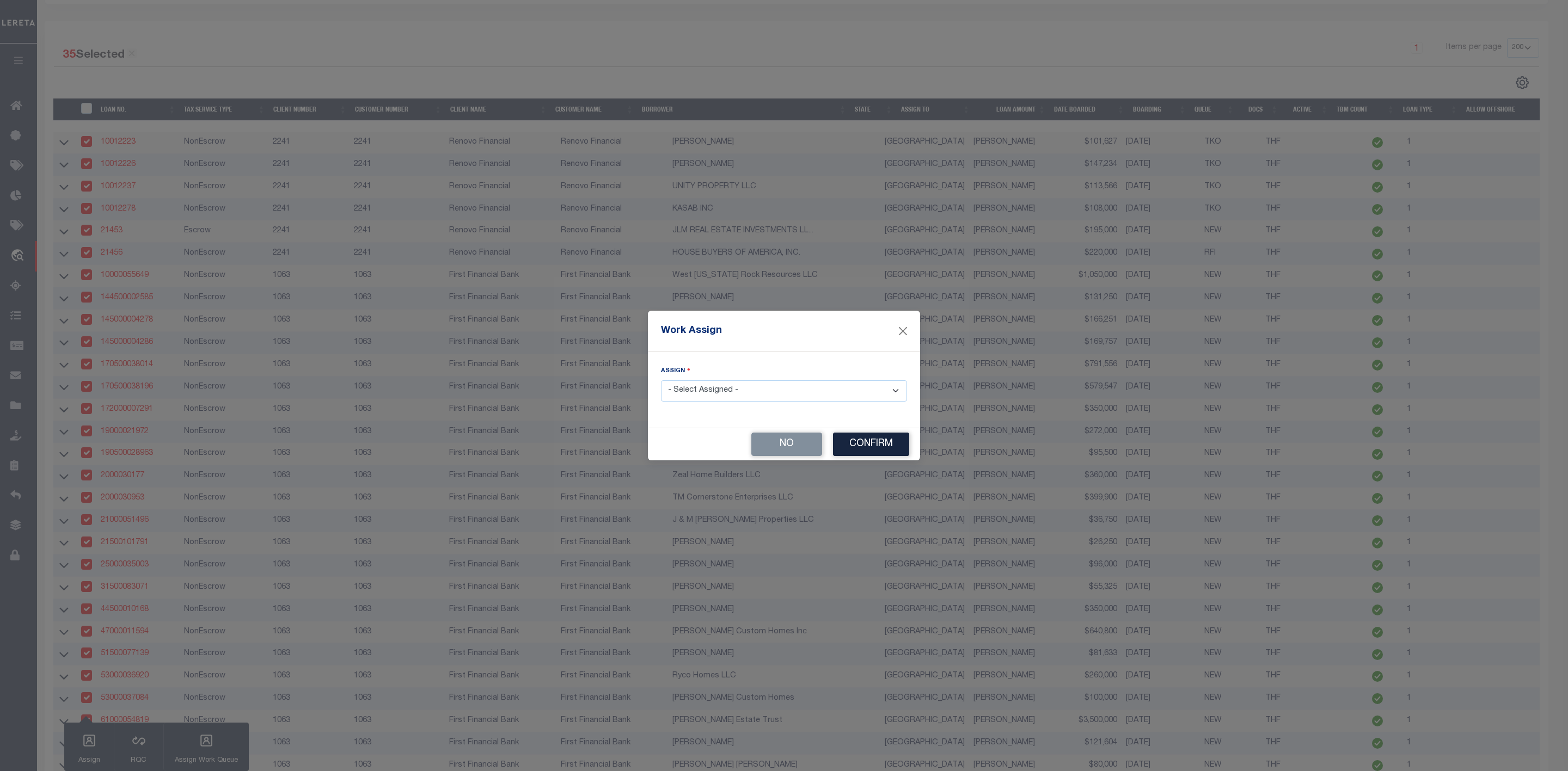
click at [730, 389] on select "- Select Assigned - --Unassigned-- [PERSON_NAME] [PERSON_NAME] [PERSON_NAME] [P…" at bounding box center [784, 391] width 246 height 21
select select "[PERSON_NAME]"
click at [661, 380] on select "- Select Assigned - --Unassigned-- [PERSON_NAME] [PERSON_NAME] [PERSON_NAME] [P…" at bounding box center [784, 391] width 246 height 21
click at [869, 446] on button "Confirm" at bounding box center [870, 444] width 76 height 23
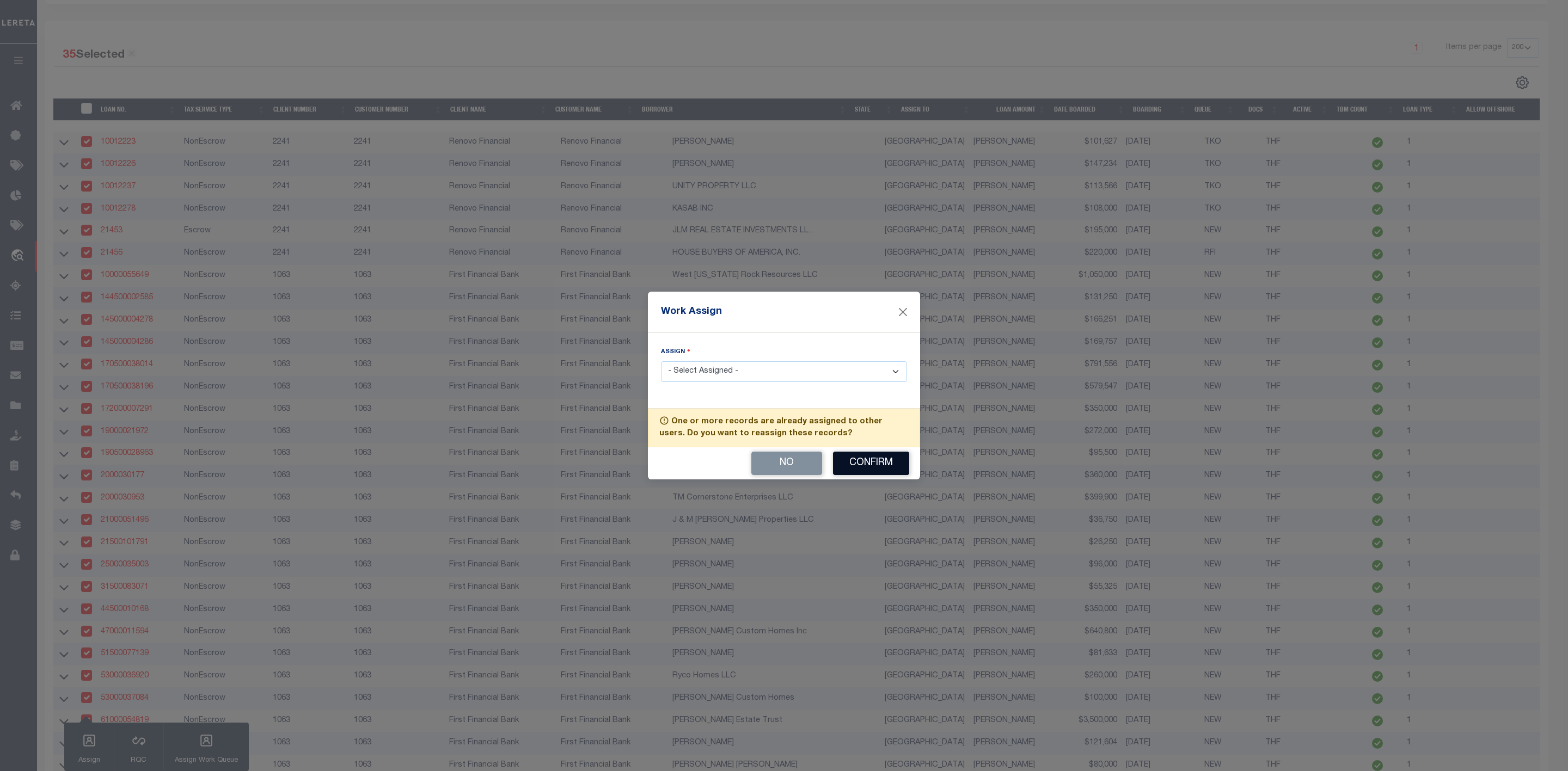
click at [869, 462] on button "Confirm" at bounding box center [870, 463] width 76 height 23
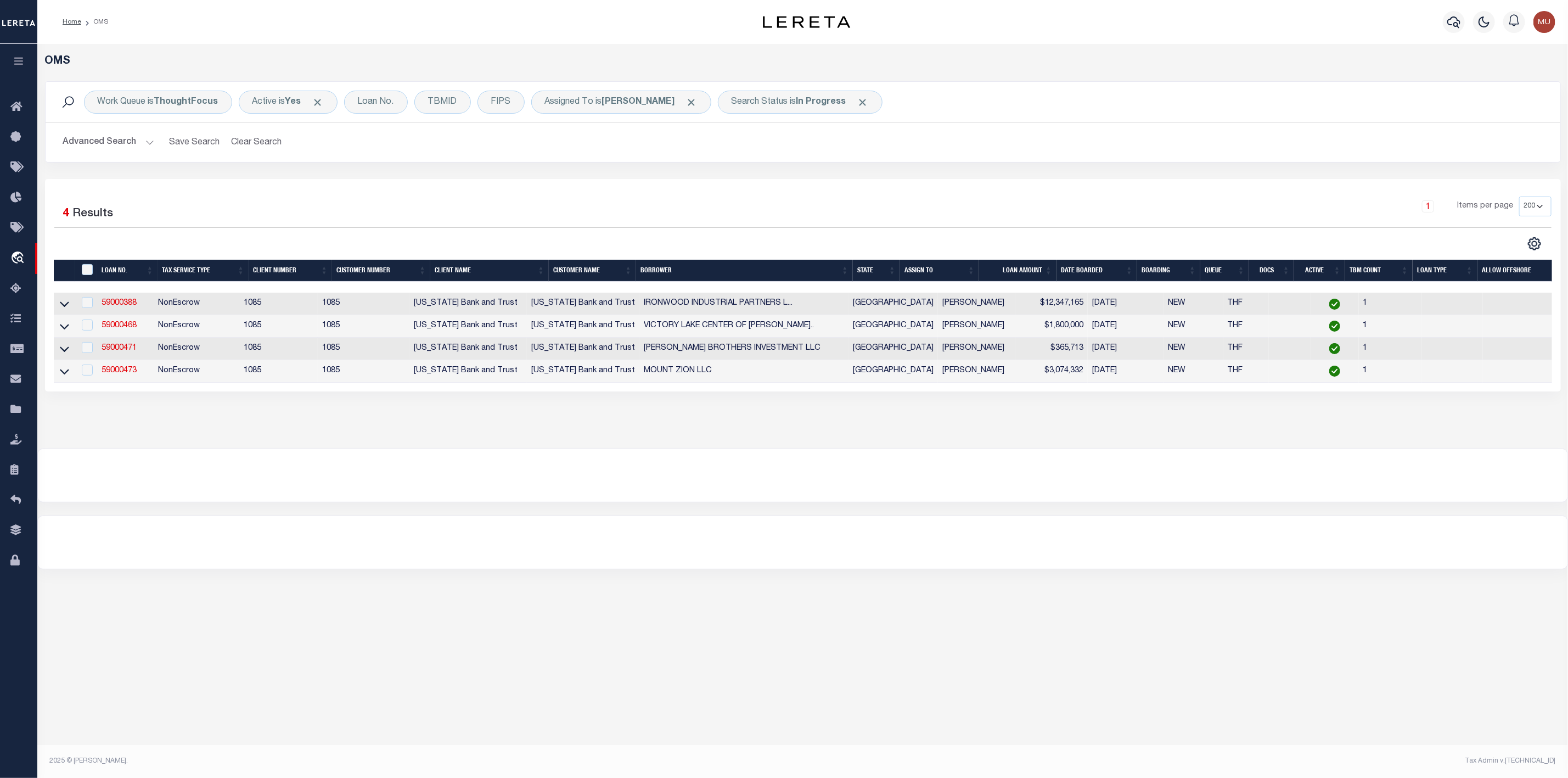
scroll to position [0, 0]
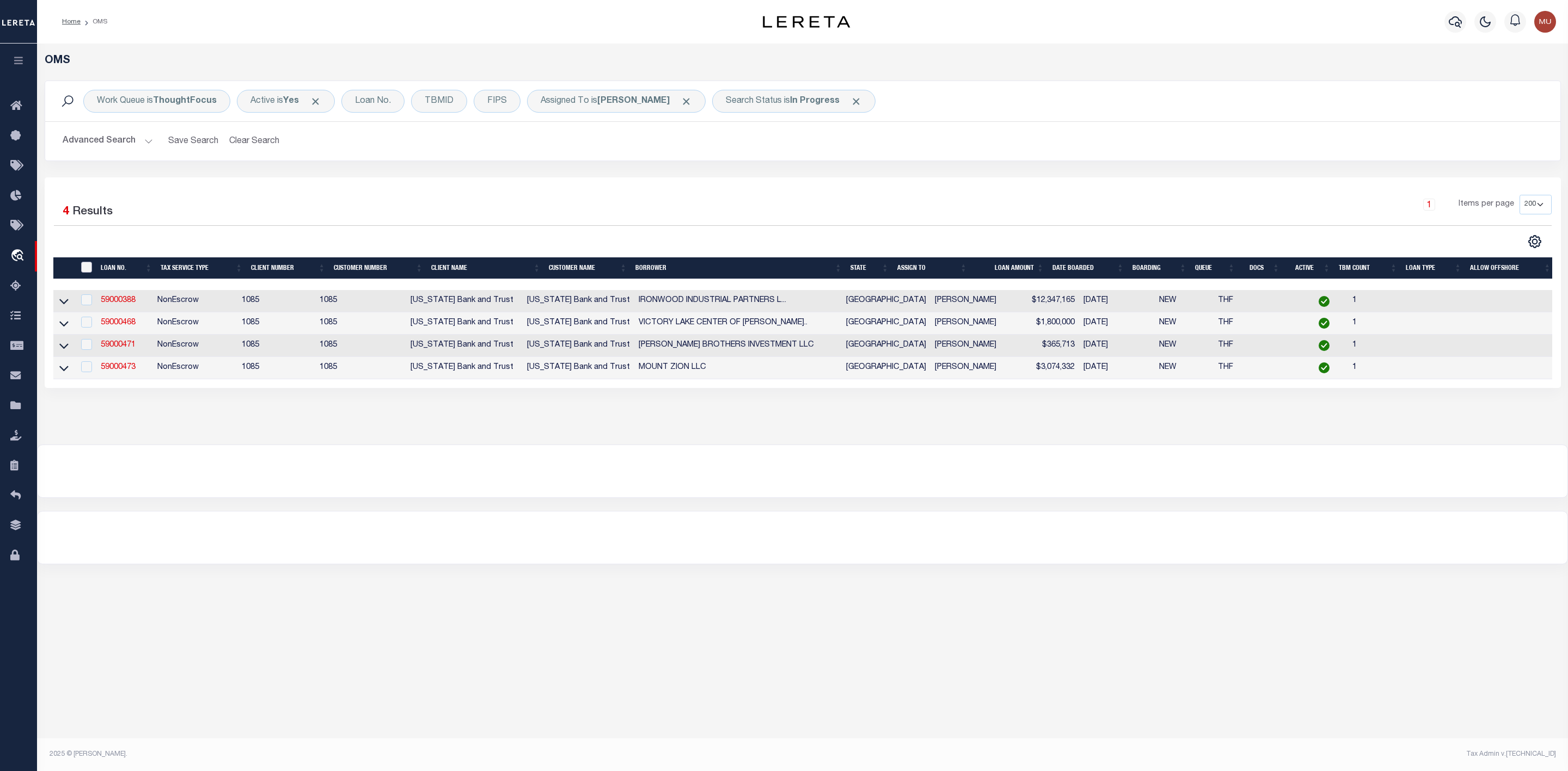
click at [83, 265] on input "" at bounding box center [86, 267] width 11 height 11
checkbox input "true"
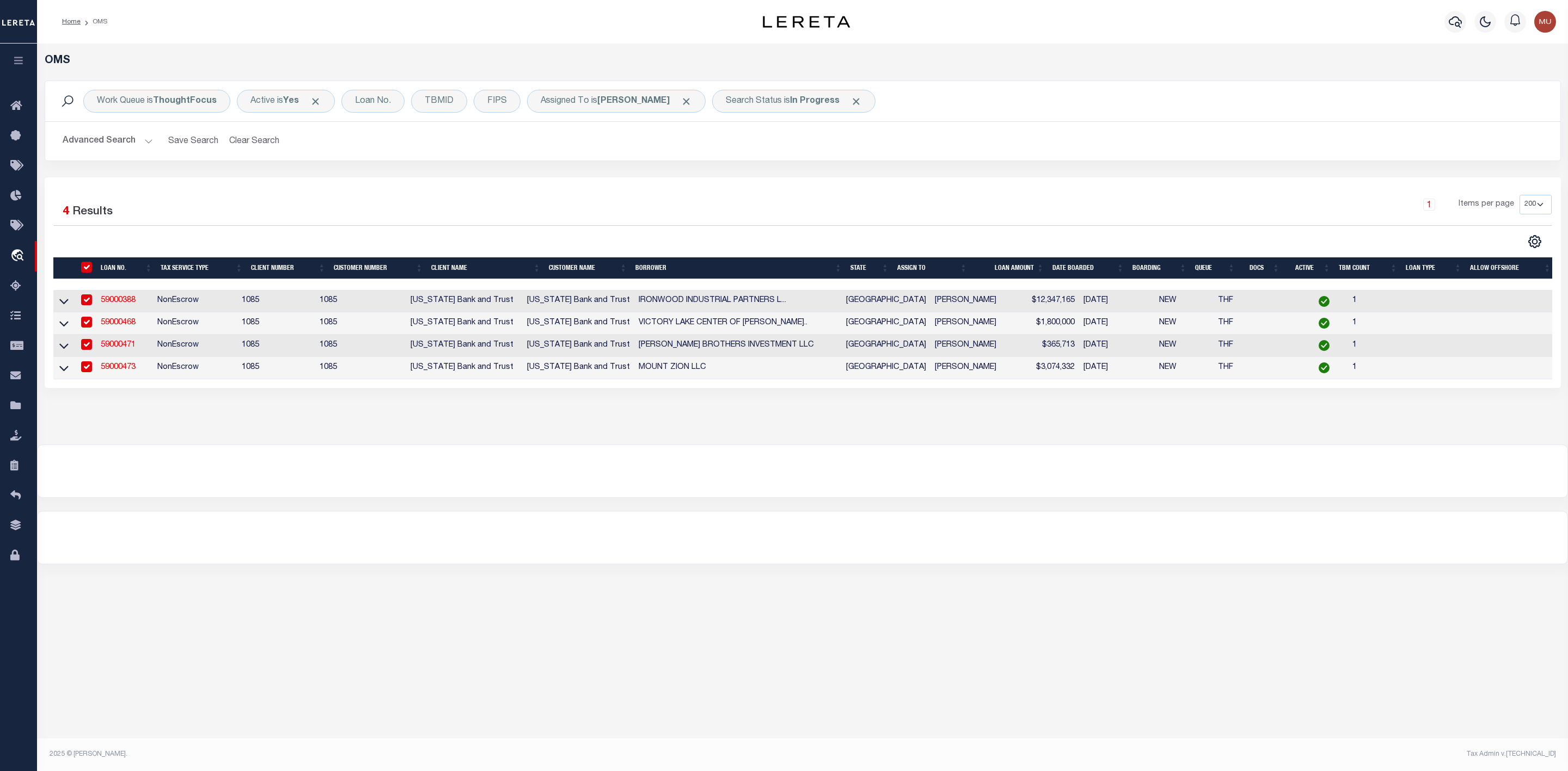
checkbox input "true"
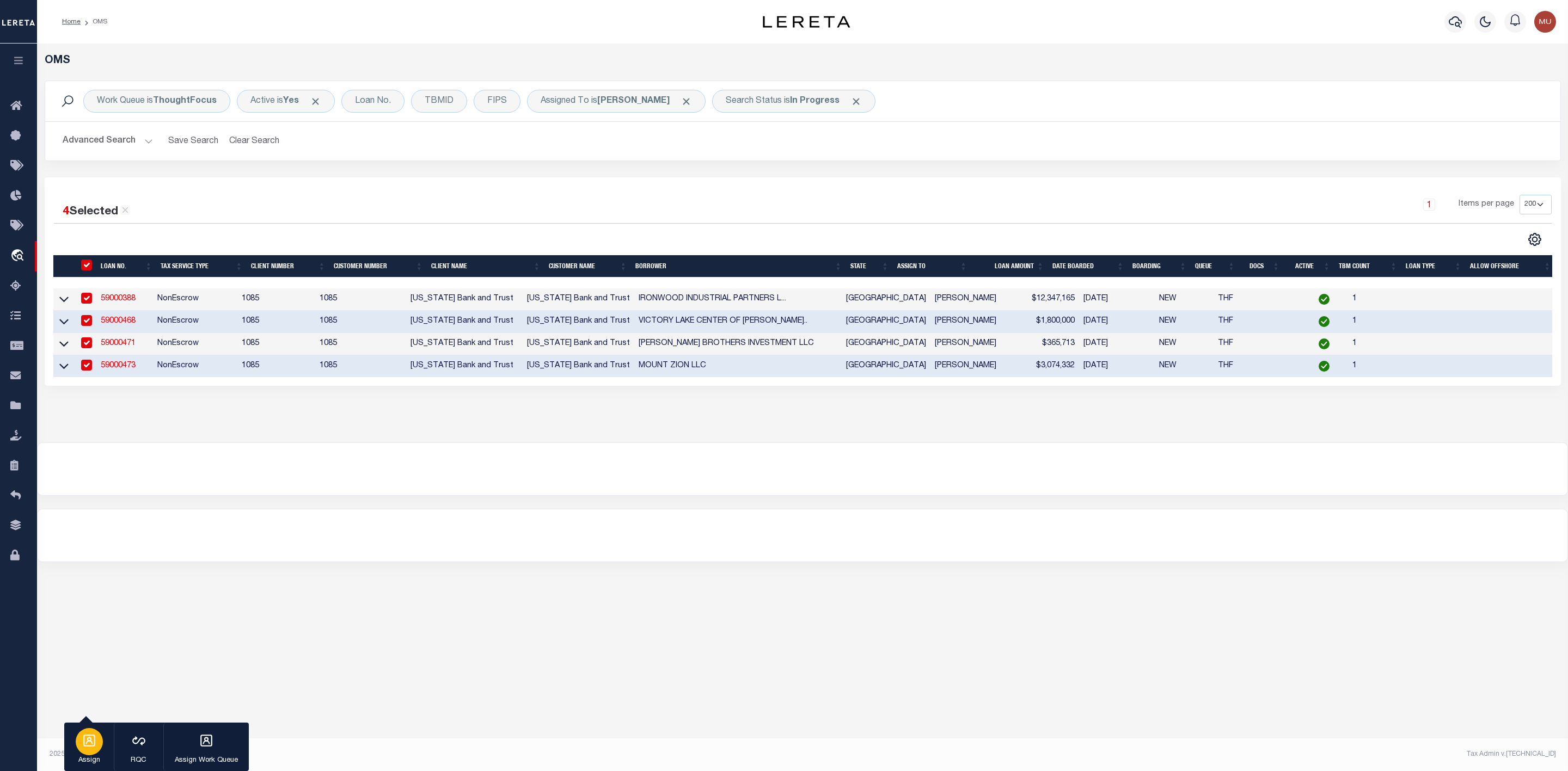
click at [84, 727] on button "Assign" at bounding box center [89, 747] width 49 height 49
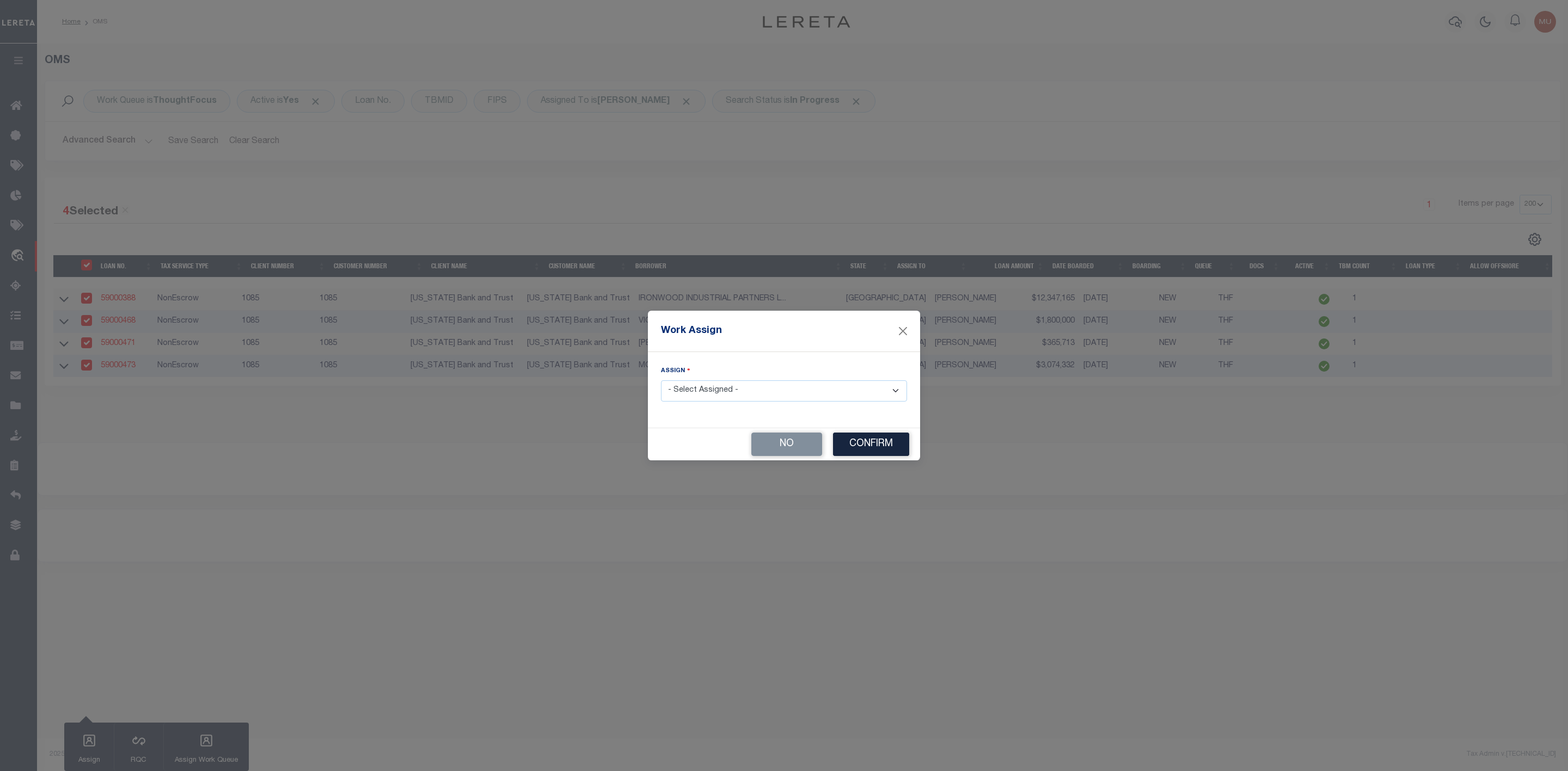
click at [698, 392] on select "- Select Assigned - --Unassigned-- [PERSON_NAME] [PERSON_NAME] [PERSON_NAME] [P…" at bounding box center [784, 391] width 246 height 21
select select "[PERSON_NAME]"
click at [661, 380] on select "- Select Assigned - --Unassigned-- [PERSON_NAME] [PERSON_NAME] [PERSON_NAME] [P…" at bounding box center [784, 391] width 246 height 21
click at [877, 443] on button "Confirm" at bounding box center [870, 444] width 76 height 23
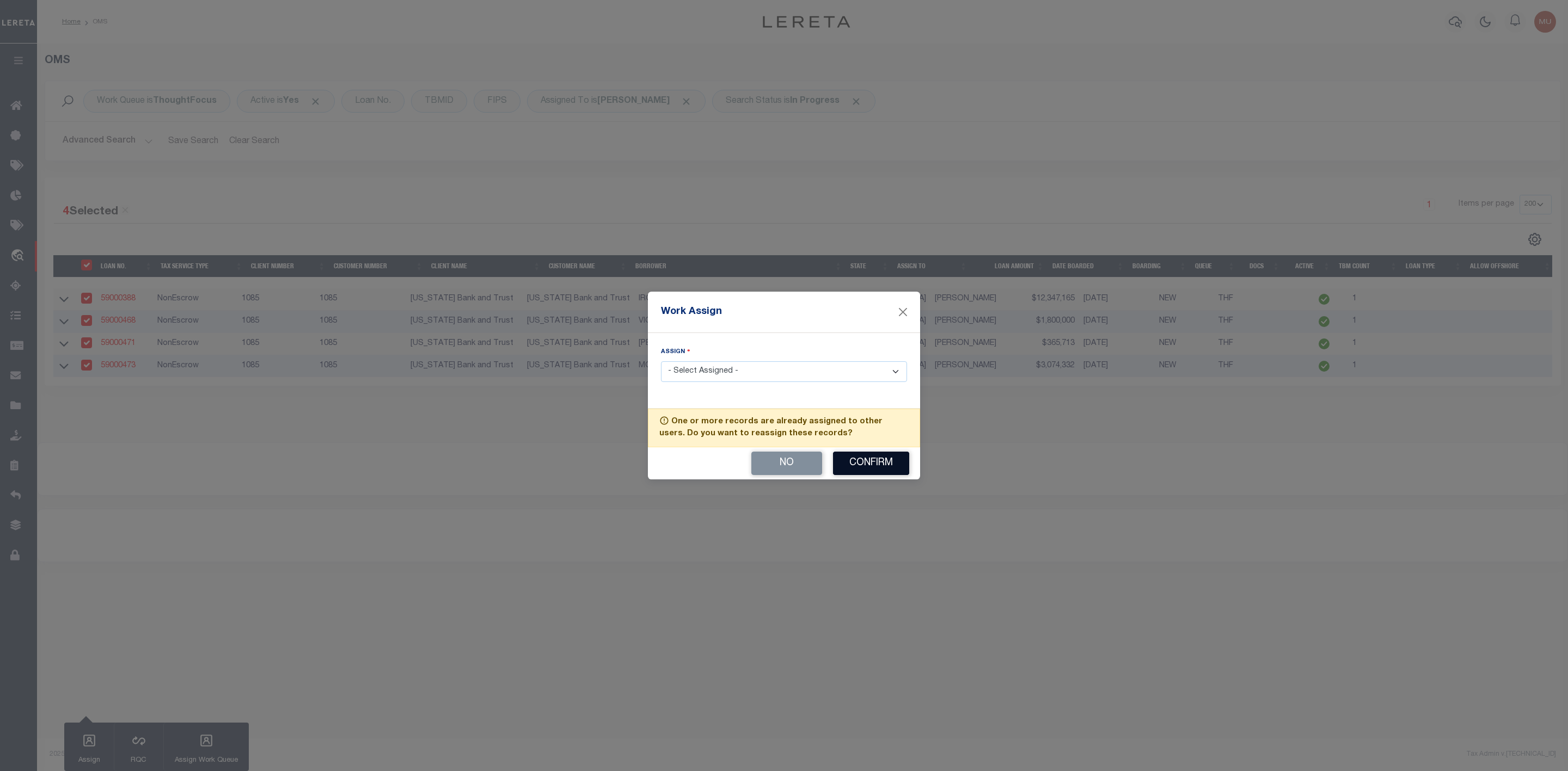
click at [869, 466] on button "Confirm" at bounding box center [870, 463] width 76 height 23
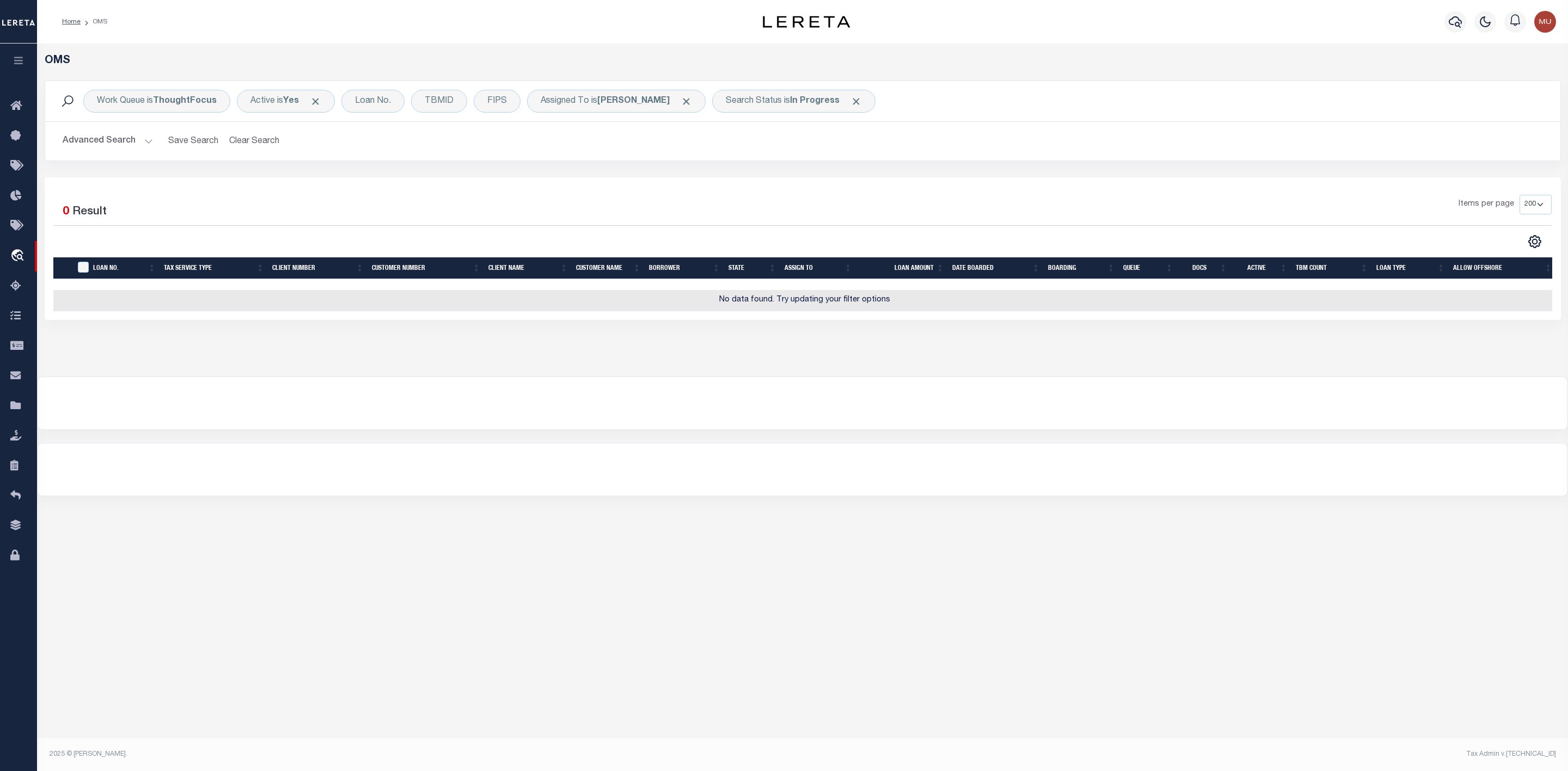
click at [146, 142] on button "Advanced Search" at bounding box center [108, 141] width 90 height 21
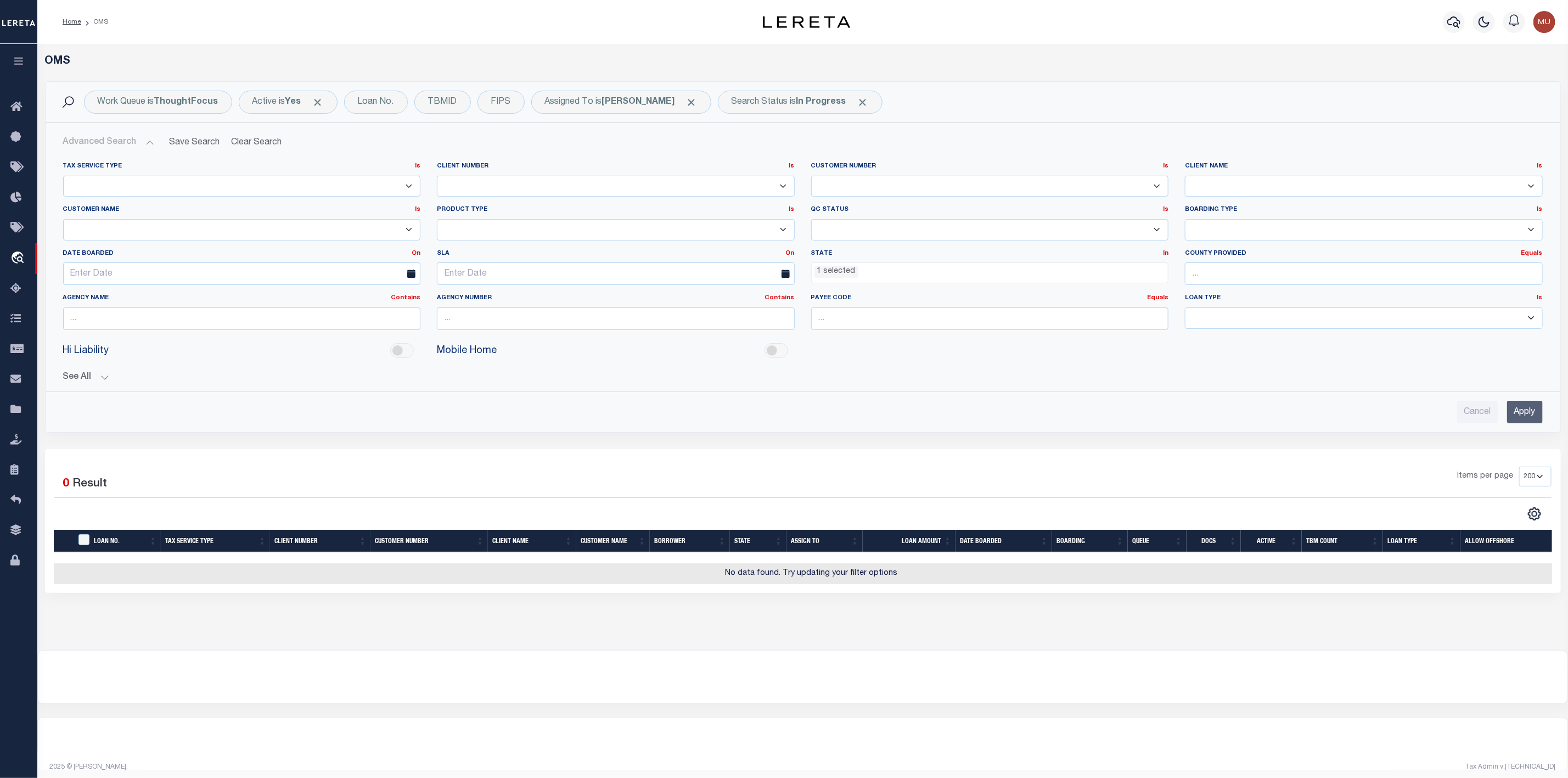
click at [887, 273] on ul "1 selected" at bounding box center [990, 270] width 357 height 15
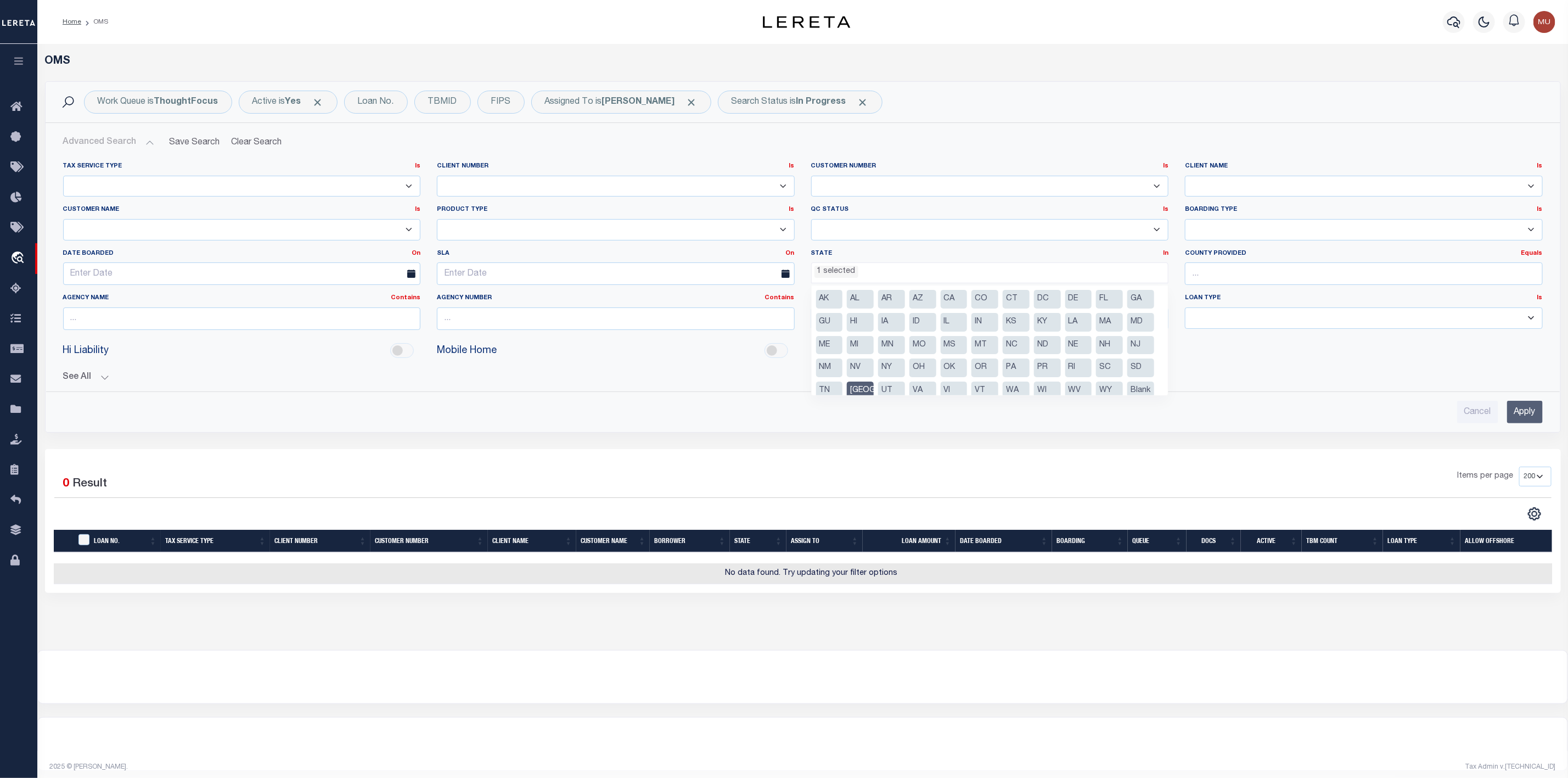
click at [874, 389] on li "[GEOGRAPHIC_DATA]" at bounding box center [860, 391] width 27 height 18
click at [1538, 424] on input "Apply" at bounding box center [1525, 412] width 36 height 23
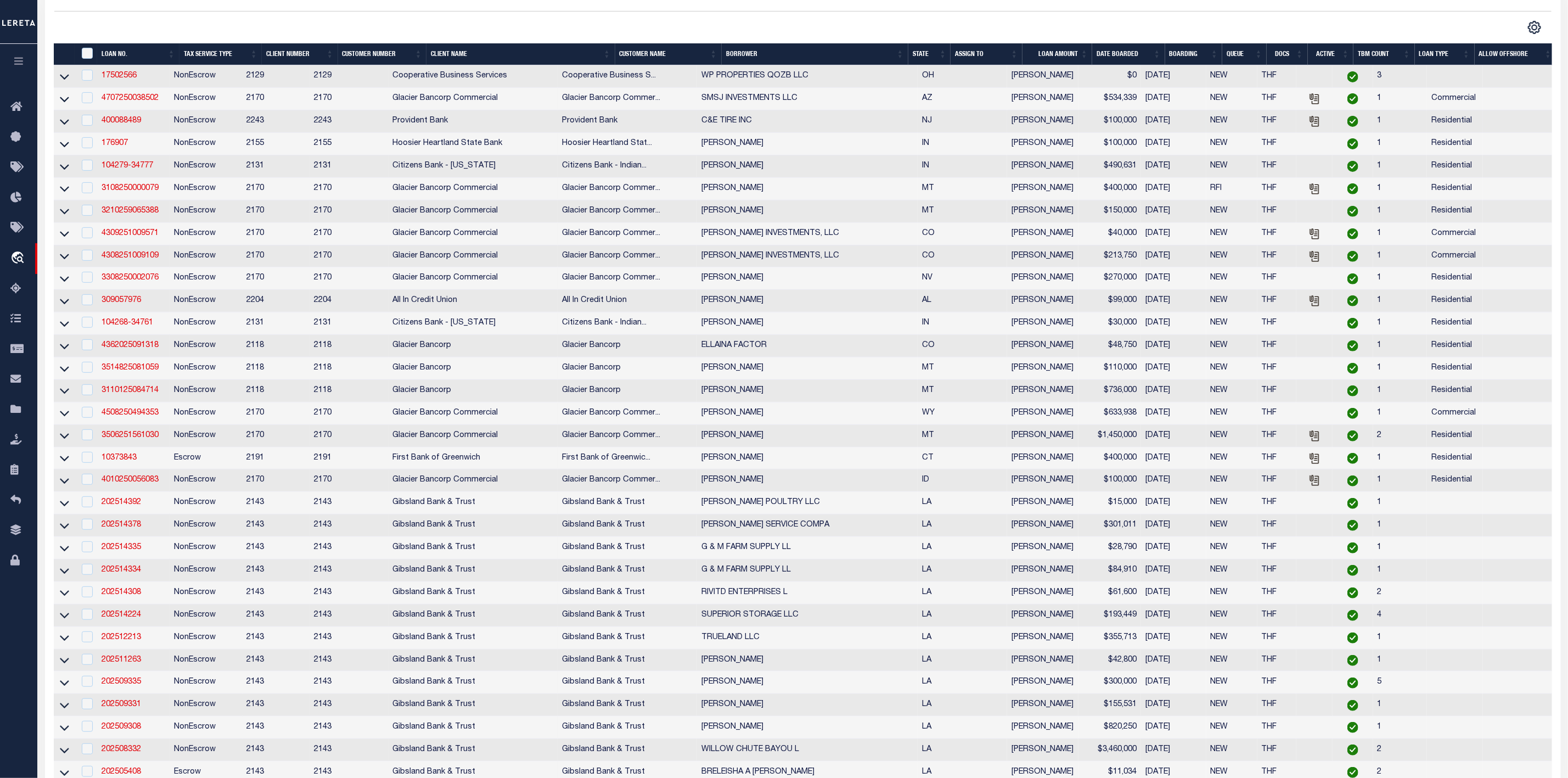
scroll to position [0, 0]
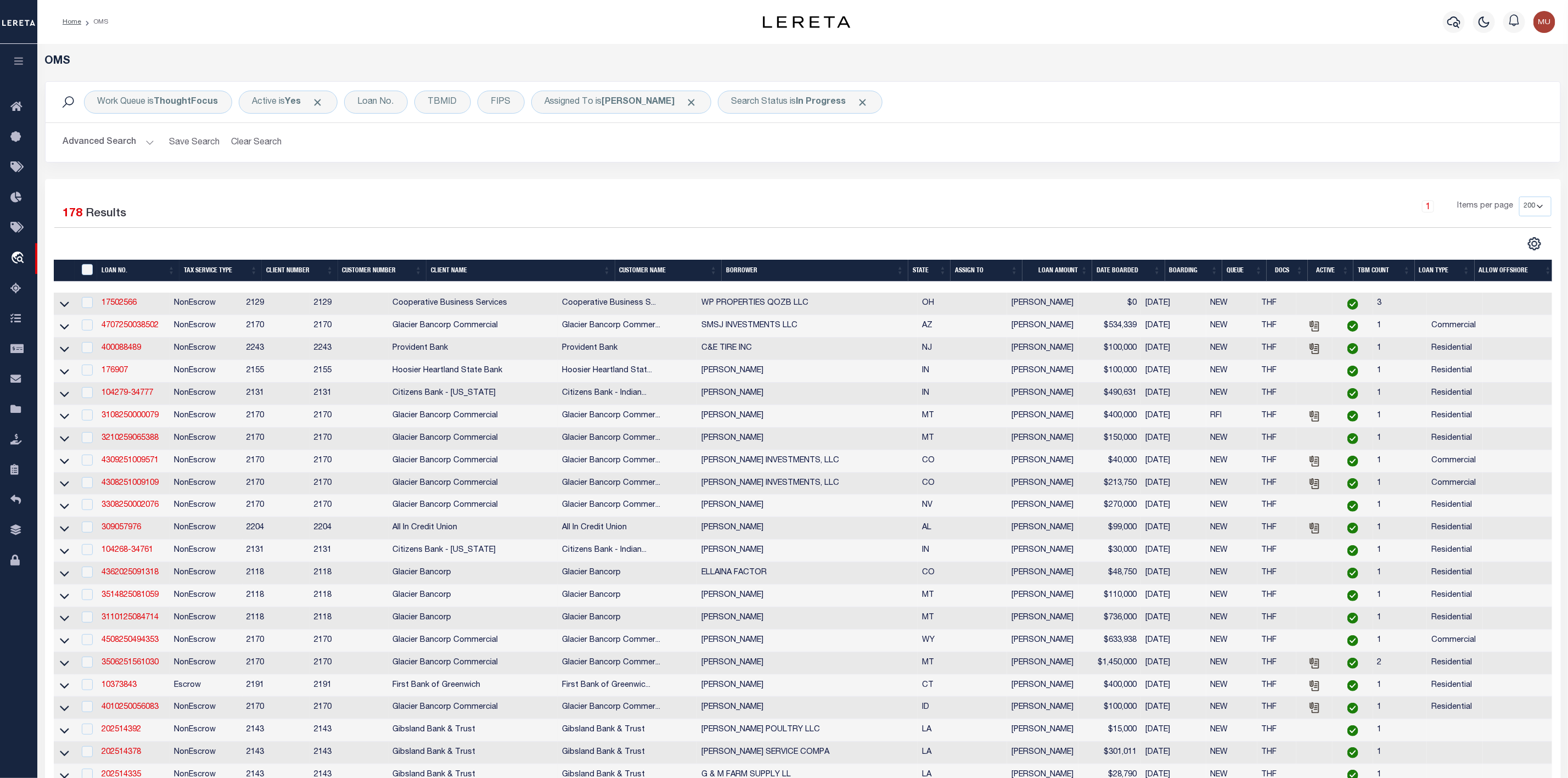
click at [145, 146] on button "Advanced Search" at bounding box center [109, 142] width 91 height 21
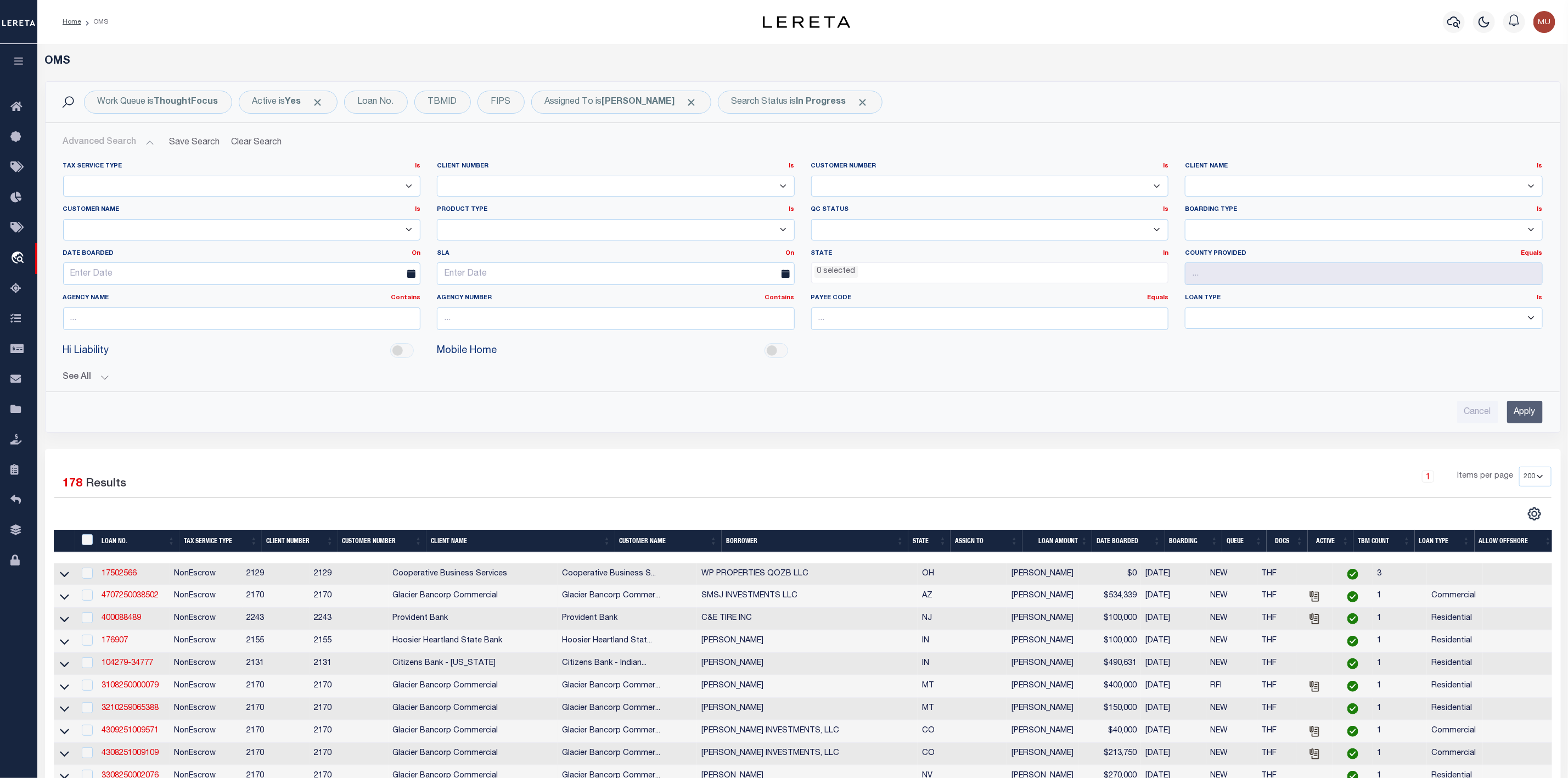
click at [860, 269] on ul "0 selected" at bounding box center [990, 270] width 357 height 15
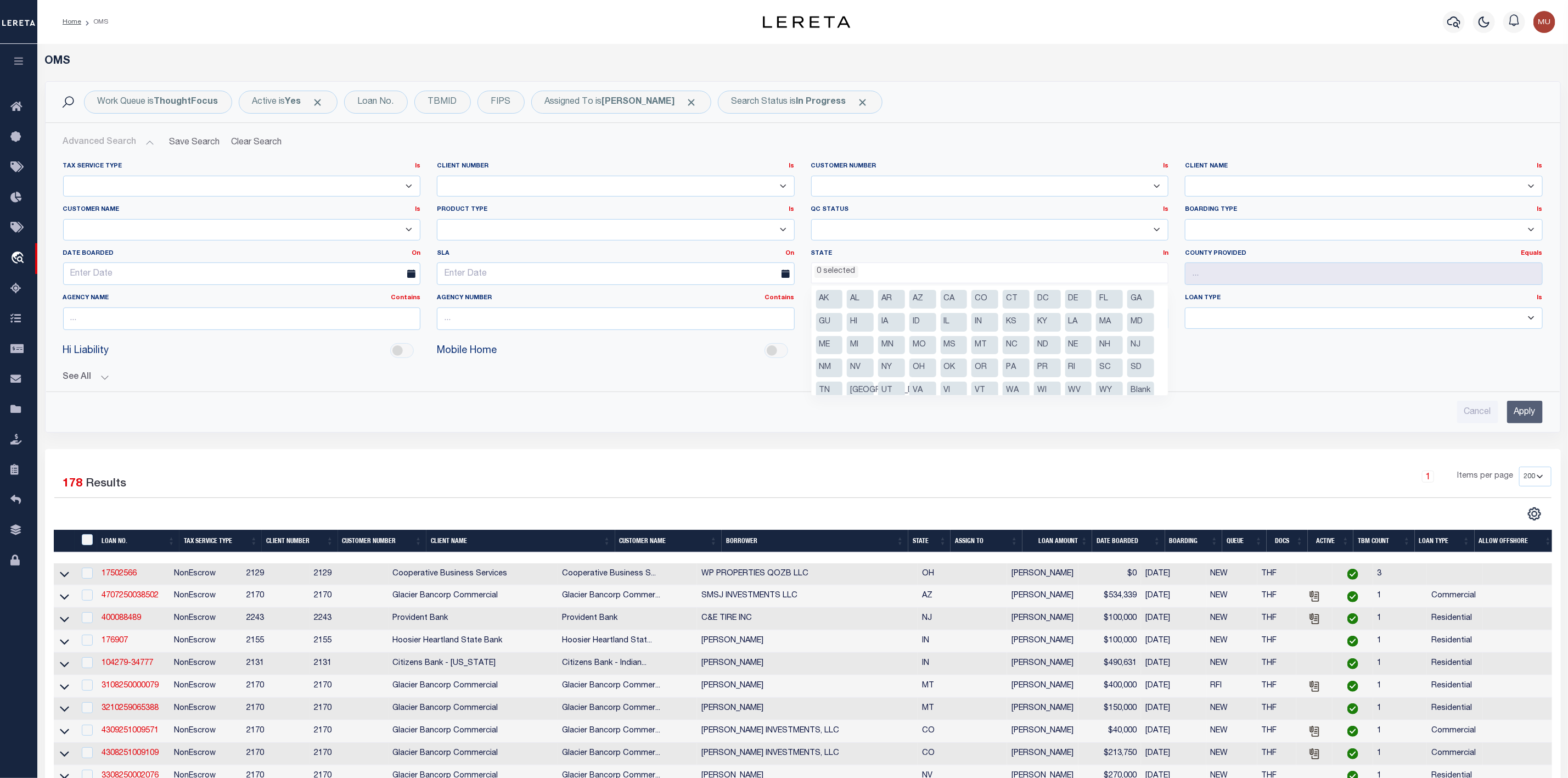
click at [1092, 324] on li "LA" at bounding box center [1079, 322] width 27 height 18
click at [1127, 309] on li "GA" at bounding box center [1141, 299] width 27 height 18
select select "GA"
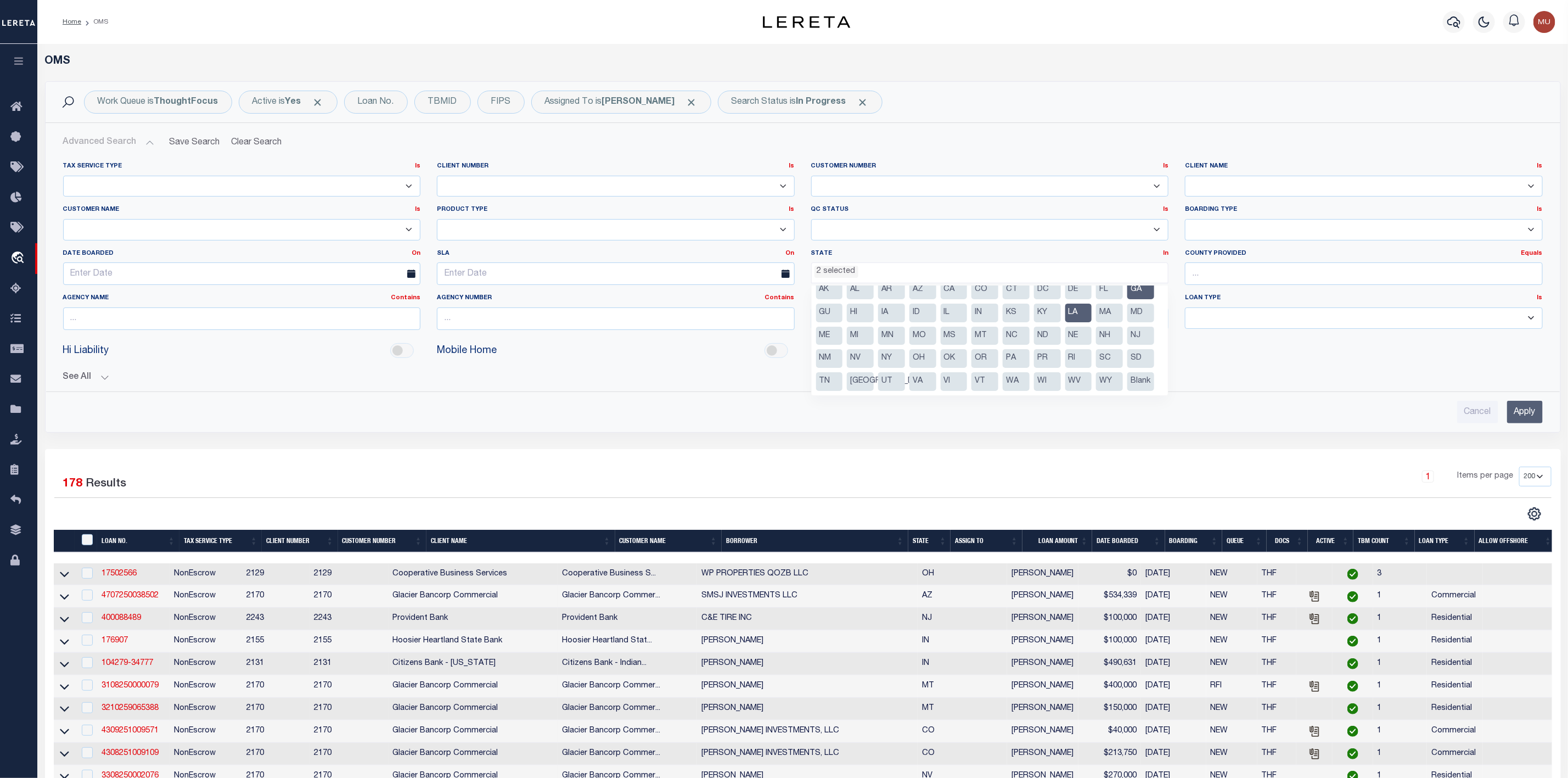
click at [1127, 333] on li "NJ" at bounding box center [1141, 336] width 27 height 18
click at [1521, 414] on input "Apply" at bounding box center [1525, 412] width 36 height 23
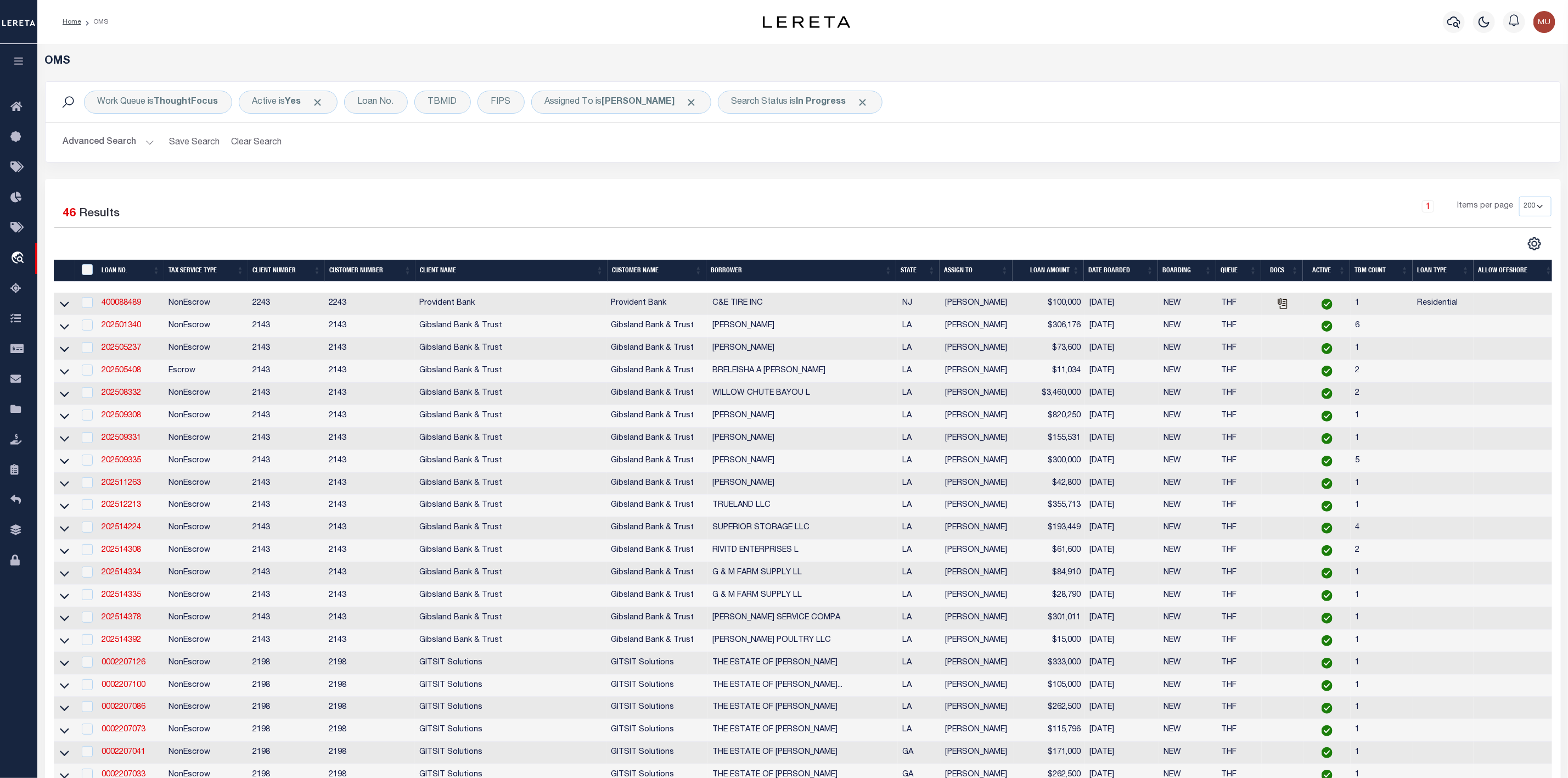
scroll to position [82, 0]
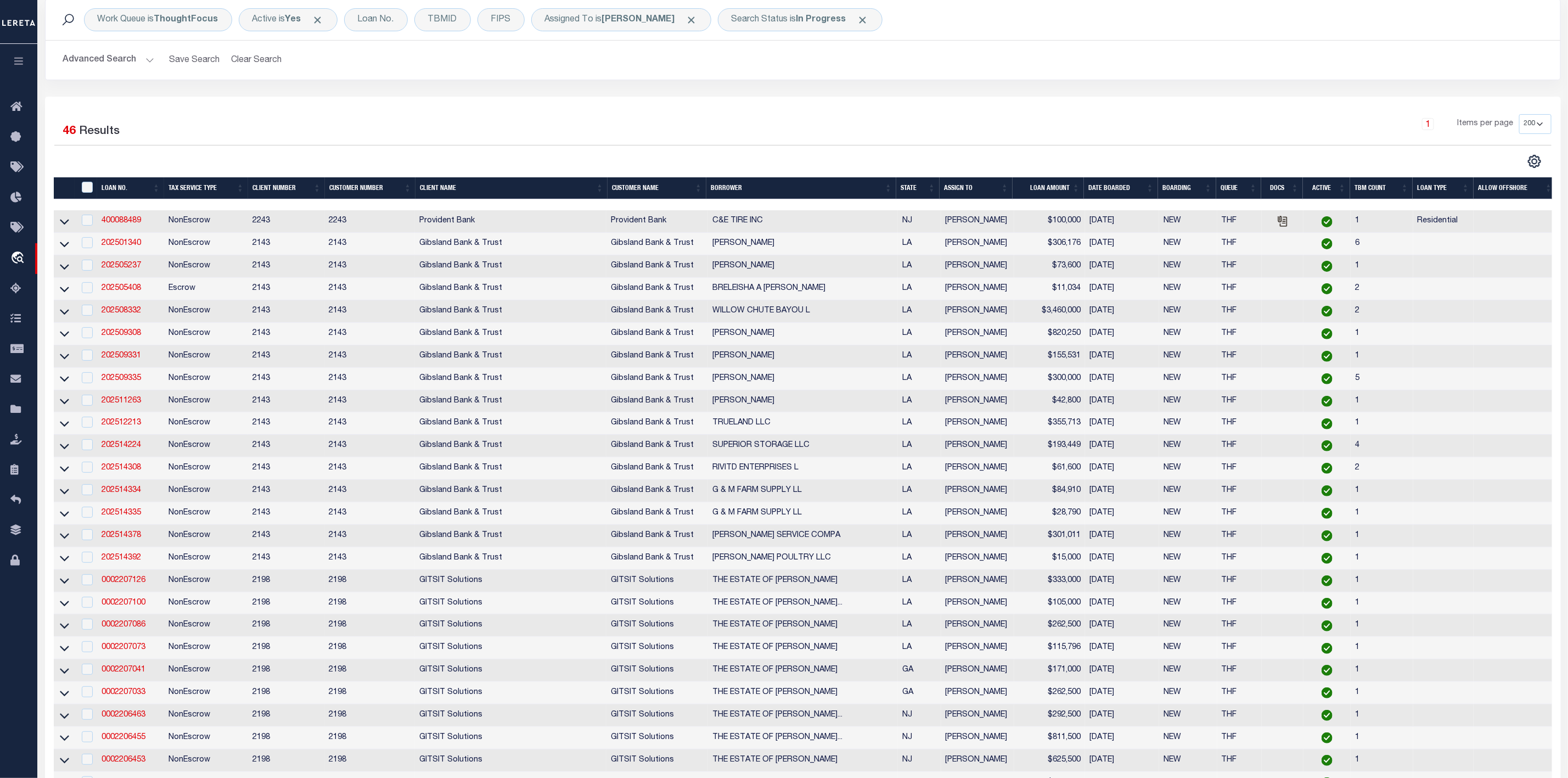
click at [1005, 188] on th "ASSIGN TO" at bounding box center [976, 189] width 73 height 23
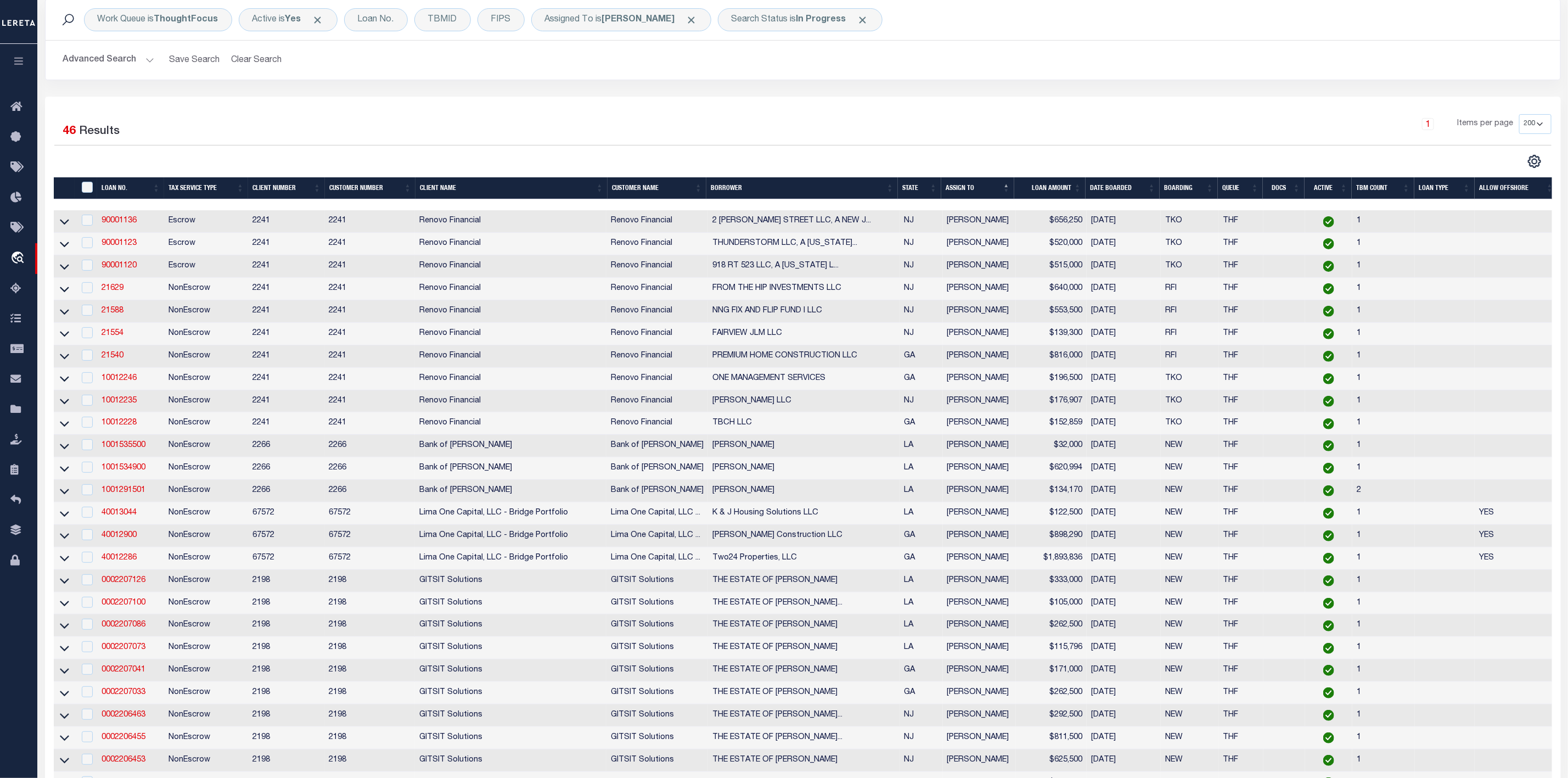
click at [936, 188] on th "State" at bounding box center [919, 189] width 44 height 23
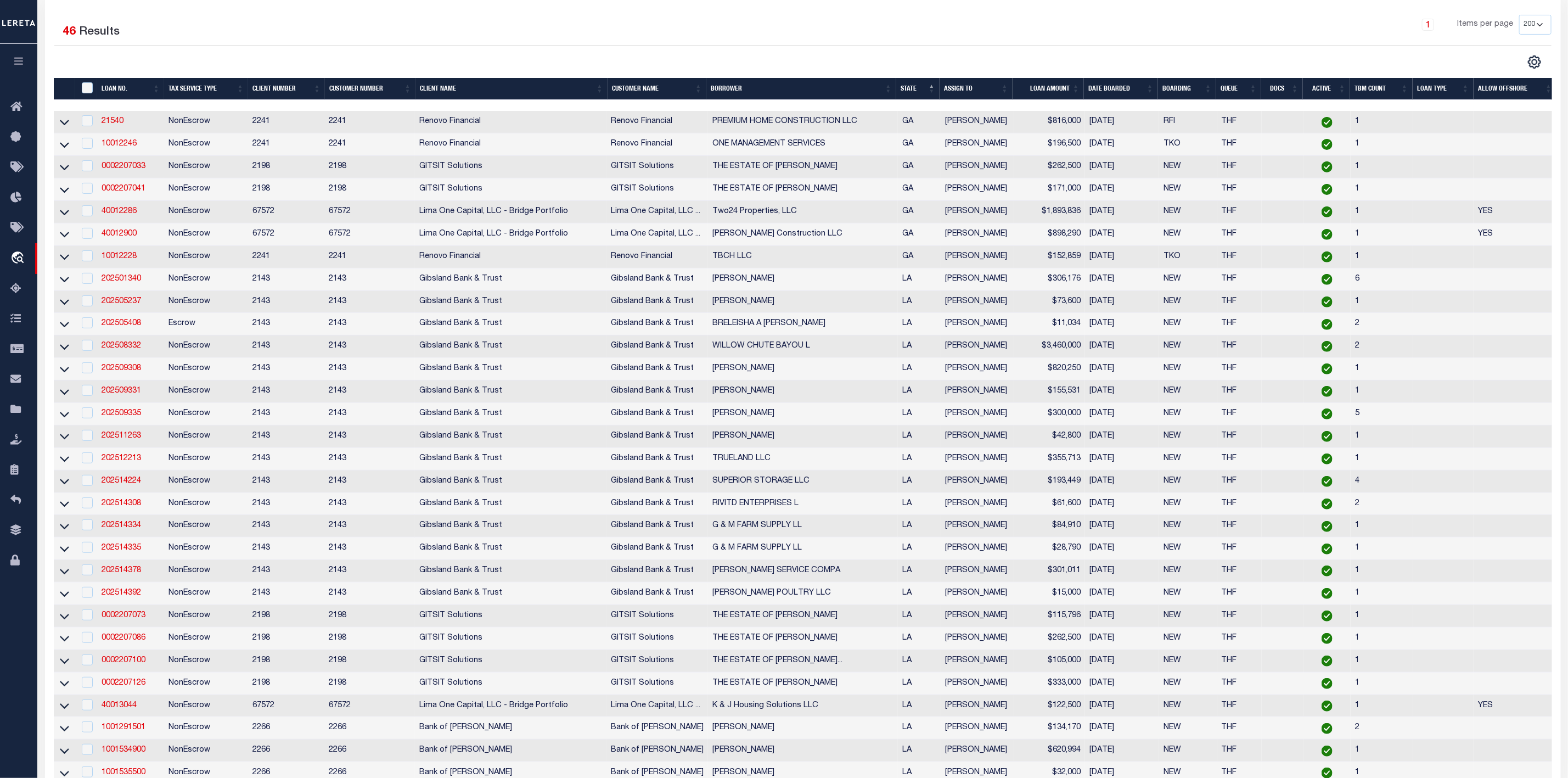
scroll to position [0, 0]
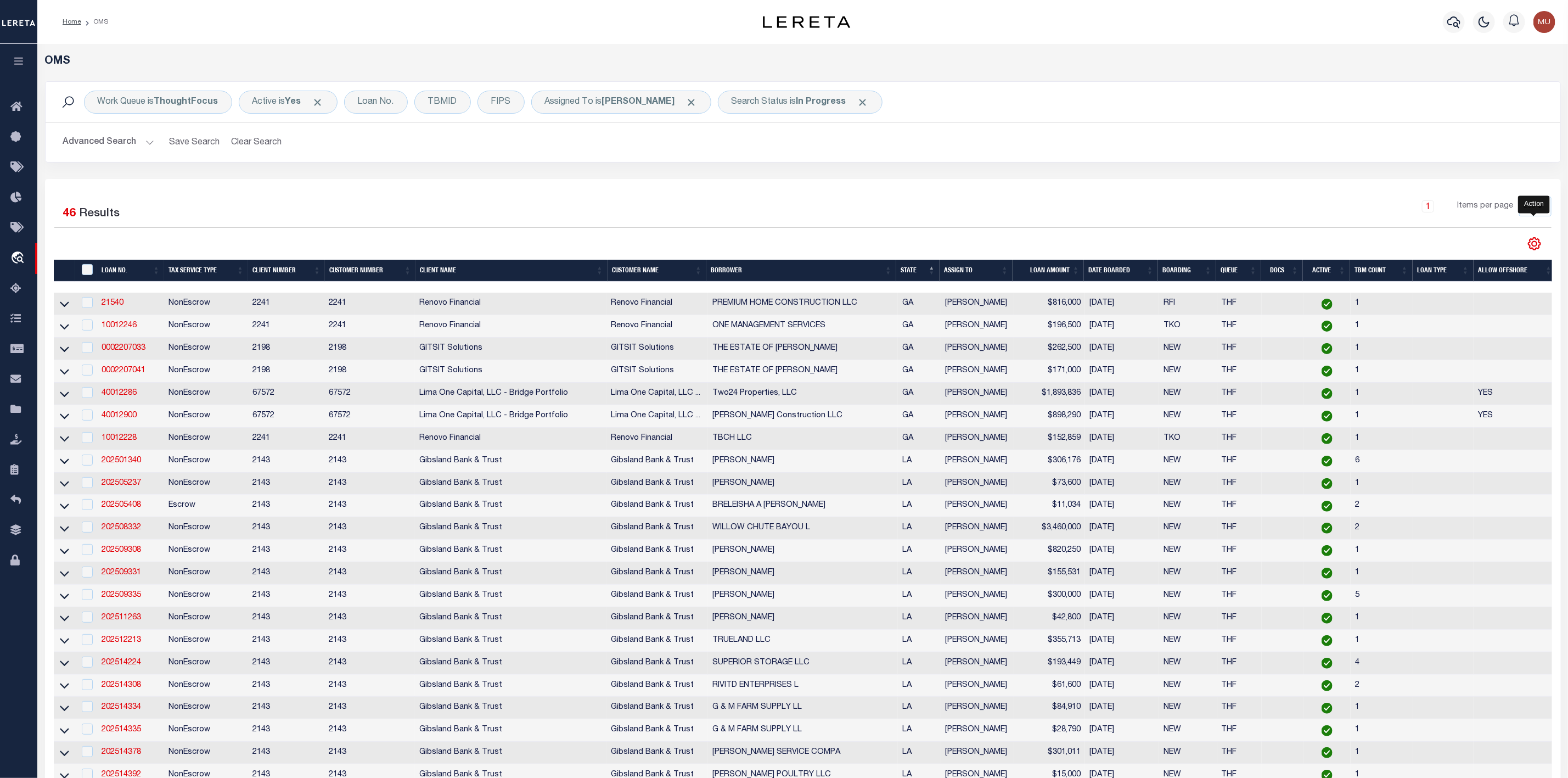
click at [1531, 247] on icon "" at bounding box center [1535, 244] width 12 height 12
click at [1464, 263] on span "CSV" at bounding box center [1455, 261] width 17 height 8
click at [83, 302] on input "checkbox" at bounding box center [87, 303] width 11 height 11
checkbox input "true"
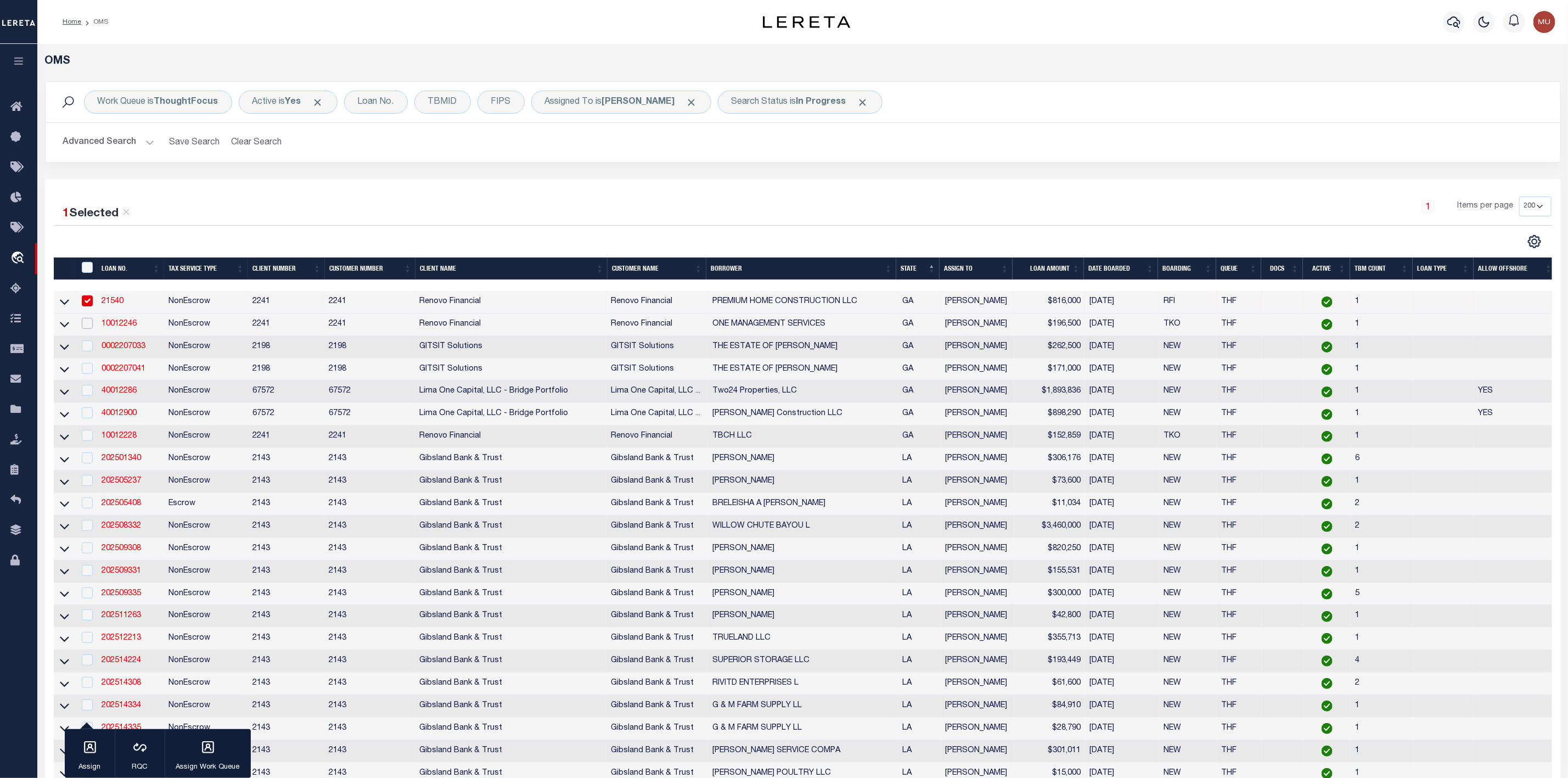
click at [89, 327] on input "checkbox" at bounding box center [87, 324] width 11 height 11
checkbox input "true"
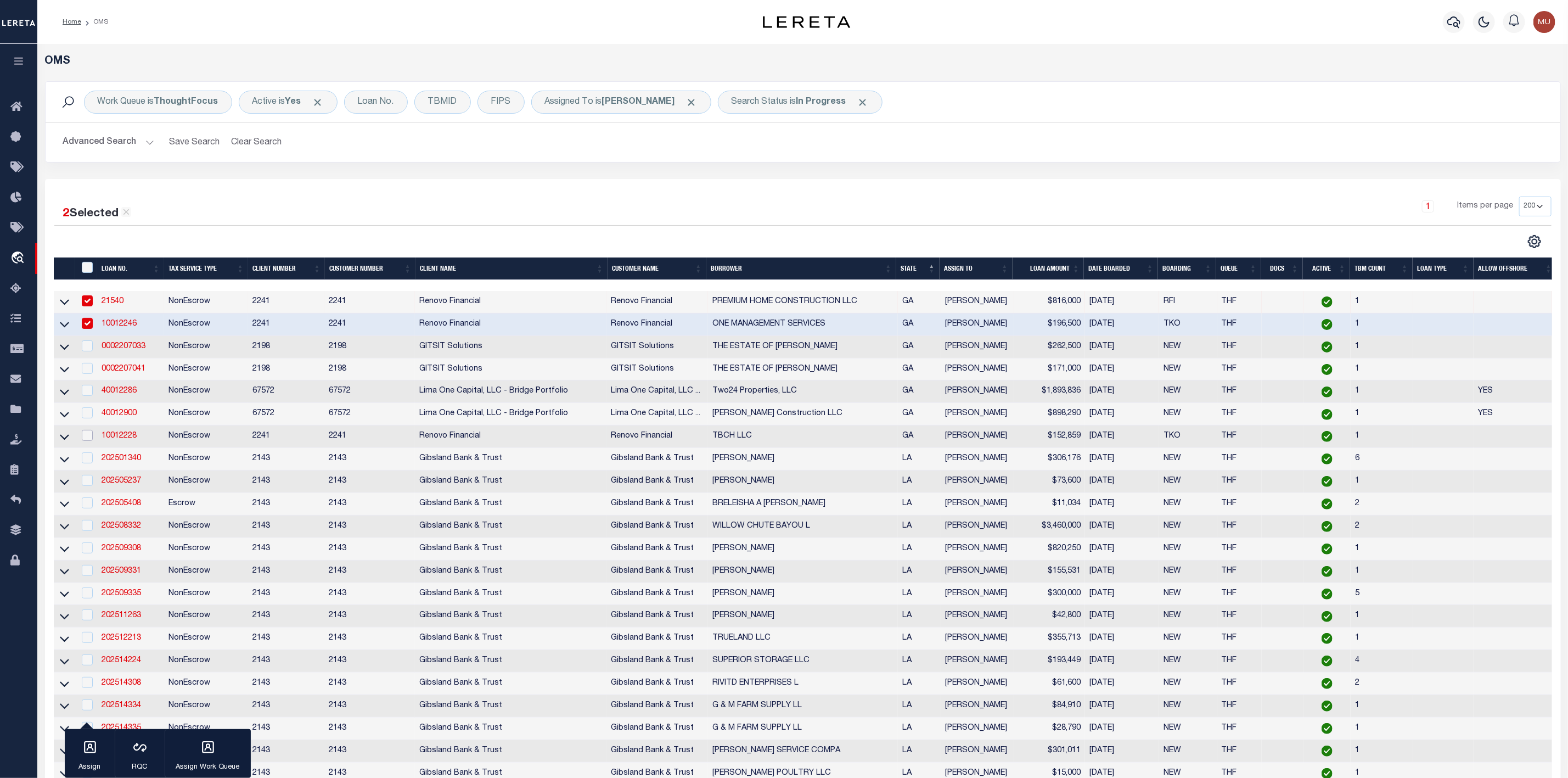
click at [88, 437] on input "checkbox" at bounding box center [87, 435] width 11 height 11
checkbox input "true"
click at [86, 464] on input "checkbox" at bounding box center [87, 458] width 11 height 11
checkbox input "true"
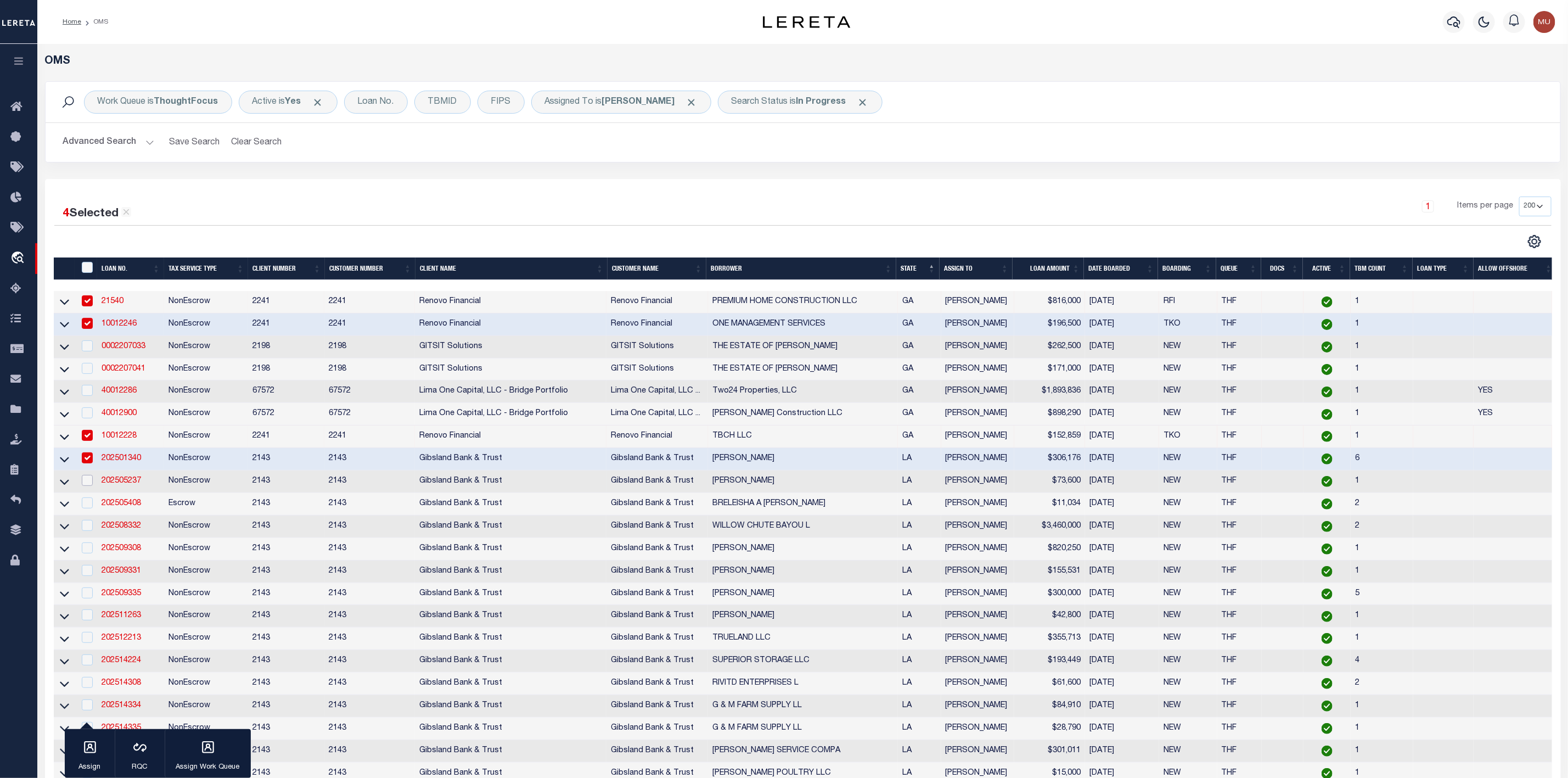
click at [91, 486] on input "checkbox" at bounding box center [87, 481] width 11 height 11
checkbox input "true"
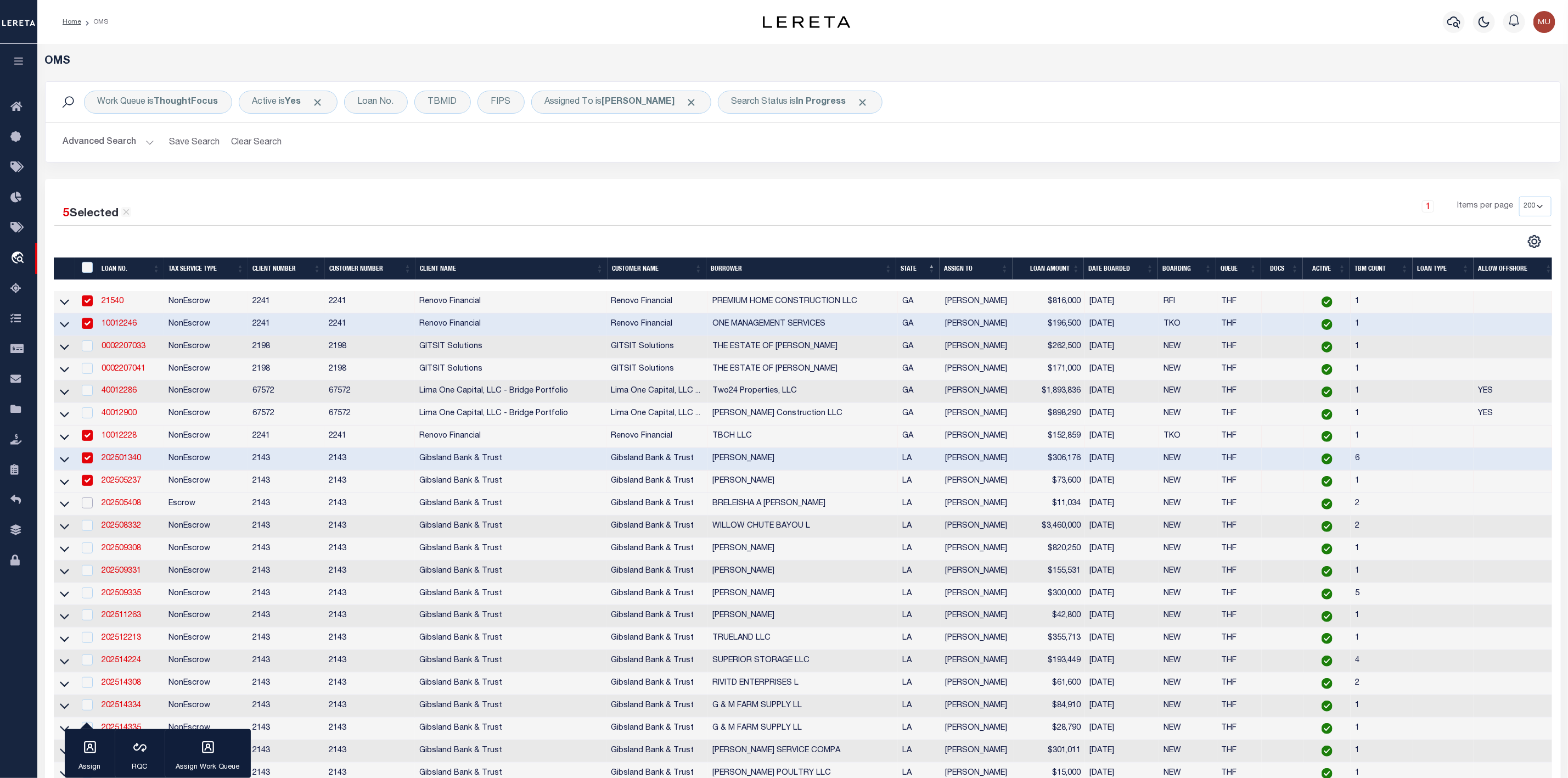
click at [90, 508] on input "checkbox" at bounding box center [87, 503] width 11 height 11
checkbox input "true"
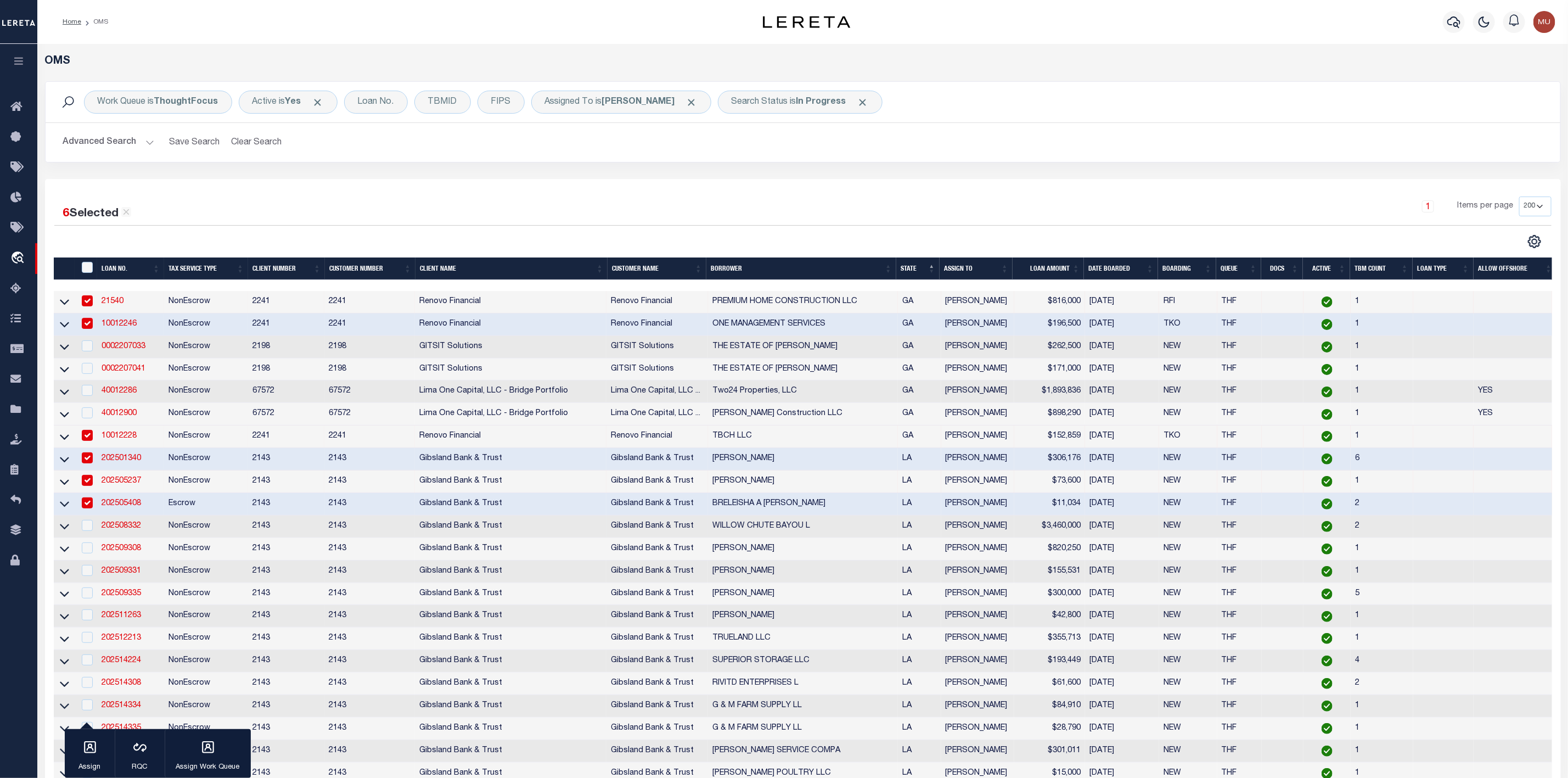
click at [89, 539] on td at bounding box center [87, 527] width 23 height 23
checkbox input "true"
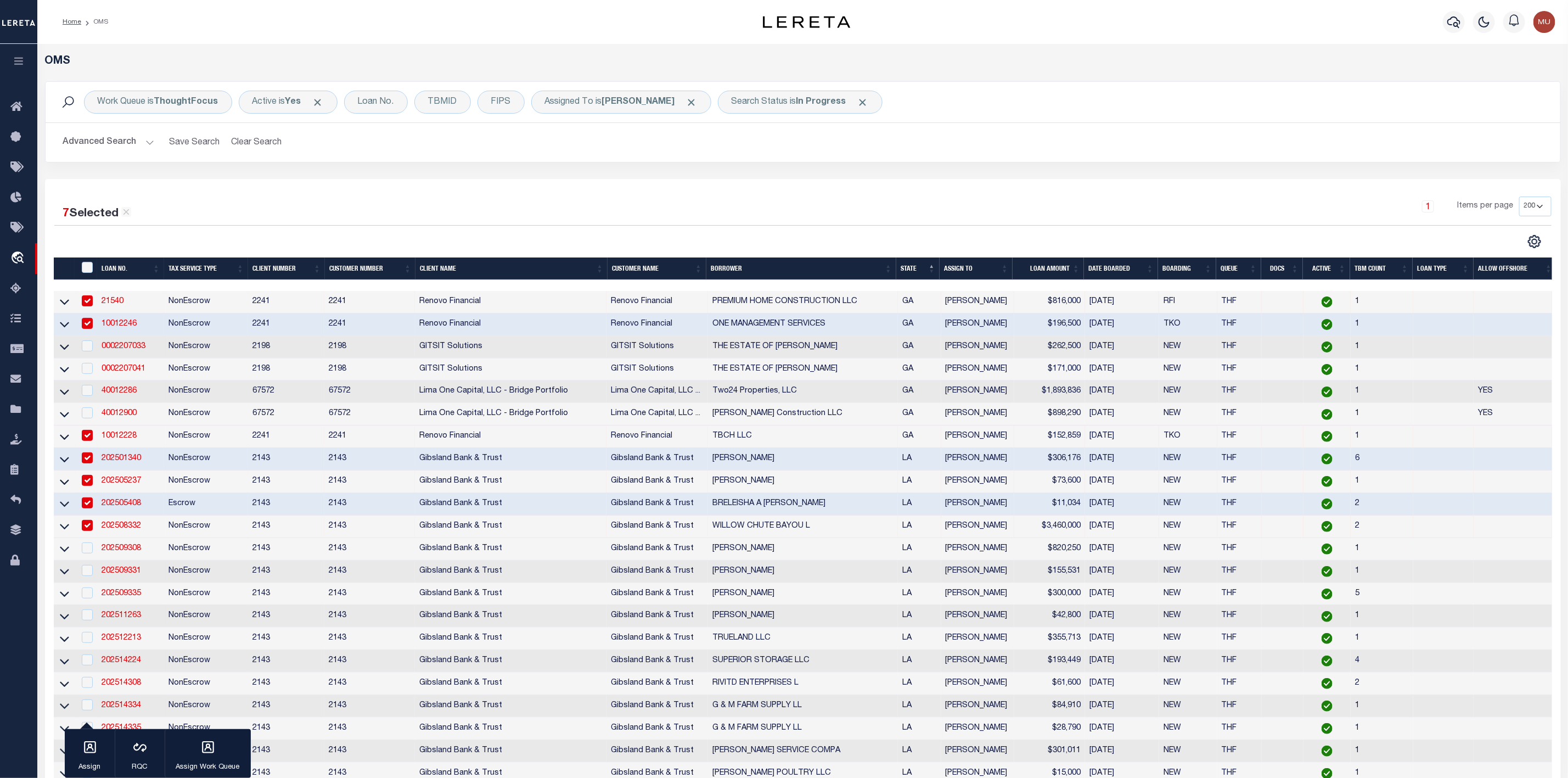
click at [89, 561] on td at bounding box center [87, 550] width 23 height 23
checkbox input "true"
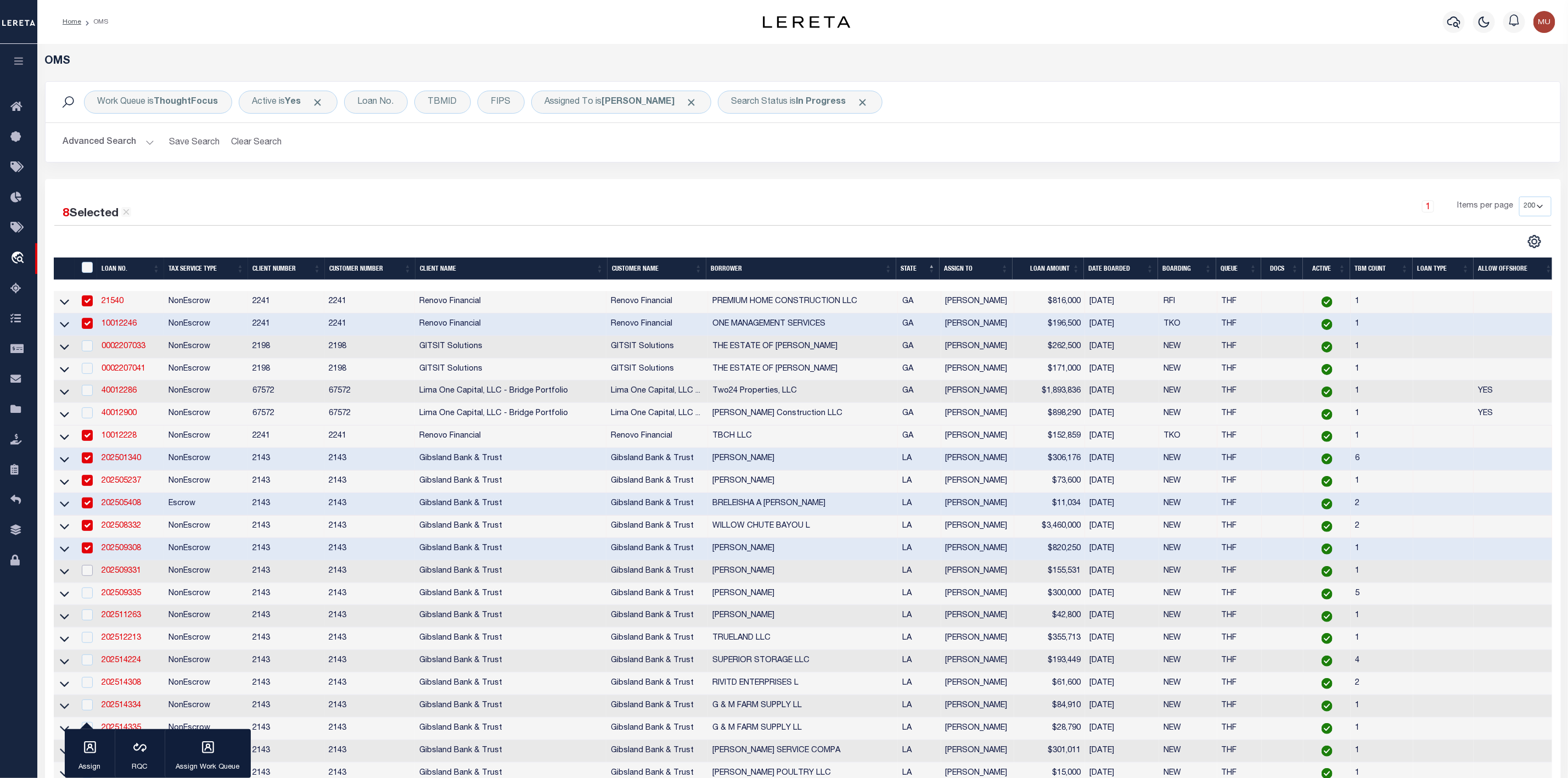
click at [86, 576] on input "checkbox" at bounding box center [87, 570] width 11 height 11
checkbox input "true"
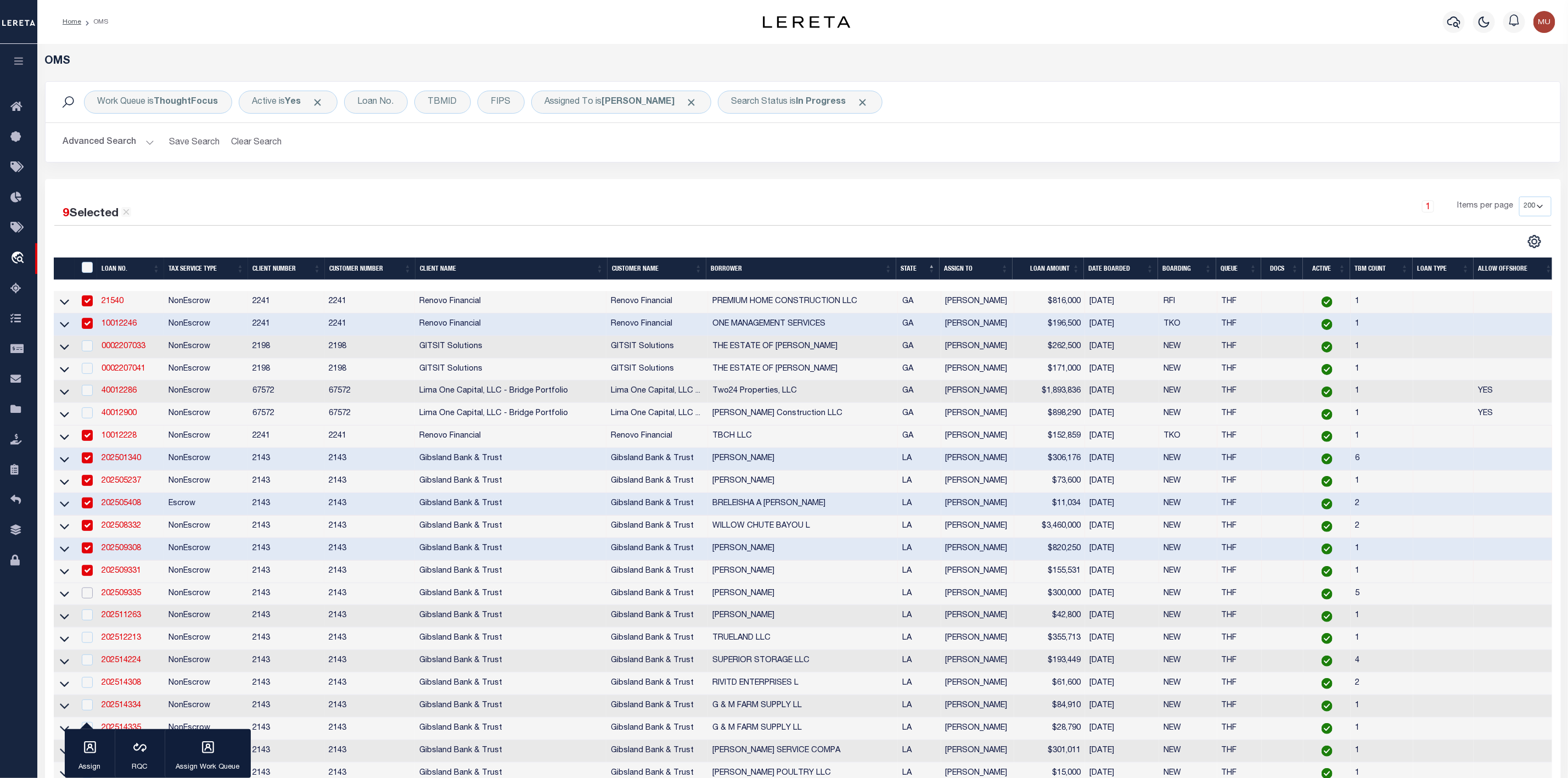
click at [86, 599] on input "checkbox" at bounding box center [87, 593] width 11 height 11
checkbox input "true"
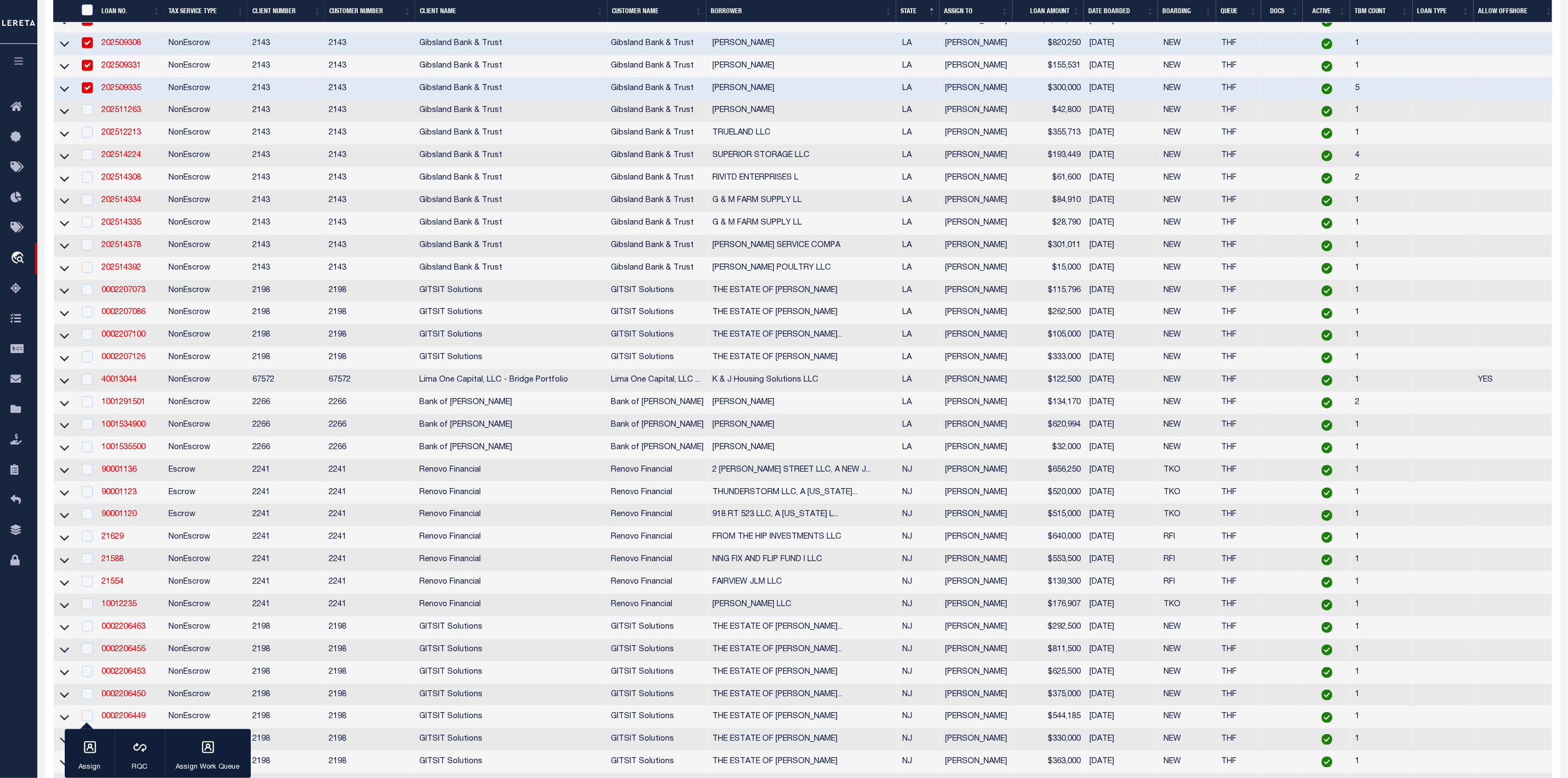
scroll to position [757, 0]
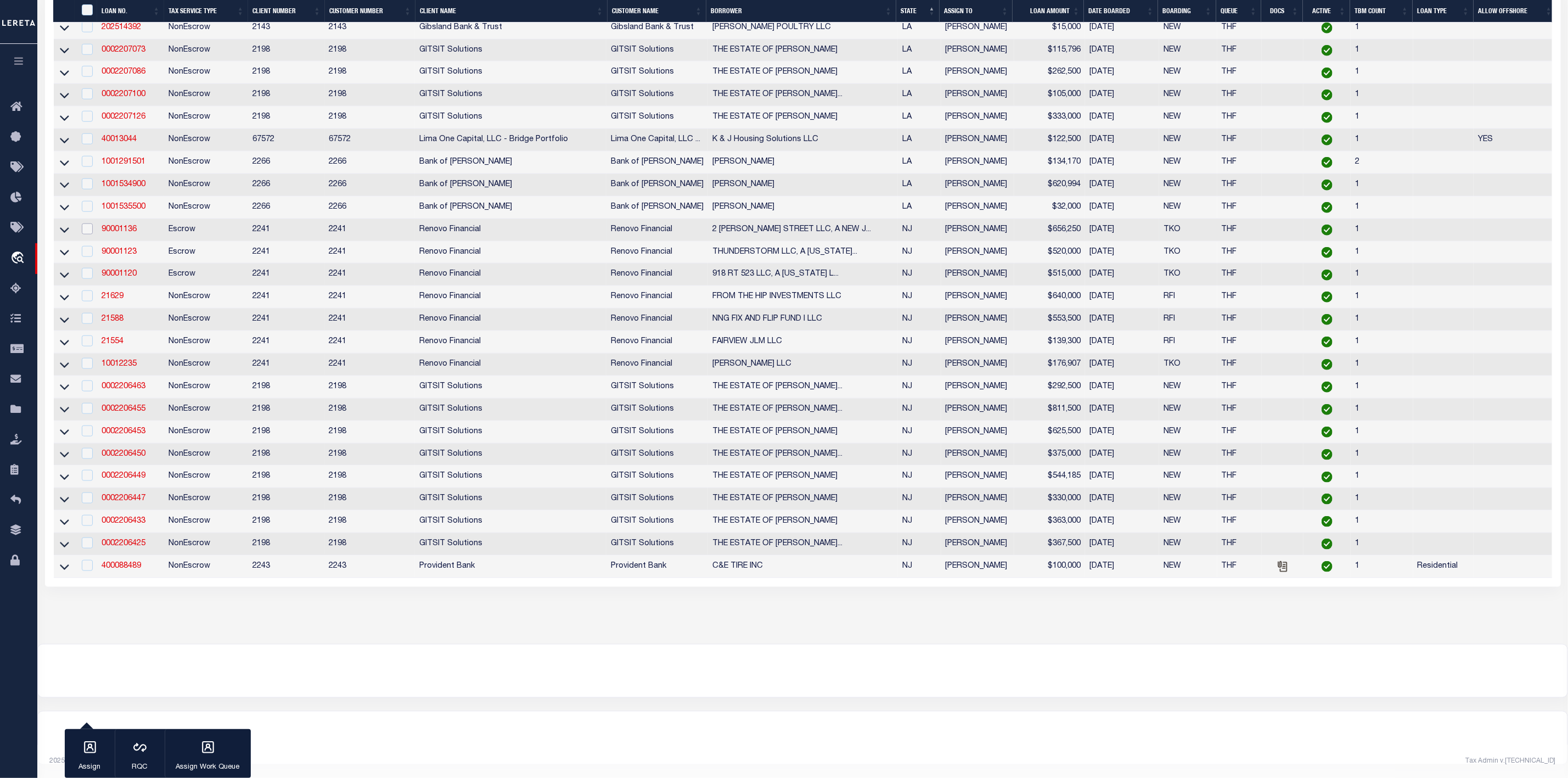
click at [84, 224] on input "checkbox" at bounding box center [87, 229] width 11 height 11
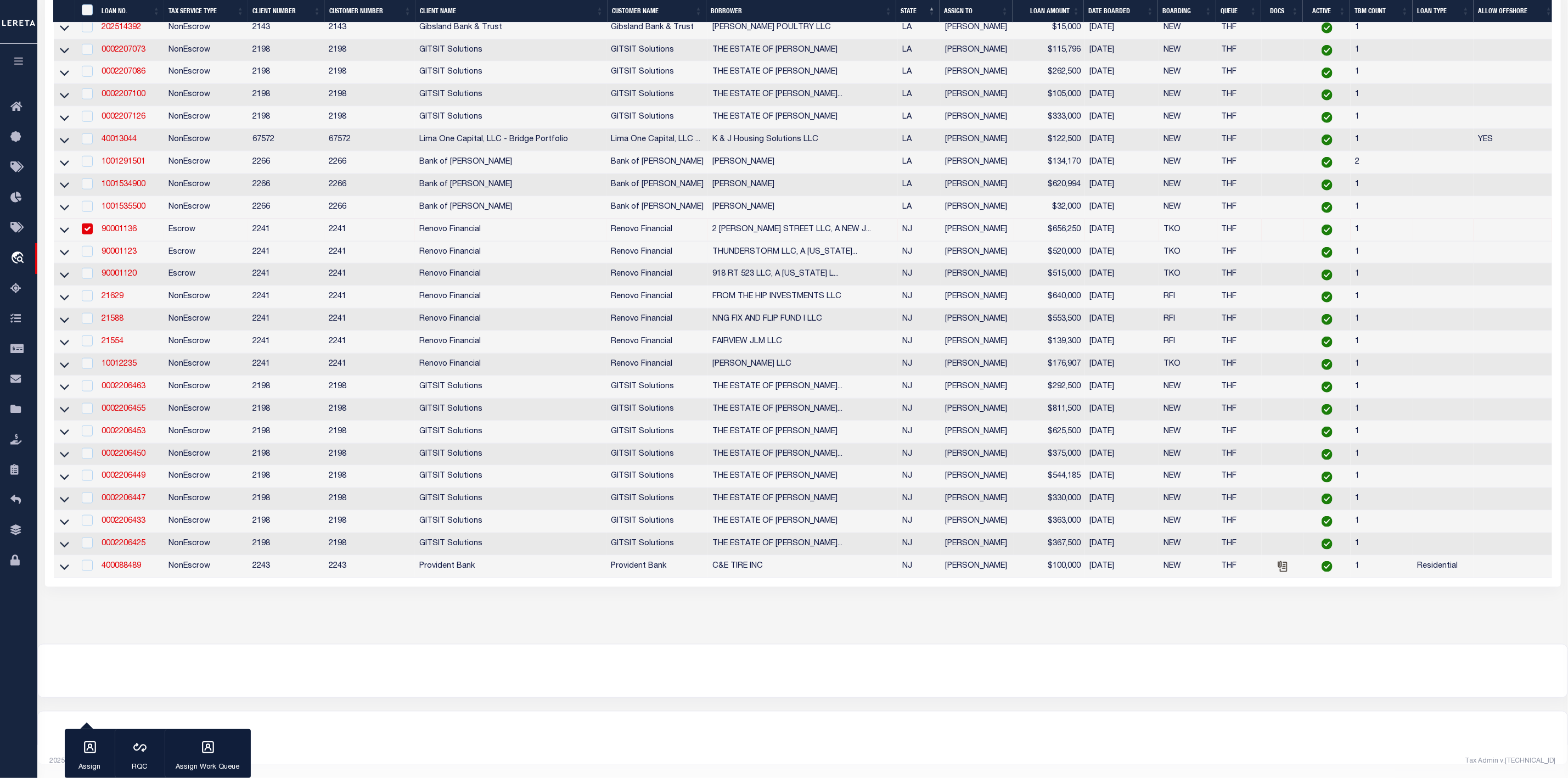
click at [84, 235] on input "checkbox" at bounding box center [87, 229] width 11 height 11
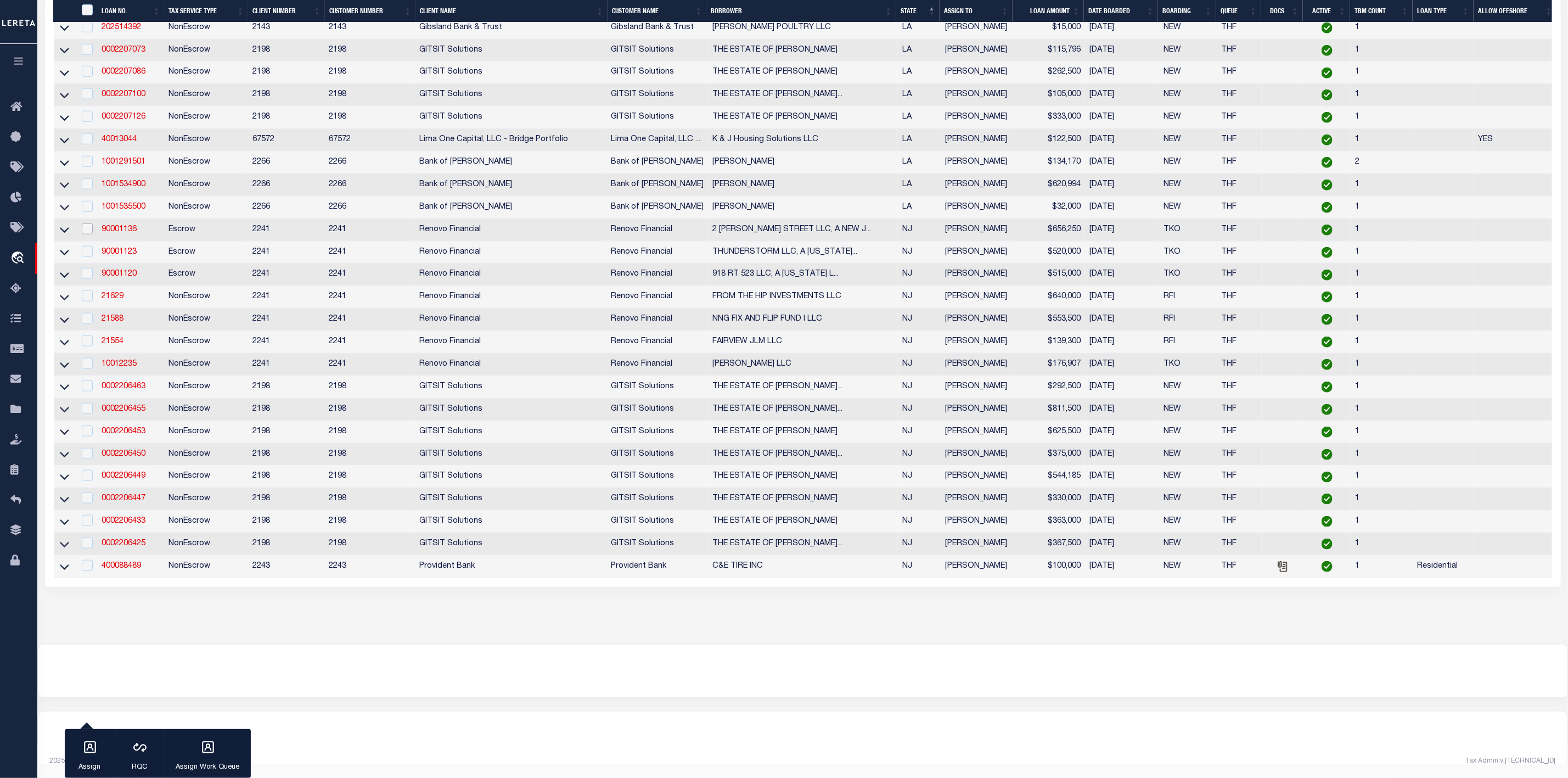
scroll to position [733, 0]
click at [87, 236] on input "checkbox" at bounding box center [87, 231] width 11 height 11
checkbox input "true"
click at [88, 259] on input "checkbox" at bounding box center [87, 253] width 11 height 11
checkbox input "true"
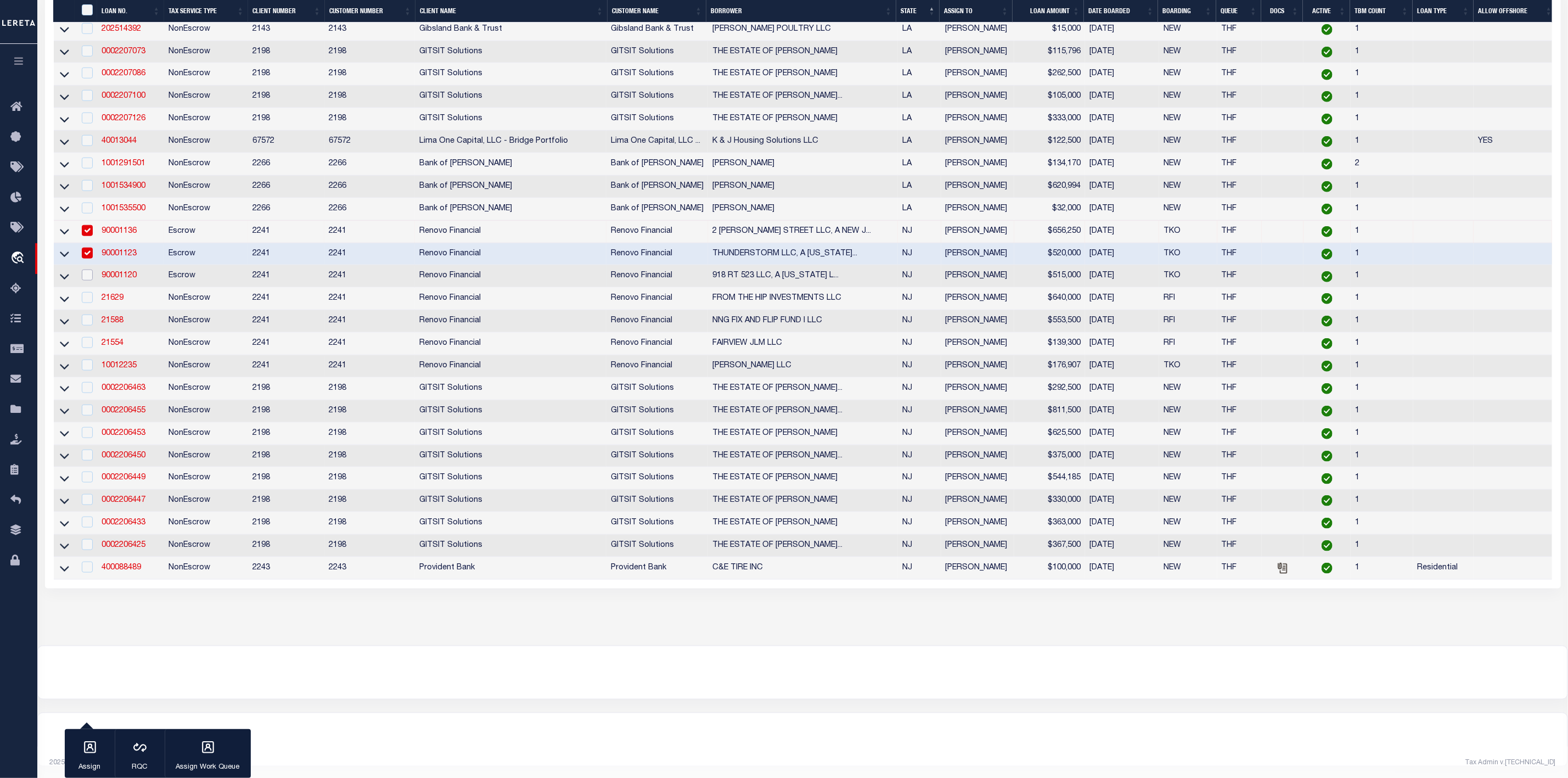
click at [87, 281] on input "checkbox" at bounding box center [87, 275] width 11 height 11
checkbox input "true"
click at [88, 303] on input "checkbox" at bounding box center [87, 298] width 11 height 11
checkbox input "true"
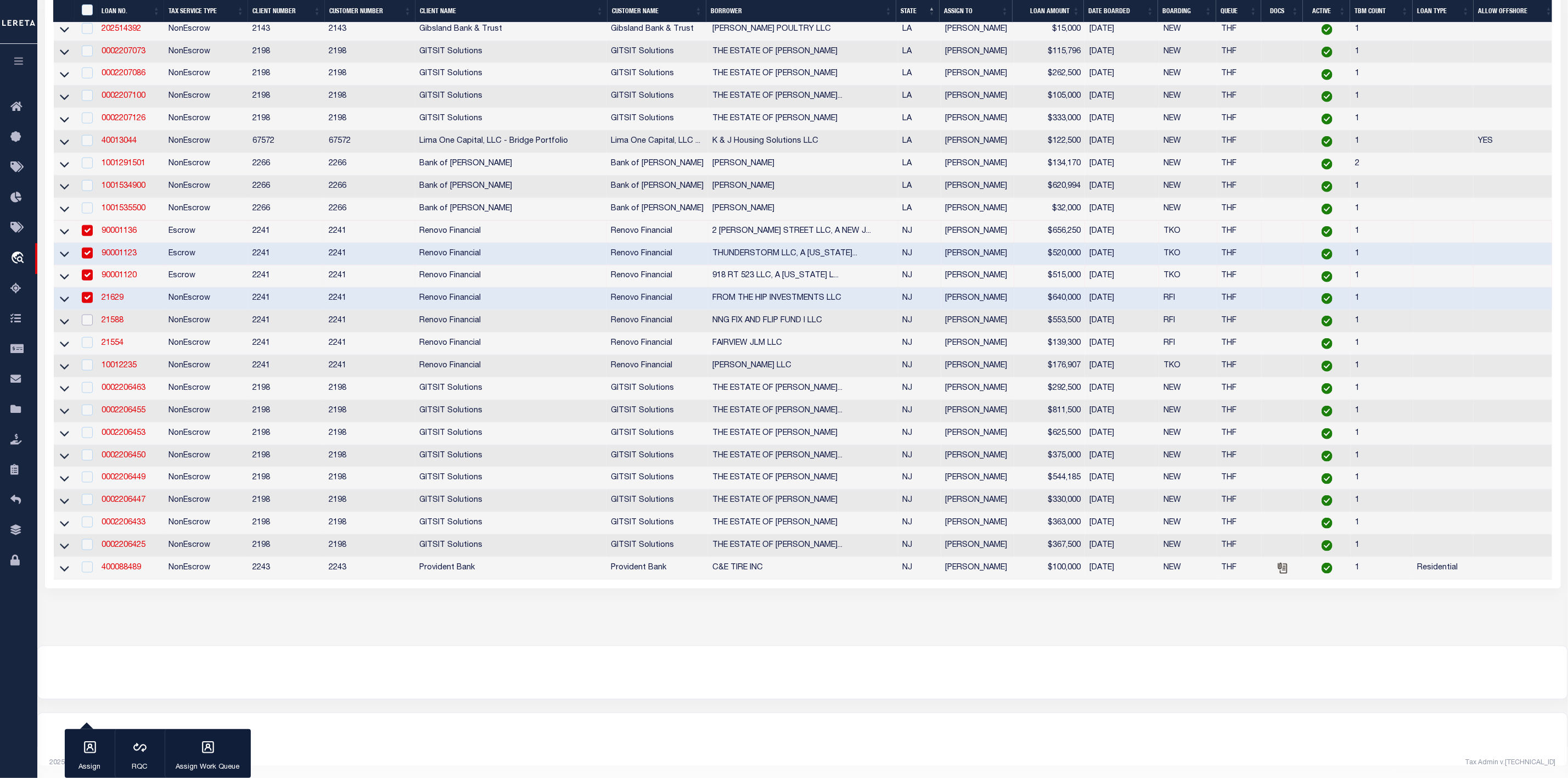
click at [88, 325] on input "checkbox" at bounding box center [87, 321] width 11 height 11
checkbox input "true"
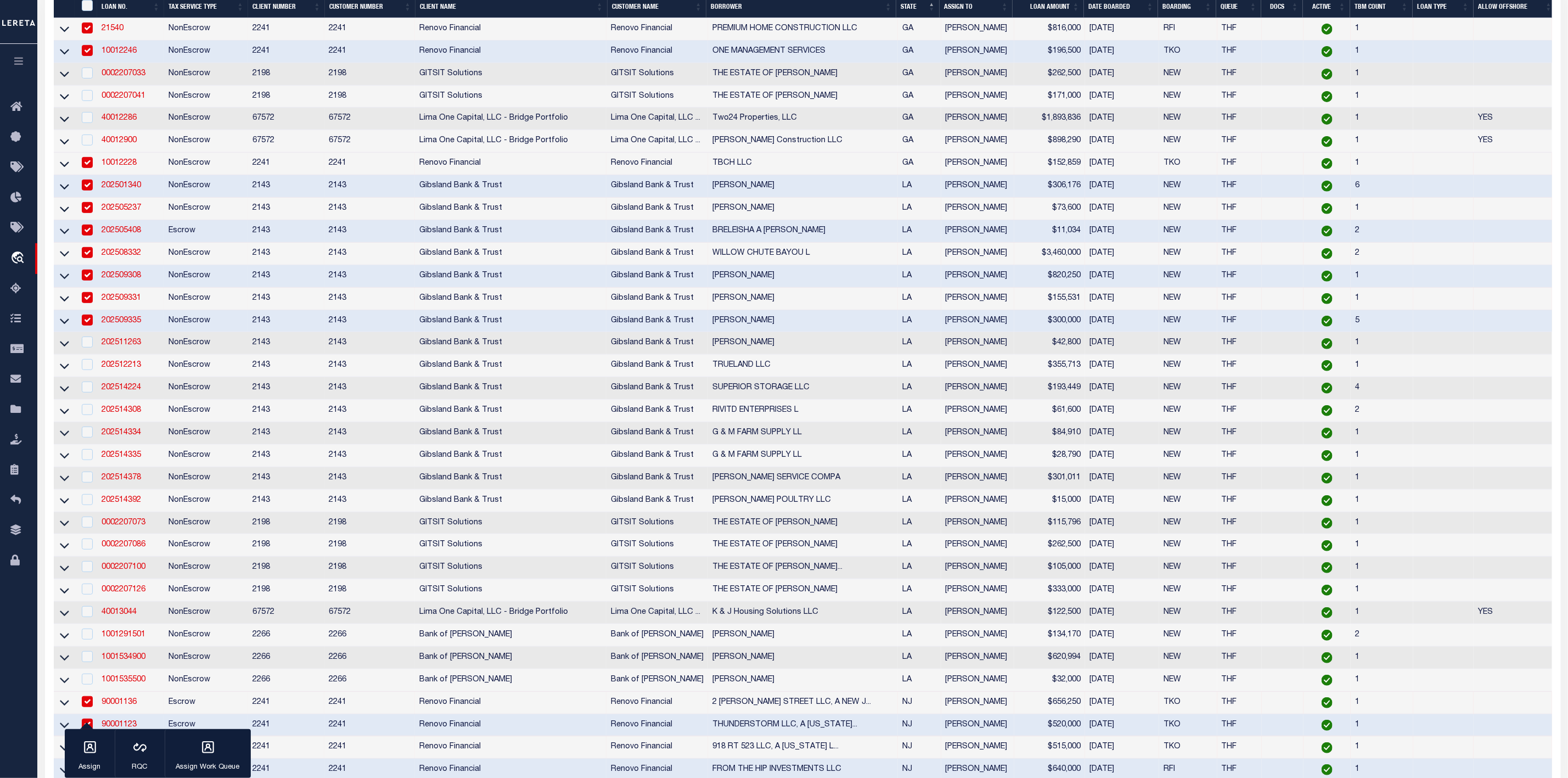
scroll to position [0, 0]
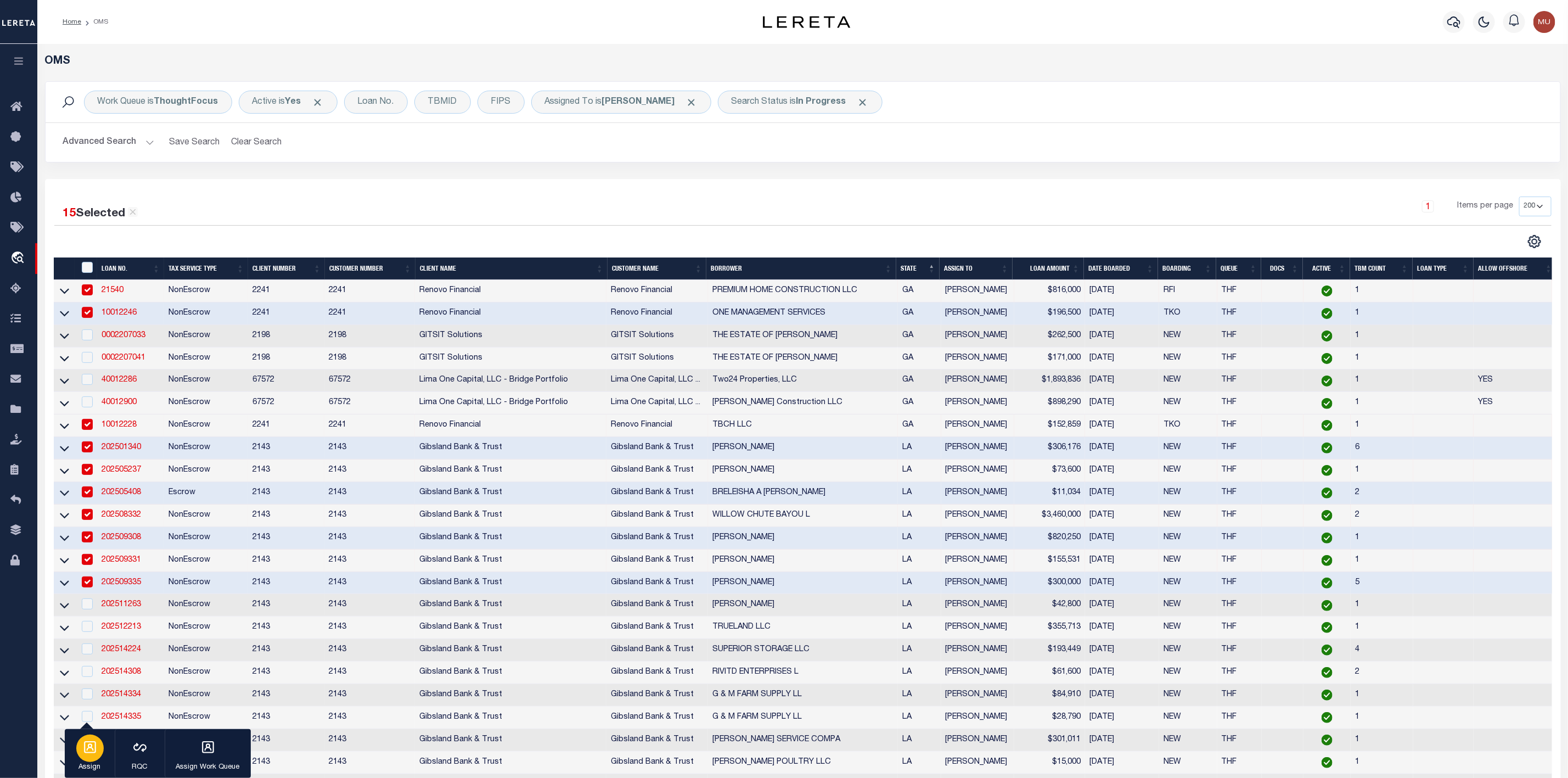
click at [96, 755] on div "button" at bounding box center [90, 749] width 28 height 28
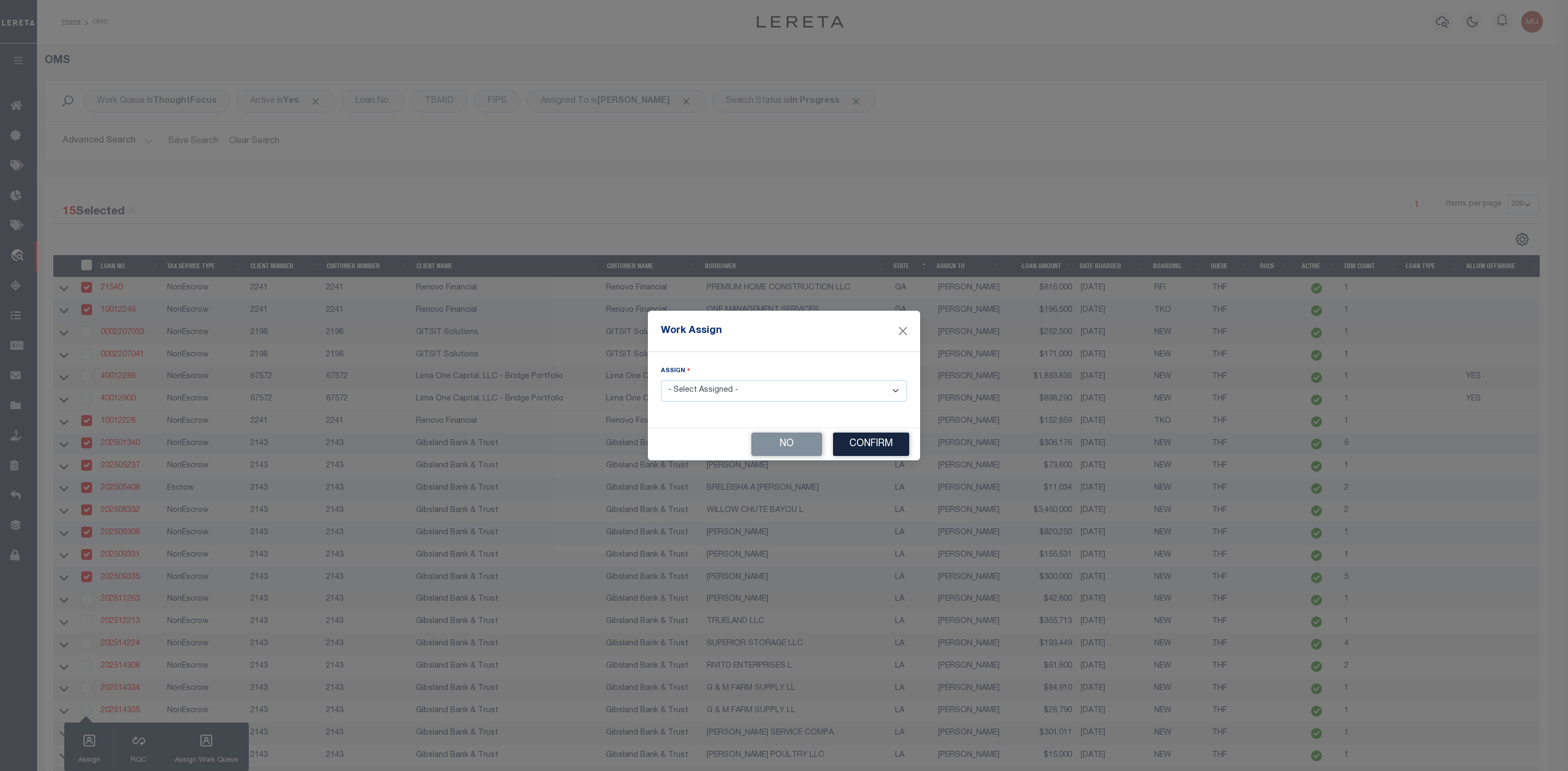
click at [730, 388] on select "- Select Assigned - --Unassigned-- [PERSON_NAME] [PERSON_NAME] [PERSON_NAME] [P…" at bounding box center [784, 391] width 246 height 21
select select "[PERSON_NAME]"
click at [661, 380] on select "- Select Assigned - --Unassigned-- [PERSON_NAME] [PERSON_NAME] [PERSON_NAME] [P…" at bounding box center [784, 391] width 246 height 21
click at [859, 443] on button "Confirm" at bounding box center [870, 444] width 76 height 23
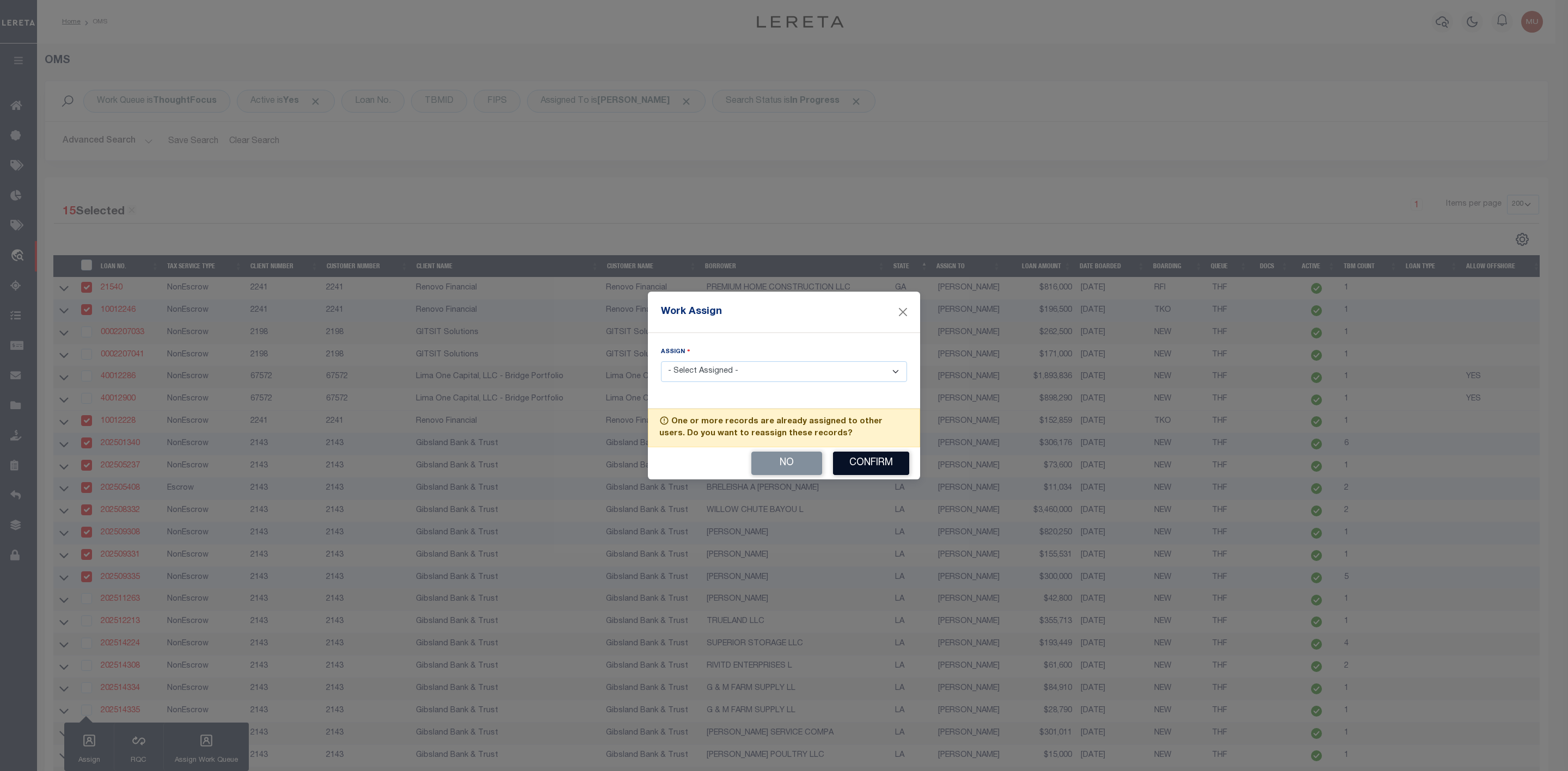
click at [859, 461] on button "Confirm" at bounding box center [870, 463] width 76 height 23
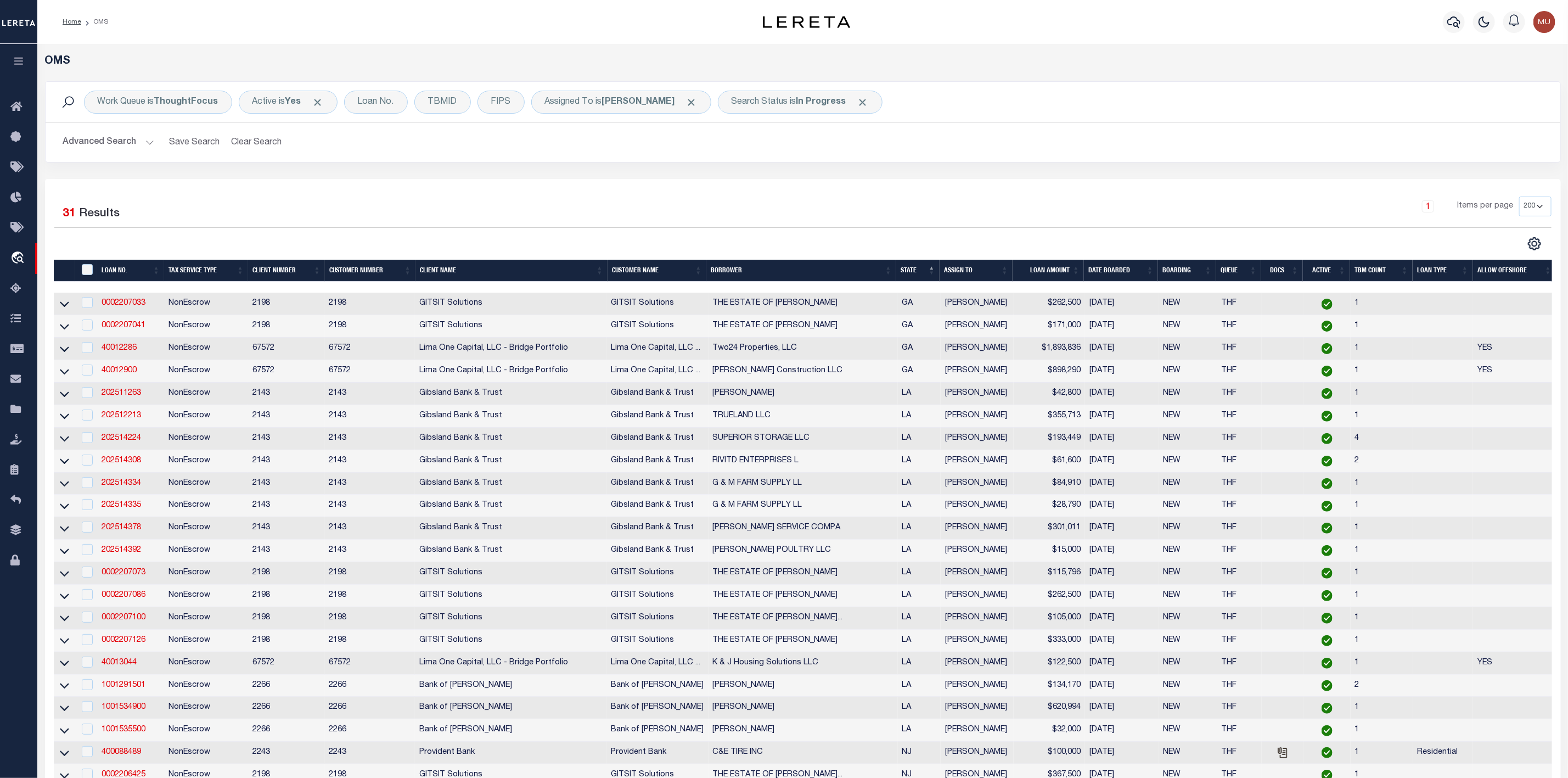
click at [80, 304] on div at bounding box center [87, 303] width 14 height 12
checkbox input "true"
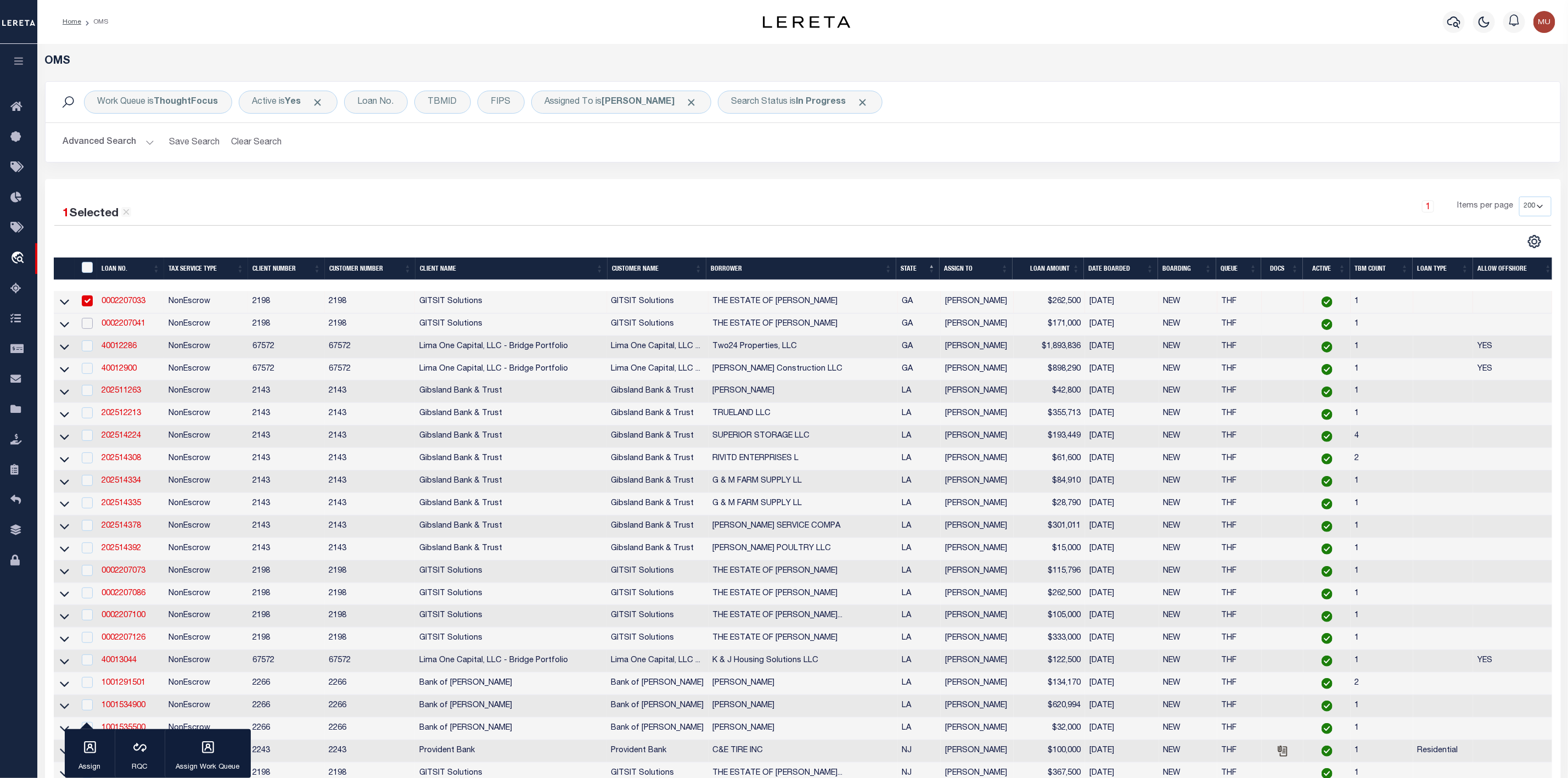
click at [89, 325] on input "checkbox" at bounding box center [87, 324] width 11 height 11
checkbox input "true"
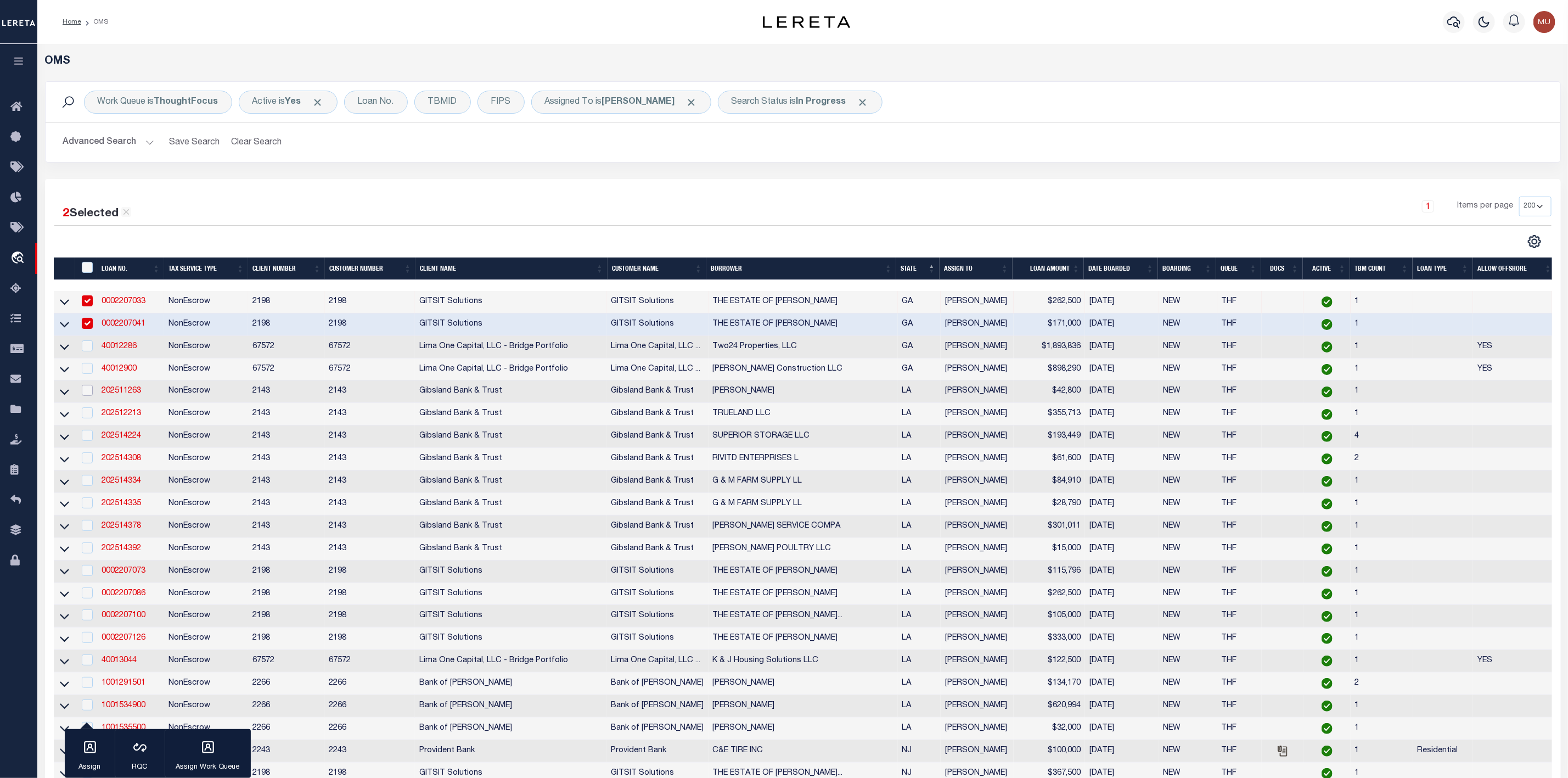
click at [88, 396] on input "checkbox" at bounding box center [87, 391] width 11 height 11
checkbox input "true"
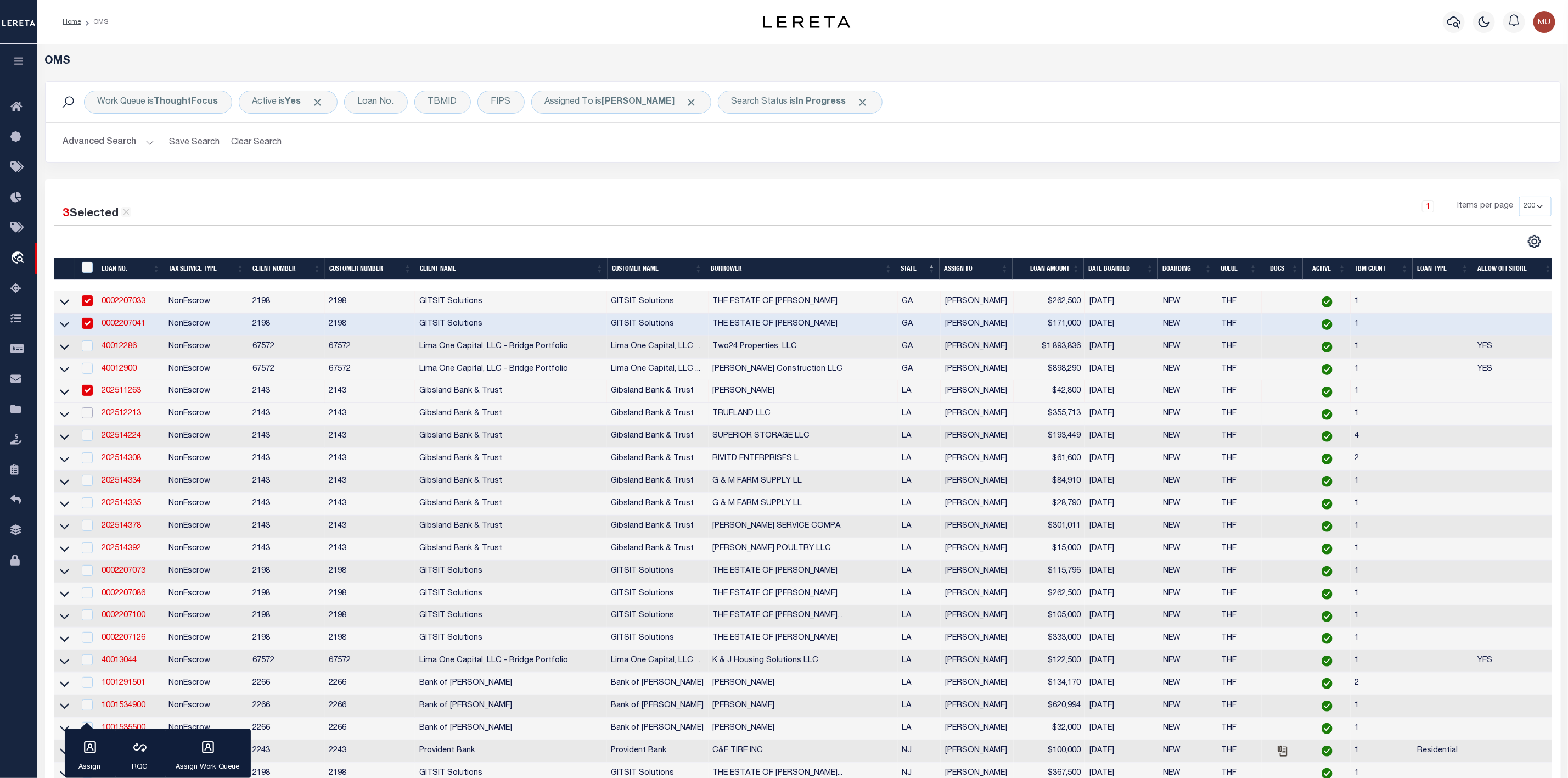
click at [85, 418] on input "checkbox" at bounding box center [87, 413] width 11 height 11
checkbox input "true"
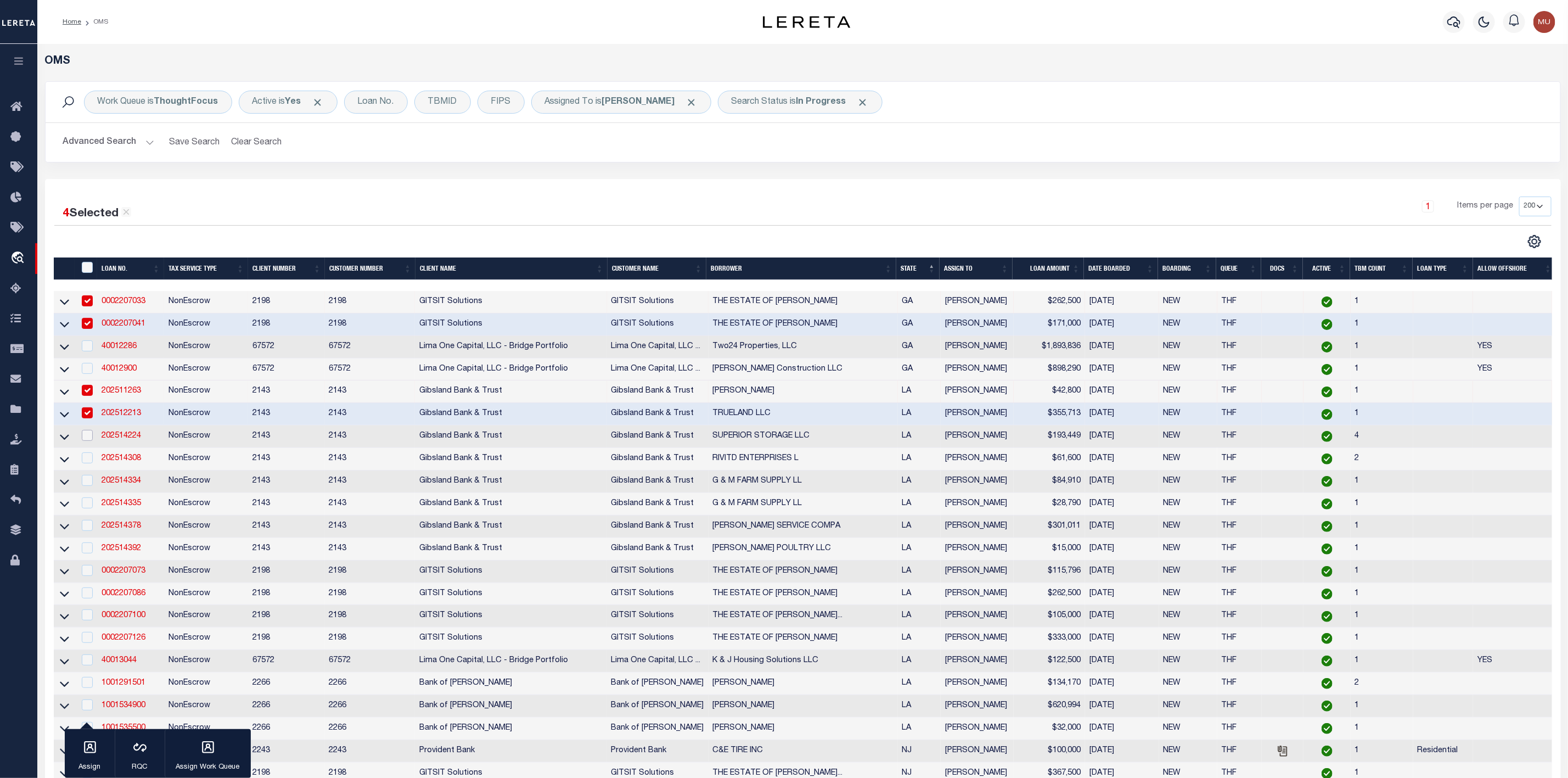
click at [85, 438] on input "checkbox" at bounding box center [87, 435] width 11 height 11
checkbox input "true"
click at [85, 463] on input "checkbox" at bounding box center [87, 458] width 11 height 11
checkbox input "true"
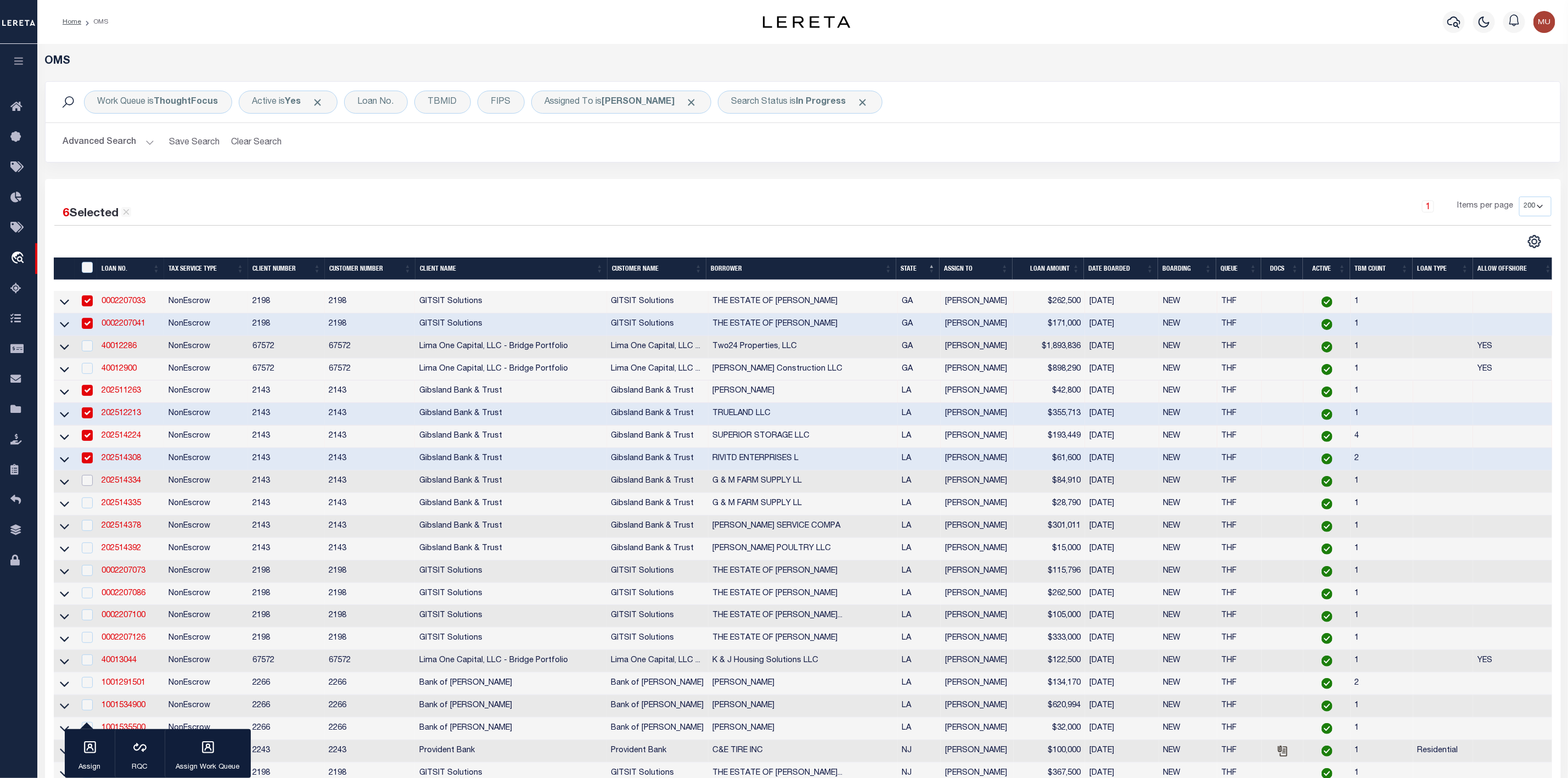
click at [87, 486] on input "checkbox" at bounding box center [87, 481] width 11 height 11
checkbox input "true"
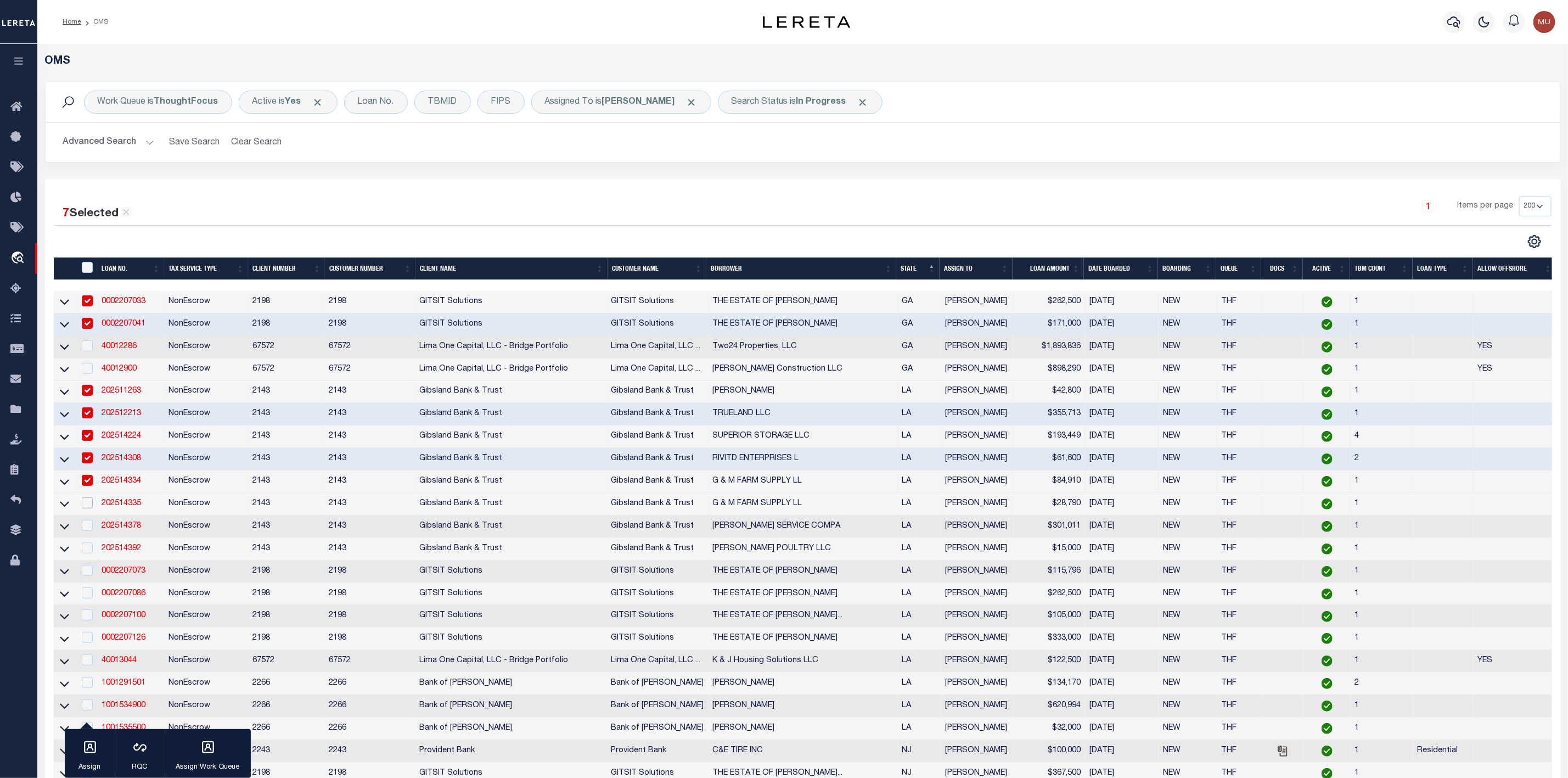
click at [86, 508] on input "checkbox" at bounding box center [87, 503] width 11 height 11
checkbox input "true"
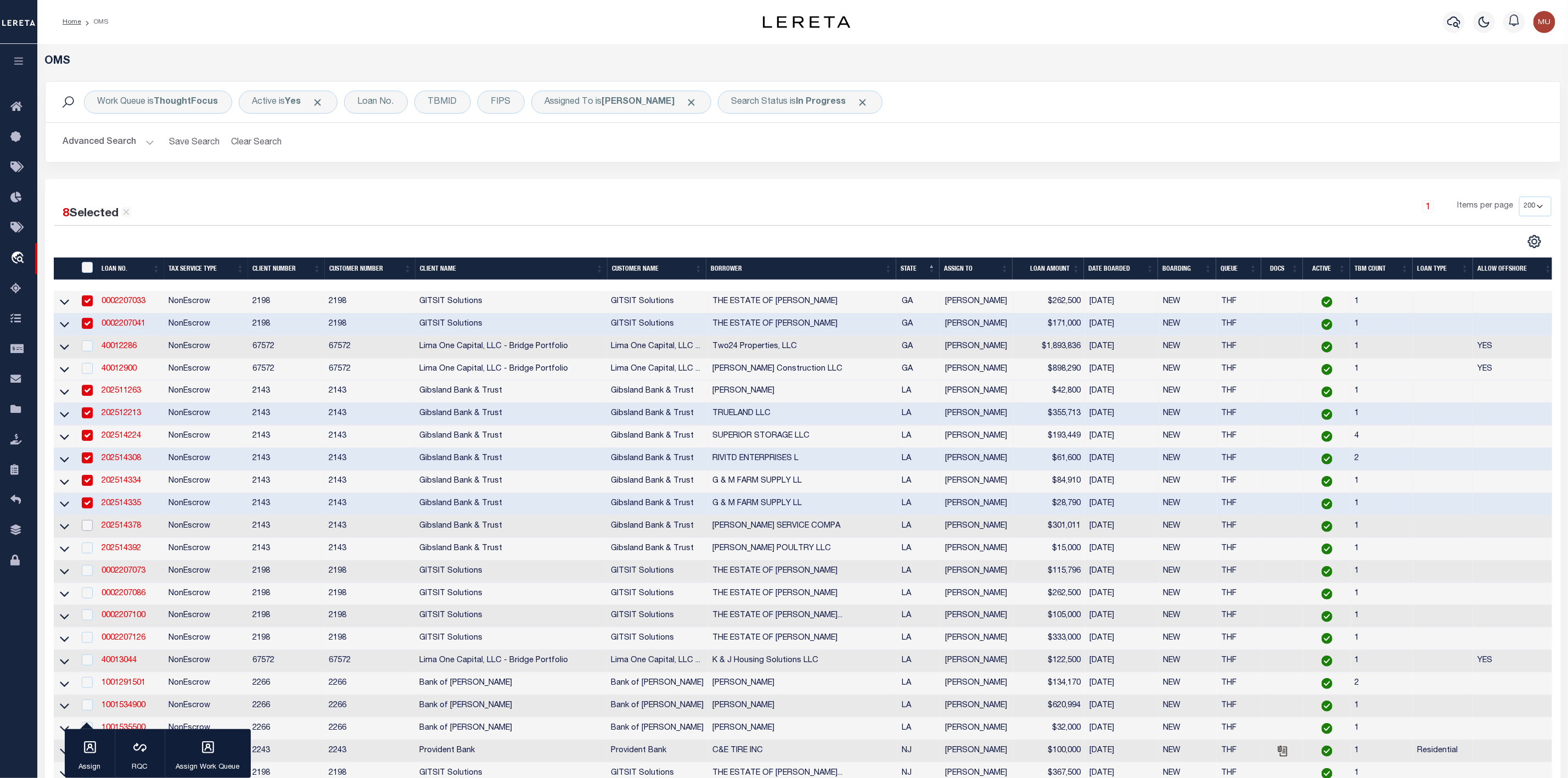
click at [86, 531] on input "checkbox" at bounding box center [87, 526] width 11 height 11
checkbox input "true"
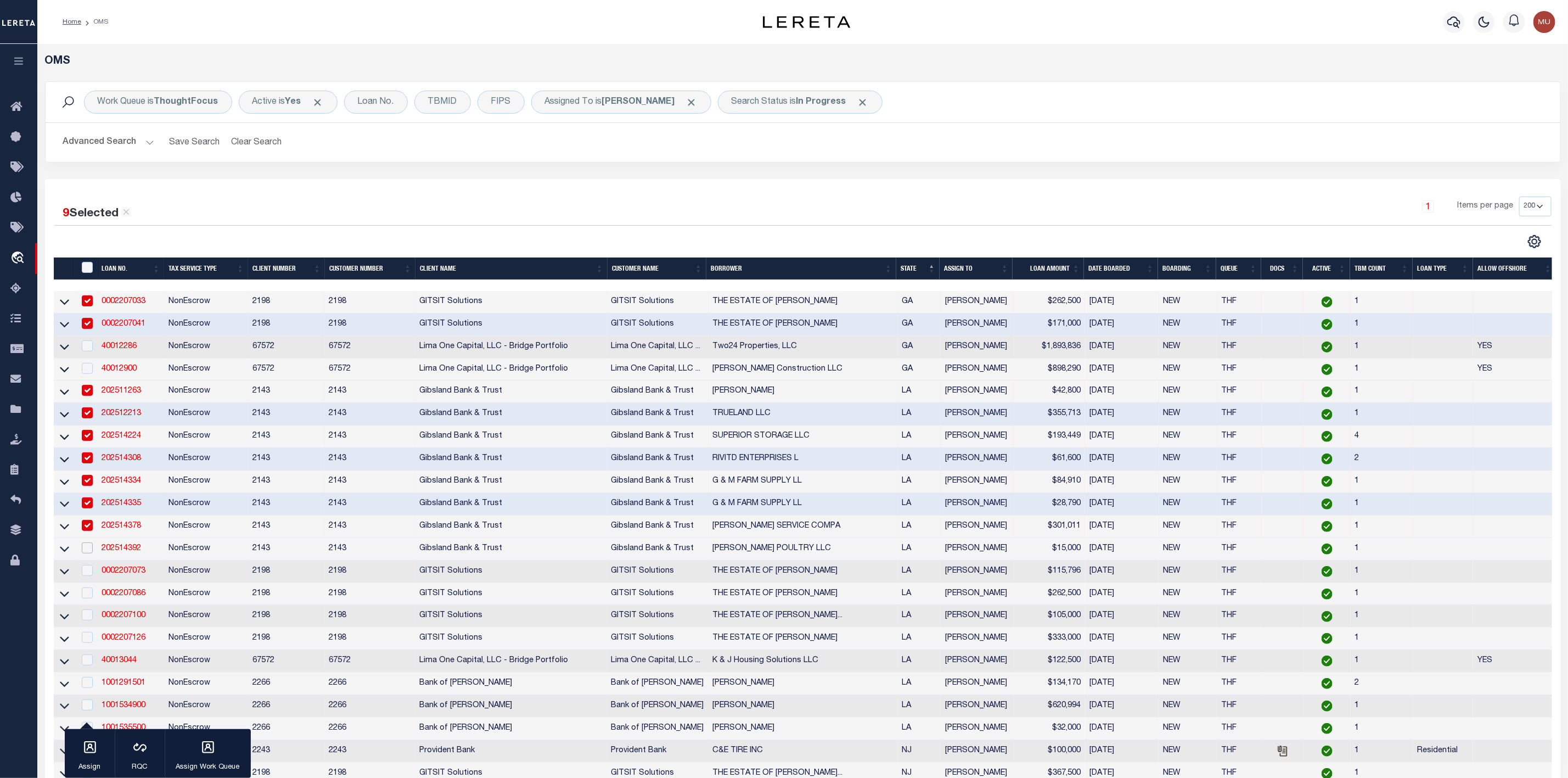
click at [84, 554] on input "checkbox" at bounding box center [87, 548] width 11 height 11
checkbox input "true"
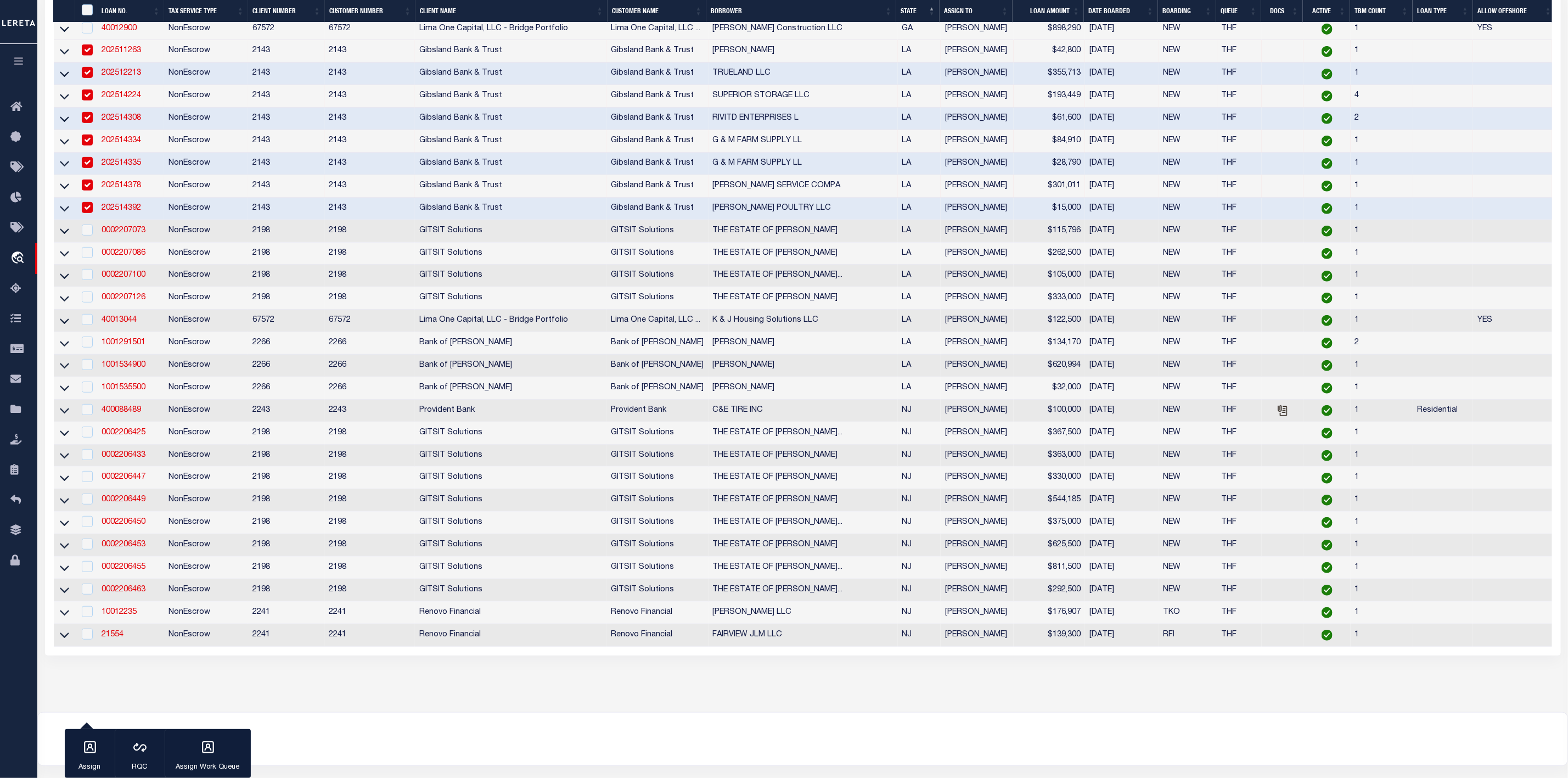
scroll to position [415, 0]
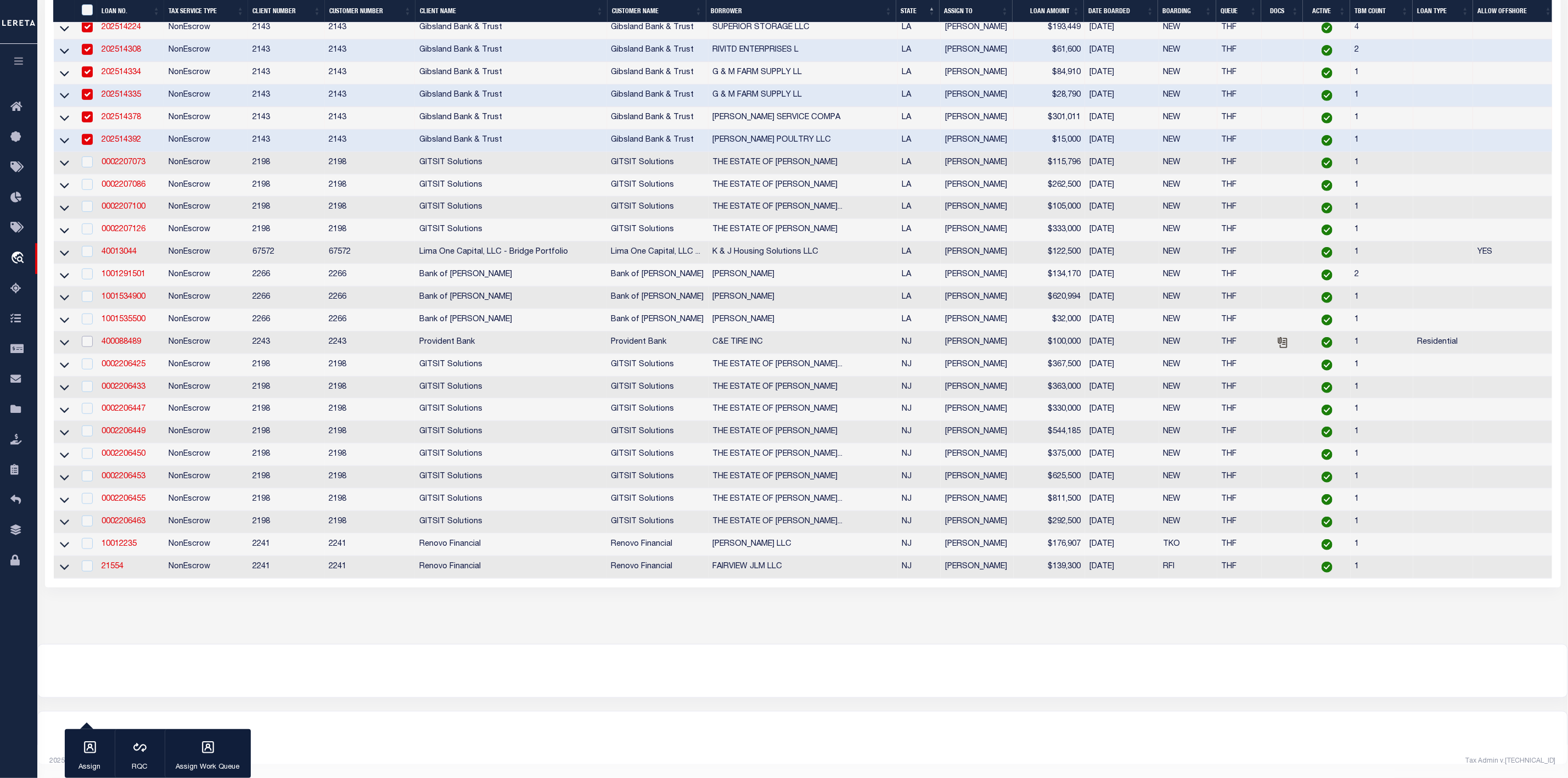
click at [87, 336] on input "checkbox" at bounding box center [87, 341] width 11 height 11
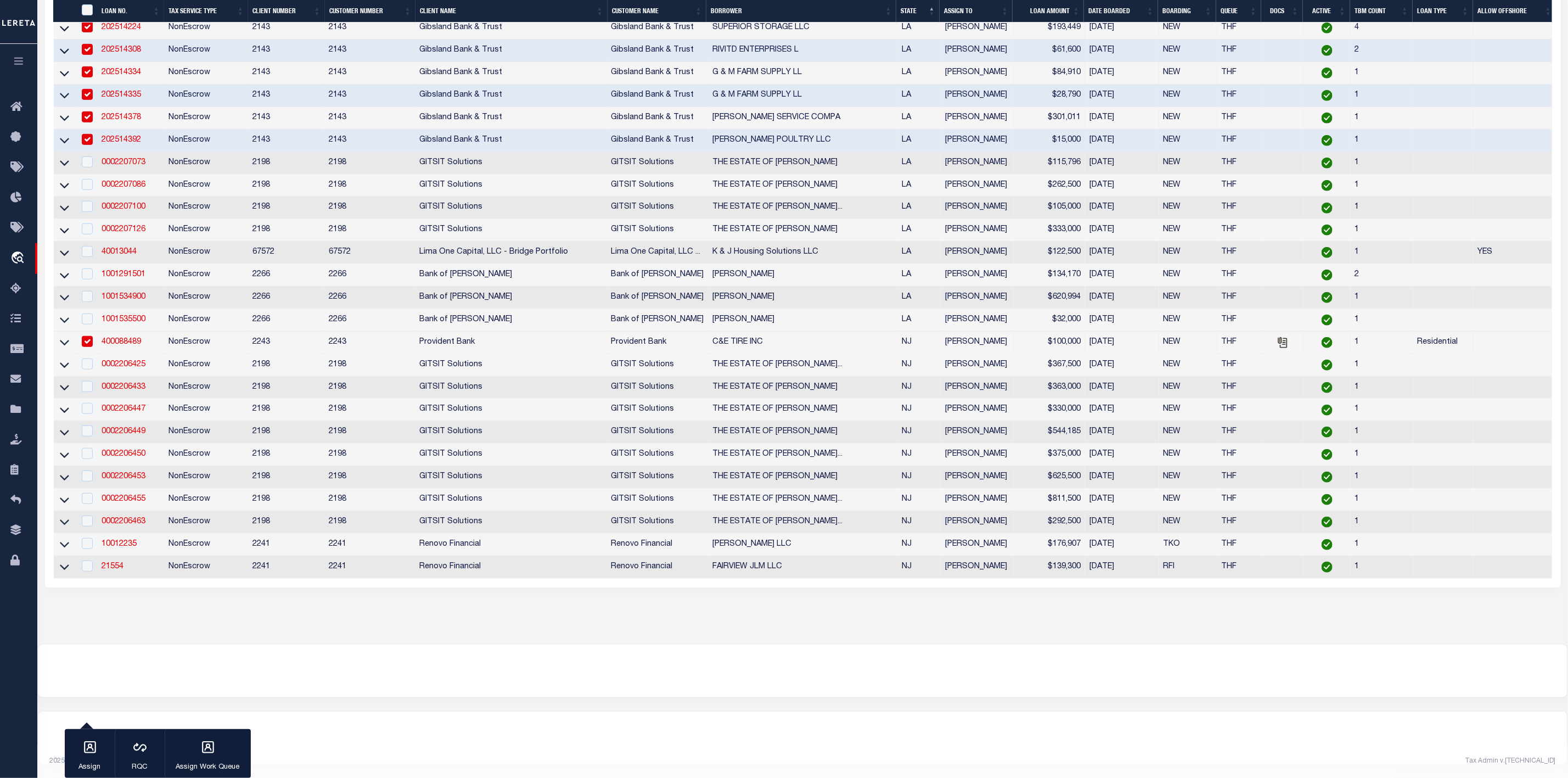
click at [85, 347] on input "checkbox" at bounding box center [87, 341] width 11 height 11
checkbox input "false"
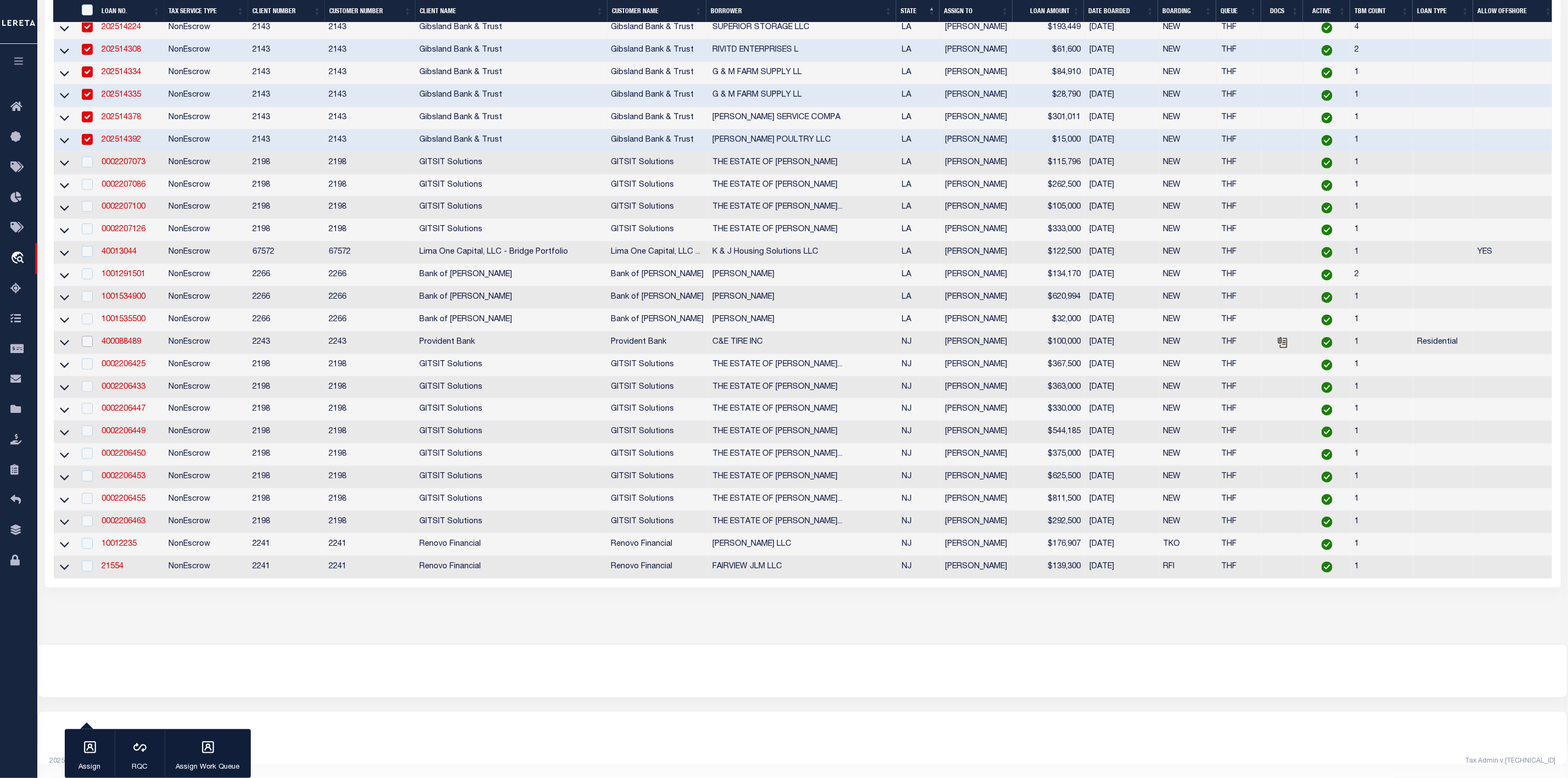
scroll to position [393, 0]
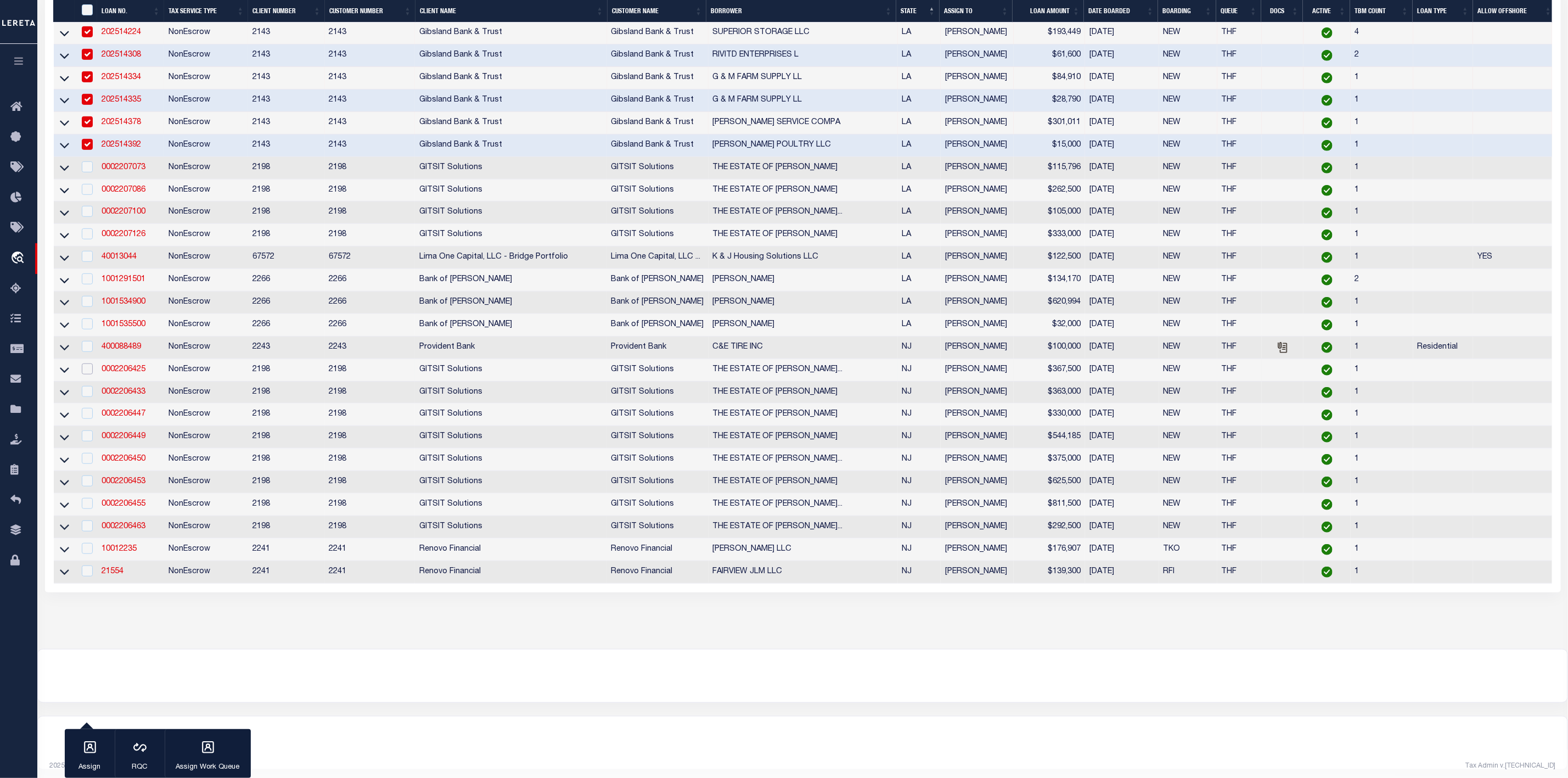
click at [85, 375] on input "checkbox" at bounding box center [87, 369] width 11 height 11
checkbox input "true"
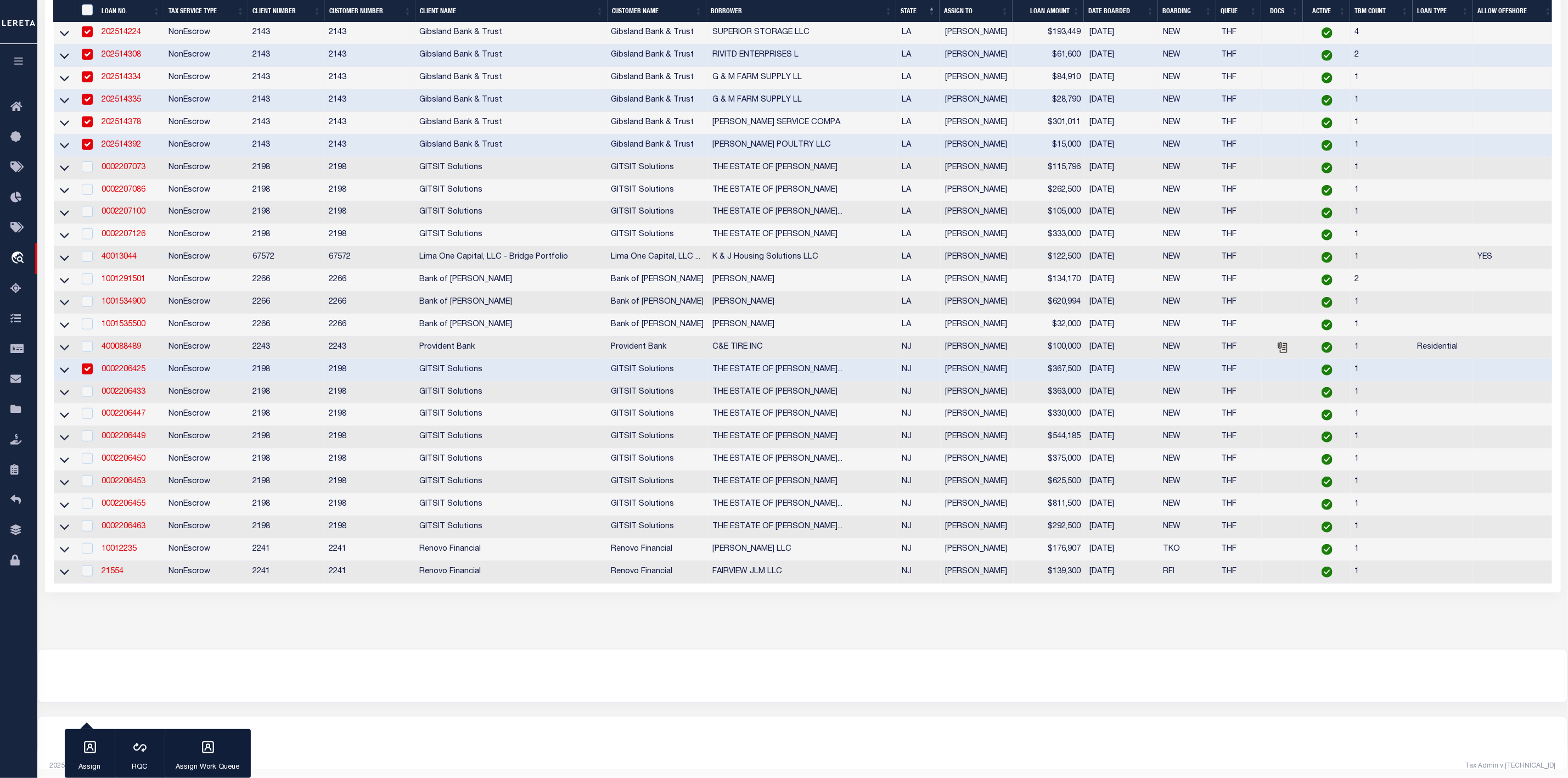
click at [96, 356] on td at bounding box center [87, 348] width 23 height 23
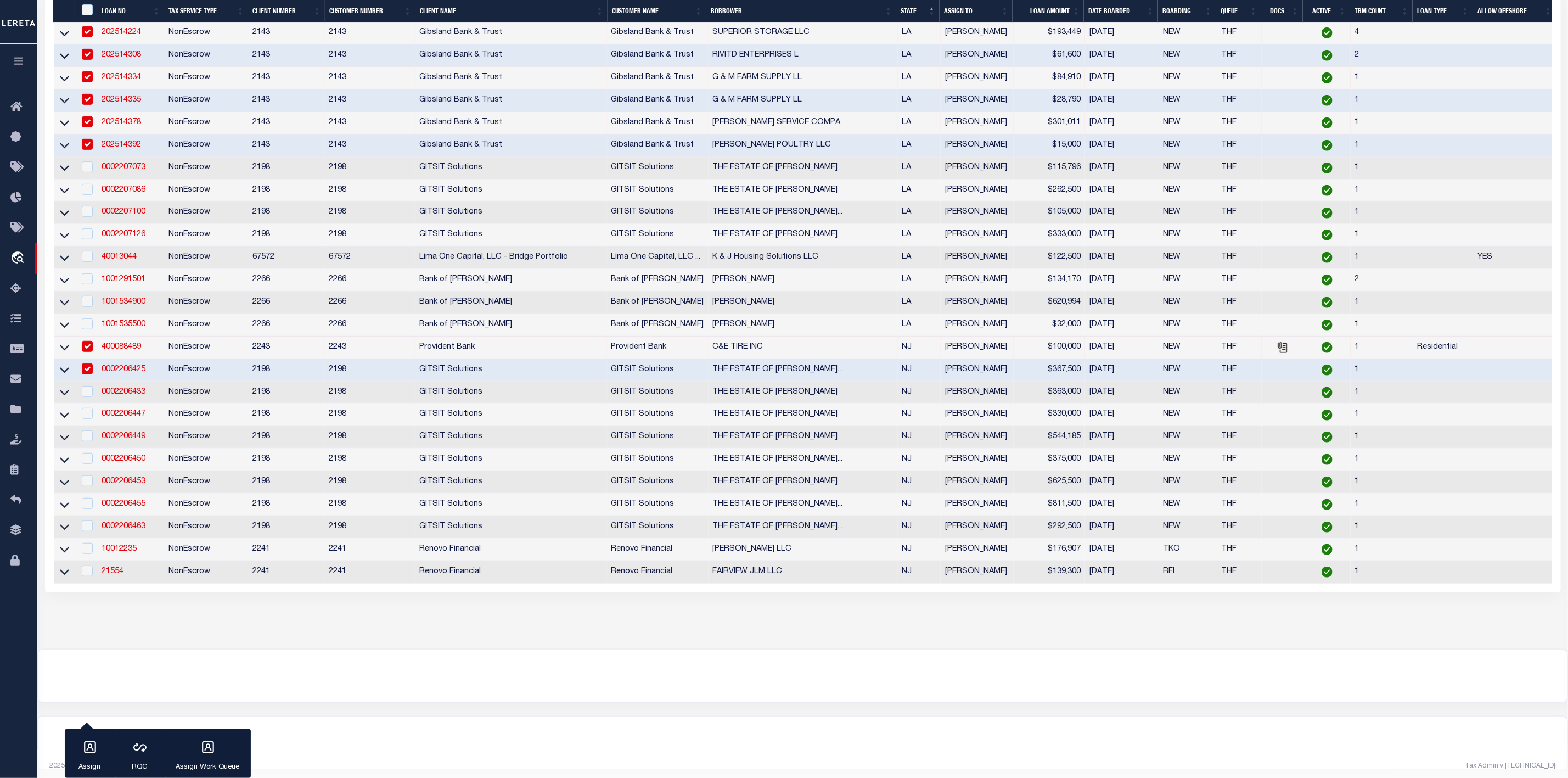
click at [88, 352] on input "checkbox" at bounding box center [87, 346] width 11 height 11
checkbox input "false"
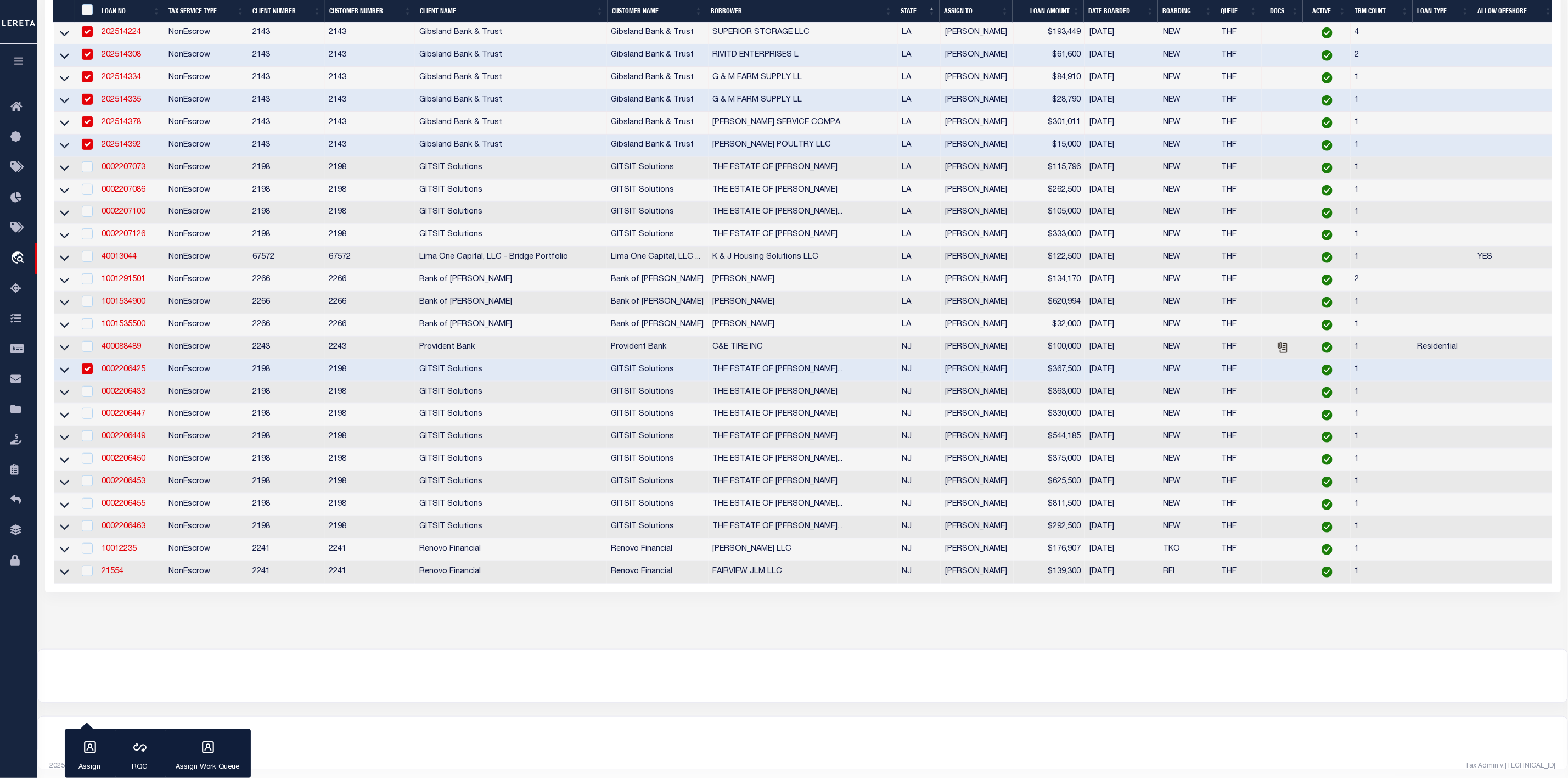
click at [85, 375] on input "checkbox" at bounding box center [87, 369] width 11 height 11
checkbox input "false"
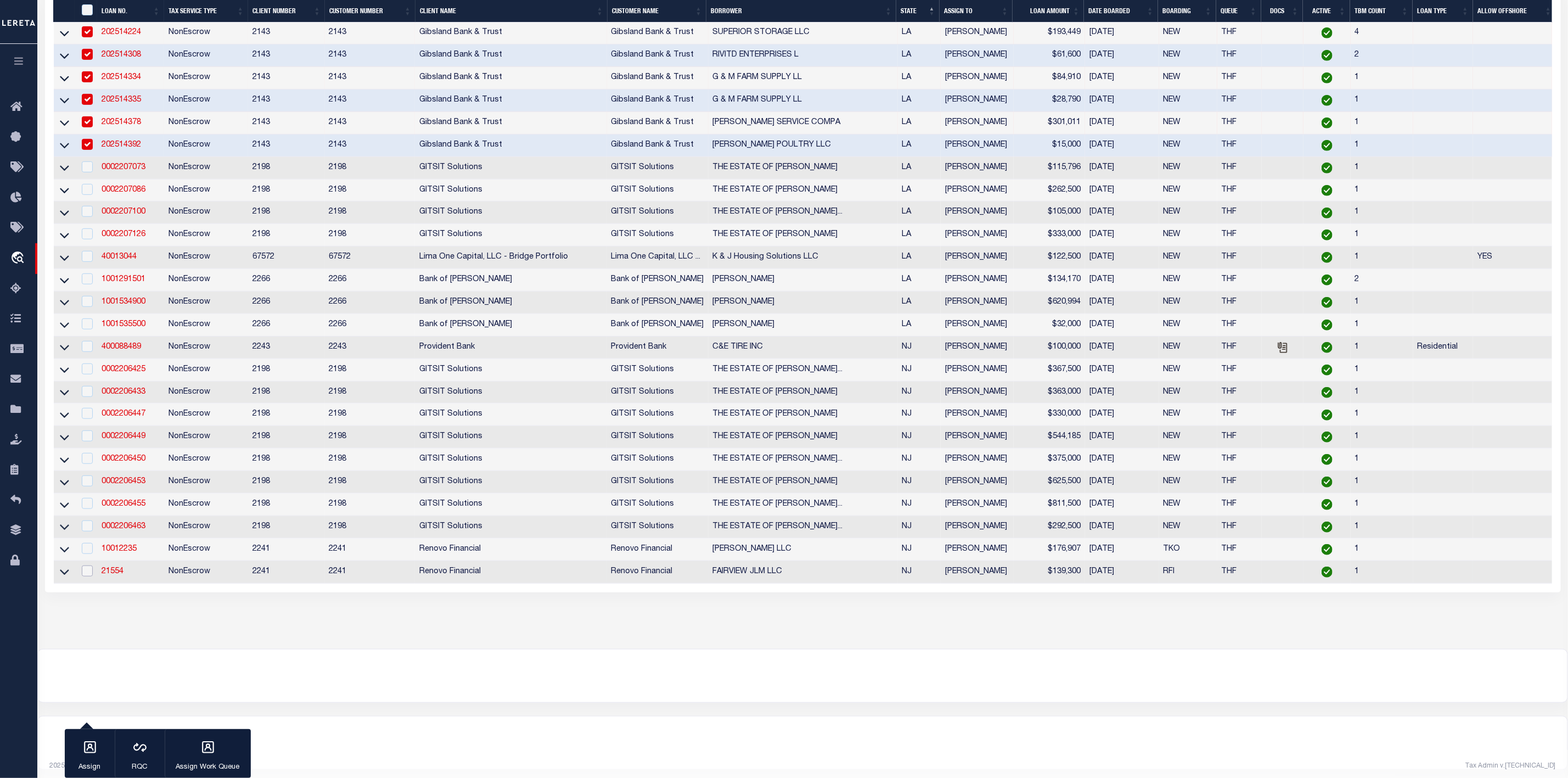
click at [85, 577] on input "checkbox" at bounding box center [87, 571] width 11 height 11
checkbox input "true"
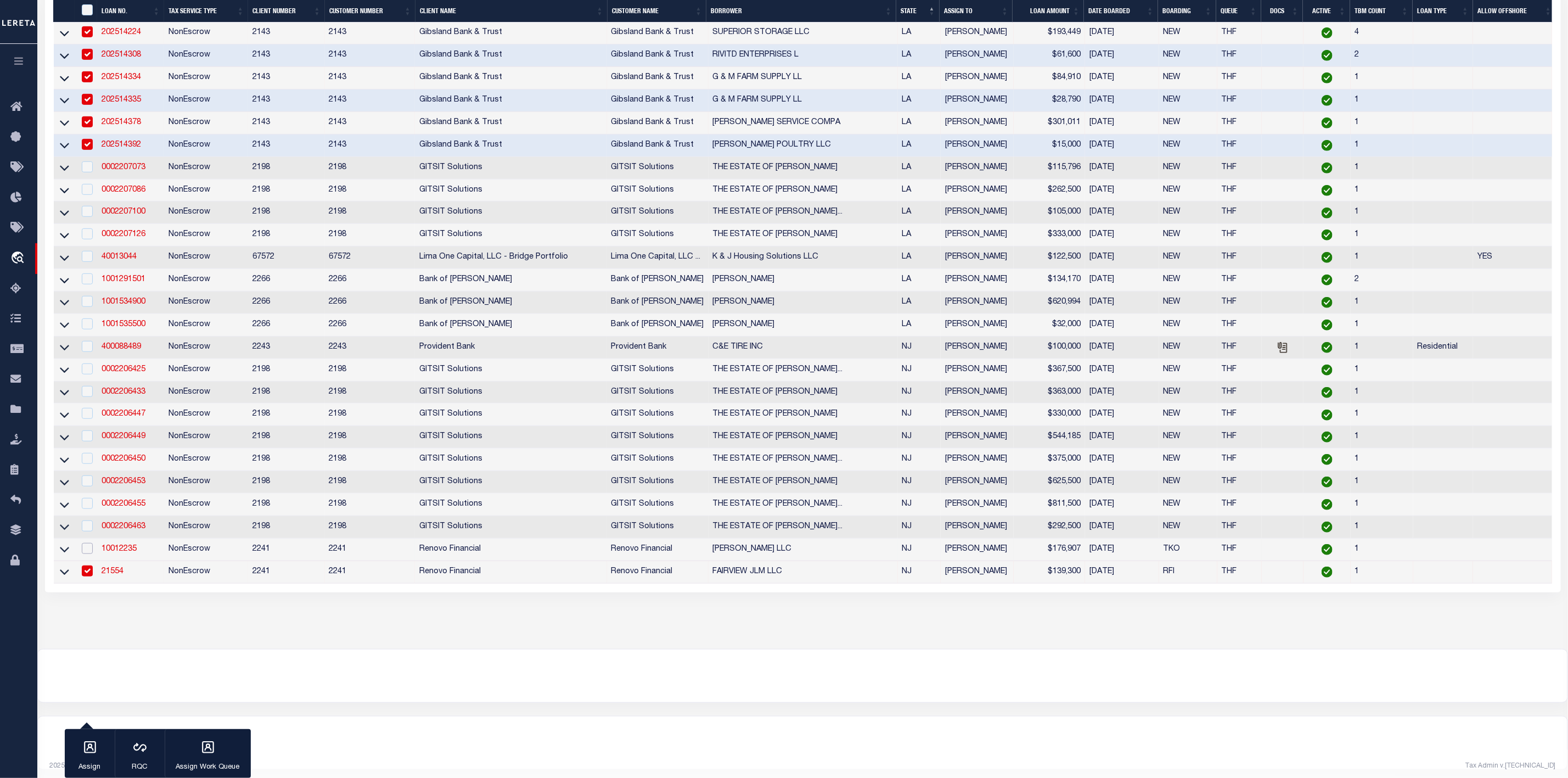
click at [90, 554] on input "checkbox" at bounding box center [87, 549] width 11 height 11
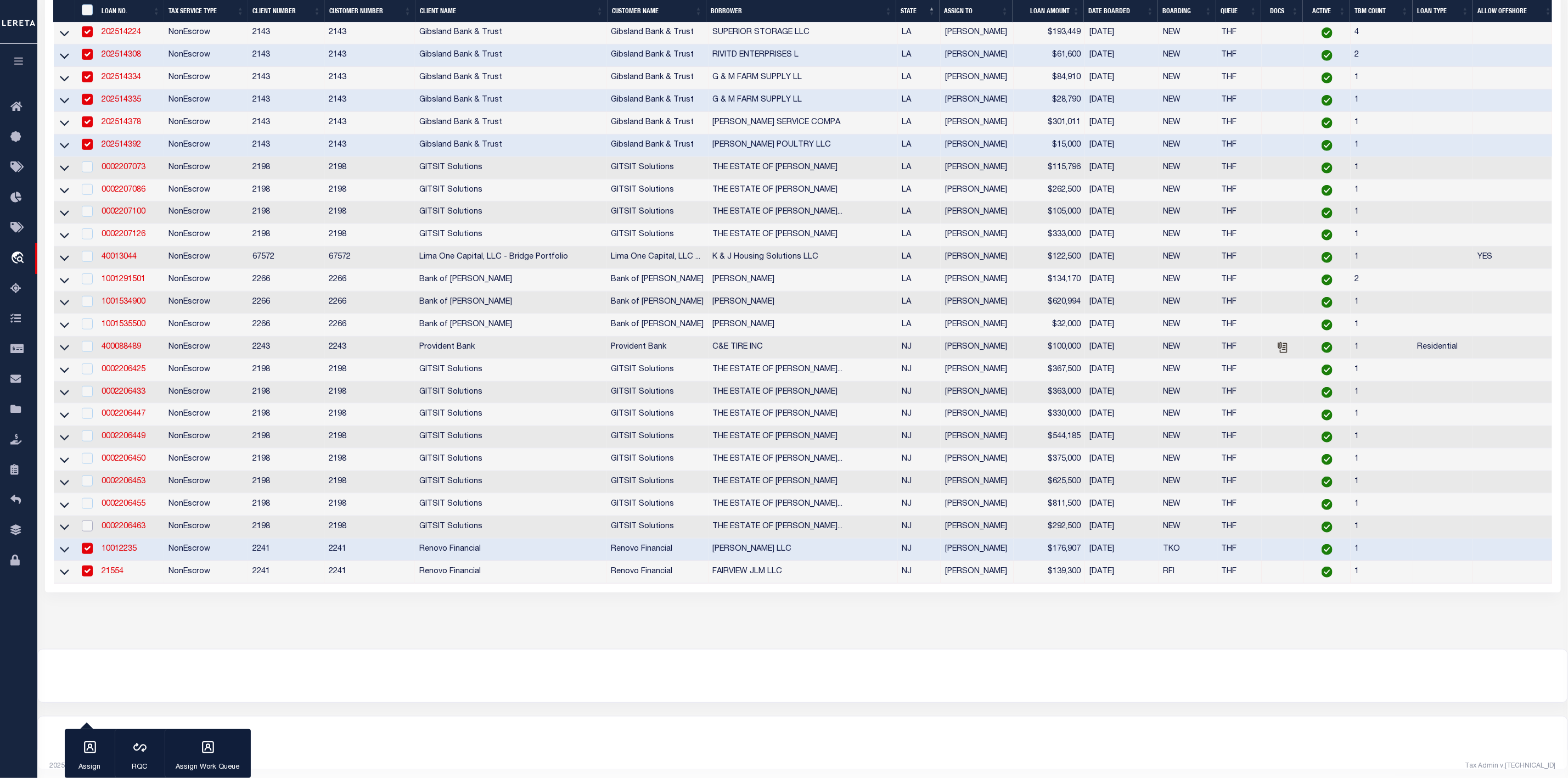
click at [88, 532] on input "checkbox" at bounding box center [87, 526] width 11 height 11
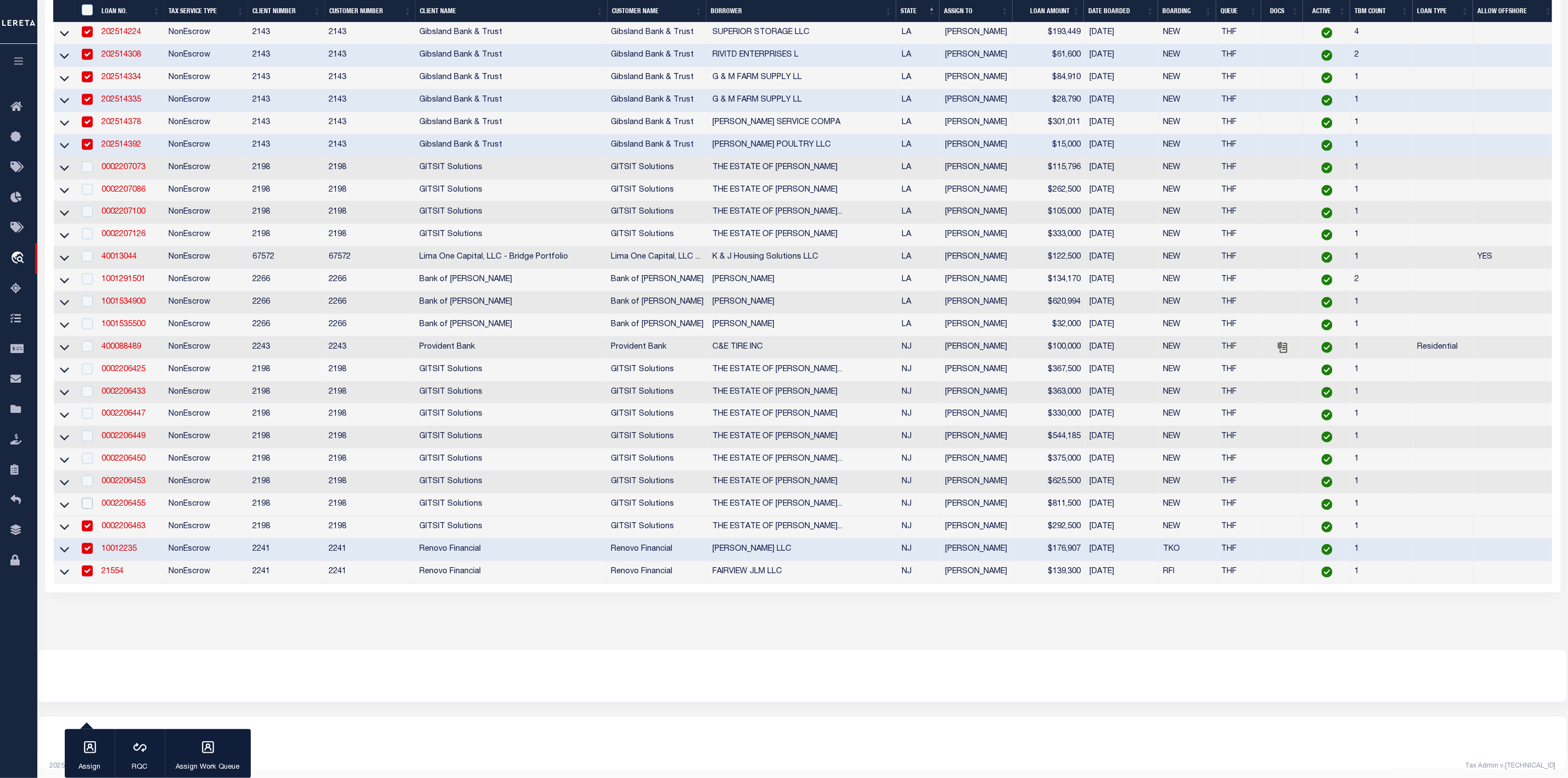
click at [86, 509] on input "checkbox" at bounding box center [87, 504] width 11 height 11
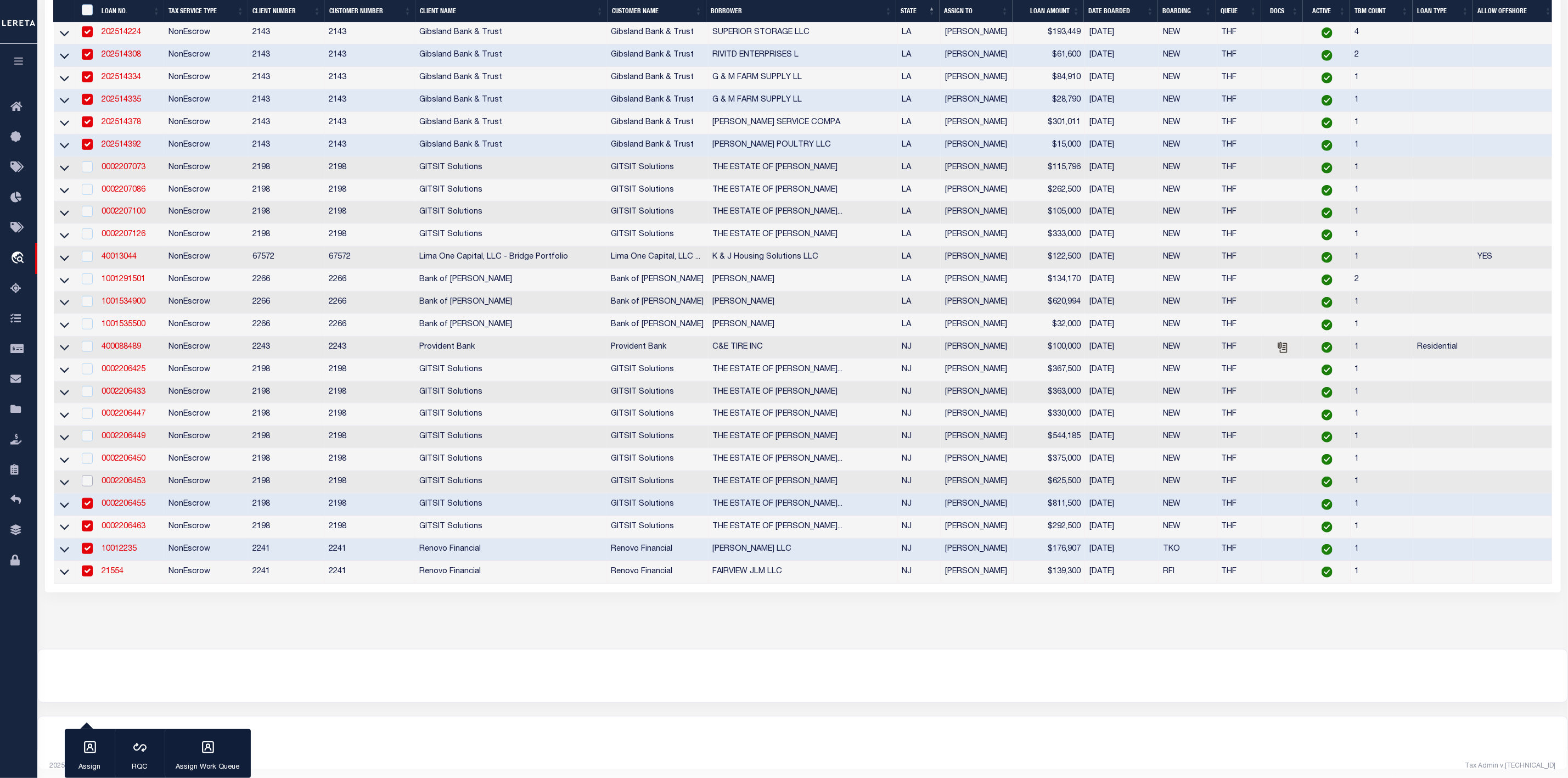
click at [86, 486] on input "checkbox" at bounding box center [87, 481] width 11 height 11
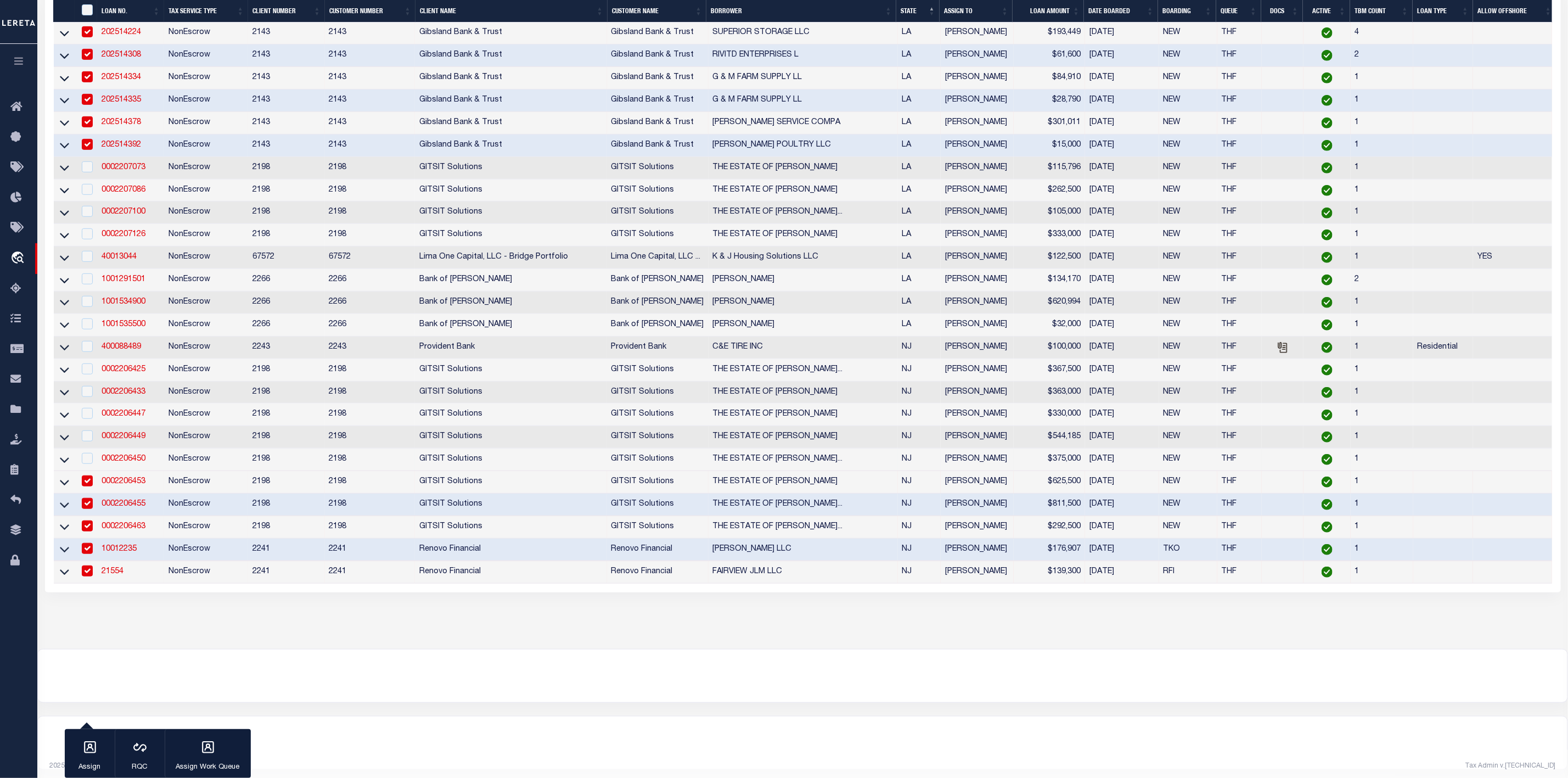
scroll to position [0, 0]
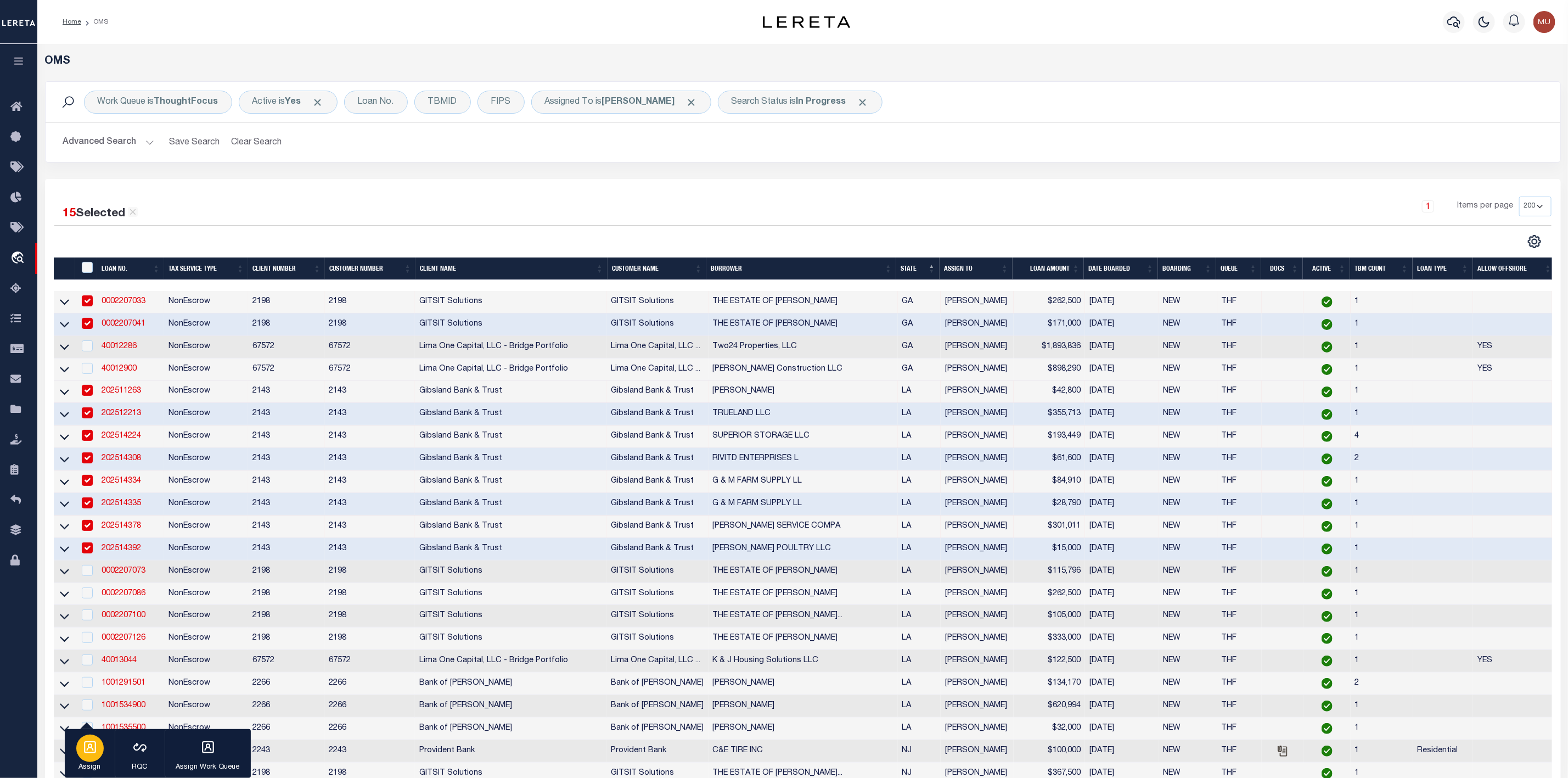
click at [86, 758] on div "button" at bounding box center [90, 749] width 28 height 28
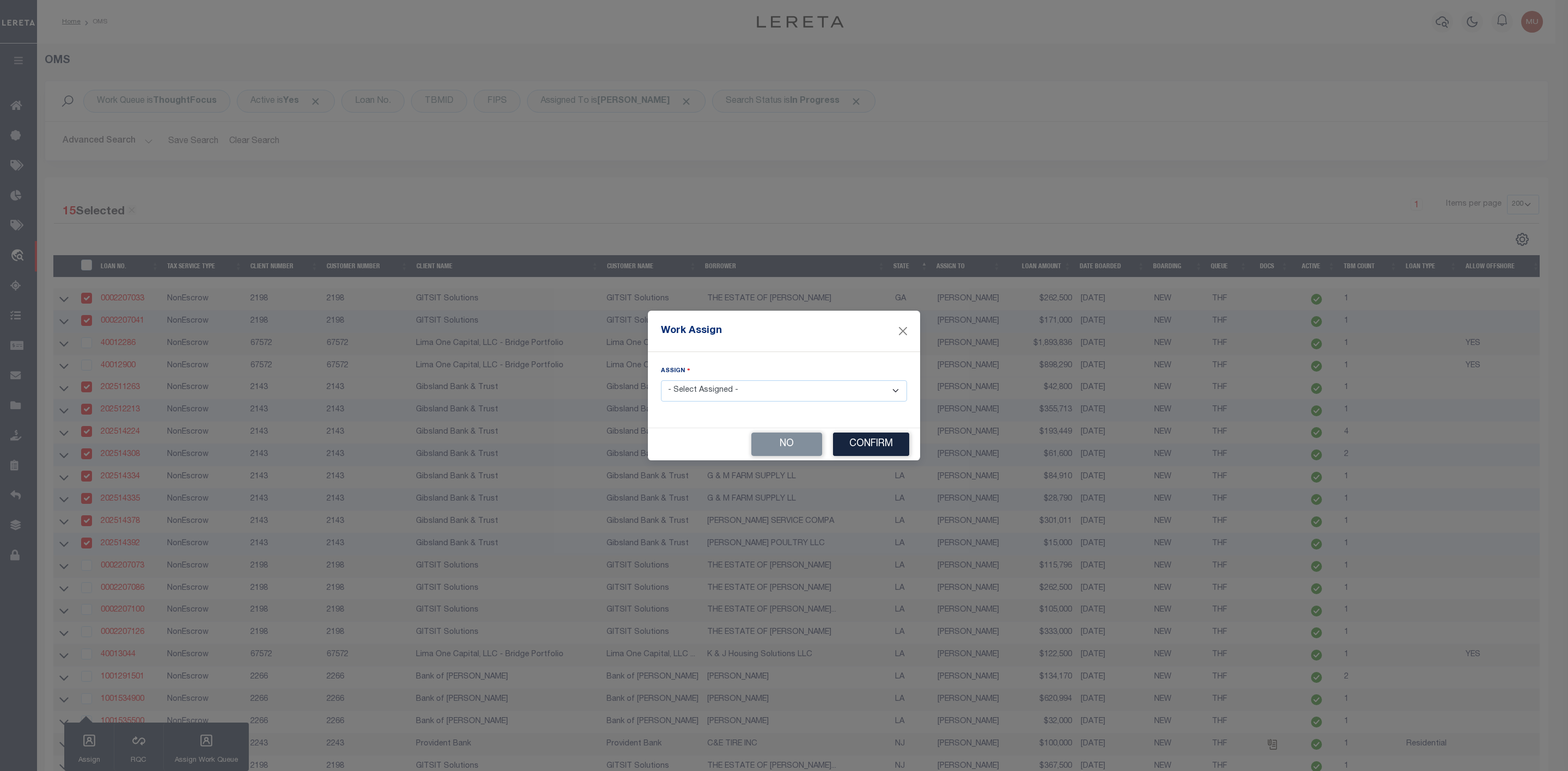
click at [732, 392] on select "- Select Assigned - --Unassigned-- [PERSON_NAME] [PERSON_NAME] [PERSON_NAME] [P…" at bounding box center [784, 391] width 246 height 21
click at [881, 452] on button "Confirm" at bounding box center [870, 444] width 76 height 23
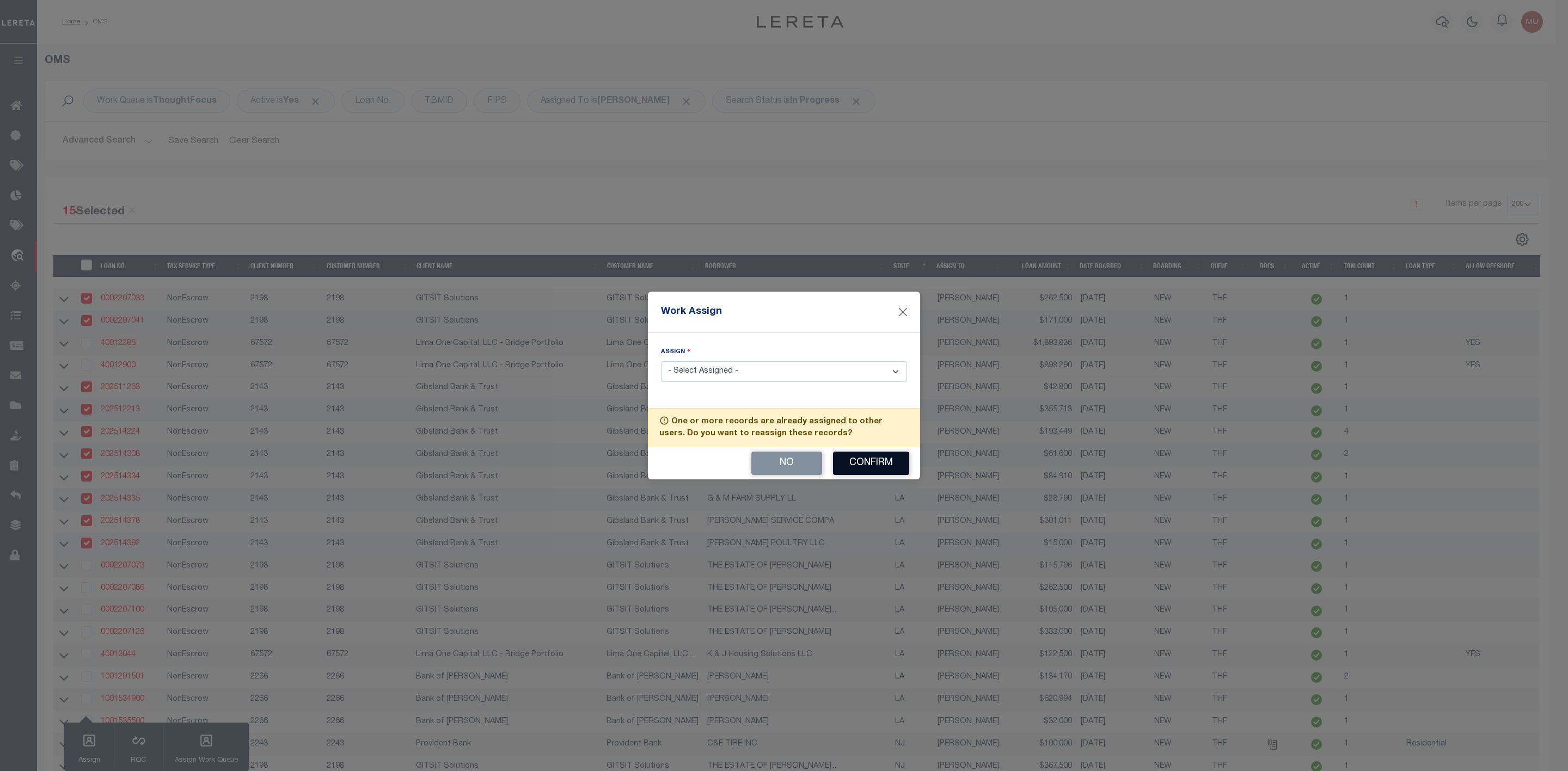
click at [878, 457] on button "Confirm" at bounding box center [870, 463] width 76 height 23
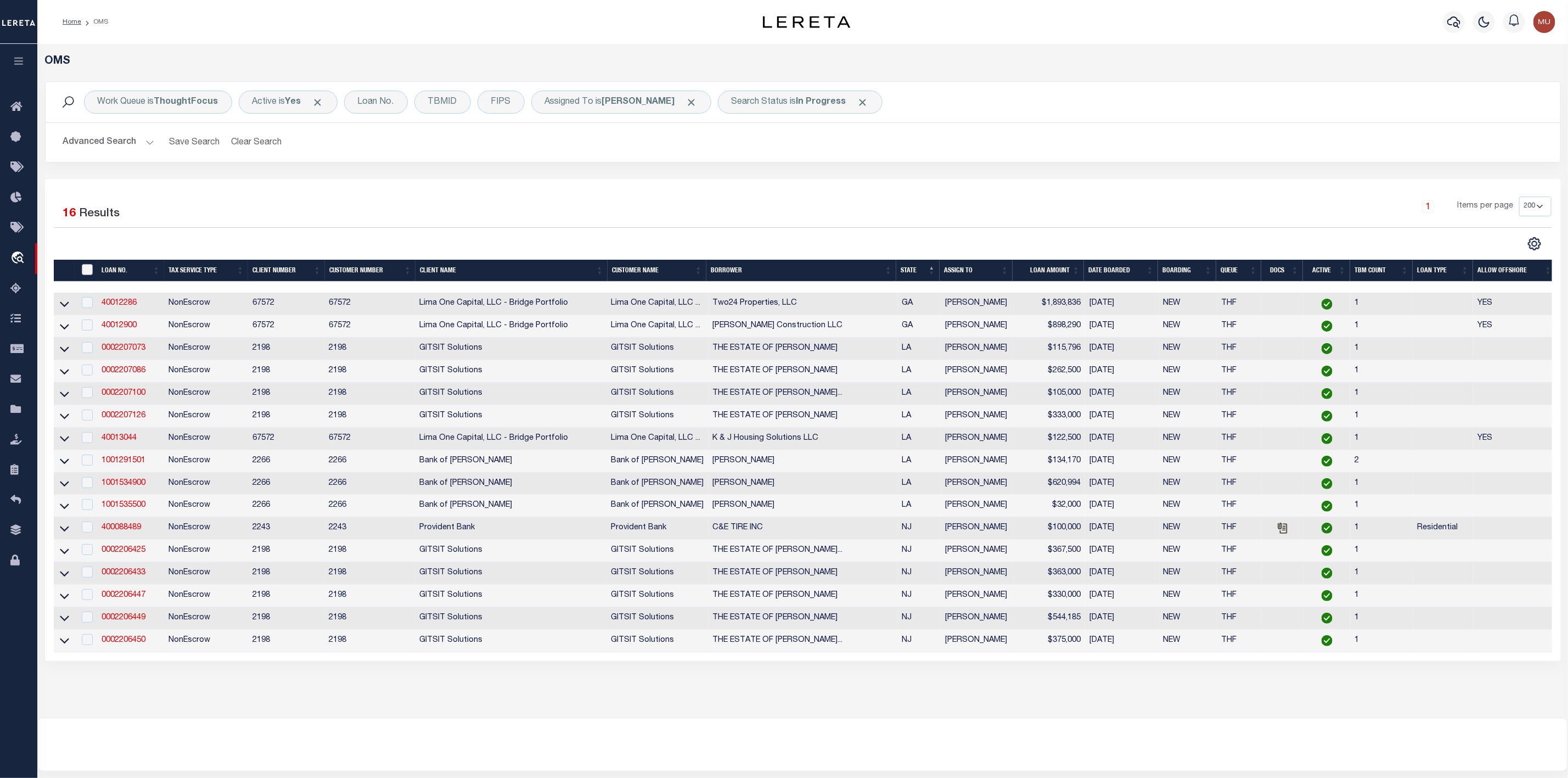
click at [86, 272] on input "" at bounding box center [87, 270] width 11 height 11
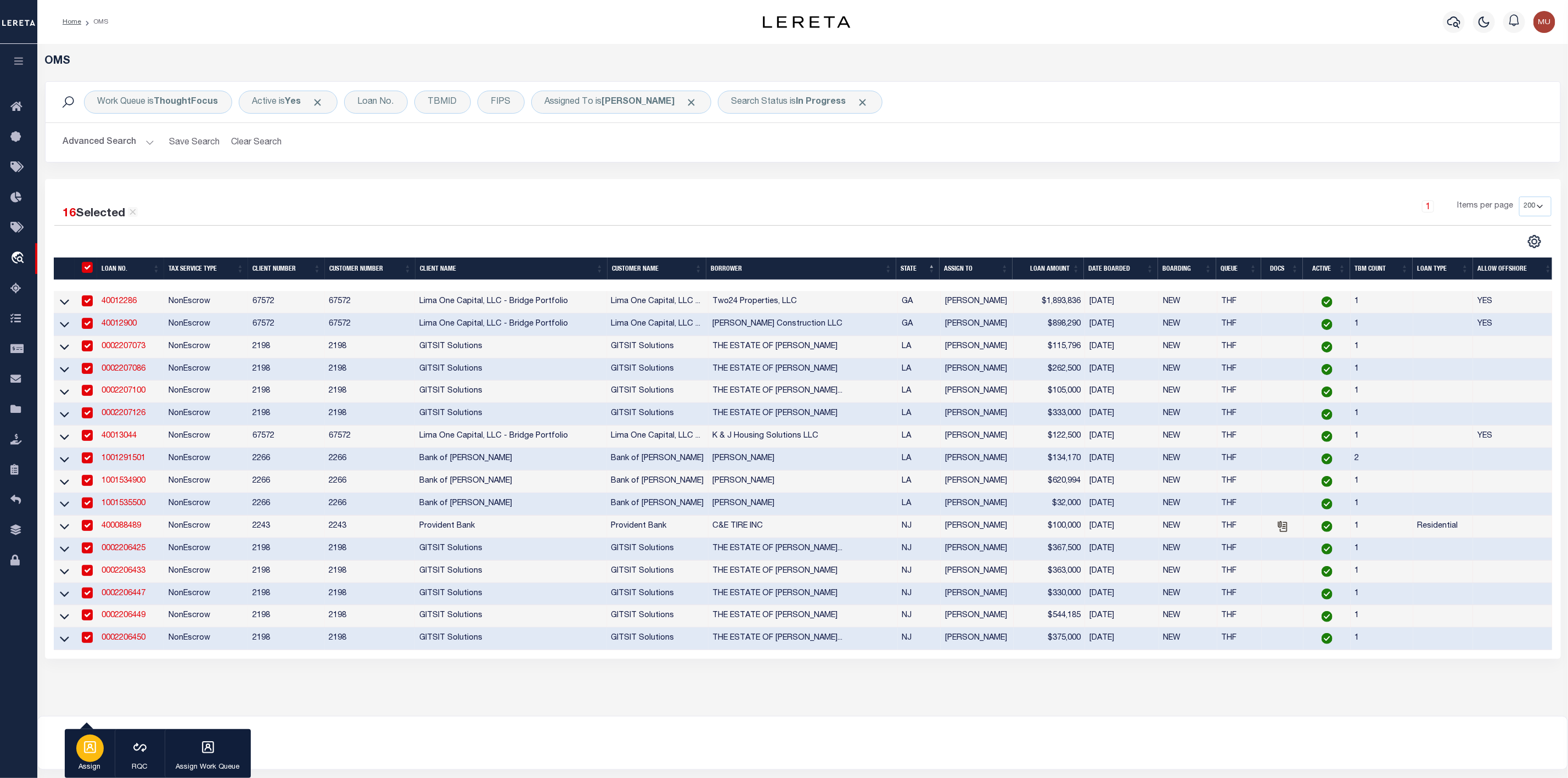
click at [88, 744] on icon "button" at bounding box center [90, 747] width 14 height 14
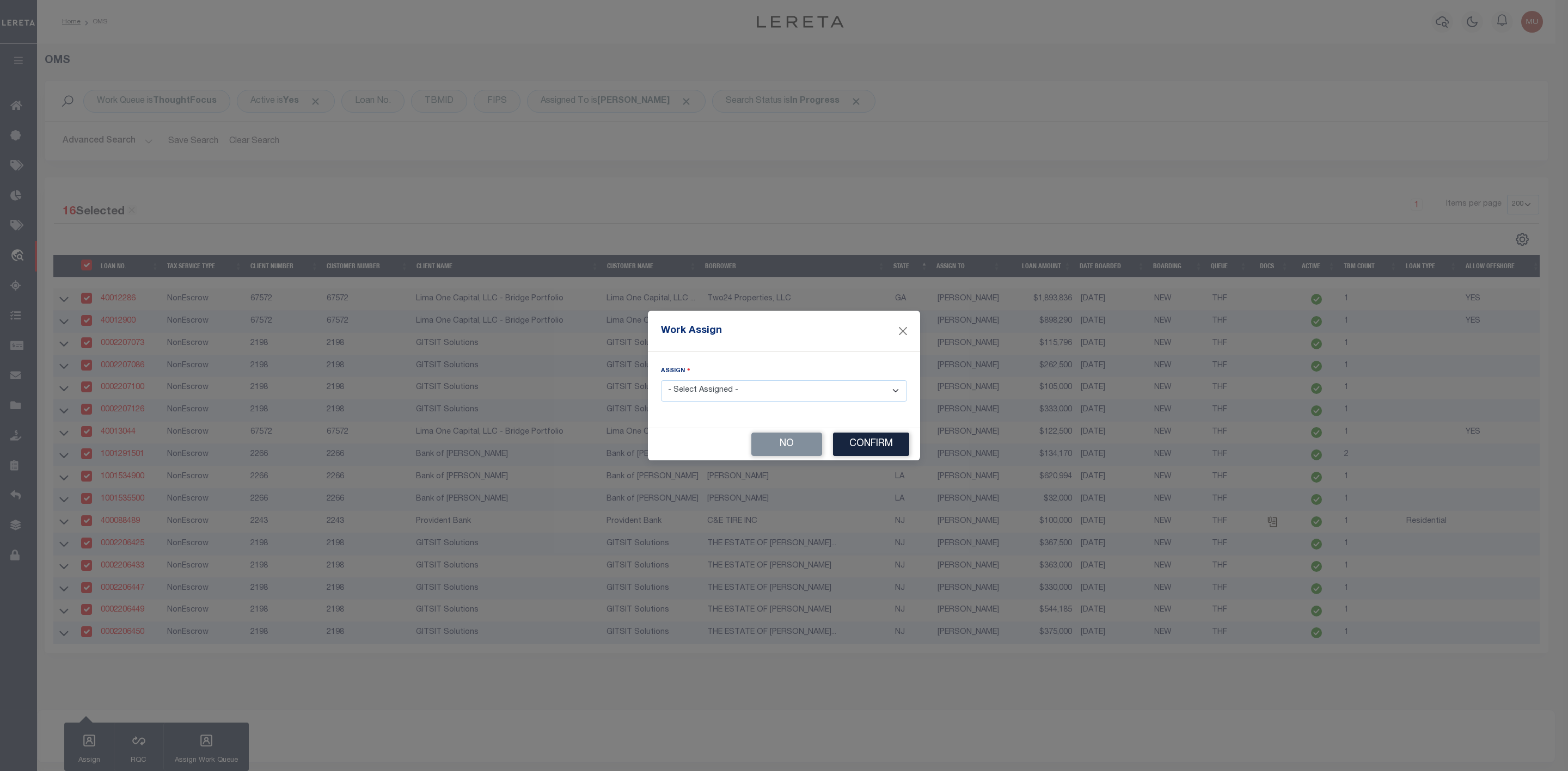
click at [772, 394] on select "- Select Assigned - --Unassigned-- [PERSON_NAME] [PERSON_NAME] [PERSON_NAME] [P…" at bounding box center [784, 391] width 246 height 21
click at [661, 380] on select "- Select Assigned - --Unassigned-- [PERSON_NAME] [PERSON_NAME] [PERSON_NAME] [P…" at bounding box center [784, 391] width 246 height 21
click at [866, 449] on button "Confirm" at bounding box center [870, 444] width 76 height 23
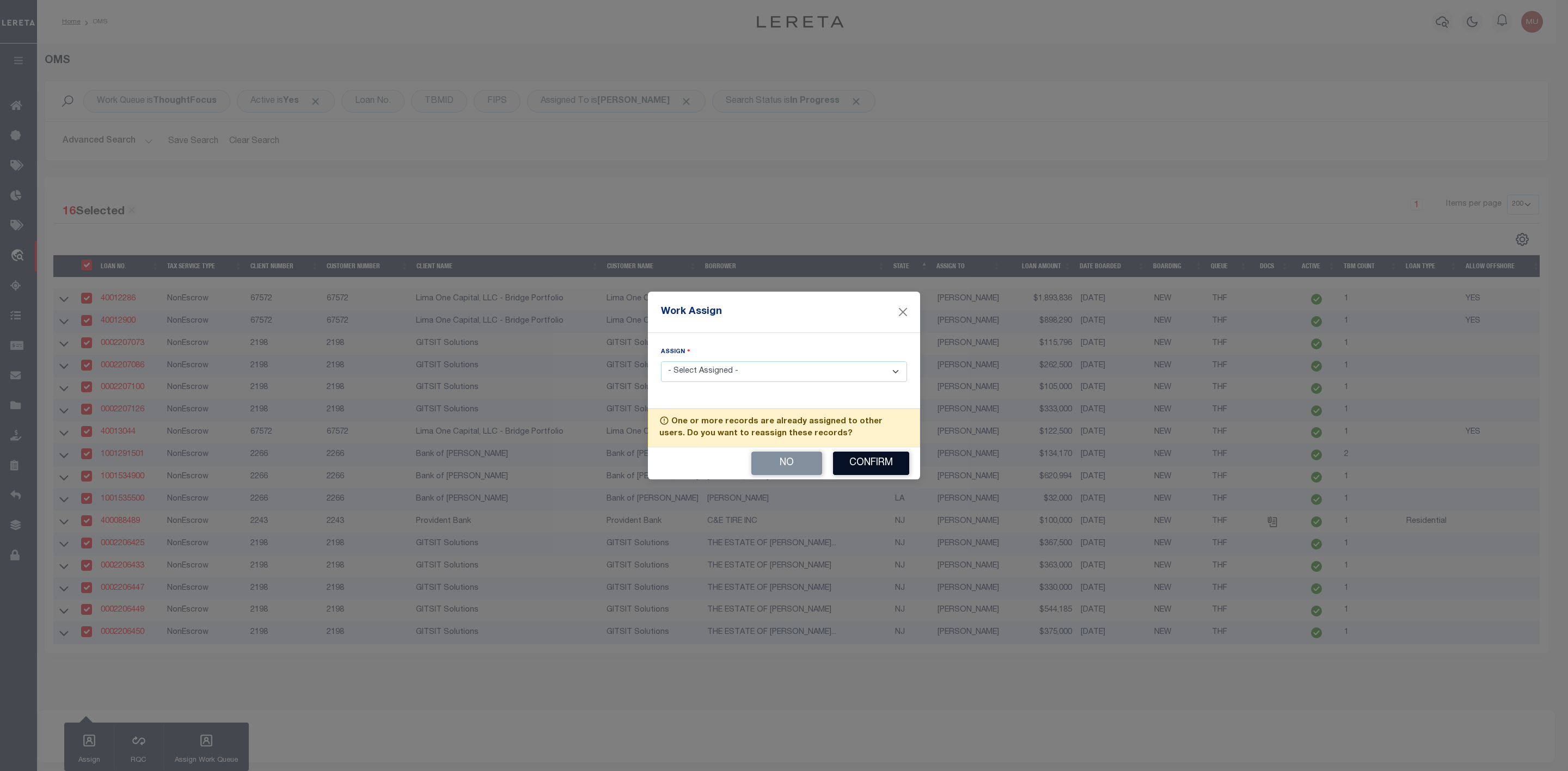
click at [870, 464] on button "Confirm" at bounding box center [870, 463] width 76 height 23
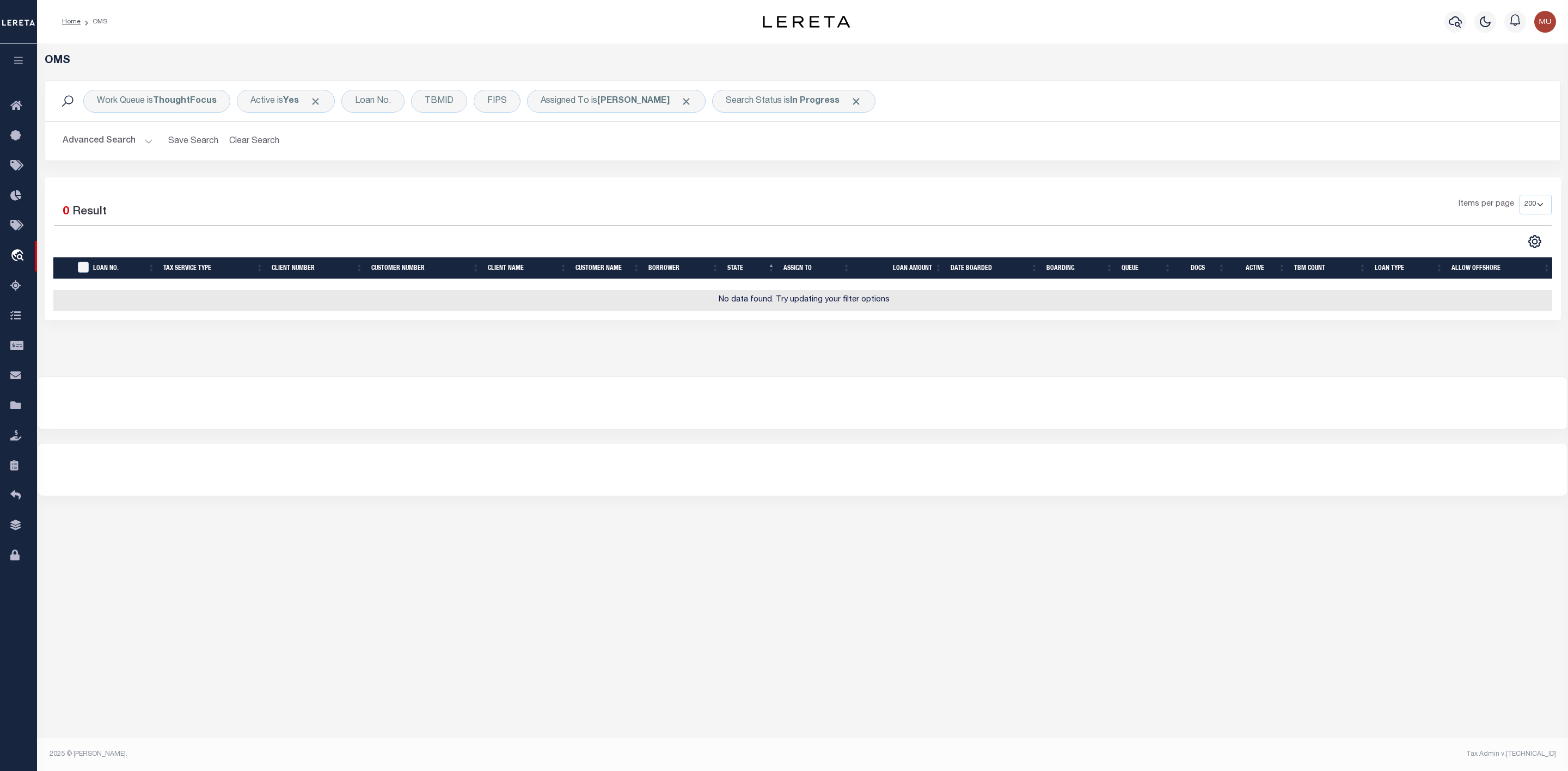
click at [142, 144] on button "Advanced Search" at bounding box center [108, 141] width 90 height 21
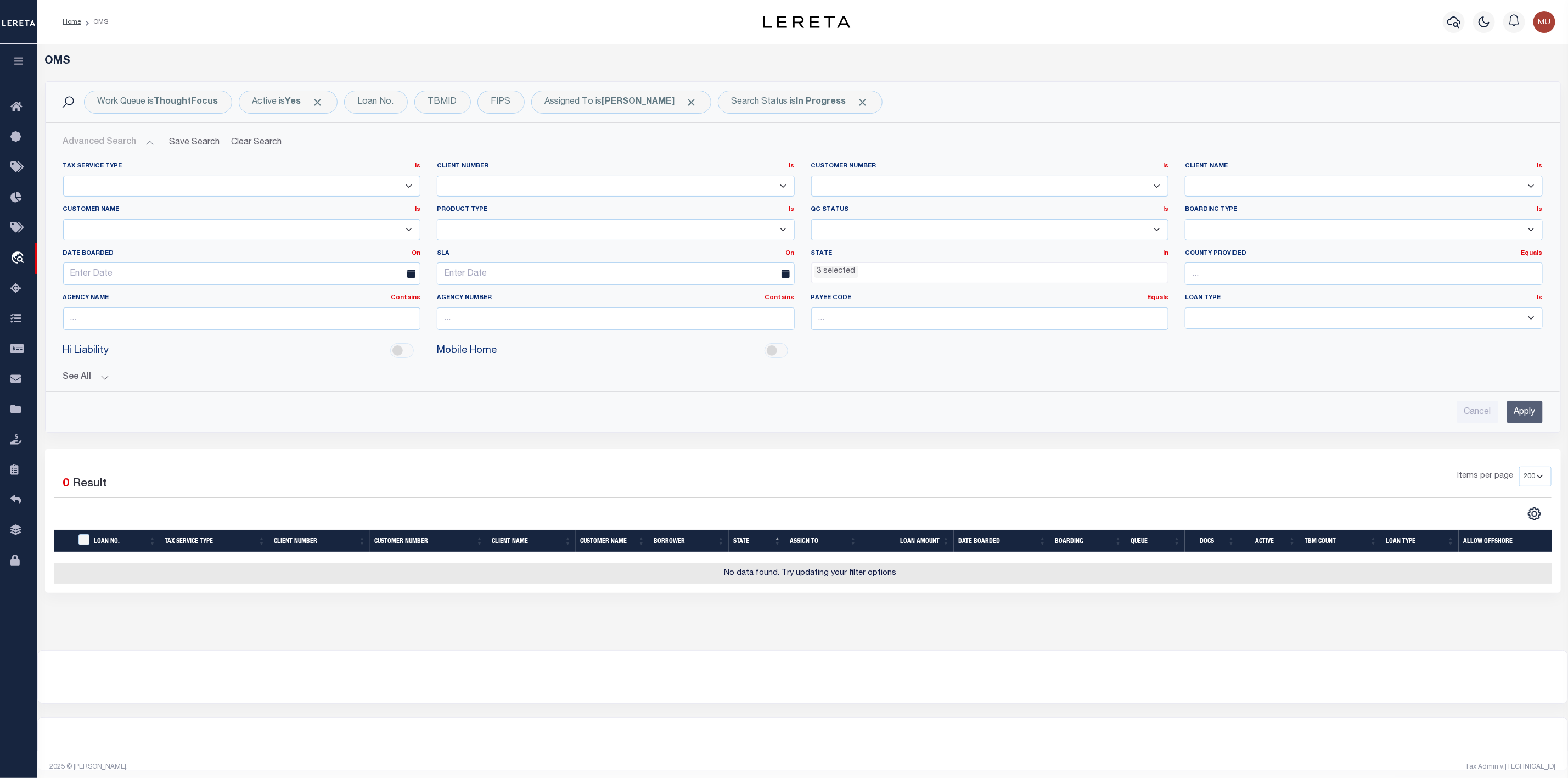
click at [1006, 274] on ul "3 selected" at bounding box center [990, 270] width 357 height 15
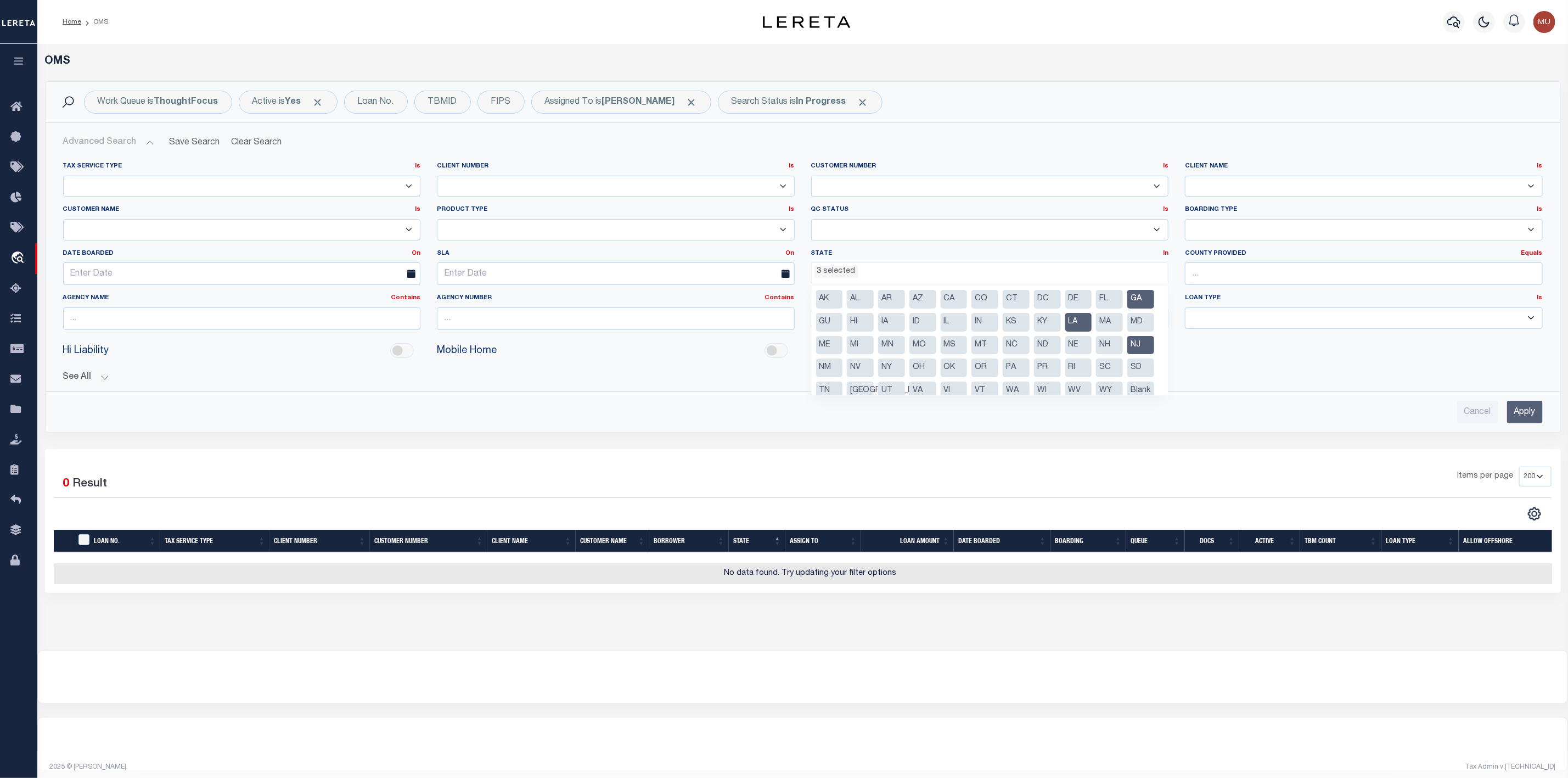
click at [1127, 355] on li "NJ" at bounding box center [1141, 345] width 27 height 18
click at [1092, 319] on li "LA" at bounding box center [1079, 322] width 27 height 18
click at [1127, 309] on li "GA" at bounding box center [1141, 299] width 27 height 18
click at [1514, 411] on input "Apply" at bounding box center [1525, 412] width 36 height 23
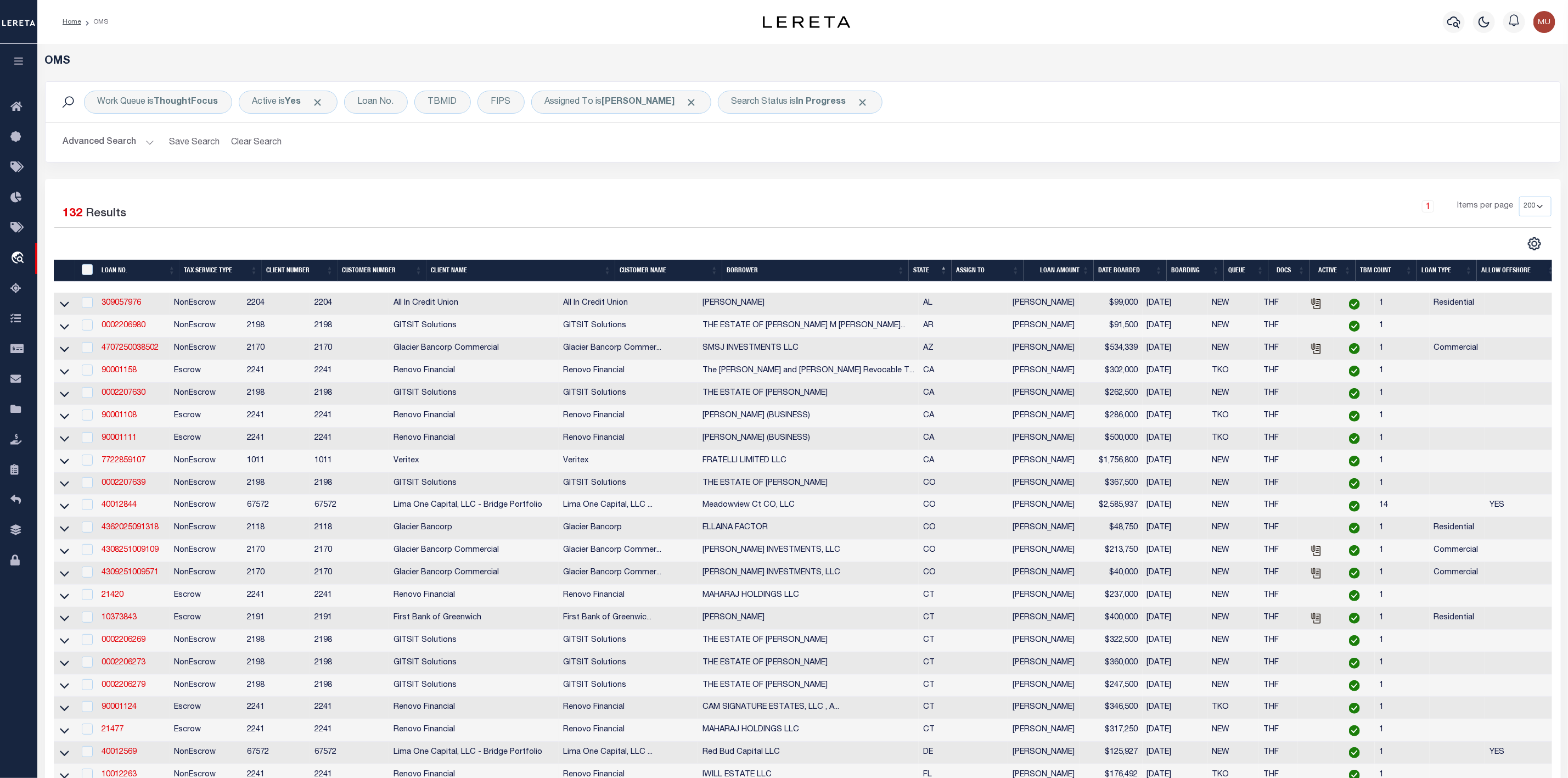
click at [149, 142] on button "Advanced Search" at bounding box center [109, 142] width 91 height 21
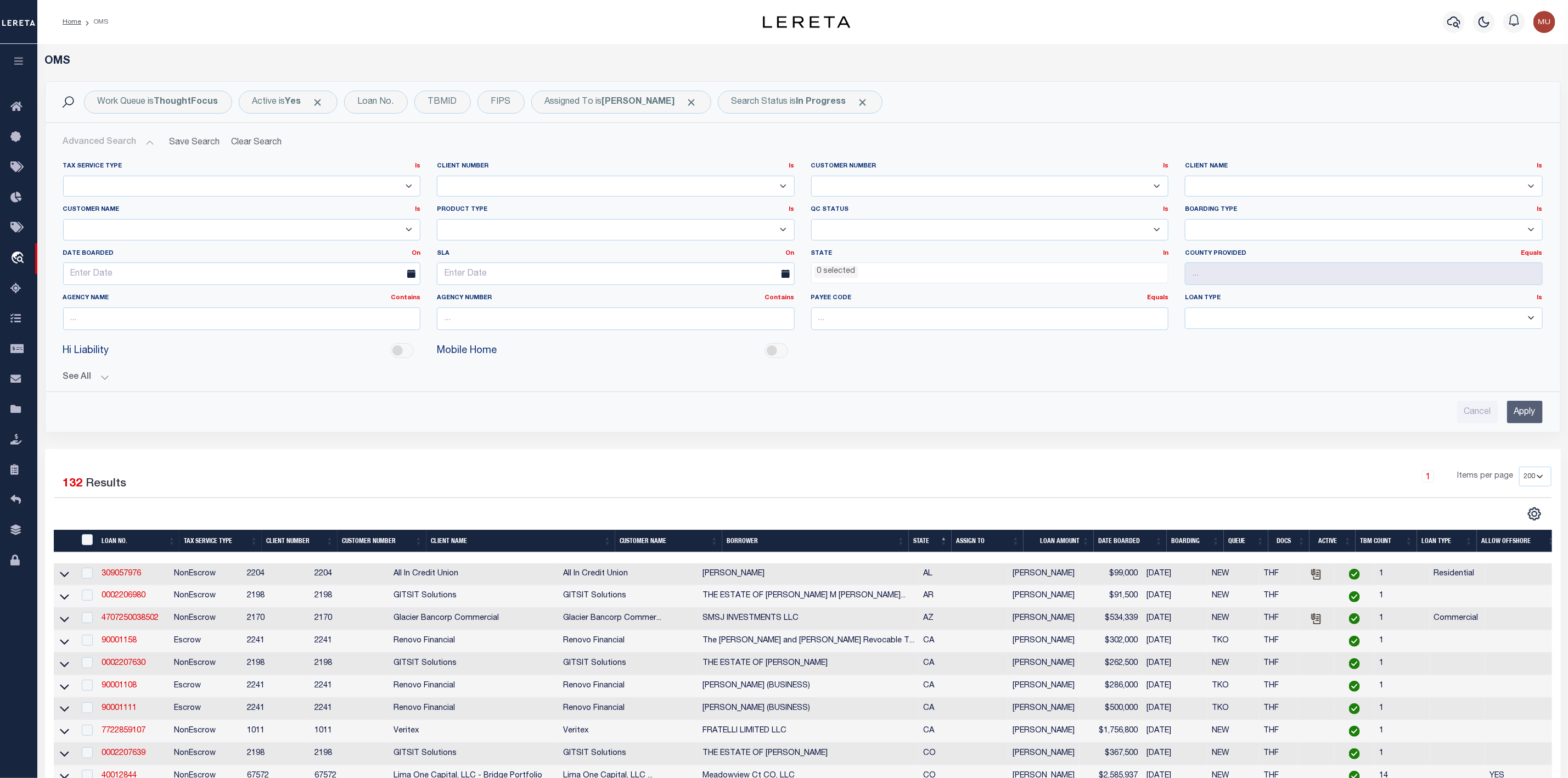
click at [903, 273] on ul "0 selected" at bounding box center [990, 270] width 357 height 15
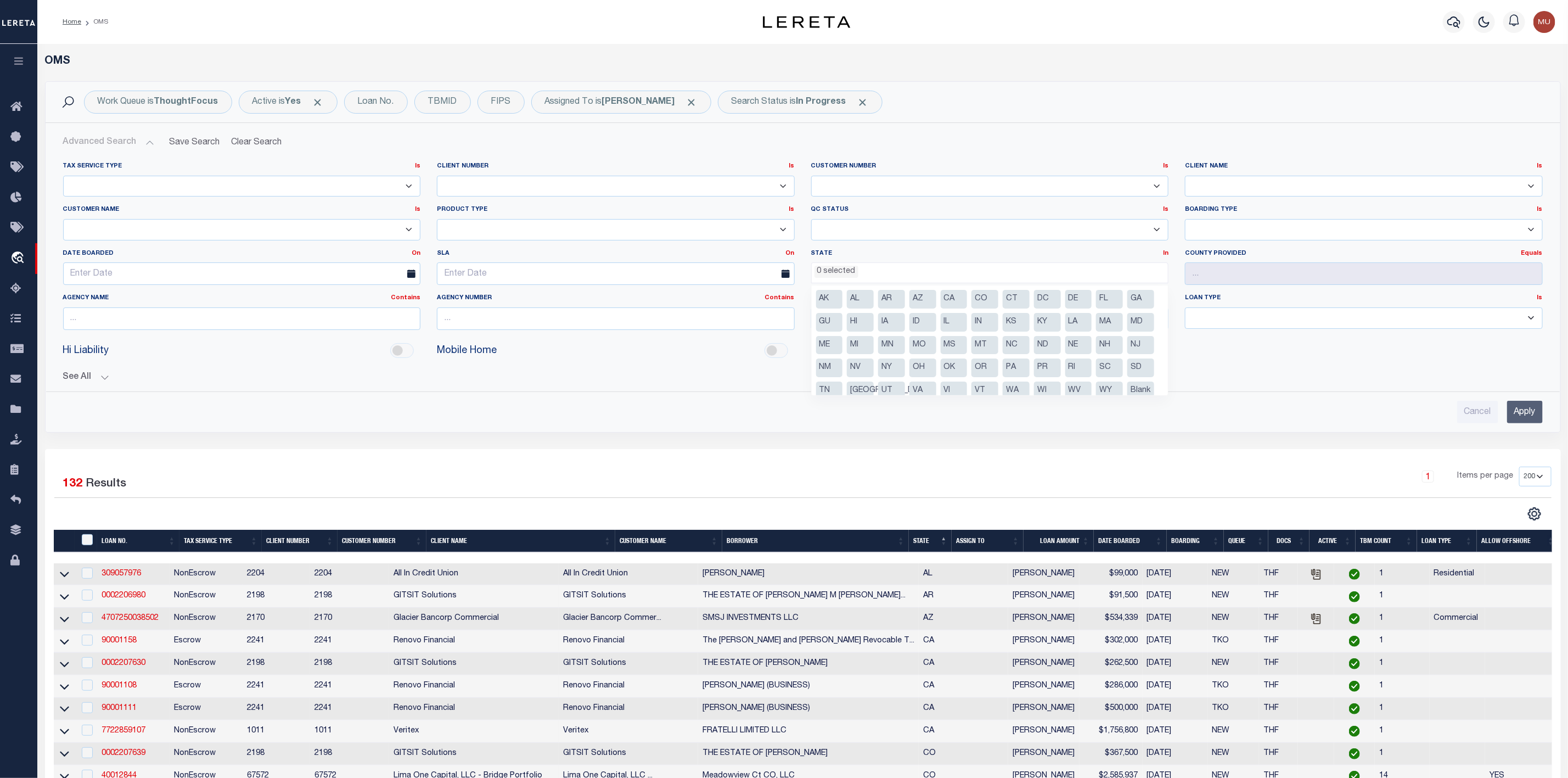
click at [919, 297] on li "AZ" at bounding box center [923, 299] width 27 height 18
click at [985, 298] on li "CO" at bounding box center [985, 299] width 27 height 18
click at [1107, 299] on li "FL" at bounding box center [1110, 299] width 27 height 18
click at [959, 302] on li "CA" at bounding box center [954, 299] width 27 height 18
click at [968, 322] on li "IL" at bounding box center [954, 322] width 27 height 18
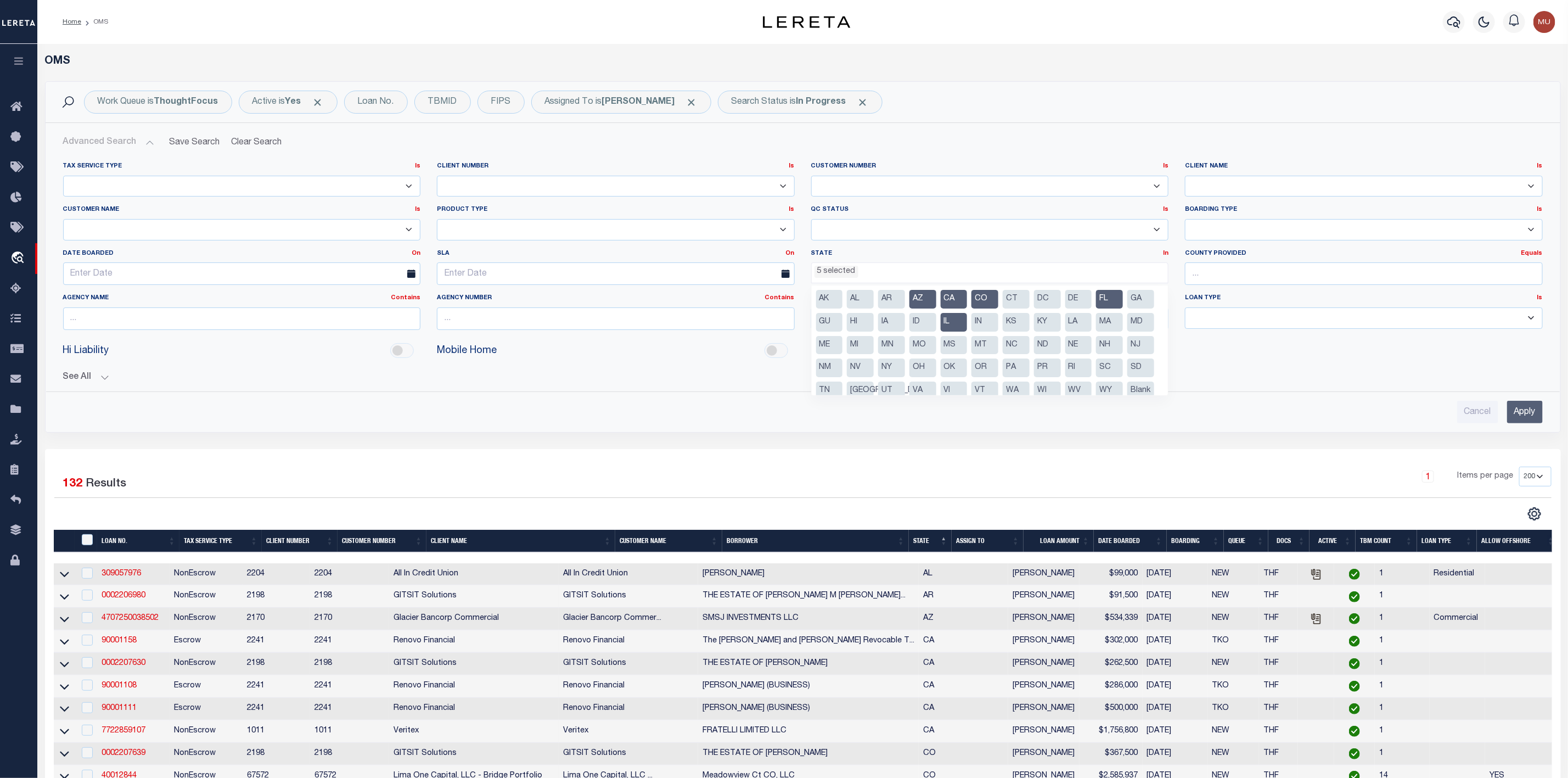
click at [968, 370] on li "OK" at bounding box center [954, 368] width 27 height 18
click at [1532, 417] on input "Apply" at bounding box center [1525, 412] width 36 height 23
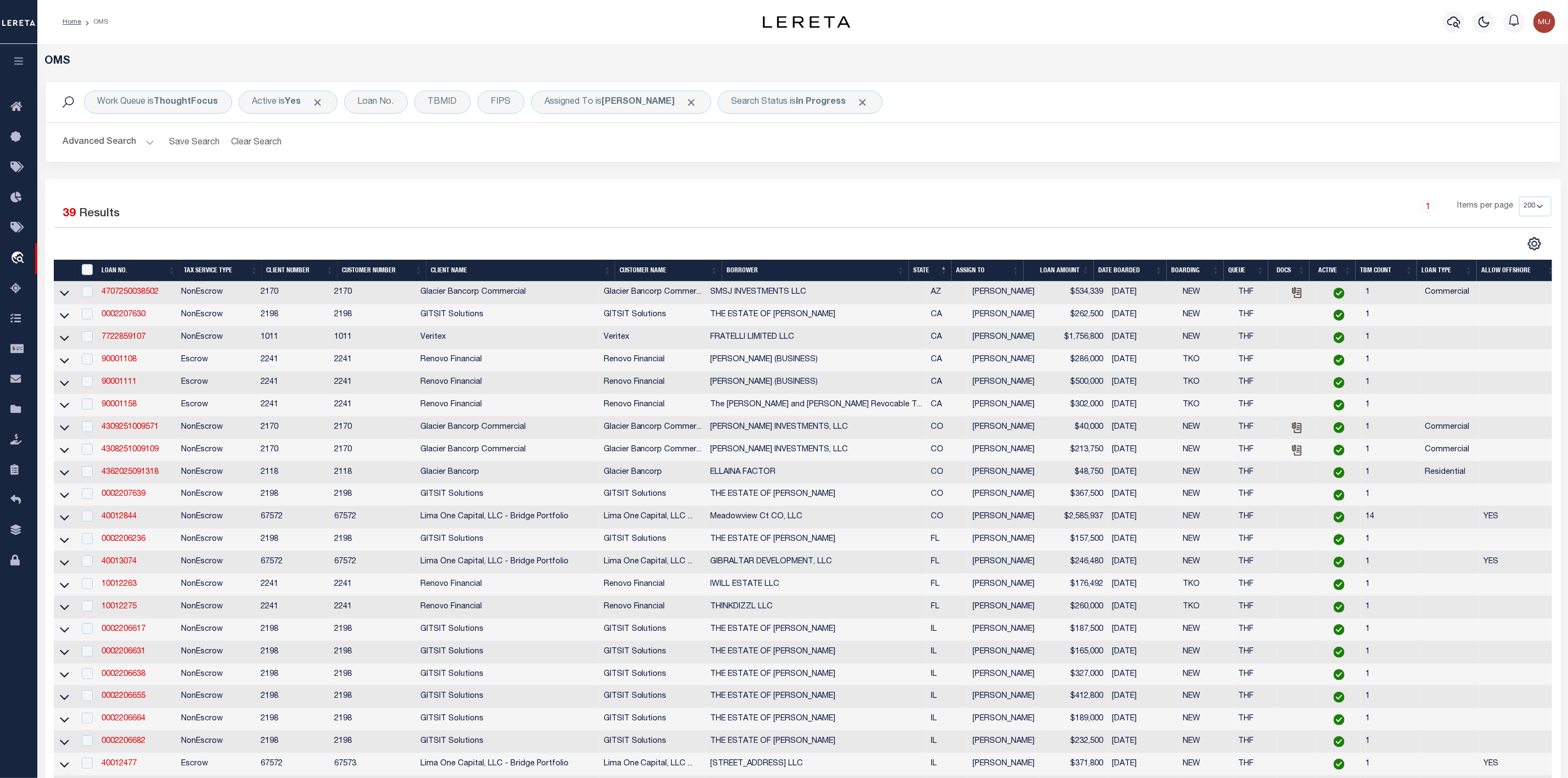
click at [1089, 269] on th "LOAN AMOUNT" at bounding box center [1059, 271] width 70 height 23
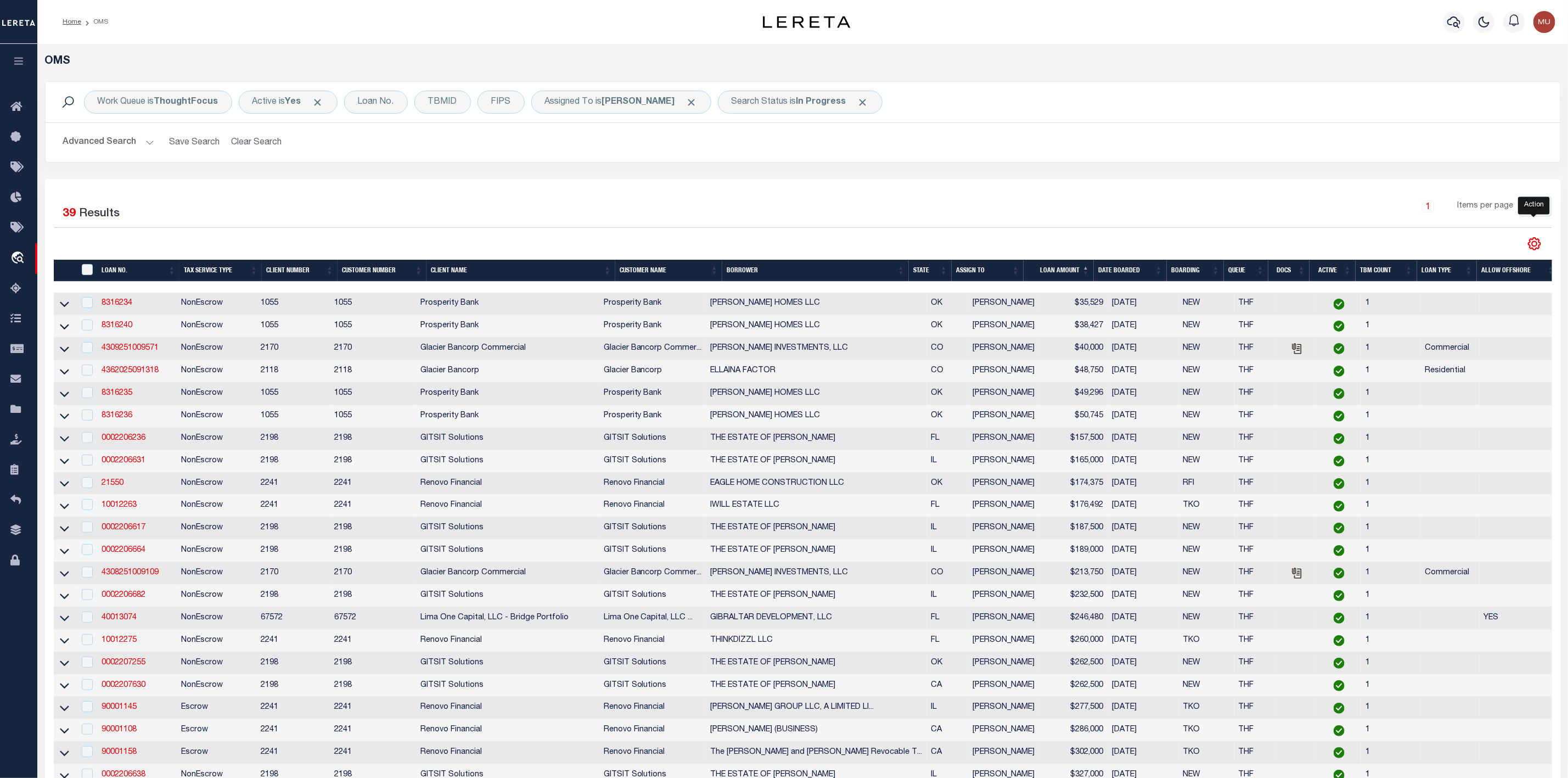
click at [1533, 242] on icon "" at bounding box center [1534, 244] width 14 height 14
click at [1485, 265] on link "CSV" at bounding box center [1489, 262] width 107 height 21
click at [87, 305] on input "checkbox" at bounding box center [87, 303] width 11 height 11
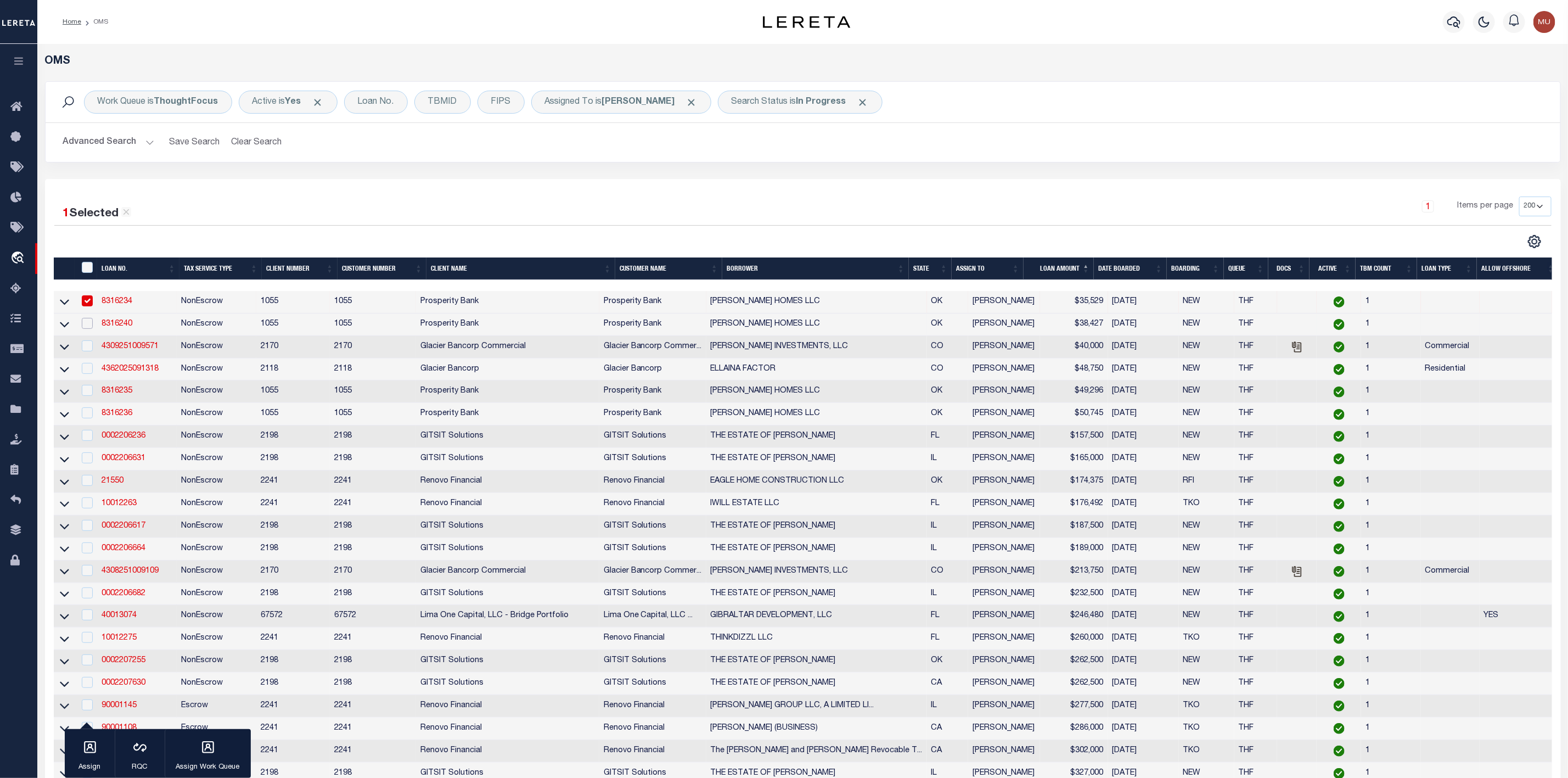
click at [85, 329] on input "checkbox" at bounding box center [87, 324] width 11 height 11
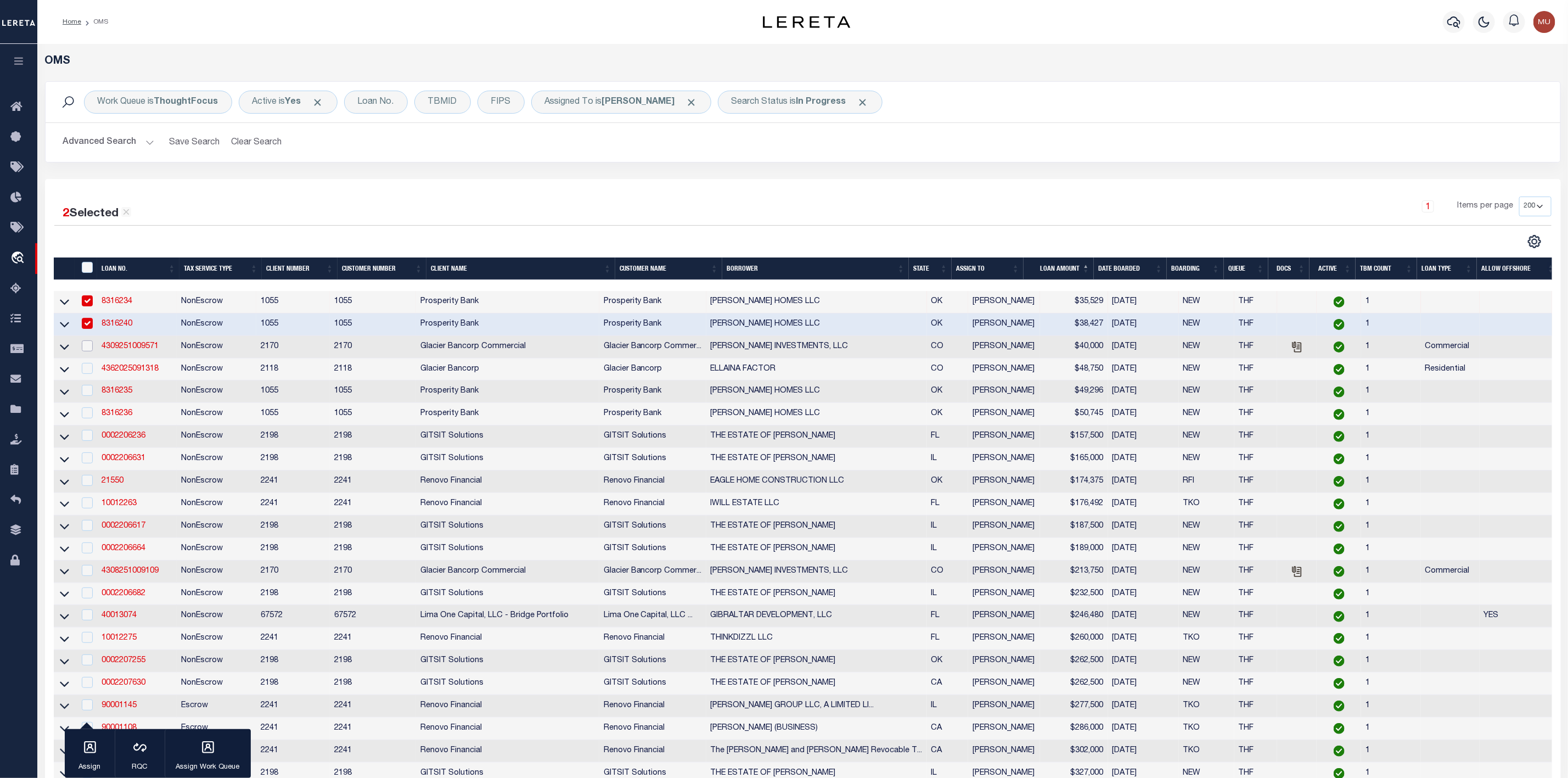
click at [90, 351] on input "checkbox" at bounding box center [87, 346] width 11 height 11
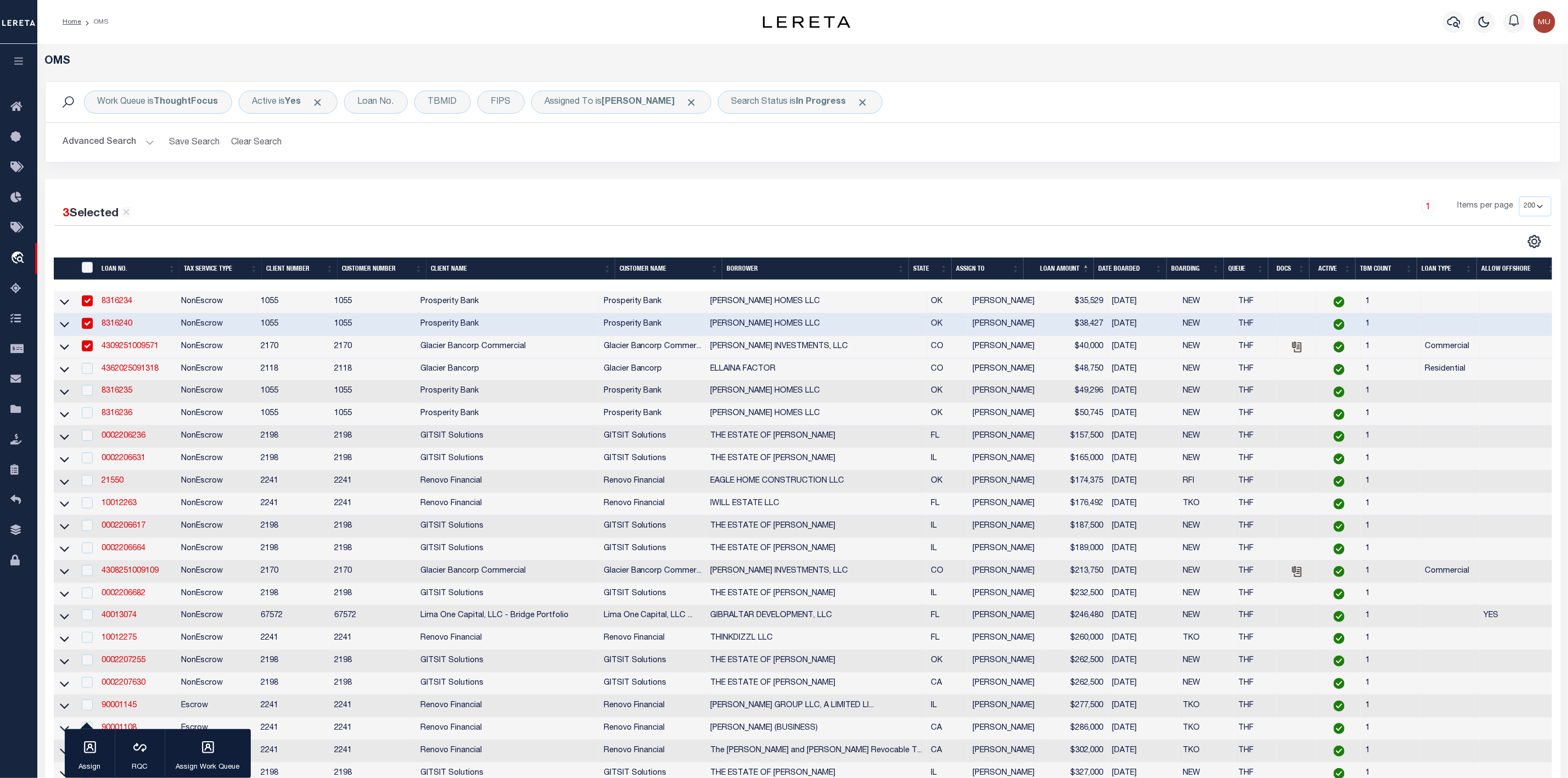
click at [86, 378] on td at bounding box center [87, 370] width 23 height 23
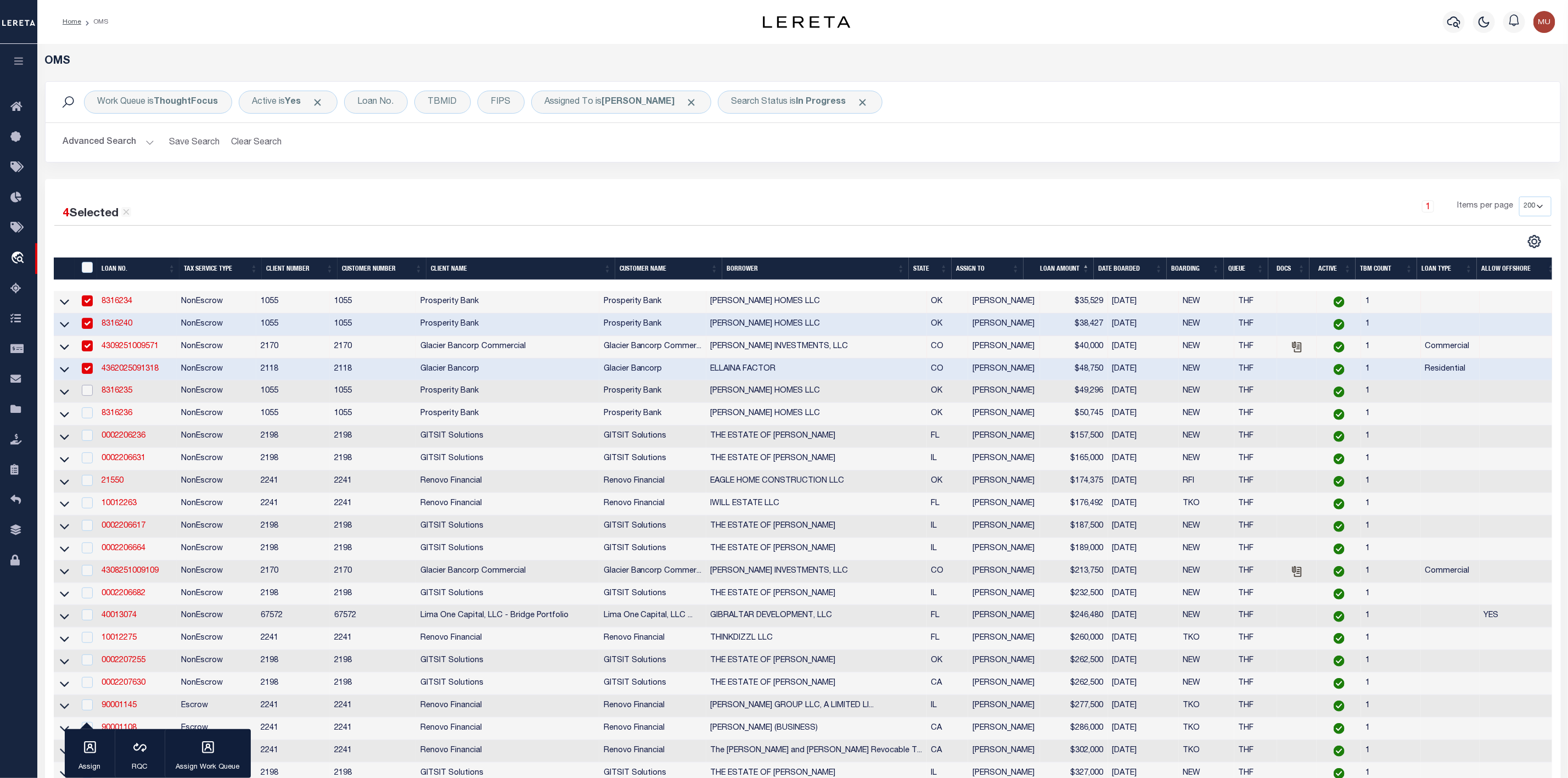
click at [87, 396] on input "checkbox" at bounding box center [87, 391] width 11 height 11
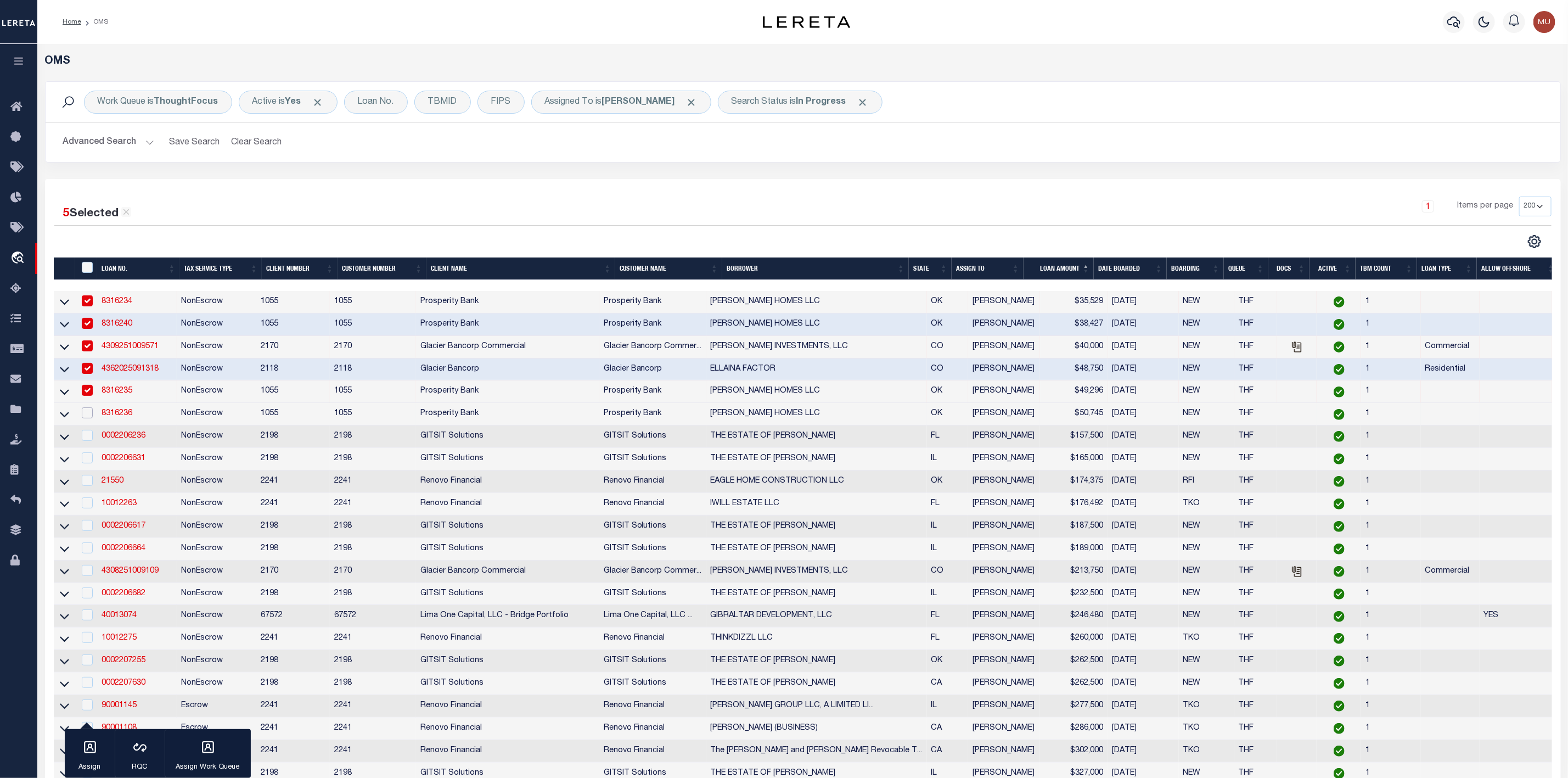
click at [92, 414] on input "checkbox" at bounding box center [87, 413] width 11 height 11
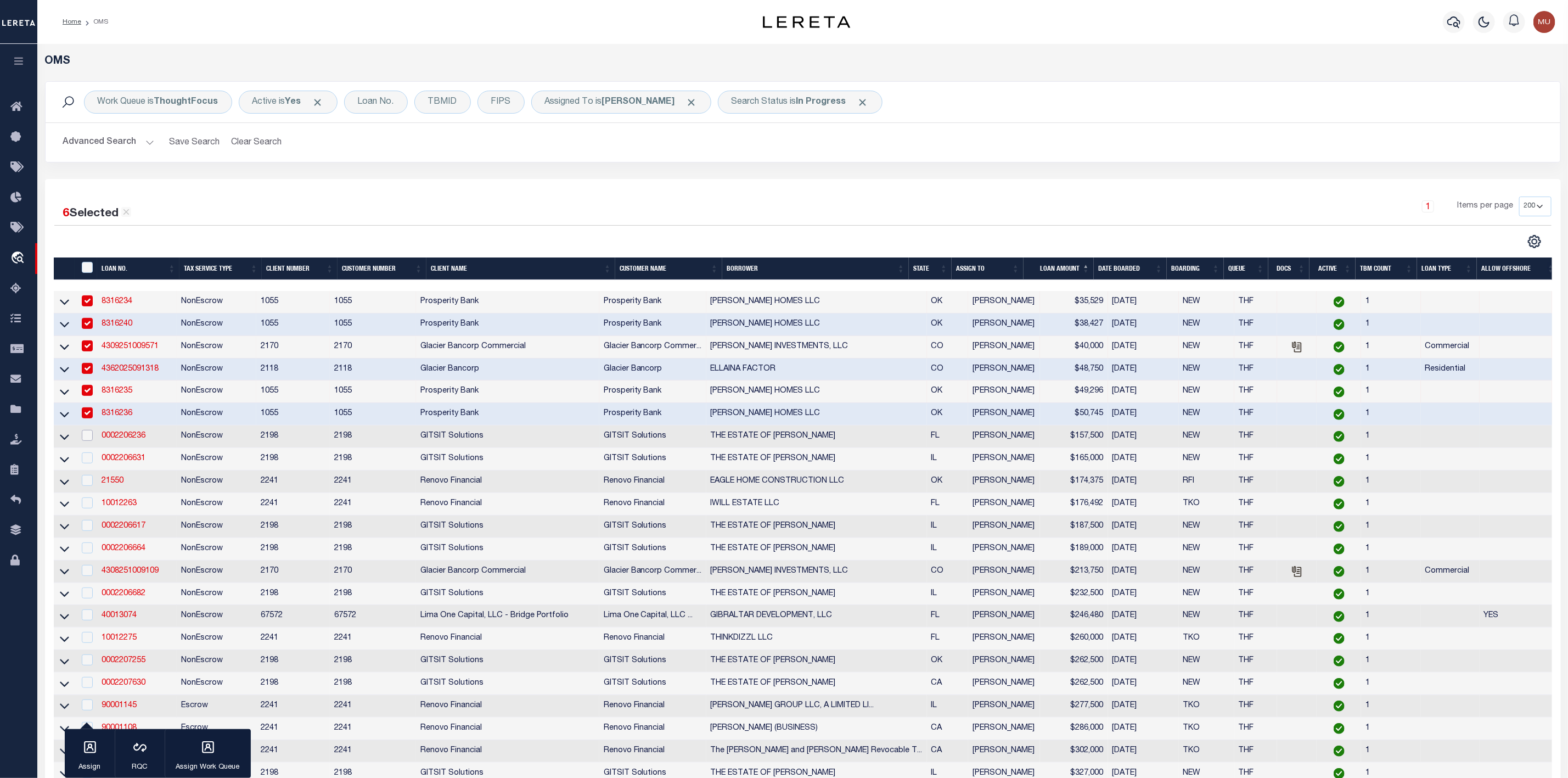
click at [88, 441] on input "checkbox" at bounding box center [87, 435] width 11 height 11
click at [86, 464] on input "checkbox" at bounding box center [87, 458] width 11 height 11
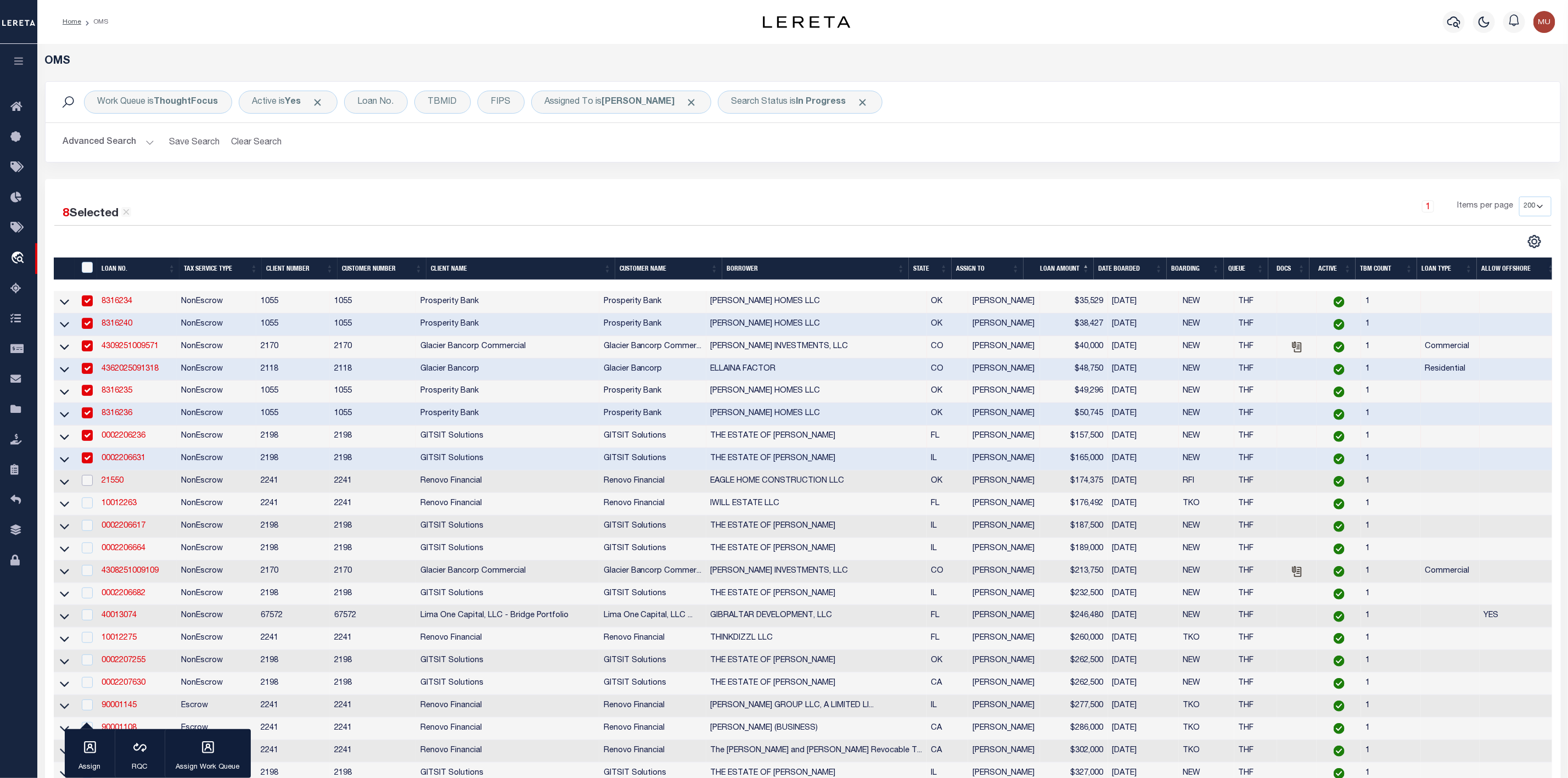
click at [87, 484] on input "checkbox" at bounding box center [87, 481] width 11 height 11
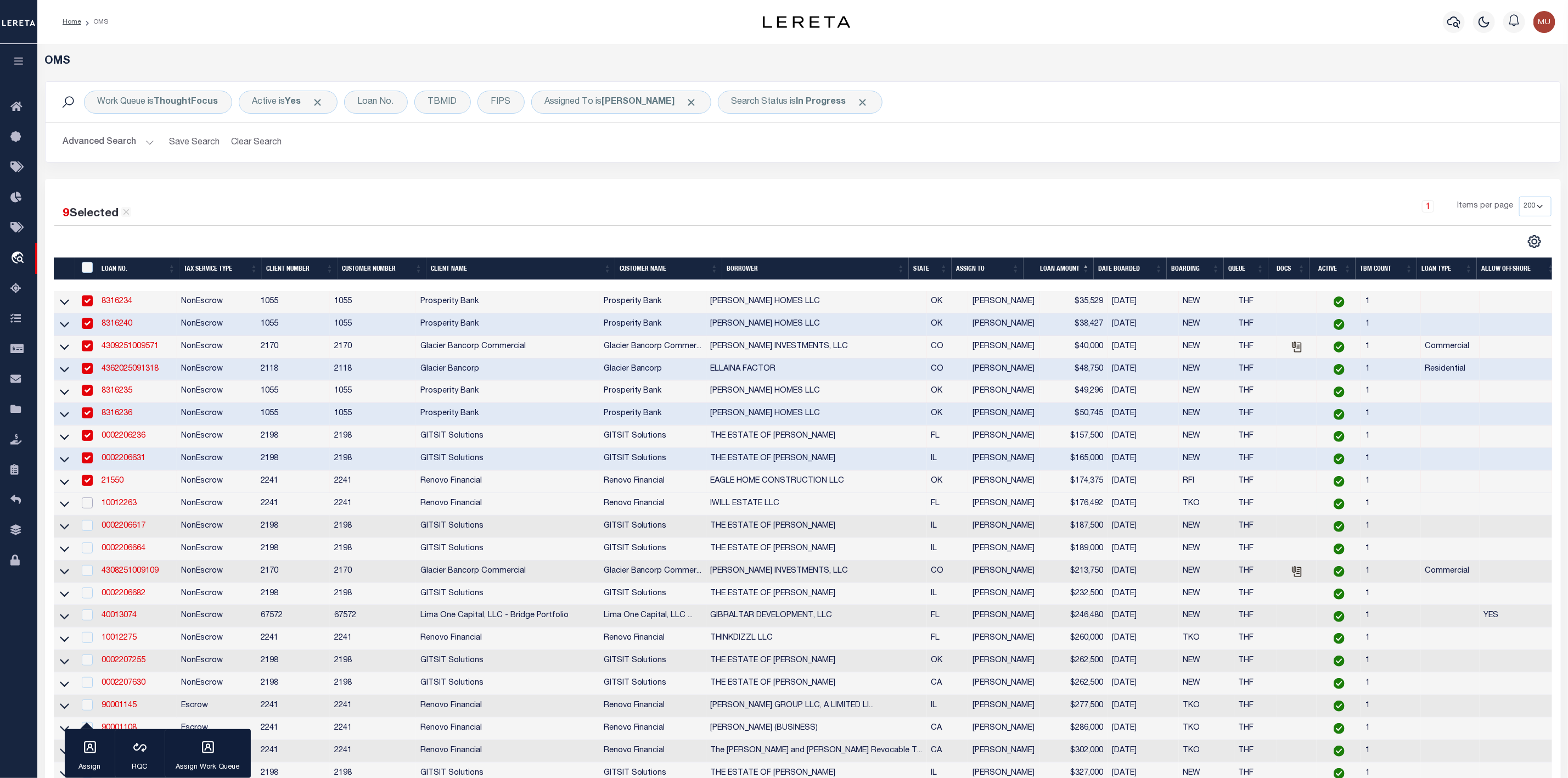
click at [84, 508] on input "checkbox" at bounding box center [87, 503] width 11 height 11
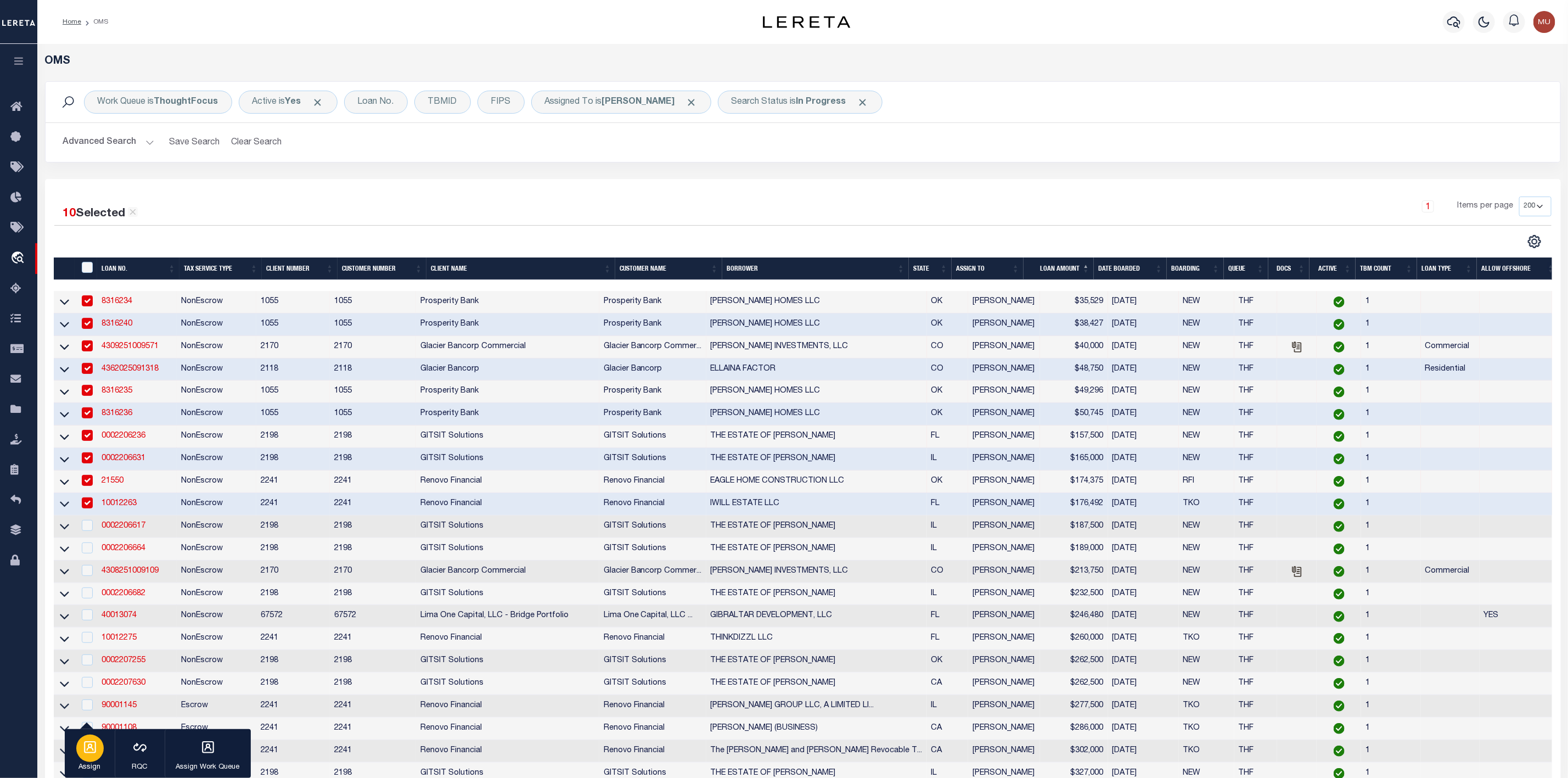
click at [91, 753] on icon "button" at bounding box center [90, 748] width 12 height 12
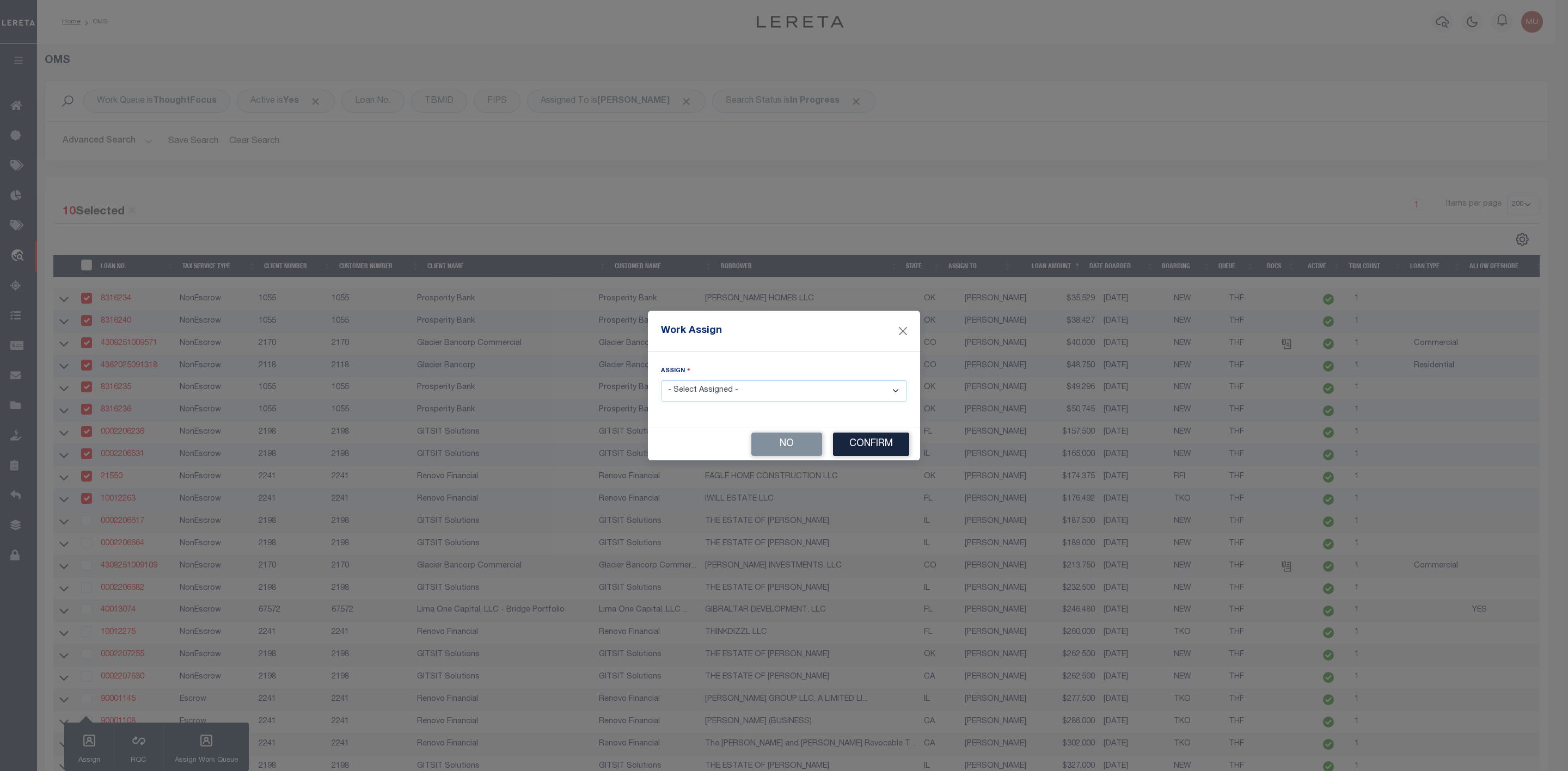
click at [776, 394] on select "- Select Assigned - --Unassigned-- [PERSON_NAME] [PERSON_NAME] [PERSON_NAME] [P…" at bounding box center [784, 391] width 246 height 21
click at [661, 380] on select "- Select Assigned - --Unassigned-- [PERSON_NAME] [PERSON_NAME] [PERSON_NAME] [P…" at bounding box center [784, 391] width 246 height 21
click at [849, 436] on button "Confirm" at bounding box center [870, 444] width 76 height 23
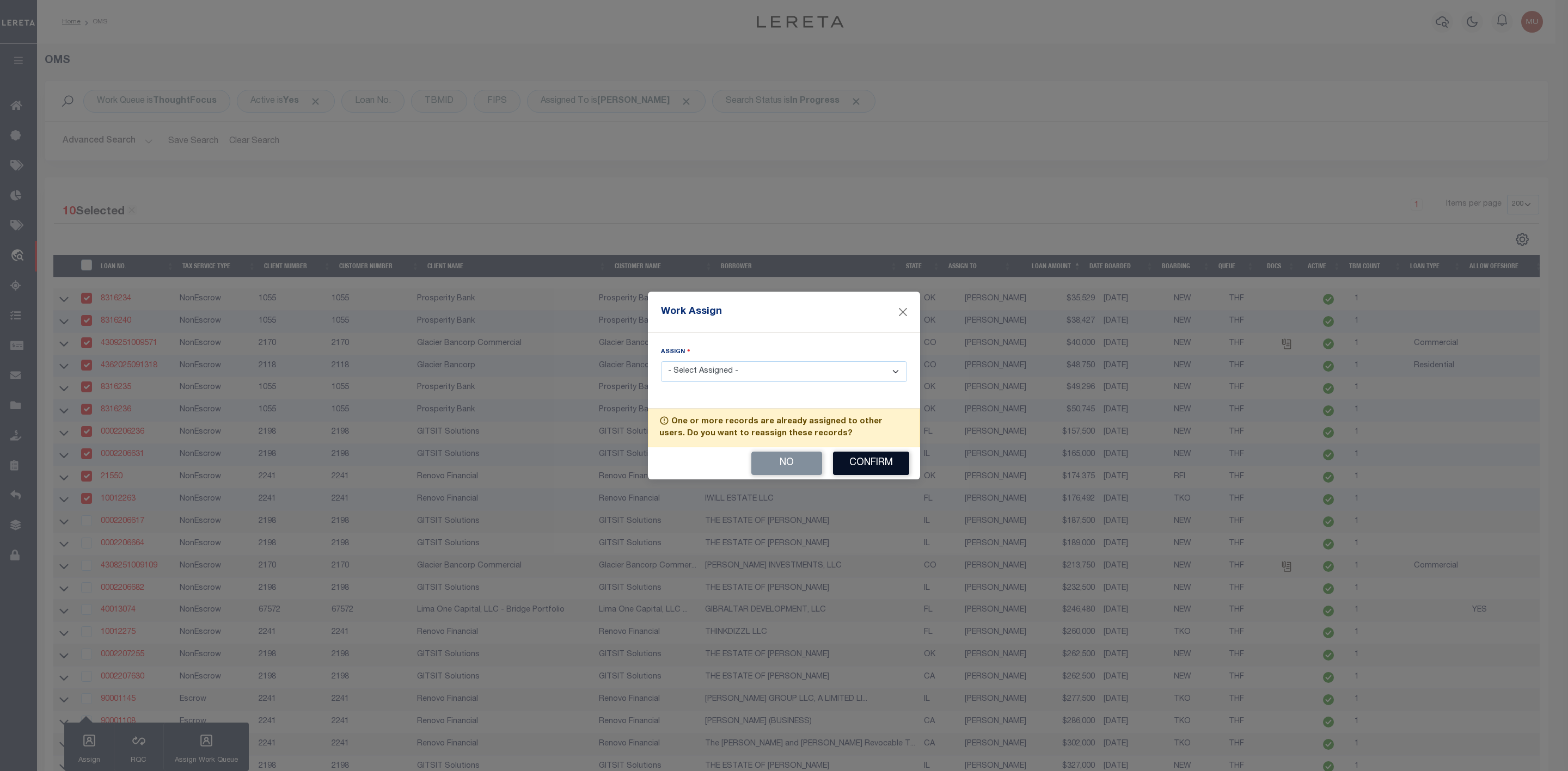
click at [858, 462] on button "Confirm" at bounding box center [870, 463] width 76 height 23
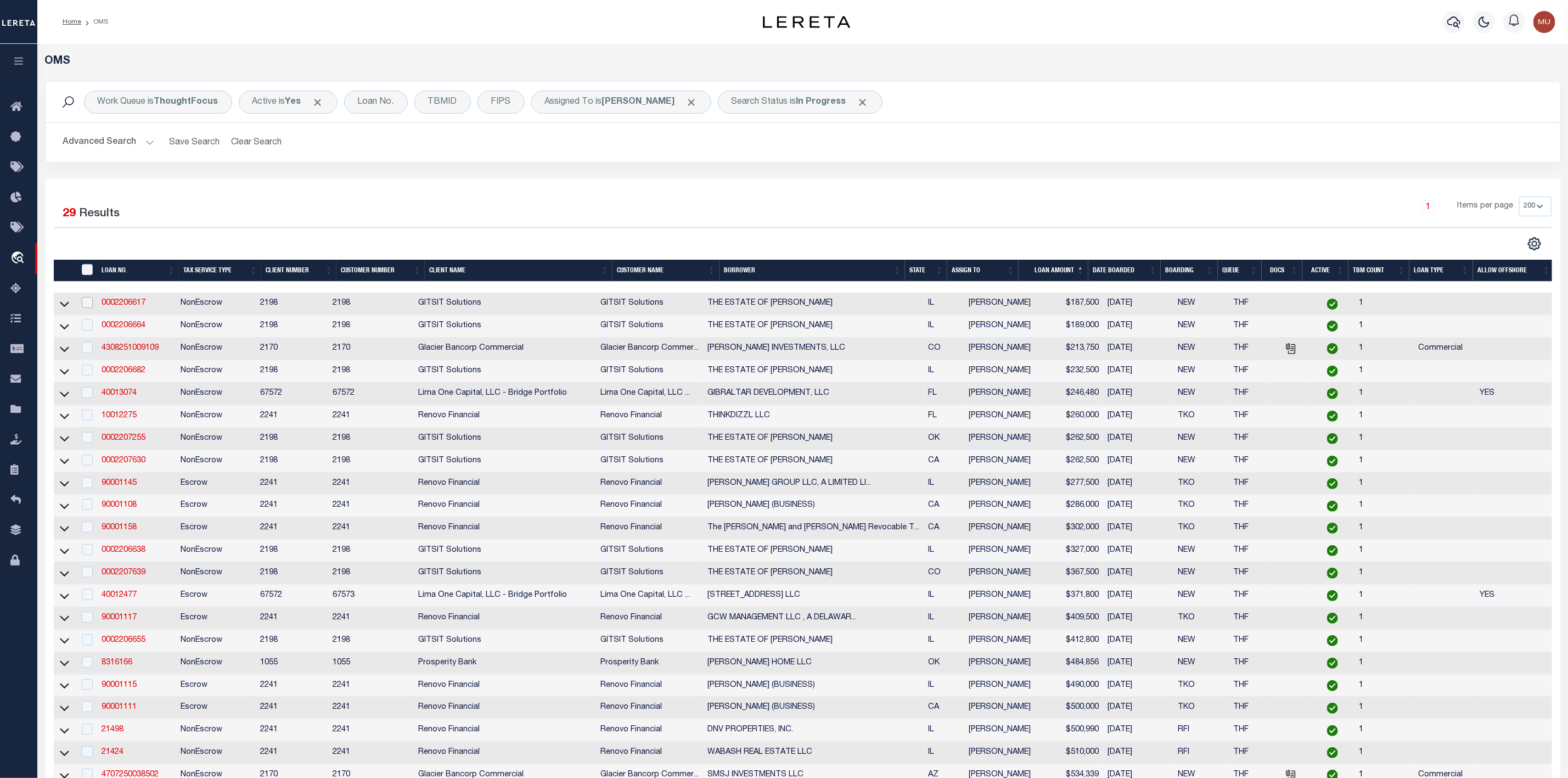
click at [87, 305] on input "checkbox" at bounding box center [87, 303] width 11 height 11
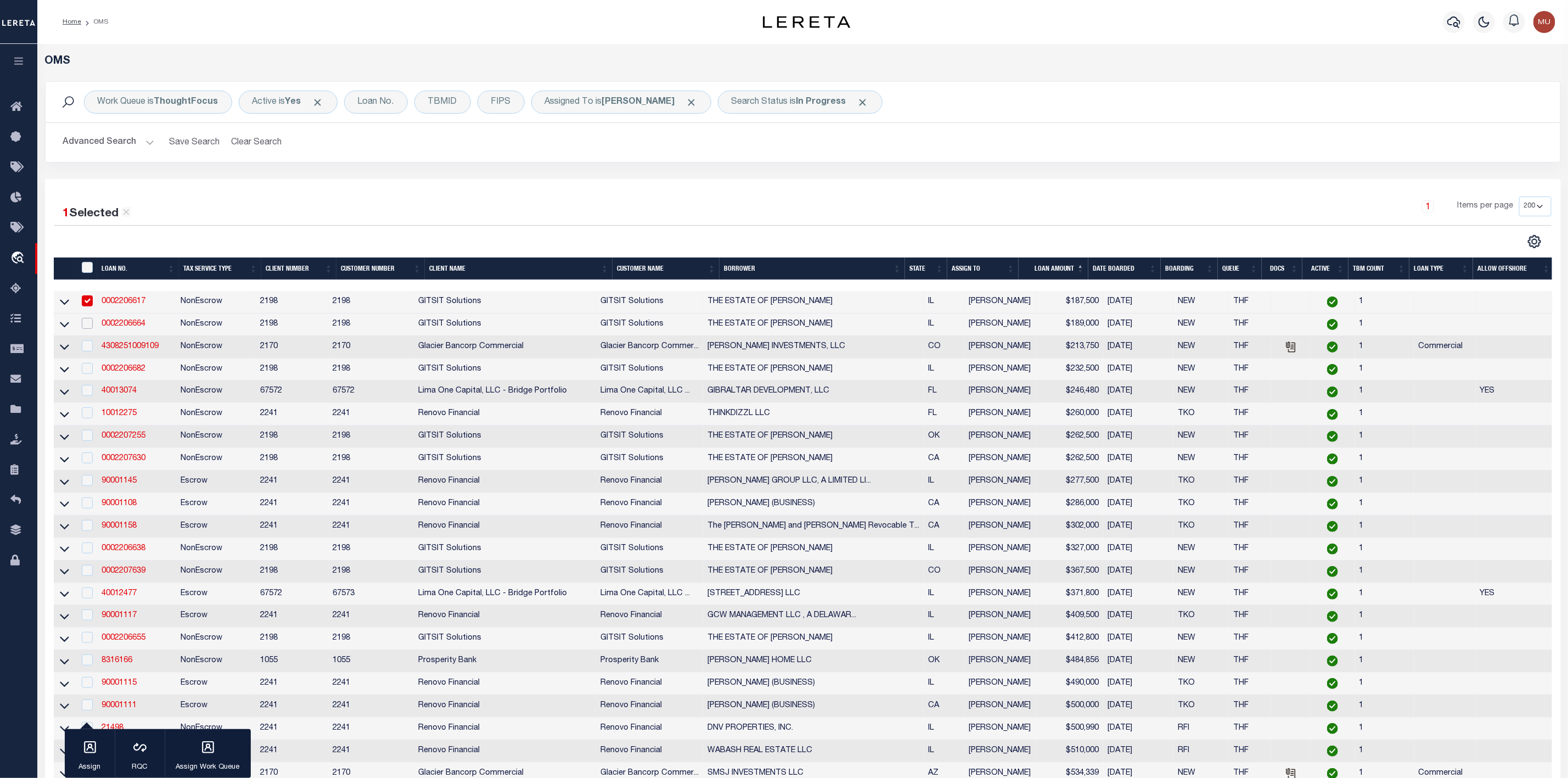
click at [82, 325] on input "checkbox" at bounding box center [87, 324] width 11 height 11
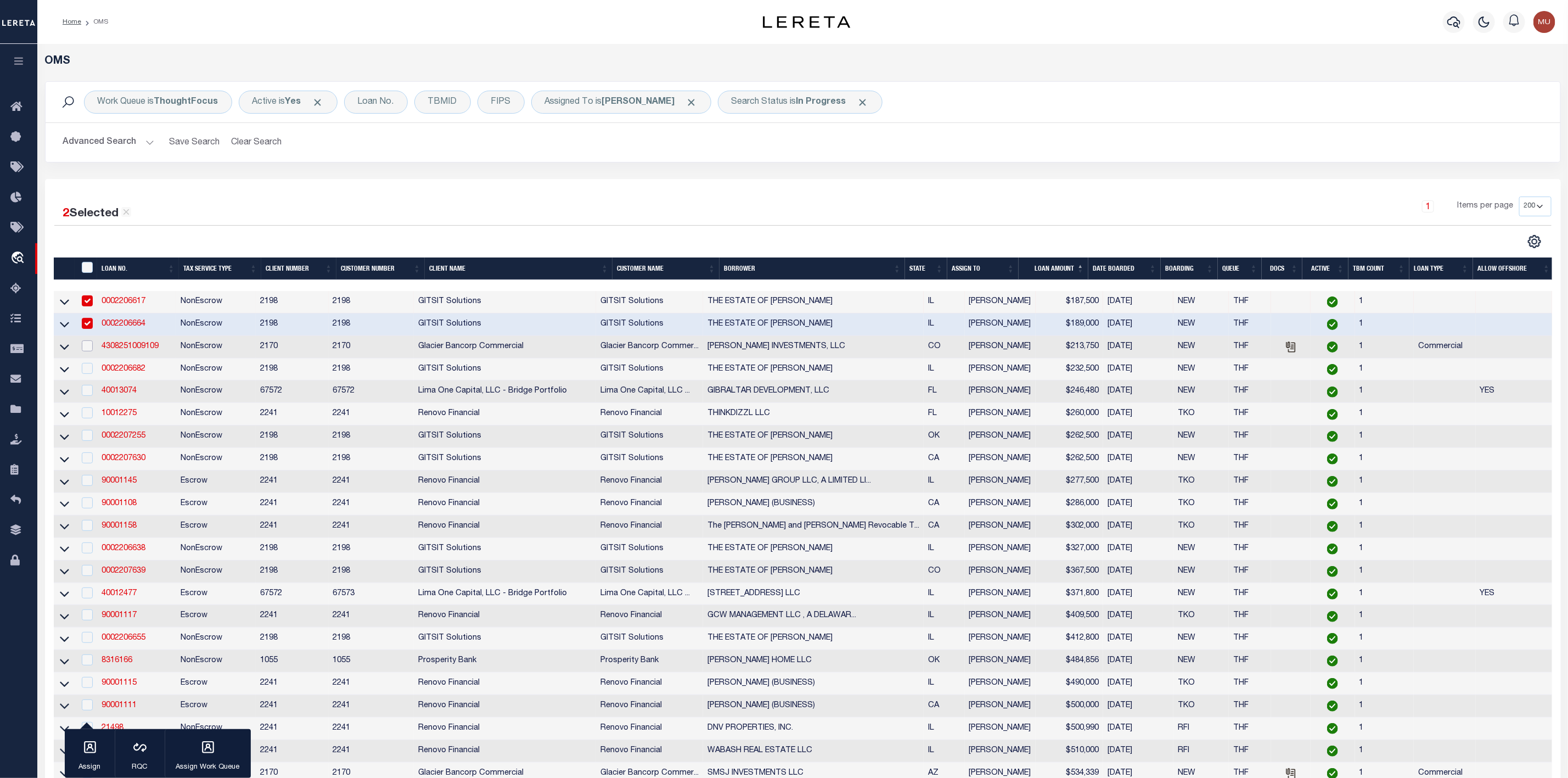
click at [82, 346] on input "checkbox" at bounding box center [87, 346] width 11 height 11
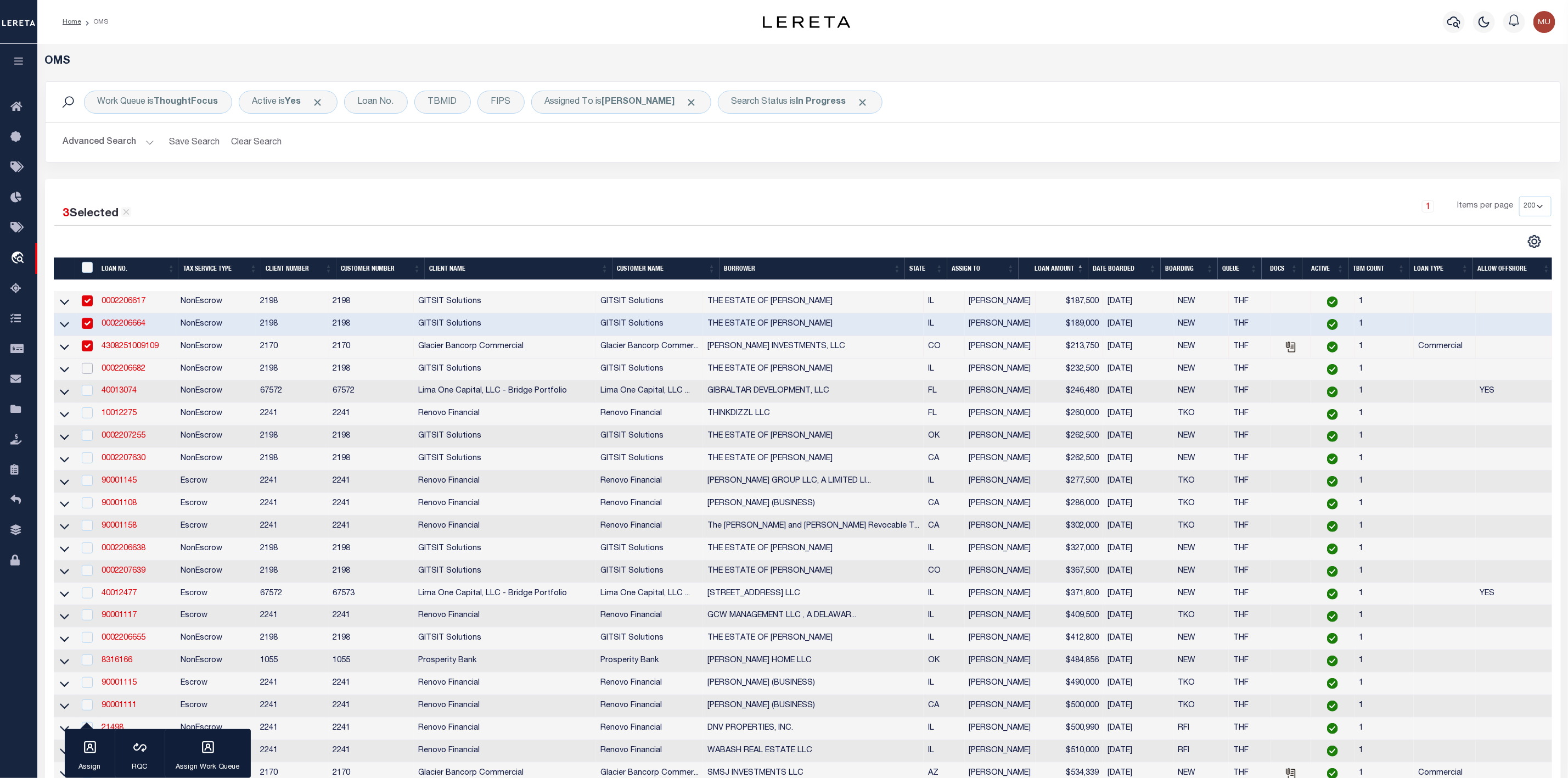
click at [85, 366] on input "checkbox" at bounding box center [87, 368] width 11 height 11
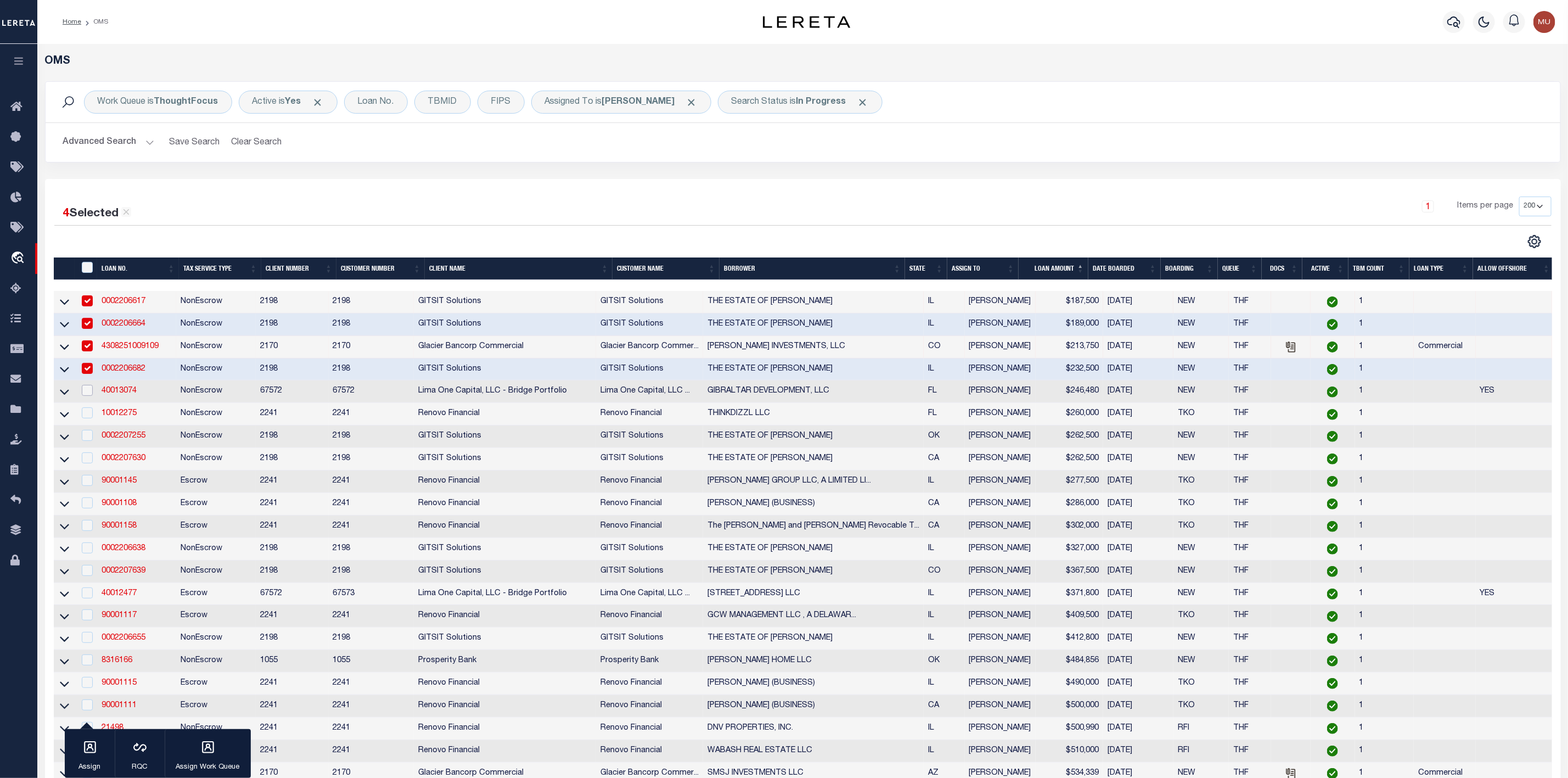
click at [87, 394] on input "checkbox" at bounding box center [87, 391] width 11 height 11
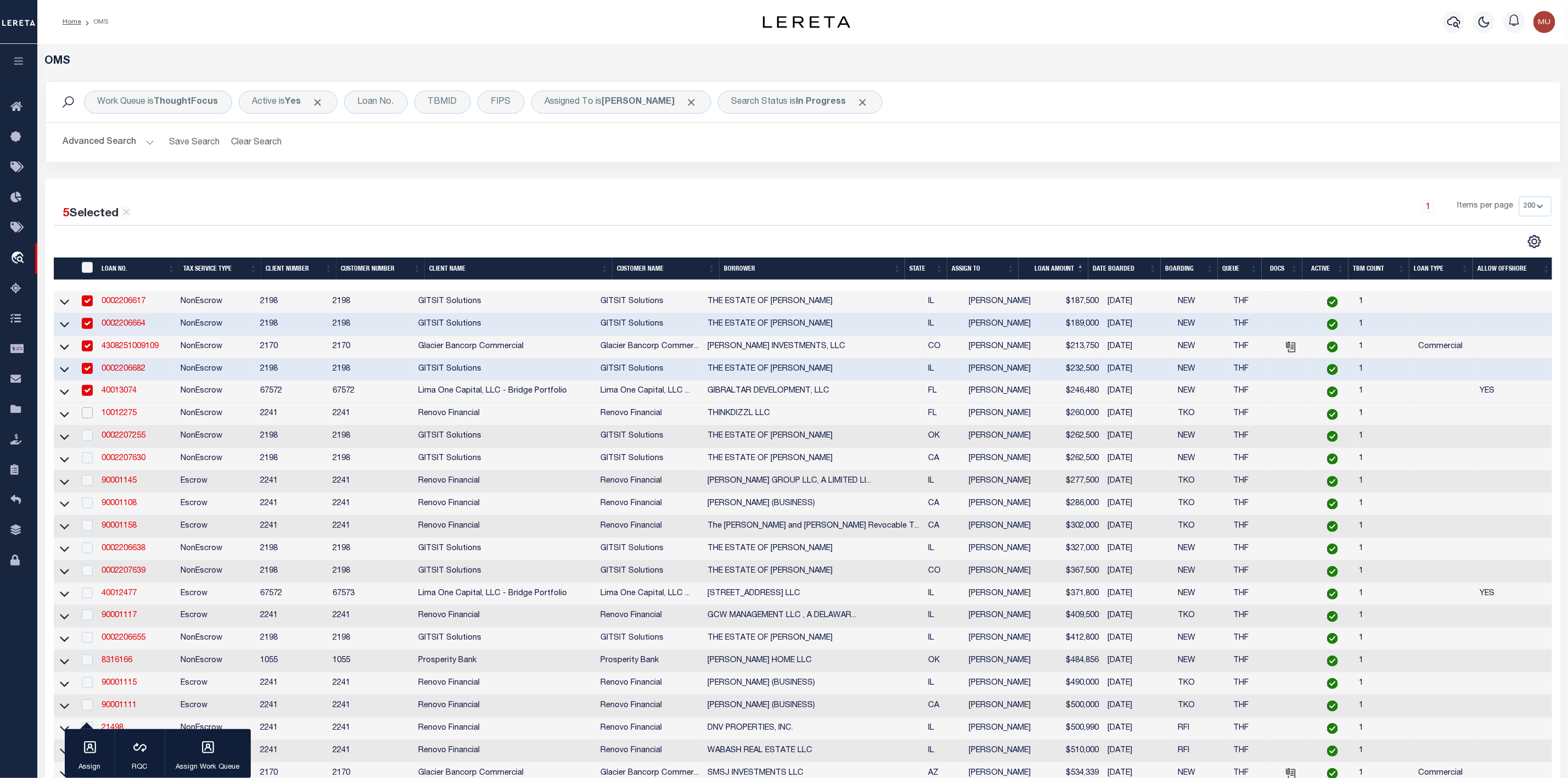
click at [86, 415] on input "checkbox" at bounding box center [87, 413] width 11 height 11
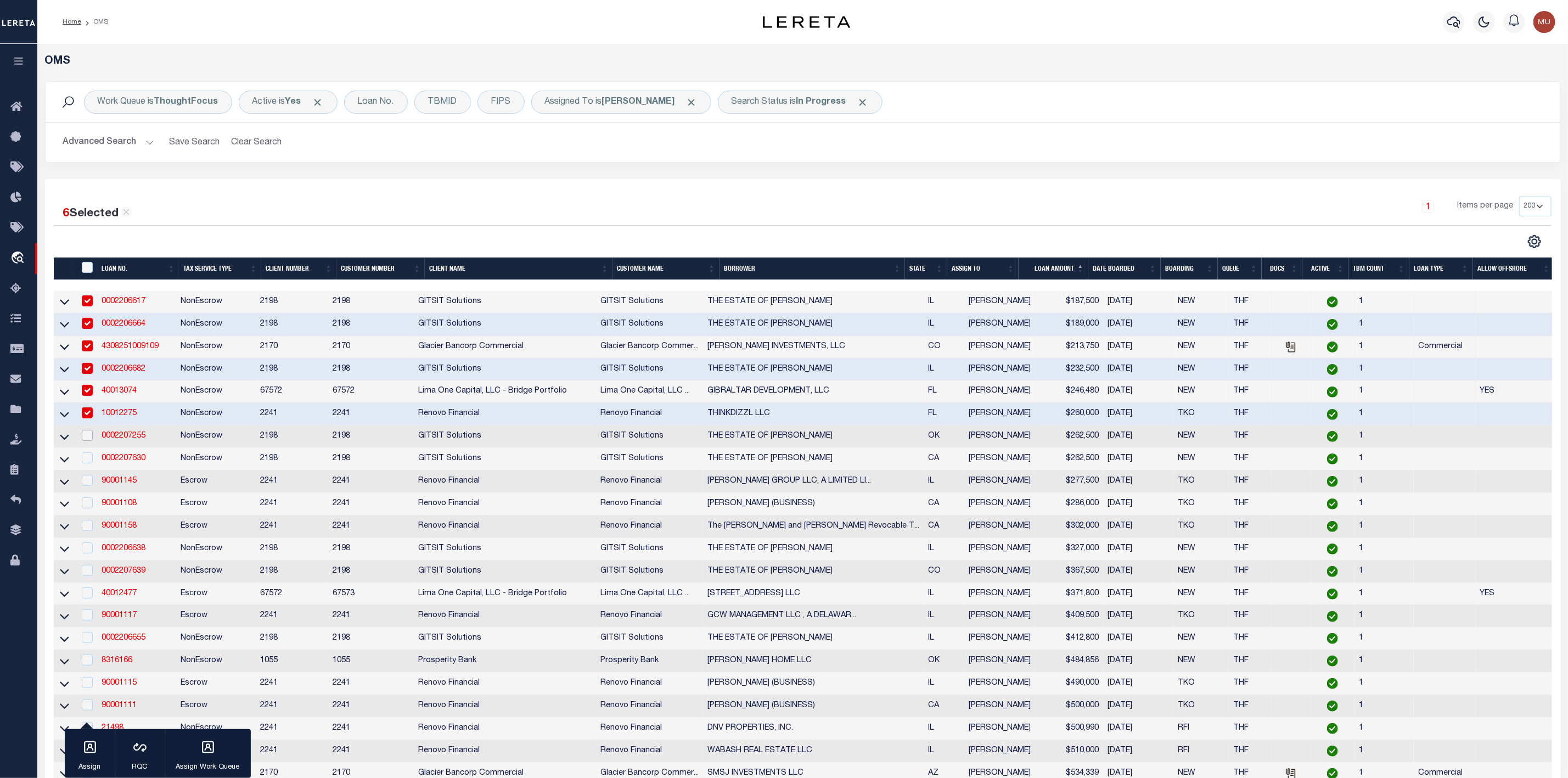
click at [89, 440] on input "checkbox" at bounding box center [87, 435] width 11 height 11
click at [80, 465] on div at bounding box center [87, 459] width 14 height 12
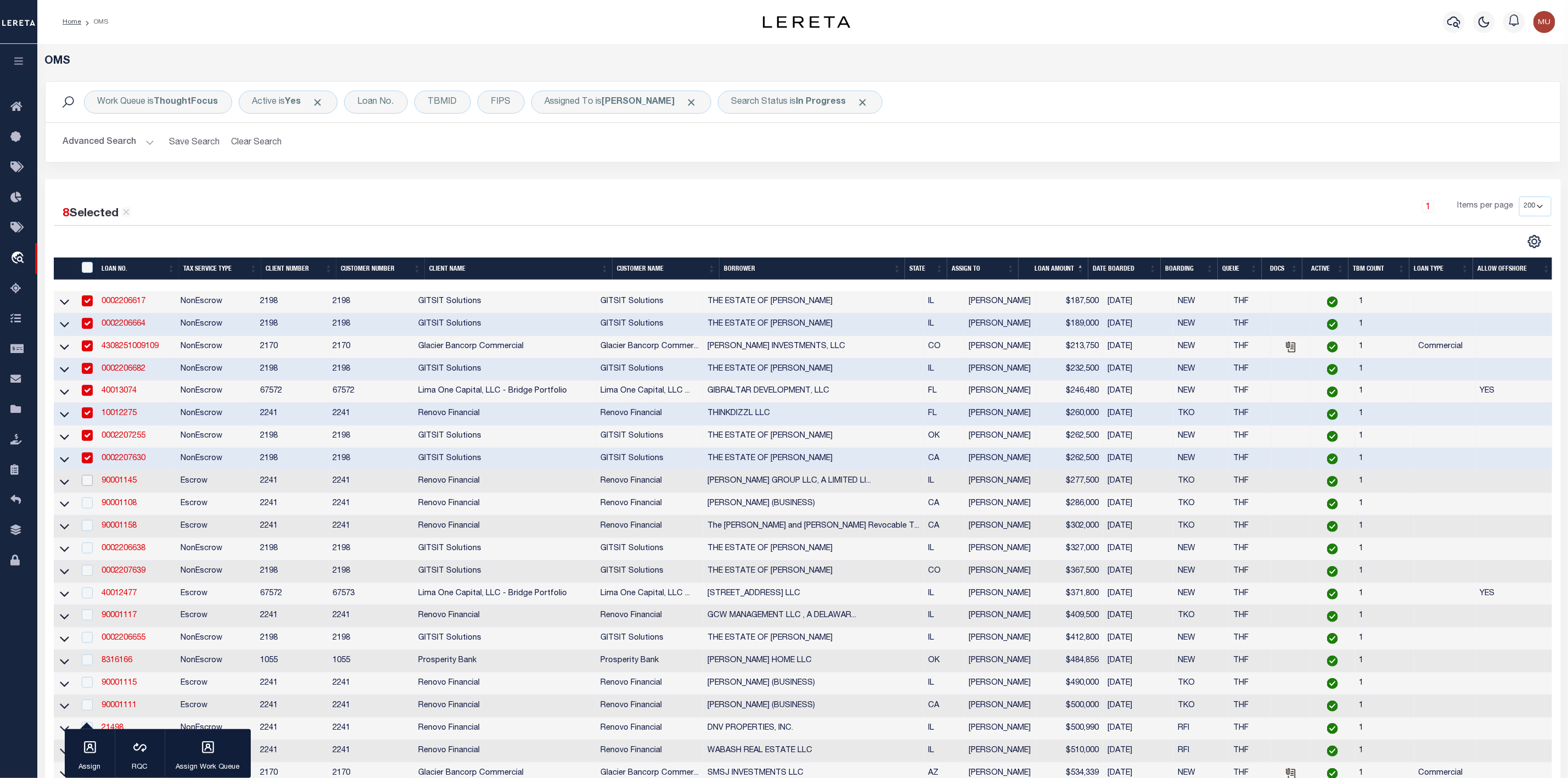
click at [88, 486] on input "checkbox" at bounding box center [87, 481] width 11 height 11
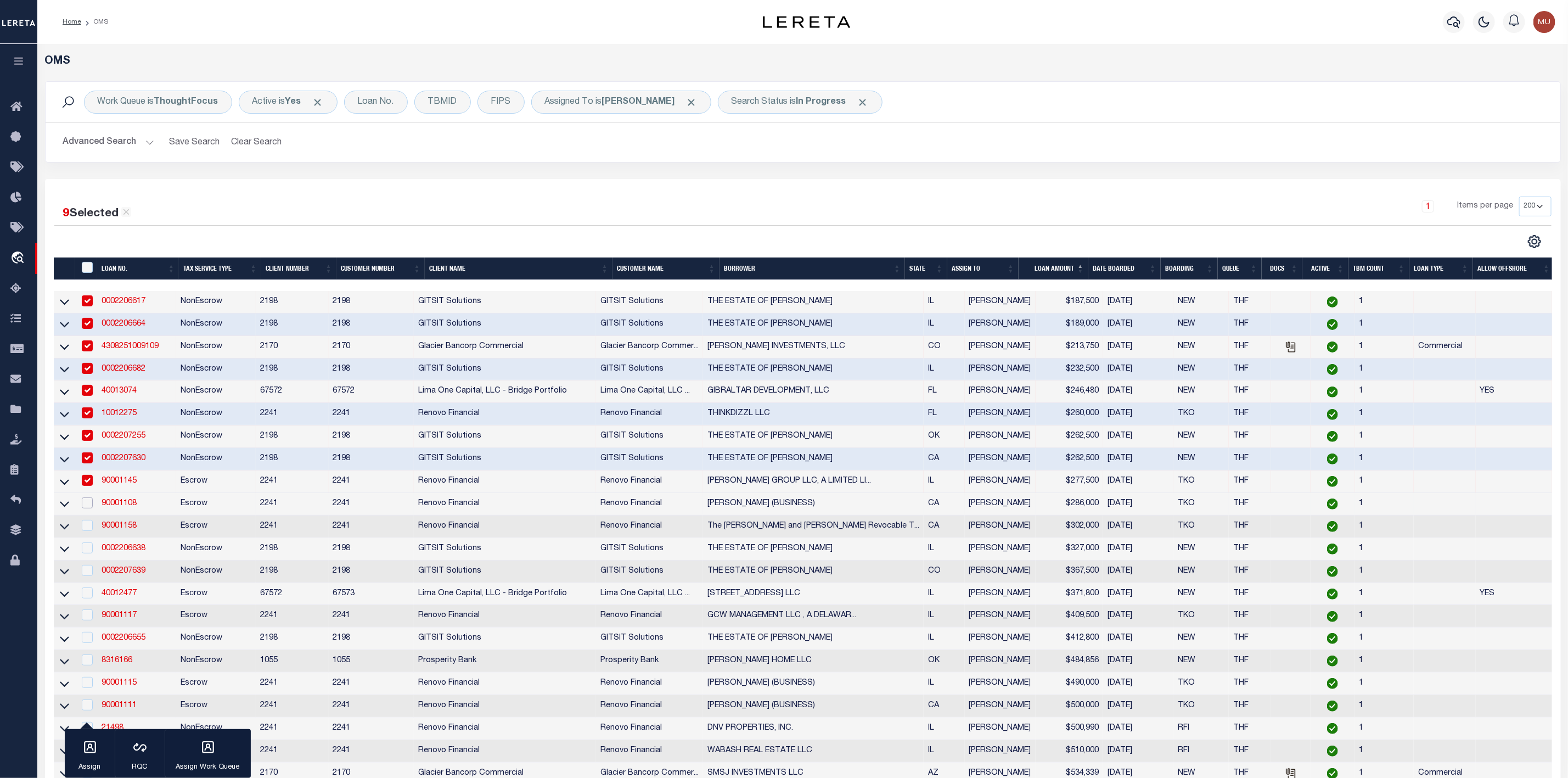
click at [86, 507] on input "checkbox" at bounding box center [87, 503] width 11 height 11
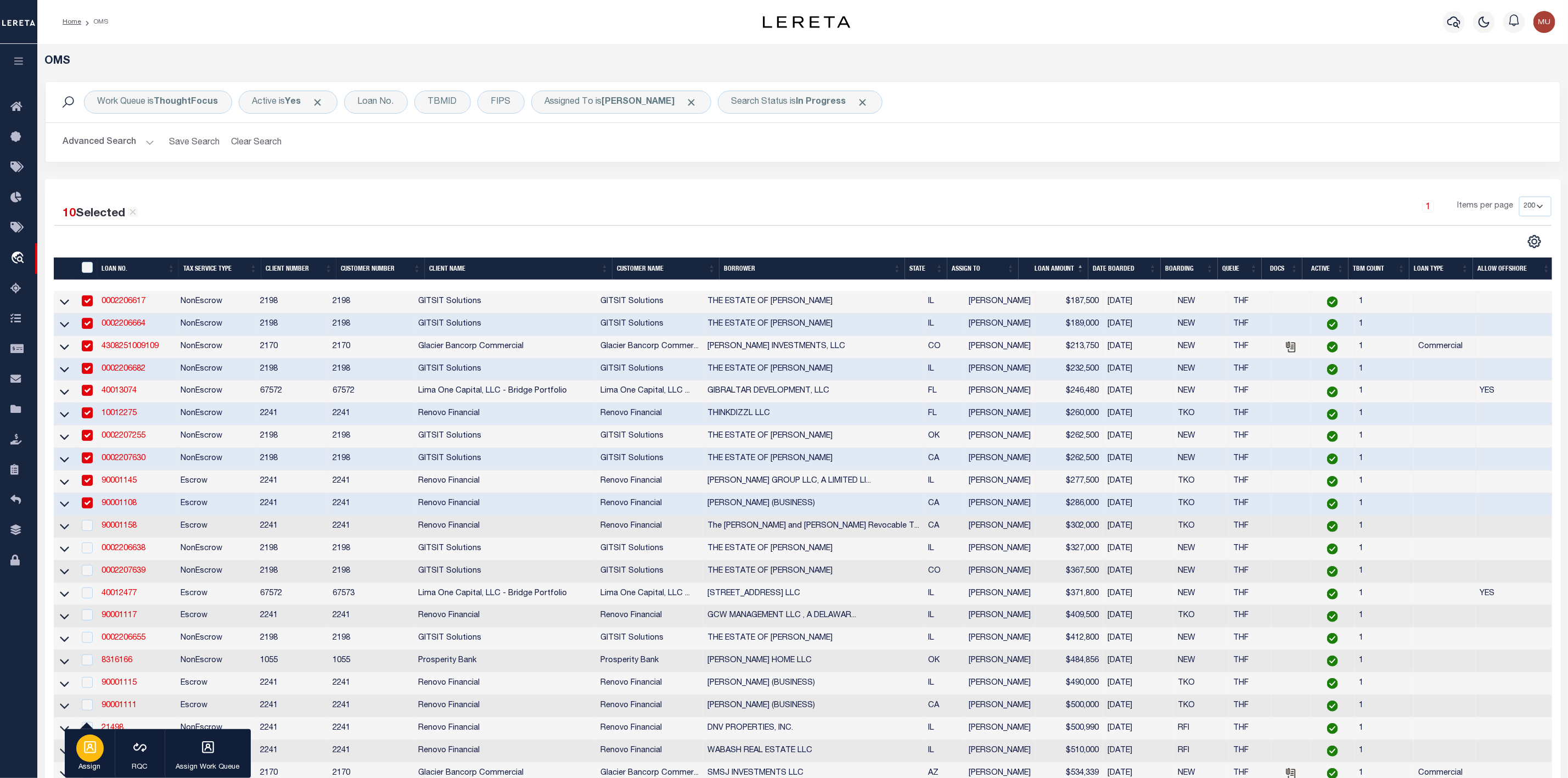
click at [84, 744] on icon "button" at bounding box center [90, 747] width 14 height 14
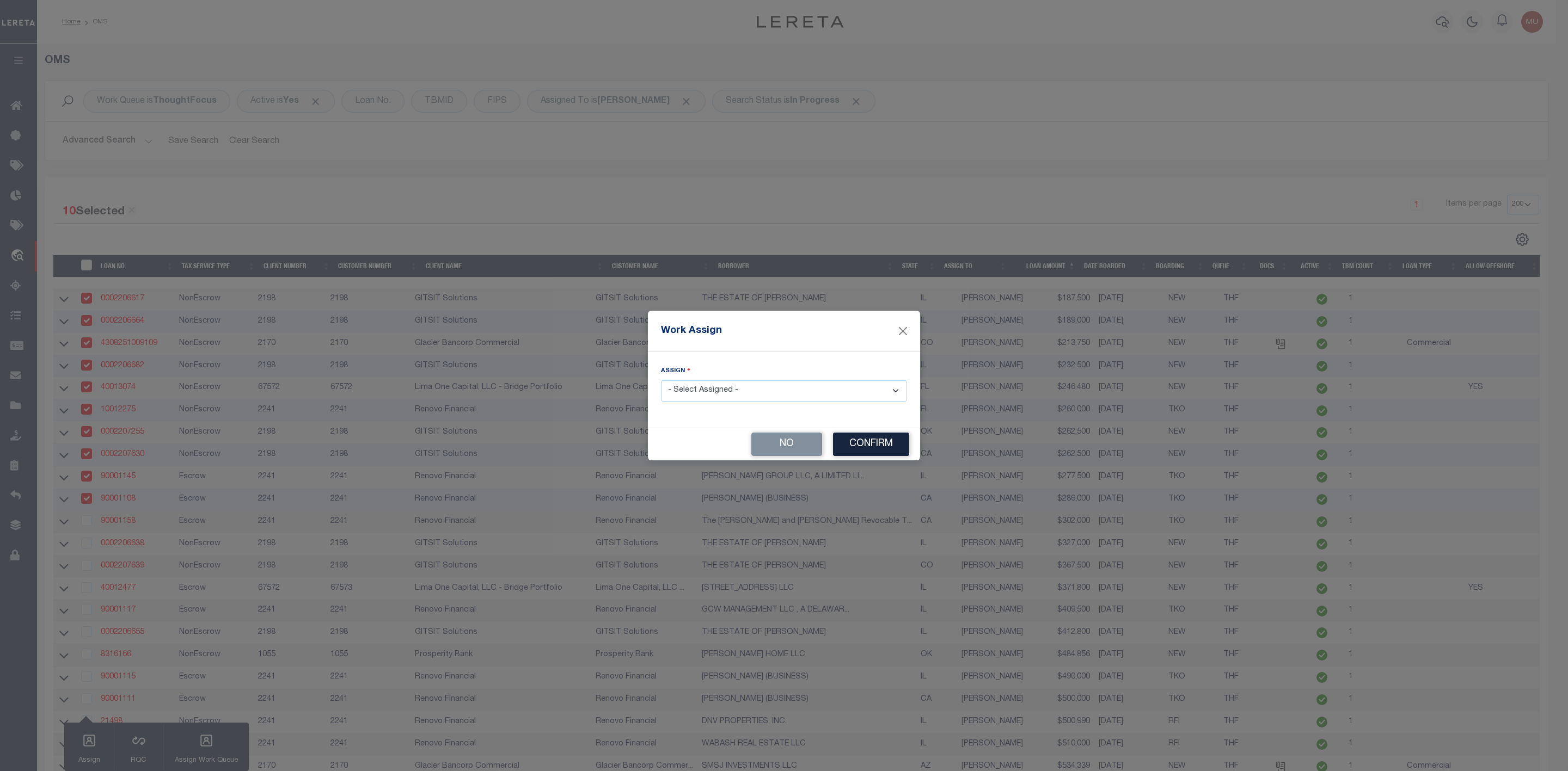
click at [710, 392] on select "- Select Assigned - --Unassigned-- [PERSON_NAME] [PERSON_NAME] [PERSON_NAME] [P…" at bounding box center [784, 391] width 246 height 21
click at [661, 380] on select "- Select Assigned - --Unassigned-- [PERSON_NAME] [PERSON_NAME] [PERSON_NAME] [P…" at bounding box center [784, 391] width 246 height 21
click at [853, 449] on button "Confirm" at bounding box center [870, 444] width 76 height 23
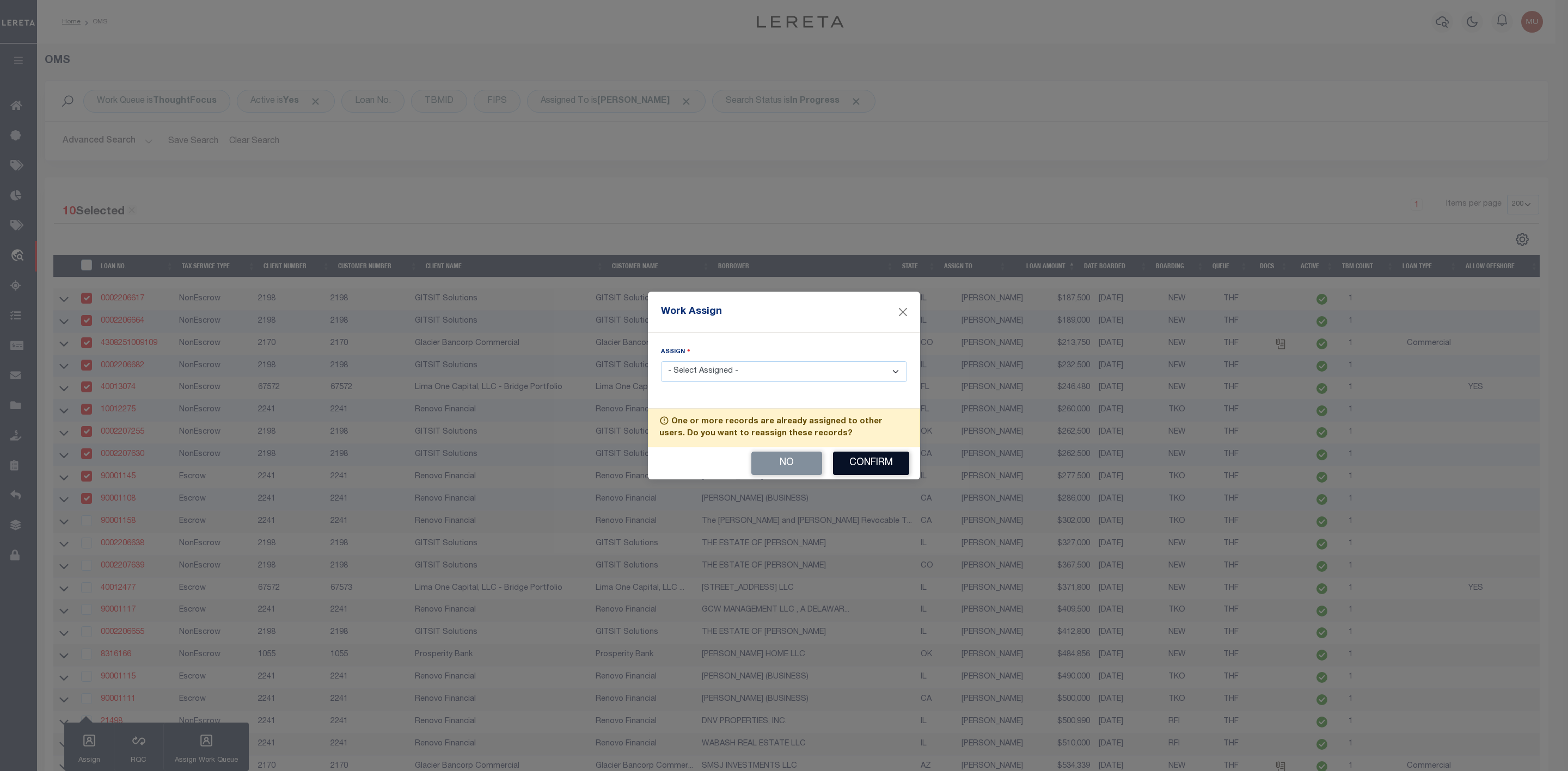
click at [853, 462] on button "Confirm" at bounding box center [870, 463] width 76 height 23
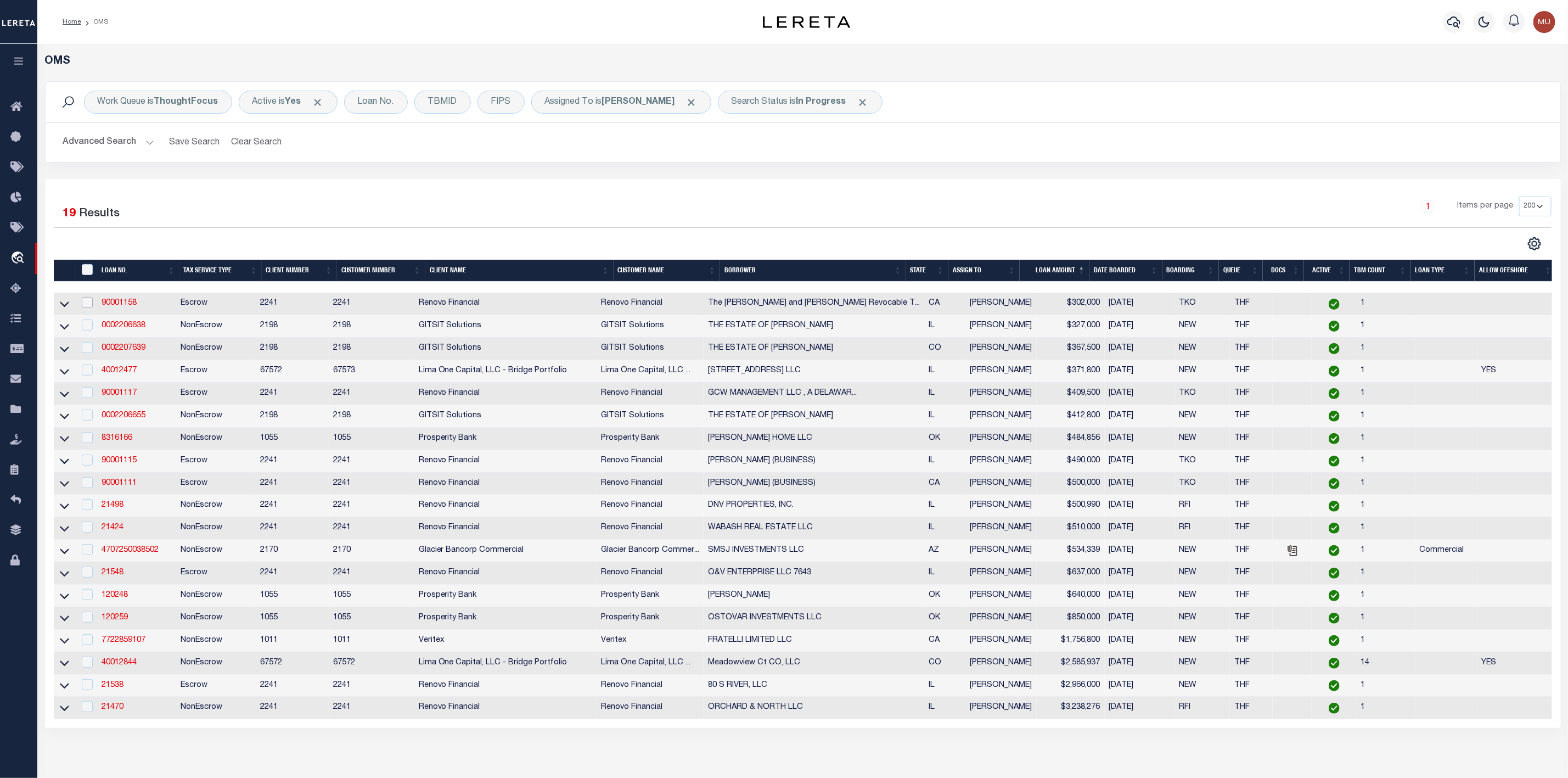
click at [86, 302] on input "checkbox" at bounding box center [87, 303] width 11 height 11
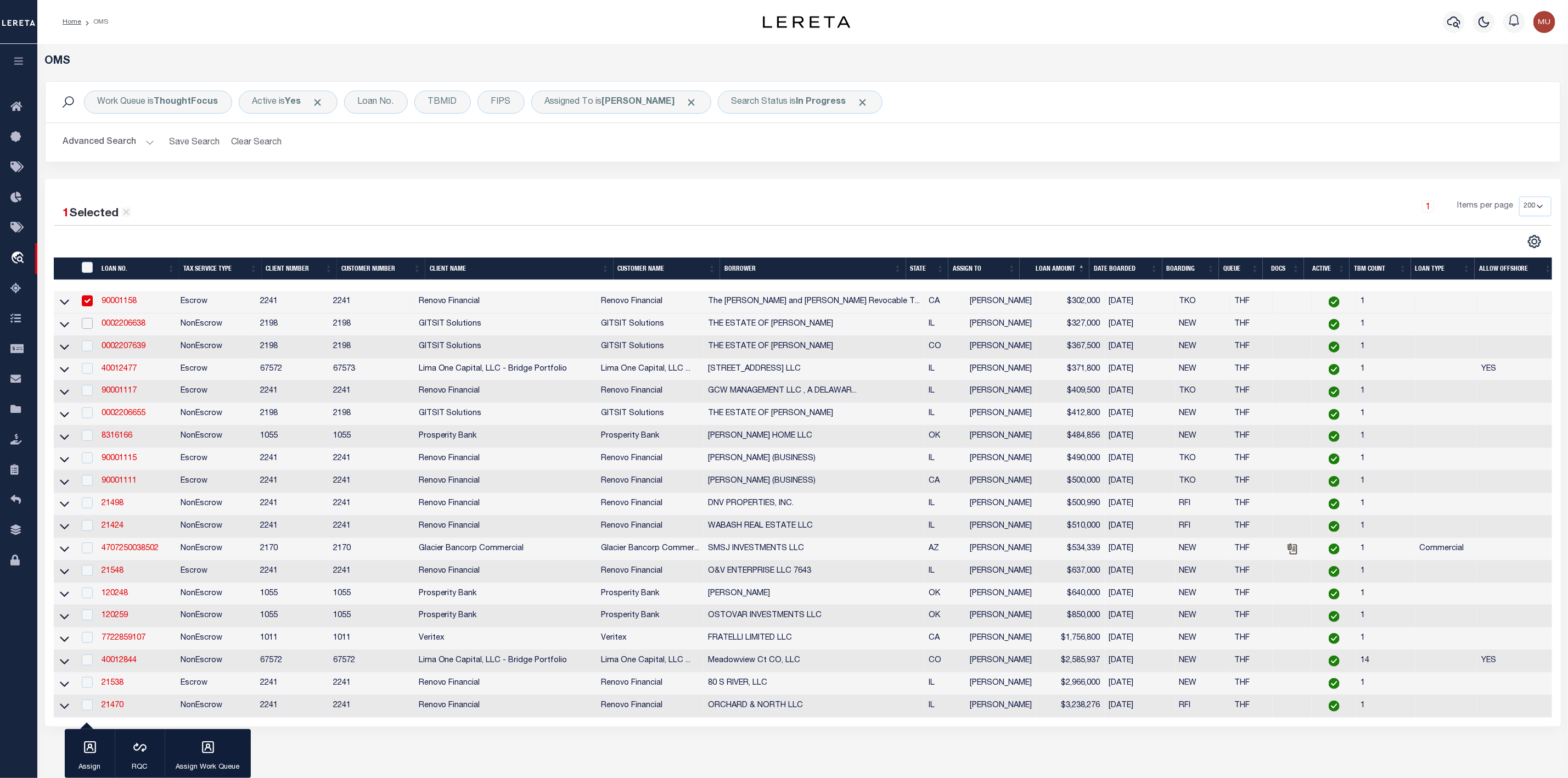
click at [89, 323] on input "checkbox" at bounding box center [87, 324] width 11 height 11
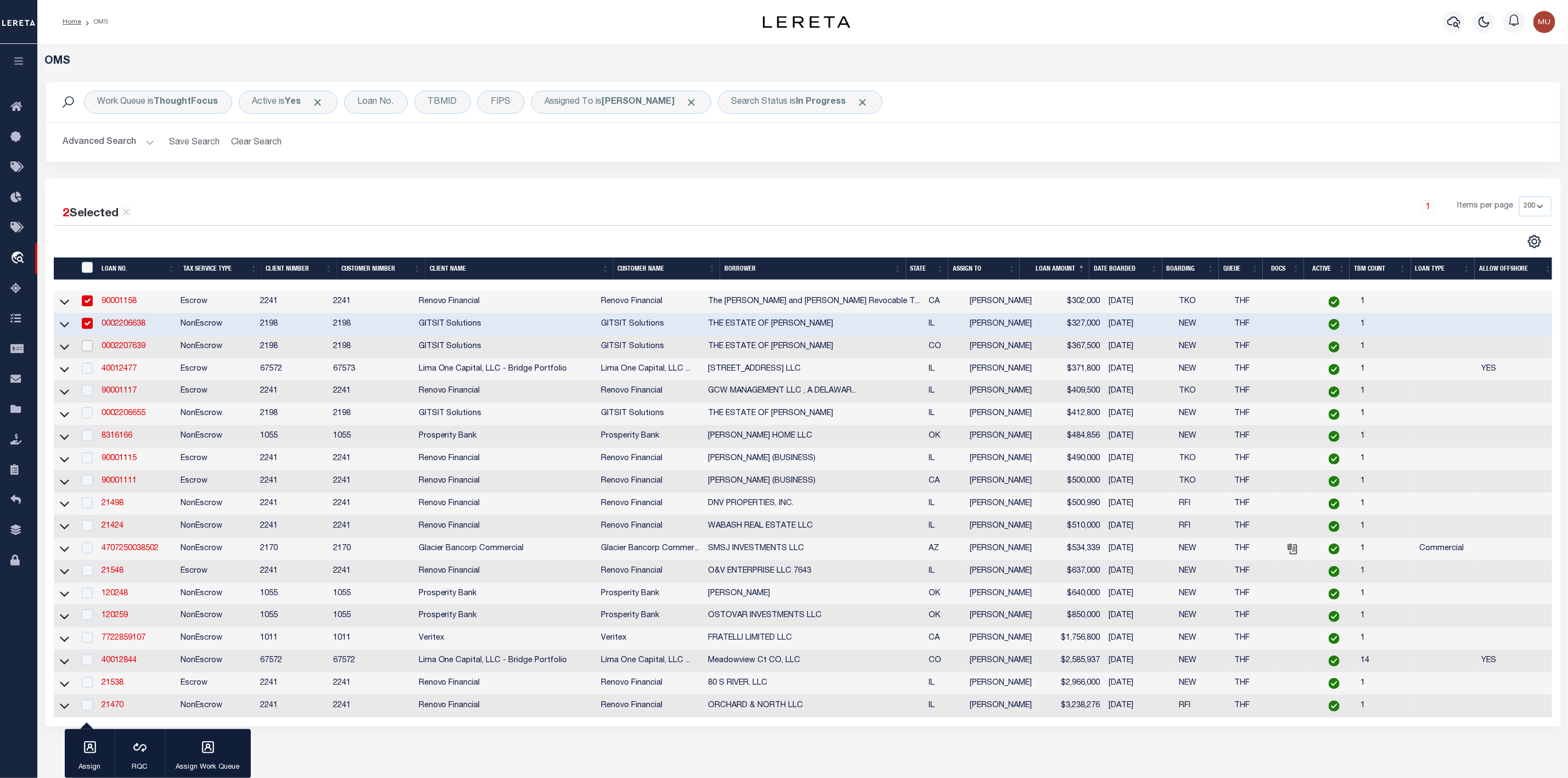
click at [85, 346] on input "checkbox" at bounding box center [87, 346] width 11 height 11
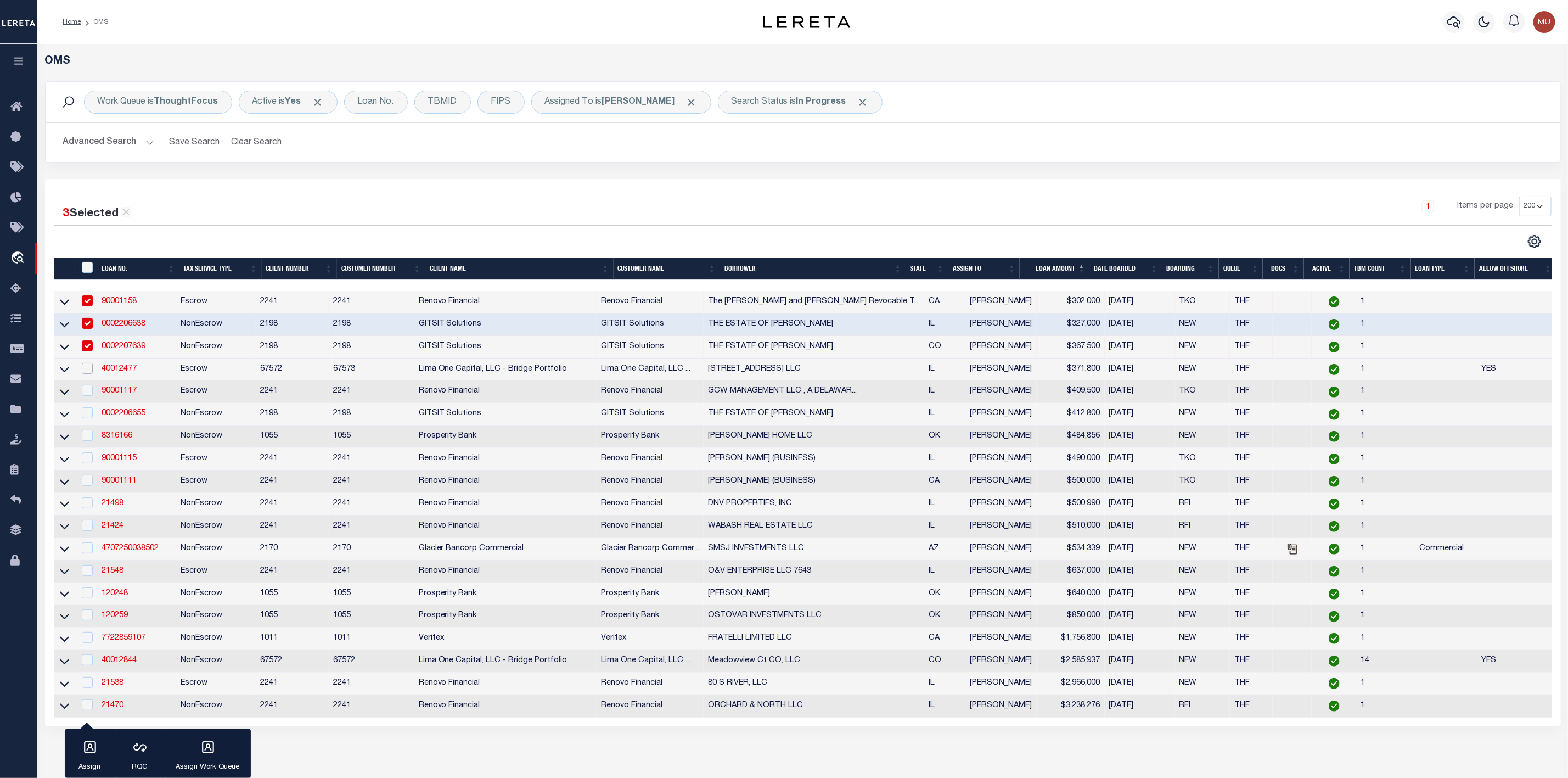
click at [85, 371] on input "checkbox" at bounding box center [87, 368] width 11 height 11
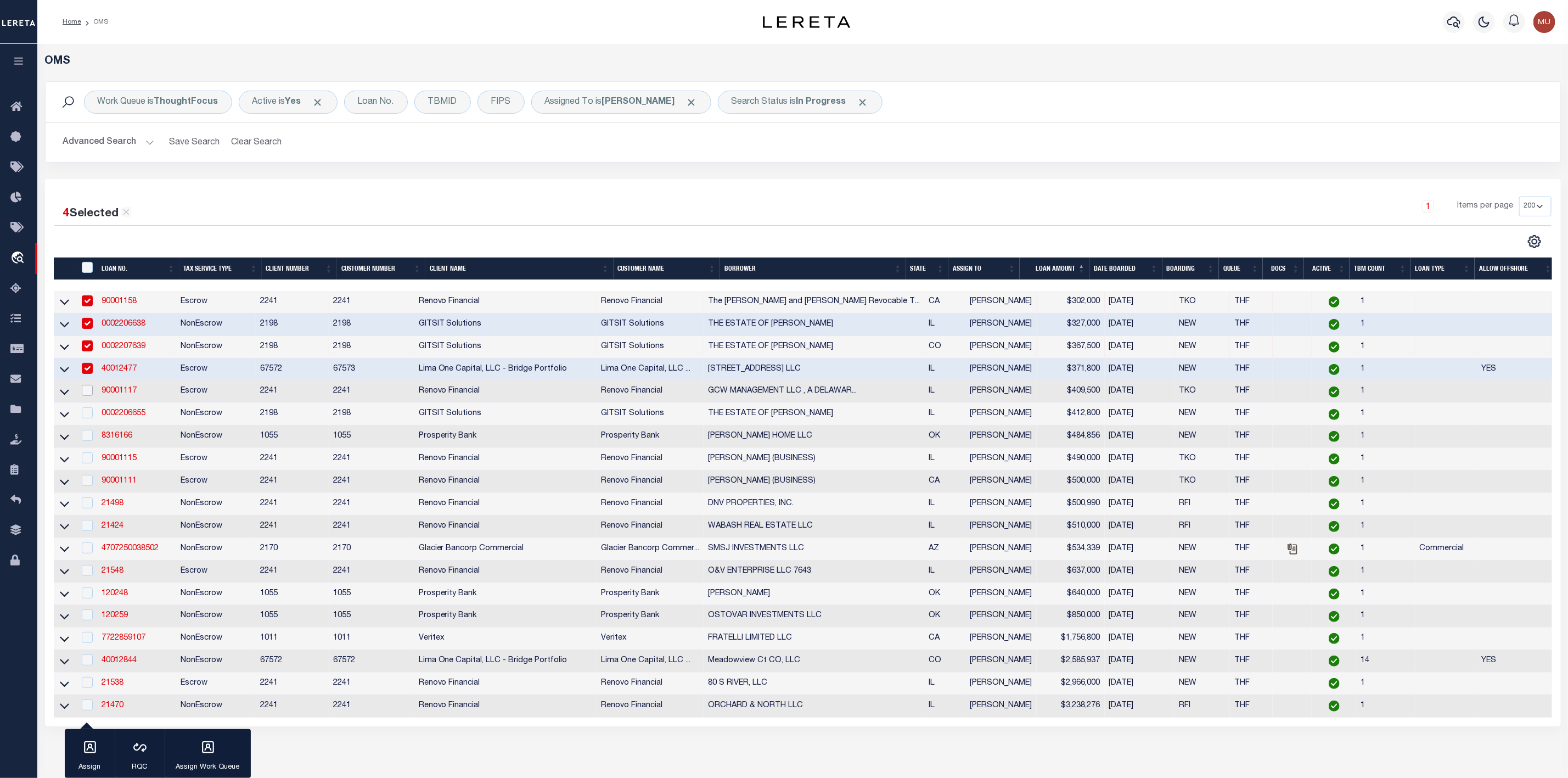
click at [86, 389] on input "checkbox" at bounding box center [87, 391] width 11 height 11
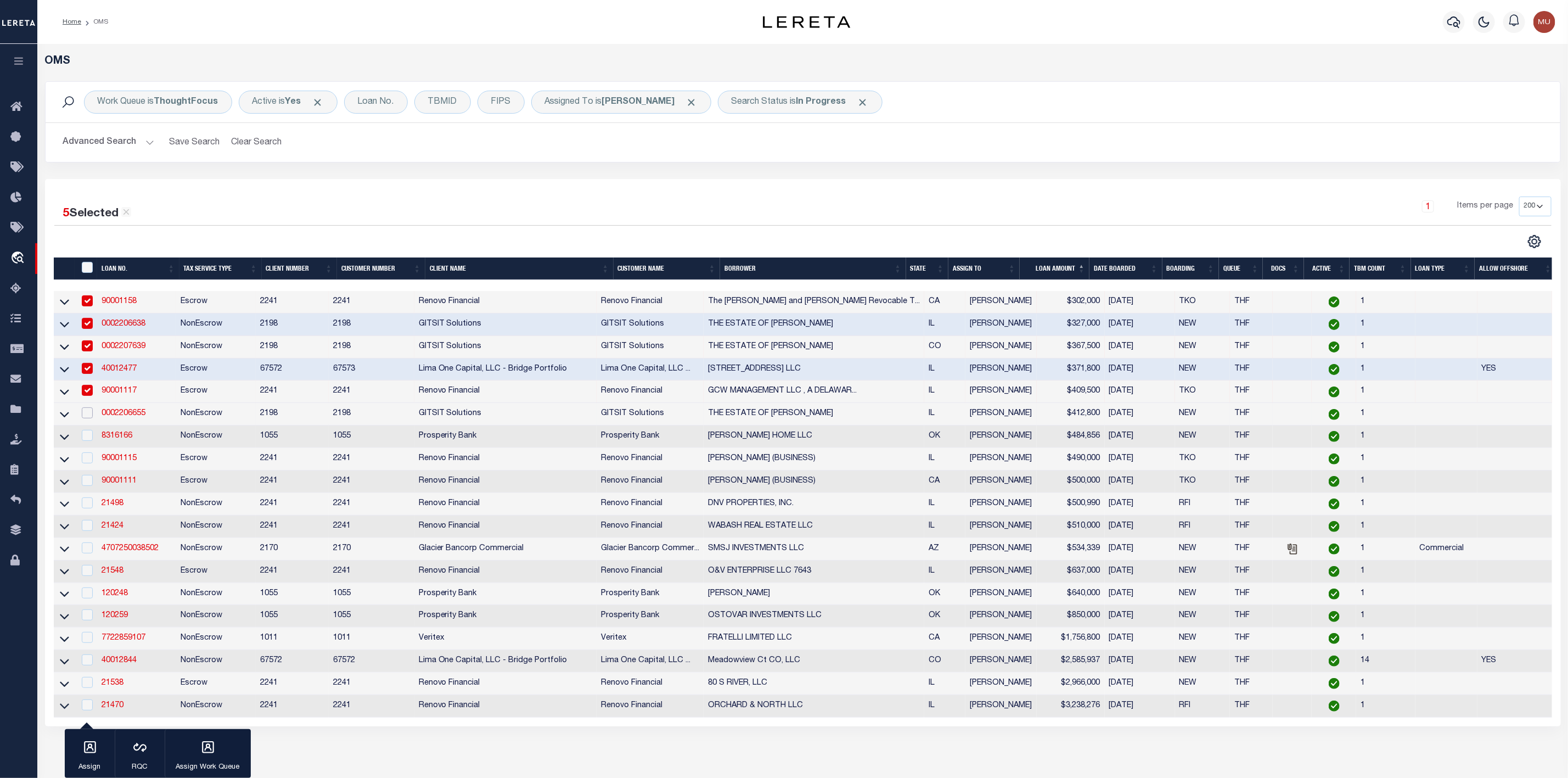
click at [88, 416] on input "checkbox" at bounding box center [87, 413] width 11 height 11
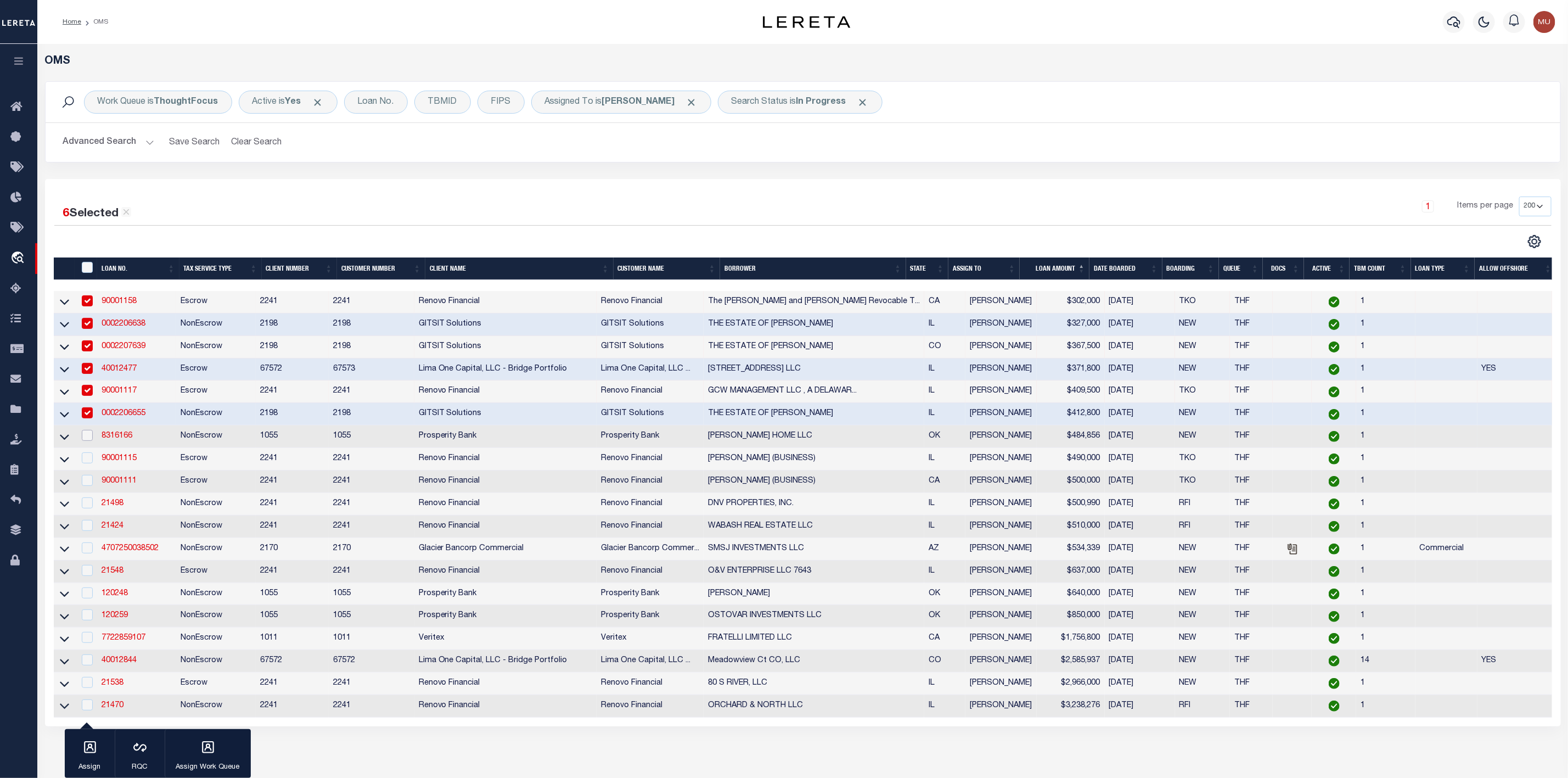
click at [85, 438] on input "checkbox" at bounding box center [87, 435] width 11 height 11
click at [90, 459] on input "checkbox" at bounding box center [87, 458] width 11 height 11
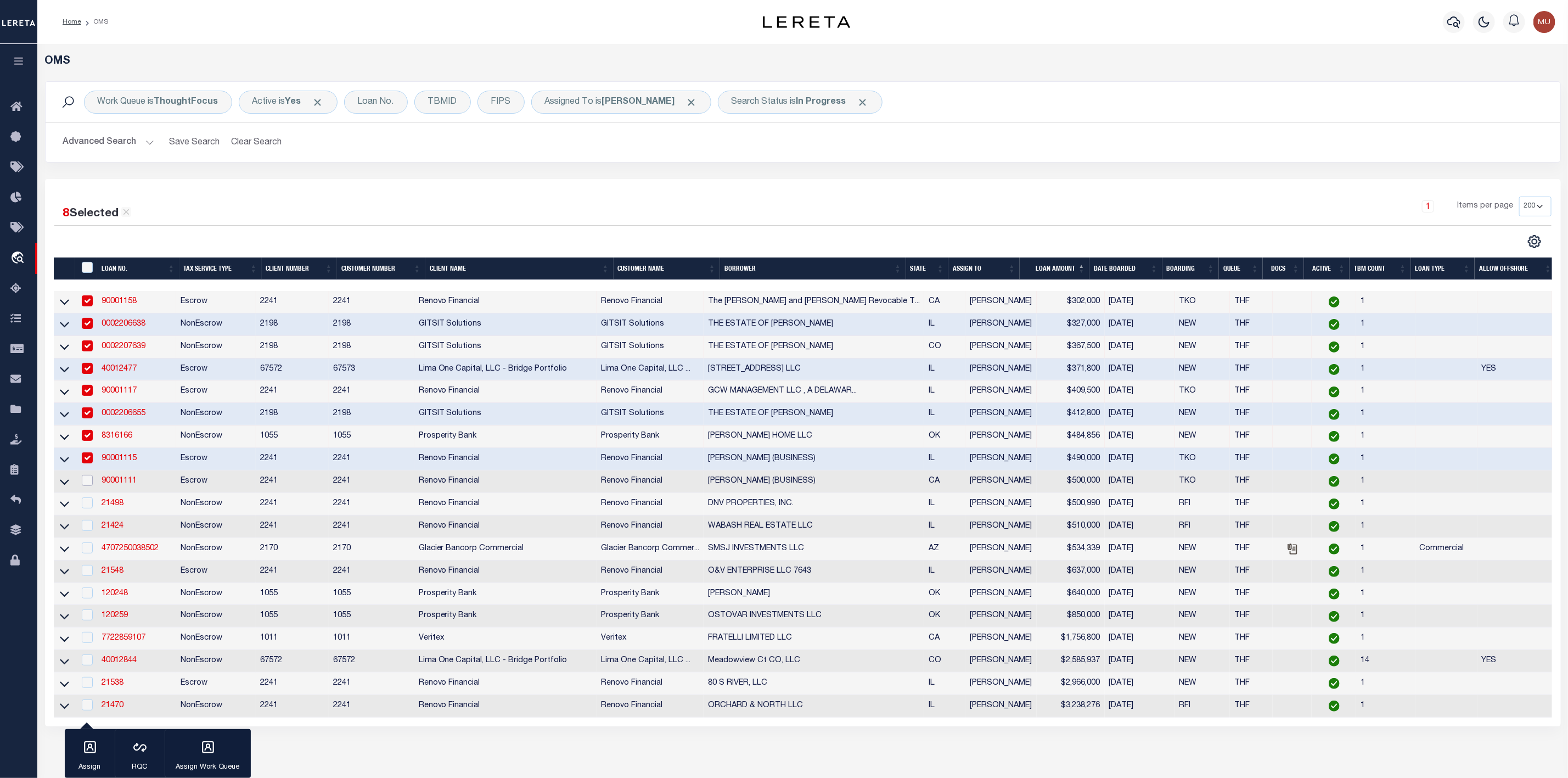
click at [84, 481] on input "checkbox" at bounding box center [87, 481] width 11 height 11
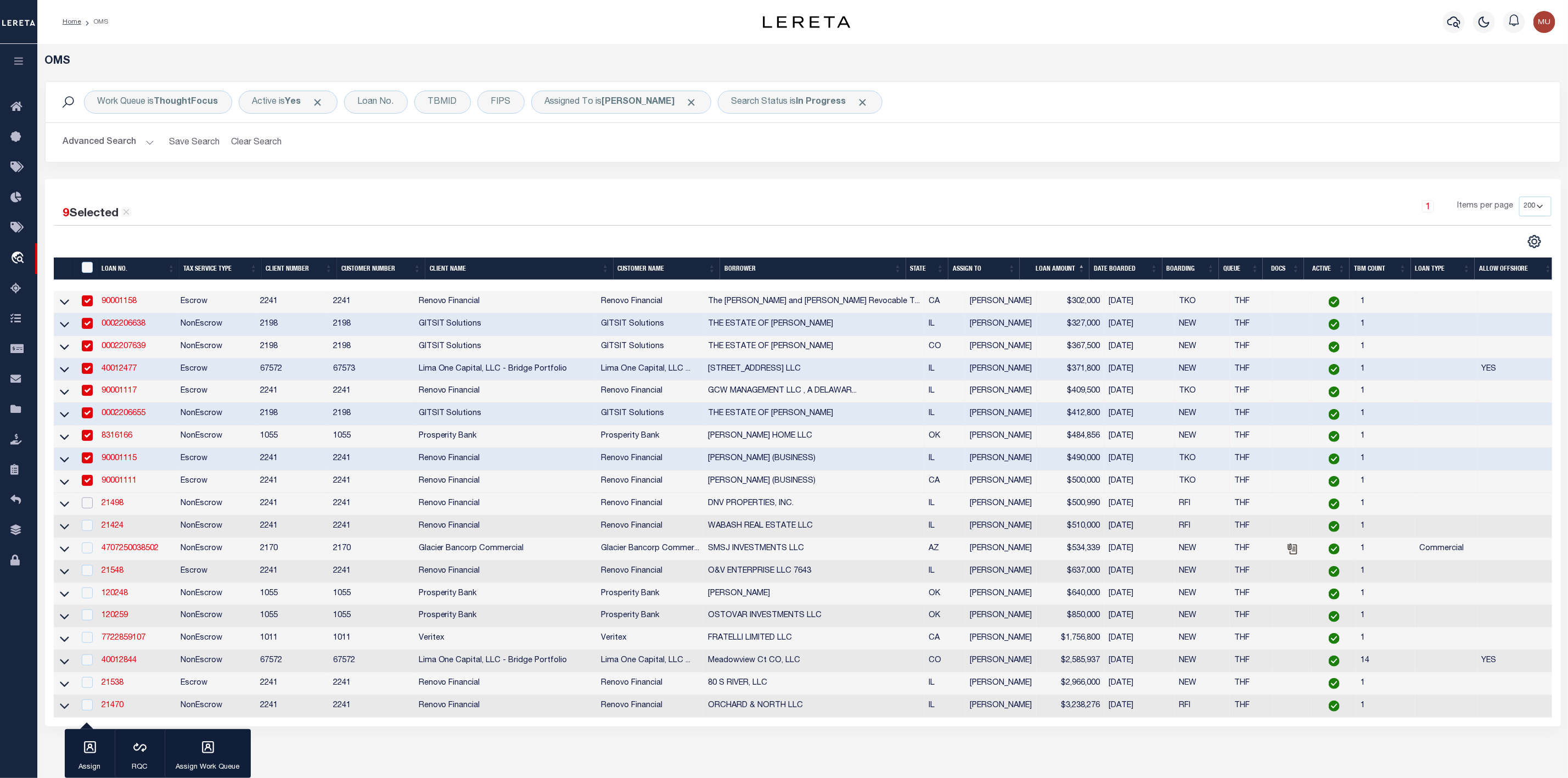
click at [85, 507] on input "checkbox" at bounding box center [87, 503] width 11 height 11
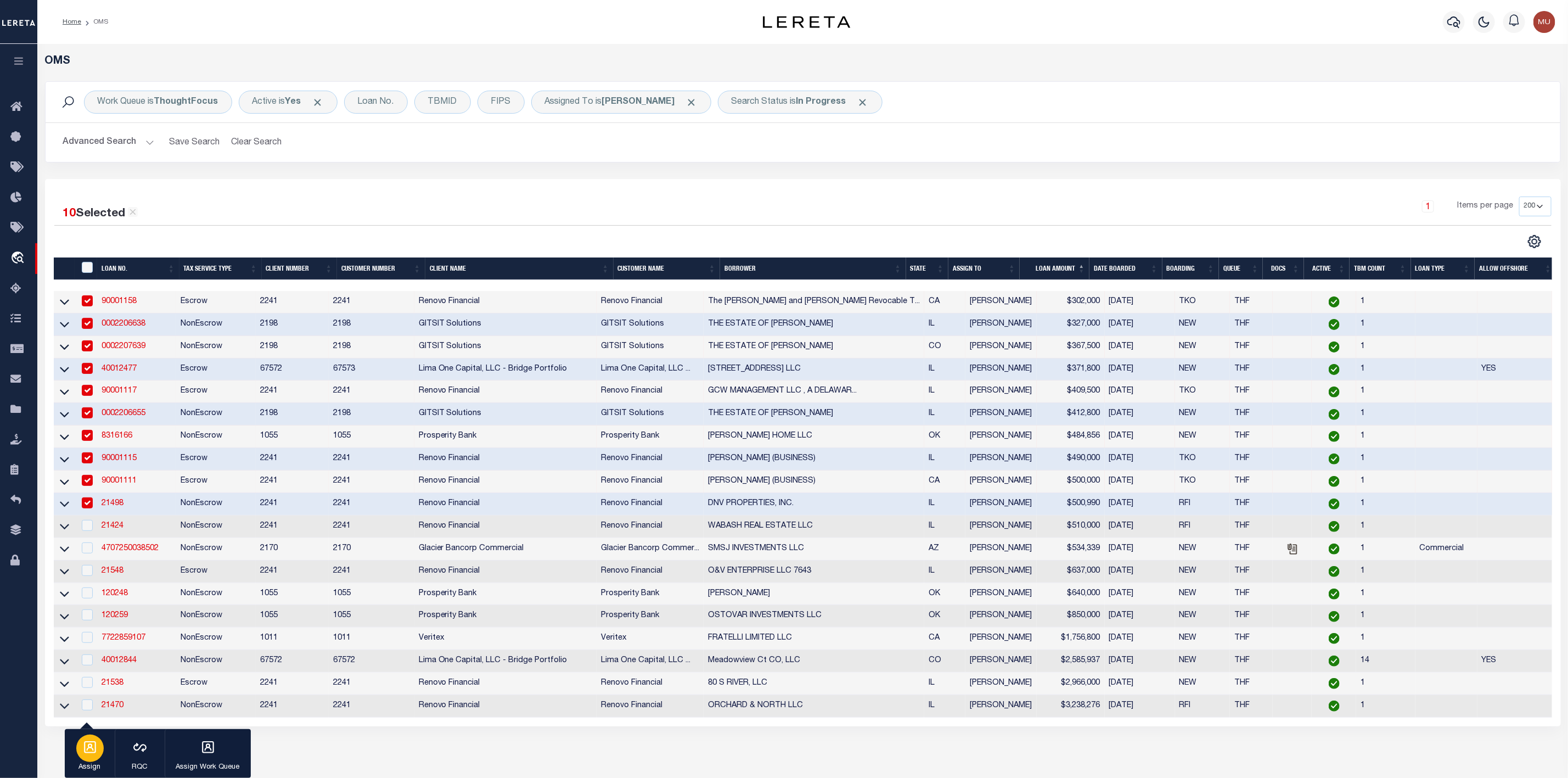
click at [98, 755] on div "button" at bounding box center [90, 749] width 28 height 28
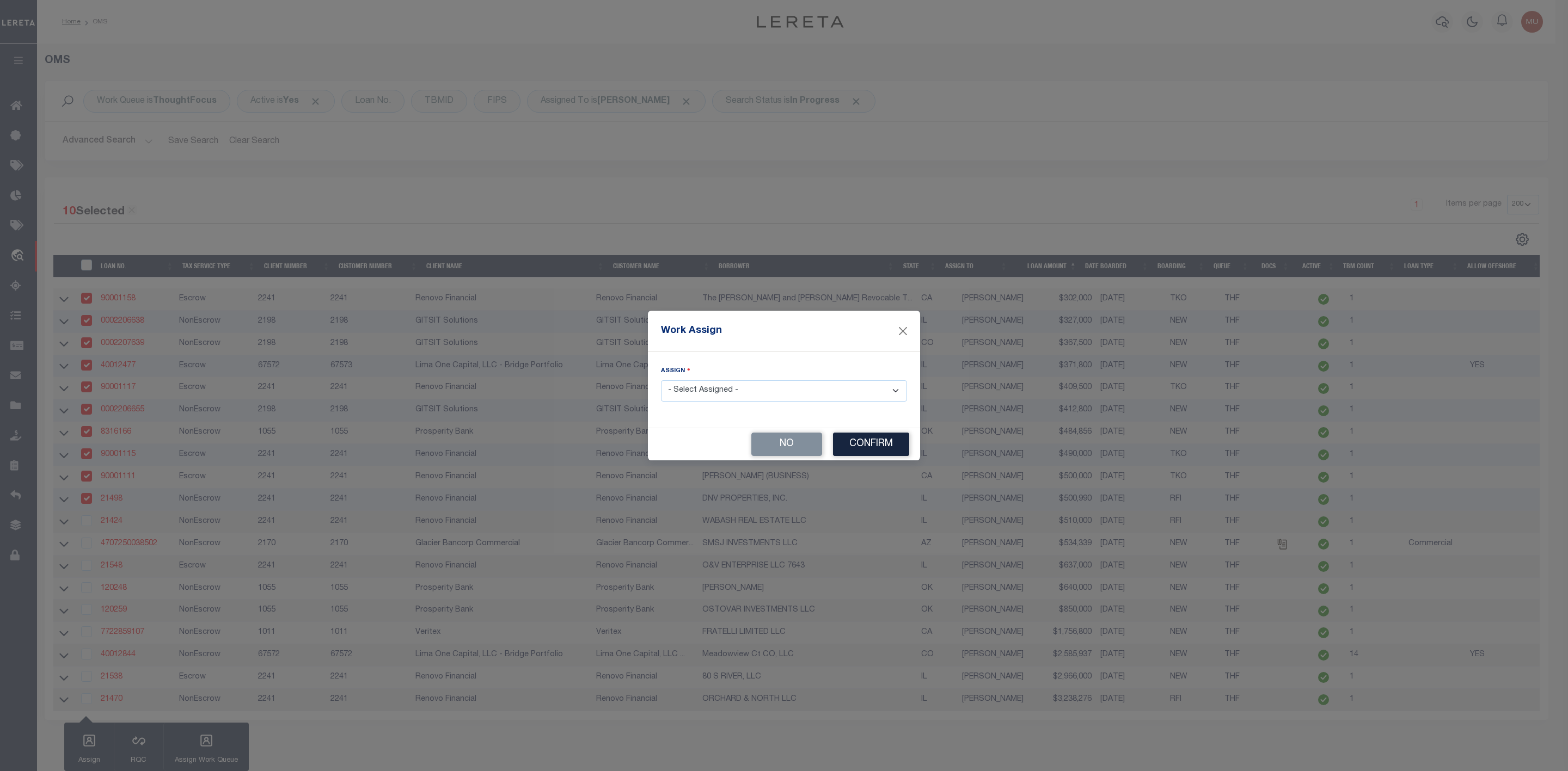
click at [784, 396] on select "- Select Assigned - --Unassigned-- [PERSON_NAME] [PERSON_NAME] [PERSON_NAME] [P…" at bounding box center [784, 391] width 246 height 21
click at [661, 380] on select "- Select Assigned - --Unassigned-- [PERSON_NAME] [PERSON_NAME] [PERSON_NAME] [P…" at bounding box center [784, 391] width 246 height 21
click at [870, 446] on button "Confirm" at bounding box center [870, 444] width 76 height 23
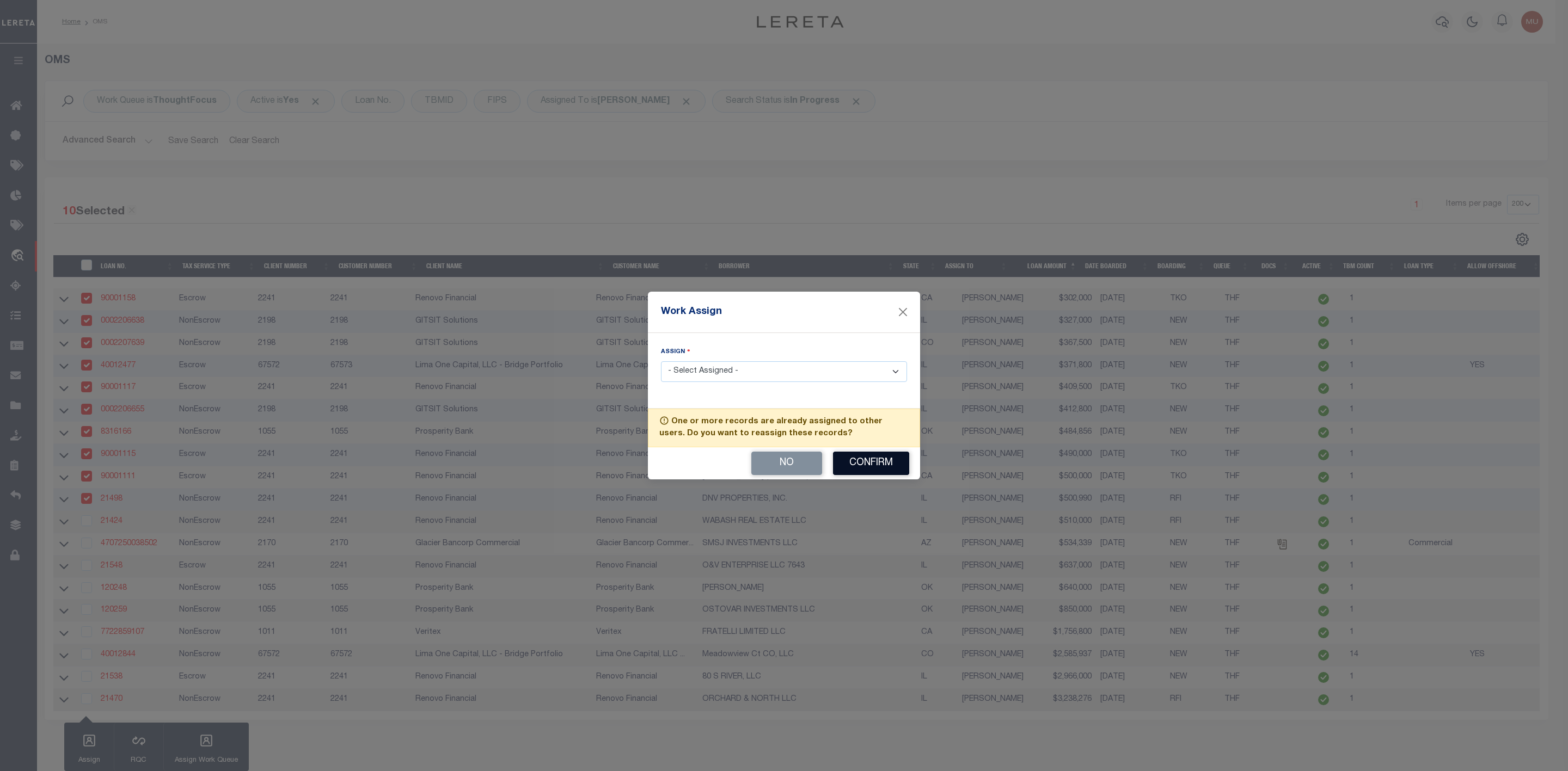
click at [869, 467] on button "Confirm" at bounding box center [870, 463] width 76 height 23
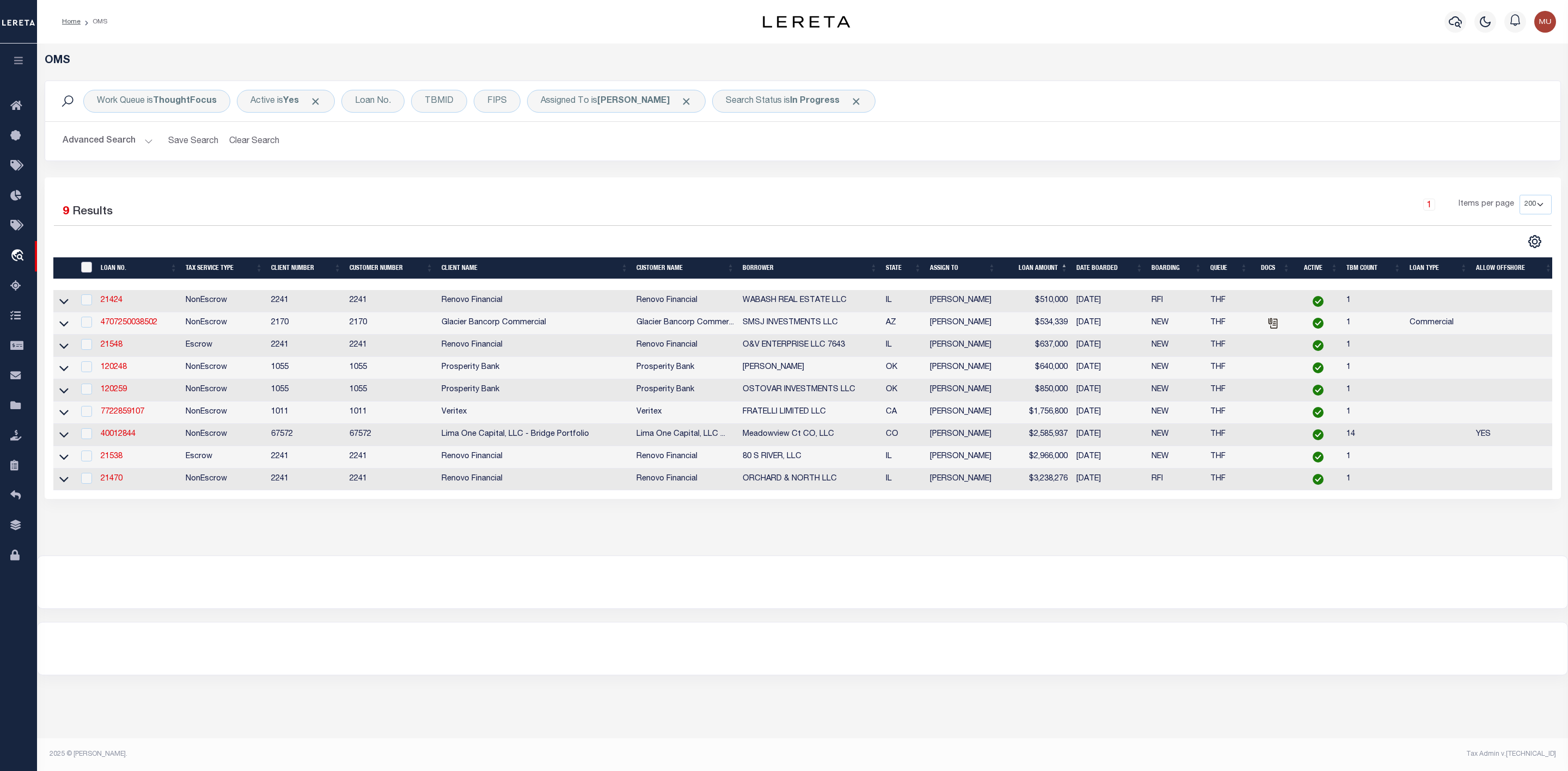
click at [85, 265] on input "" at bounding box center [86, 267] width 11 height 11
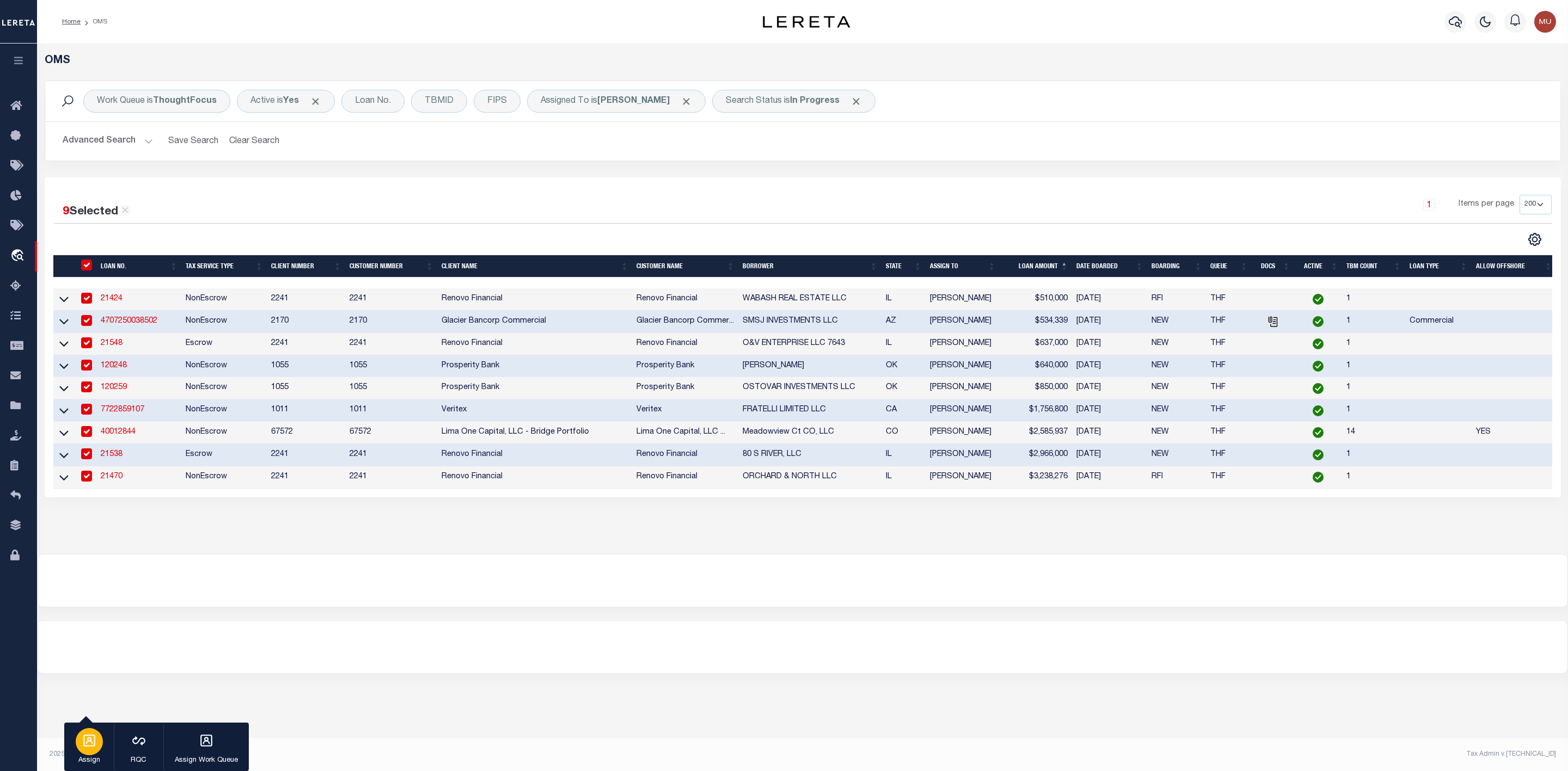
click at [88, 736] on icon "button" at bounding box center [89, 741] width 12 height 12
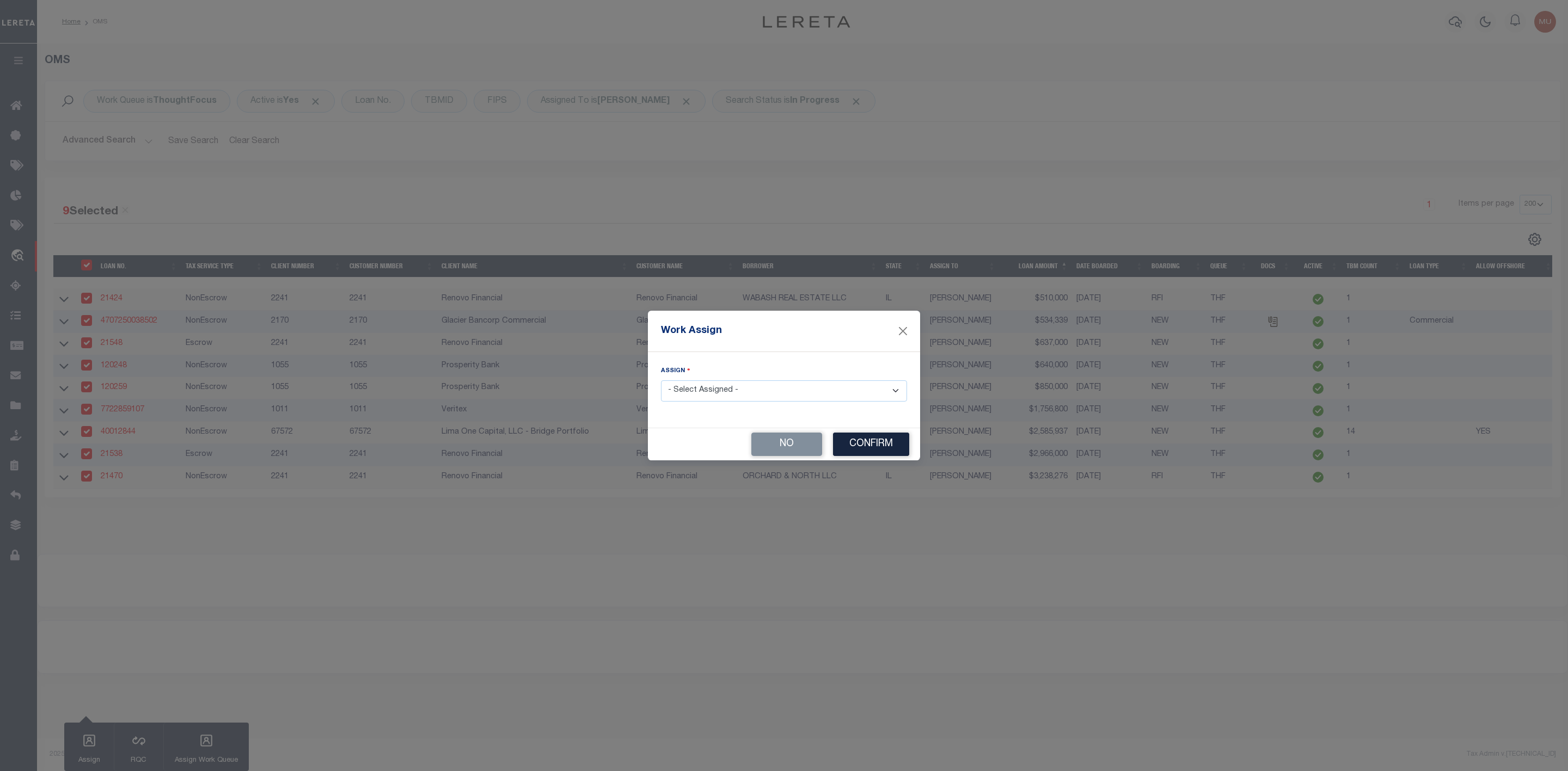
click at [739, 391] on select "- Select Assigned - --Unassigned-- [PERSON_NAME] [PERSON_NAME] [PERSON_NAME] [P…" at bounding box center [784, 391] width 246 height 21
click at [661, 380] on select "- Select Assigned - --Unassigned-- [PERSON_NAME] [PERSON_NAME] [PERSON_NAME] [P…" at bounding box center [784, 391] width 246 height 21
click at [868, 448] on button "Confirm" at bounding box center [870, 444] width 76 height 23
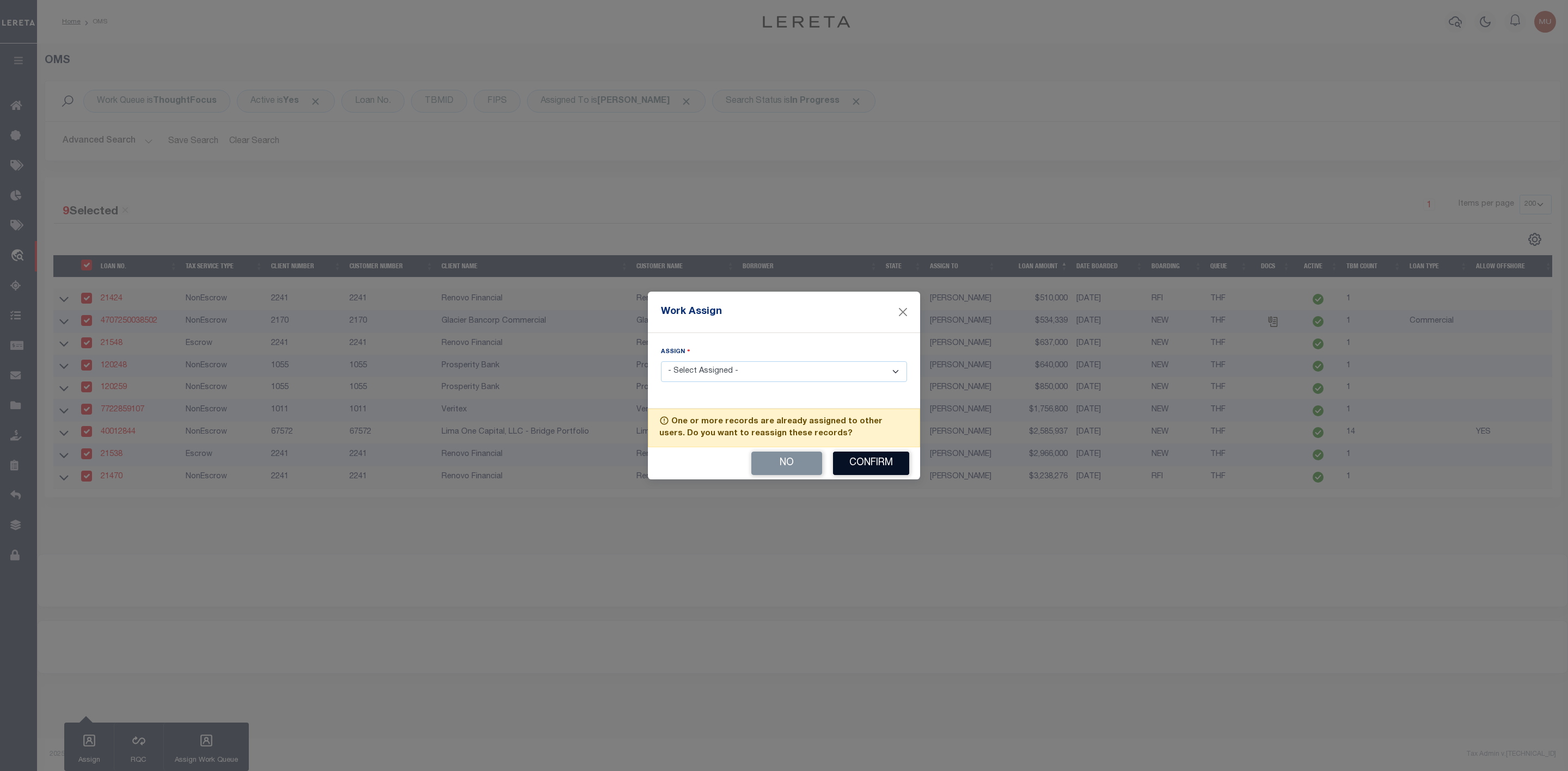
click at [868, 466] on button "Confirm" at bounding box center [870, 463] width 76 height 23
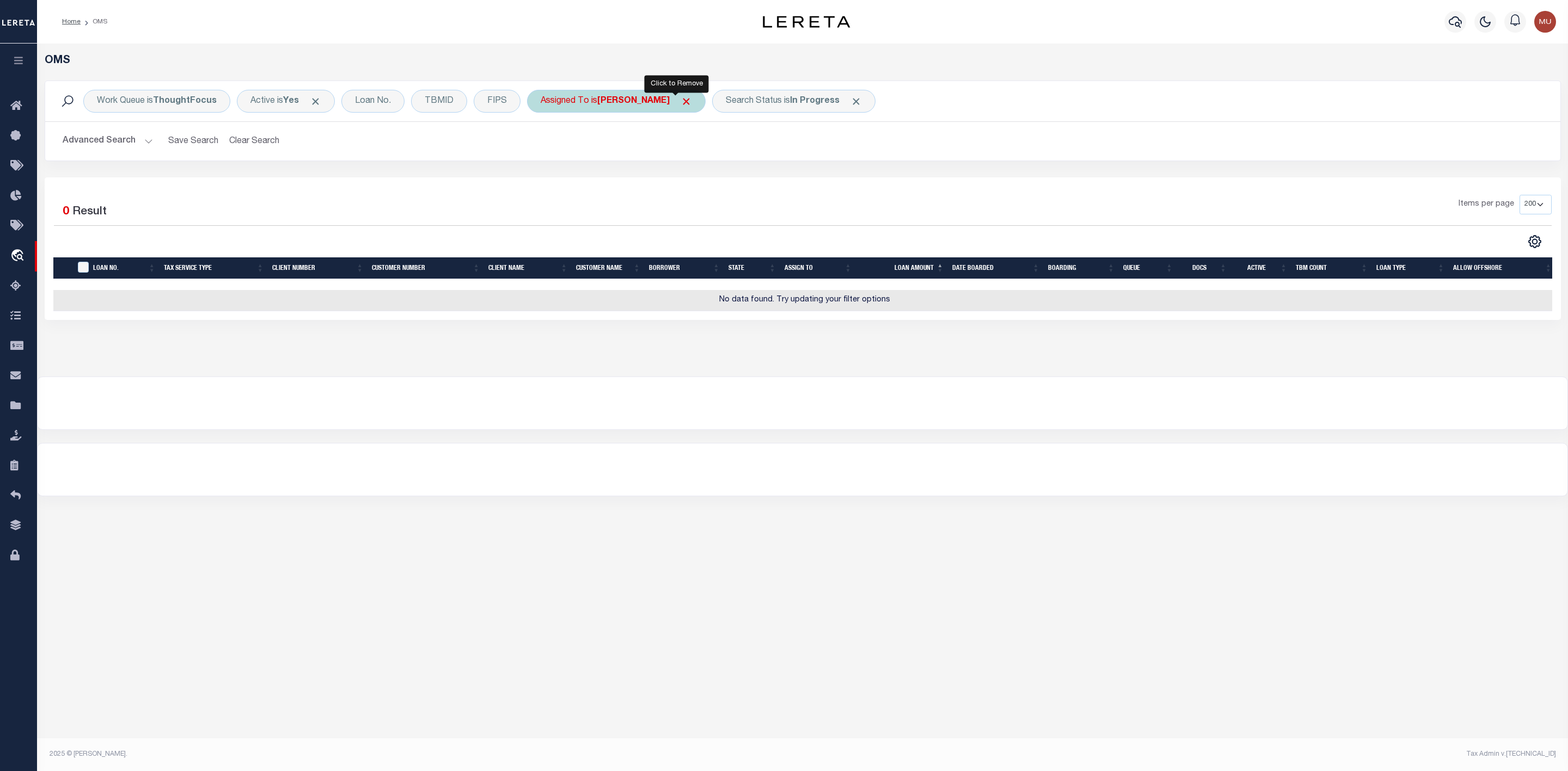
click at [681, 98] on span "Click to Remove" at bounding box center [686, 101] width 12 height 12
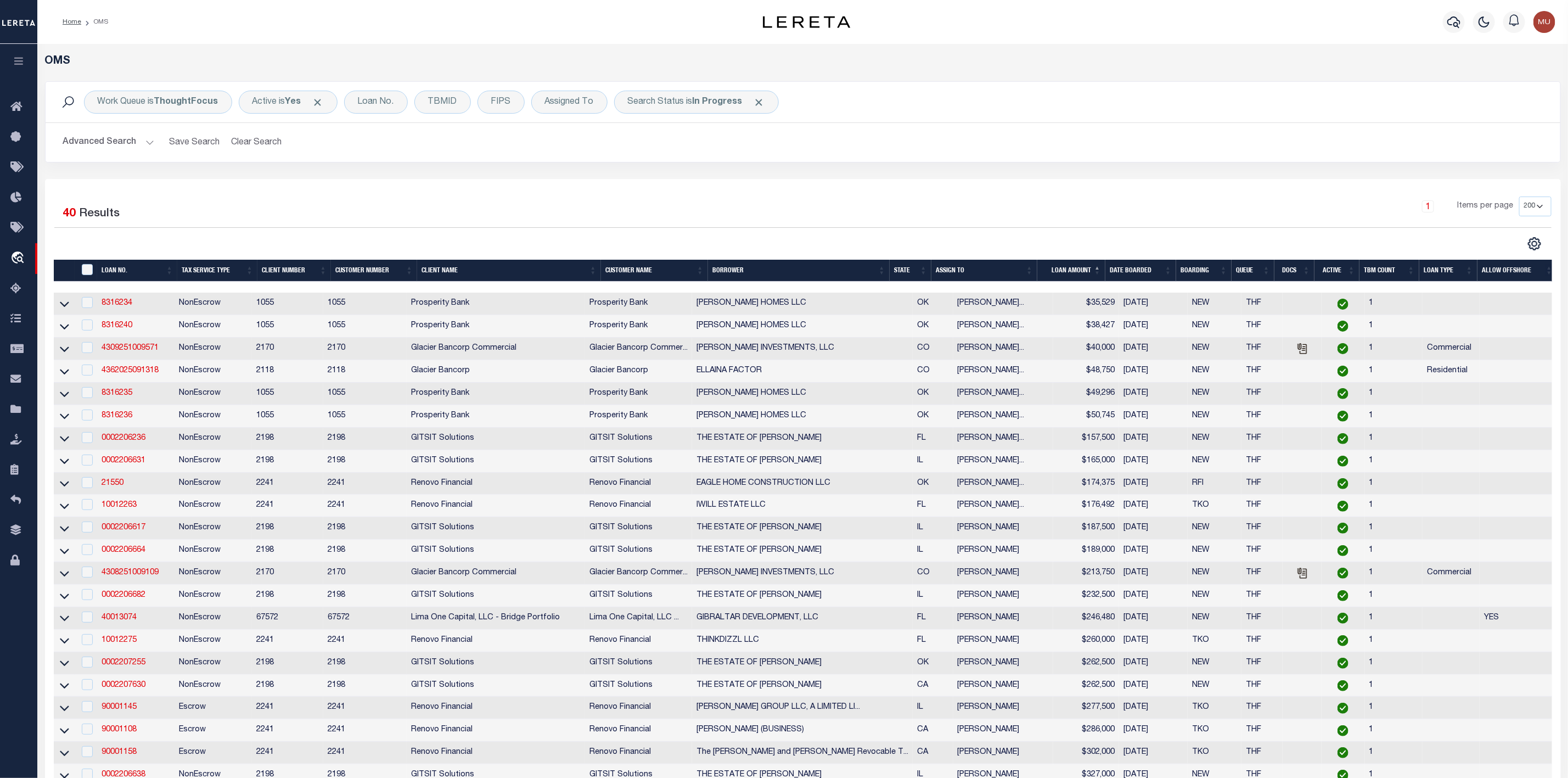
click at [143, 143] on button "Advanced Search" at bounding box center [109, 142] width 91 height 21
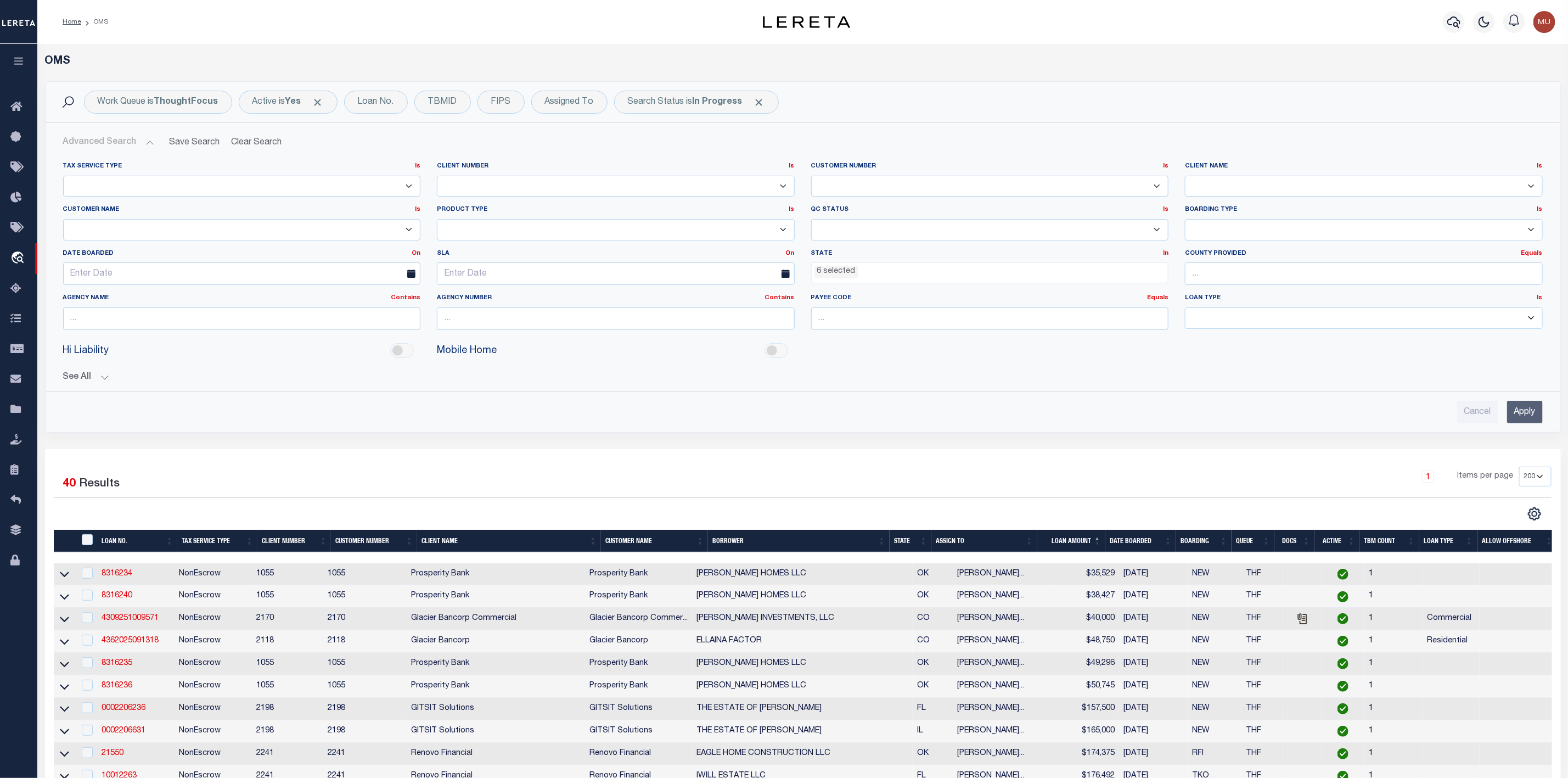
click at [884, 272] on ul "6 selected" at bounding box center [990, 270] width 357 height 15
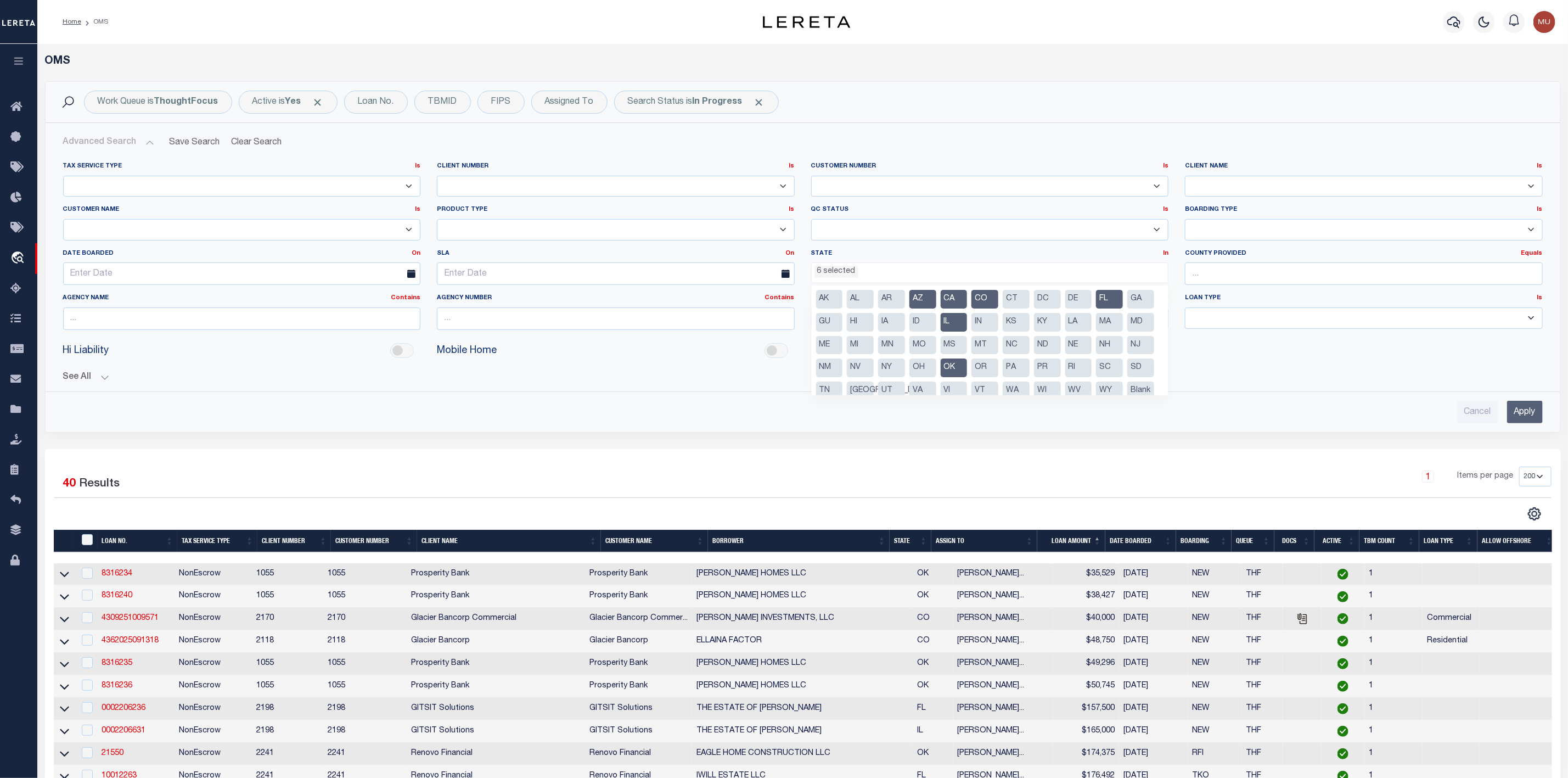
click at [923, 305] on li "AZ" at bounding box center [923, 299] width 27 height 18
click at [951, 297] on li "CA" at bounding box center [954, 299] width 27 height 18
click at [988, 299] on li "CO" at bounding box center [985, 299] width 27 height 18
click at [968, 329] on li "IL" at bounding box center [954, 322] width 27 height 18
click at [1105, 299] on li "FL" at bounding box center [1110, 299] width 27 height 18
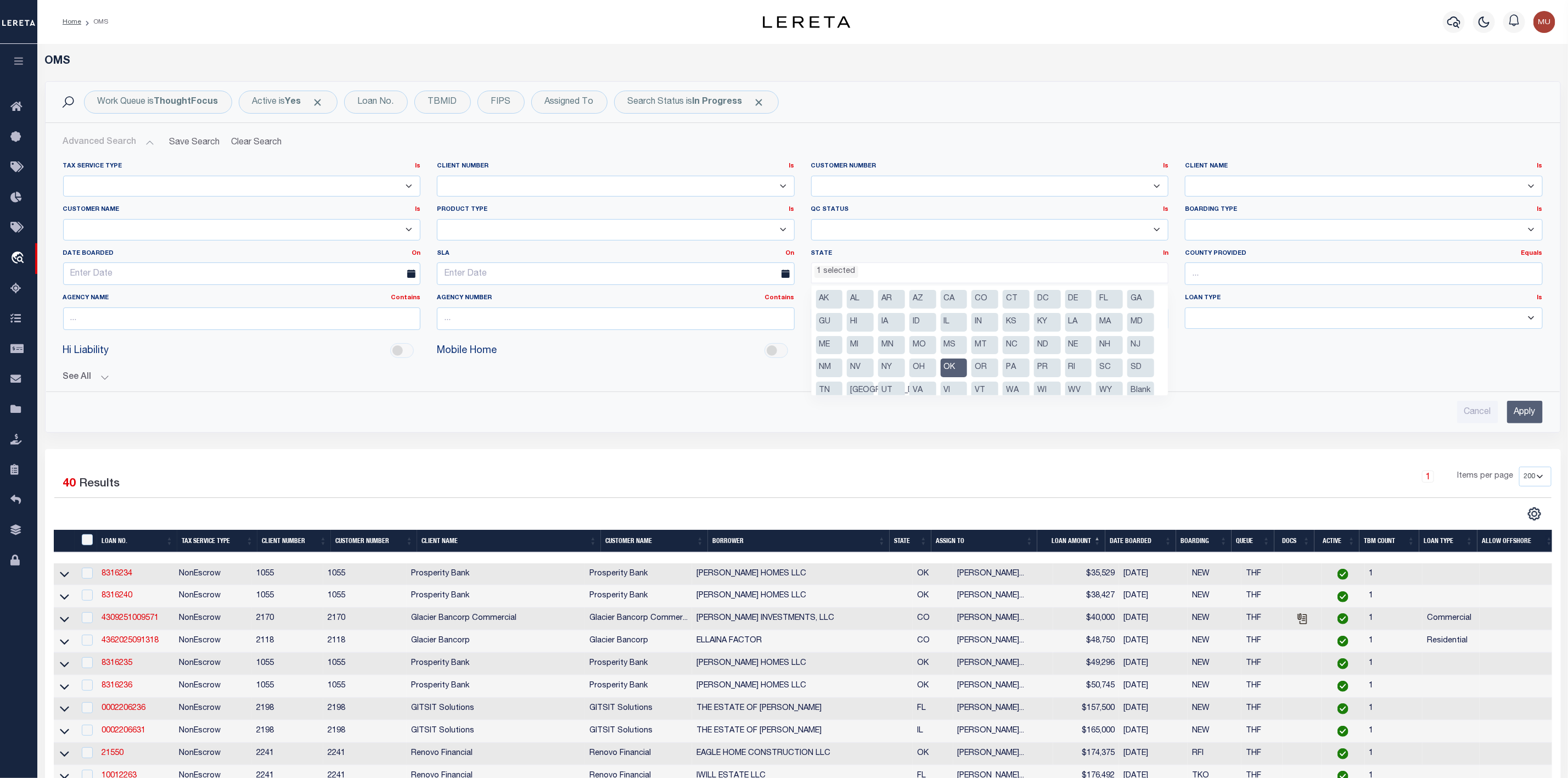
click at [968, 367] on li "OK" at bounding box center [954, 368] width 27 height 18
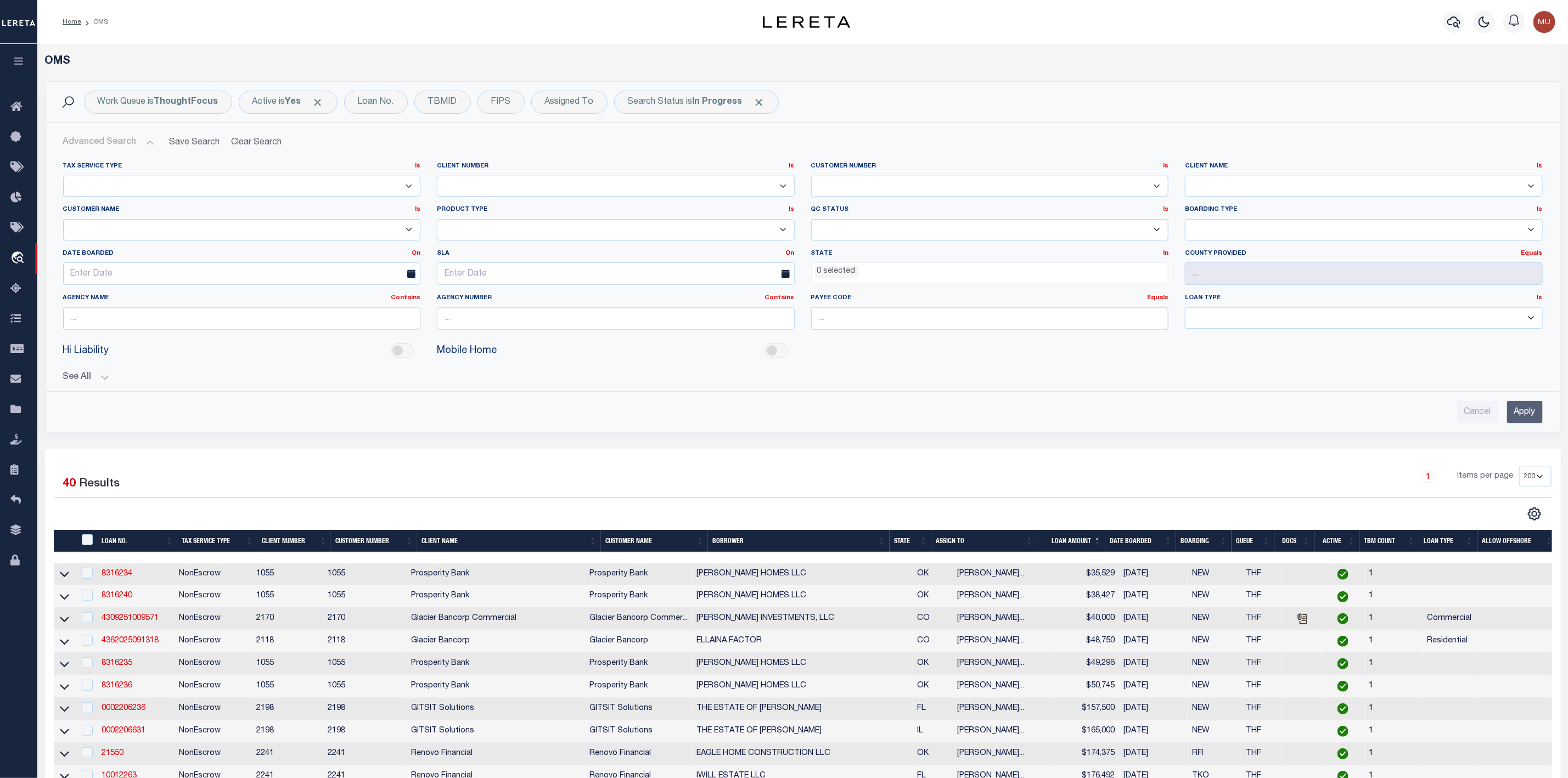
click at [1521, 415] on input "Apply" at bounding box center [1525, 412] width 36 height 23
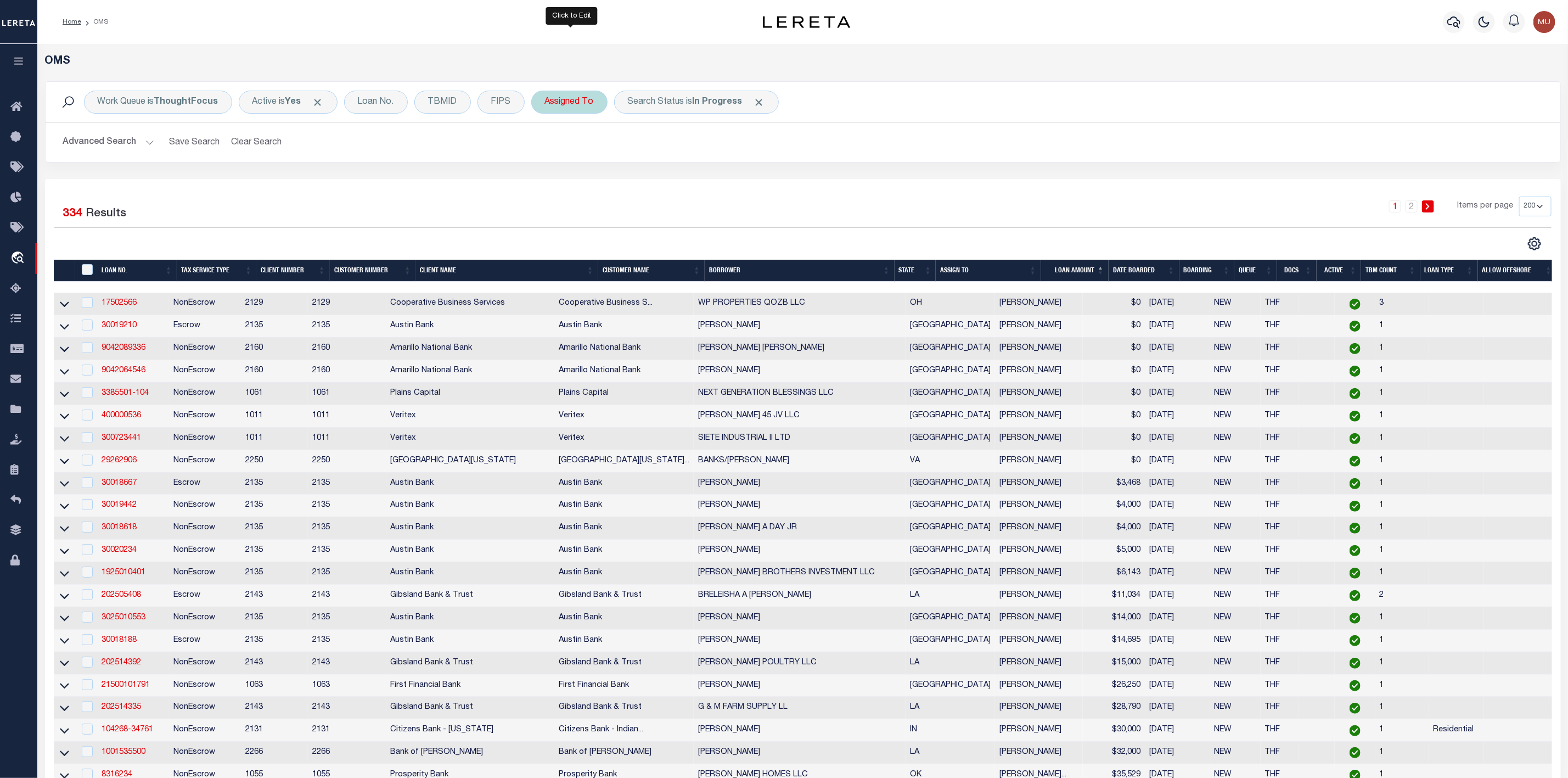
click at [567, 102] on div "Assigned To" at bounding box center [570, 103] width 76 height 23
click at [585, 161] on select "--Unassigned-- [PERSON_NAME] [PERSON_NAME] [PERSON_NAME] [PERSON_NAME] [PERSON_…" at bounding box center [626, 156] width 161 height 21
click at [547, 147] on select "--Unassigned-- [PERSON_NAME] [PERSON_NAME] [PERSON_NAME] [PERSON_NAME] [PERSON_…" at bounding box center [626, 156] width 161 height 21
click at [695, 185] on input "Apply" at bounding box center [690, 180] width 33 height 18
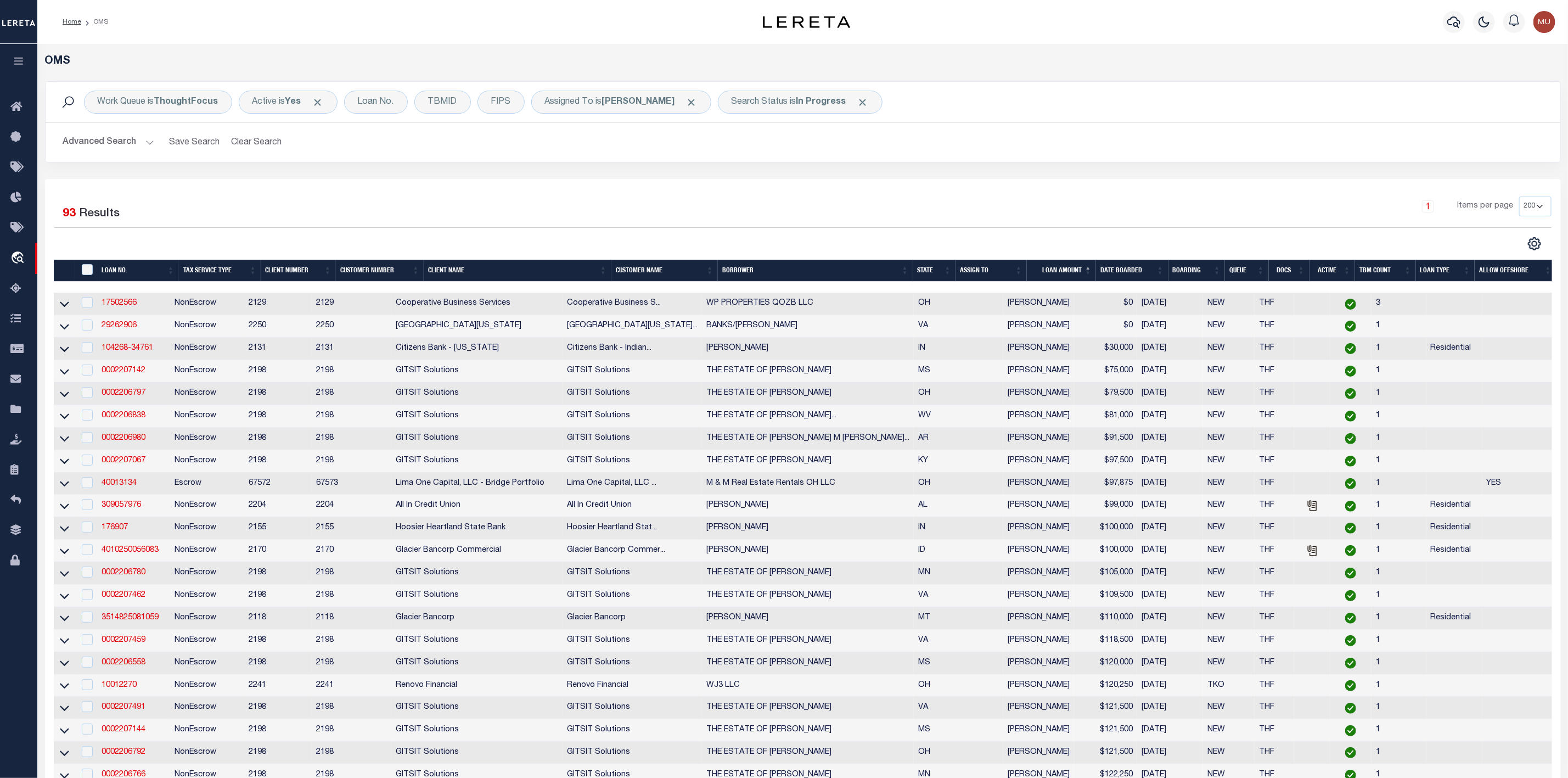
click at [122, 147] on button "Advanced Search" at bounding box center [109, 142] width 91 height 21
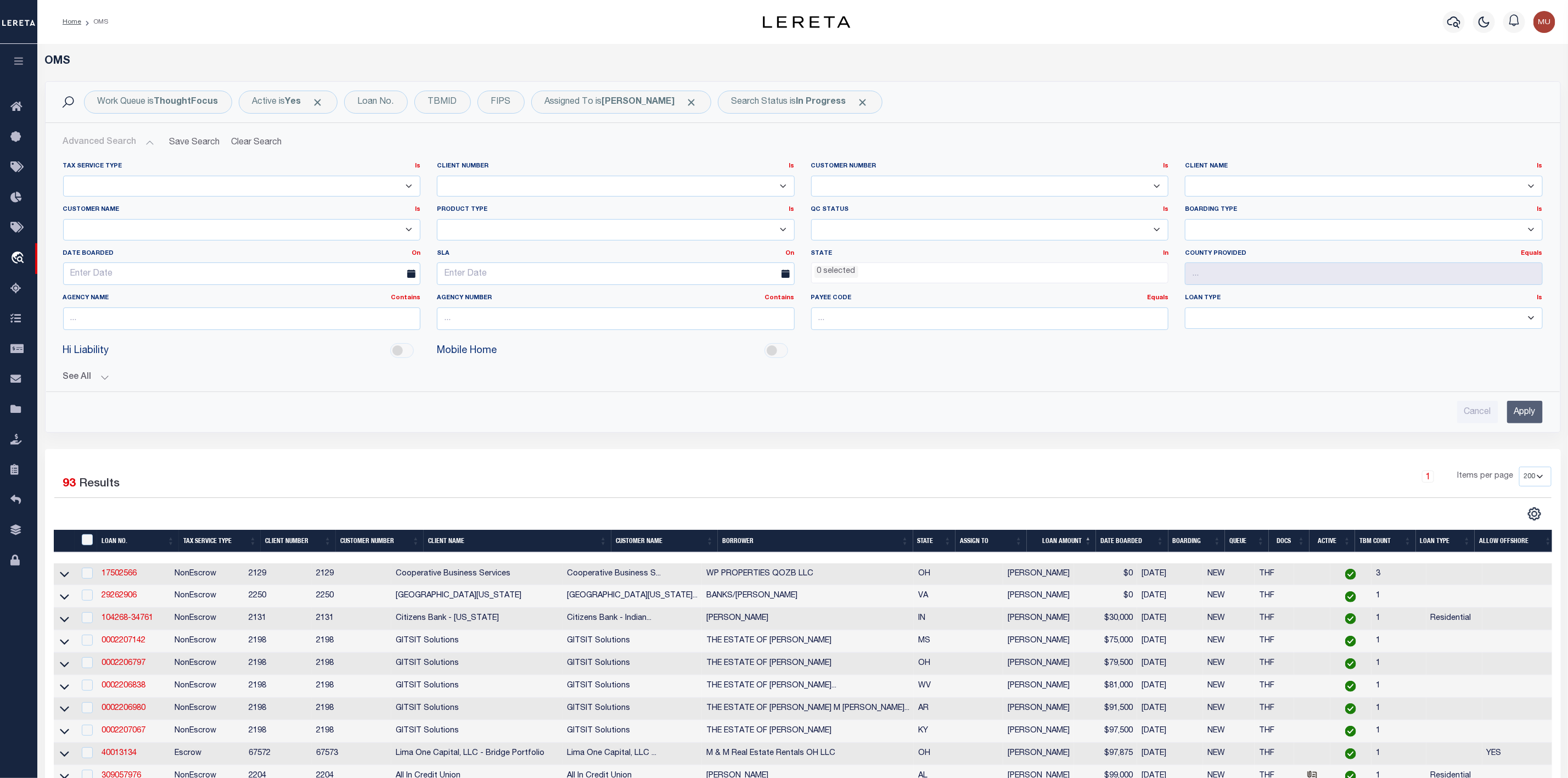
click at [830, 278] on li "0 selected" at bounding box center [836, 272] width 44 height 12
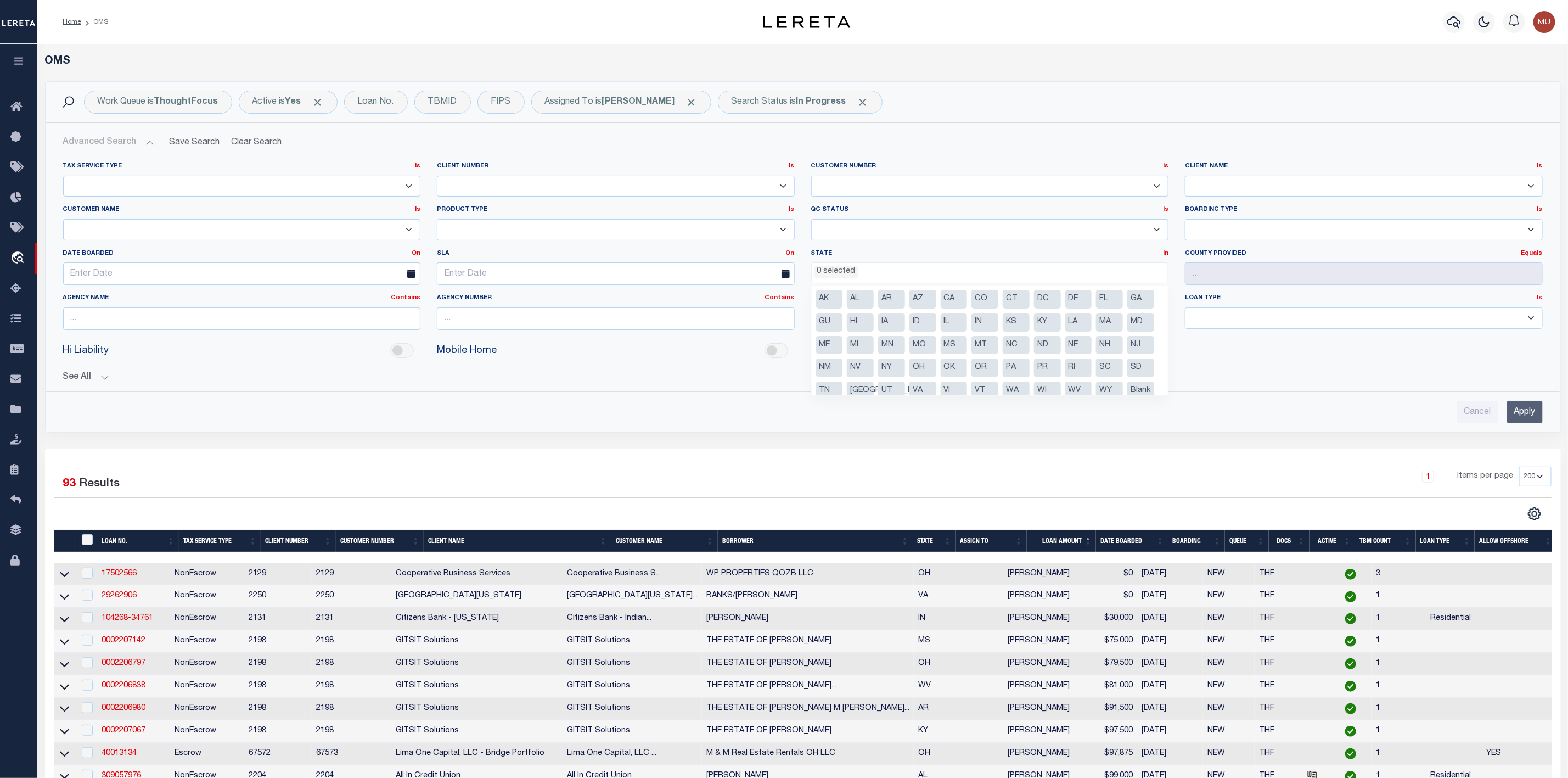
click at [937, 370] on li "OH" at bounding box center [923, 368] width 27 height 18
click at [1534, 415] on input "Apply" at bounding box center [1525, 412] width 36 height 23
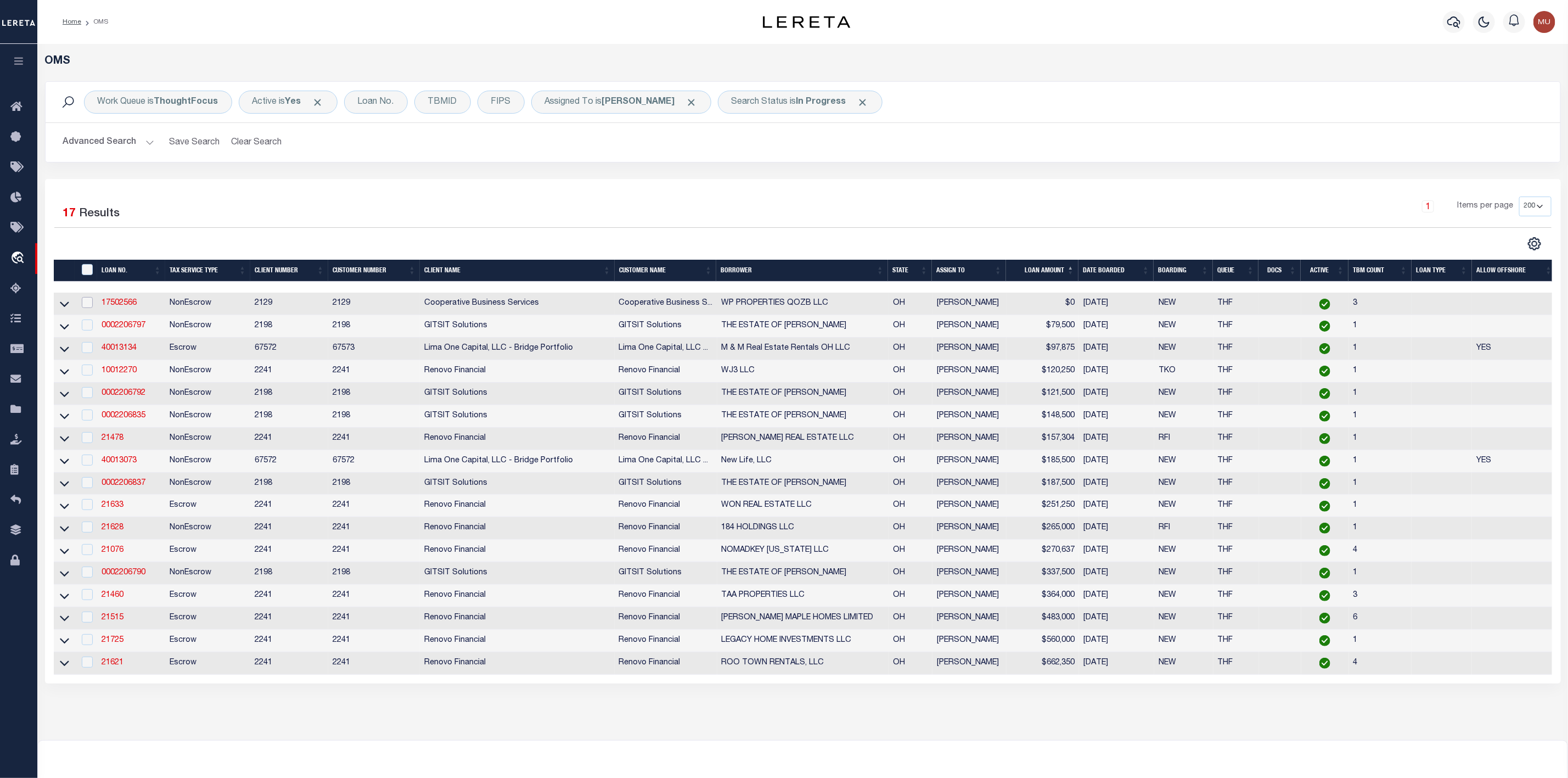
click at [86, 304] on input "checkbox" at bounding box center [87, 303] width 11 height 11
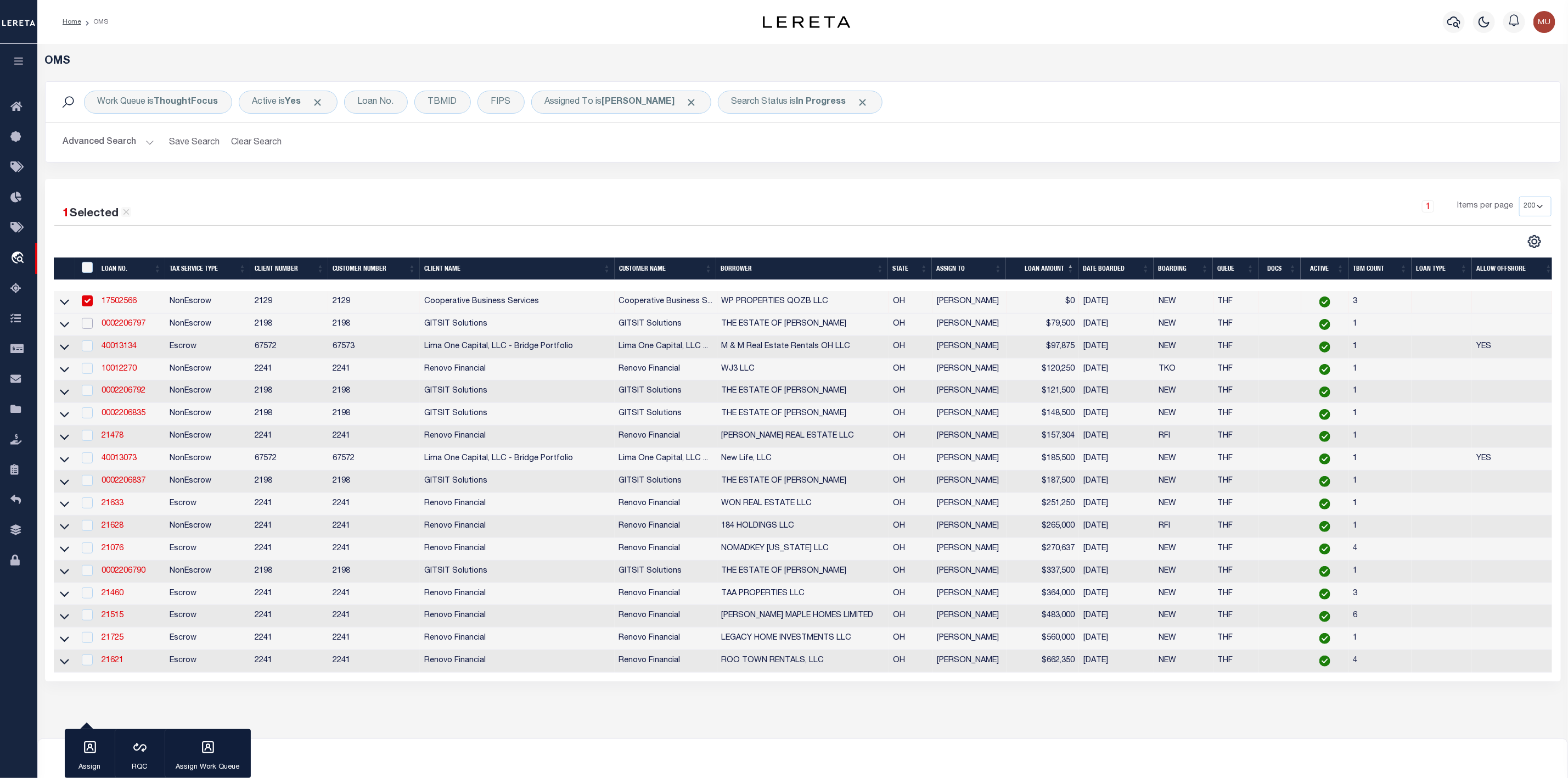
click at [86, 325] on input "checkbox" at bounding box center [87, 324] width 11 height 11
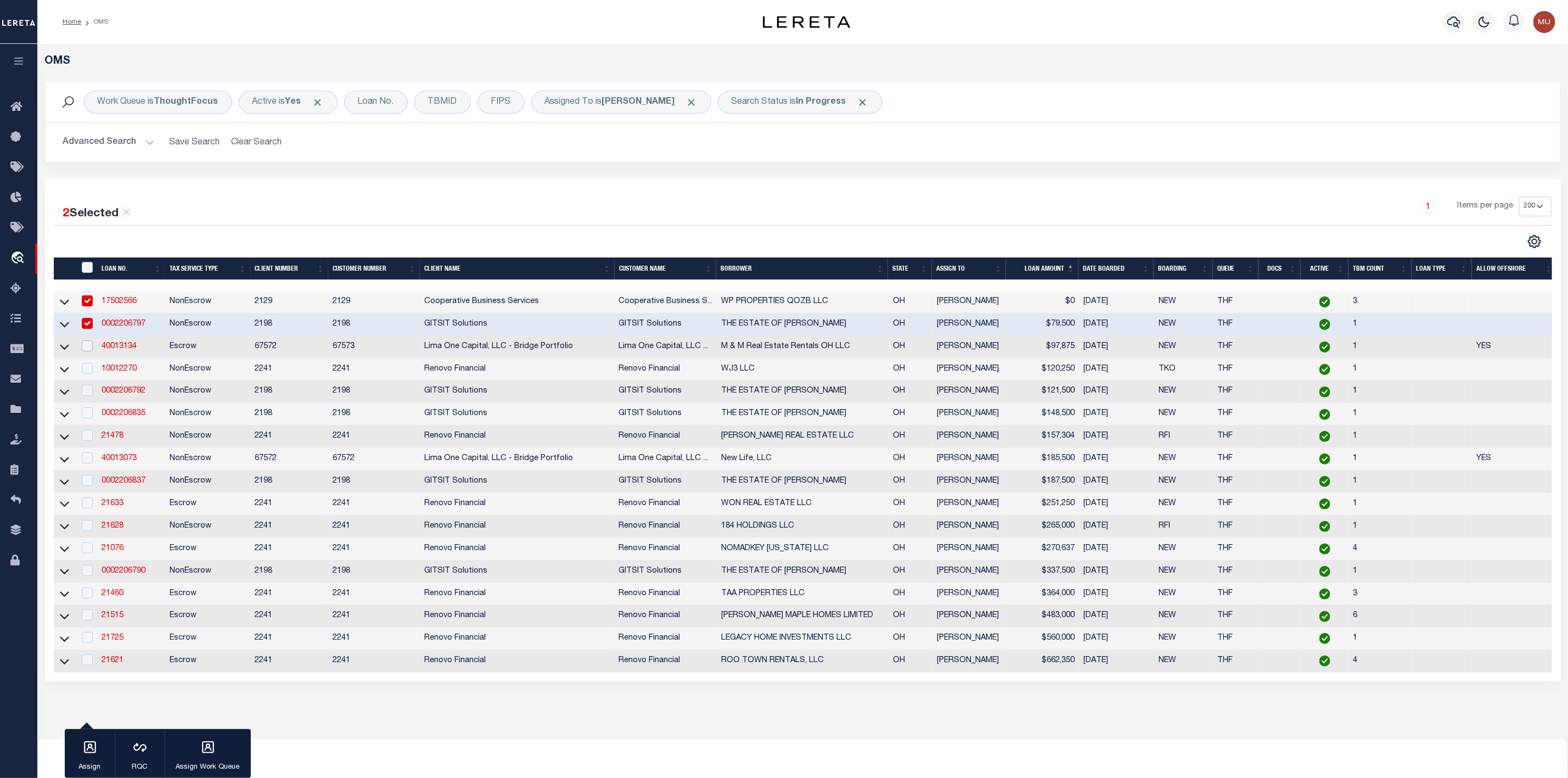
click at [85, 348] on input "checkbox" at bounding box center [87, 346] width 11 height 11
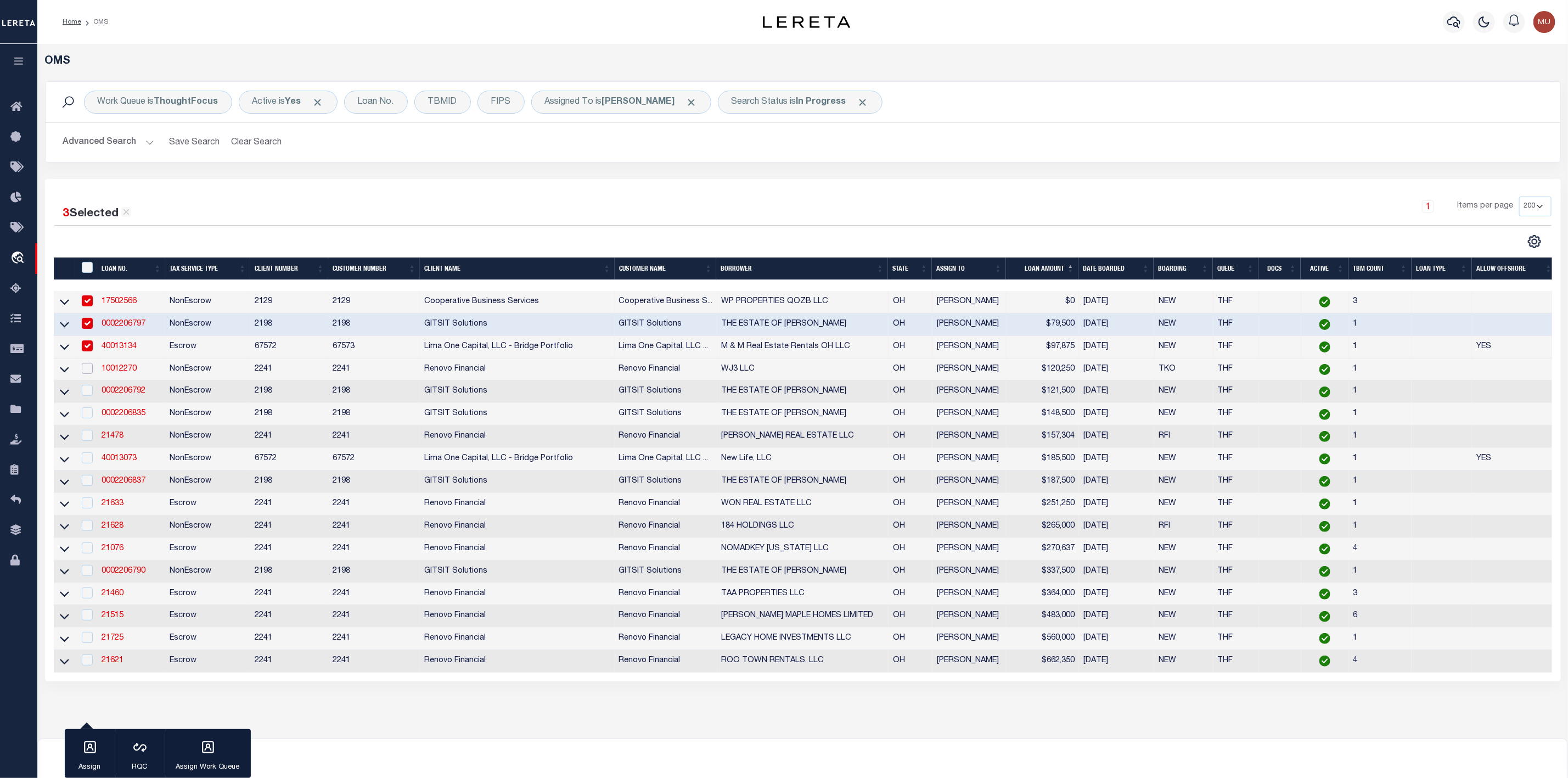
click at [89, 374] on input "checkbox" at bounding box center [87, 368] width 11 height 11
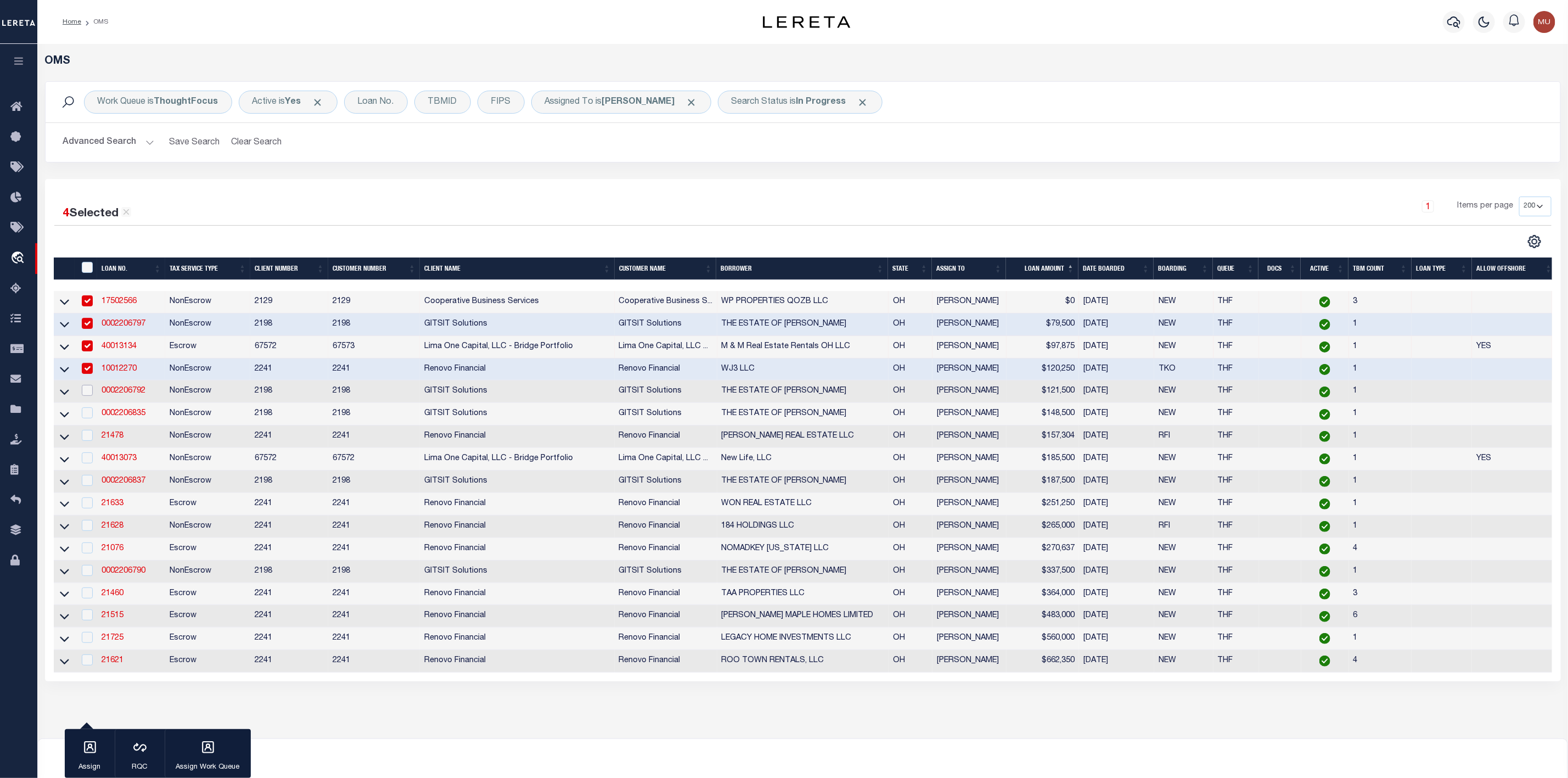
click at [90, 392] on input "checkbox" at bounding box center [87, 391] width 11 height 11
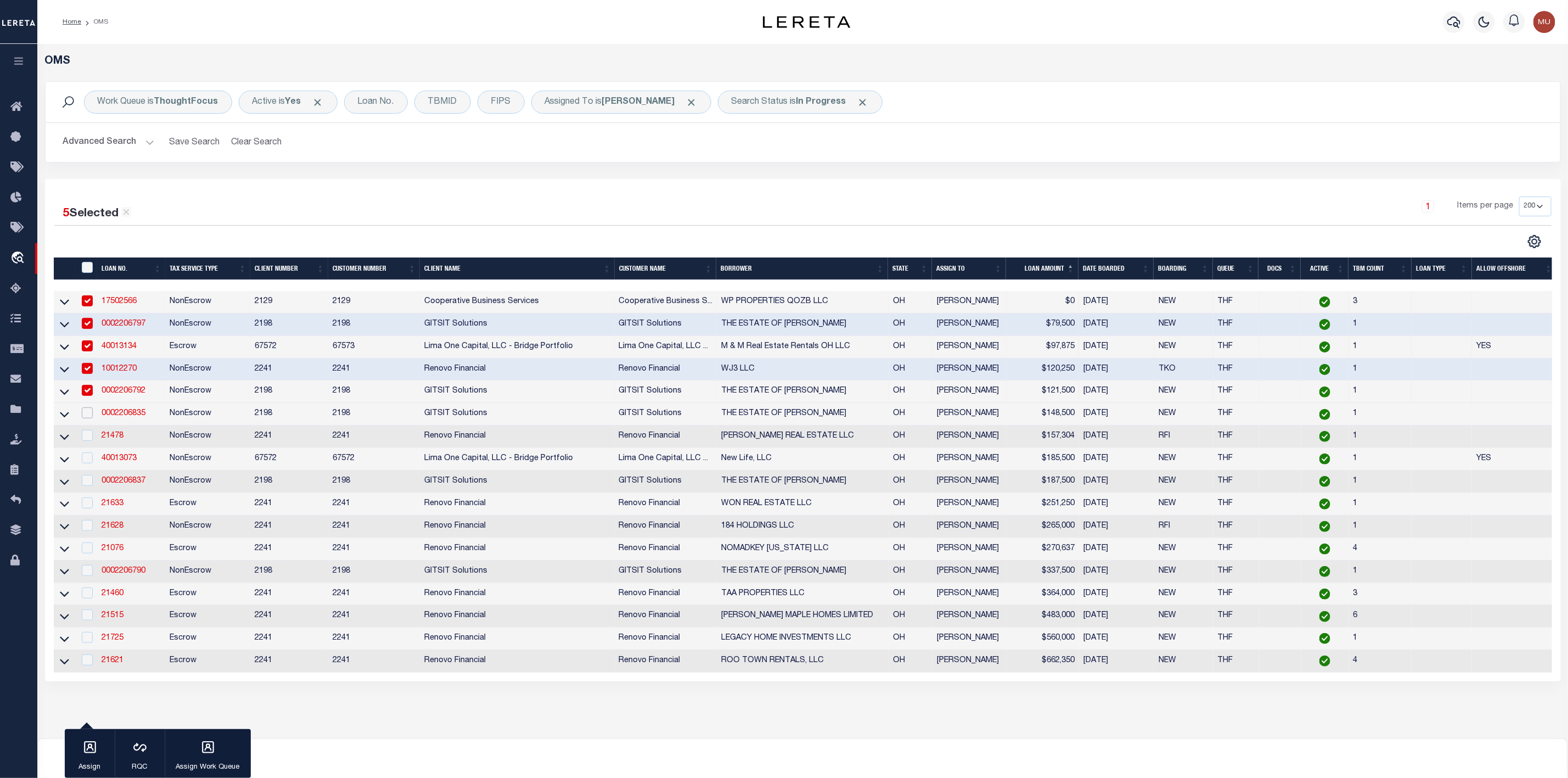
click at [90, 418] on input "checkbox" at bounding box center [87, 413] width 11 height 11
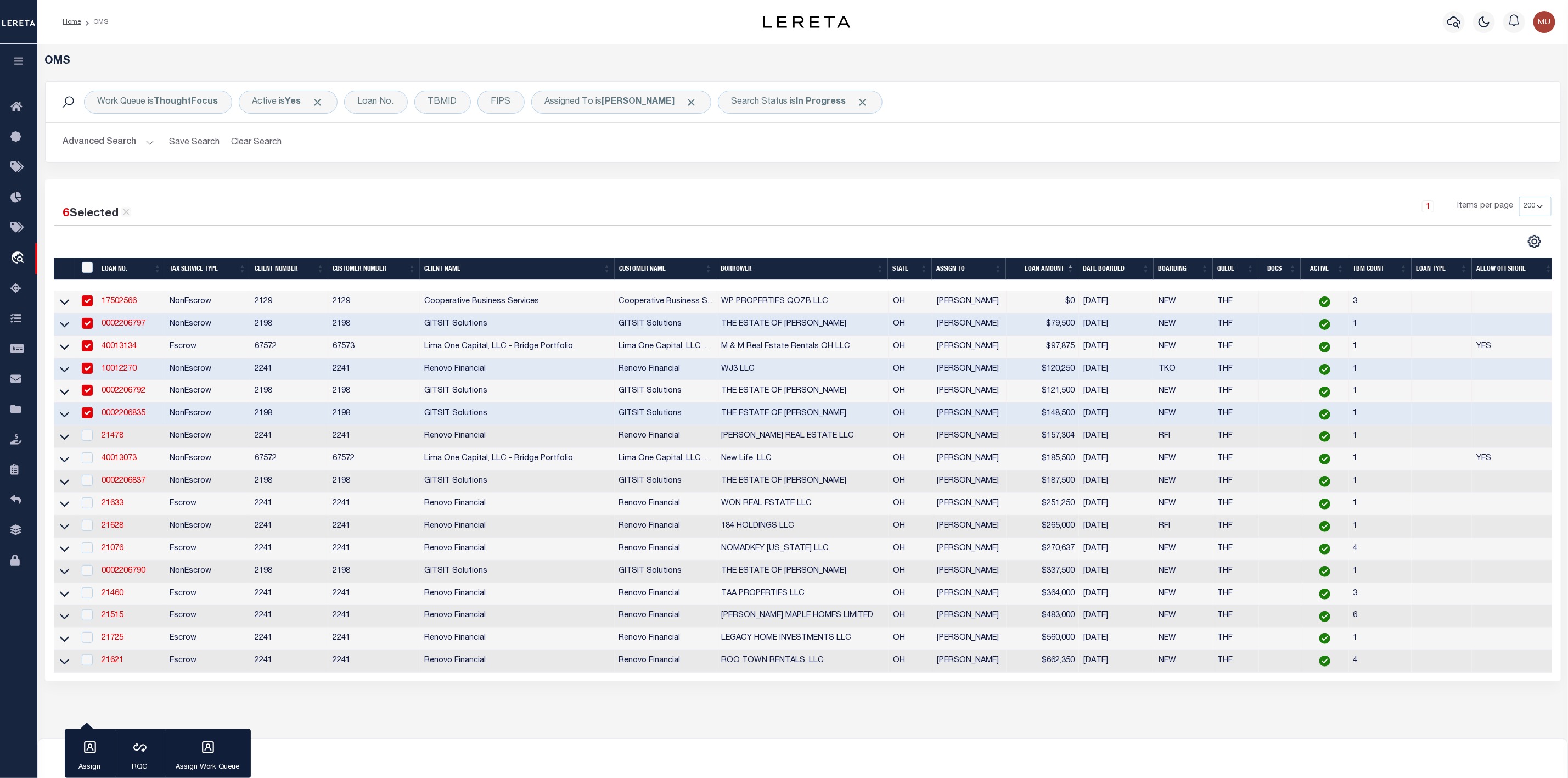
click at [91, 442] on div at bounding box center [87, 436] width 14 height 12
click at [90, 750] on icon "button" at bounding box center [90, 747] width 14 height 14
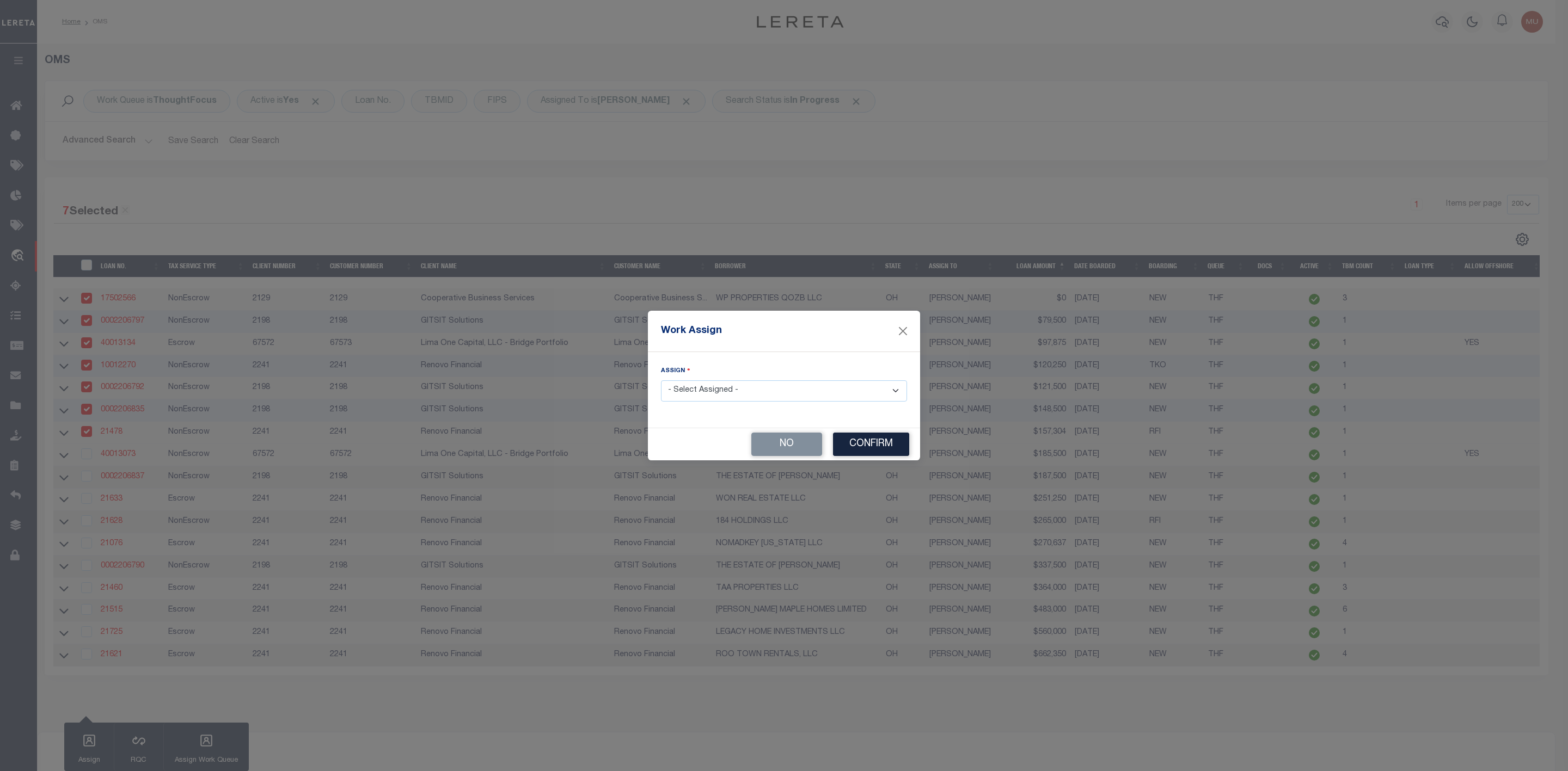
click at [709, 391] on select "- Select Assigned - --Unassigned-- [PERSON_NAME] [PERSON_NAME] [PERSON_NAME] [P…" at bounding box center [784, 391] width 246 height 21
click at [661, 380] on select "- Select Assigned - --Unassigned-- [PERSON_NAME] [PERSON_NAME] [PERSON_NAME] [P…" at bounding box center [784, 391] width 246 height 21
click at [880, 442] on button "Confirm" at bounding box center [870, 444] width 76 height 23
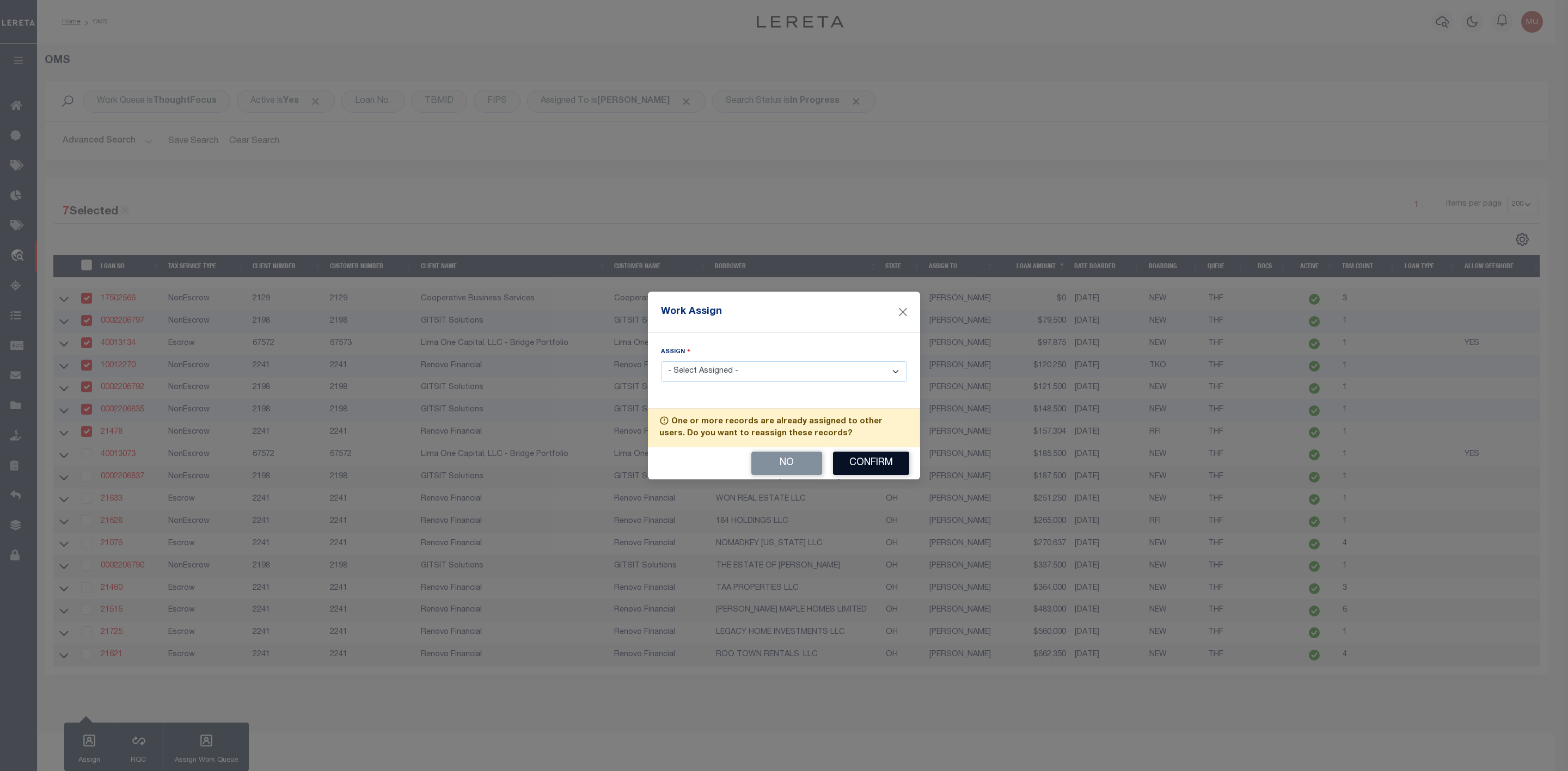
click at [881, 464] on button "Confirm" at bounding box center [870, 463] width 76 height 23
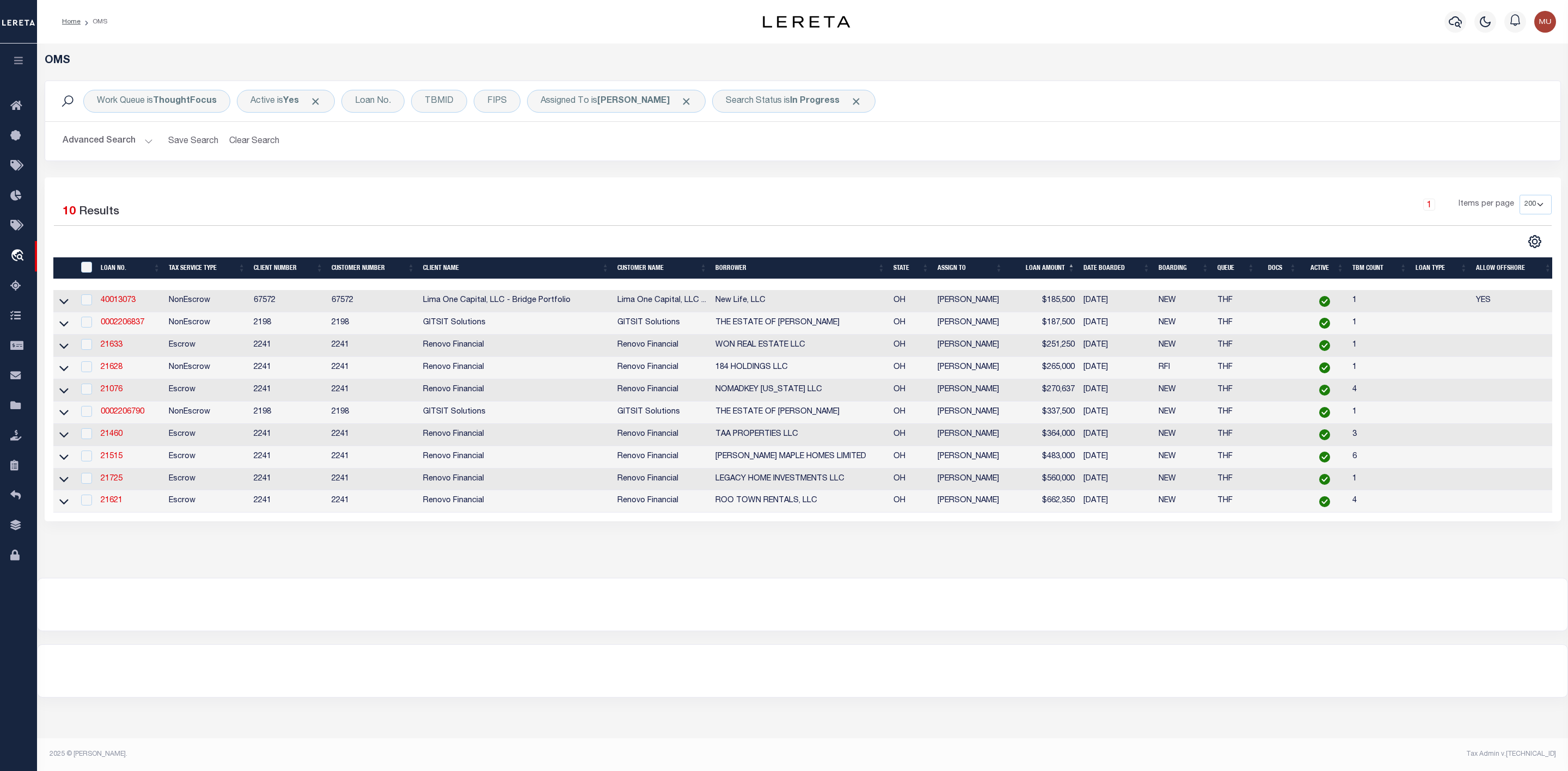
click at [144, 142] on button "Advanced Search" at bounding box center [108, 141] width 90 height 21
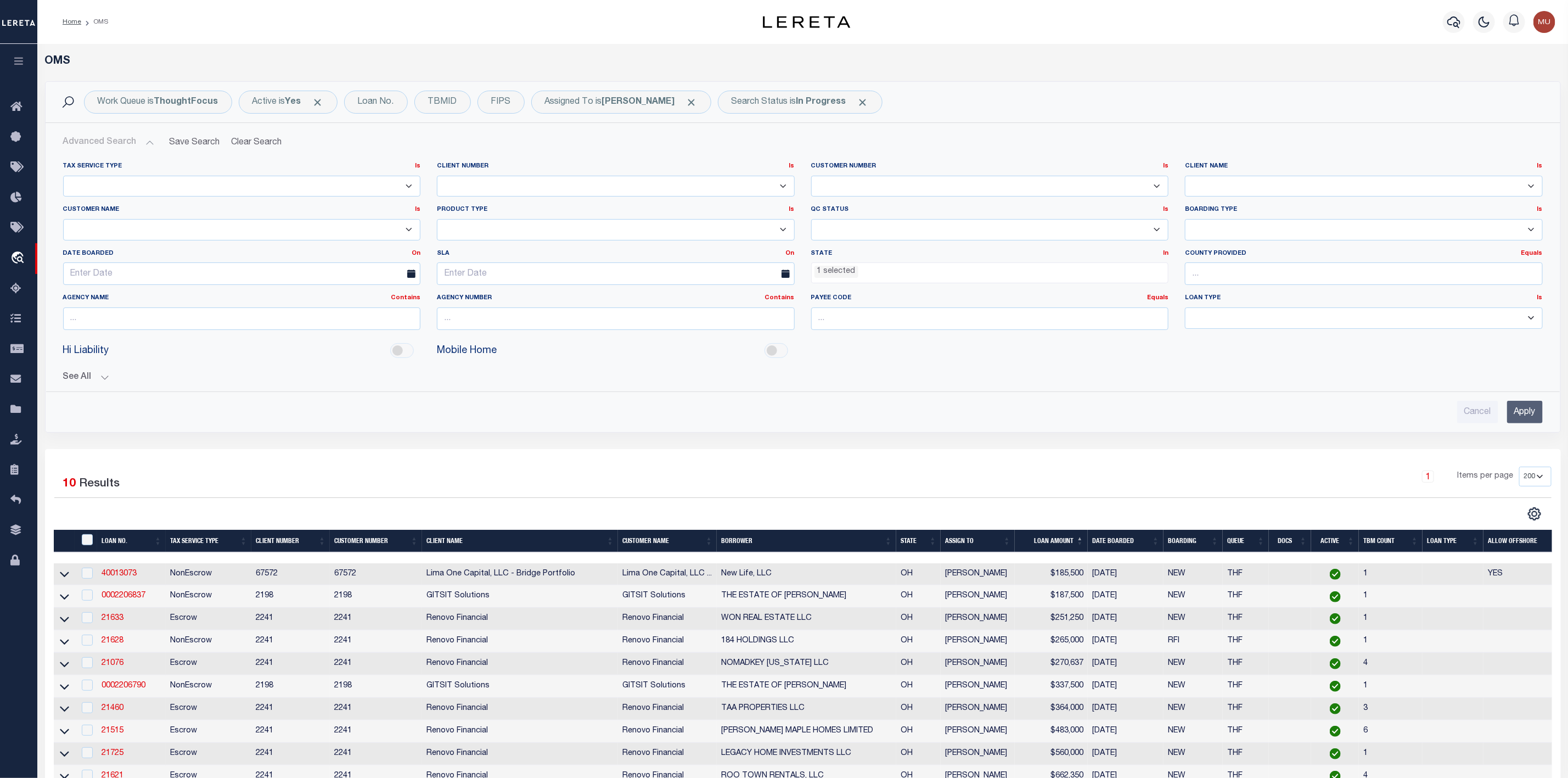
click at [845, 270] on li "1 selected" at bounding box center [836, 272] width 44 height 12
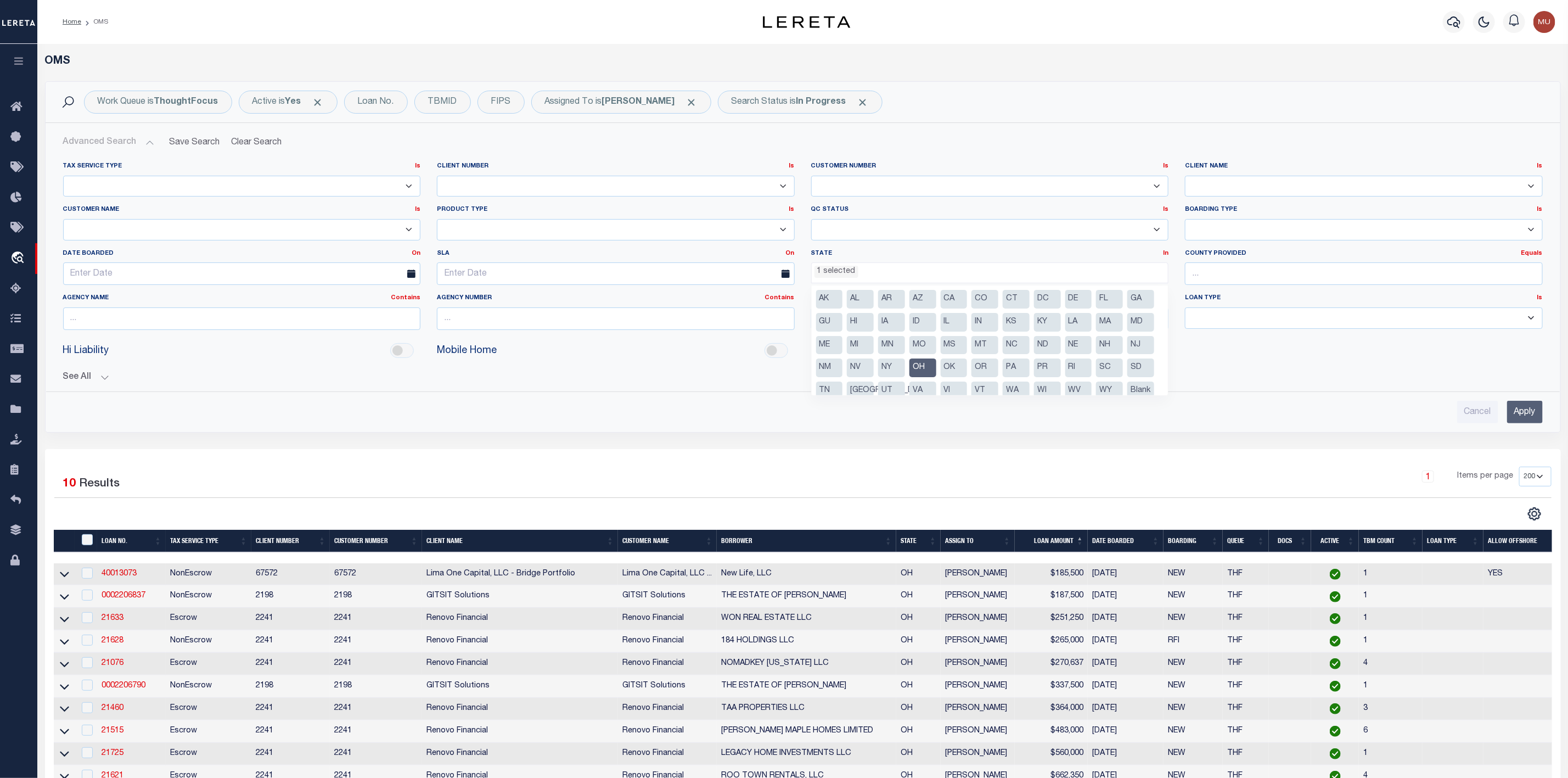
click at [937, 365] on li "OH" at bounding box center [923, 368] width 27 height 18
click at [1512, 414] on input "Apply" at bounding box center [1525, 412] width 36 height 23
